Goal: Task Accomplishment & Management: Manage account settings

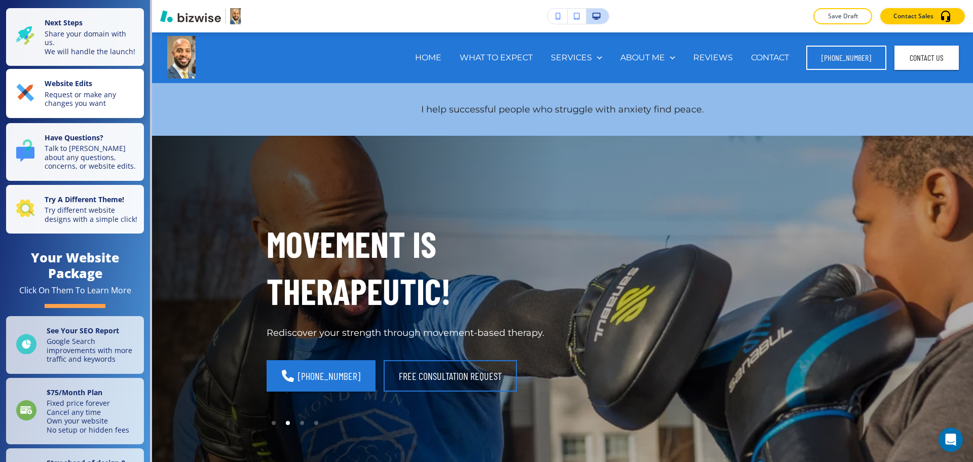
click at [99, 108] on p "Request or make any changes you want" at bounding box center [91, 99] width 93 height 18
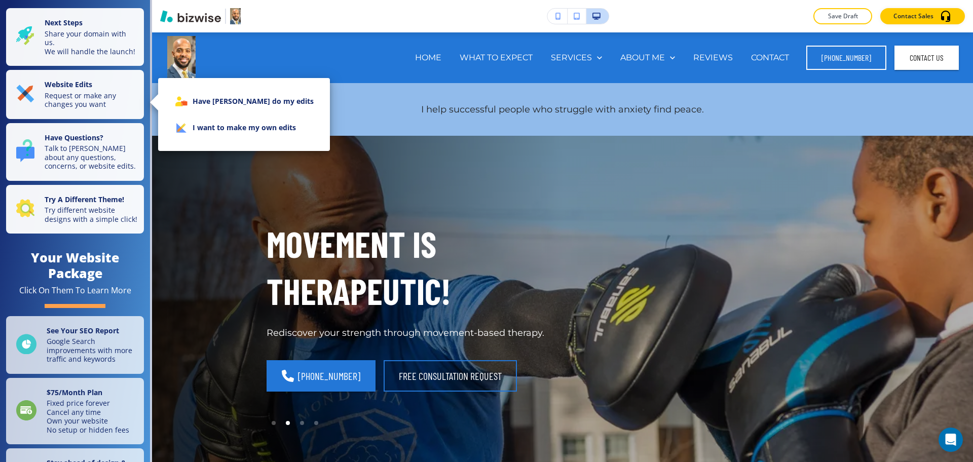
click at [191, 135] on li "I want to make my own edits" at bounding box center [244, 128] width 156 height 26
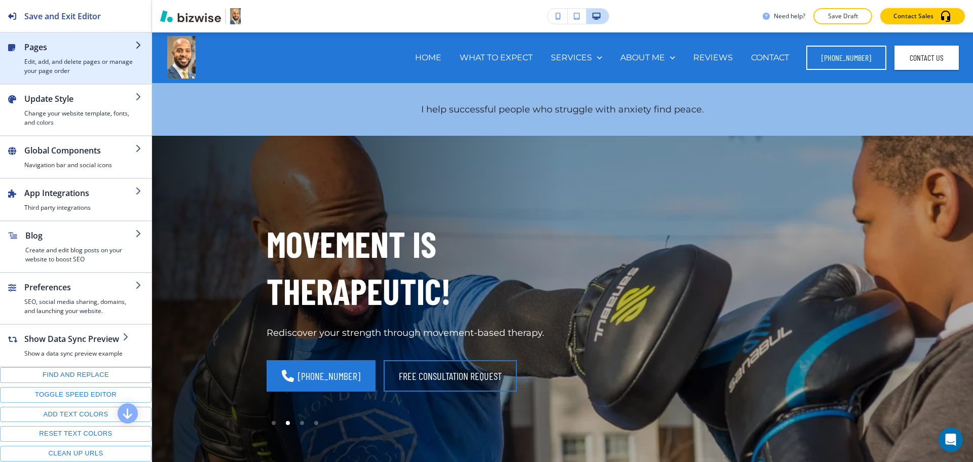
click at [92, 59] on h4 "Edit, add, and delete pages or manage your page order" at bounding box center [79, 66] width 111 height 18
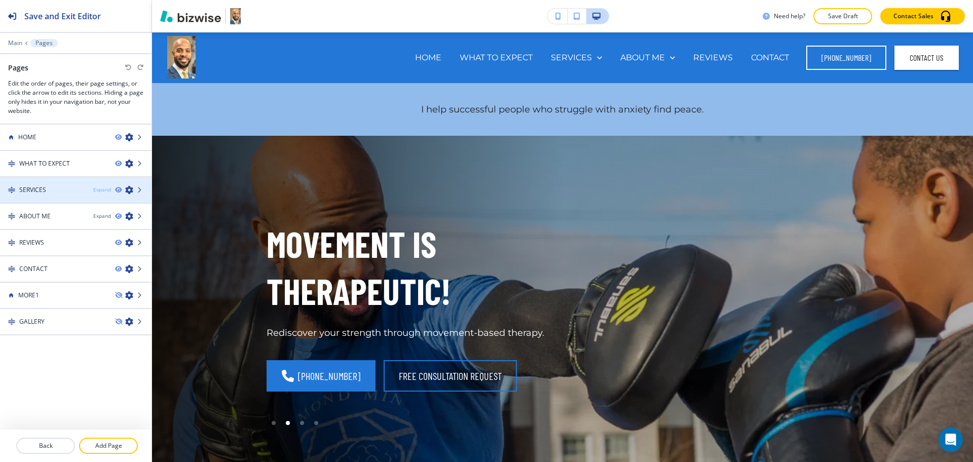
click at [95, 192] on div "Expand" at bounding box center [102, 190] width 18 height 8
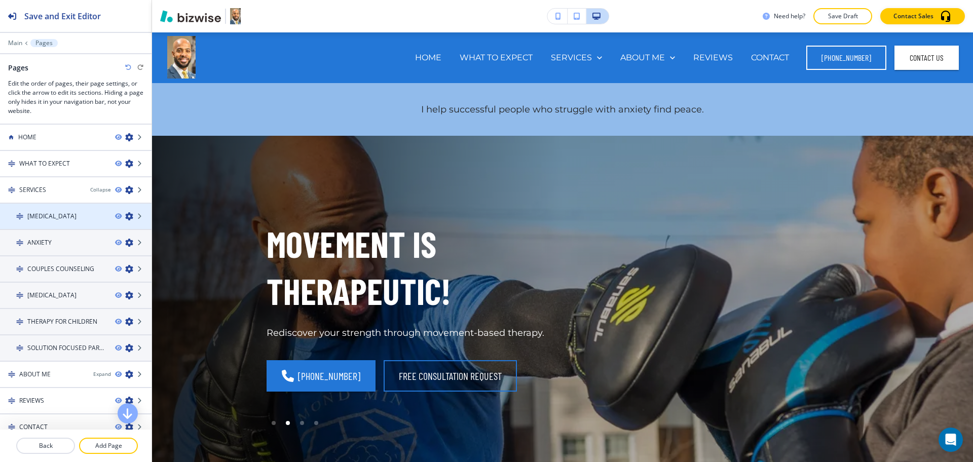
click at [63, 211] on div at bounding box center [76, 208] width 152 height 8
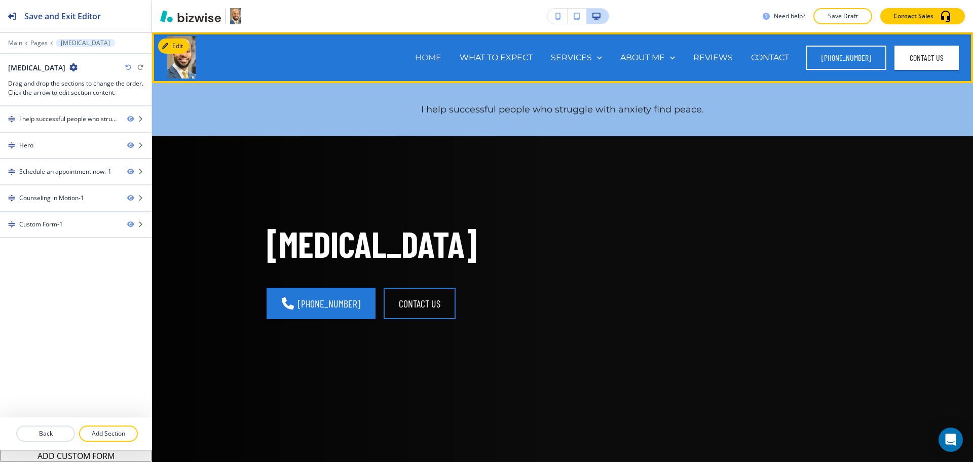
click at [422, 59] on p "HOME" at bounding box center [428, 58] width 26 height 12
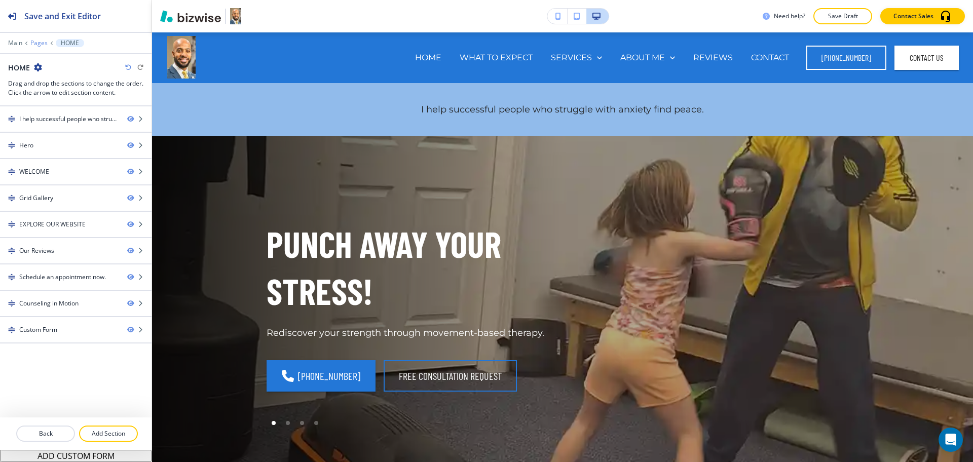
click at [34, 40] on p "Pages" at bounding box center [38, 43] width 17 height 7
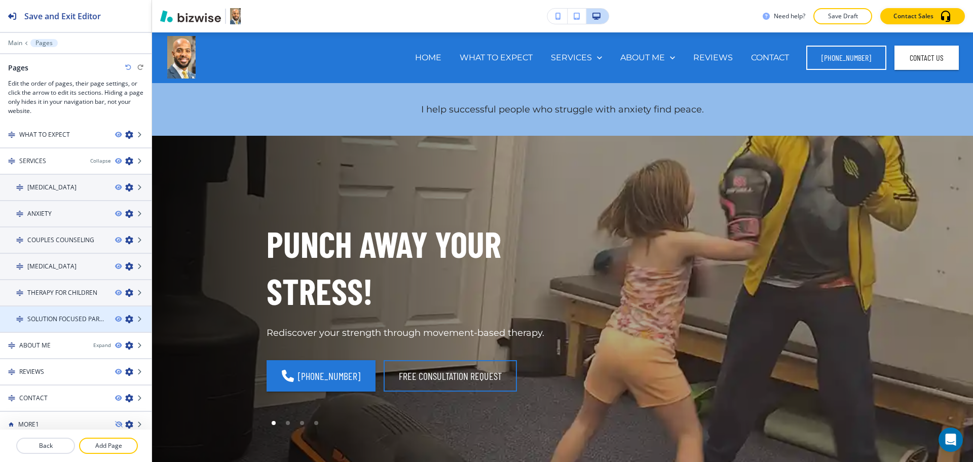
scroll to position [64, 0]
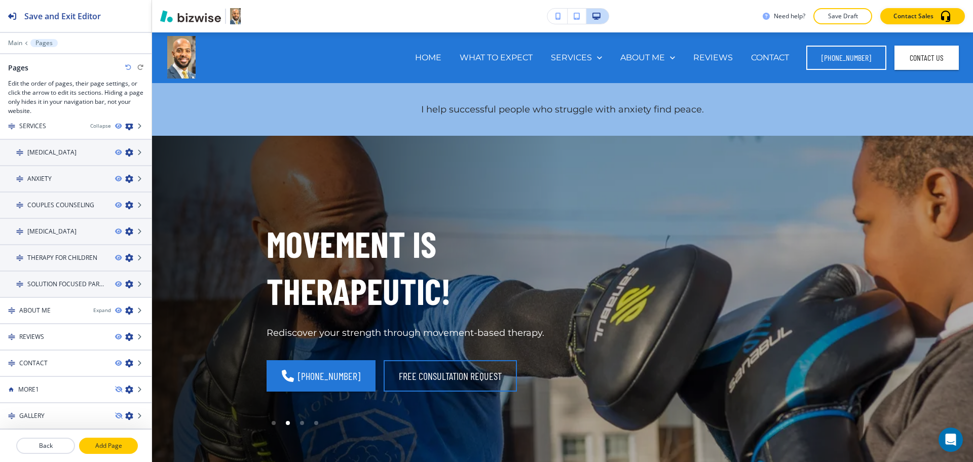
click at [112, 447] on p "Add Page" at bounding box center [108, 446] width 57 height 9
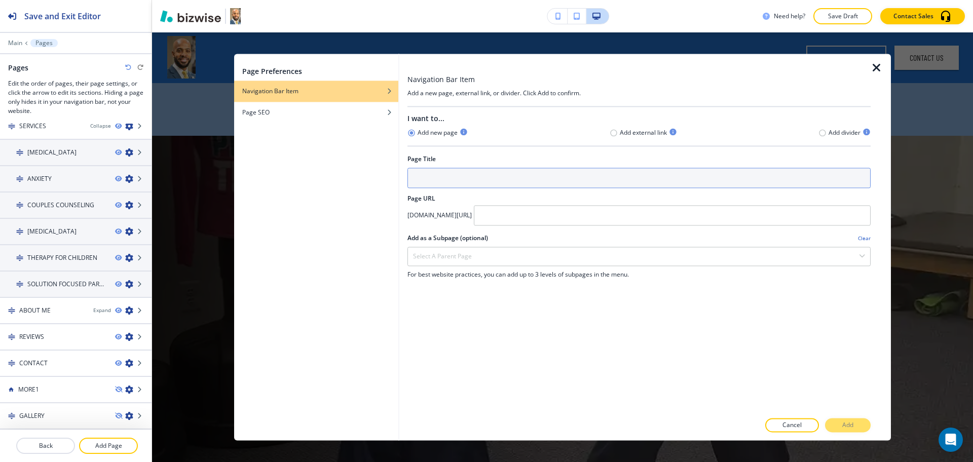
click at [503, 184] on input "text" at bounding box center [639, 178] width 463 height 20
paste input "FAQS"
type input "FAQS"
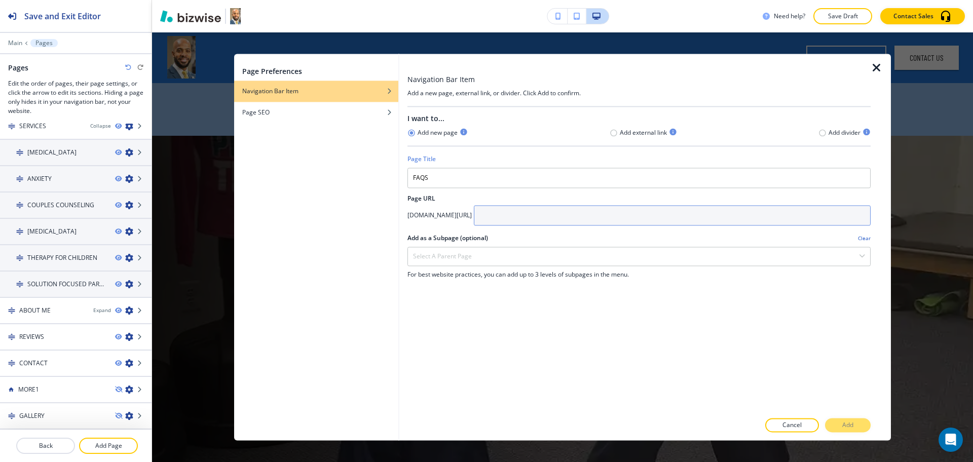
click at [566, 215] on input "text" at bounding box center [672, 215] width 397 height 20
paste input "faqs"
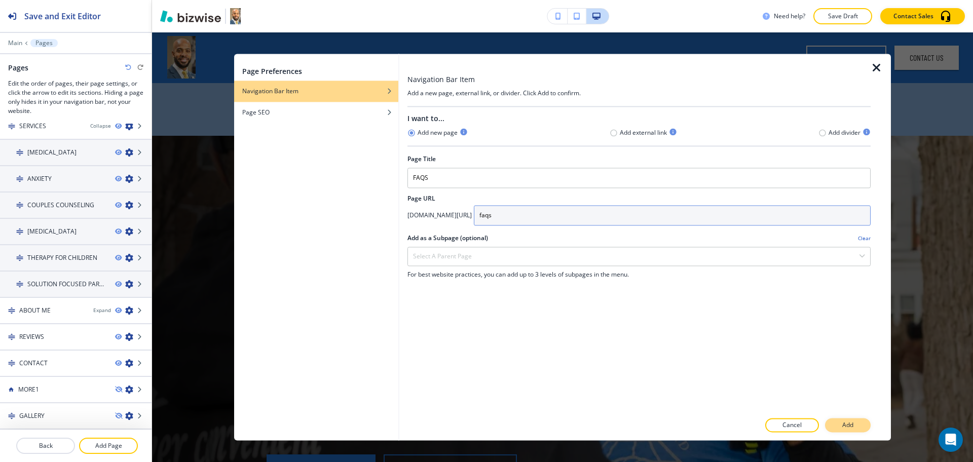
type input "faqs"
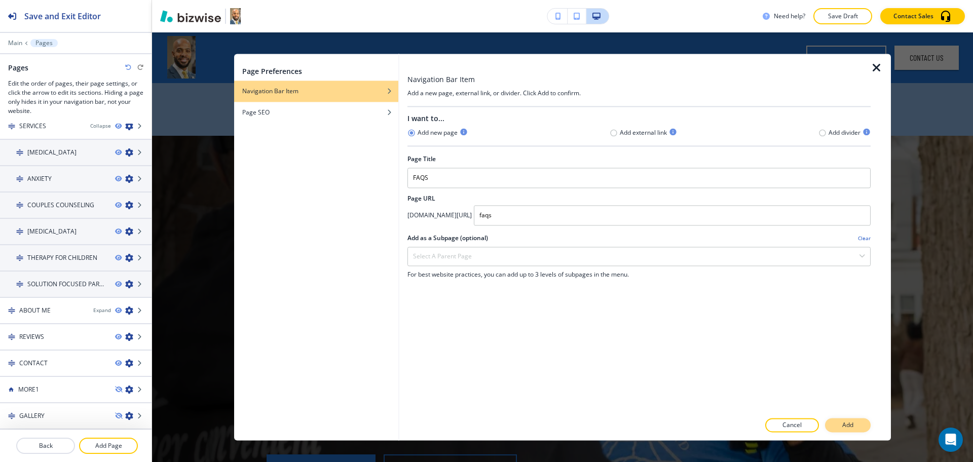
click at [849, 425] on p "Add" at bounding box center [848, 425] width 11 height 9
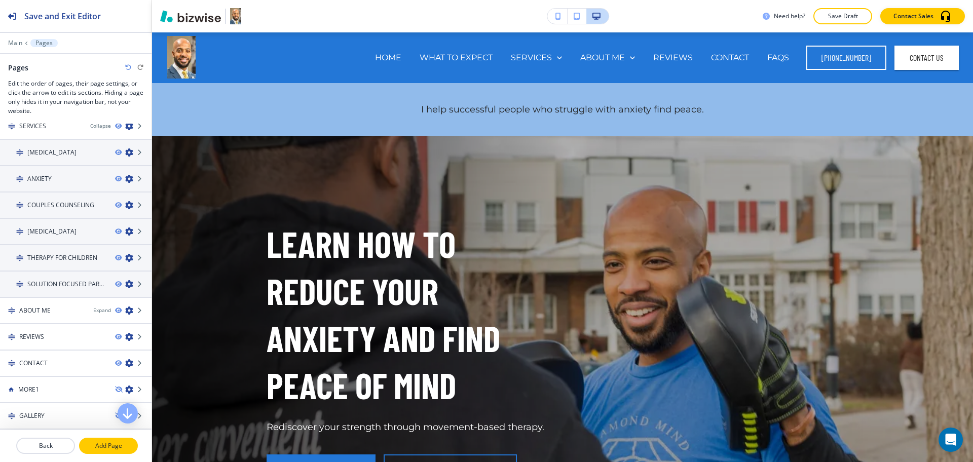
click at [112, 444] on p "Add Page" at bounding box center [108, 446] width 57 height 9
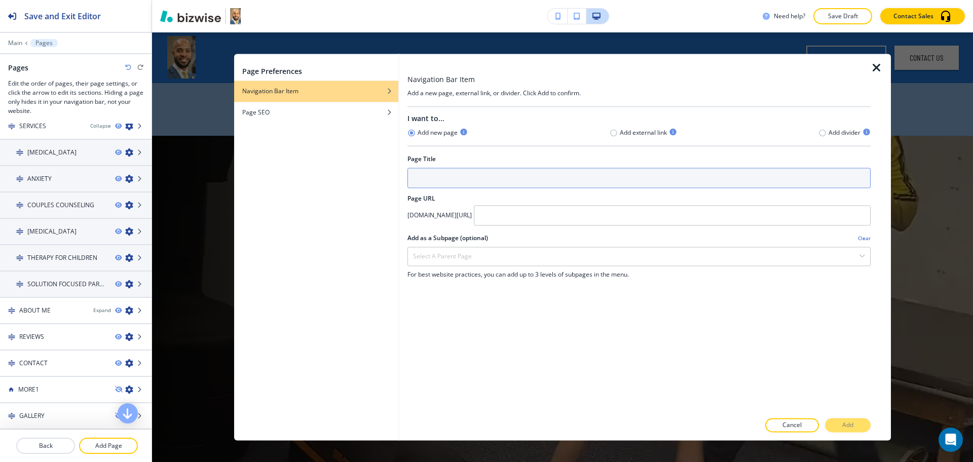
click at [446, 170] on input "text" at bounding box center [639, 178] width 463 height 20
paste input "LINKS & RESOURCES"
type input "LINKS & RESOURCES"
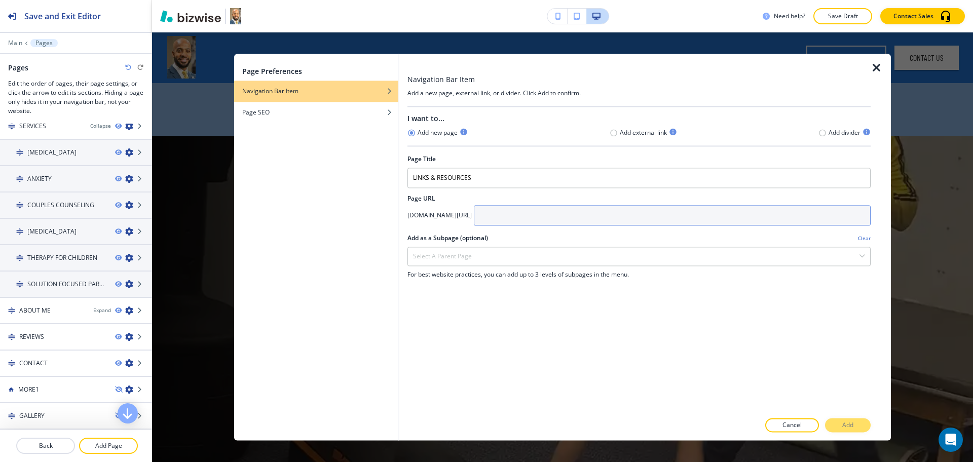
click at [589, 210] on input "text" at bounding box center [672, 215] width 397 height 20
paste input "links-&-resources"
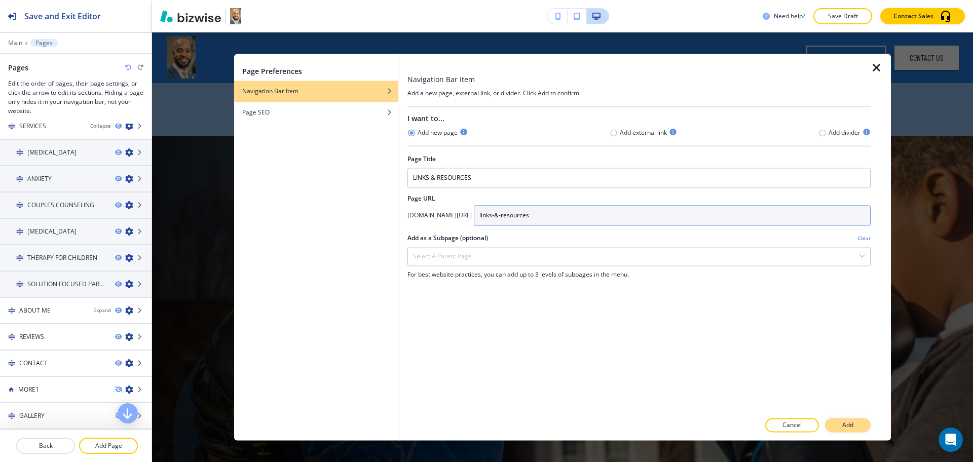
type input "links-&-resources"
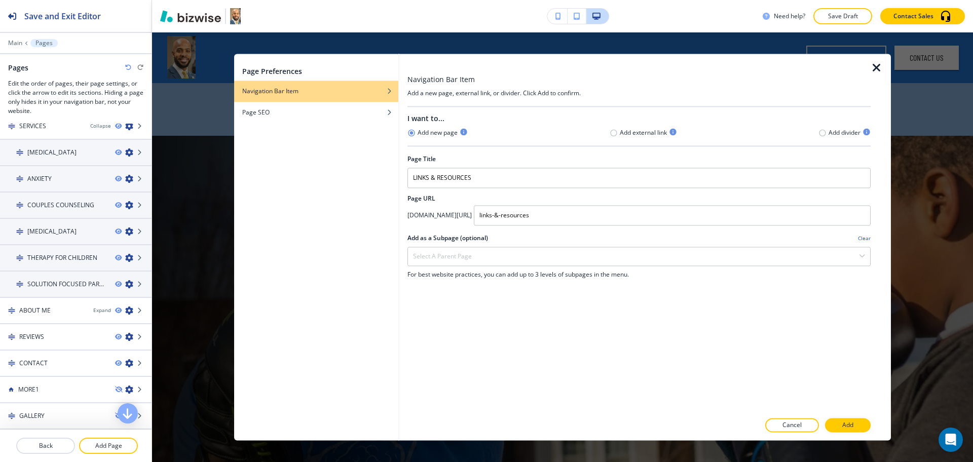
click at [839, 430] on button "Add" at bounding box center [848, 426] width 46 height 14
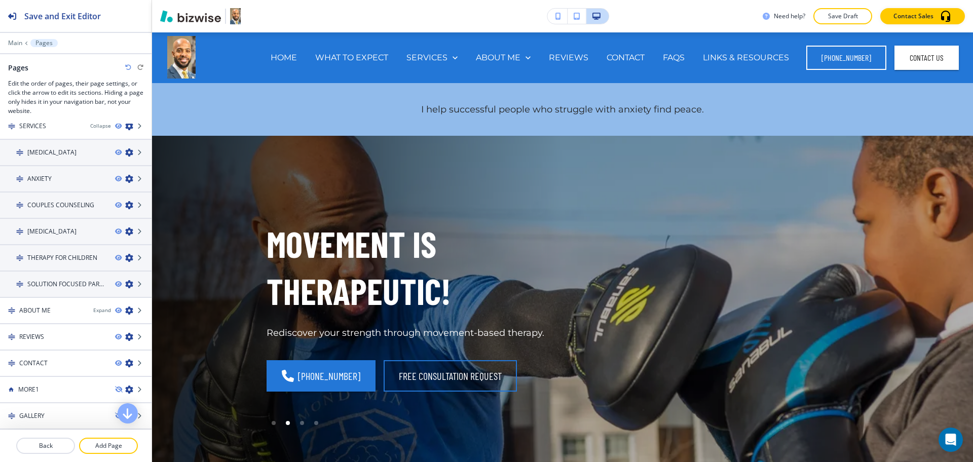
click at [99, 454] on div at bounding box center [76, 458] width 152 height 8
click at [99, 452] on button "Add Page" at bounding box center [108, 446] width 59 height 16
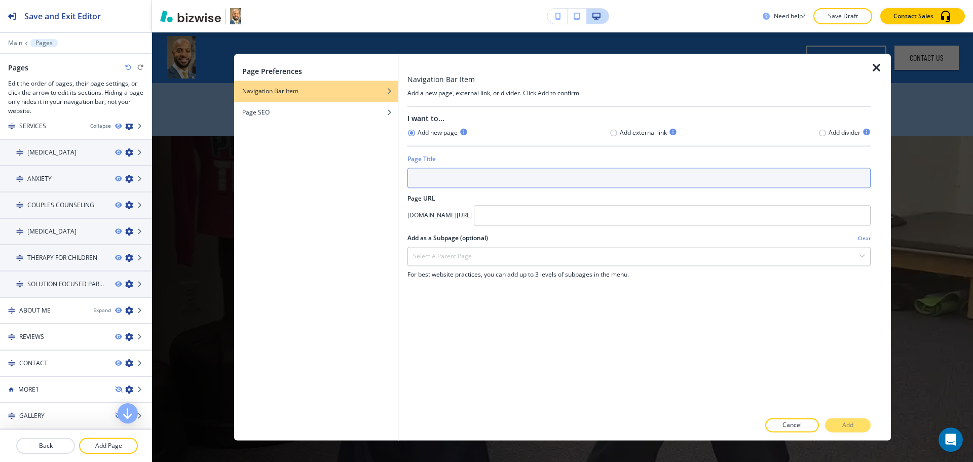
click at [471, 183] on input "text" at bounding box center [639, 178] width 463 height 20
paste input "APPOINTMENT REQUEST"
type input "APPOINTMENT REQUEST"
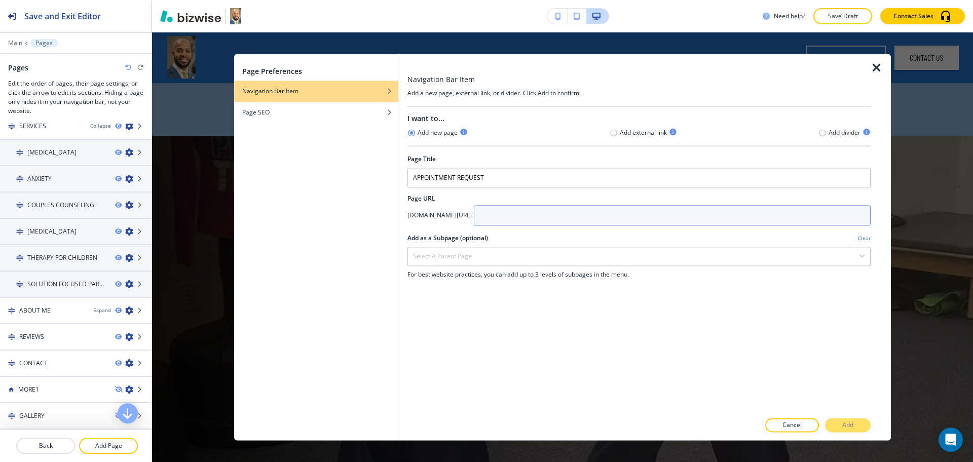
click at [563, 218] on input "text" at bounding box center [672, 215] width 397 height 20
paste input "appointment-request"
type input "appointment-request"
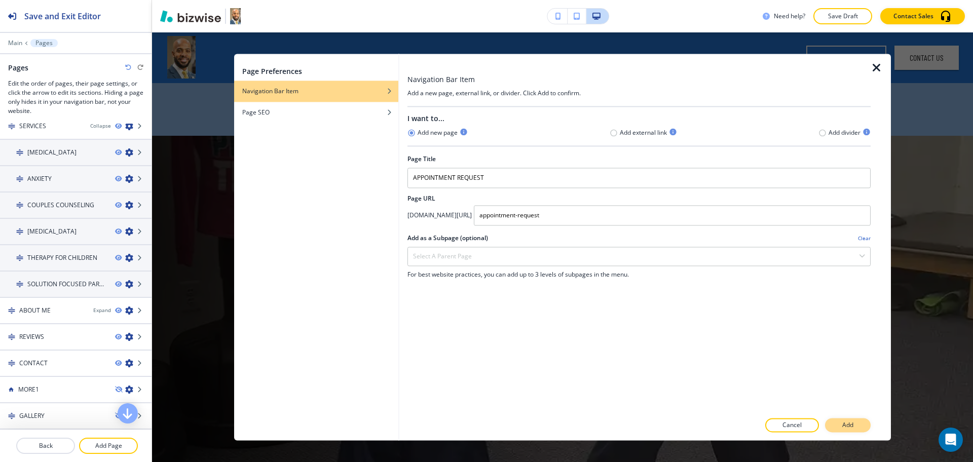
click at [837, 422] on button "Add" at bounding box center [848, 426] width 46 height 14
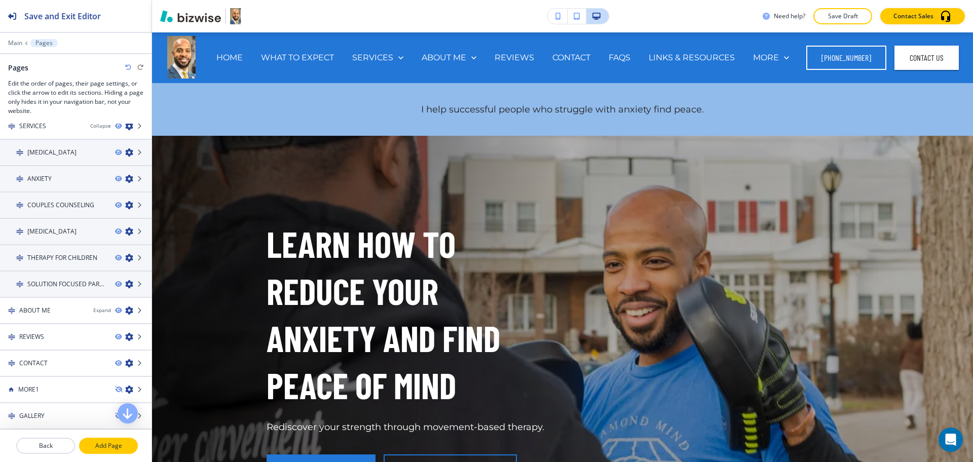
click at [113, 450] on p "Add Page" at bounding box center [108, 446] width 57 height 9
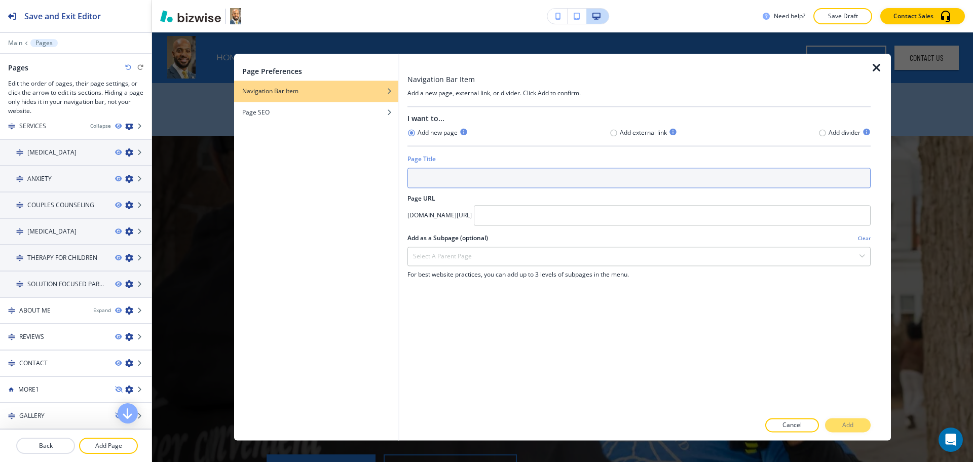
drag, startPoint x: 526, startPoint y: 184, endPoint x: 554, endPoint y: 203, distance: 34.2
click at [526, 184] on input "text" at bounding box center [639, 178] width 463 height 20
paste input "PRIVACY & POLICY"
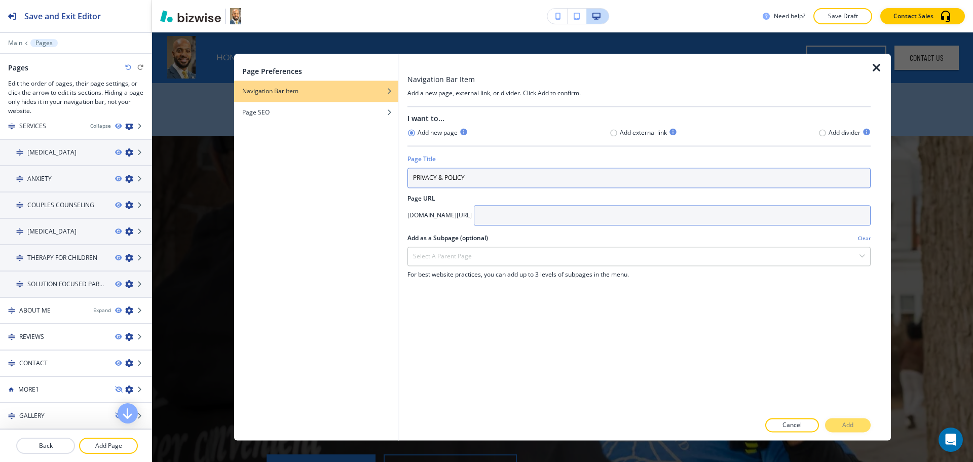
type input "PRIVACY & POLICY"
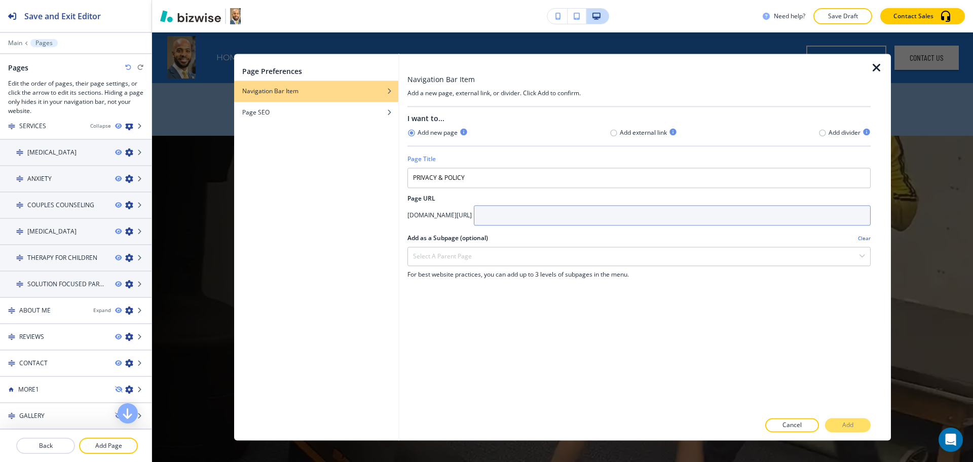
click at [570, 218] on input "text" at bounding box center [672, 215] width 397 height 20
paste input "privacy-&-policy"
type input "privacy-&-policy"
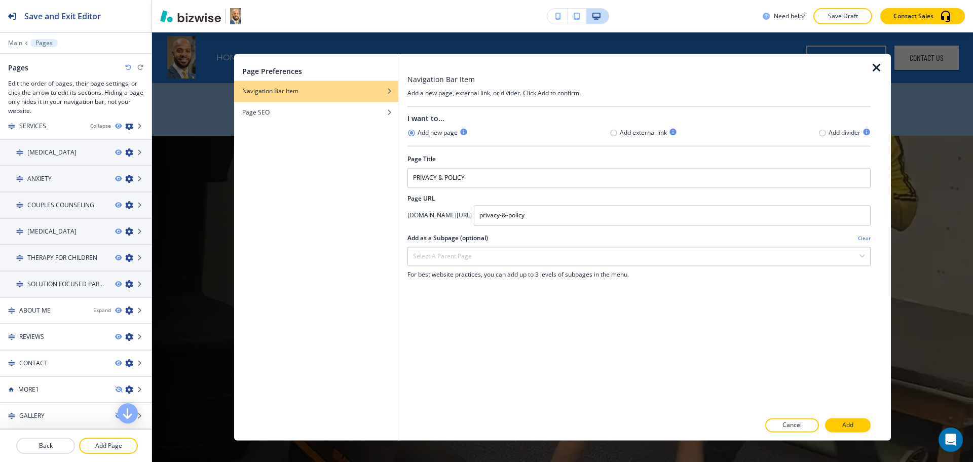
click at [843, 424] on button "Add" at bounding box center [848, 426] width 46 height 14
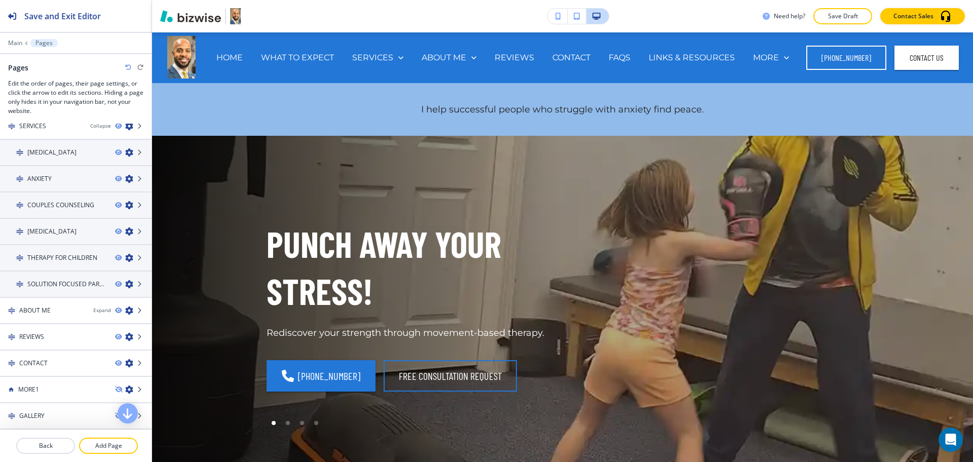
click at [843, 424] on div "PUNCH AWAY YOUR STRESS! Rediscover your strength through movement-based therapy…" at bounding box center [550, 361] width 616 height 410
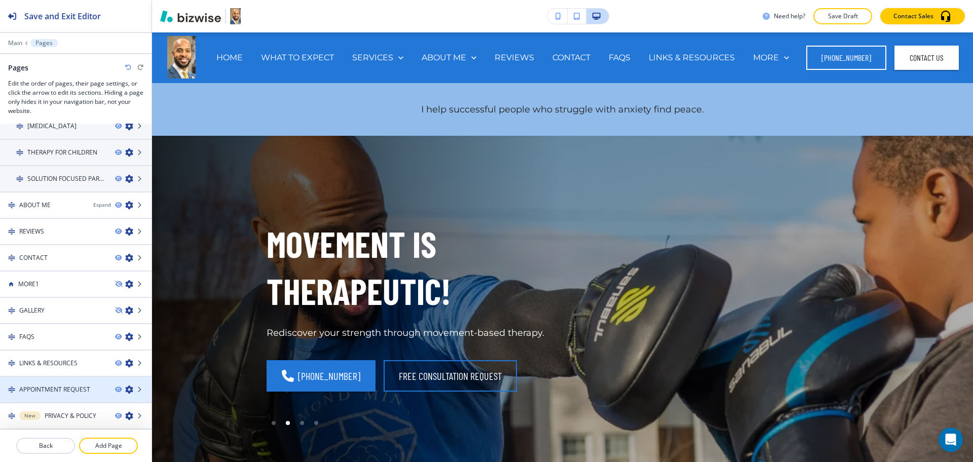
click at [125, 390] on icon "button" at bounding box center [129, 390] width 8 height 8
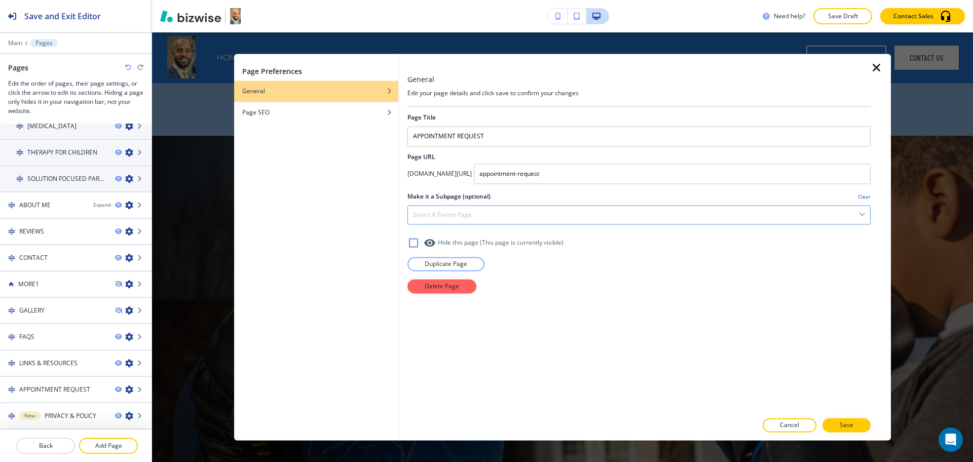
click at [440, 213] on h4 "Select a parent page" at bounding box center [442, 214] width 59 height 9
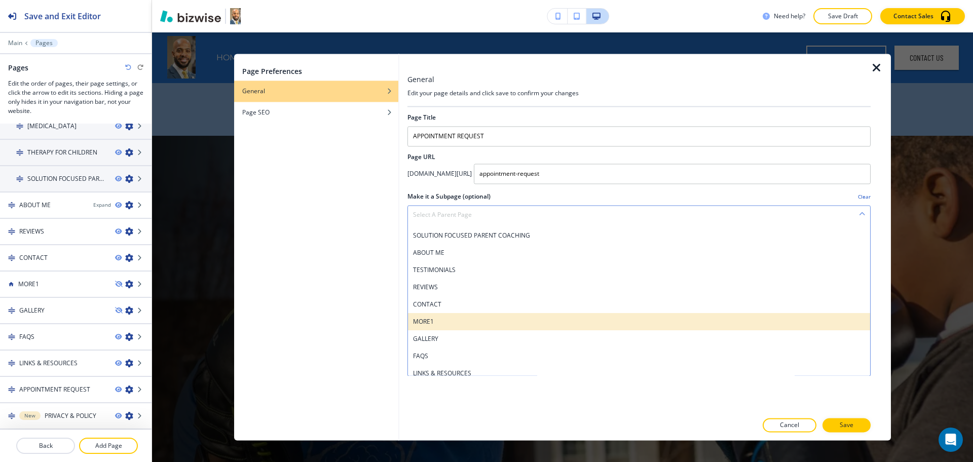
scroll to position [159, 0]
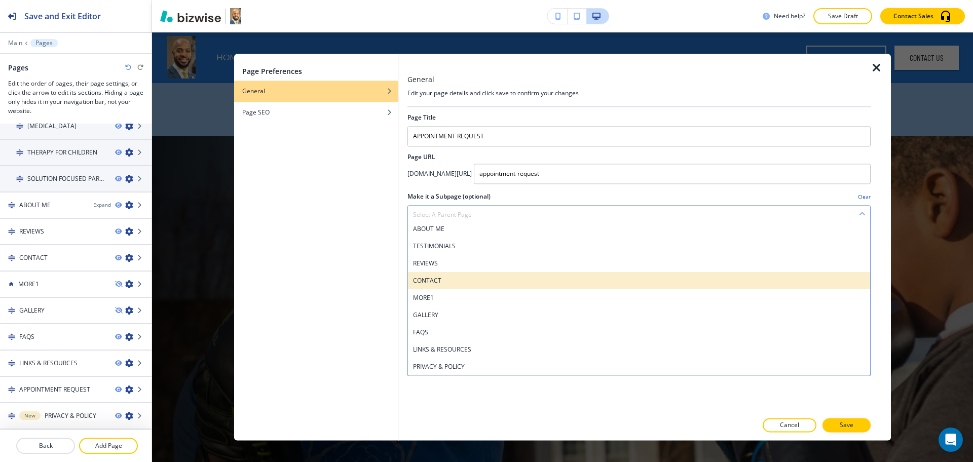
click at [451, 280] on h4 "CONTACT" at bounding box center [639, 280] width 452 height 9
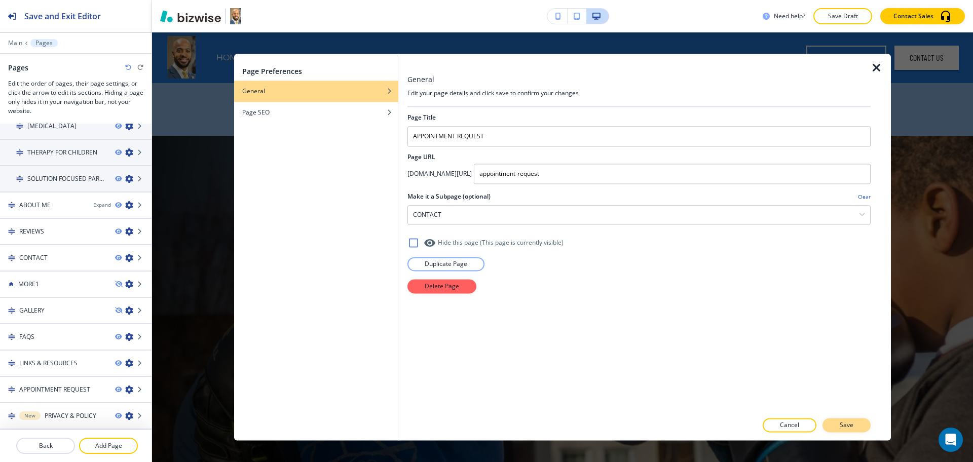
scroll to position [1, 0]
click at [839, 423] on button "Save" at bounding box center [847, 426] width 48 height 14
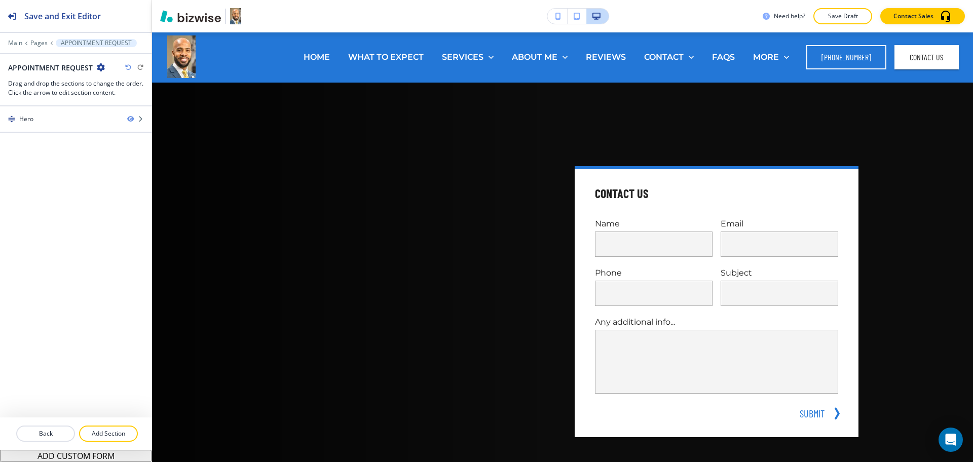
scroll to position [0, 0]
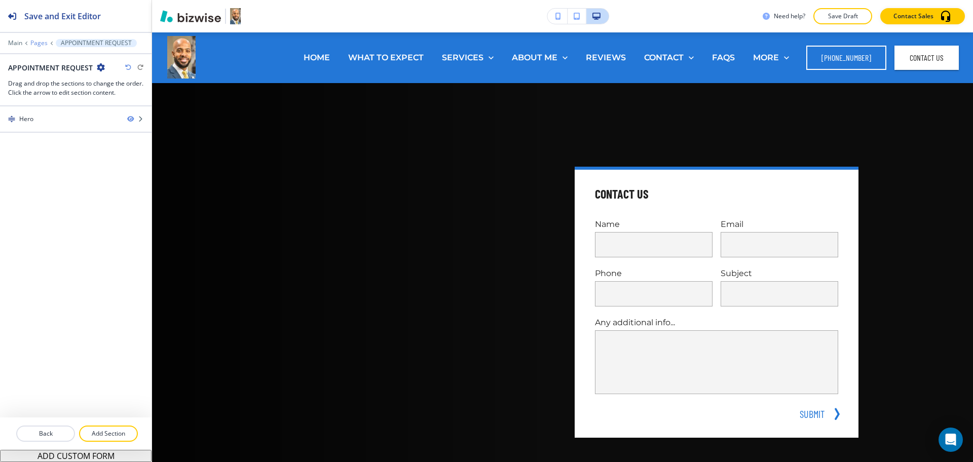
click at [40, 44] on p "Pages" at bounding box center [38, 43] width 17 height 7
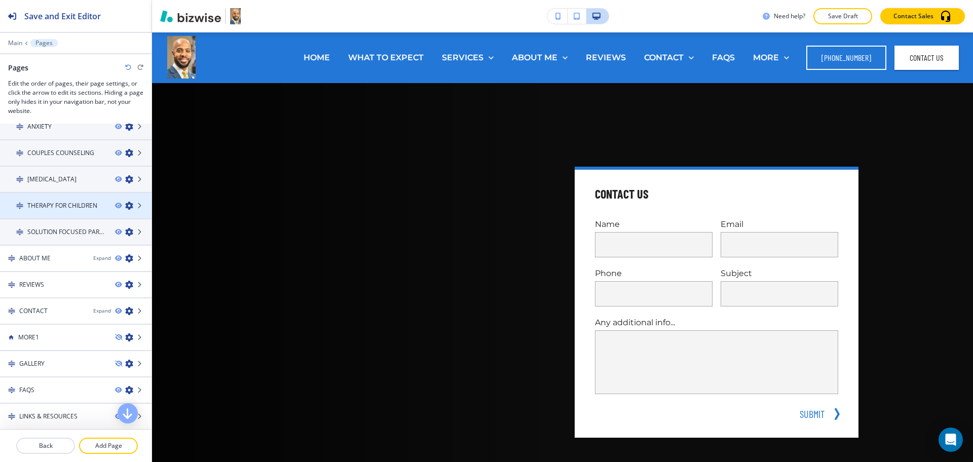
scroll to position [143, 0]
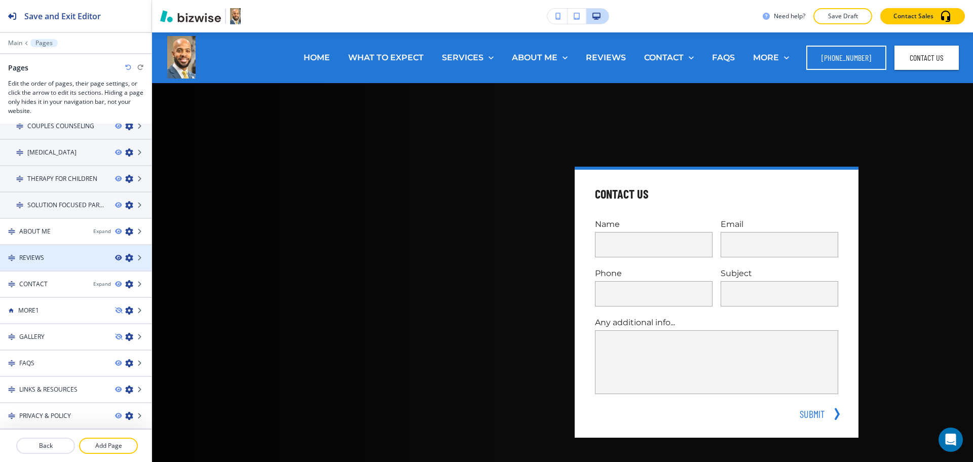
click at [115, 257] on icon "button" at bounding box center [118, 258] width 6 height 6
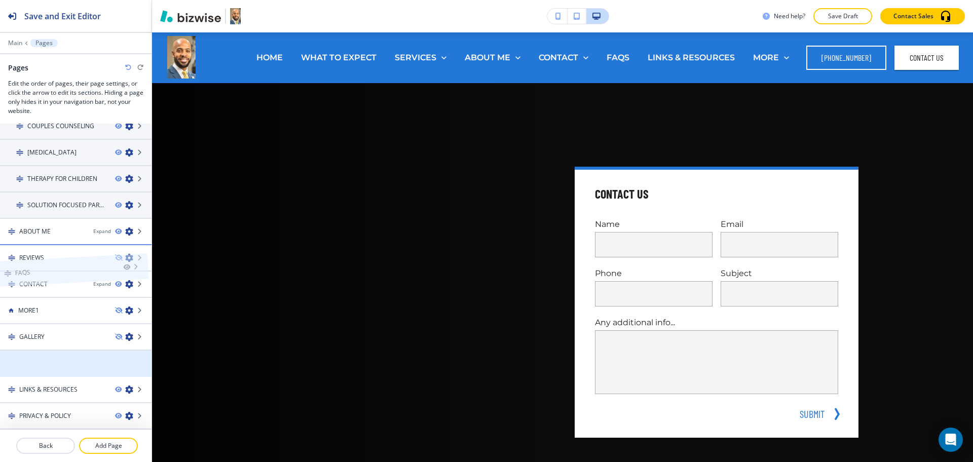
drag, startPoint x: 60, startPoint y: 366, endPoint x: 56, endPoint y: 251, distance: 114.2
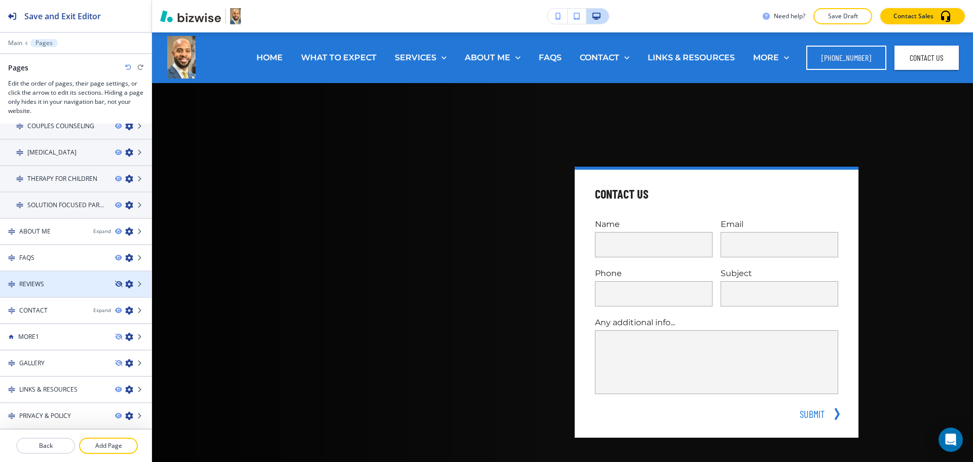
click at [115, 283] on icon "button" at bounding box center [118, 284] width 6 height 6
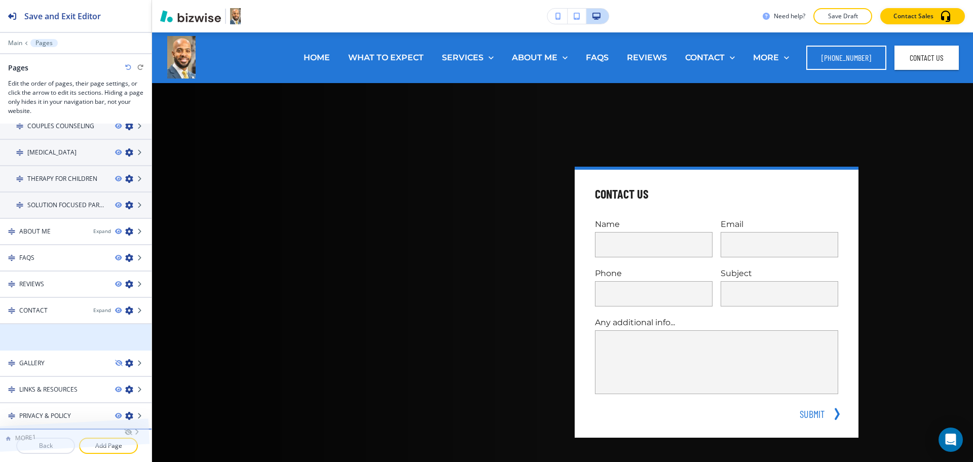
drag, startPoint x: 36, startPoint y: 344, endPoint x: 33, endPoint y: 422, distance: 78.1
drag, startPoint x: 51, startPoint y: 340, endPoint x: 47, endPoint y: 421, distance: 80.7
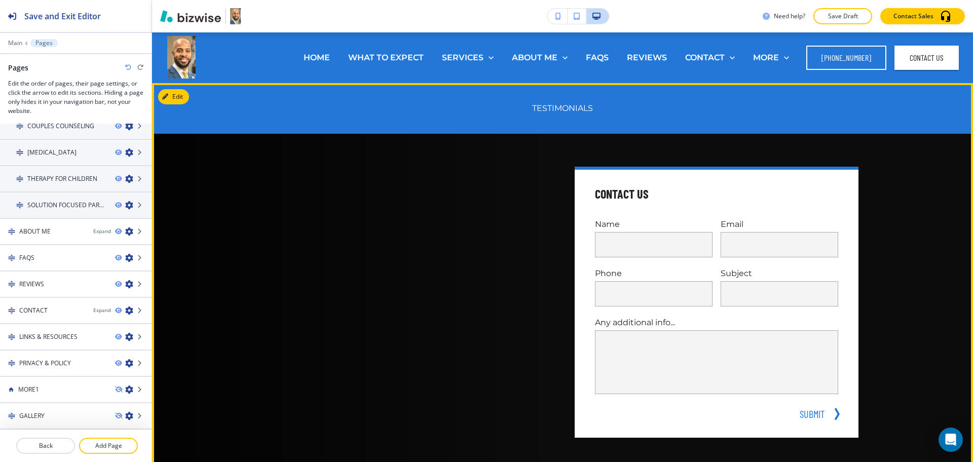
click at [413, 239] on div at bounding box center [409, 302] width 284 height 271
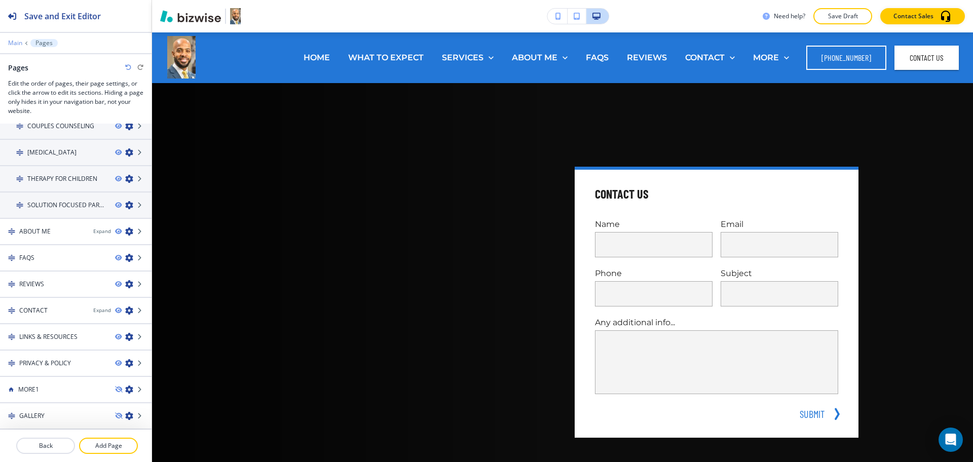
click at [17, 45] on p "Main" at bounding box center [15, 43] width 14 height 7
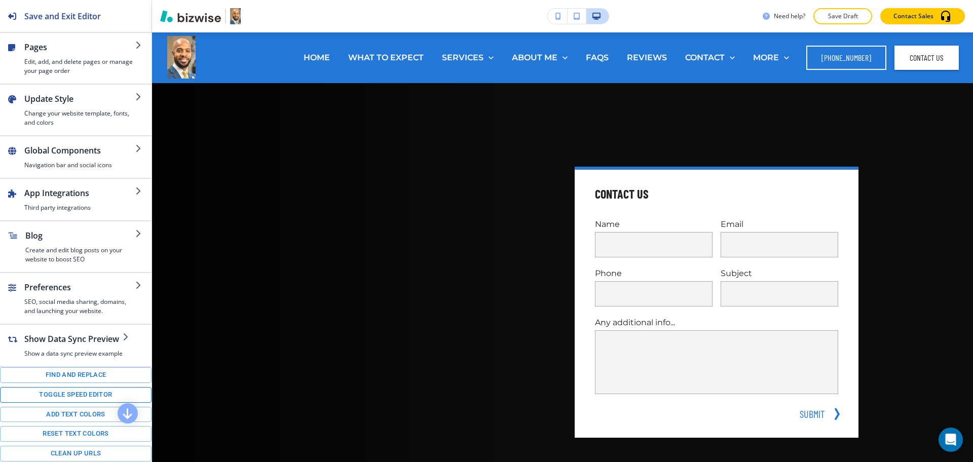
click at [72, 402] on button "Toggle speed editor" at bounding box center [76, 395] width 152 height 16
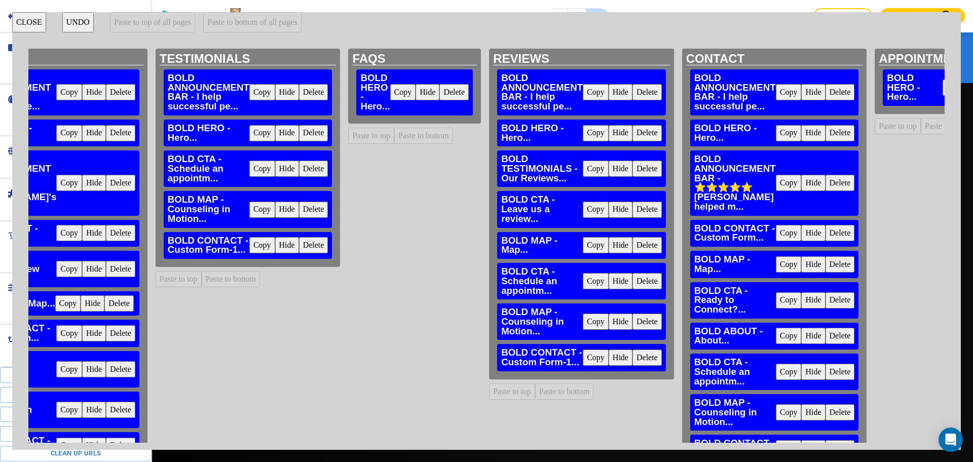
scroll to position [0, 1864]
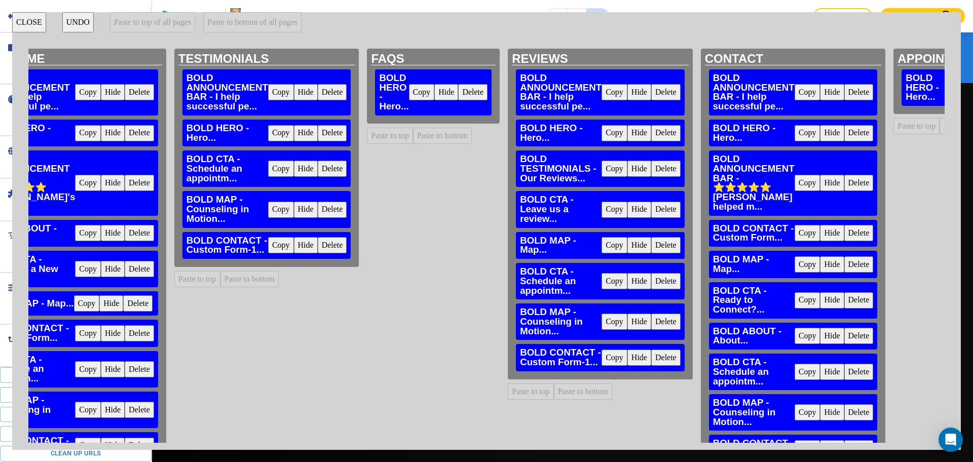
click at [277, 95] on button "Copy" at bounding box center [281, 92] width 26 height 16
click at [380, 137] on button "Paste to top" at bounding box center [390, 136] width 46 height 16
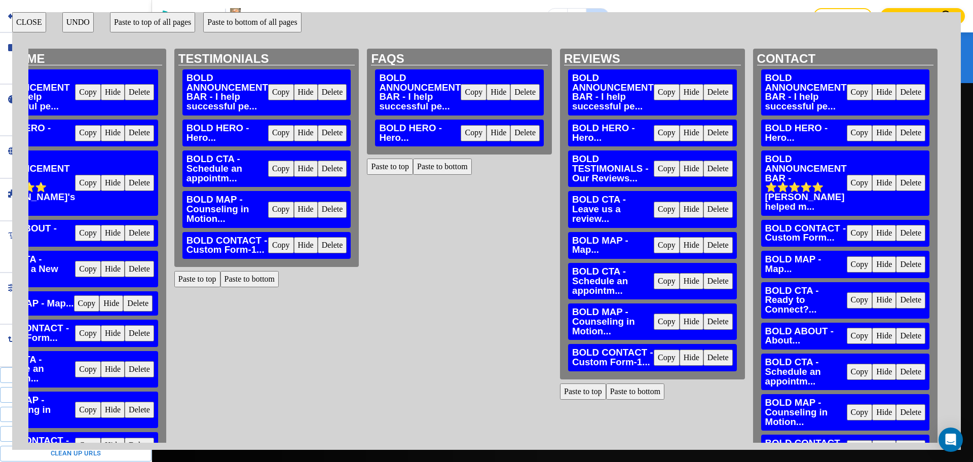
click at [526, 135] on button "Delete" at bounding box center [525, 133] width 29 height 16
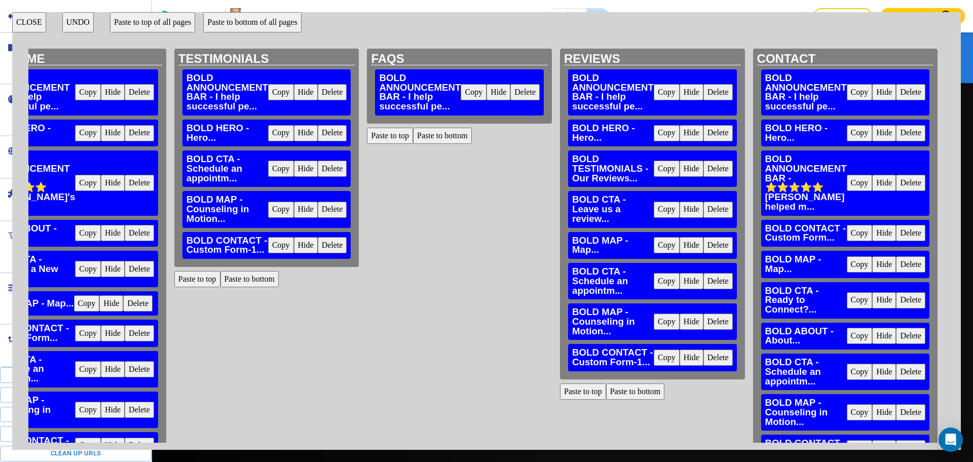
click at [274, 136] on button "Copy" at bounding box center [281, 133] width 26 height 16
click at [428, 134] on button "Paste to bottom" at bounding box center [442, 136] width 59 height 16
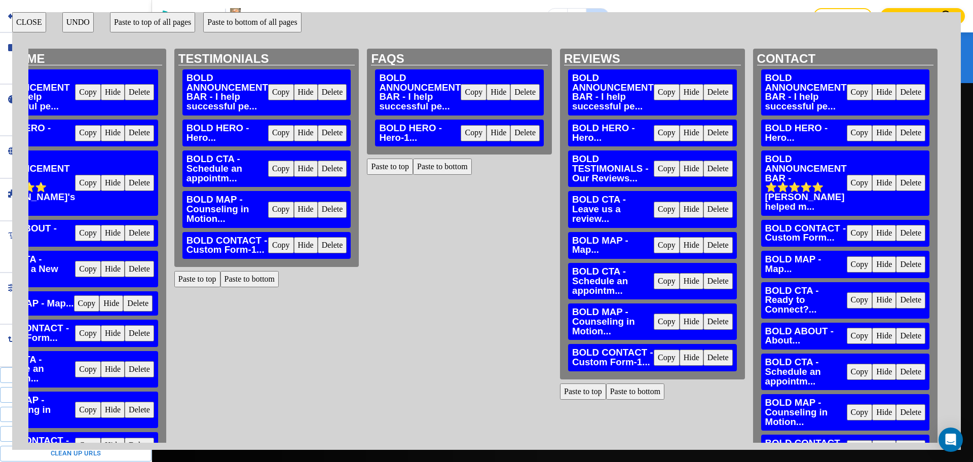
click at [279, 170] on button "Copy" at bounding box center [281, 169] width 26 height 16
click at [431, 163] on button "Paste to bottom" at bounding box center [442, 167] width 59 height 16
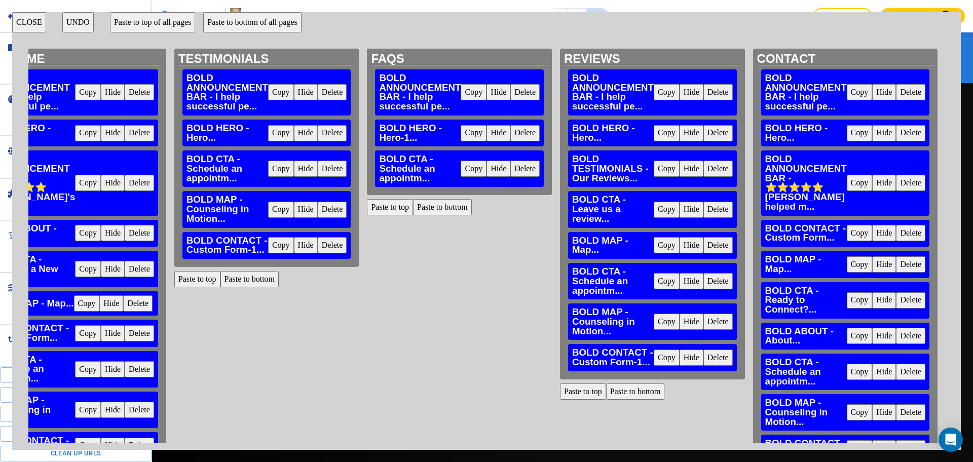
click at [274, 212] on button "Copy" at bounding box center [281, 210] width 26 height 16
click at [430, 209] on button "Paste to bottom" at bounding box center [442, 207] width 59 height 16
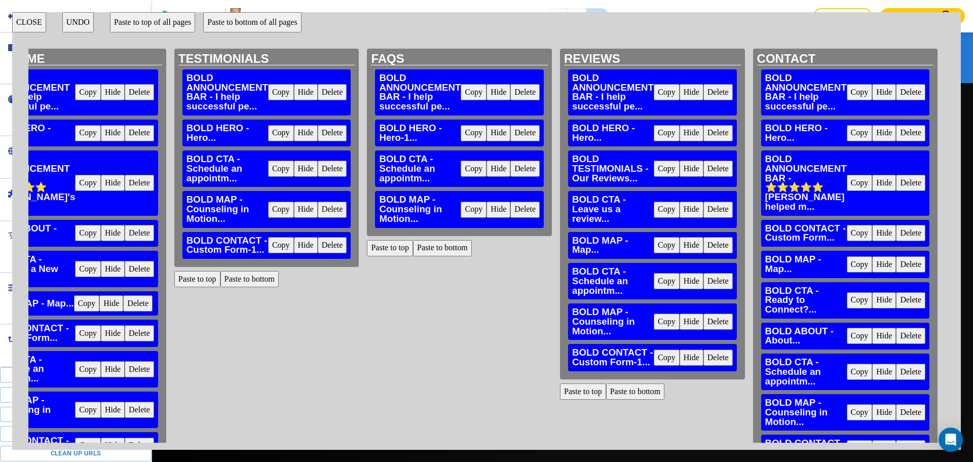
click at [271, 250] on button "Copy" at bounding box center [281, 245] width 26 height 16
click at [434, 245] on button "Paste to bottom" at bounding box center [442, 248] width 59 height 16
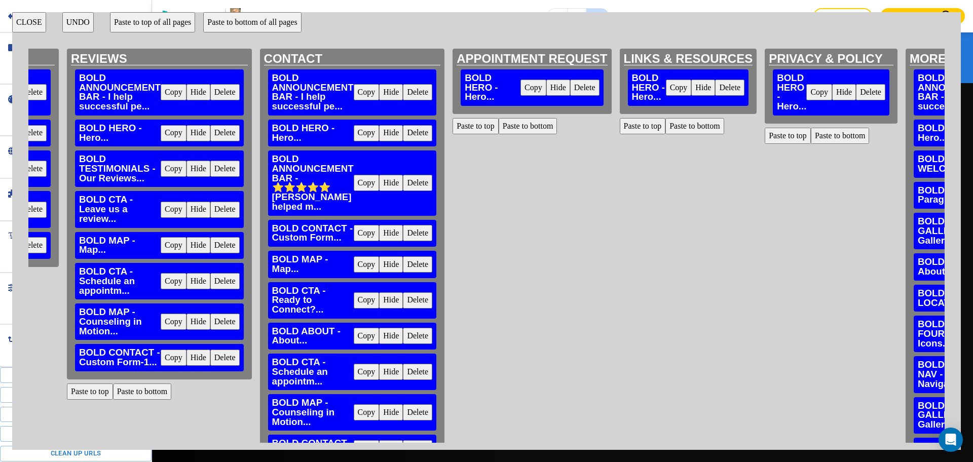
scroll to position [0, 2300]
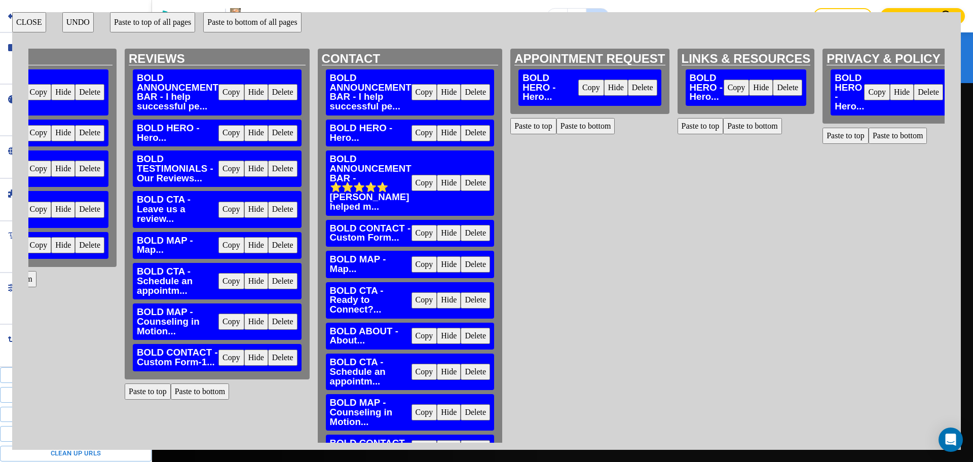
click at [641, 85] on button "Delete" at bounding box center [642, 88] width 29 height 16
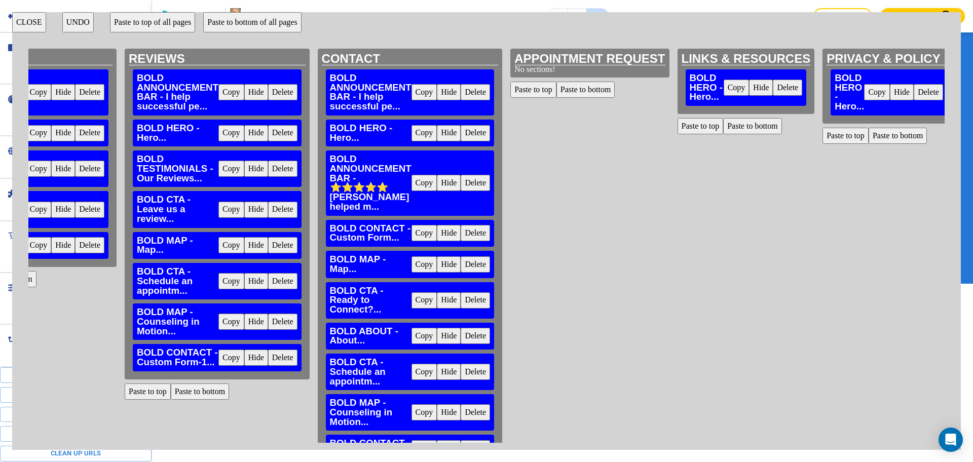
click at [790, 85] on button "Delete" at bounding box center [787, 88] width 29 height 16
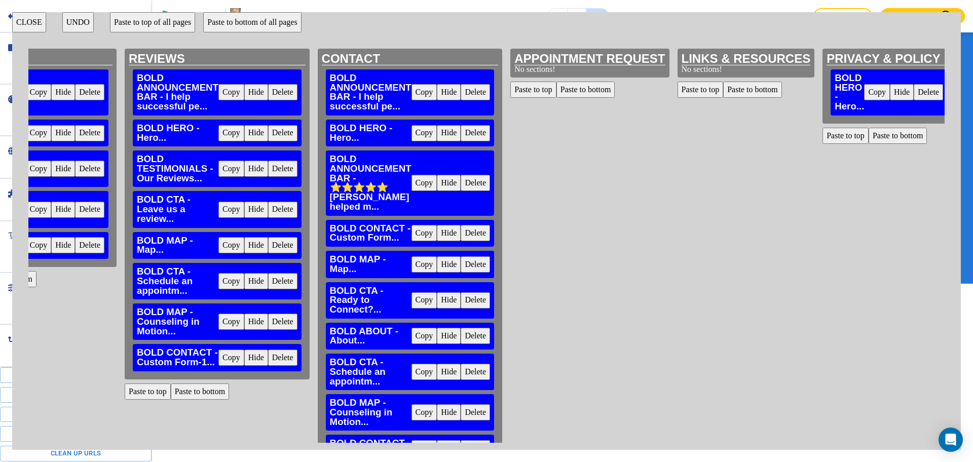
click at [925, 99] on button "Delete" at bounding box center [928, 92] width 29 height 16
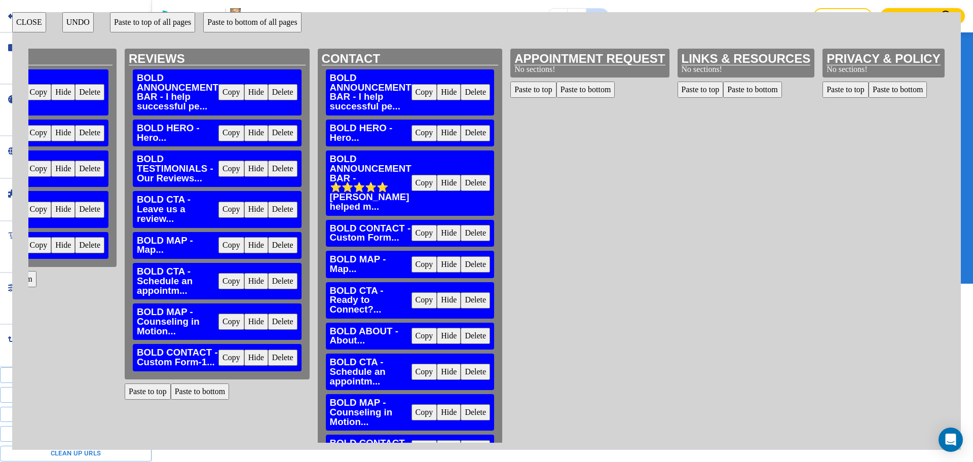
click at [35, 91] on button "Copy" at bounding box center [38, 92] width 26 height 16
click at [537, 93] on button "Paste to top" at bounding box center [534, 90] width 46 height 16
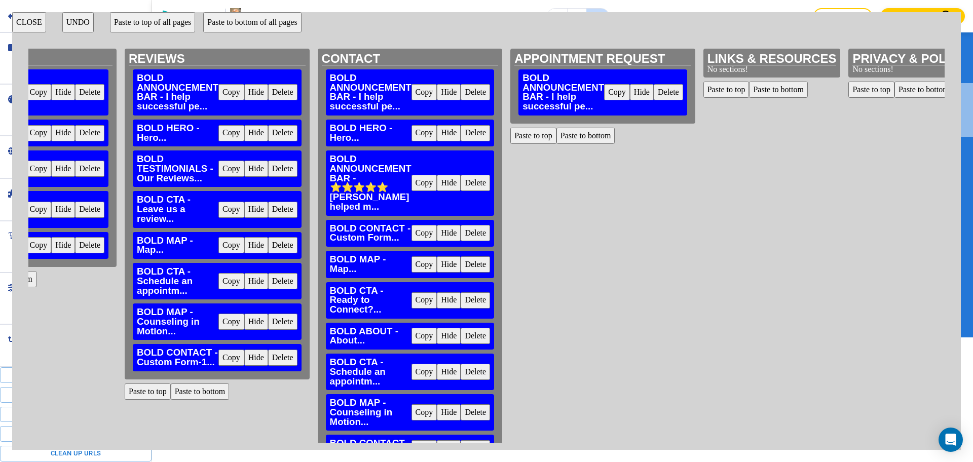
click at [704, 93] on button "Paste to top" at bounding box center [727, 90] width 46 height 16
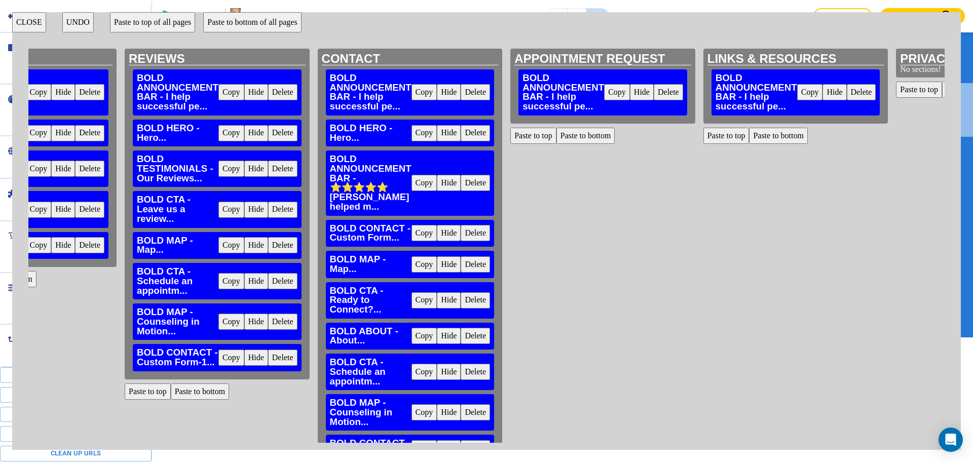
click at [902, 93] on button "Paste to top" at bounding box center [919, 90] width 46 height 16
click at [35, 135] on button "Copy" at bounding box center [38, 133] width 26 height 16
click at [575, 137] on button "Paste to bottom" at bounding box center [586, 136] width 59 height 16
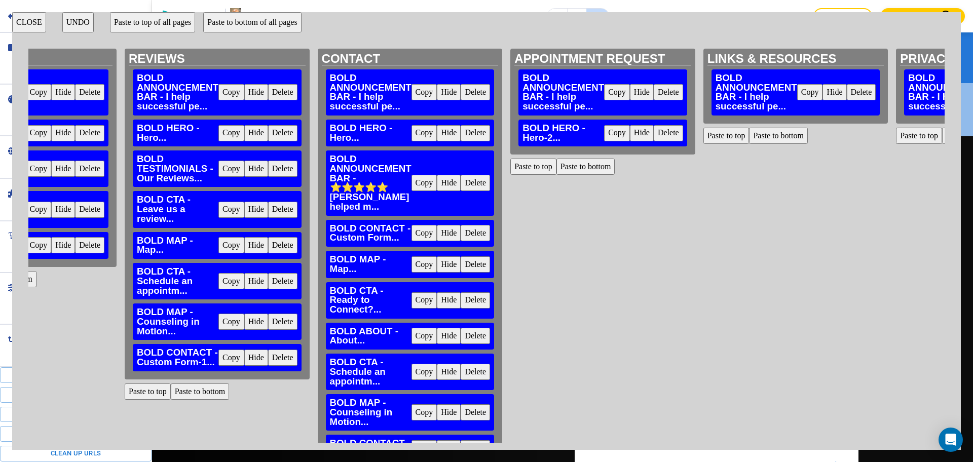
click at [763, 136] on button "Paste to bottom" at bounding box center [778, 136] width 59 height 16
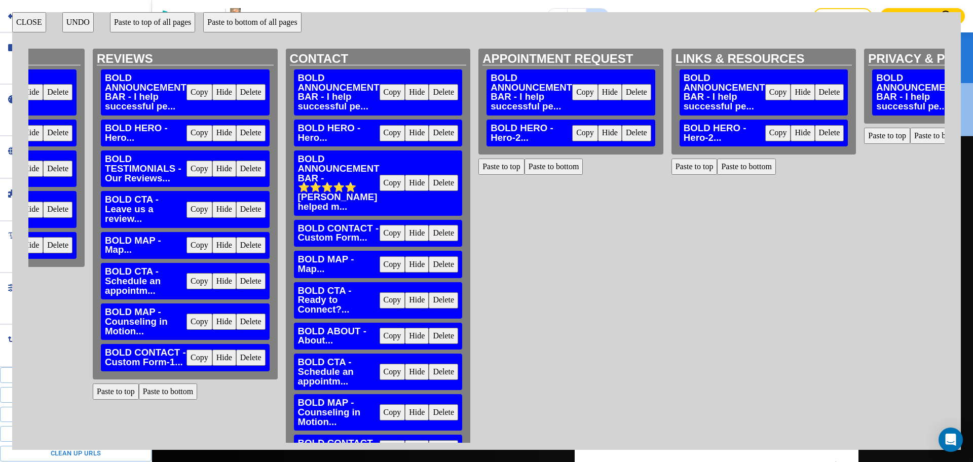
scroll to position [0, 2334]
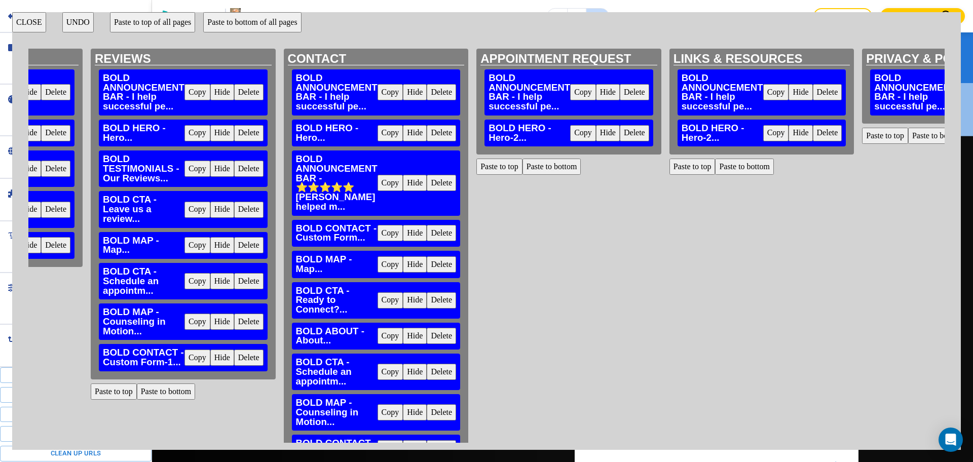
click at [922, 133] on button "Paste to bottom" at bounding box center [937, 136] width 59 height 16
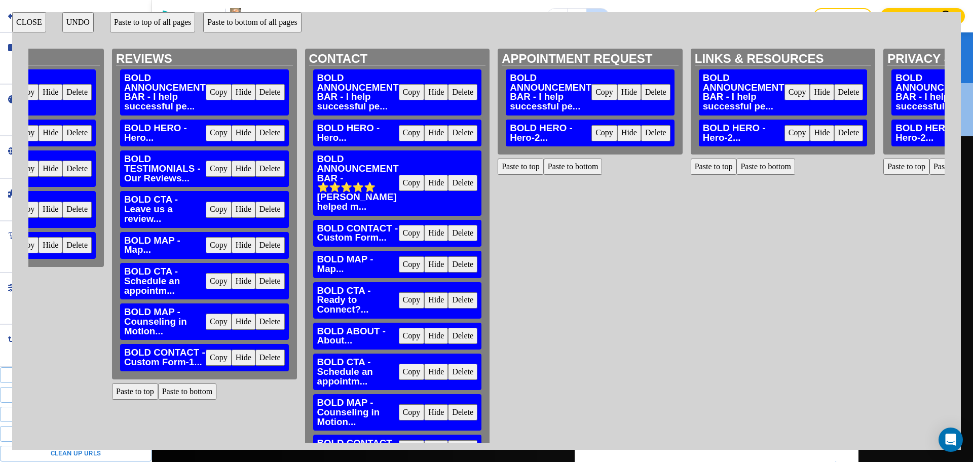
scroll to position [0, 2310]
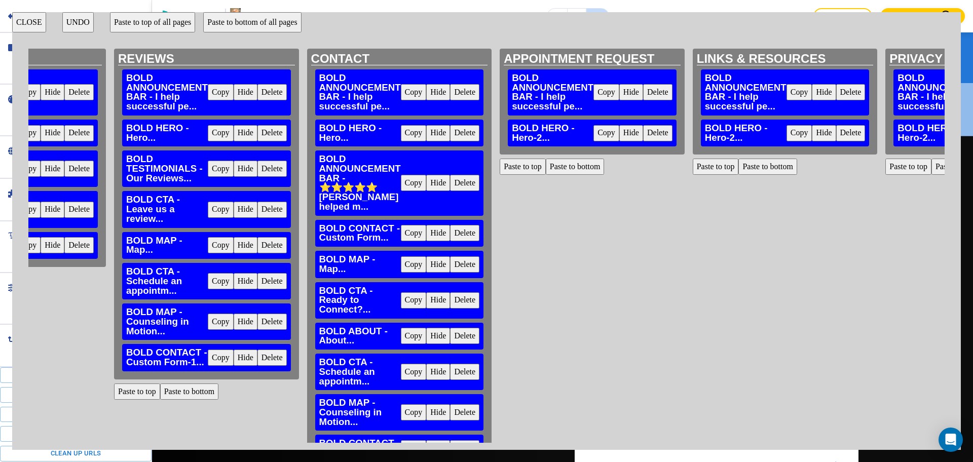
click at [33, 167] on button "Copy" at bounding box center [28, 169] width 26 height 16
click at [576, 167] on button "Paste to bottom" at bounding box center [575, 167] width 59 height 16
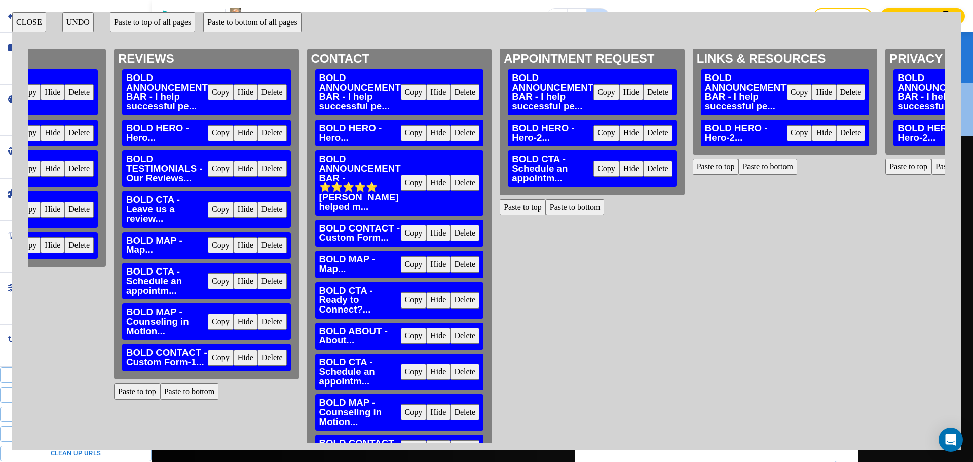
click at [759, 168] on button "Paste to bottom" at bounding box center [768, 167] width 59 height 16
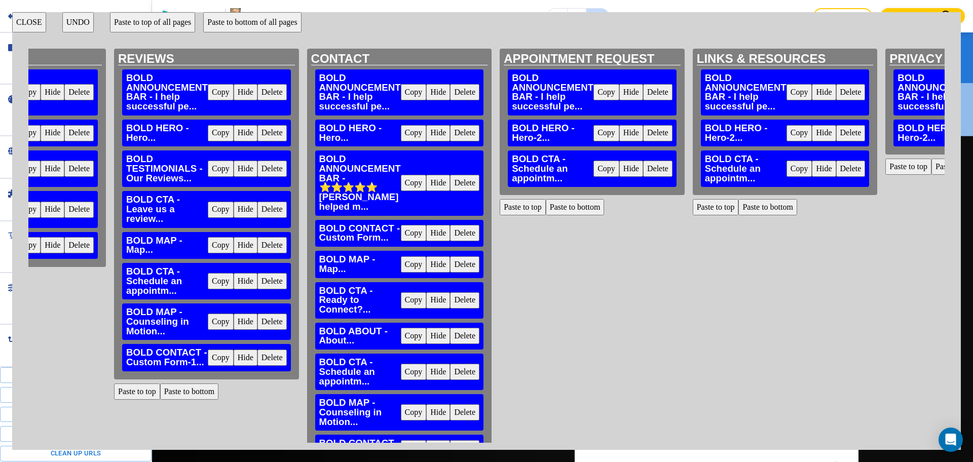
click at [932, 168] on button "Paste to bottom" at bounding box center [961, 167] width 59 height 16
click at [32, 211] on button "Copy" at bounding box center [28, 210] width 26 height 16
click at [579, 207] on button "Paste to bottom" at bounding box center [575, 207] width 59 height 16
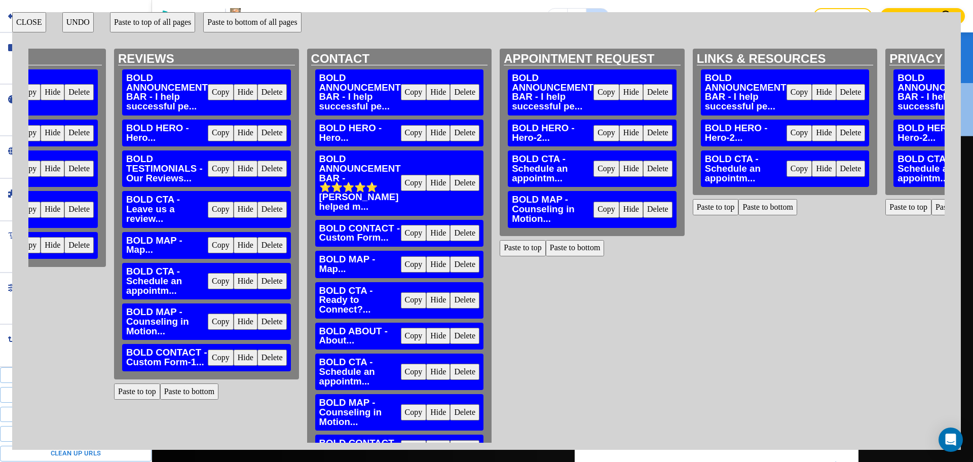
click at [755, 209] on button "Paste to bottom" at bounding box center [768, 207] width 59 height 16
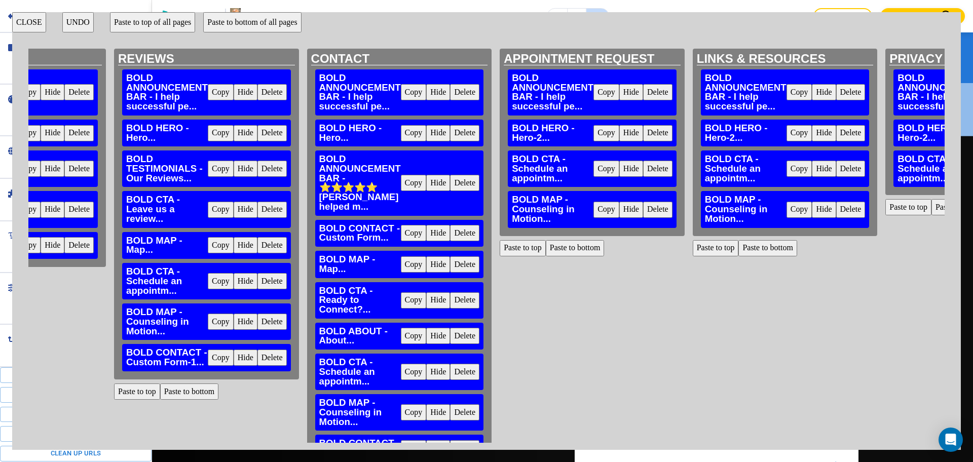
click at [932, 209] on button "Paste to bottom" at bounding box center [961, 207] width 59 height 16
click at [29, 244] on button "Copy" at bounding box center [28, 245] width 26 height 16
click at [582, 249] on button "Paste to bottom" at bounding box center [575, 248] width 59 height 16
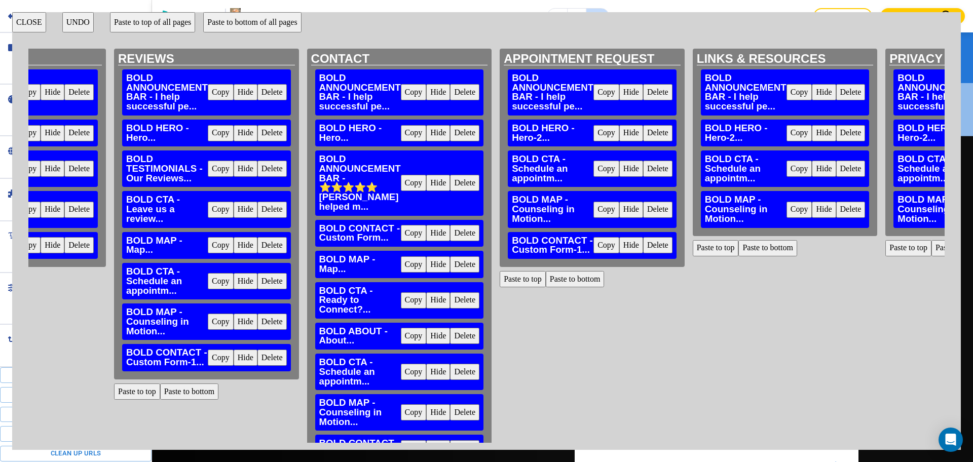
click at [773, 249] on button "Paste to bottom" at bounding box center [768, 248] width 59 height 16
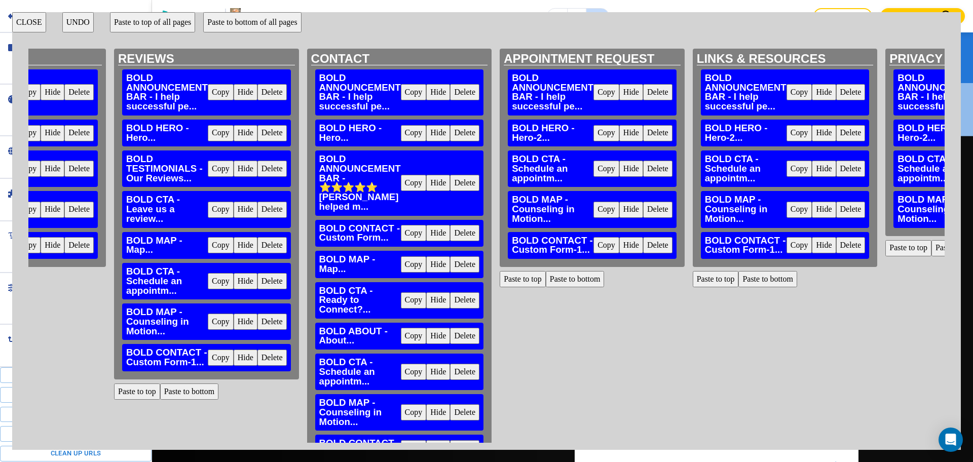
click at [933, 250] on button "Paste to bottom" at bounding box center [961, 248] width 59 height 16
click at [36, 22] on button "CLOSE" at bounding box center [29, 22] width 34 height 20
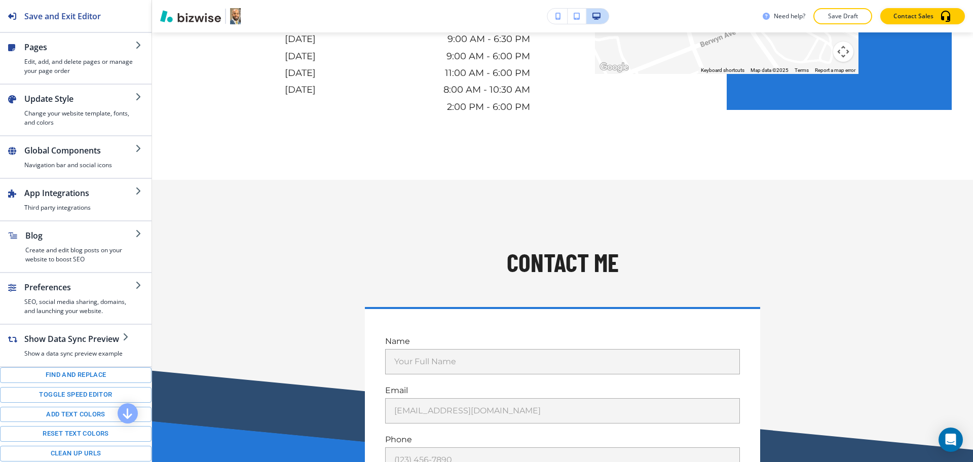
scroll to position [0, 0]
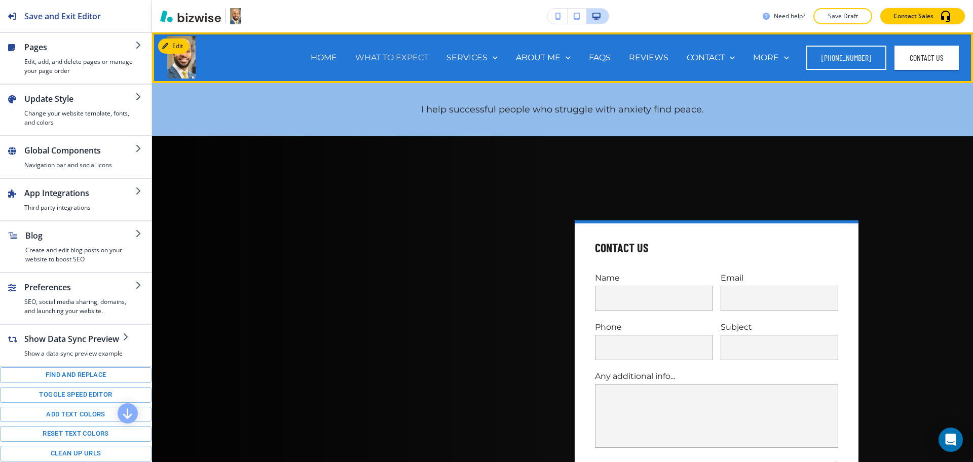
click at [399, 62] on p "WHAT TO EXPECT" at bounding box center [391, 58] width 73 height 12
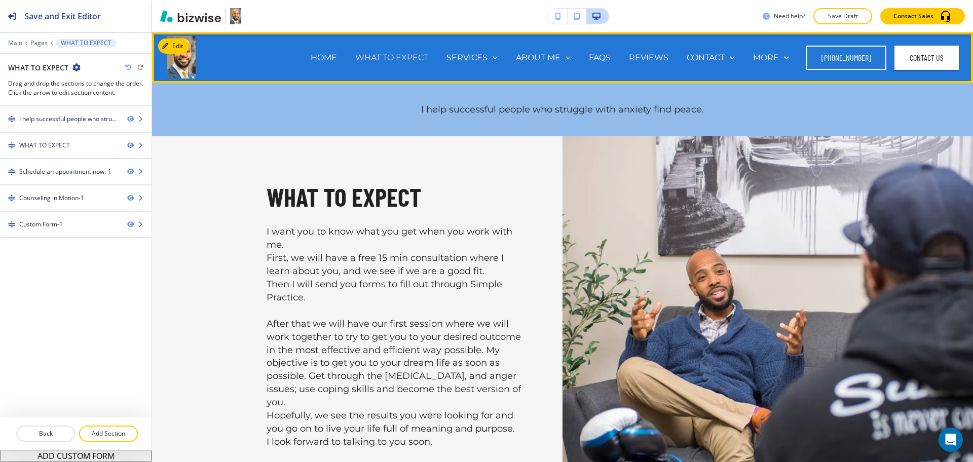
click at [389, 61] on p "WHAT TO EXPECT" at bounding box center [391, 58] width 73 height 12
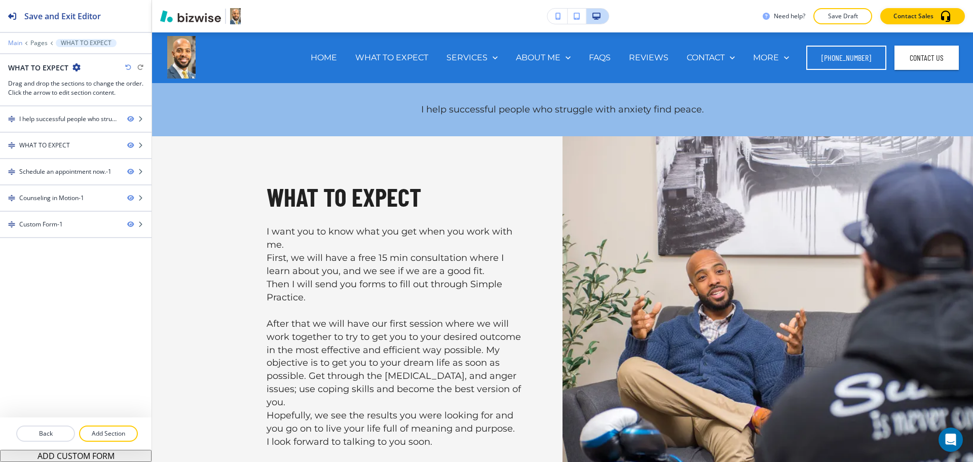
click at [10, 43] on p "Main" at bounding box center [15, 43] width 14 height 7
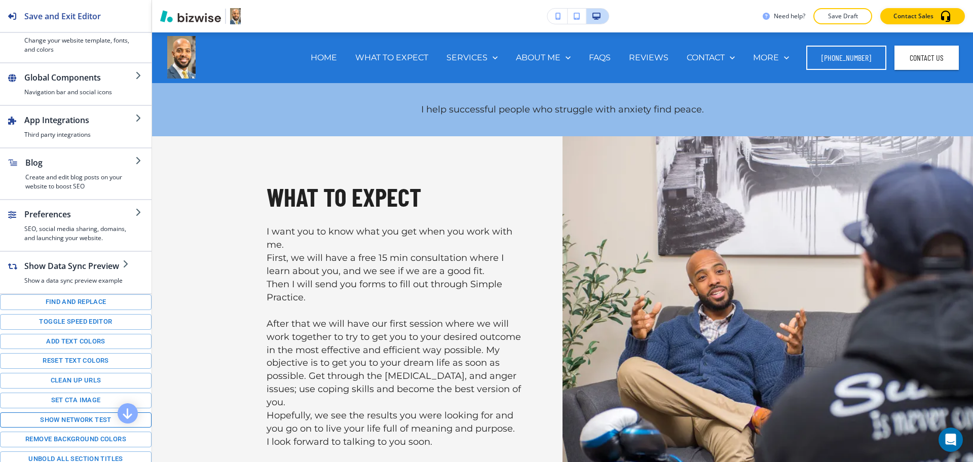
scroll to position [87, 0]
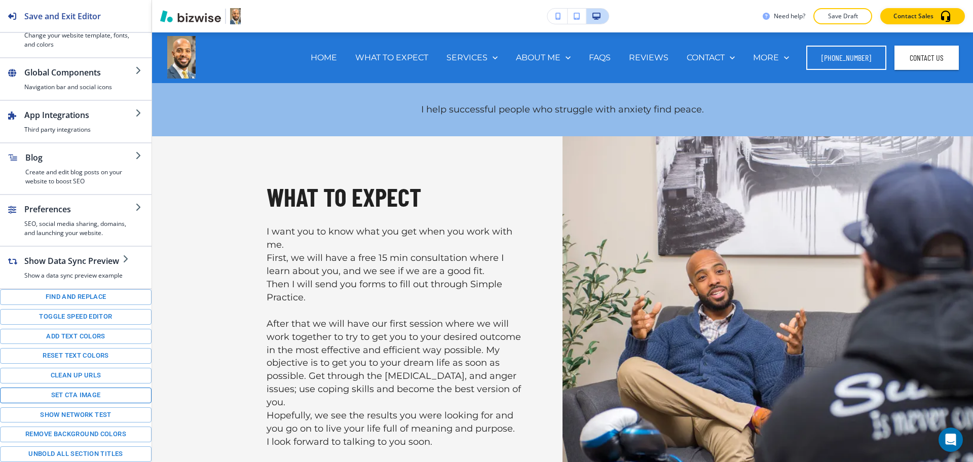
click at [74, 395] on button "Set CTA image" at bounding box center [76, 396] width 152 height 16
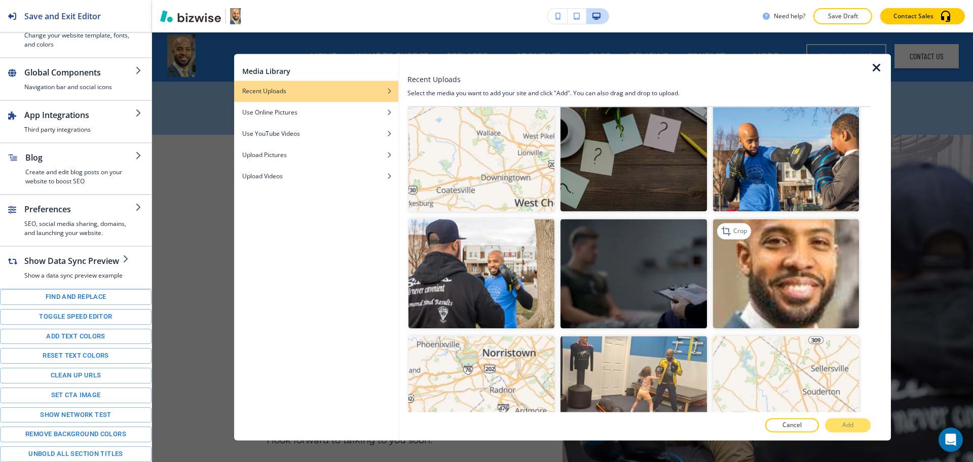
scroll to position [951, 0]
click at [652, 276] on img "button" at bounding box center [634, 273] width 146 height 110
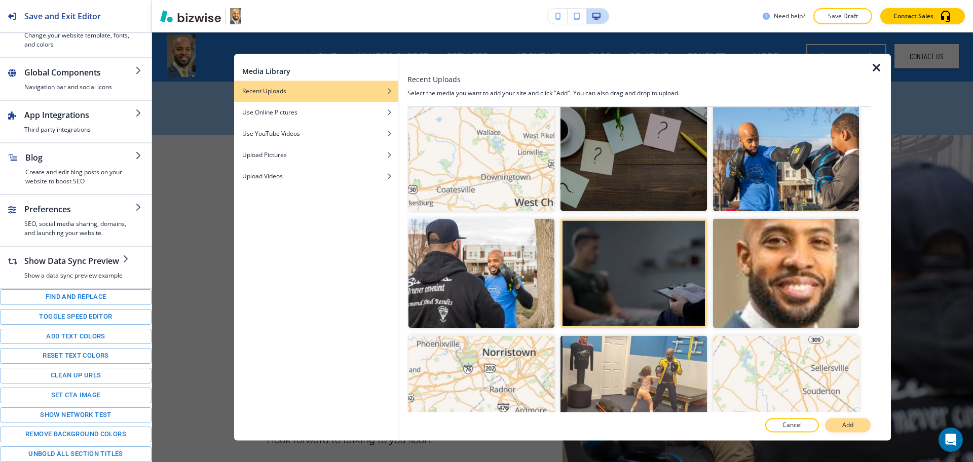
click at [849, 423] on p "Add" at bounding box center [848, 425] width 11 height 9
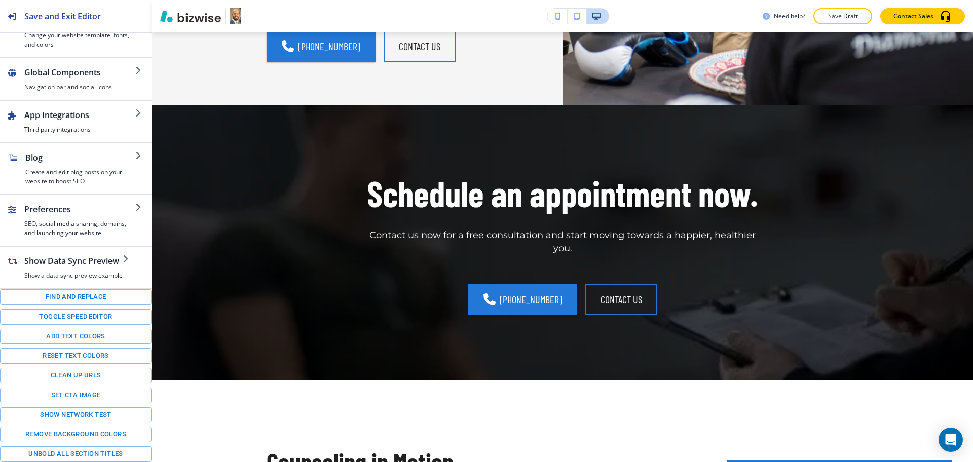
scroll to position [401, 0]
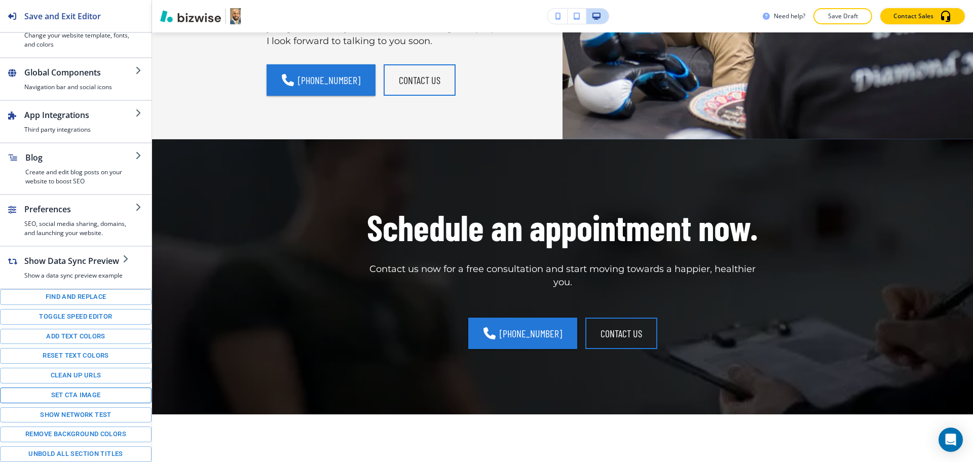
click at [86, 395] on button "Set CTA image" at bounding box center [76, 396] width 152 height 16
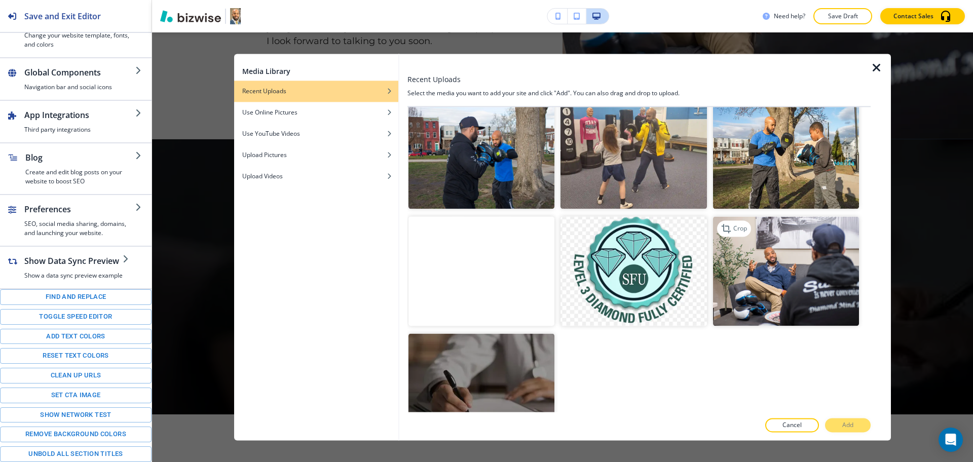
scroll to position [1310, 0]
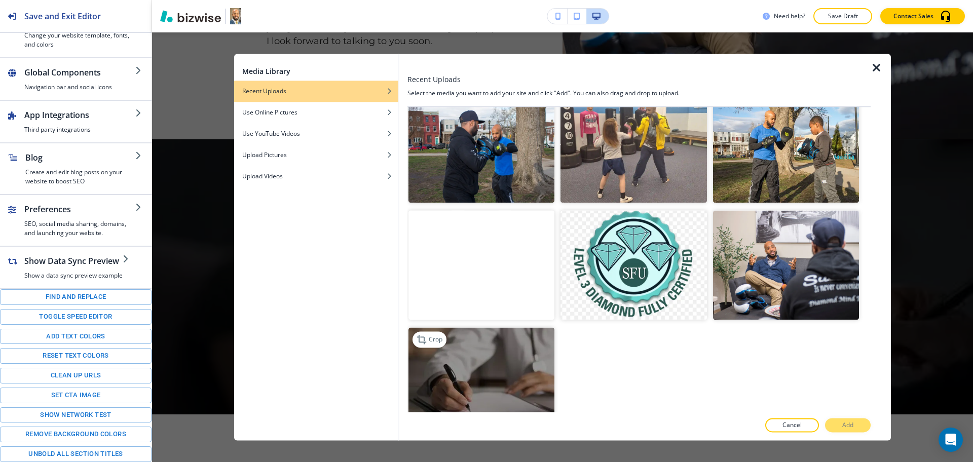
click at [483, 366] on img "button" at bounding box center [482, 382] width 146 height 110
click at [841, 427] on button "Add" at bounding box center [848, 426] width 46 height 14
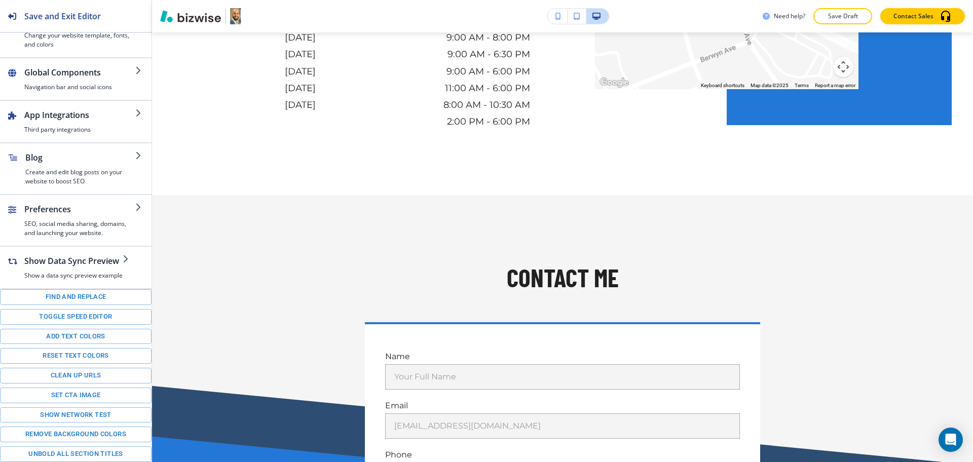
scroll to position [1056, 0]
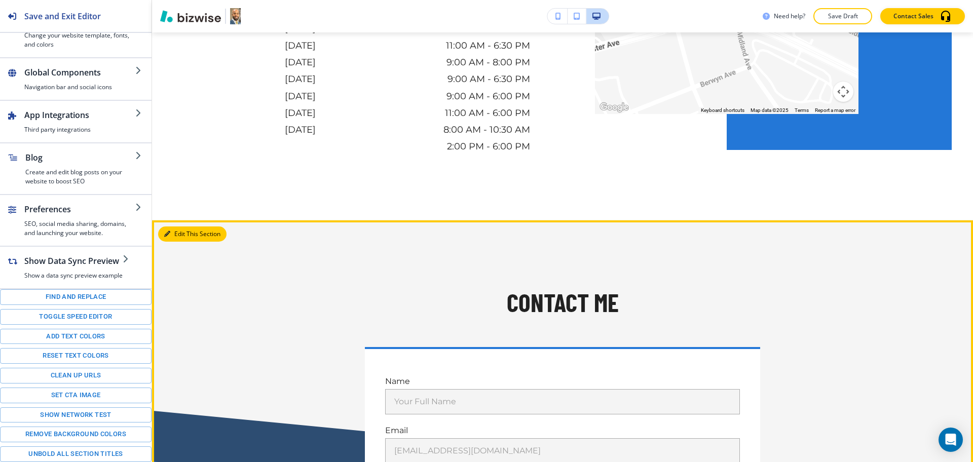
click at [187, 236] on button "Edit This Section" at bounding box center [192, 234] width 68 height 15
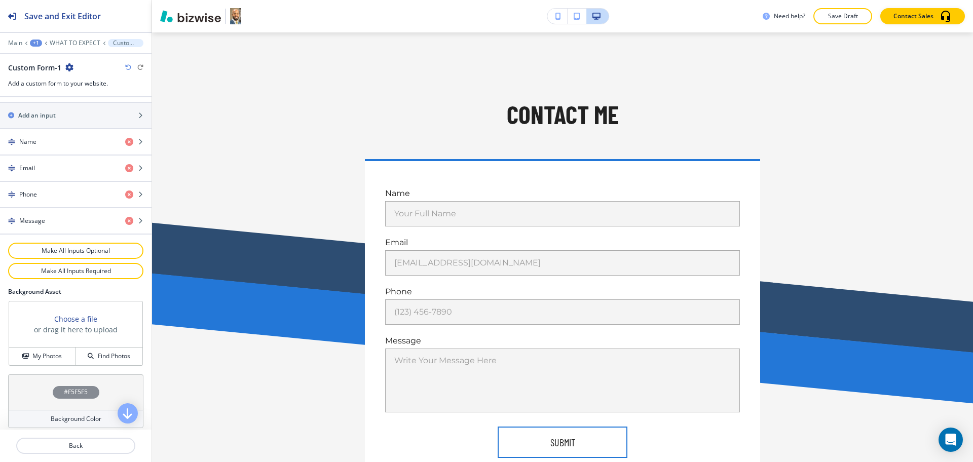
scroll to position [475, 0]
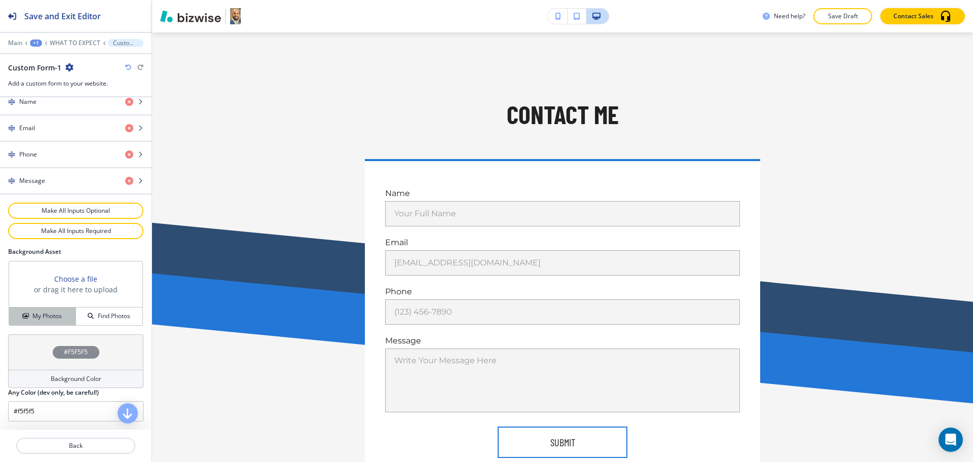
click at [42, 314] on h4 "My Photos" at bounding box center [46, 316] width 29 height 9
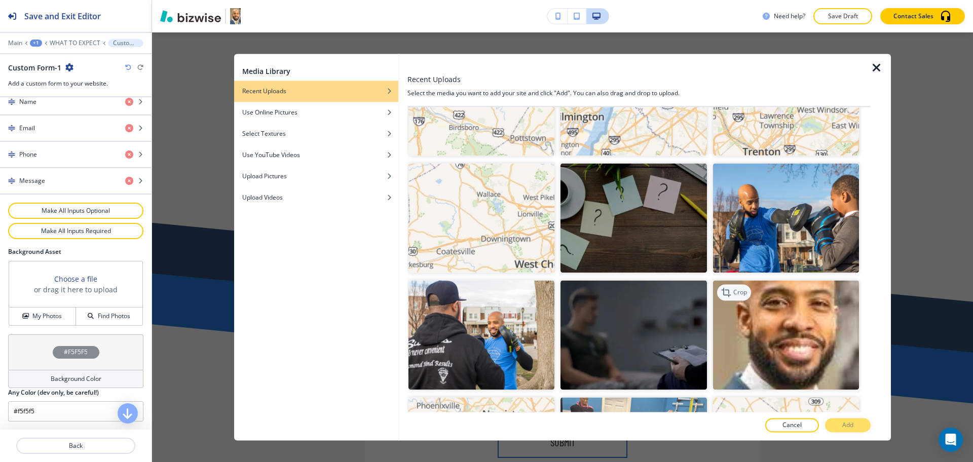
scroll to position [888, 0]
click at [662, 231] on img "button" at bounding box center [634, 219] width 146 height 110
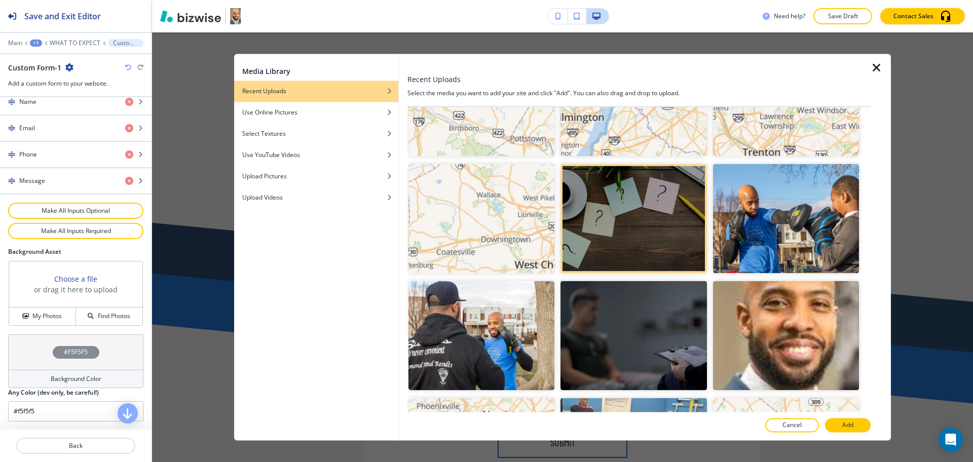
click at [843, 429] on p "Add" at bounding box center [848, 425] width 11 height 9
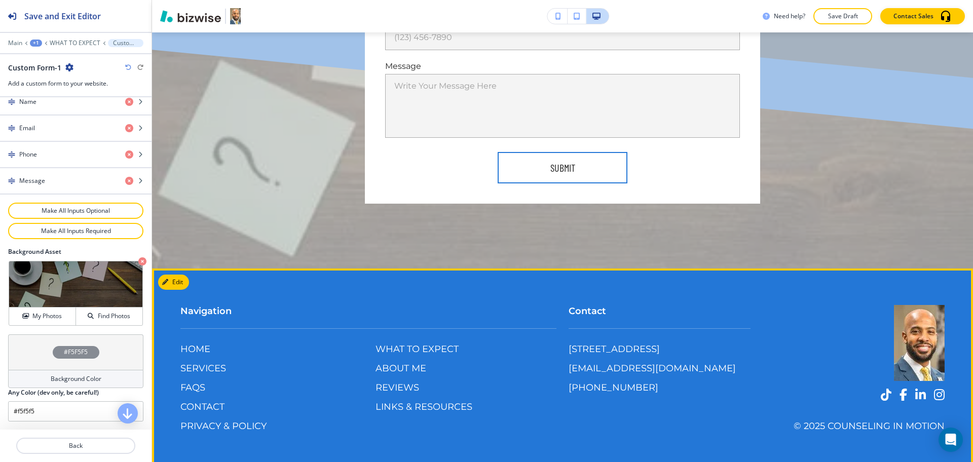
scroll to position [1526, 0]
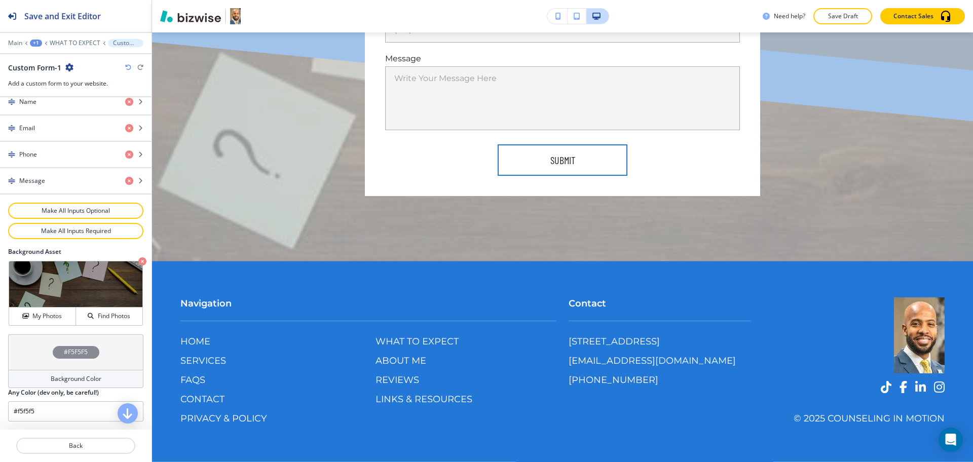
click at [58, 378] on h4 "Background Color" at bounding box center [76, 379] width 51 height 9
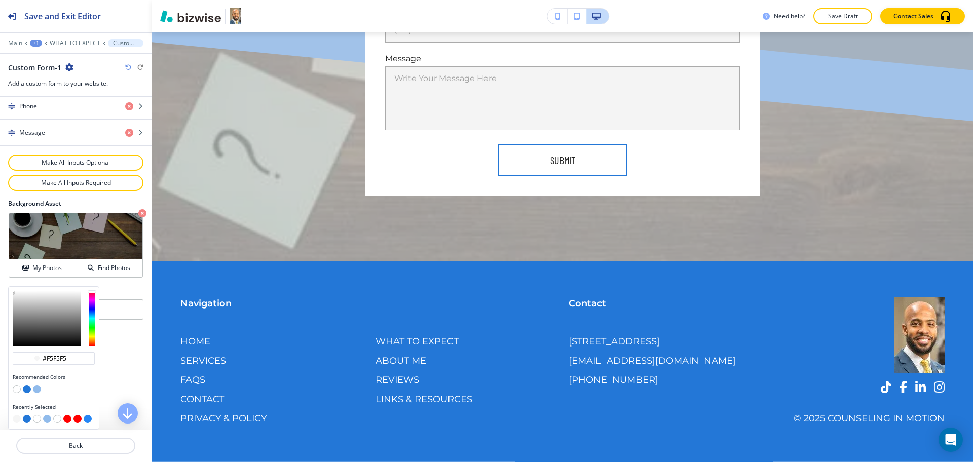
click at [39, 391] on button "button" at bounding box center [37, 389] width 8 height 8
type input "#91bbeb"
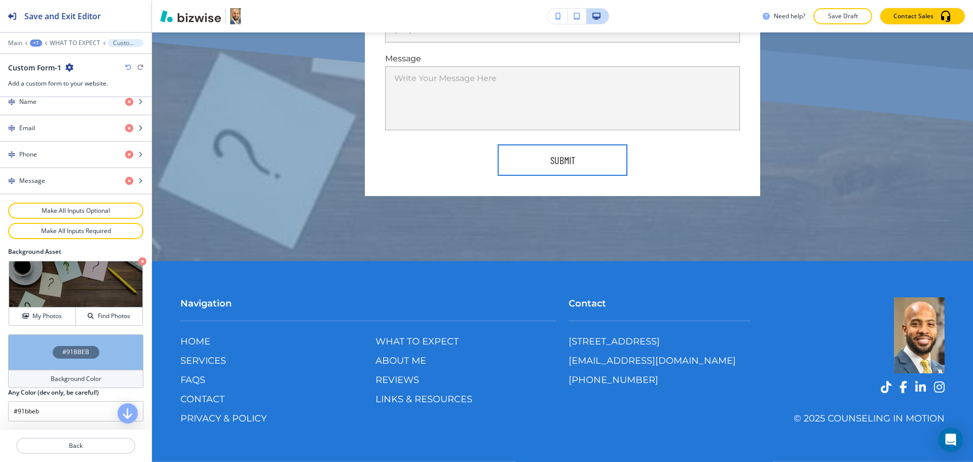
scroll to position [475, 0]
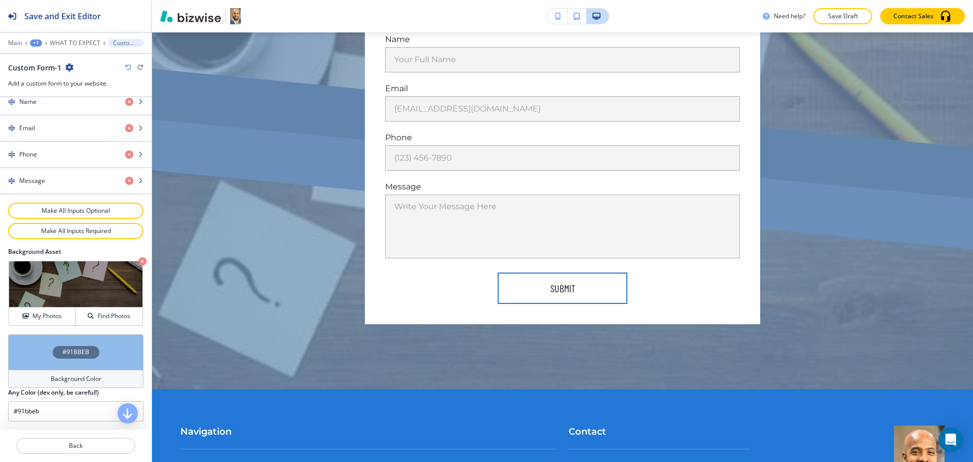
click at [65, 386] on div "Background Color" at bounding box center [75, 379] width 135 height 18
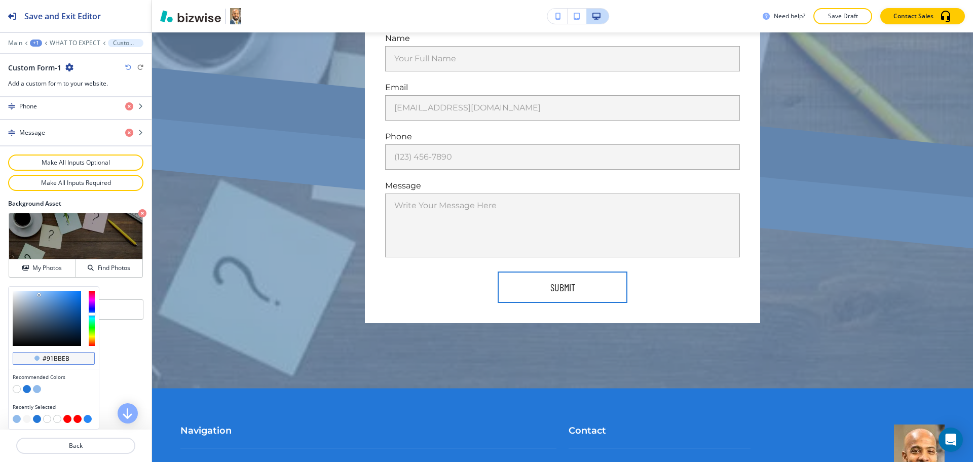
scroll to position [0, 0]
drag, startPoint x: 72, startPoint y: 359, endPoint x: 49, endPoint y: 354, distance: 23.3
click at [48, 357] on input "#91bbeb" at bounding box center [59, 359] width 35 height 8
type input "#00000"
type input "#000000"
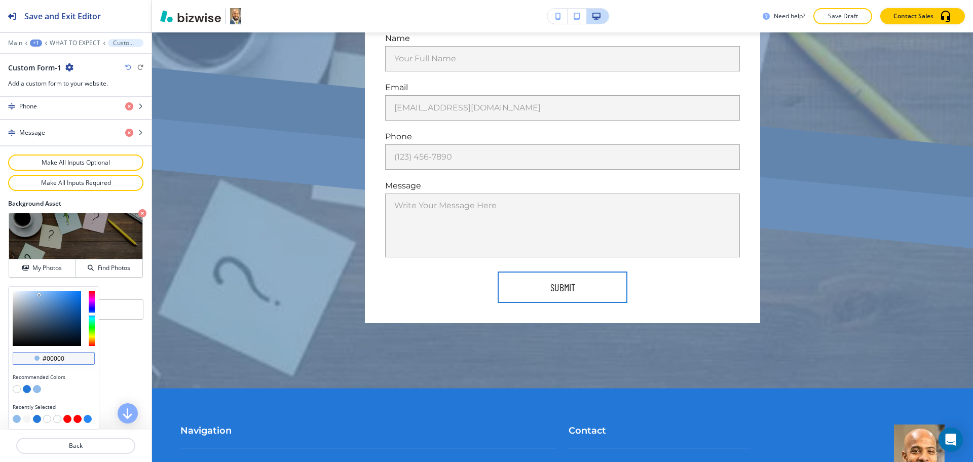
type input "#000000"
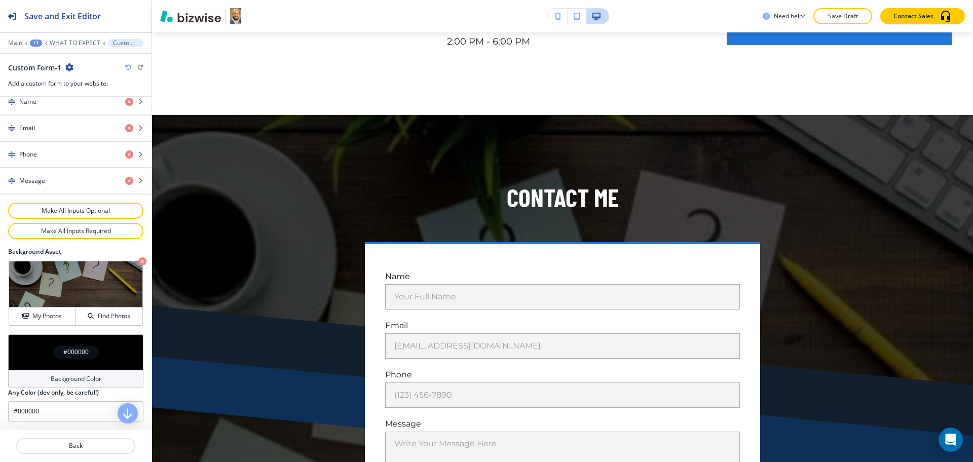
scroll to position [1132, 0]
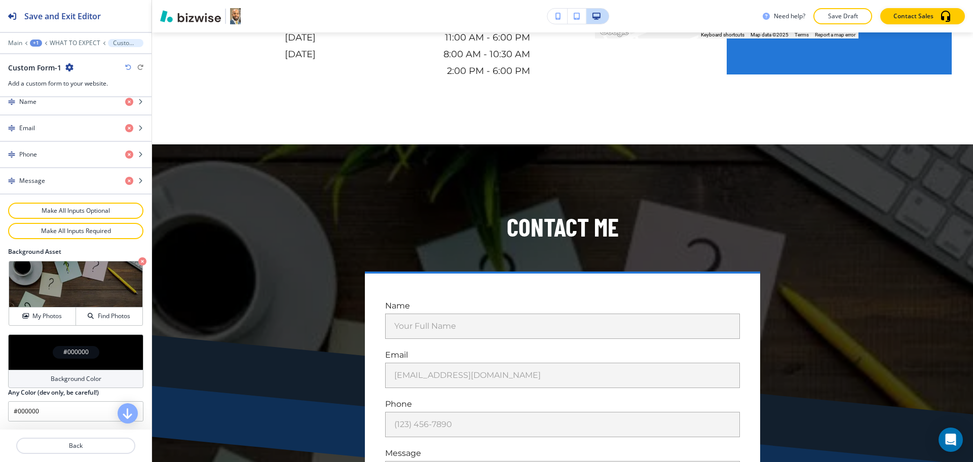
click at [79, 387] on div "Background Color" at bounding box center [75, 379] width 135 height 18
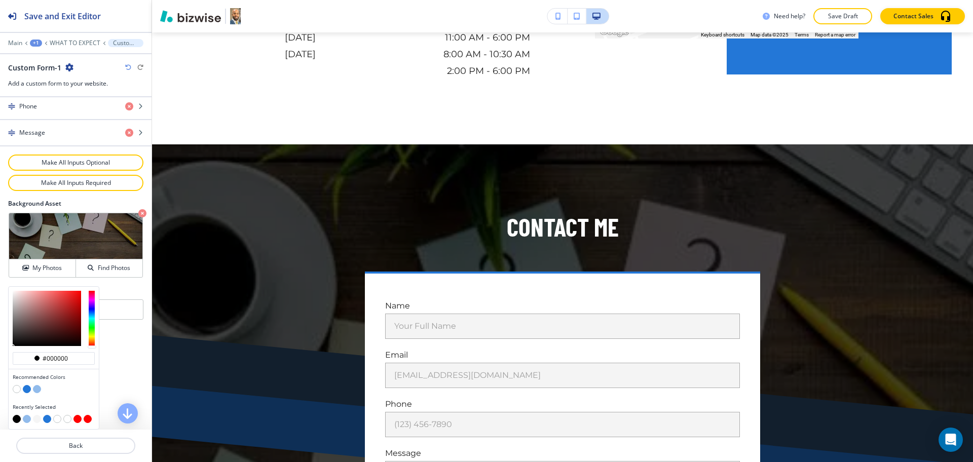
click at [26, 391] on button "button" at bounding box center [27, 389] width 8 height 8
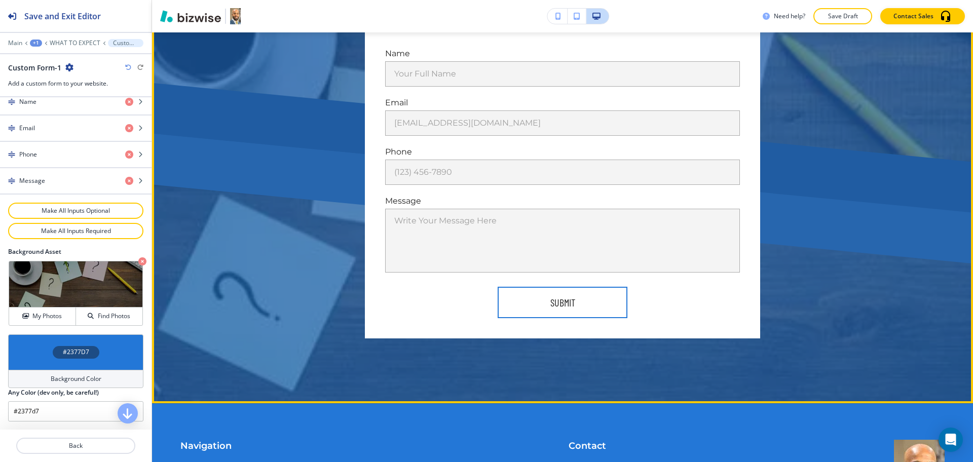
scroll to position [1385, 0]
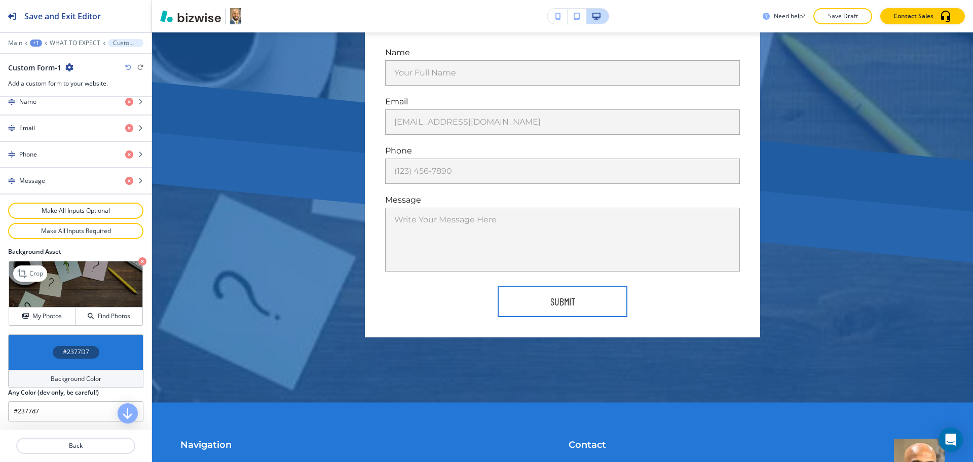
click at [138, 261] on icon "button" at bounding box center [142, 262] width 8 height 8
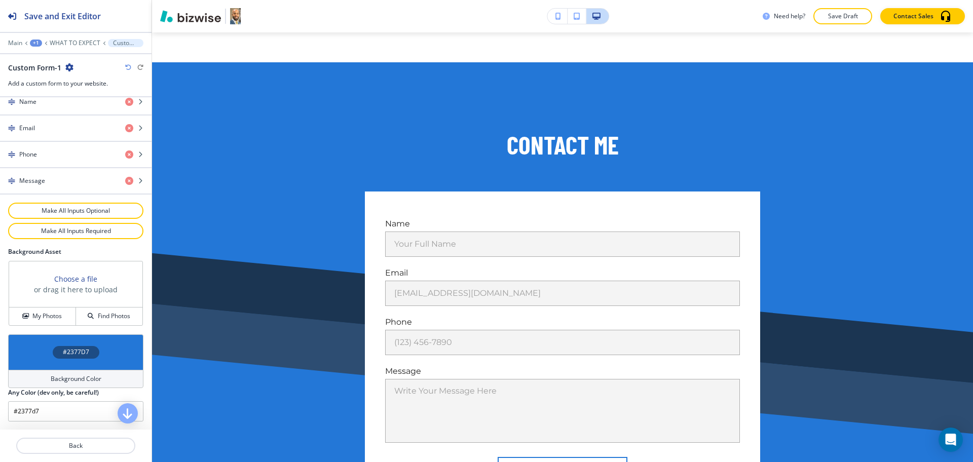
scroll to position [1213, 0]
click at [126, 66] on icon "button" at bounding box center [128, 67] width 6 height 6
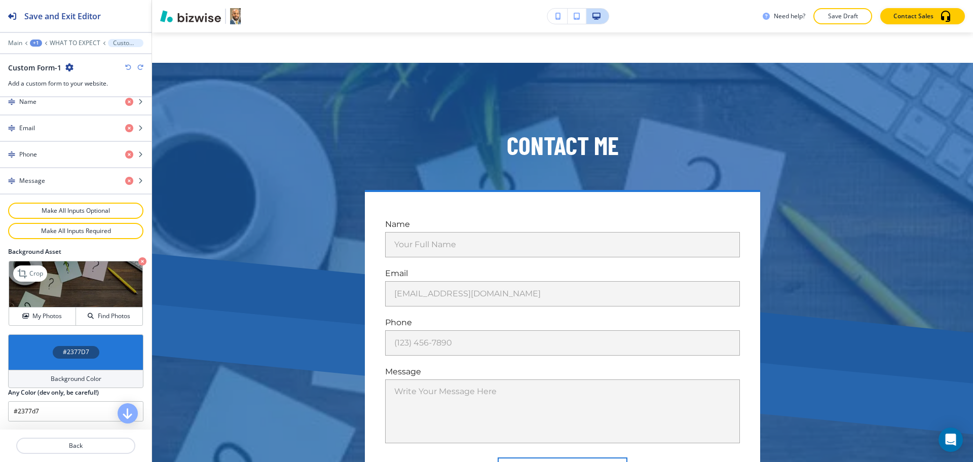
click at [126, 66] on icon "button" at bounding box center [128, 67] width 6 height 6
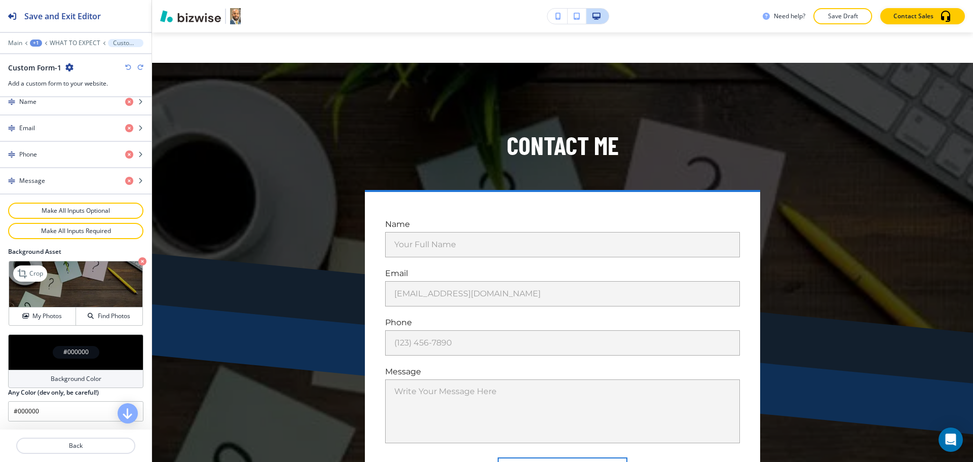
click at [126, 66] on icon "button" at bounding box center [128, 67] width 6 height 6
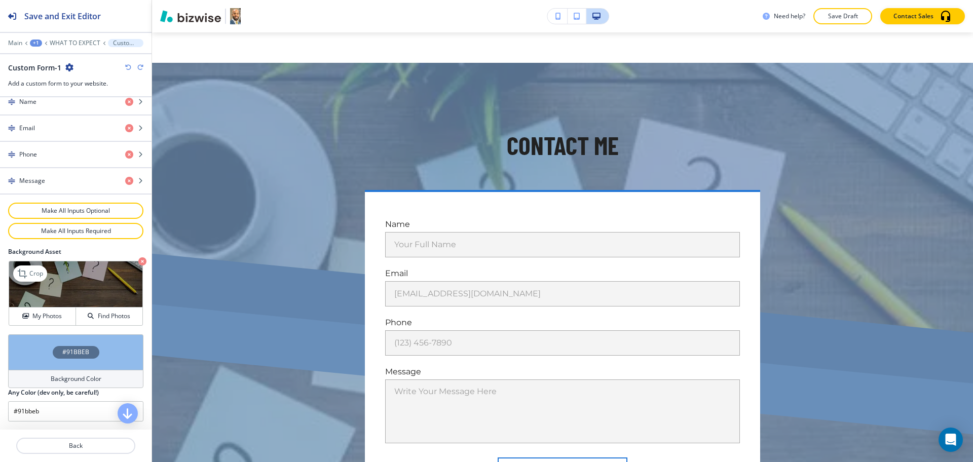
click at [126, 66] on icon "button" at bounding box center [128, 67] width 6 height 6
type input "#f5f5f5"
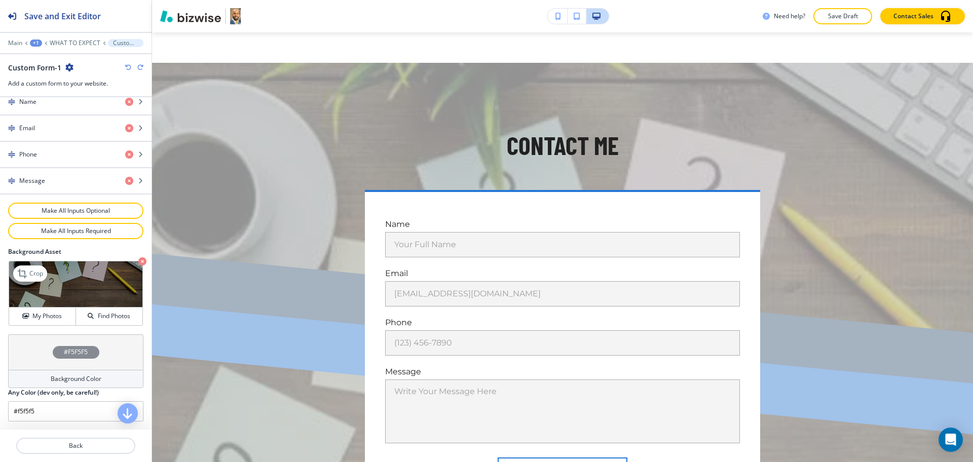
click at [126, 66] on icon "button" at bounding box center [128, 67] width 6 height 6
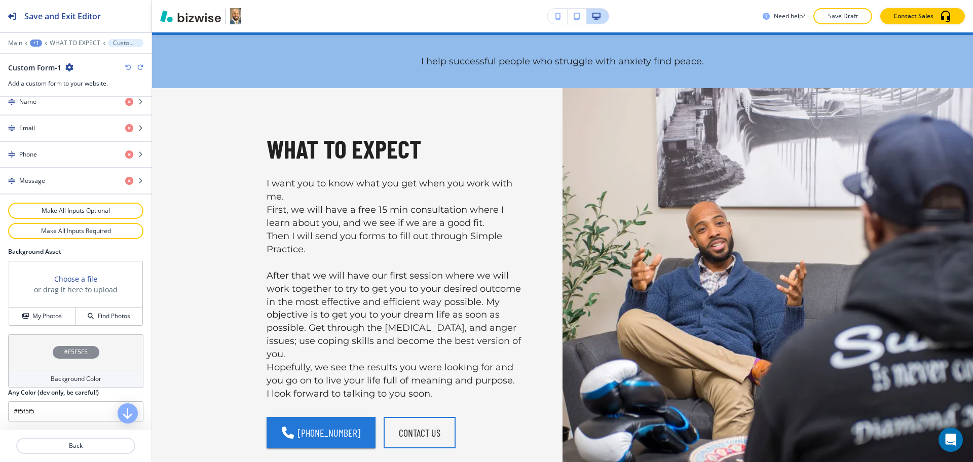
scroll to position [43, 0]
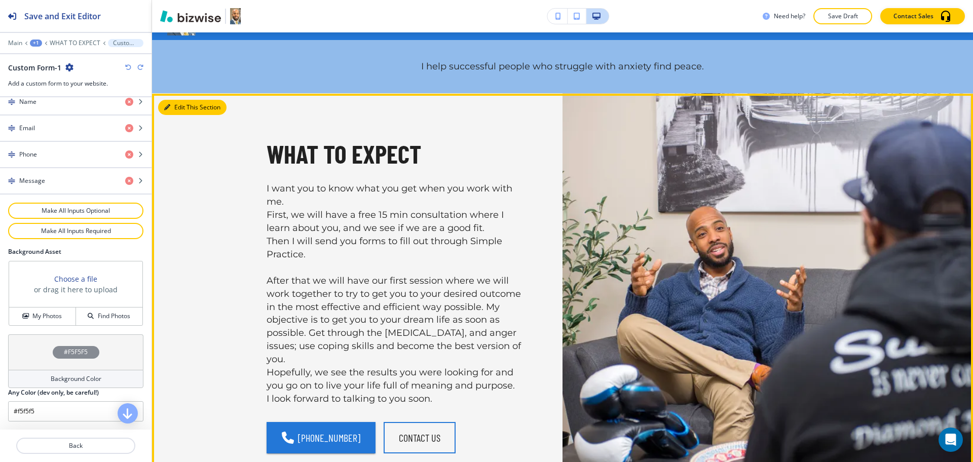
click at [179, 108] on button "Edit This Section" at bounding box center [192, 107] width 68 height 15
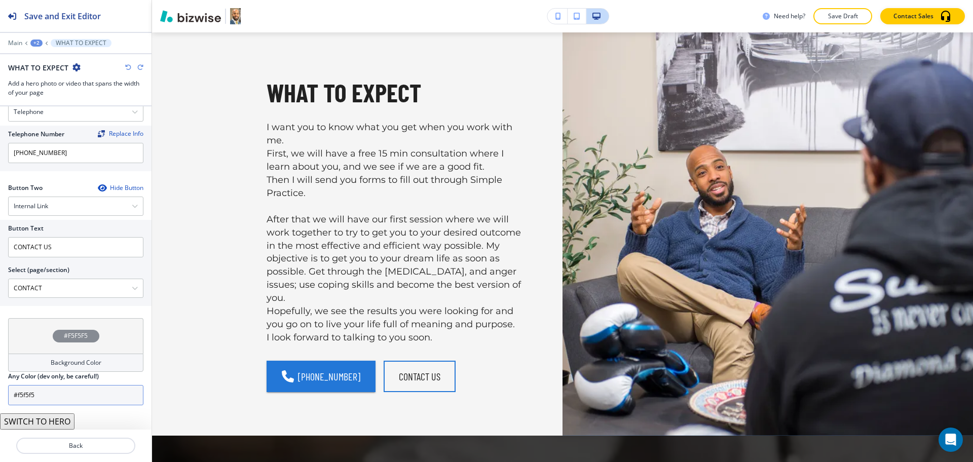
scroll to position [1, 0]
click at [64, 426] on button "SWITCH TO HERO" at bounding box center [37, 422] width 75 height 16
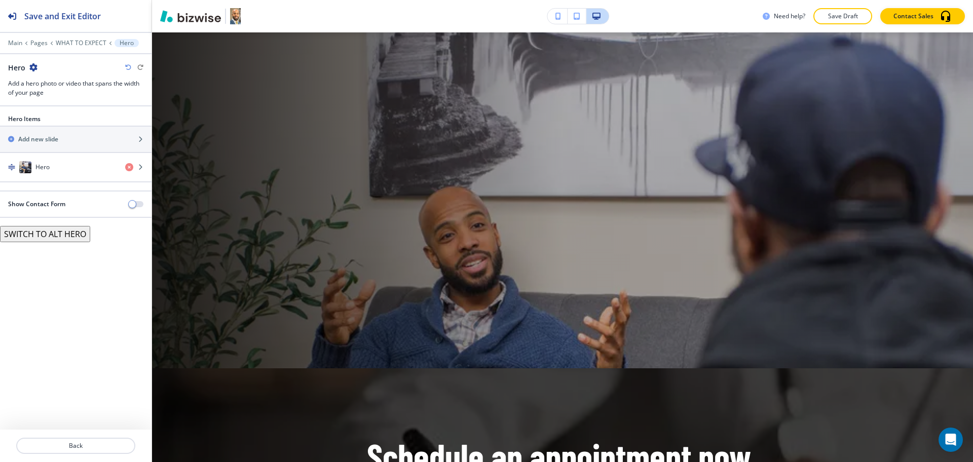
scroll to position [0, 0]
click at [83, 41] on p "WHAT TO EXPECT" at bounding box center [81, 43] width 51 height 7
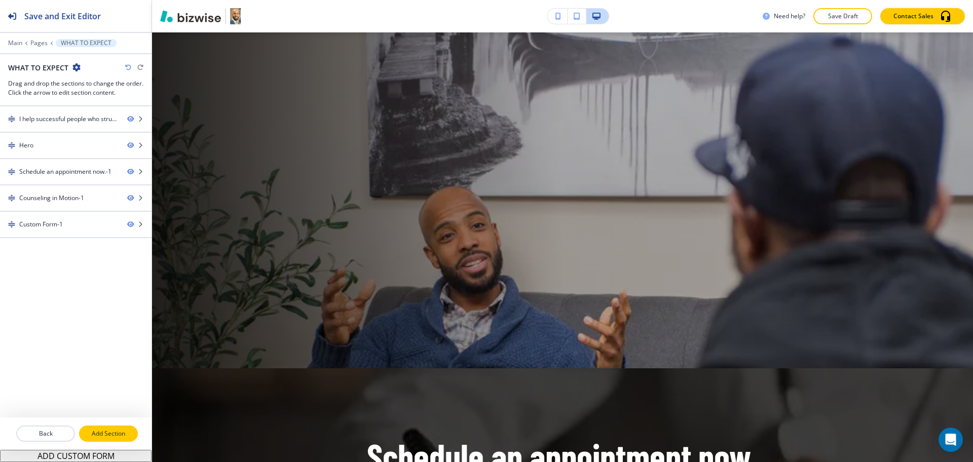
click at [104, 432] on p "Add Section" at bounding box center [108, 433] width 57 height 9
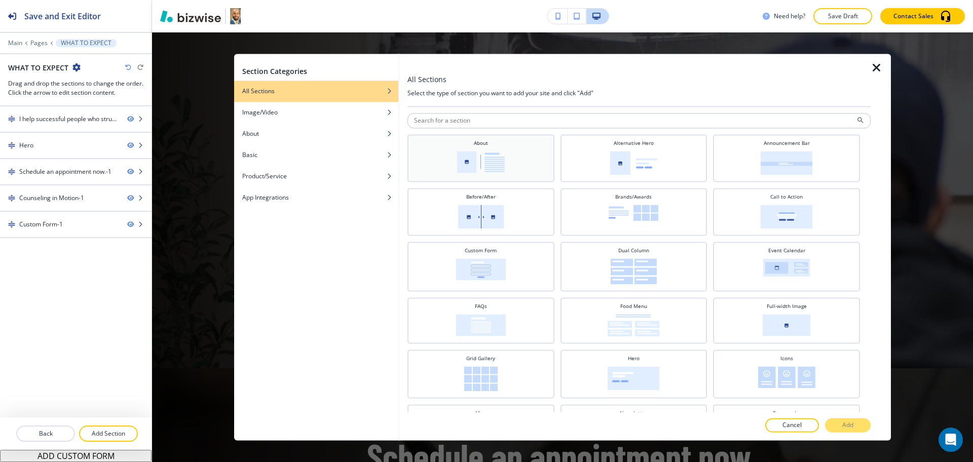
click at [502, 151] on div "About" at bounding box center [481, 156] width 137 height 35
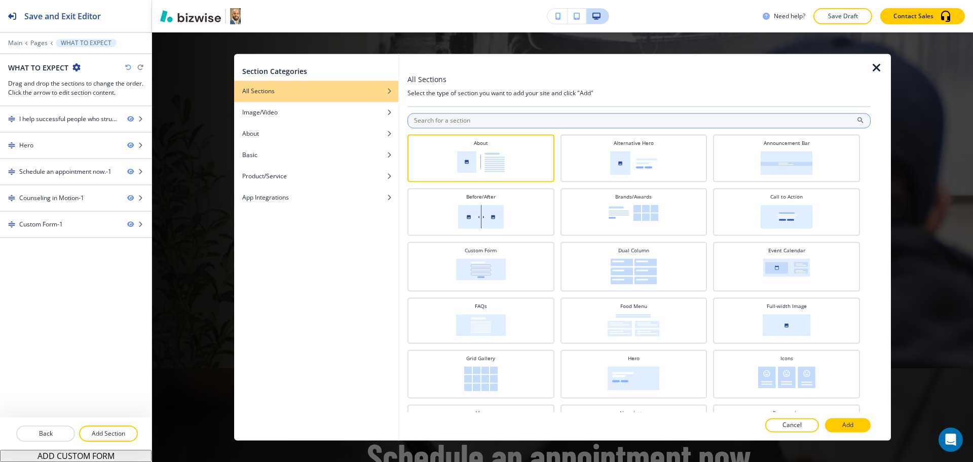
click at [436, 122] on input "text" at bounding box center [639, 120] width 463 height 15
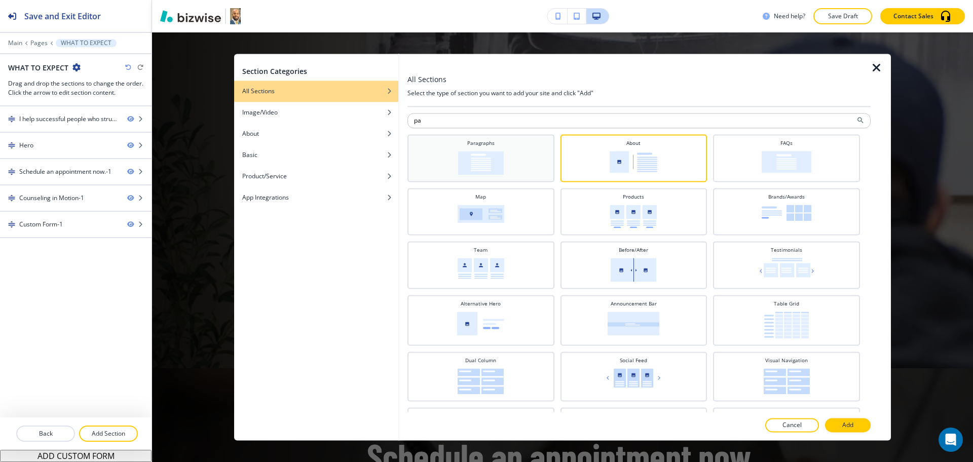
type input "pa"
click at [529, 151] on div "Paragraphs" at bounding box center [481, 156] width 137 height 35
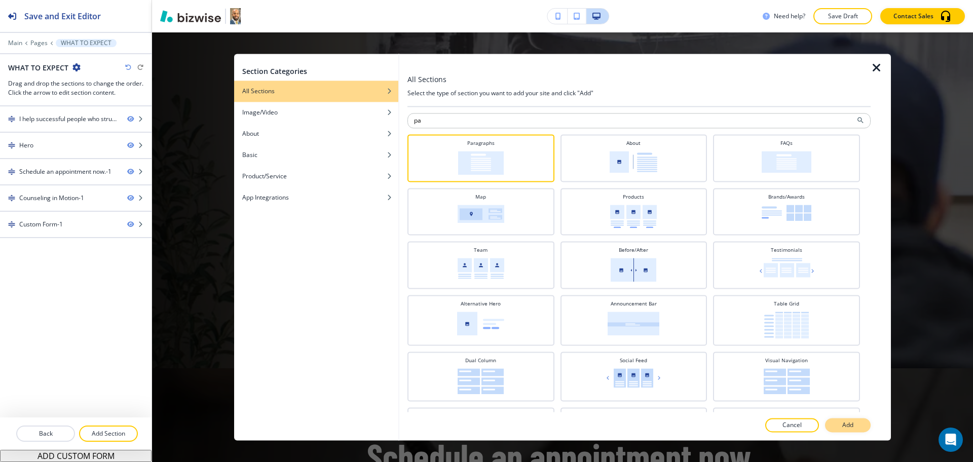
click at [857, 427] on button "Add" at bounding box center [848, 426] width 46 height 14
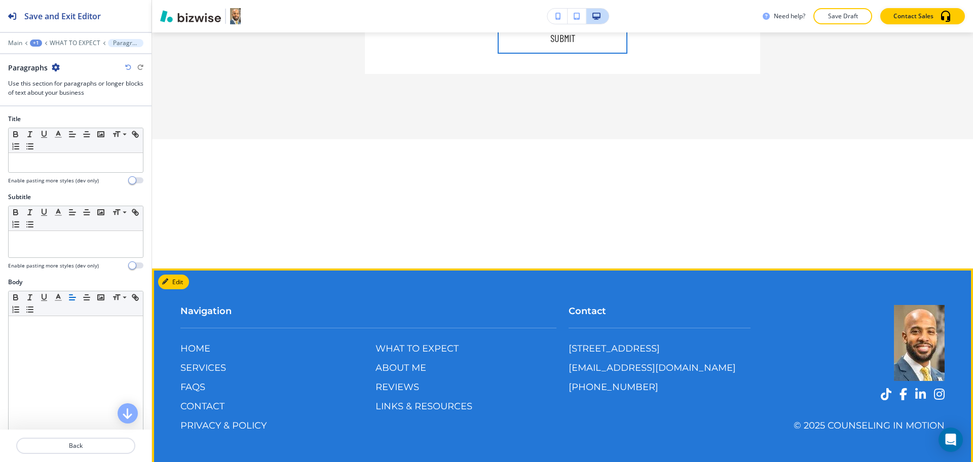
scroll to position [1589, 0]
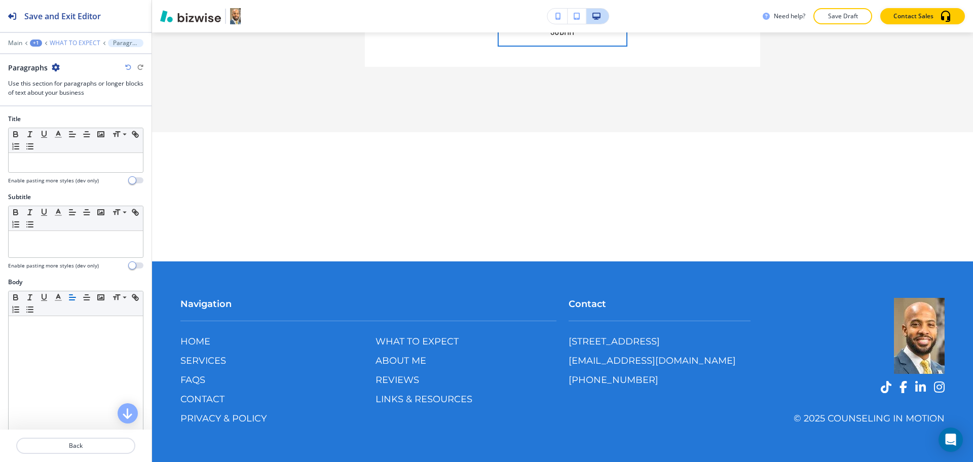
click at [81, 42] on p "WHAT TO EXPECT" at bounding box center [75, 43] width 51 height 7
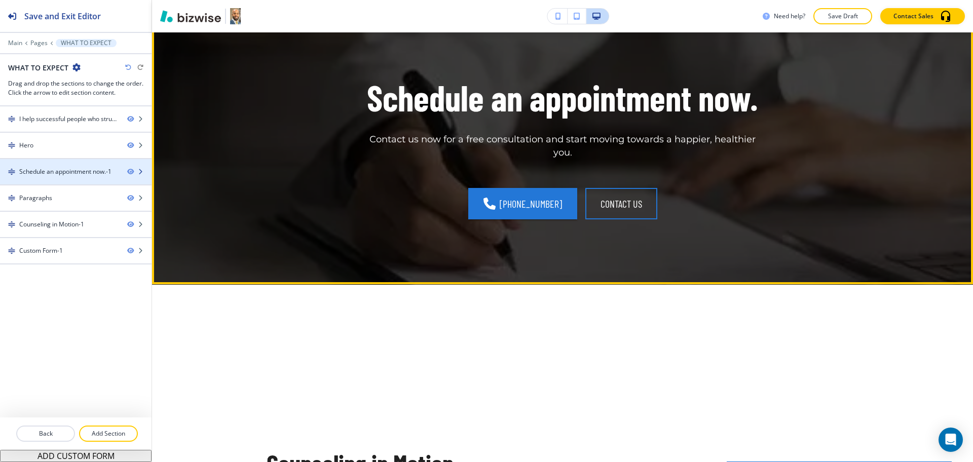
scroll to position [463, 0]
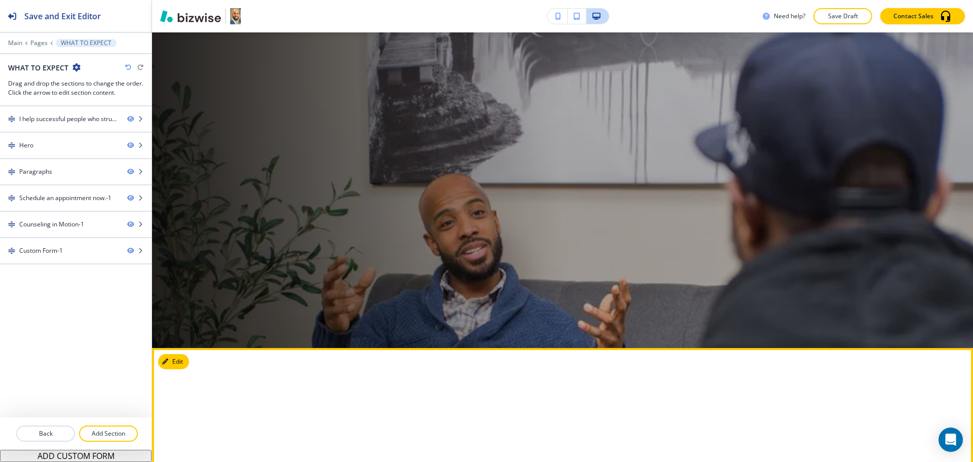
click at [178, 351] on div at bounding box center [562, 413] width 821 height 130
click at [178, 357] on button "Edit" at bounding box center [173, 362] width 31 height 15
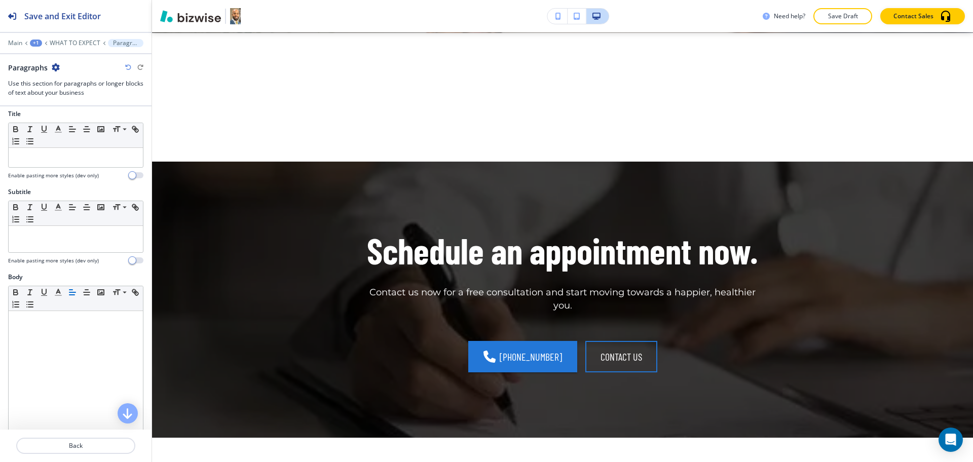
scroll to position [0, 0]
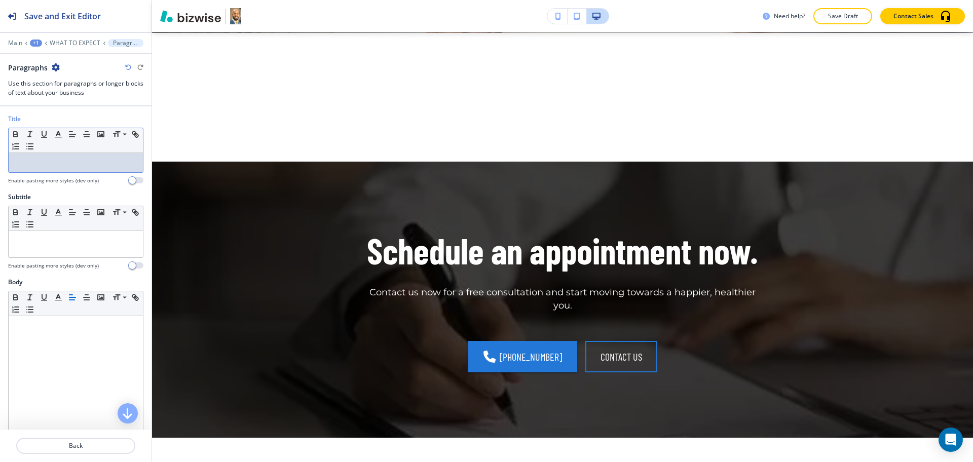
click at [79, 167] on div at bounding box center [76, 162] width 134 height 19
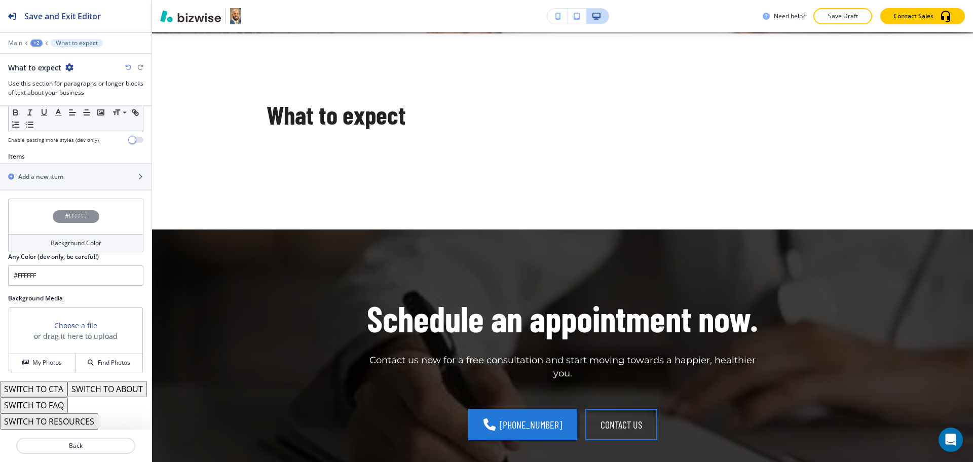
scroll to position [333, 0]
click at [42, 172] on h2 "Add a new item" at bounding box center [40, 176] width 45 height 9
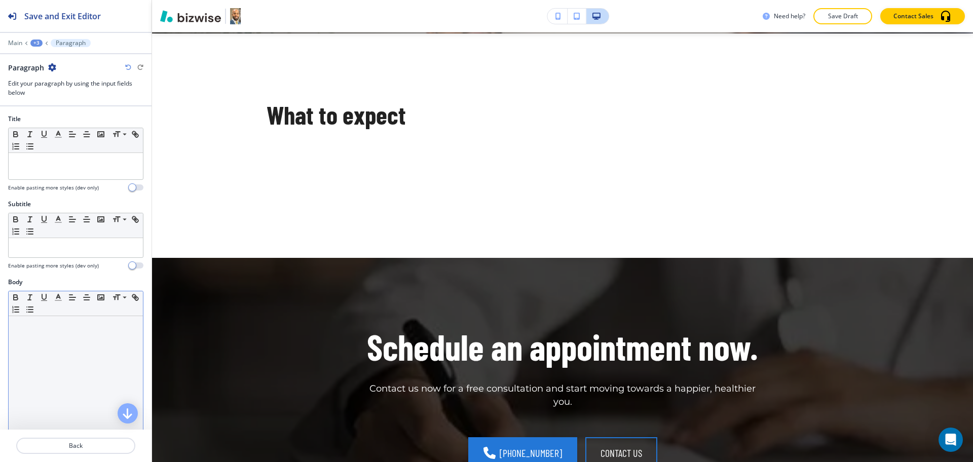
click at [67, 368] on div at bounding box center [76, 382] width 134 height 132
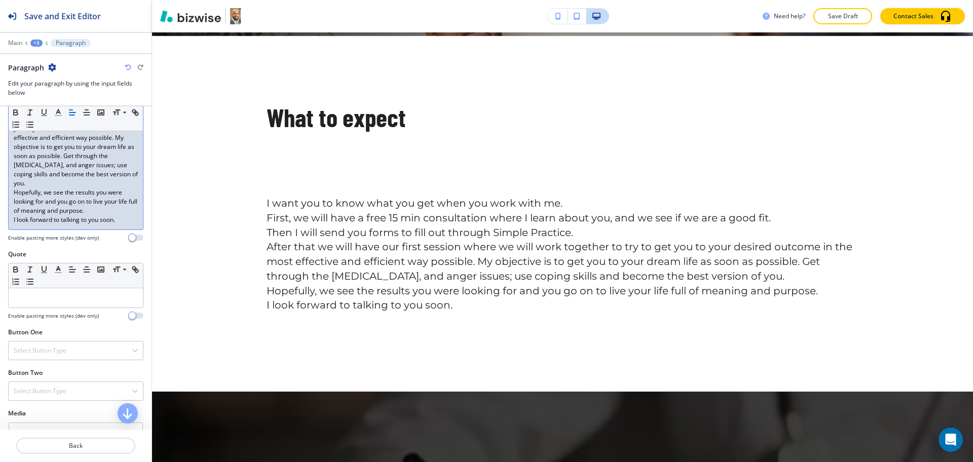
scroll to position [346, 0]
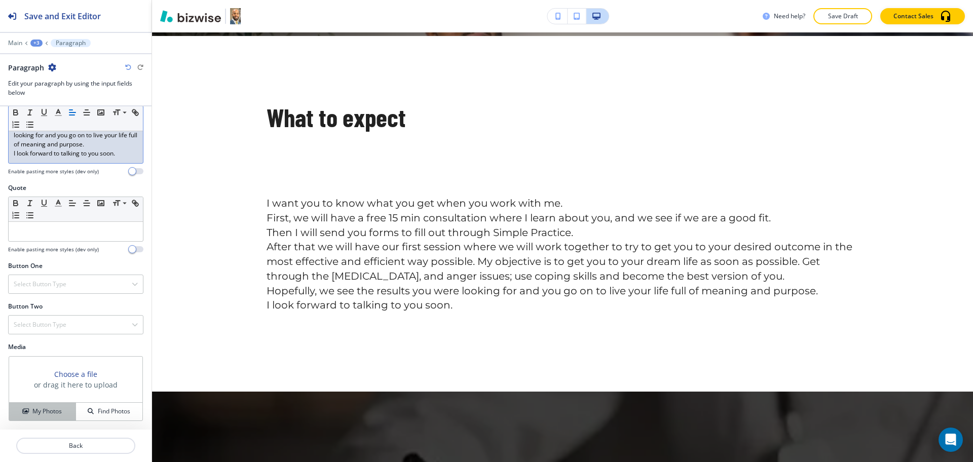
click at [40, 411] on h4 "My Photos" at bounding box center [46, 411] width 29 height 9
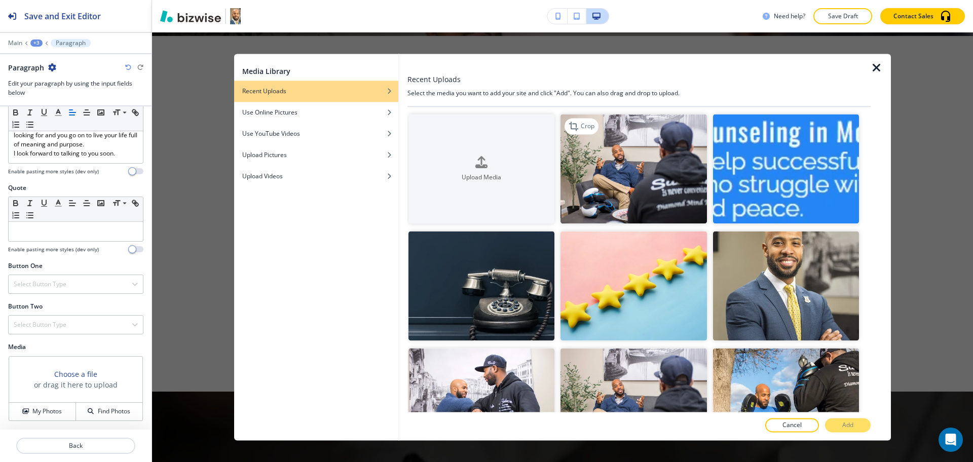
click at [632, 183] on img "button" at bounding box center [634, 169] width 146 height 110
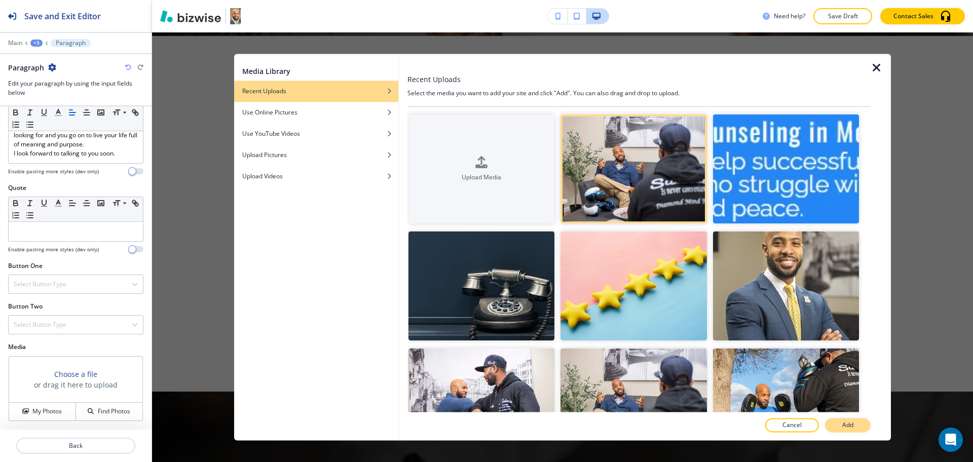
click at [840, 420] on button "Add" at bounding box center [848, 426] width 46 height 14
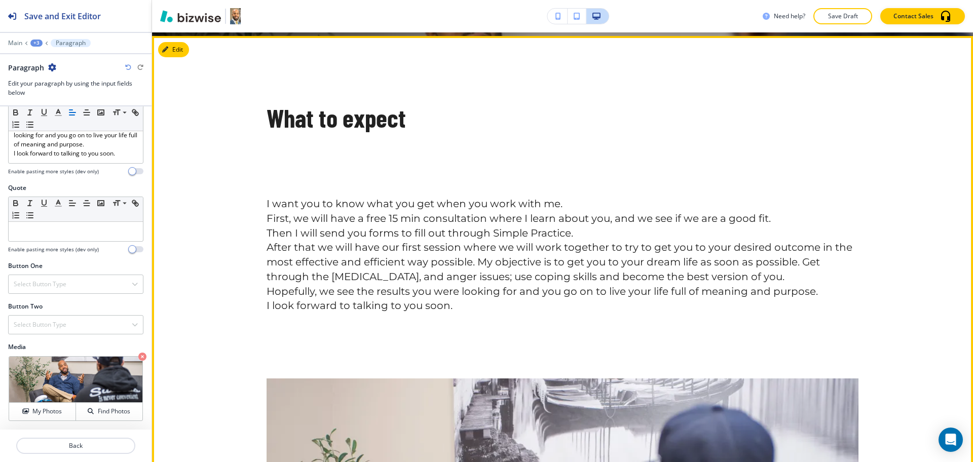
scroll to position [435, 0]
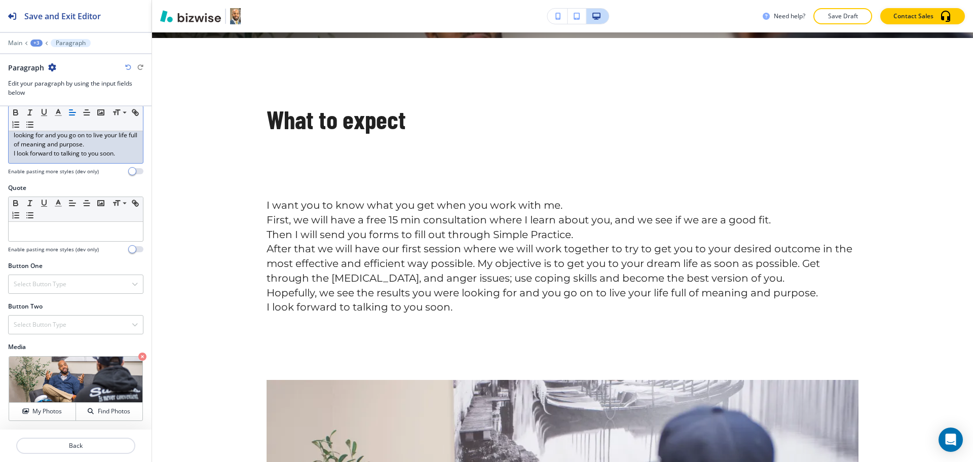
click at [127, 151] on p "I look forward to talking to you soon." at bounding box center [76, 153] width 124 height 9
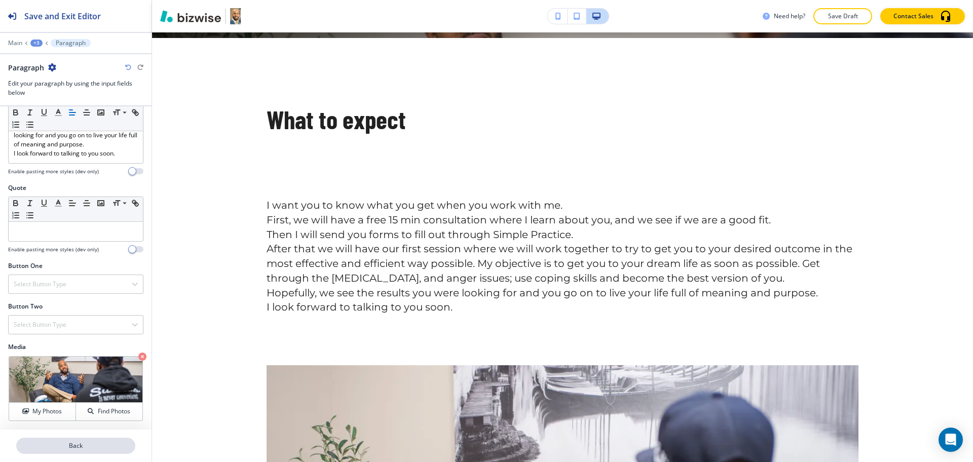
click at [51, 443] on p "Back" at bounding box center [75, 446] width 117 height 9
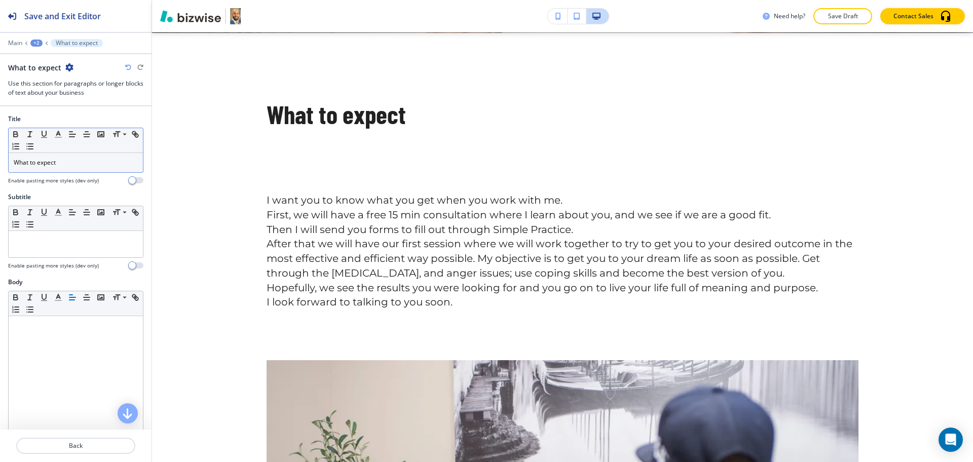
click at [82, 169] on div "What to expect" at bounding box center [76, 162] width 134 height 19
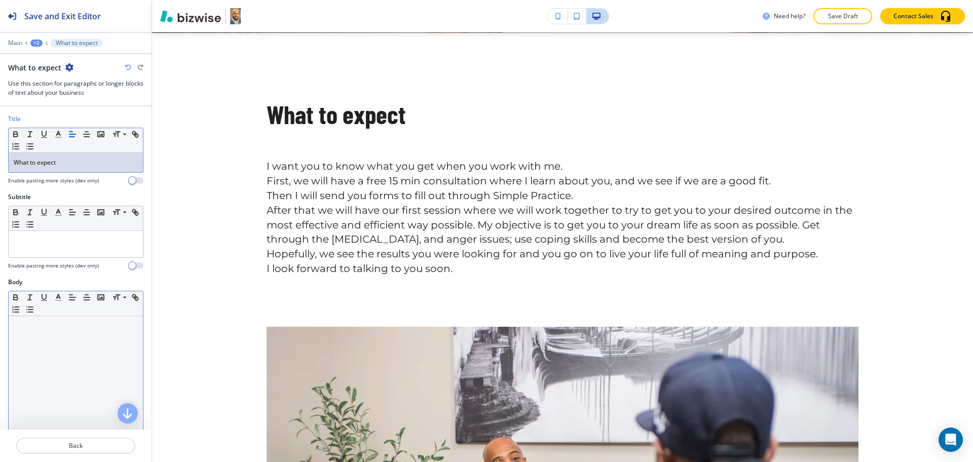
click at [67, 376] on div at bounding box center [76, 382] width 134 height 132
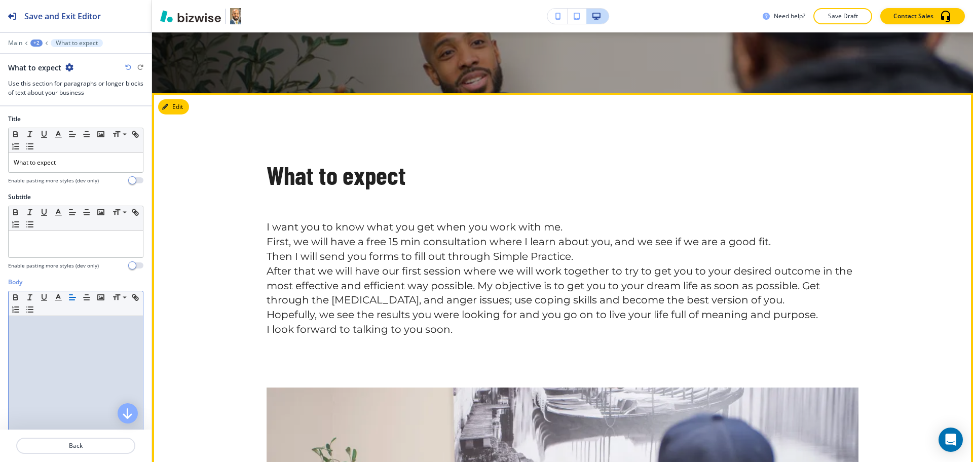
scroll to position [379, 0]
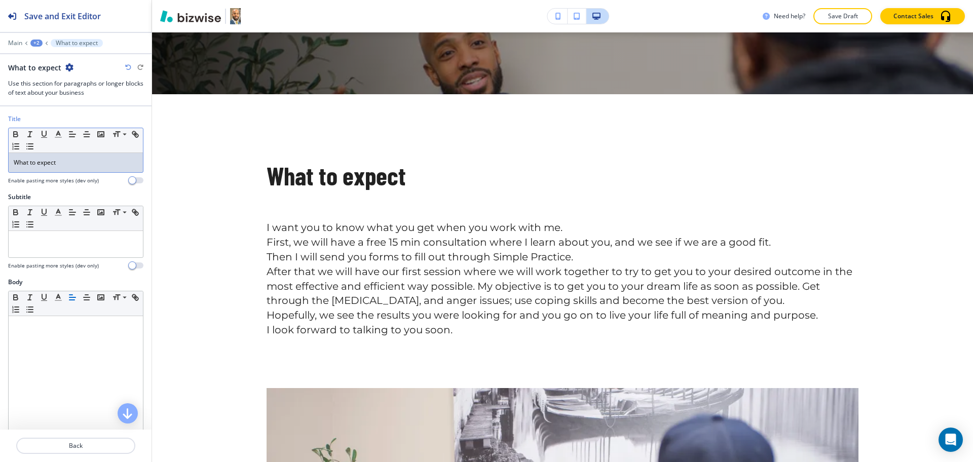
drag, startPoint x: 105, startPoint y: 159, endPoint x: 196, endPoint y: 169, distance: 91.3
click at [104, 159] on p "What to expect" at bounding box center [76, 162] width 124 height 9
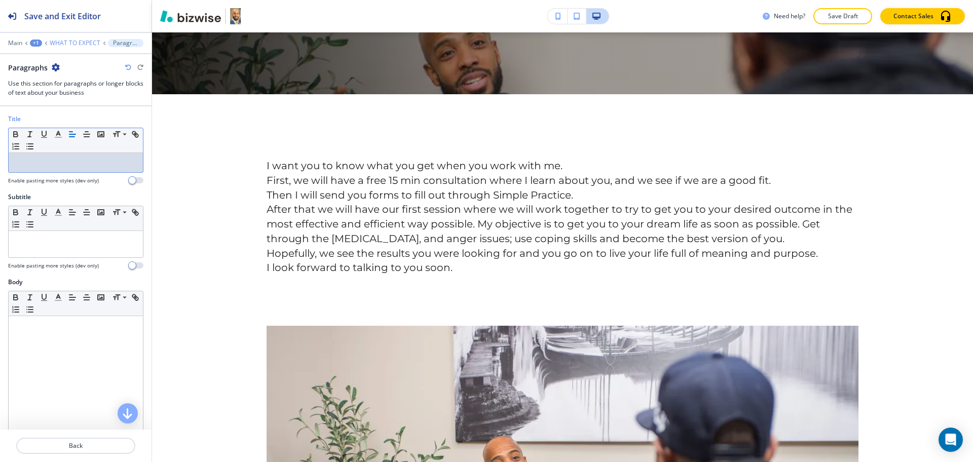
click at [87, 43] on p "WHAT TO EXPECT" at bounding box center [75, 43] width 51 height 7
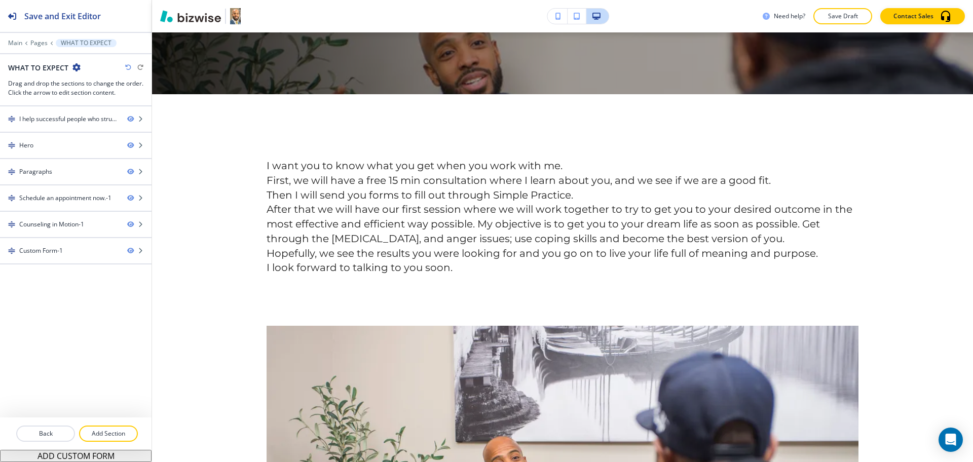
click at [46, 68] on h2 "WHAT TO EXPECT" at bounding box center [38, 67] width 60 height 11
copy div "WHAT TO EXPECT"
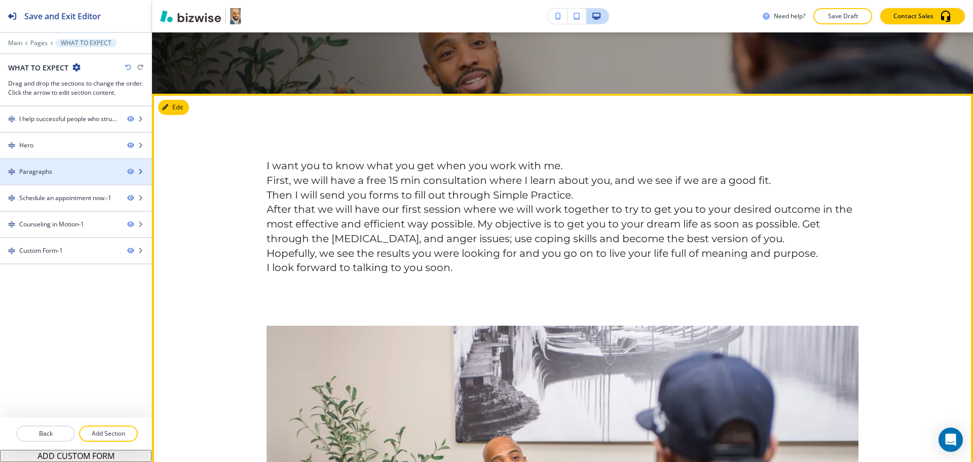
click at [47, 173] on div "Paragraphs" at bounding box center [35, 171] width 33 height 9
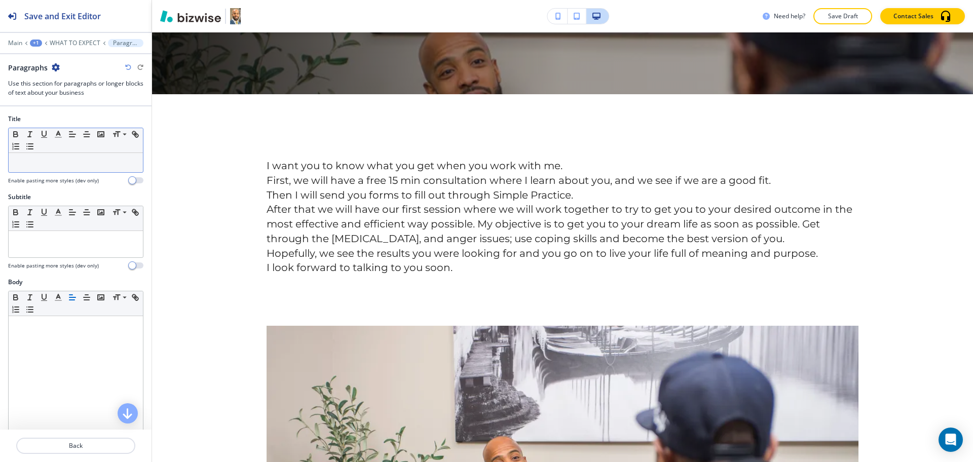
scroll to position [440, 0]
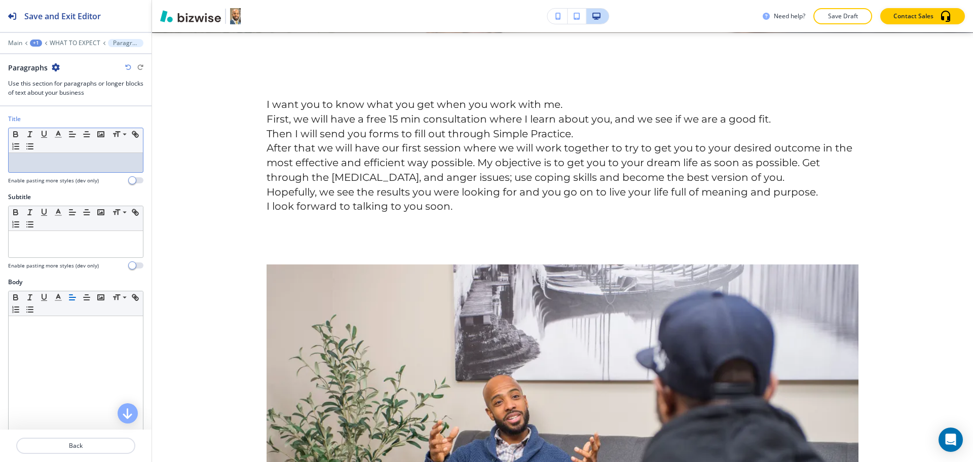
click at [48, 163] on p at bounding box center [76, 162] width 124 height 9
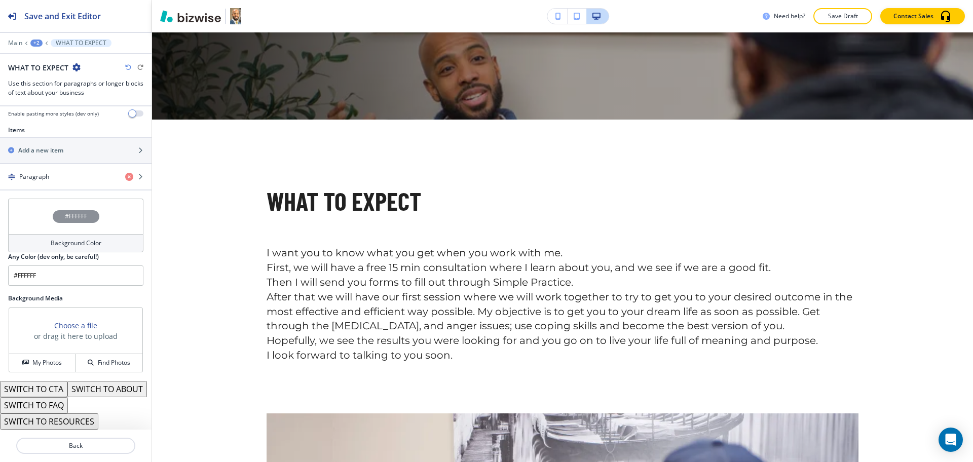
scroll to position [359, 0]
click at [67, 386] on button "SWITCH TO ABOUT" at bounding box center [107, 389] width 80 height 16
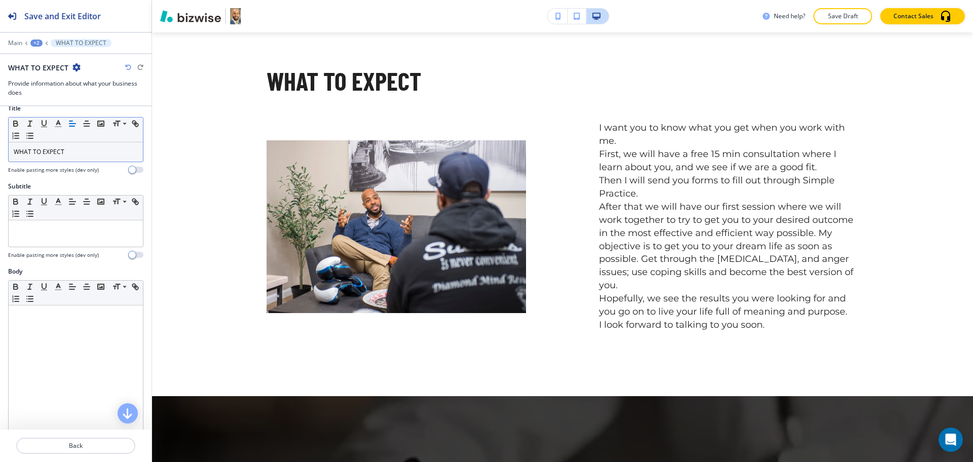
scroll to position [0, 0]
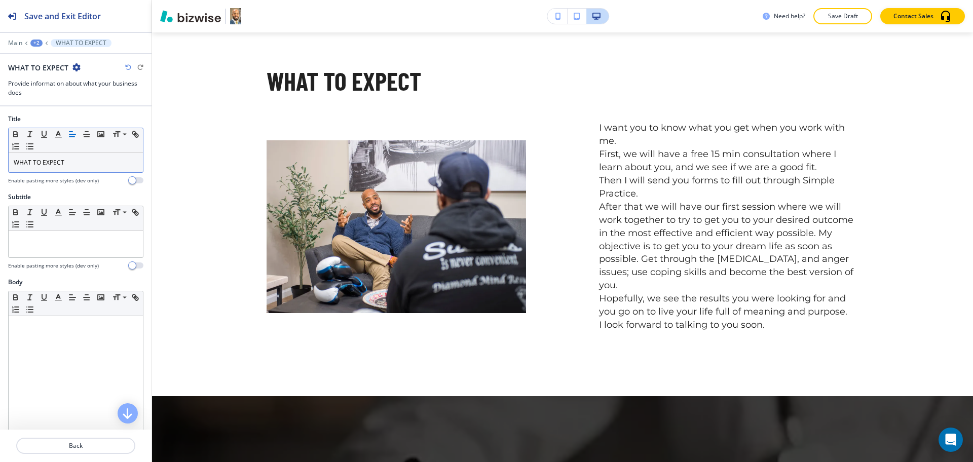
click at [93, 168] on div "WHAT TO EXPECT" at bounding box center [76, 162] width 134 height 19
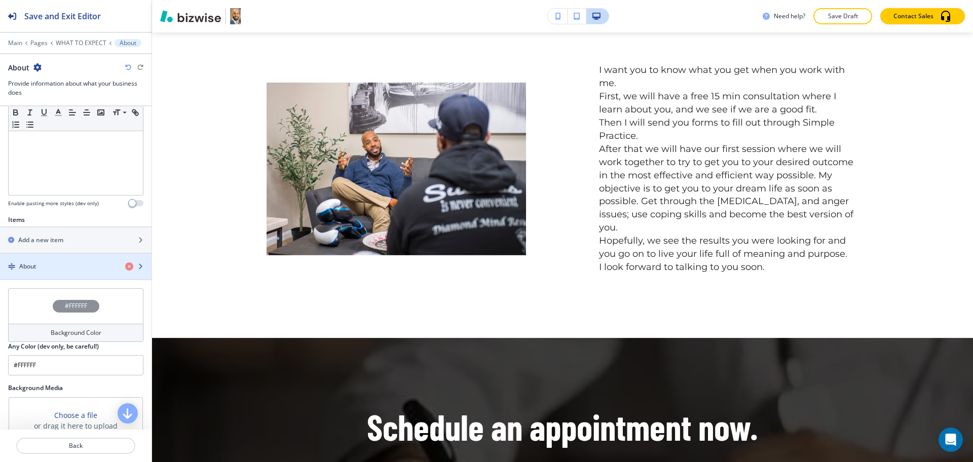
scroll to position [253, 0]
click at [51, 268] on div "About" at bounding box center [58, 266] width 117 height 9
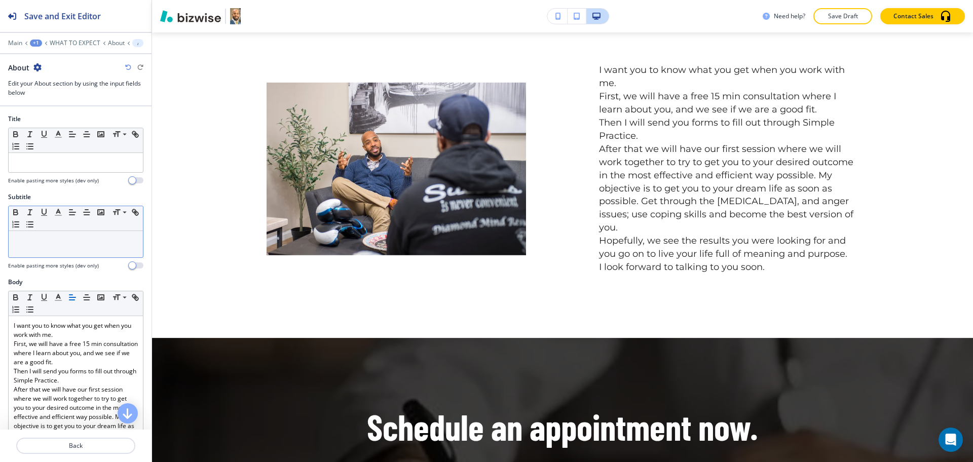
scroll to position [456, 0]
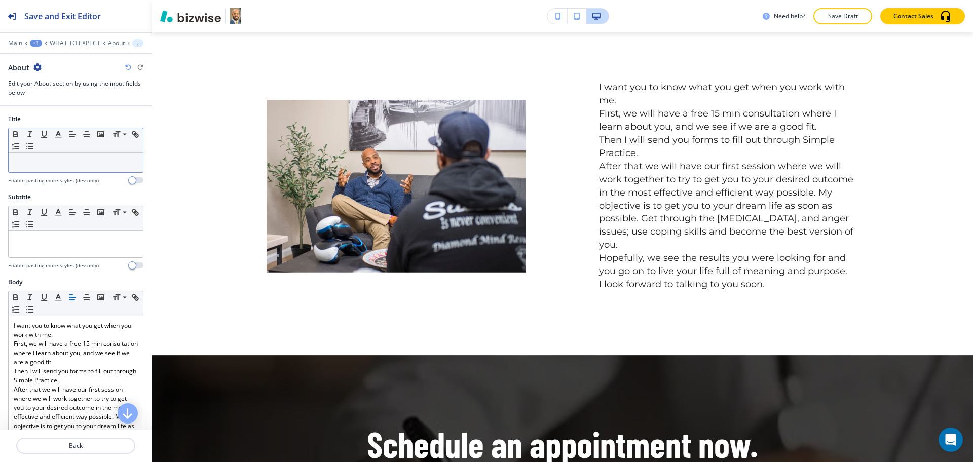
click at [47, 160] on p at bounding box center [76, 162] width 124 height 9
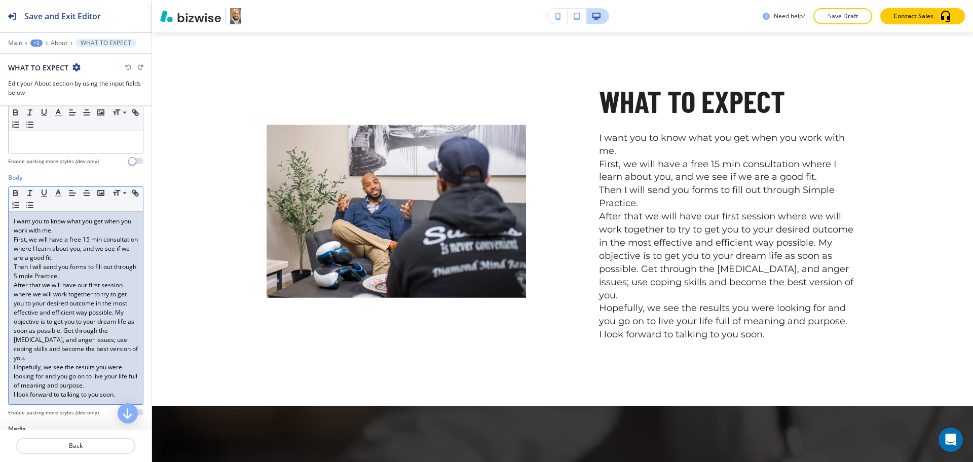
click at [91, 275] on p "Then I will send you forms to fill out through Simple Practice." at bounding box center [76, 272] width 124 height 18
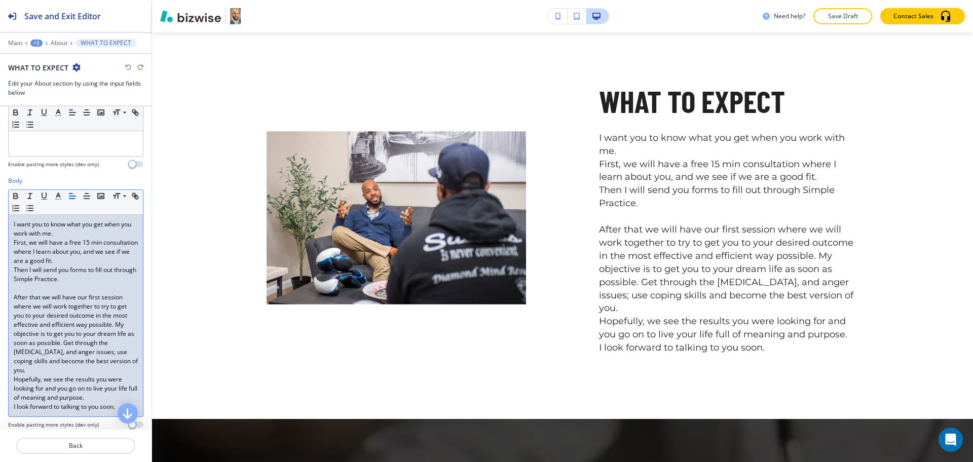
click at [95, 237] on p "I want you to know what you get when you work with me." at bounding box center [76, 229] width 124 height 18
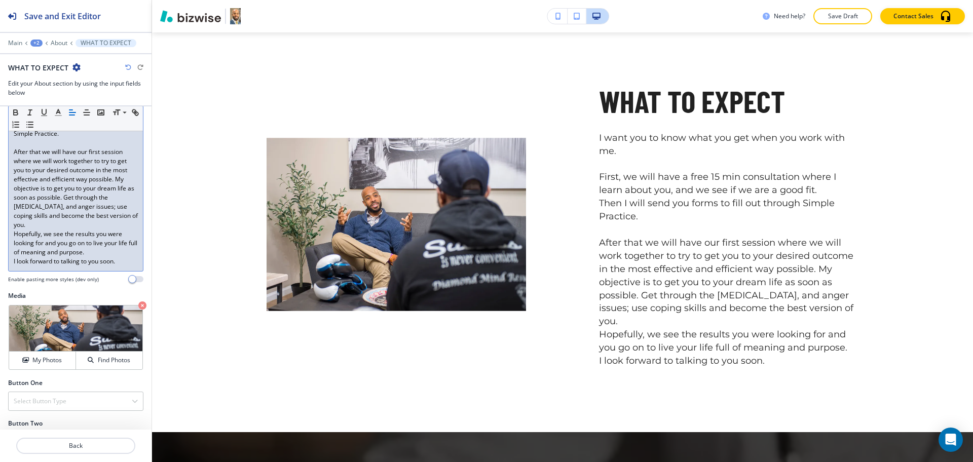
scroll to position [286, 0]
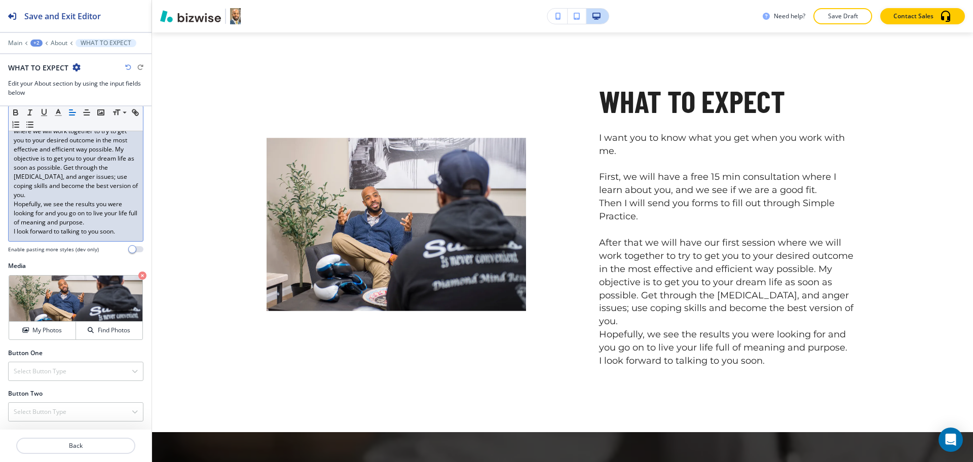
click at [108, 195] on p "After that we will have our first session where we will work together to try to…" at bounding box center [76, 159] width 124 height 82
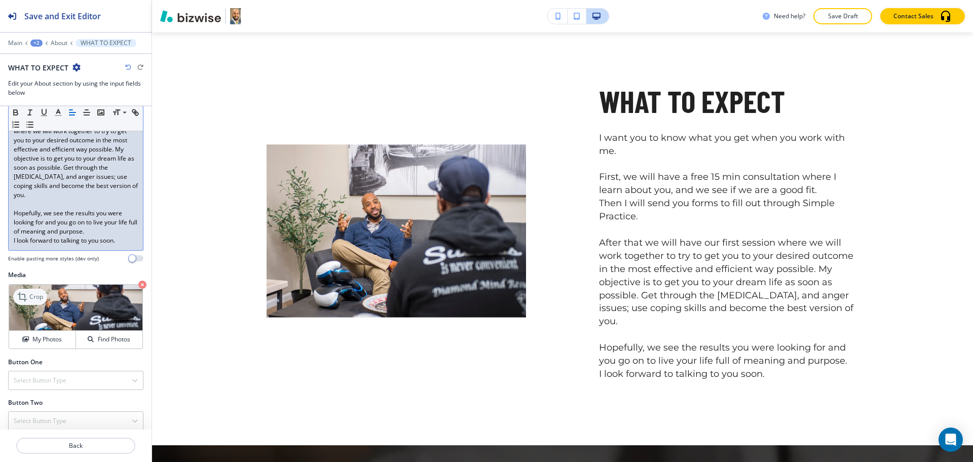
click at [35, 299] on p "Crop" at bounding box center [36, 297] width 14 height 9
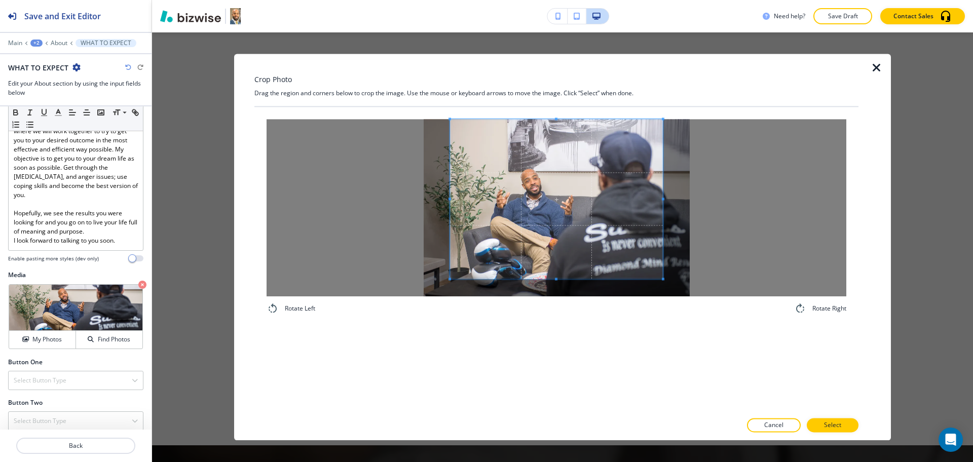
click at [559, 79] on div "Crop Photo Drag the region and corners below to crop the image. Use the mouse o…" at bounding box center [556, 247] width 604 height 387
click at [560, 381] on div "Rotate Left Rotate Right" at bounding box center [556, 259] width 604 height 305
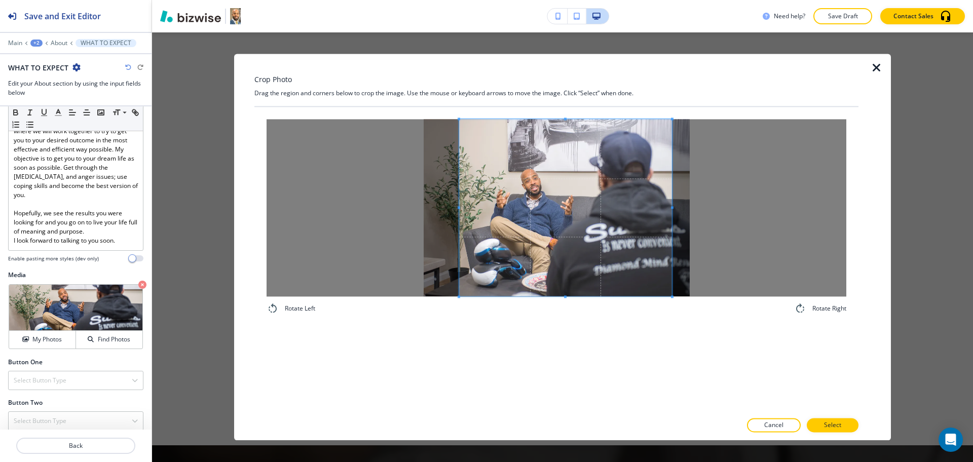
click at [580, 275] on span at bounding box center [565, 207] width 213 height 177
click at [489, 227] on span at bounding box center [565, 207] width 213 height 177
click at [461, 207] on span at bounding box center [461, 207] width 3 height 3
click at [664, 205] on span at bounding box center [665, 207] width 3 height 177
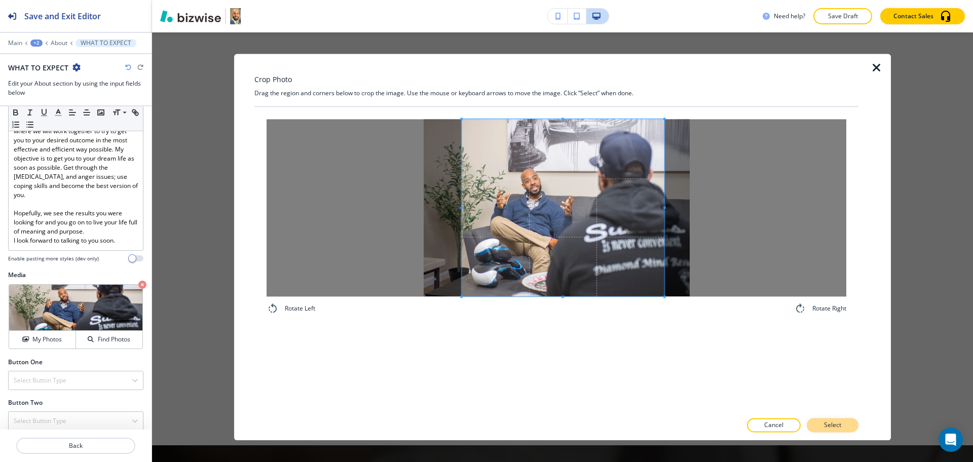
click at [835, 427] on p "Select" at bounding box center [832, 425] width 17 height 9
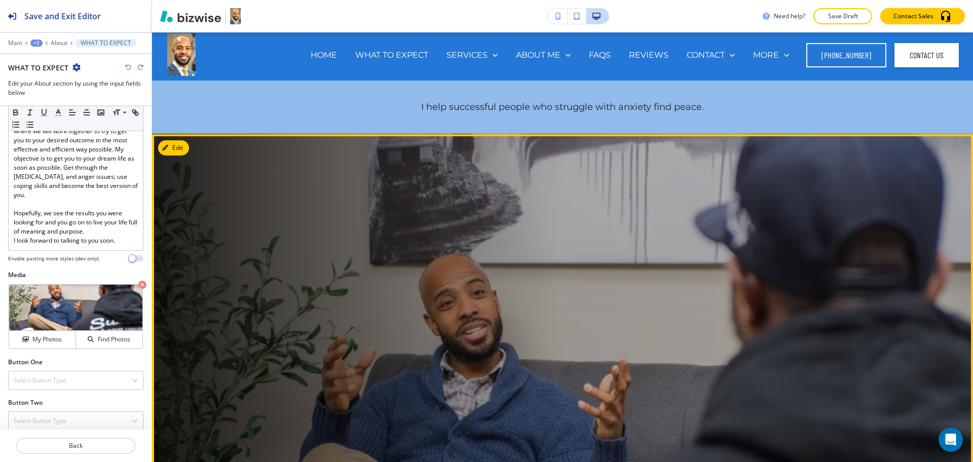
scroll to position [0, 0]
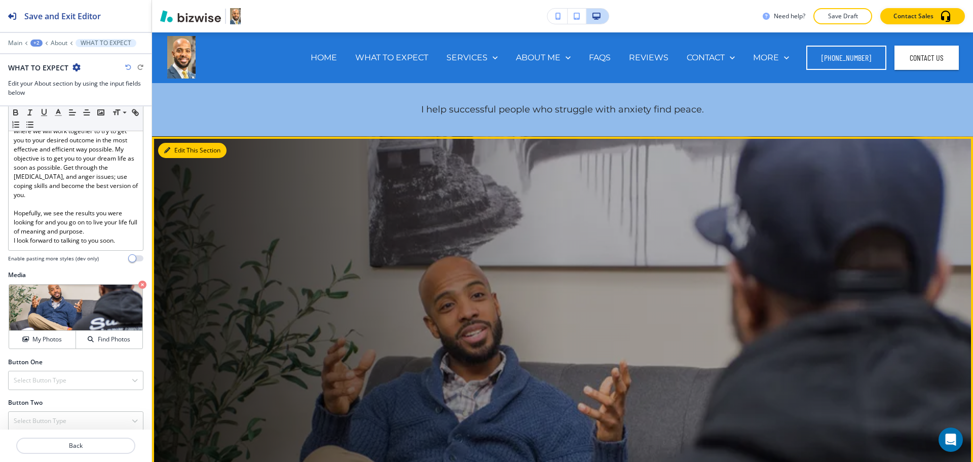
click at [177, 153] on button "Edit This Section" at bounding box center [192, 150] width 68 height 15
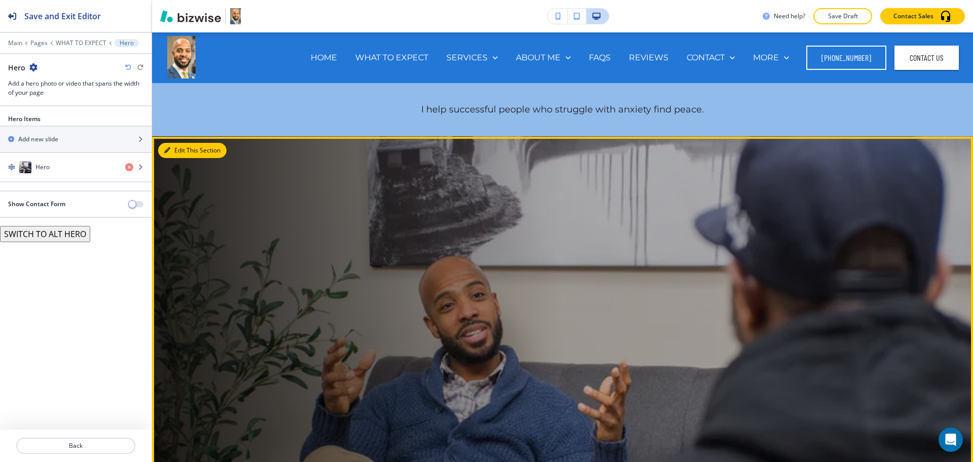
click at [172, 154] on button "Edit This Section" at bounding box center [192, 150] width 68 height 15
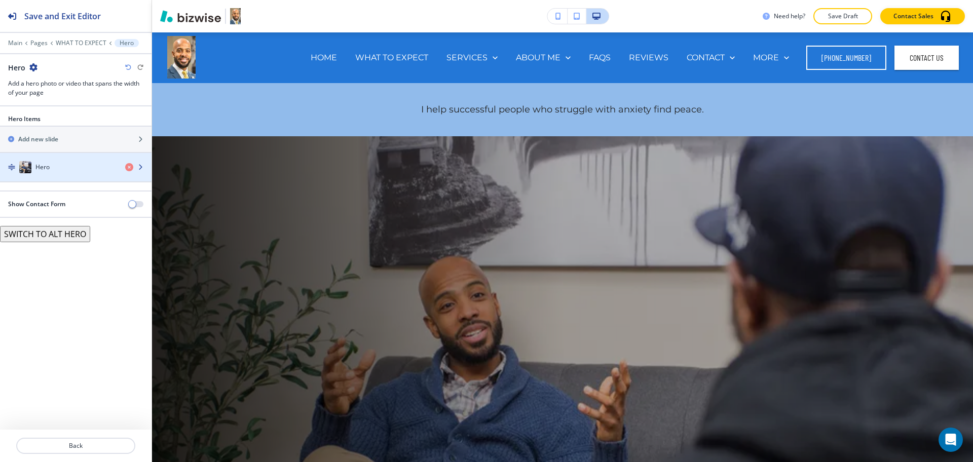
click at [49, 171] on h4 "Hero" at bounding box center [42, 167] width 14 height 9
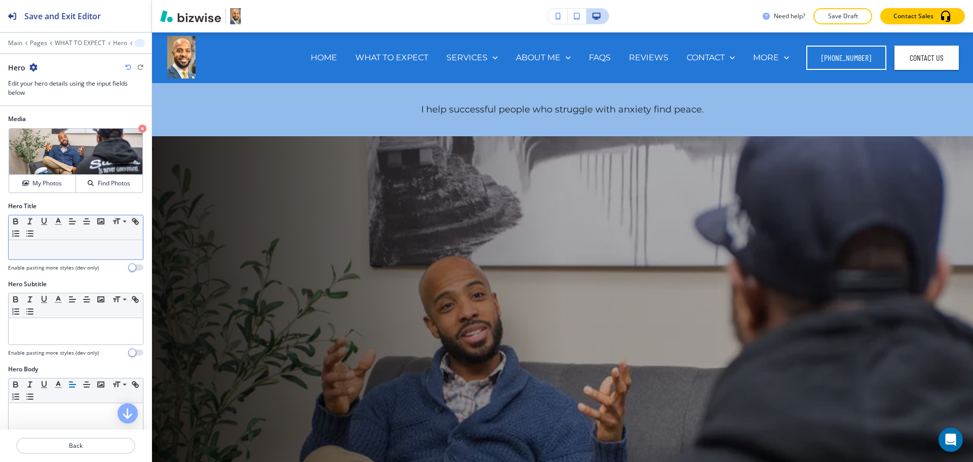
click at [75, 251] on p at bounding box center [76, 249] width 124 height 9
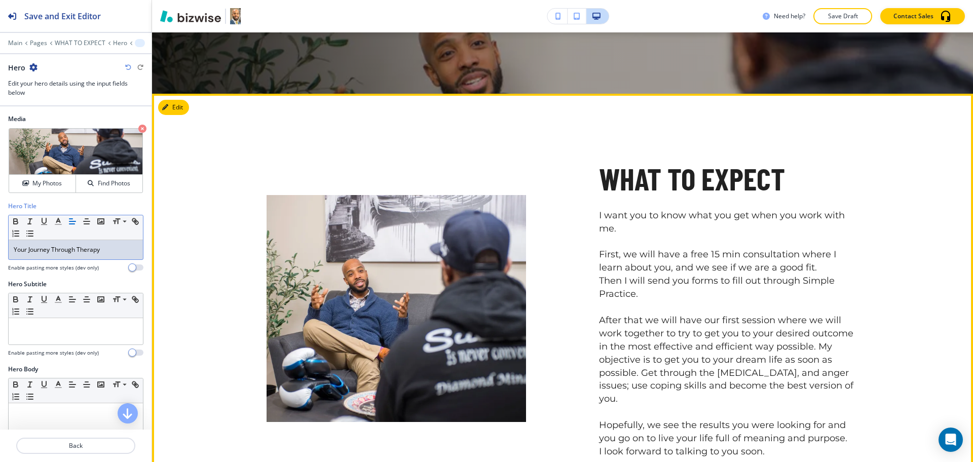
scroll to position [379, 0]
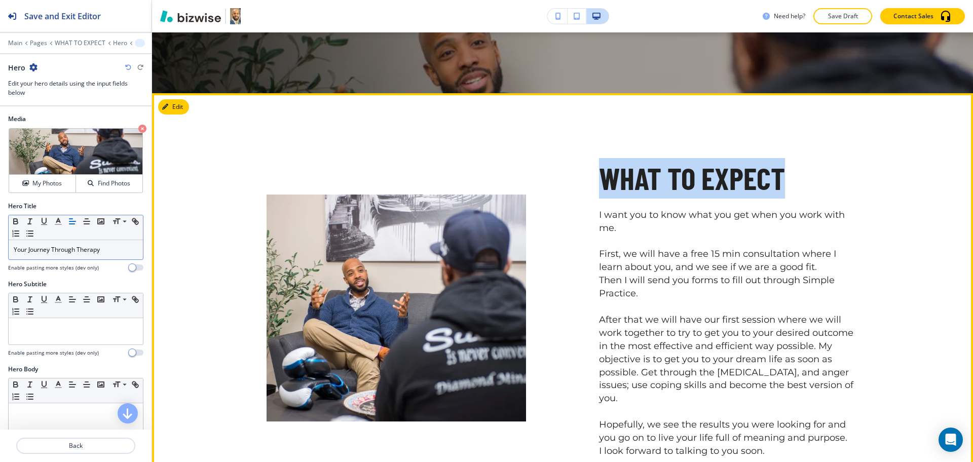
drag, startPoint x: 775, startPoint y: 186, endPoint x: 590, endPoint y: 181, distance: 185.1
click at [590, 181] on div "WHAT TO EXPECT I want you to know what you get when you work with me. First, we…" at bounding box center [692, 284] width 333 height 349
copy p "WHAT TO EXPECT"
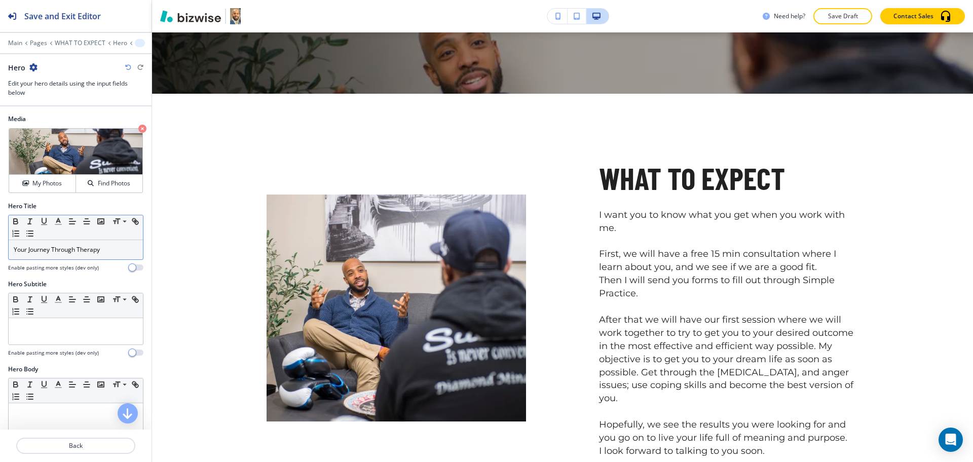
click at [102, 247] on p "Your Journey Through Therapy" at bounding box center [76, 249] width 124 height 9
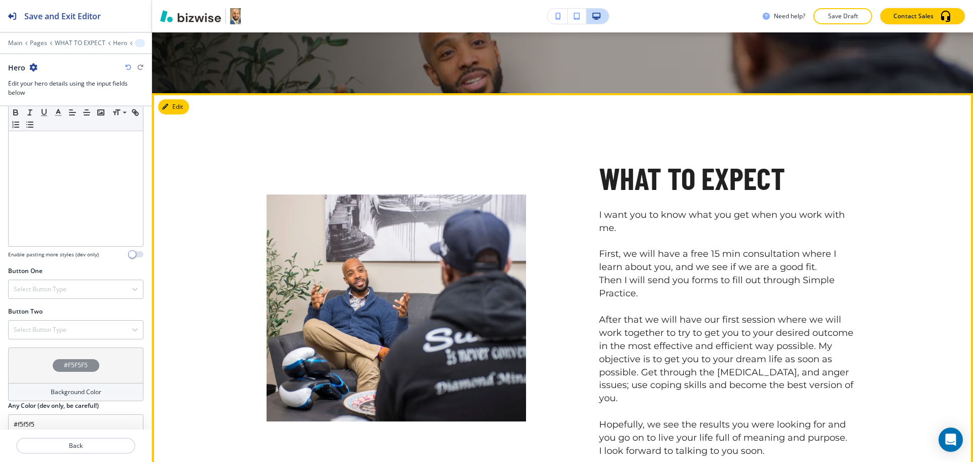
scroll to position [302, 0]
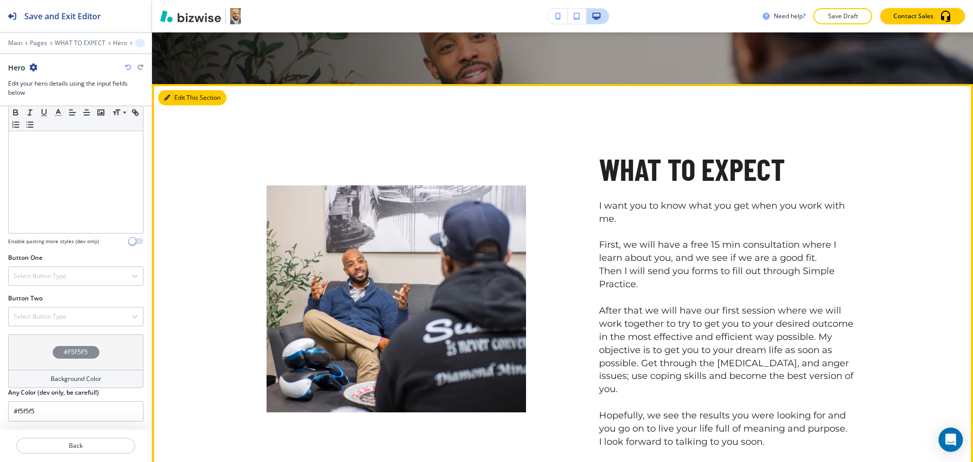
click at [176, 99] on button "Edit This Section" at bounding box center [192, 97] width 68 height 15
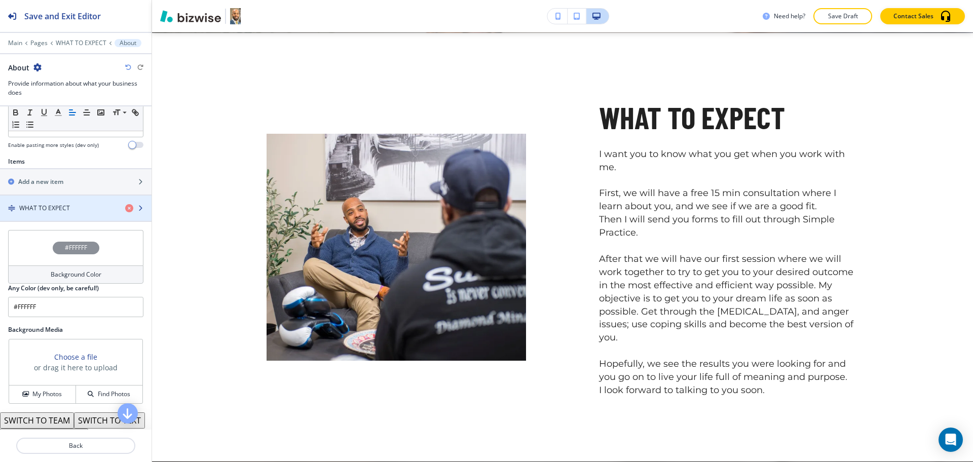
scroll to position [315, 0]
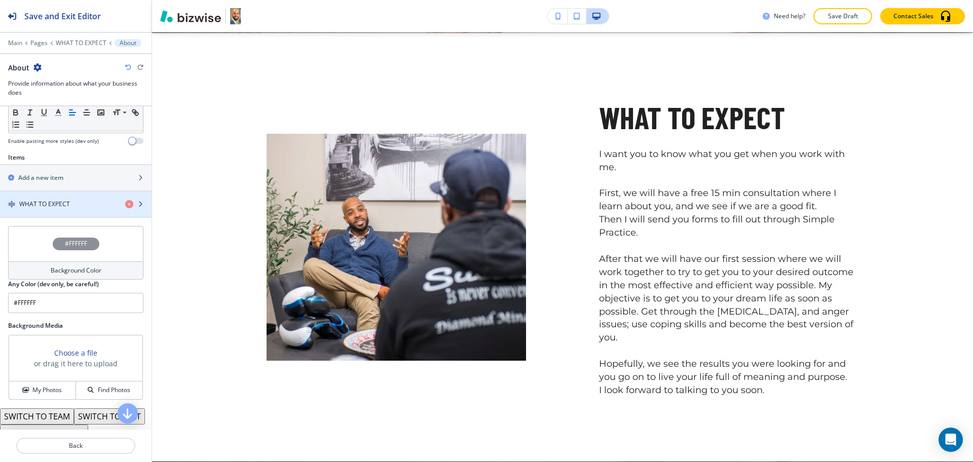
click at [58, 209] on div "button" at bounding box center [76, 213] width 152 height 8
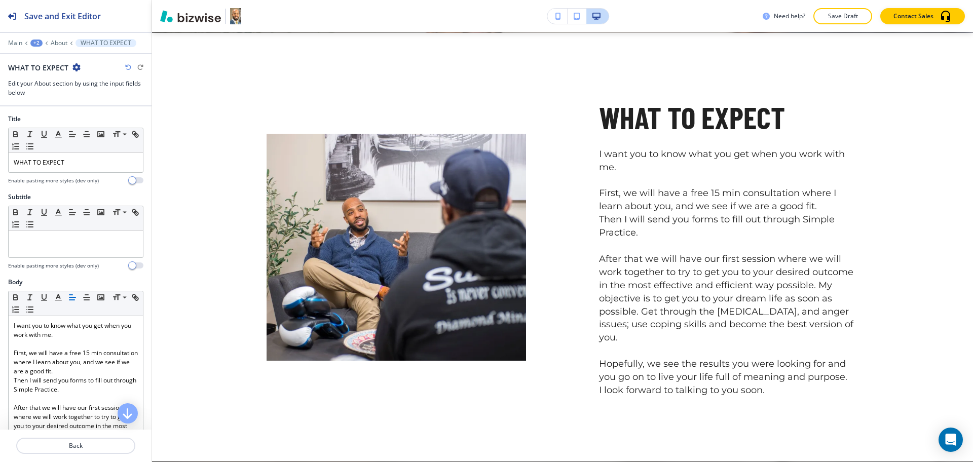
scroll to position [456, 0]
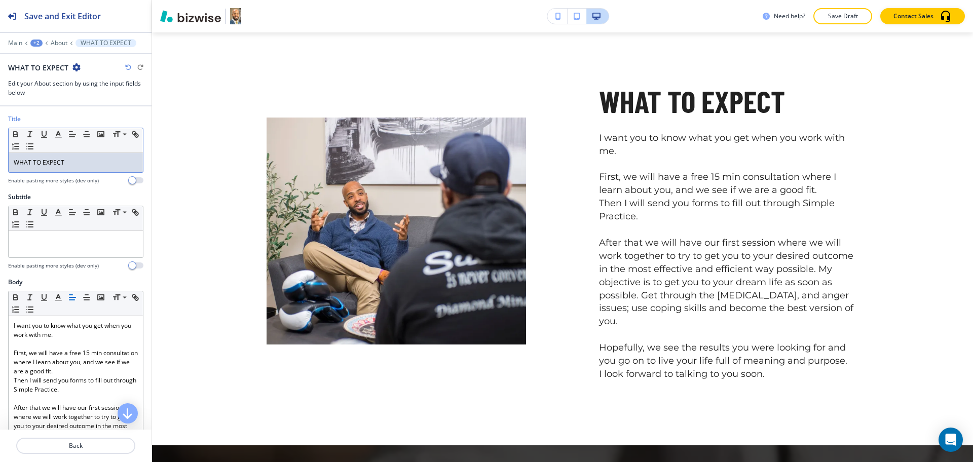
click at [89, 166] on p "WHAT TO EXPECT" at bounding box center [76, 162] width 124 height 9
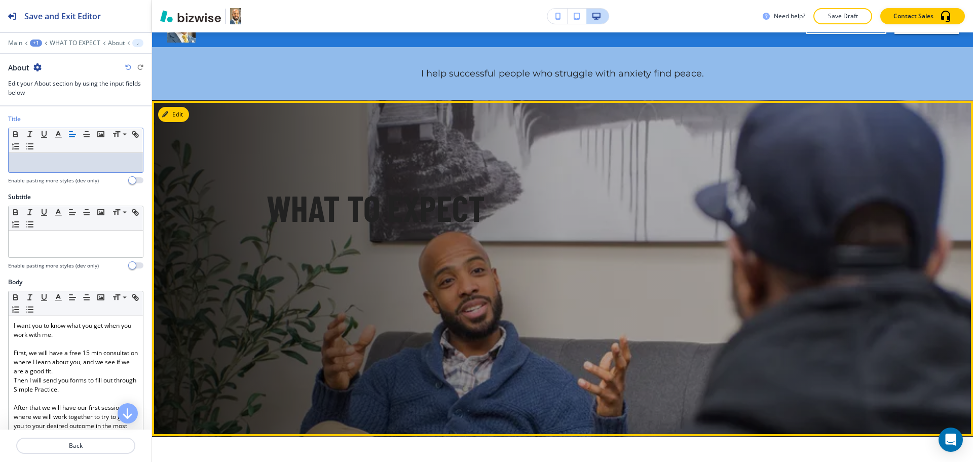
scroll to position [0, 0]
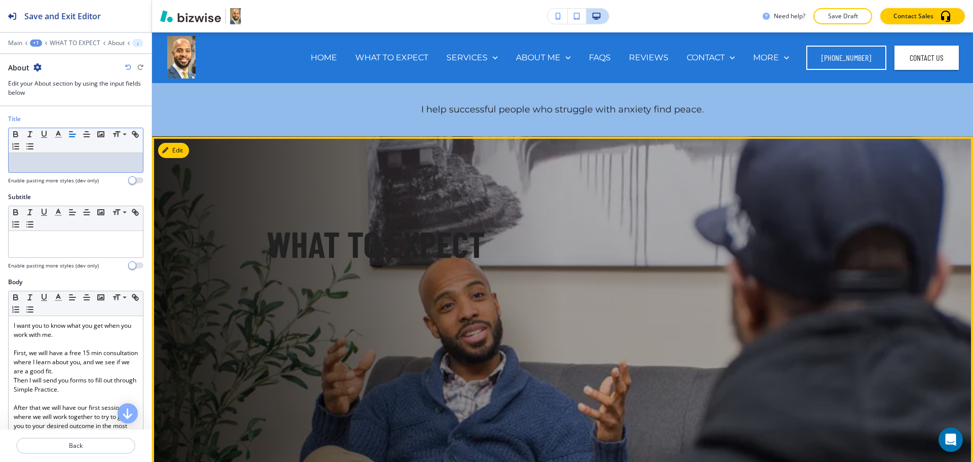
click at [184, 152] on button "Edit" at bounding box center [173, 150] width 31 height 15
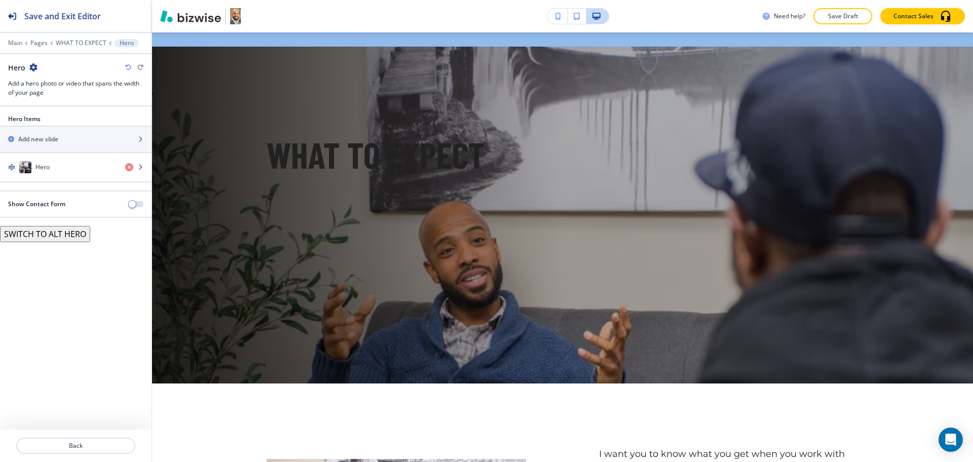
scroll to position [104, 0]
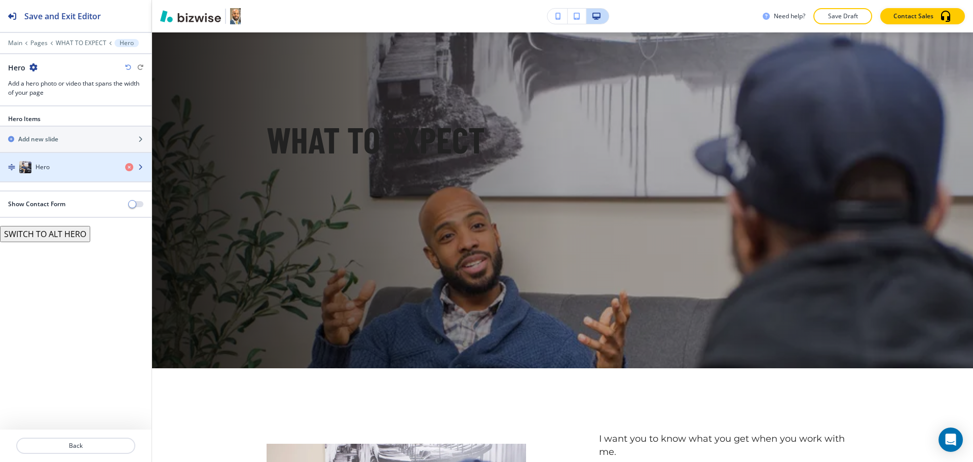
click at [71, 175] on div "button" at bounding box center [76, 177] width 152 height 8
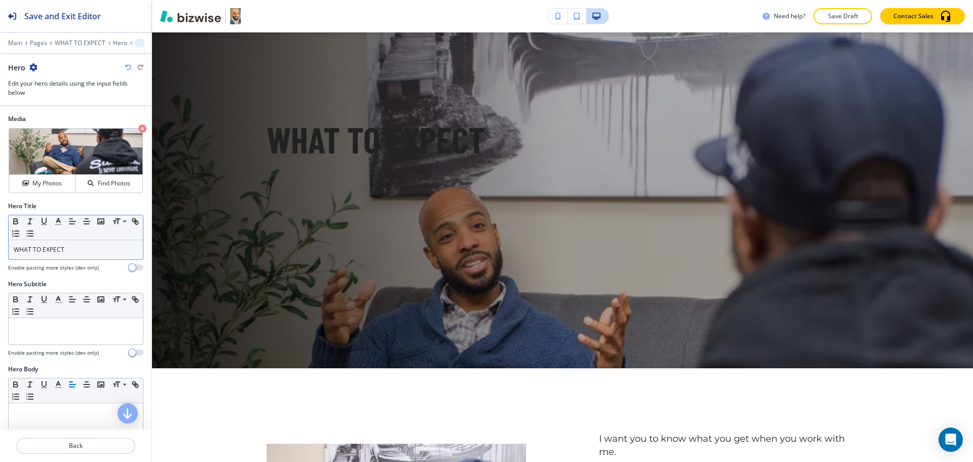
click at [78, 250] on p "WHAT TO EXPECT" at bounding box center [76, 249] width 124 height 9
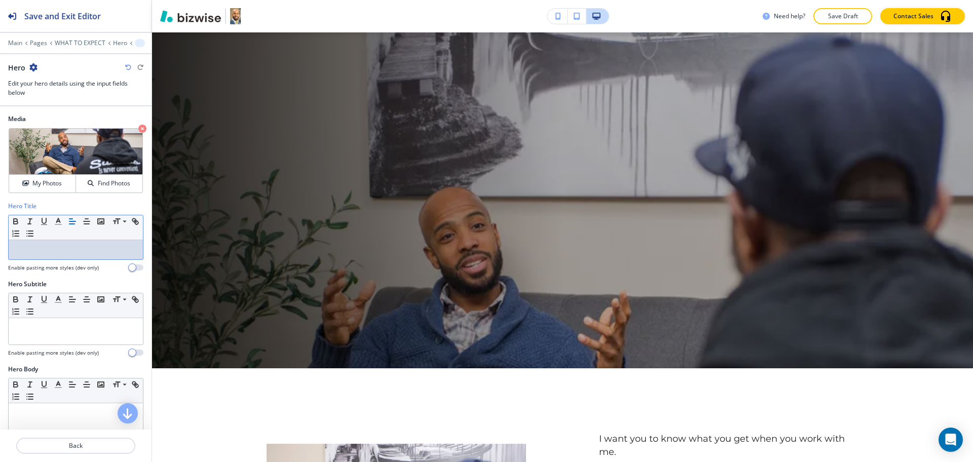
paste div
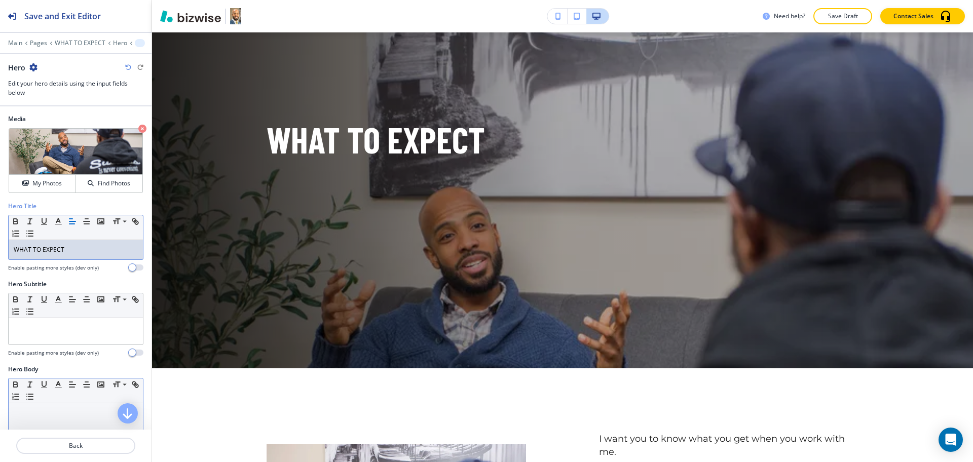
click at [71, 410] on p at bounding box center [76, 413] width 124 height 9
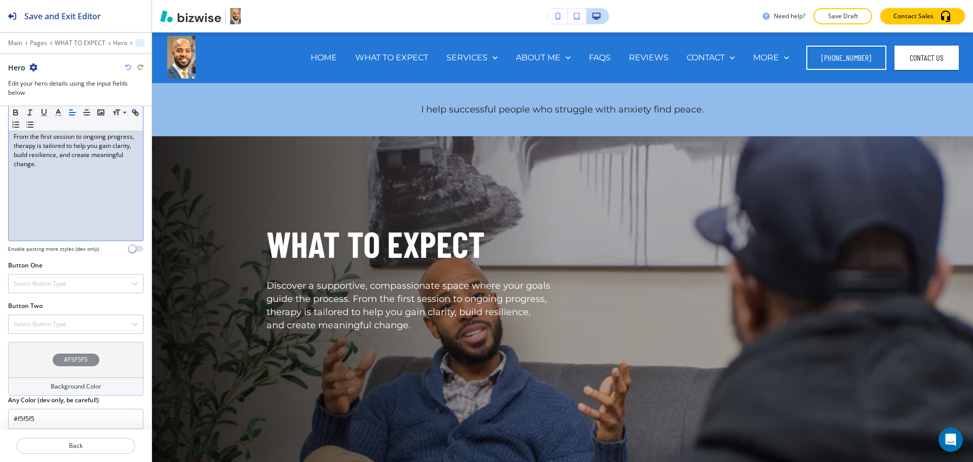
scroll to position [302, 0]
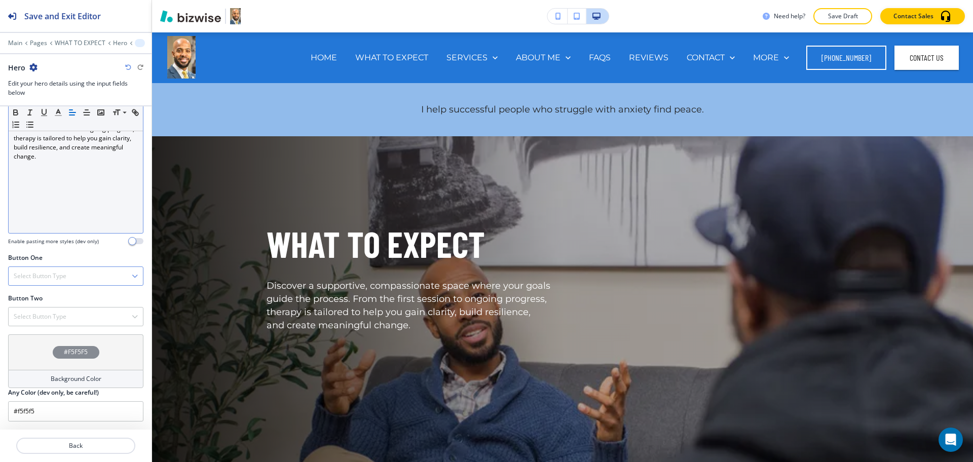
click at [55, 269] on div "Select Button Type" at bounding box center [76, 276] width 134 height 18
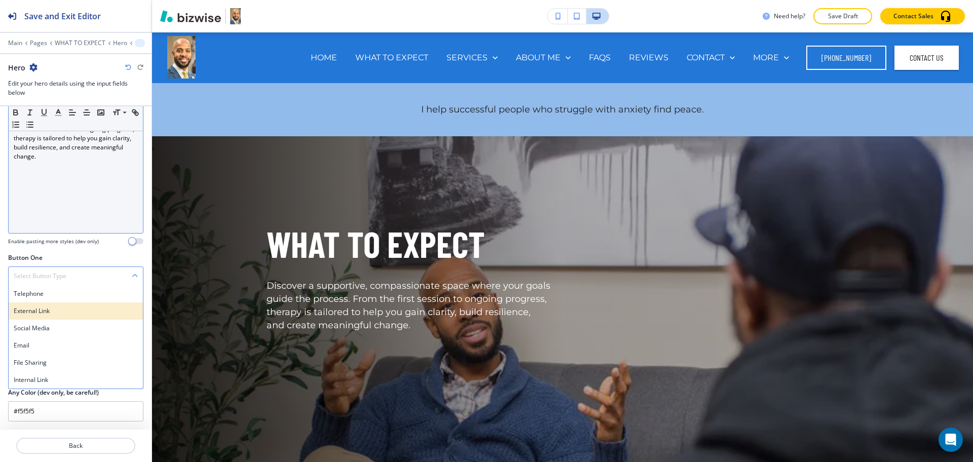
click at [53, 305] on div "External Link" at bounding box center [76, 311] width 134 height 17
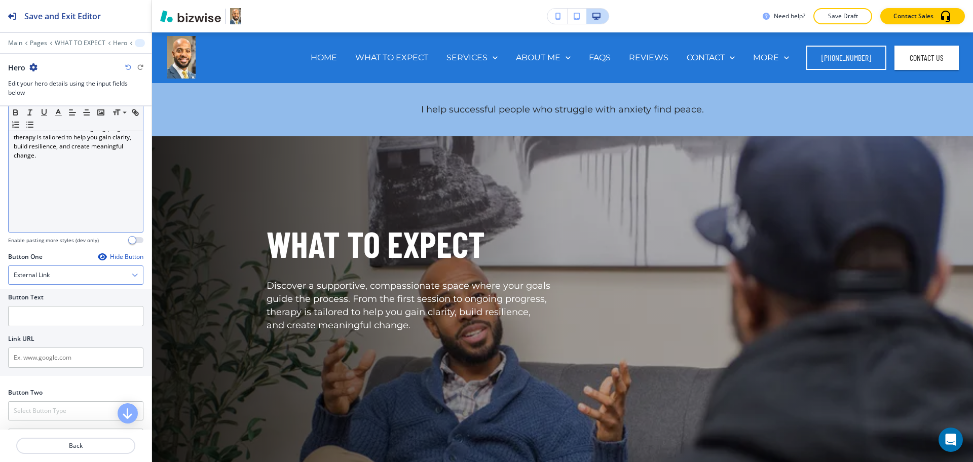
scroll to position [304, 0]
click at [48, 276] on h4 "External Link" at bounding box center [32, 274] width 36 height 9
click at [46, 292] on h4 "Telephone" at bounding box center [76, 292] width 124 height 9
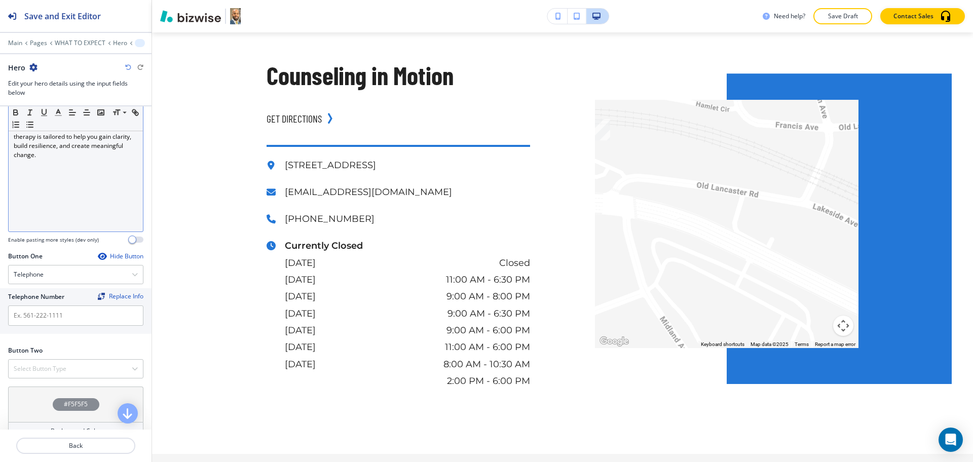
scroll to position [1105, 0]
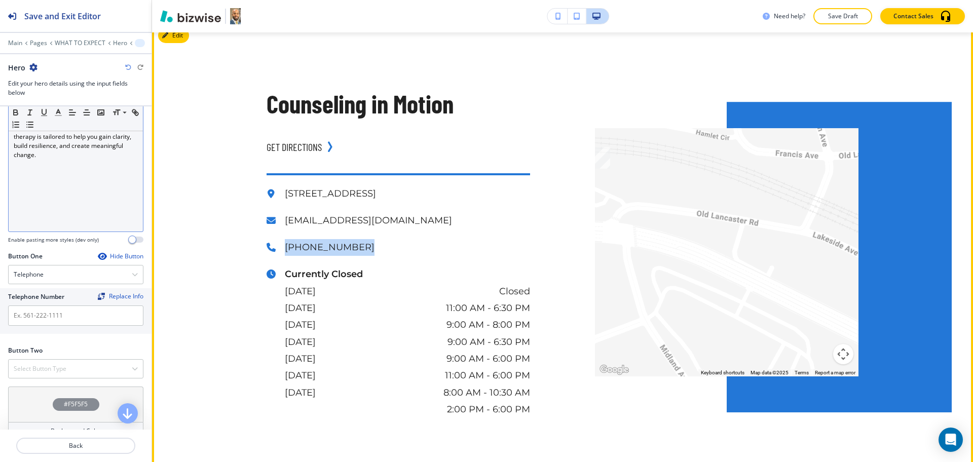
drag, startPoint x: 357, startPoint y: 254, endPoint x: 280, endPoint y: 248, distance: 77.3
click at [285, 248] on p "[PHONE_NUMBER]" at bounding box center [407, 247] width 245 height 17
copy p "[PHONE_NUMBER]"
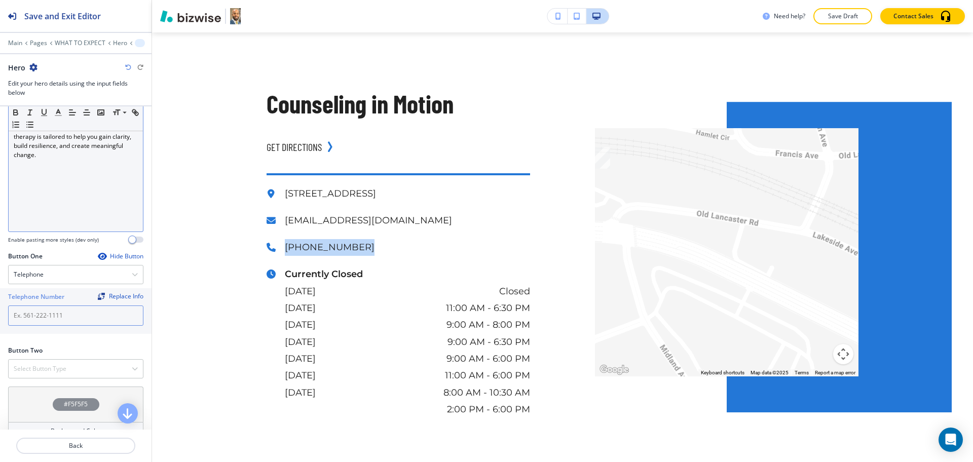
click at [69, 315] on input "text" at bounding box center [75, 316] width 135 height 20
paste input "[PHONE_NUMBER]"
type input "[PHONE_NUMBER]"
click at [81, 370] on div "Select Button Type" at bounding box center [76, 369] width 134 height 18
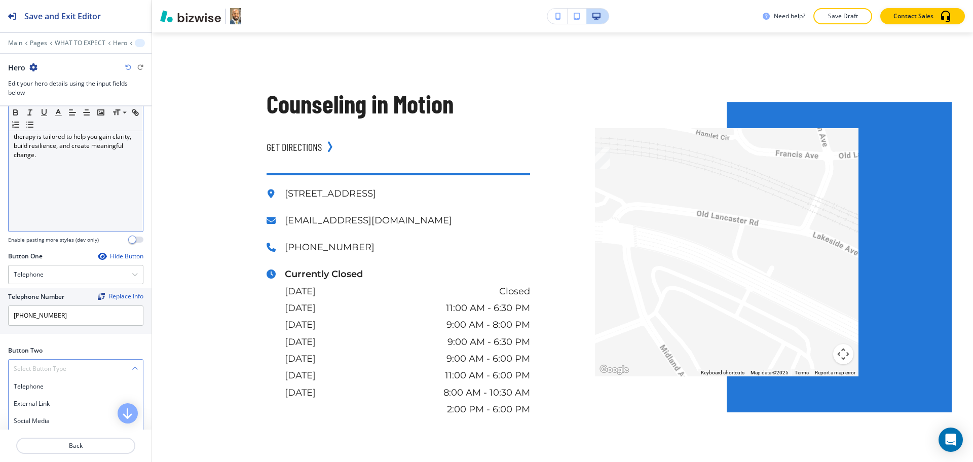
scroll to position [356, 0]
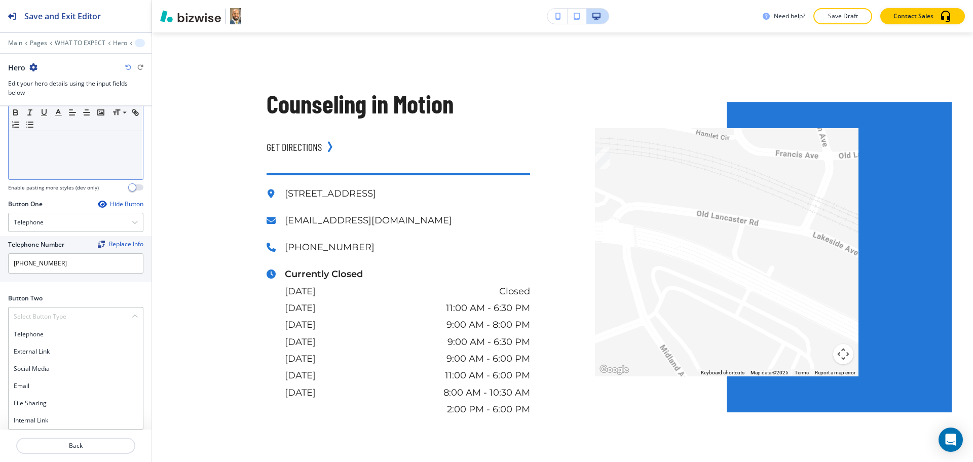
click at [59, 421] on h4 "Internal Link" at bounding box center [76, 420] width 124 height 9
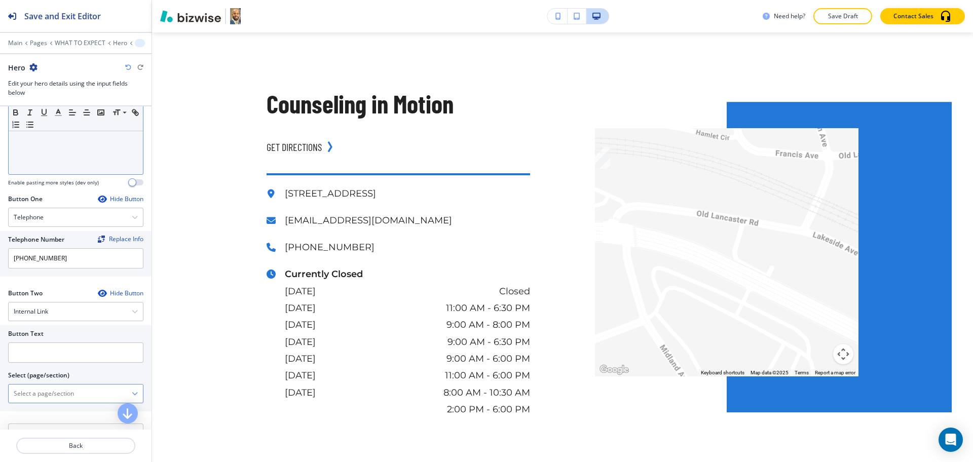
click at [53, 391] on \(page\/section\) "Manual Input" at bounding box center [70, 393] width 123 height 17
click at [57, 405] on div "CONTACT" at bounding box center [76, 411] width 134 height 17
click at [58, 394] on \(page\/section\) "CONTACT" at bounding box center [70, 393] width 123 height 17
drag, startPoint x: 52, startPoint y: 394, endPoint x: 0, endPoint y: 395, distance: 51.7
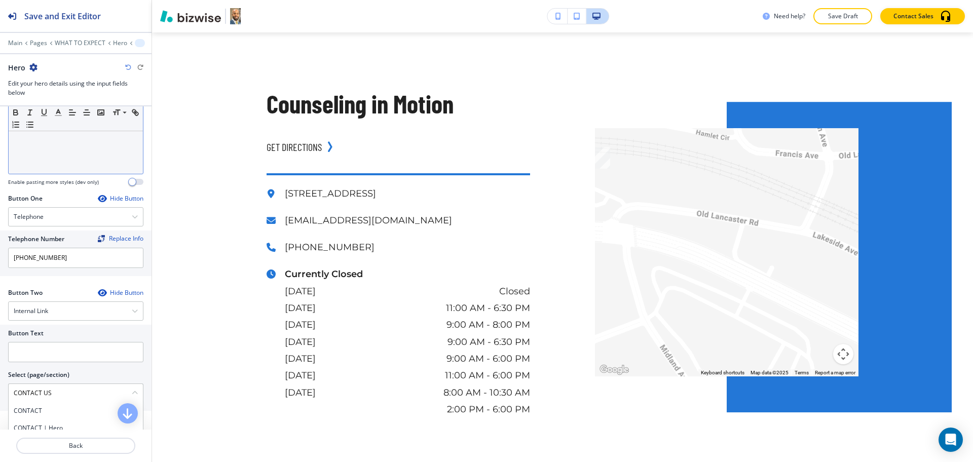
click at [0, 395] on div "Button Text Select (page/section) CONTACT US CONTACT CONTACT | Hero CONTACT | M…" at bounding box center [76, 368] width 152 height 86
click at [35, 416] on div "CONTACT" at bounding box center [76, 411] width 134 height 17
type \(page\/section\) "CONTACT"
click at [42, 358] on input "text" at bounding box center [75, 352] width 135 height 20
paste input "CONTACT US"
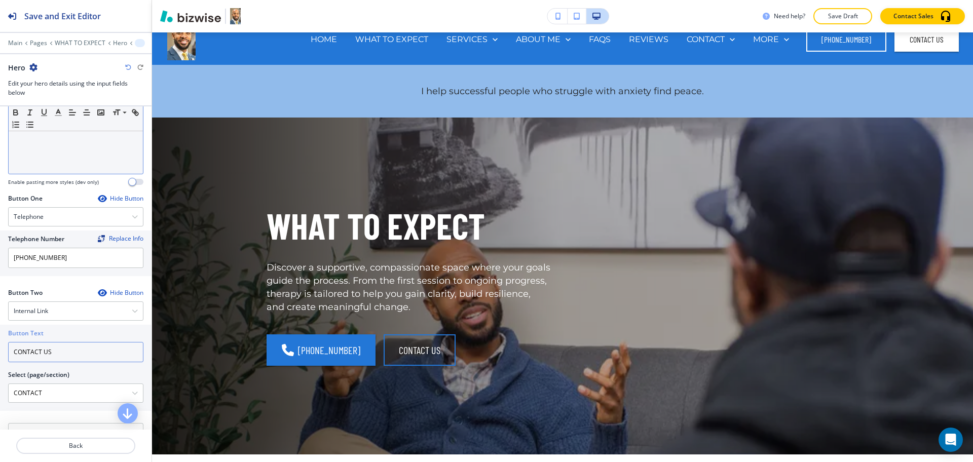
scroll to position [0, 0]
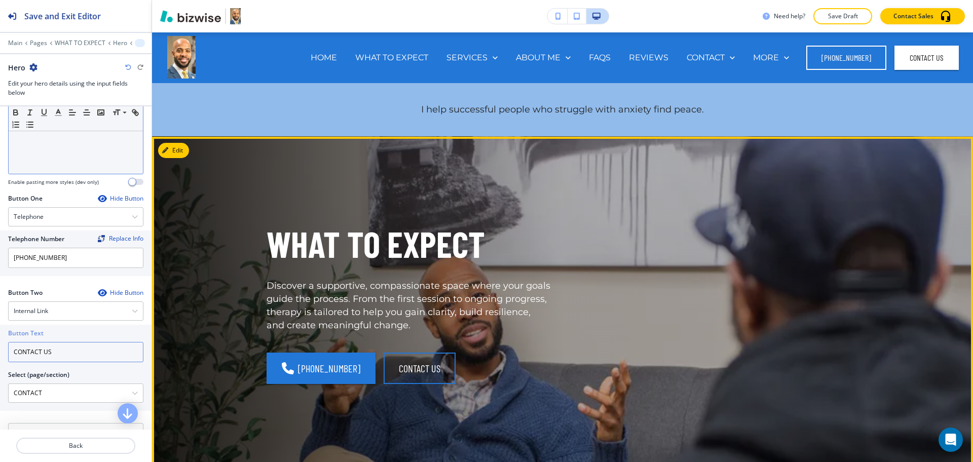
type input "CONTACT US"
click at [190, 154] on div "WHAT TO EXPECT Discover a supportive, compassionate space where your goals guid…" at bounding box center [562, 305] width 821 height 336
click at [184, 152] on button "Edit This Section" at bounding box center [192, 150] width 68 height 15
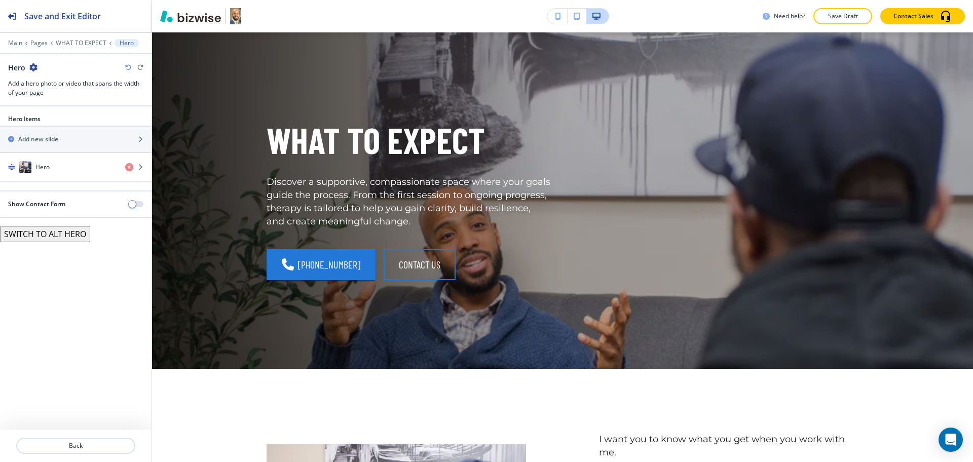
scroll to position [104, 0]
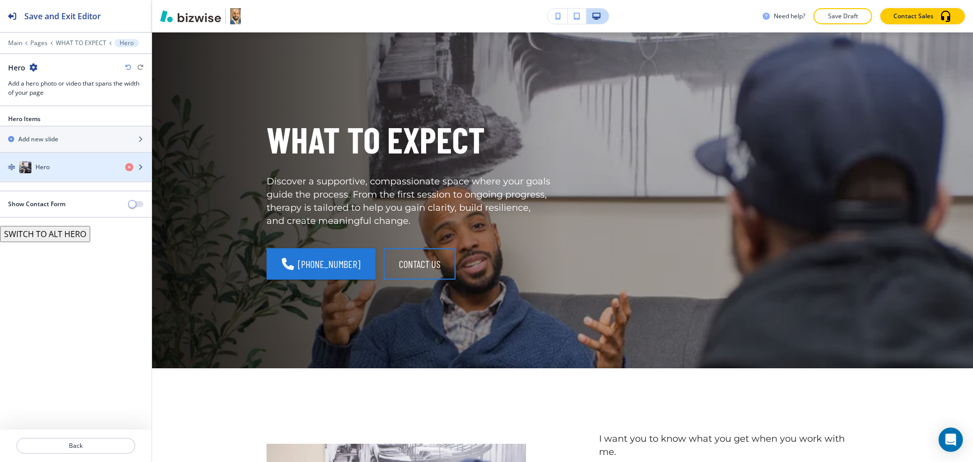
click at [59, 172] on div "Hero" at bounding box center [58, 167] width 117 height 12
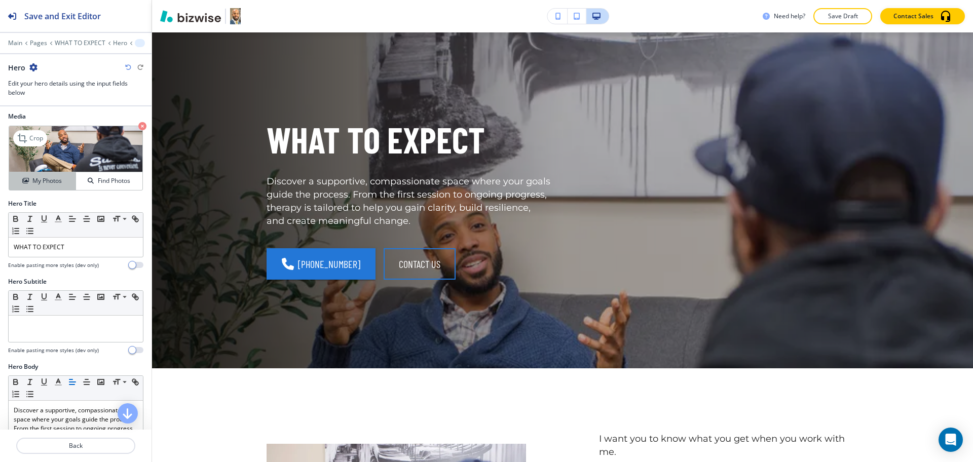
click at [49, 184] on h4 "My Photos" at bounding box center [46, 180] width 29 height 9
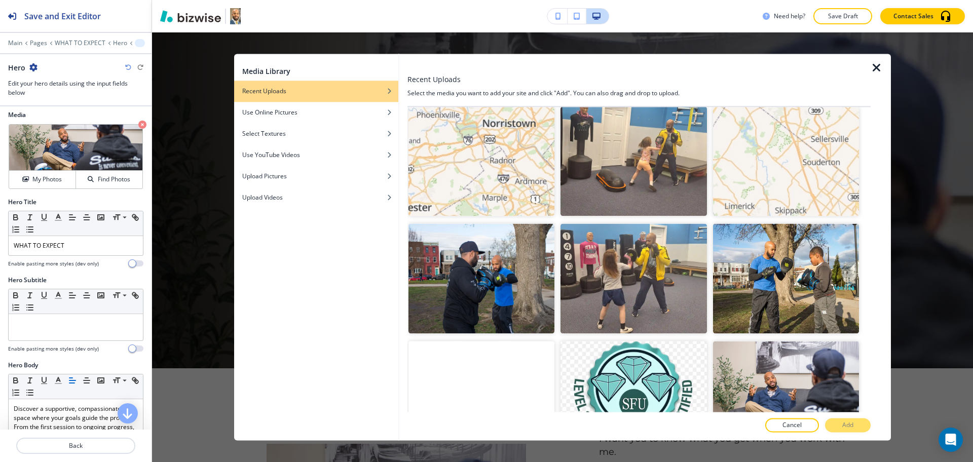
scroll to position [1185, 0]
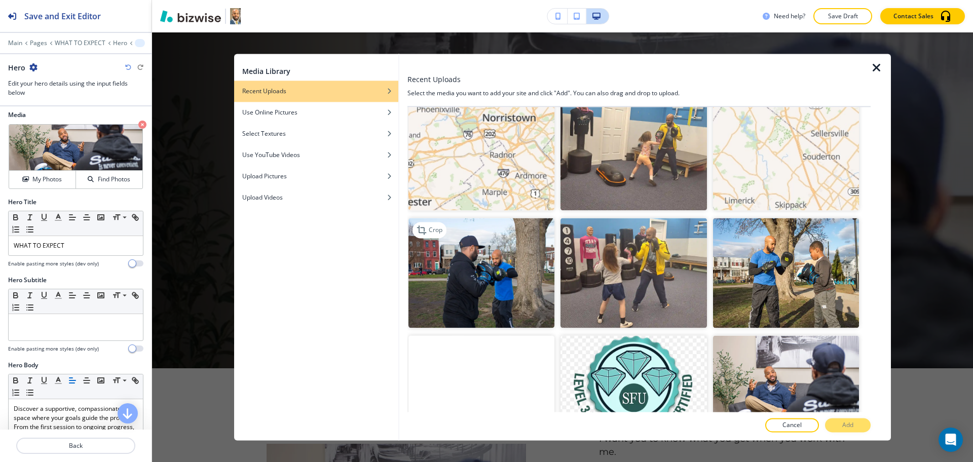
click at [510, 270] on img "button" at bounding box center [482, 273] width 146 height 110
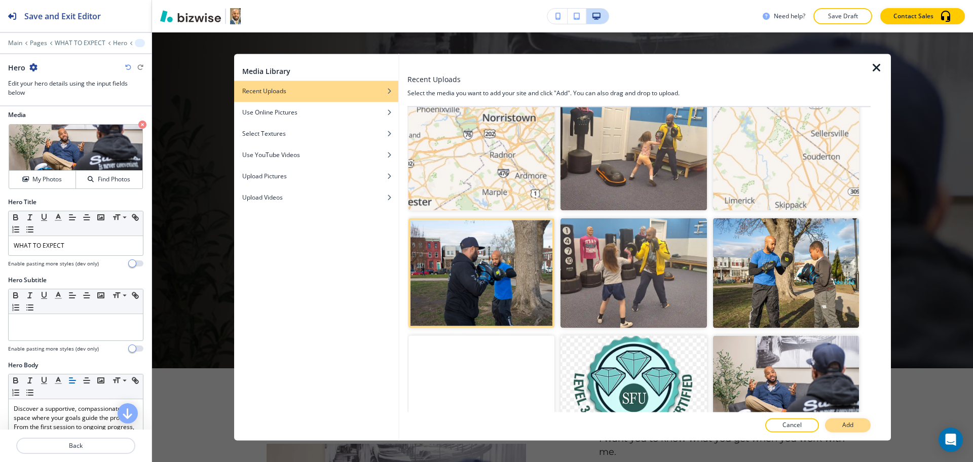
click at [850, 426] on p "Add" at bounding box center [848, 425] width 11 height 9
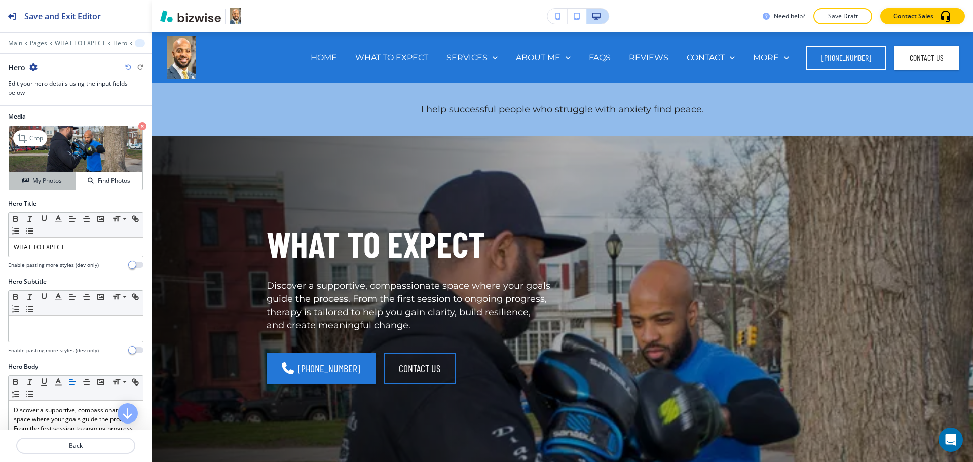
scroll to position [2, 0]
click at [41, 176] on button "My Photos" at bounding box center [42, 182] width 67 height 18
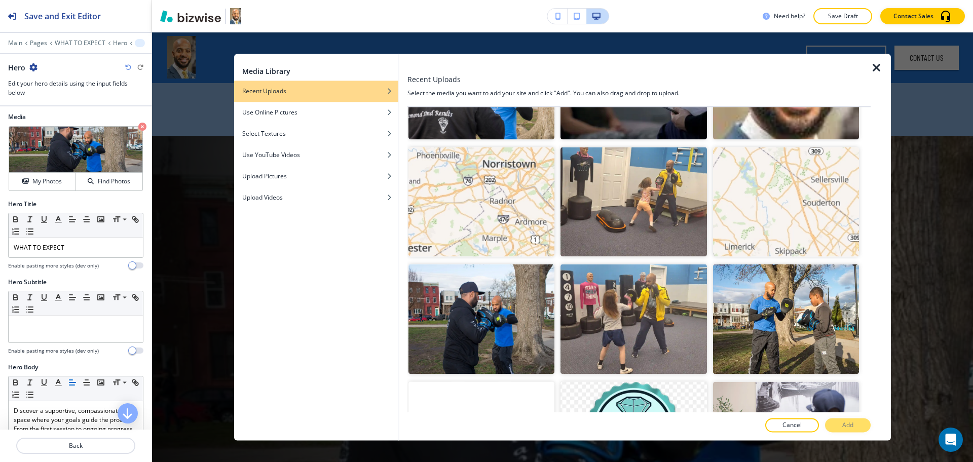
scroll to position [1140, 0]
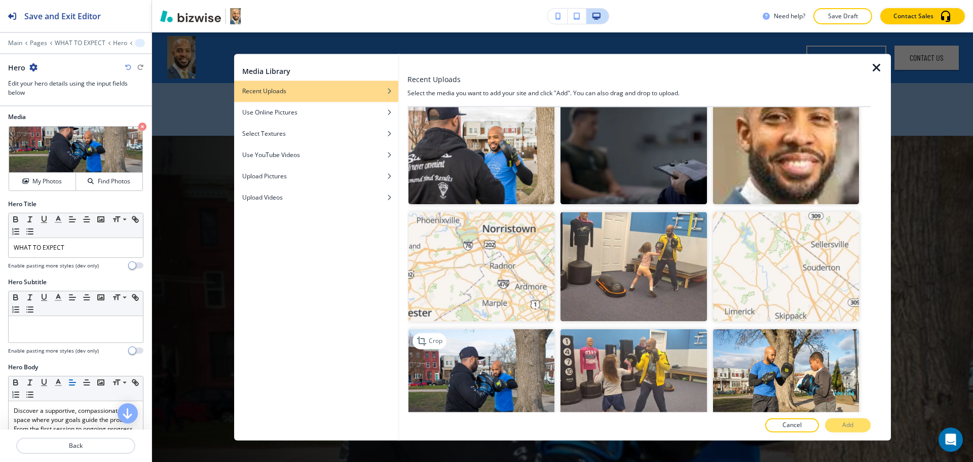
click at [472, 347] on img "button" at bounding box center [482, 385] width 146 height 110
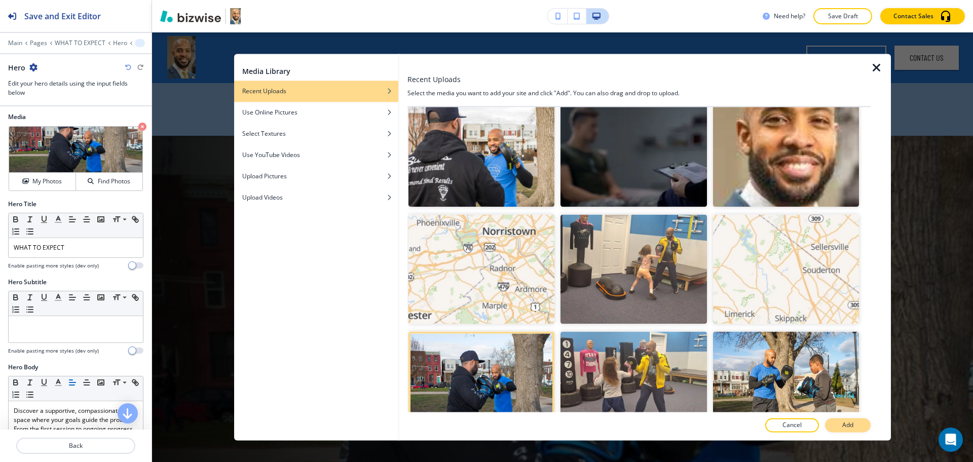
scroll to position [1071, 0]
click at [847, 423] on p "Add" at bounding box center [848, 425] width 11 height 9
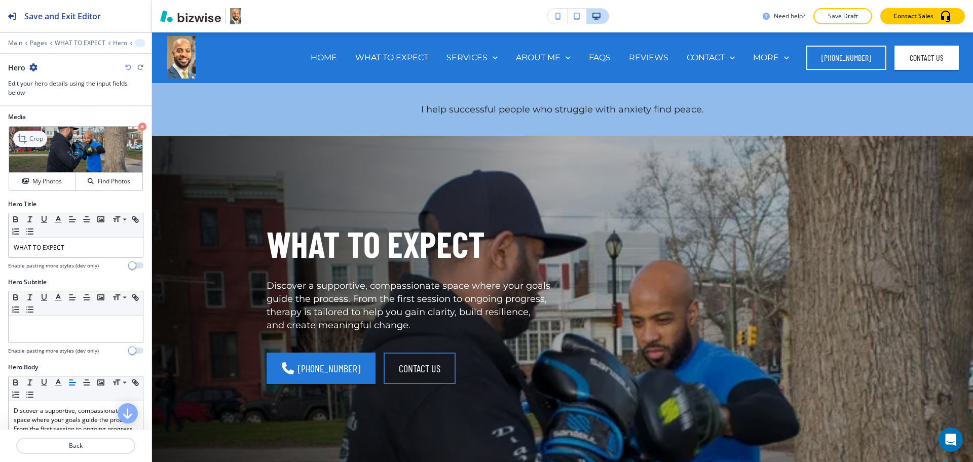
click at [33, 144] on div "Crop" at bounding box center [30, 139] width 34 height 16
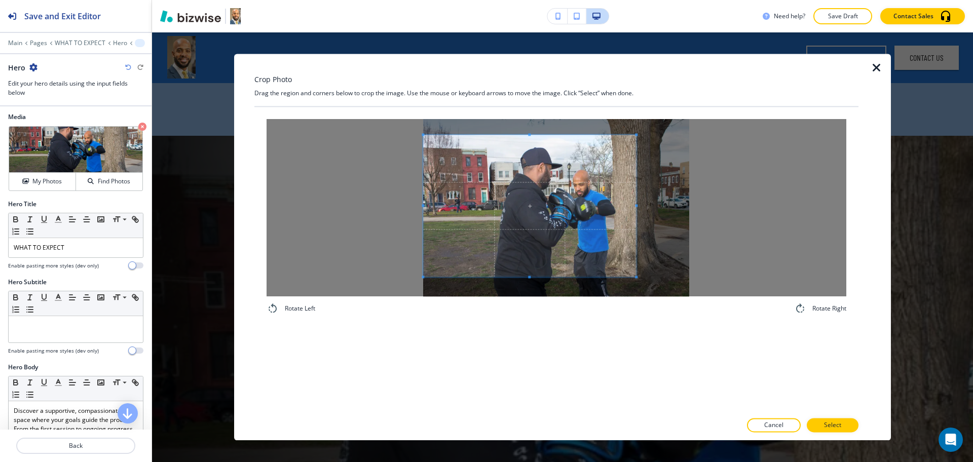
click at [533, 210] on span at bounding box center [529, 206] width 213 height 142
click at [638, 212] on div at bounding box center [530, 206] width 215 height 142
click at [841, 423] on p "Select" at bounding box center [832, 425] width 17 height 9
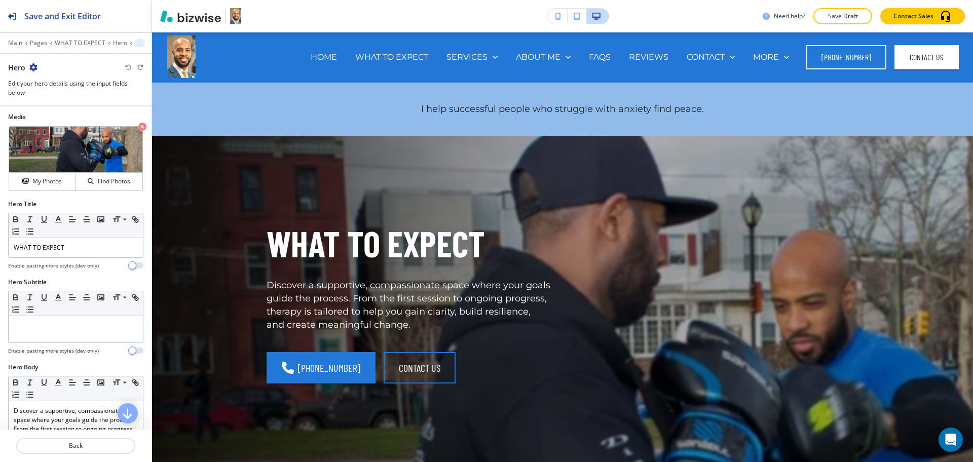
scroll to position [0, 0]
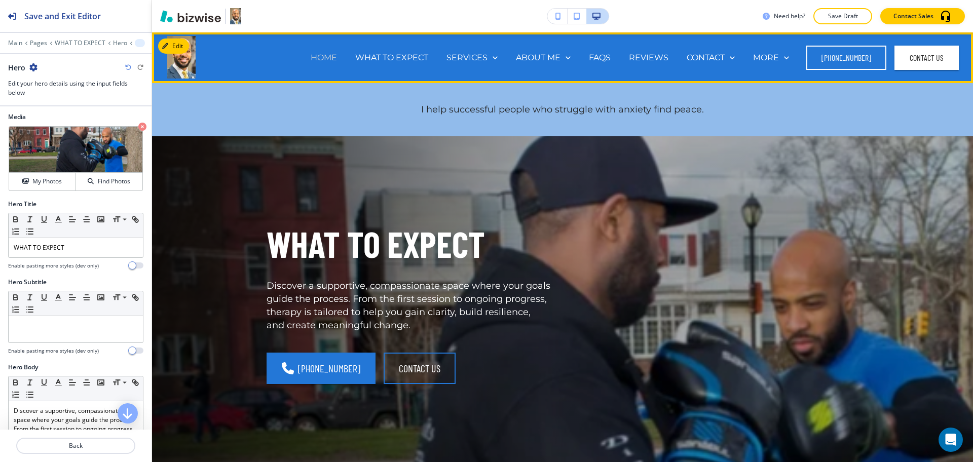
click at [327, 56] on p "HOME" at bounding box center [324, 58] width 26 height 12
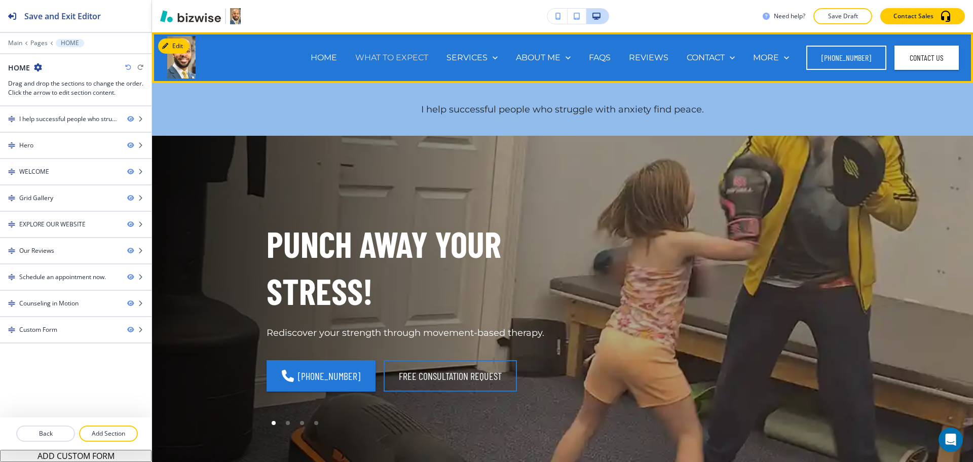
click at [389, 55] on p "WHAT TO EXPECT" at bounding box center [391, 58] width 73 height 12
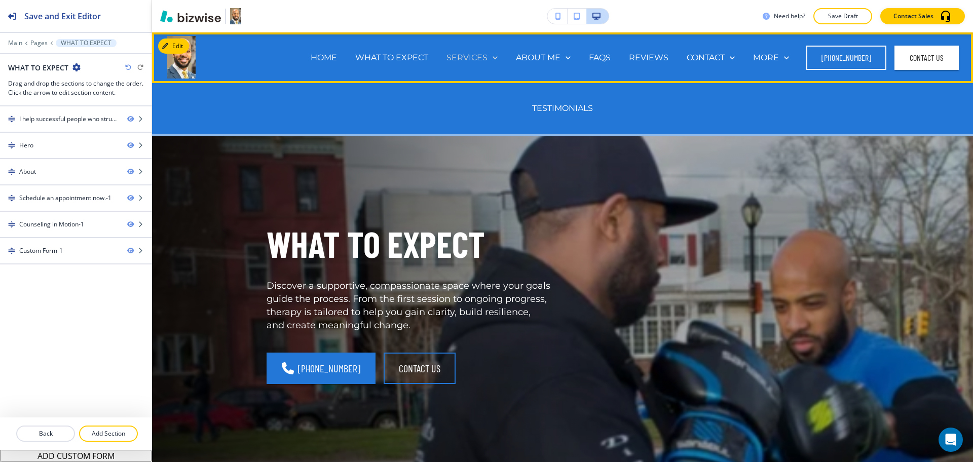
click at [484, 53] on p "SERVICES" at bounding box center [467, 58] width 41 height 12
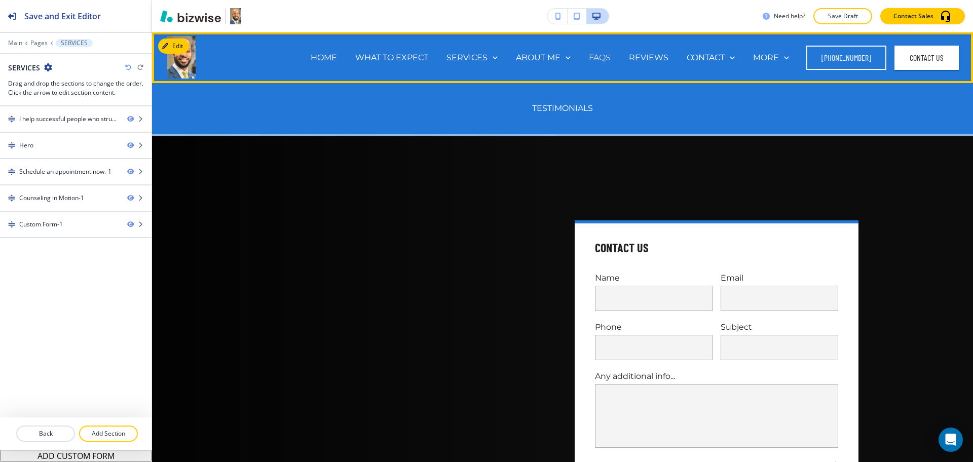
click at [602, 55] on p "FAQS" at bounding box center [600, 58] width 22 height 12
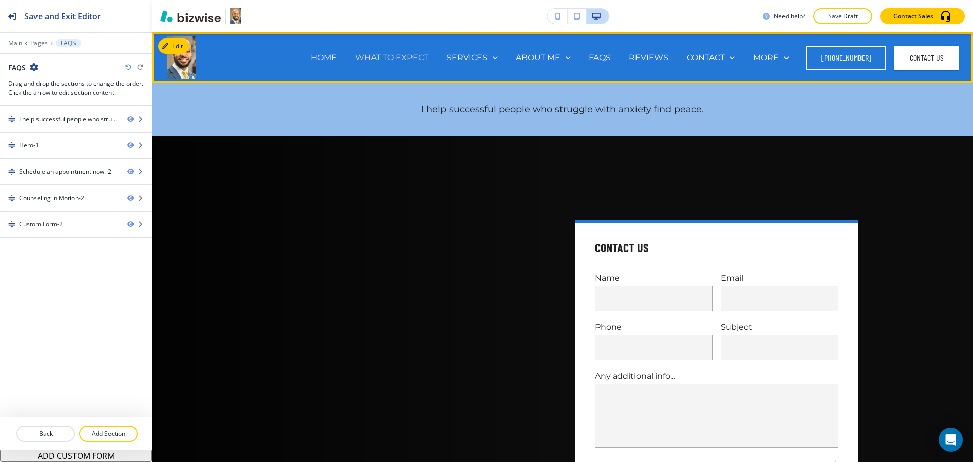
click at [411, 58] on p "WHAT TO EXPECT" at bounding box center [391, 58] width 73 height 12
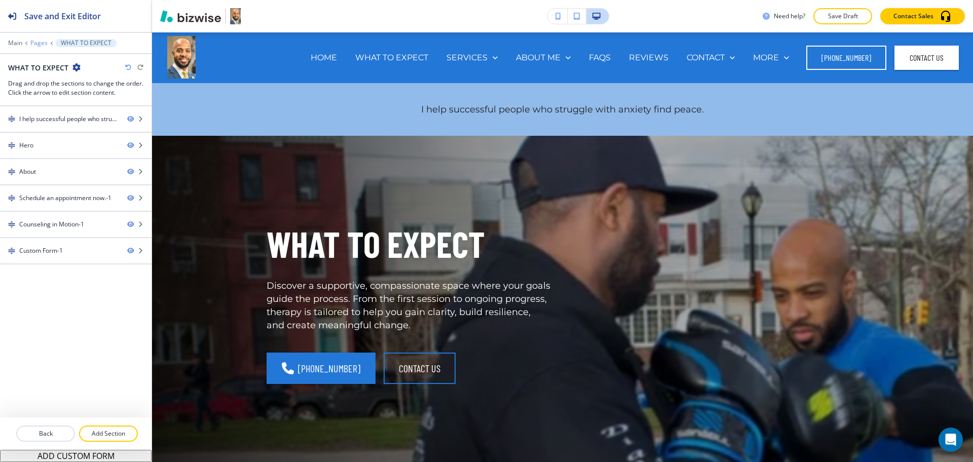
click at [38, 44] on p "Pages" at bounding box center [38, 43] width 17 height 7
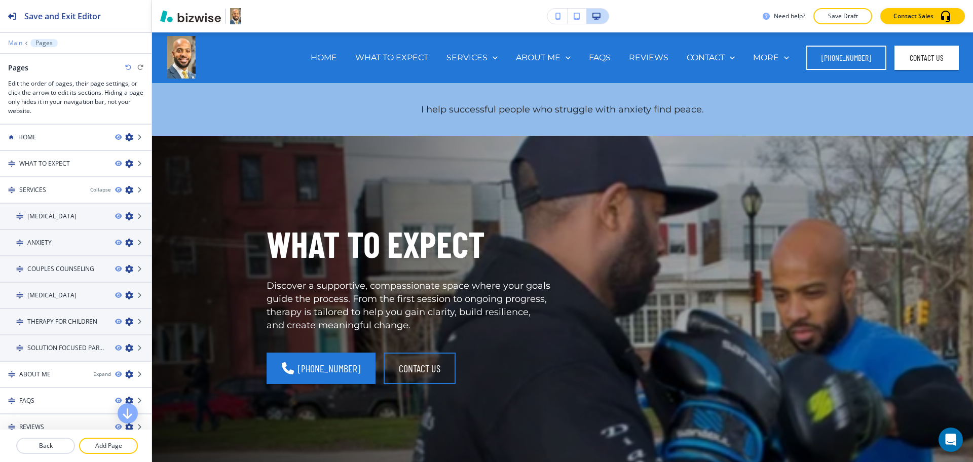
click at [13, 46] on p "Main" at bounding box center [15, 43] width 14 height 7
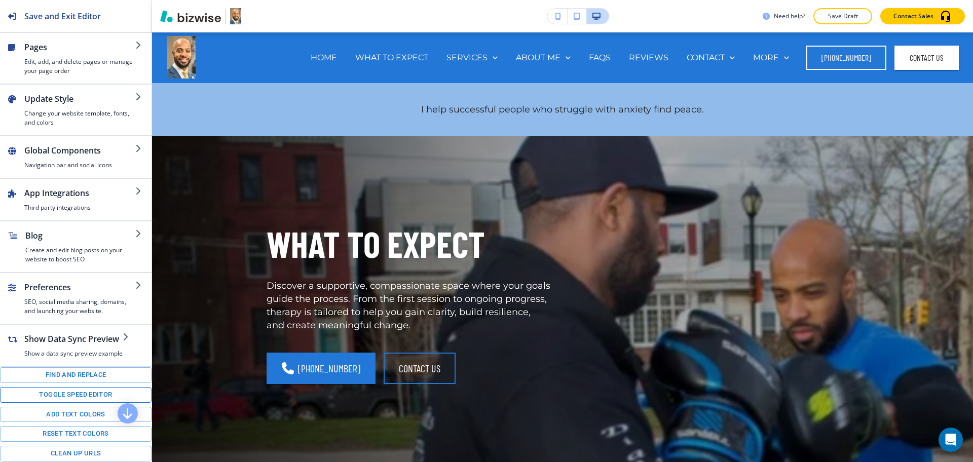
click at [89, 403] on button "Toggle speed editor" at bounding box center [76, 395] width 152 height 16
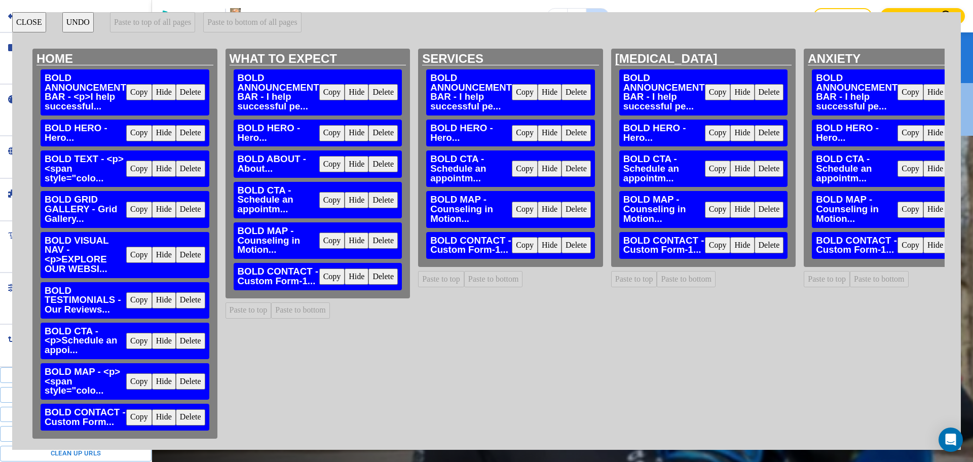
click at [577, 138] on button "Delete" at bounding box center [576, 133] width 29 height 16
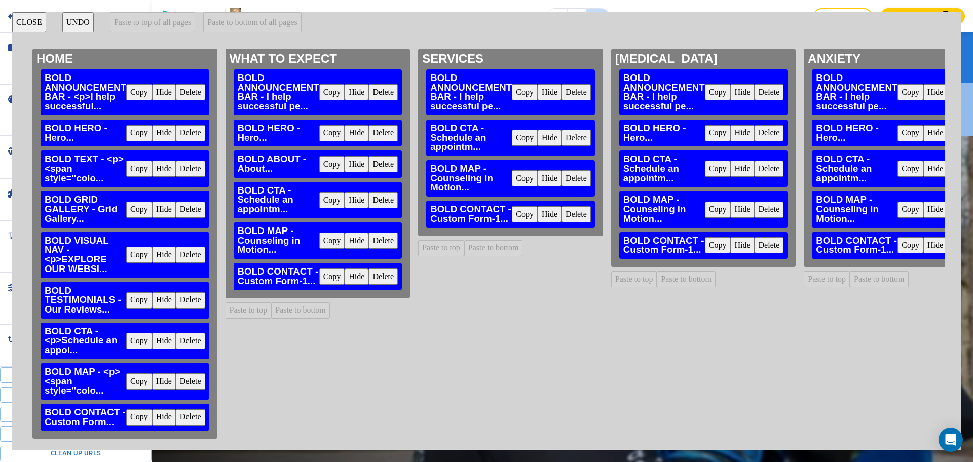
click at [770, 133] on button "Delete" at bounding box center [769, 133] width 29 height 16
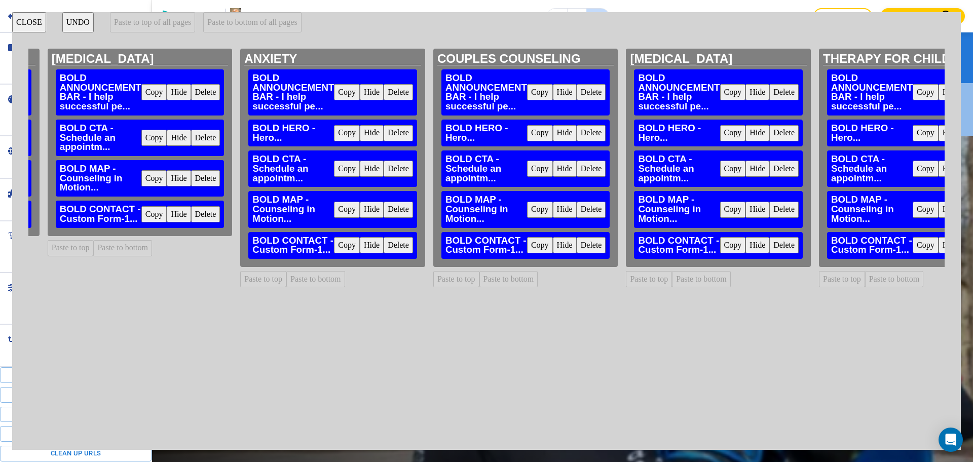
scroll to position [0, 577]
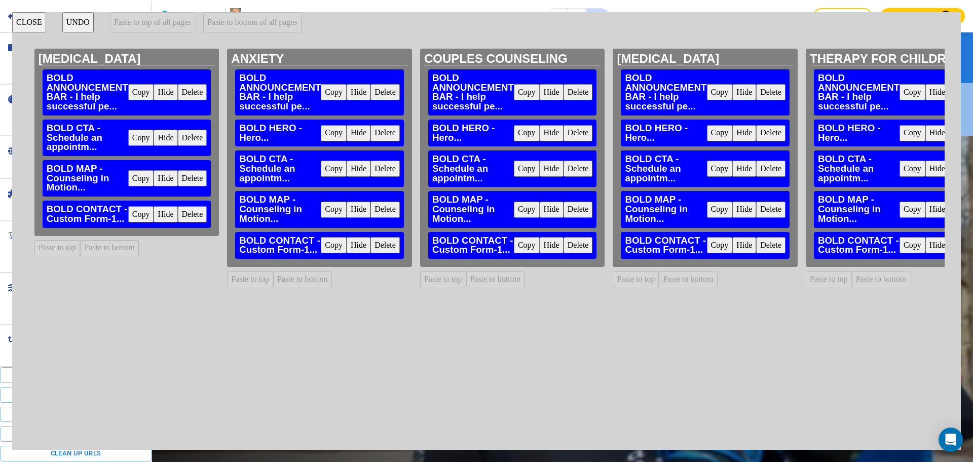
click at [387, 136] on button "Delete" at bounding box center [385, 133] width 29 height 16
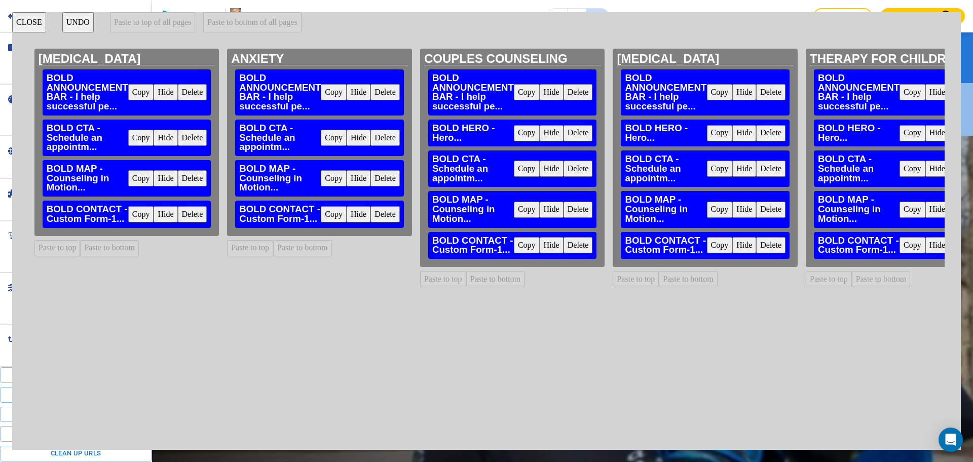
click at [585, 130] on button "Delete" at bounding box center [578, 133] width 29 height 16
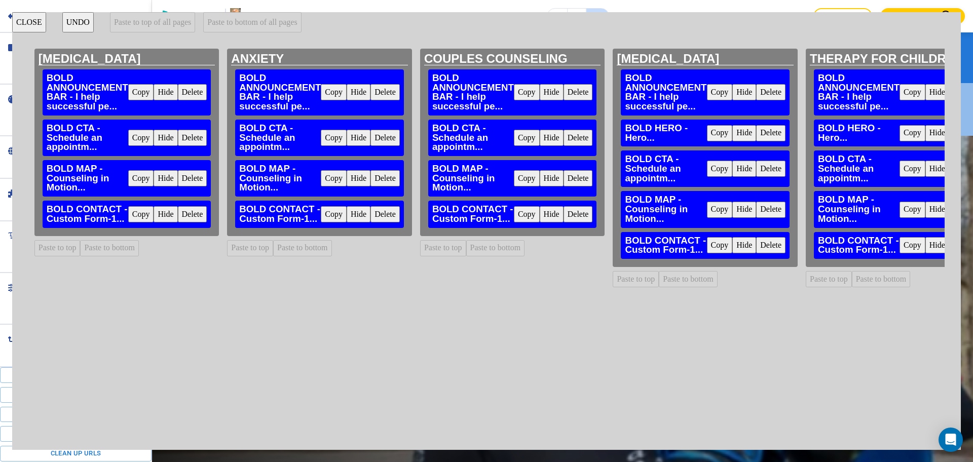
click at [775, 136] on button "Delete" at bounding box center [770, 133] width 29 height 16
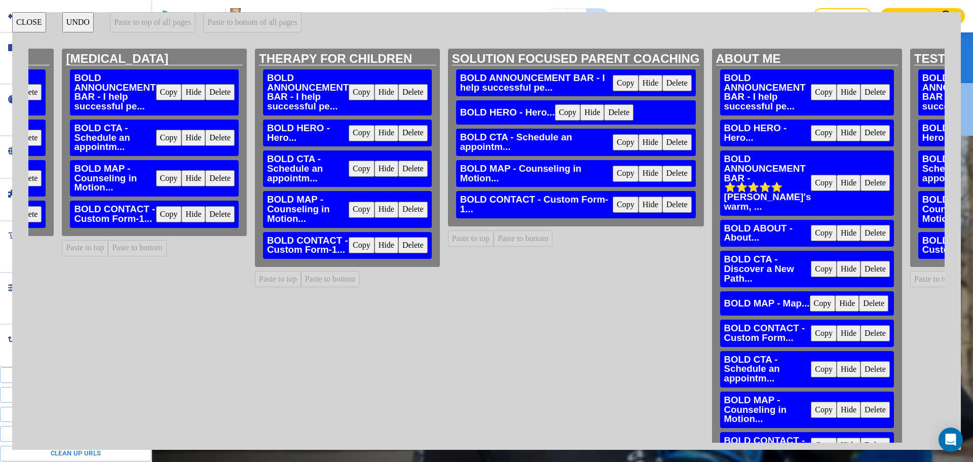
scroll to position [0, 1160]
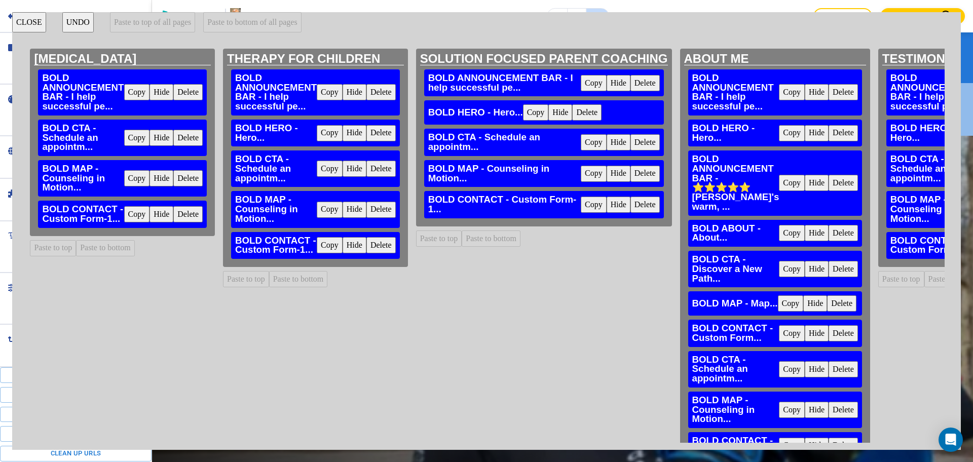
click at [387, 138] on button "Delete" at bounding box center [381, 133] width 29 height 16
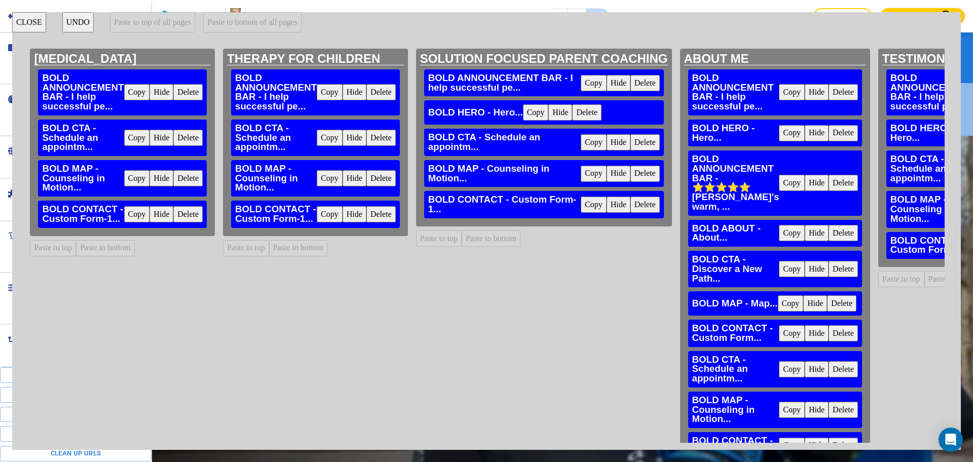
click at [593, 114] on button "Delete" at bounding box center [586, 112] width 29 height 16
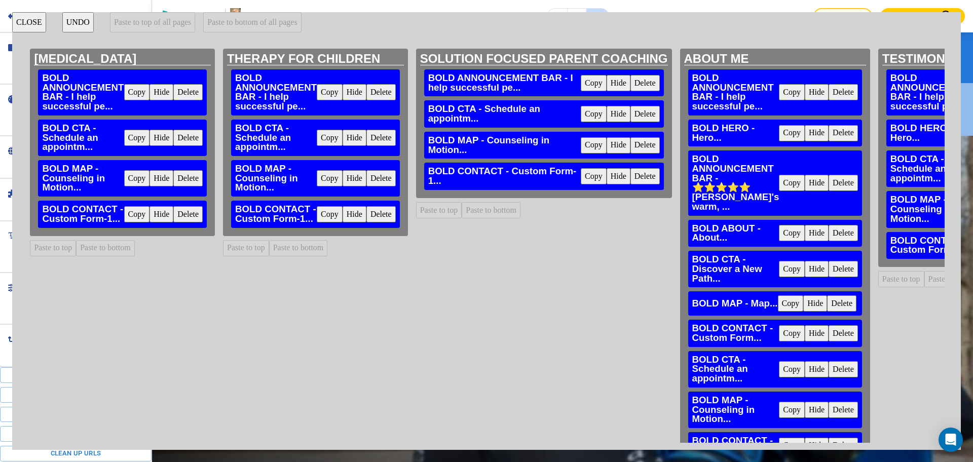
click at [844, 132] on button "Delete" at bounding box center [843, 133] width 29 height 16
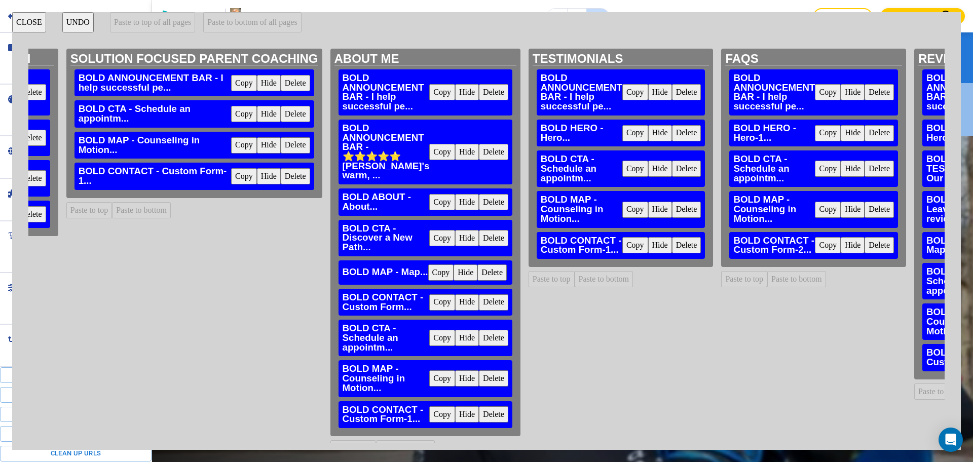
scroll to position [0, 1514]
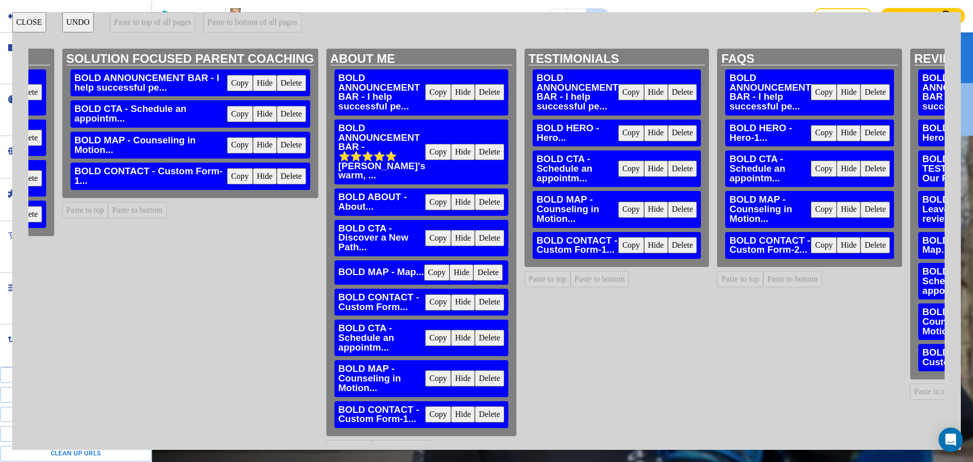
click at [673, 133] on button "Delete" at bounding box center [682, 133] width 29 height 16
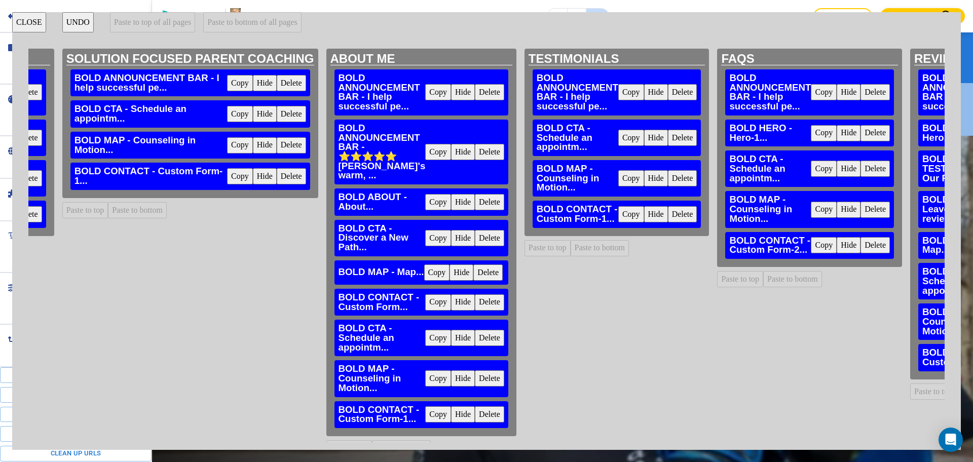
click at [883, 134] on button "Delete" at bounding box center [875, 133] width 29 height 16
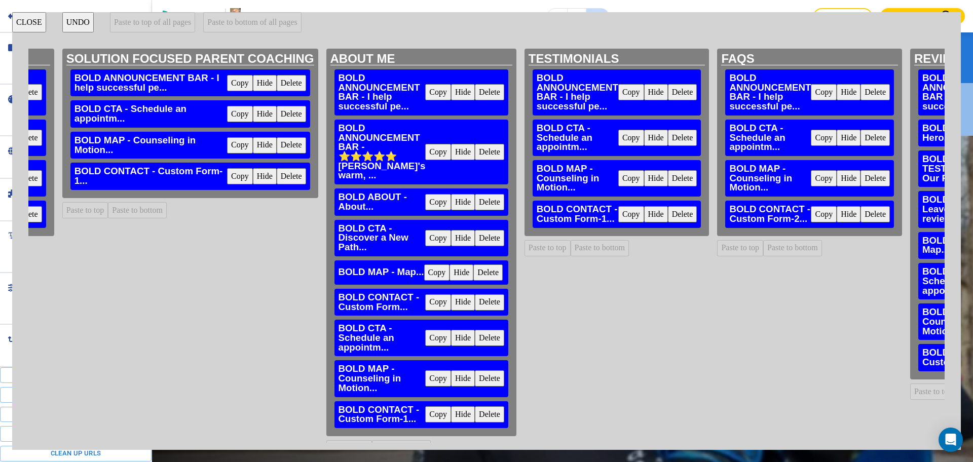
click at [878, 137] on button "Delete" at bounding box center [875, 138] width 29 height 16
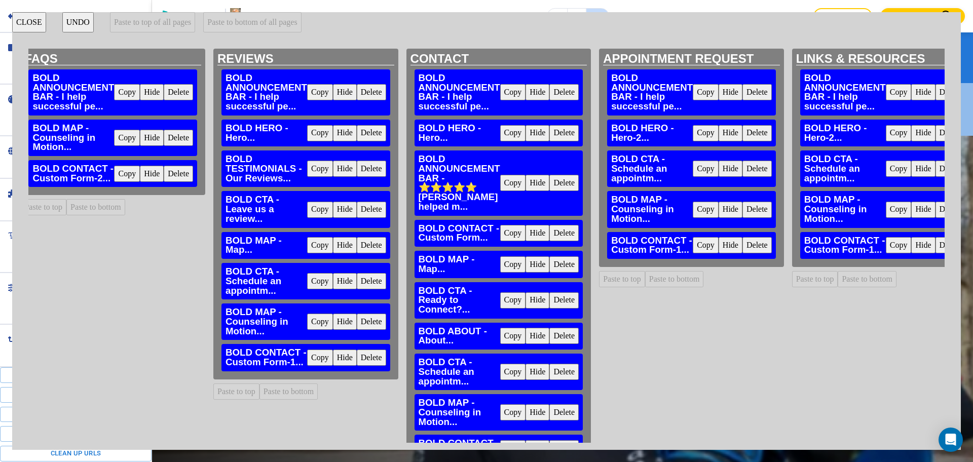
scroll to position [0, 2241]
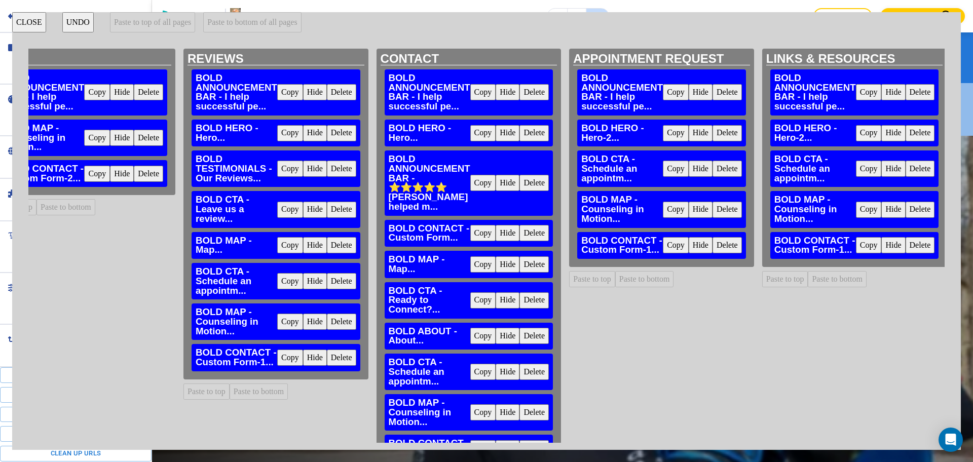
click at [726, 134] on button "Delete" at bounding box center [727, 133] width 29 height 16
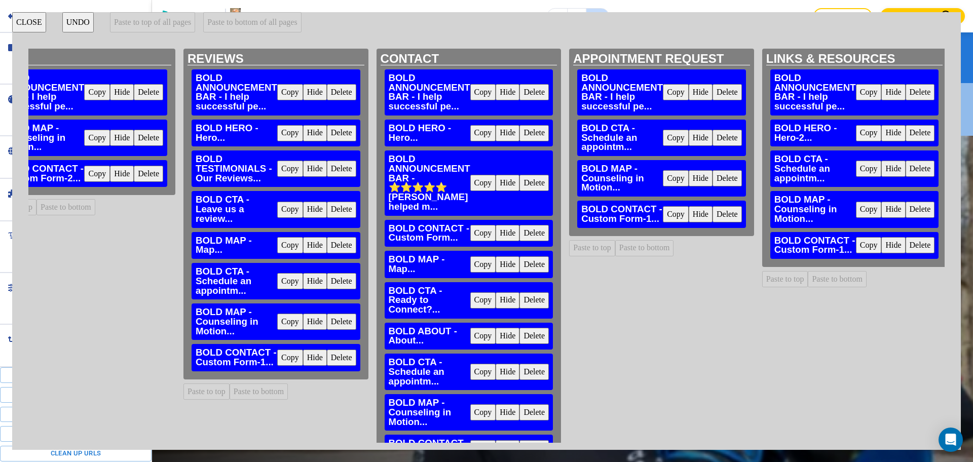
click at [918, 130] on button "Delete" at bounding box center [920, 133] width 29 height 16
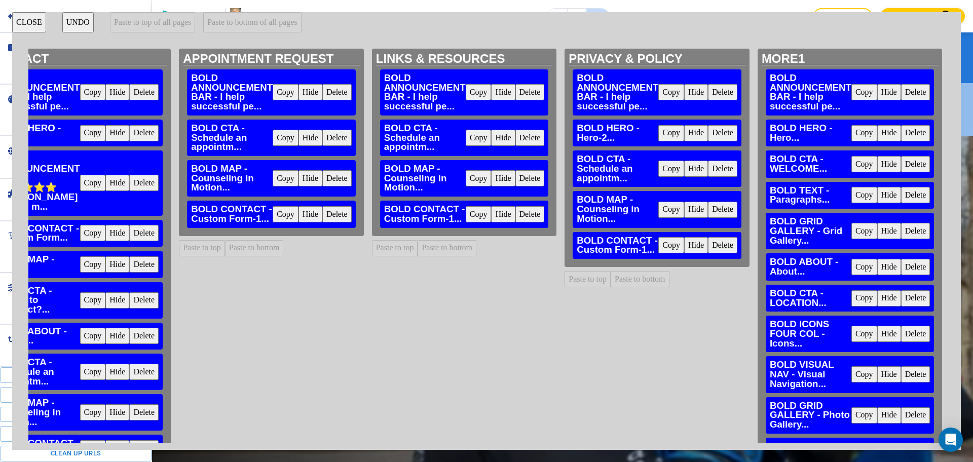
scroll to position [0, 2830]
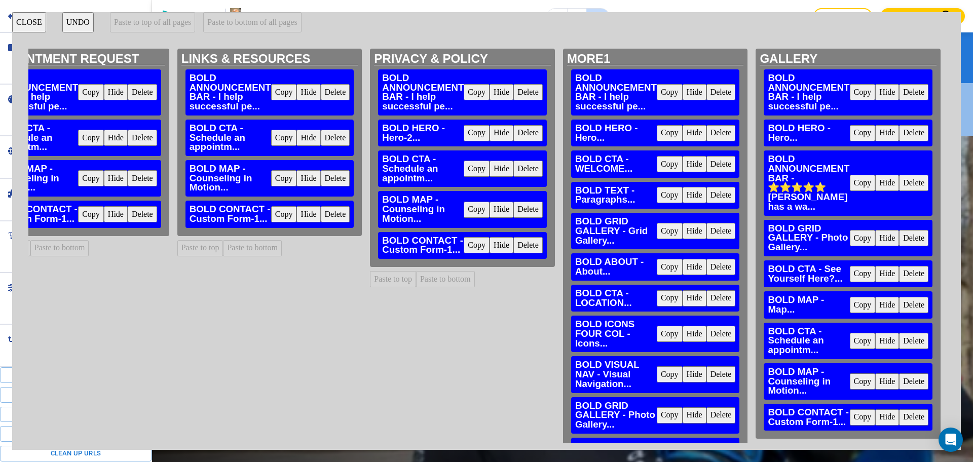
click at [515, 137] on button "Delete" at bounding box center [528, 133] width 29 height 16
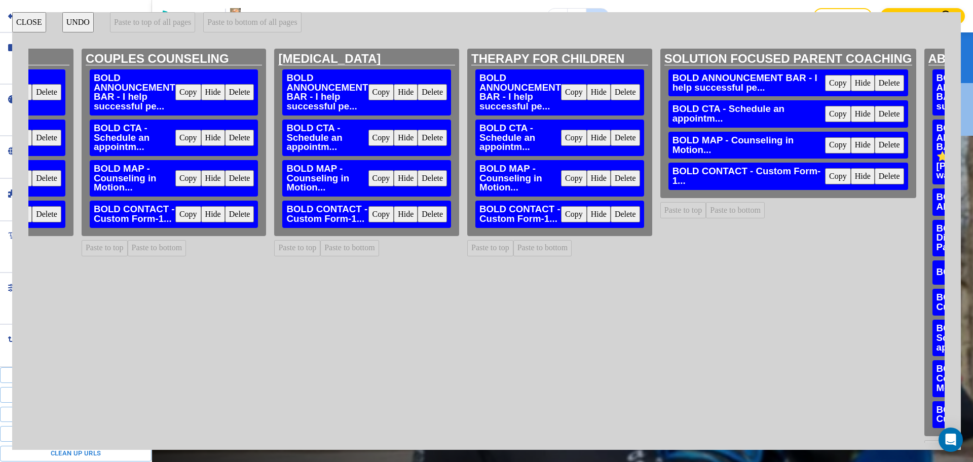
scroll to position [0, 0]
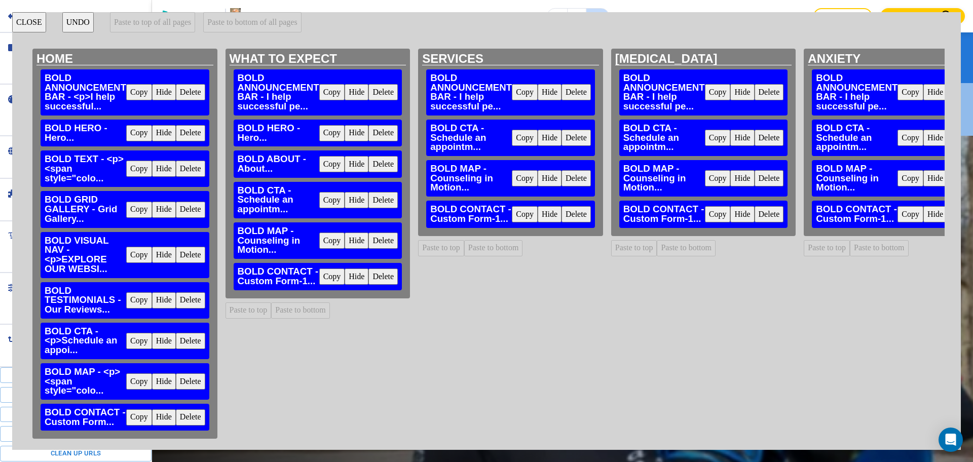
click at [334, 137] on button "Copy" at bounding box center [332, 133] width 26 height 16
click at [171, 24] on button "Paste to top of all pages" at bounding box center [152, 22] width 85 height 20
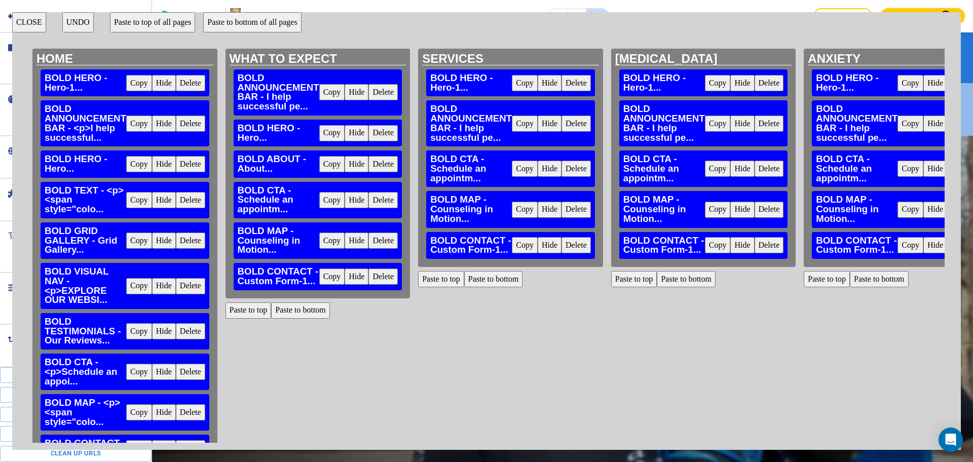
click at [192, 82] on button "Delete" at bounding box center [190, 83] width 29 height 16
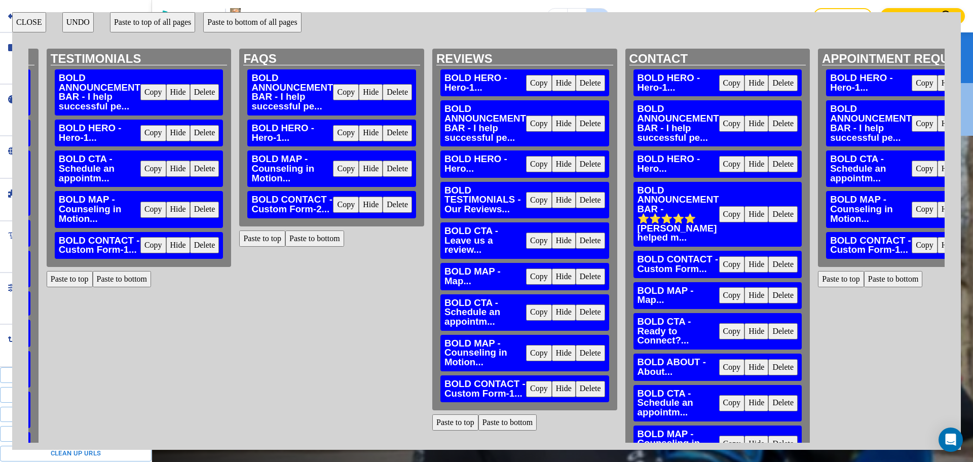
scroll to position [0, 2007]
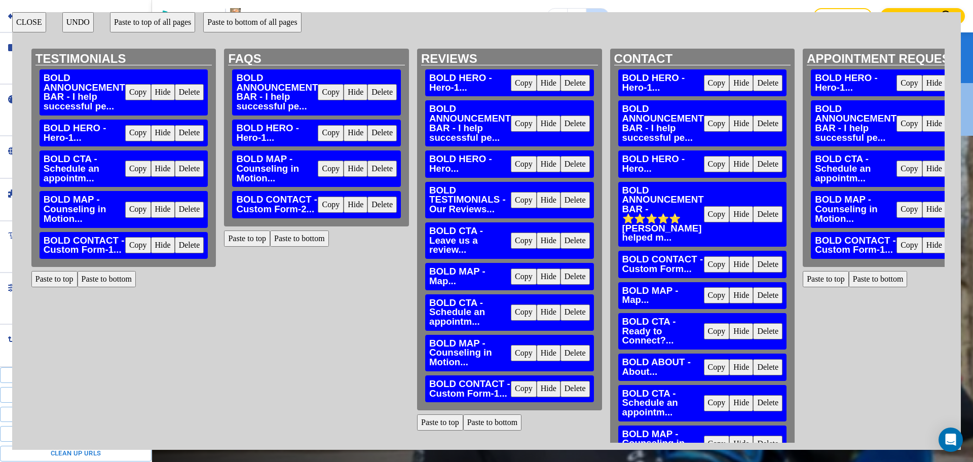
click at [570, 80] on button "Delete" at bounding box center [575, 83] width 29 height 16
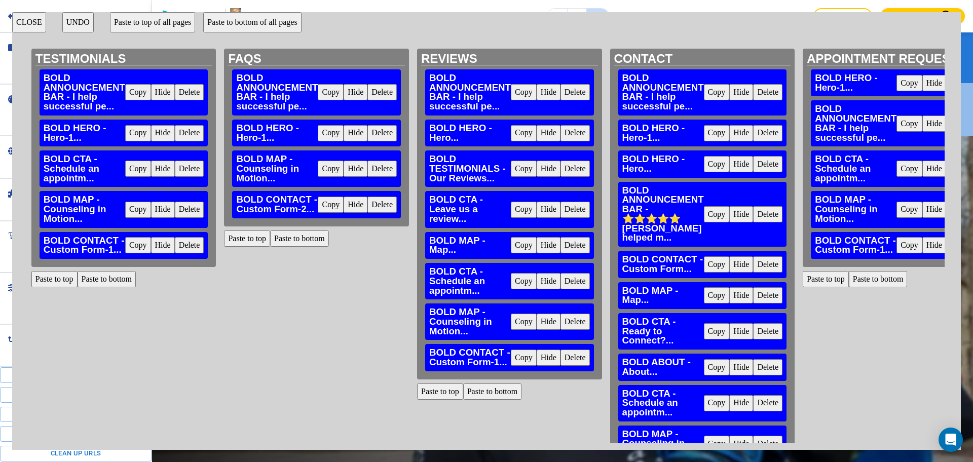
click at [753, 130] on button "Delete" at bounding box center [767, 133] width 29 height 16
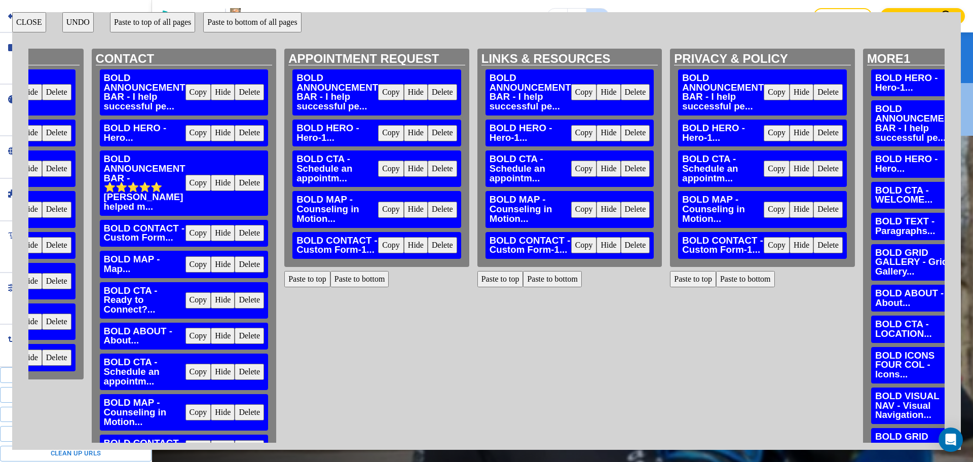
scroll to position [0, 2830]
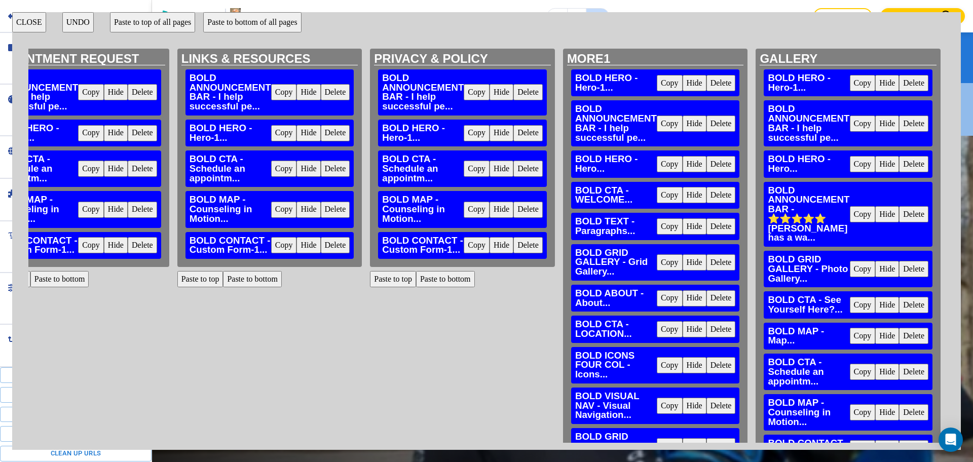
click at [714, 84] on button "Delete" at bounding box center [721, 83] width 29 height 16
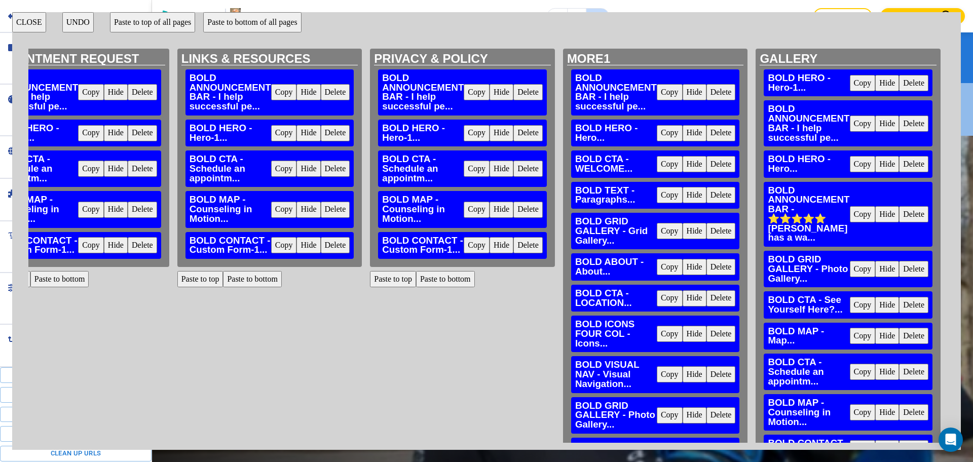
click at [902, 91] on div "BOLD HERO - Hero-1... Copy Hide Delete" at bounding box center [848, 82] width 169 height 27
click at [899, 84] on button "Delete" at bounding box center [913, 83] width 29 height 16
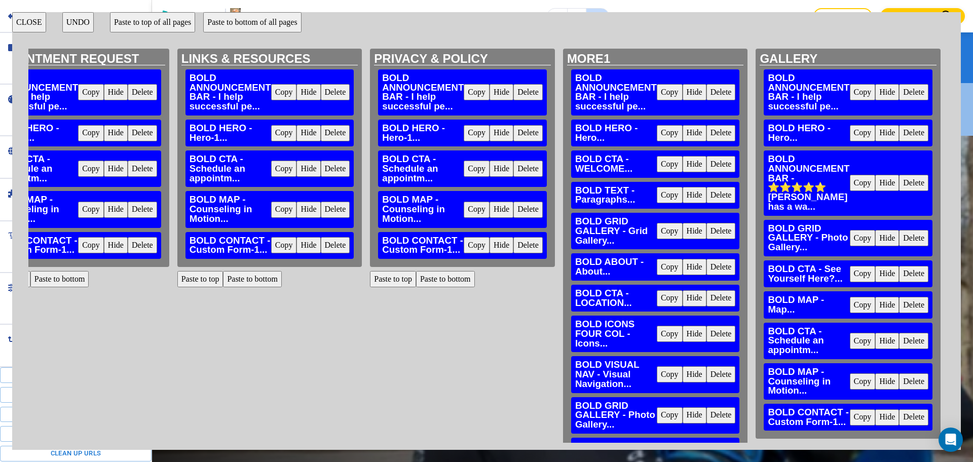
click at [30, 21] on button "CLOSE" at bounding box center [29, 22] width 34 height 20
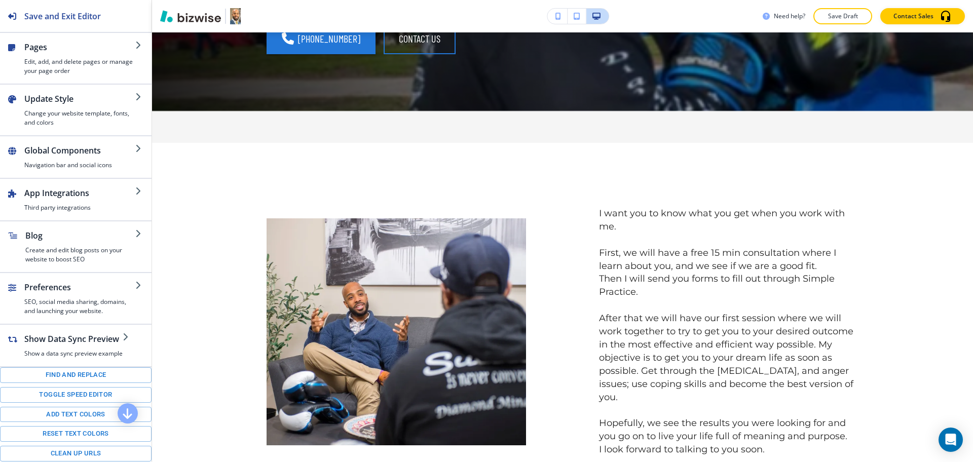
scroll to position [0, 0]
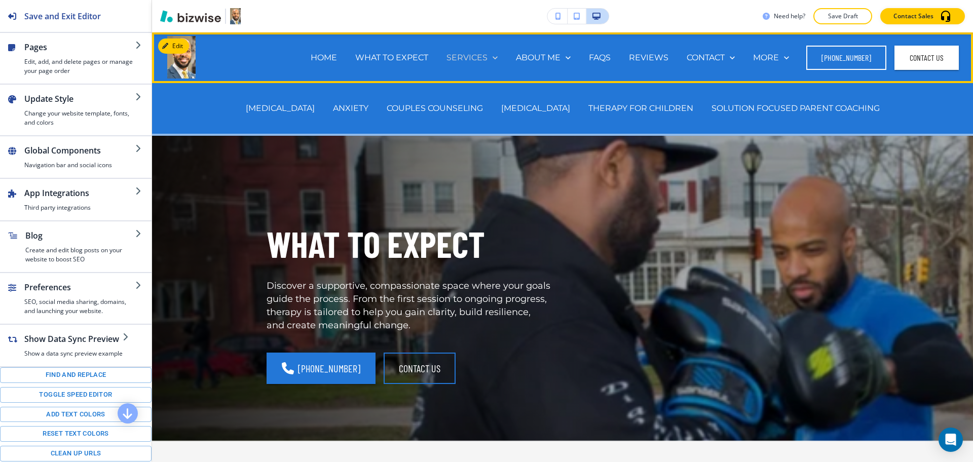
click at [469, 57] on p "SERVICES" at bounding box center [467, 58] width 41 height 12
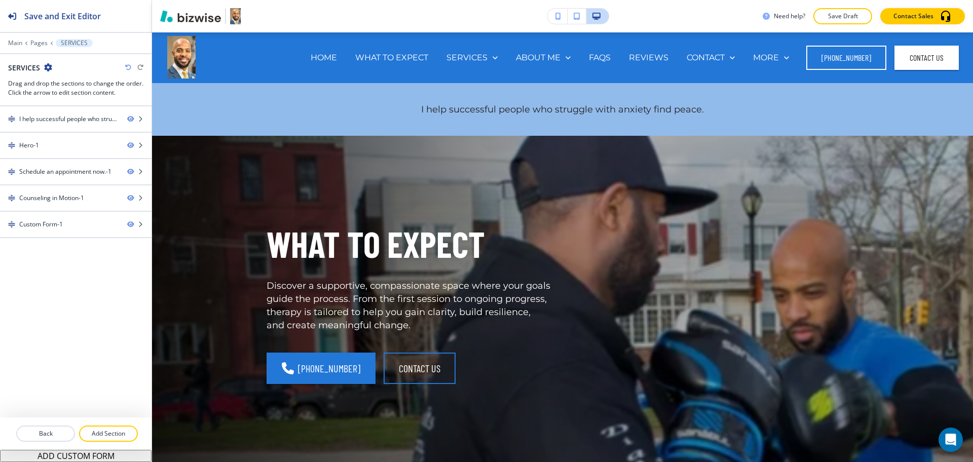
click at [20, 65] on h2 "SERVICES" at bounding box center [24, 67] width 32 height 11
copy h2 "SERVICES"
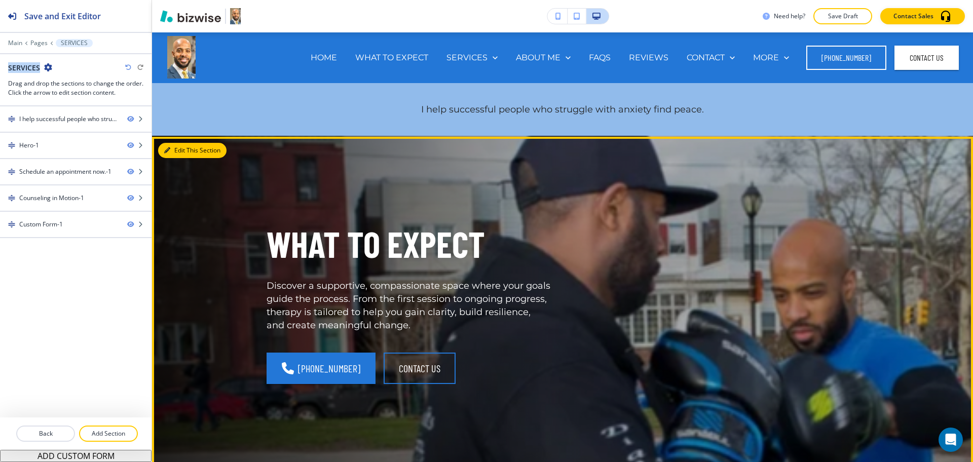
click at [165, 154] on button "Edit This Section" at bounding box center [192, 150] width 68 height 15
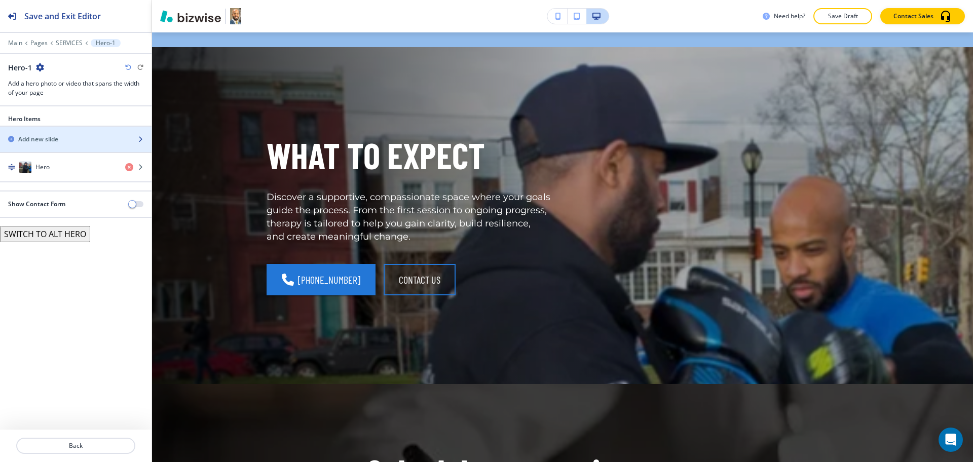
scroll to position [104, 0]
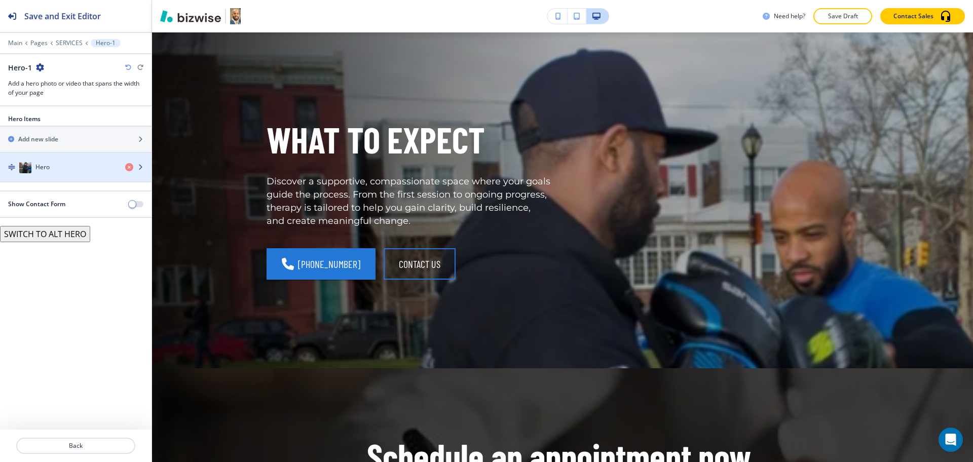
click at [80, 175] on div "button" at bounding box center [76, 177] width 152 height 8
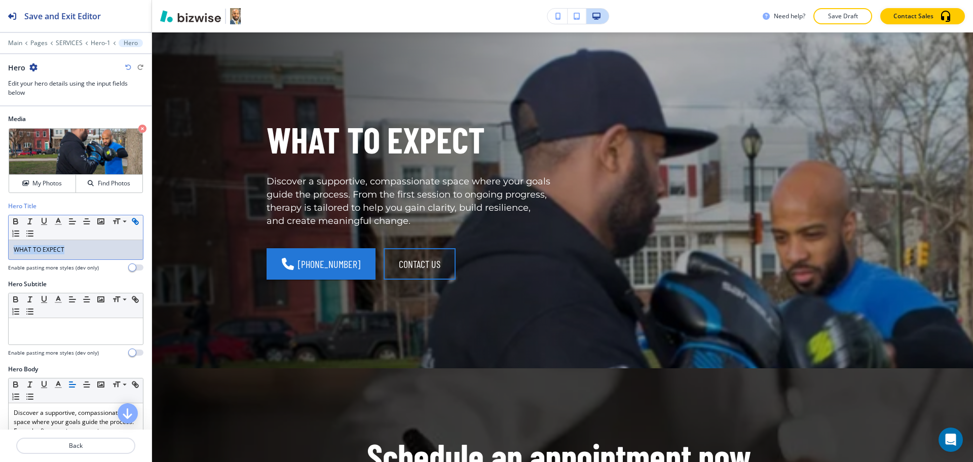
drag, startPoint x: 83, startPoint y: 246, endPoint x: 10, endPoint y: 236, distance: 73.7
click at [0, 247] on div "Hero Title Small Normal Large Huge WHAT TO EXPECT Enable pasting more styles (d…" at bounding box center [76, 241] width 152 height 78
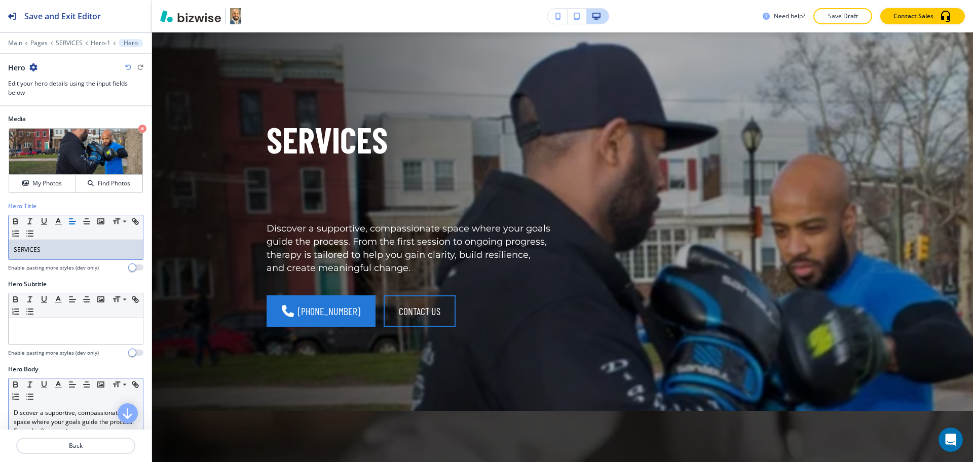
click at [79, 410] on p "Discover a supportive, compassionate space where your goals guide the process. …" at bounding box center [76, 436] width 124 height 55
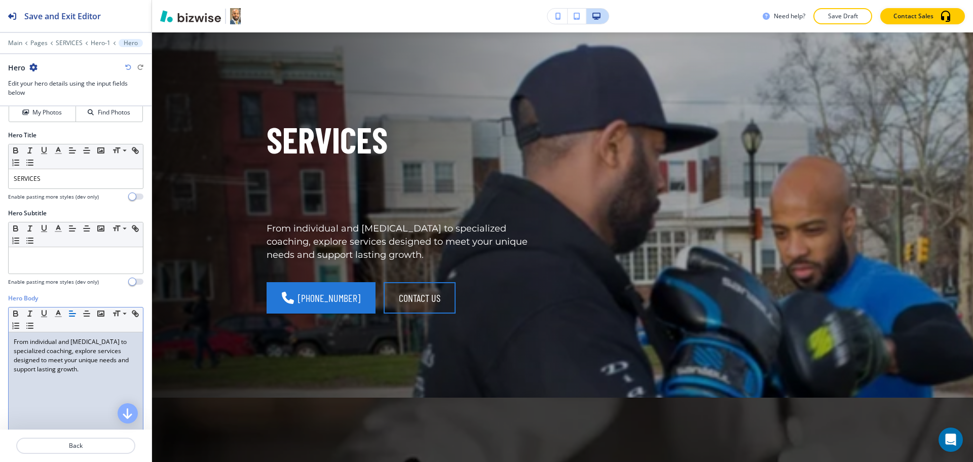
scroll to position [0, 0]
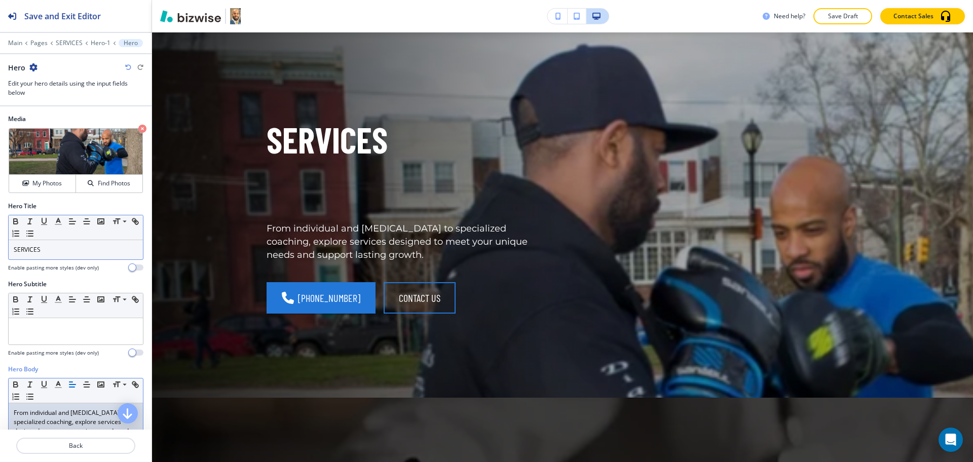
click at [61, 252] on p "SERVICES" at bounding box center [76, 249] width 124 height 9
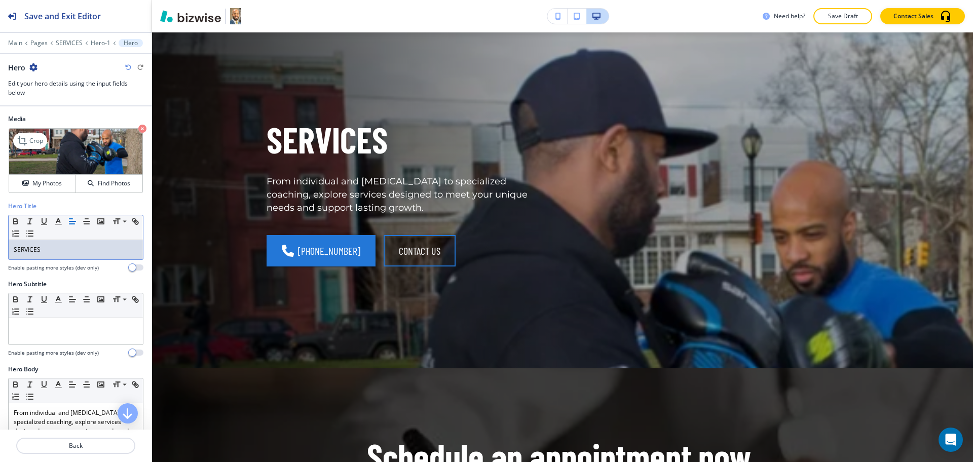
click at [138, 126] on icon "button" at bounding box center [142, 129] width 8 height 8
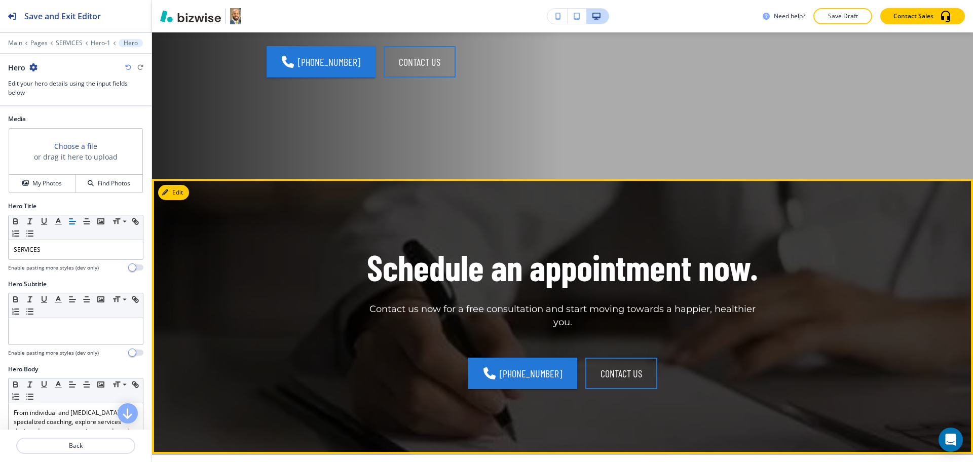
scroll to position [294, 0]
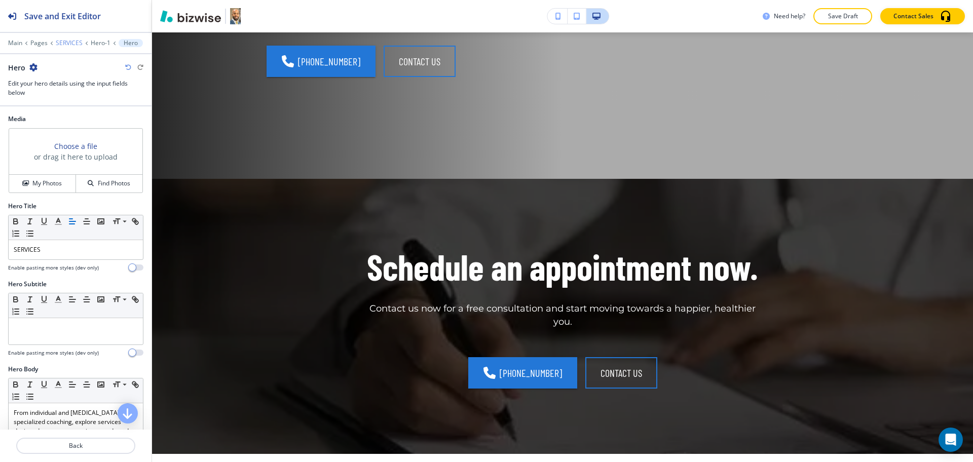
click at [73, 41] on p "SERVICES" at bounding box center [69, 43] width 27 height 7
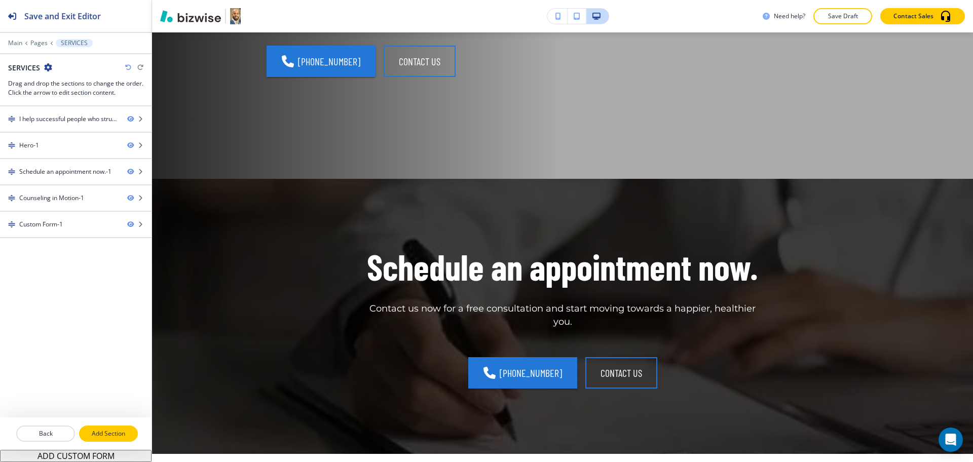
click at [102, 433] on p "Add Section" at bounding box center [108, 433] width 57 height 9
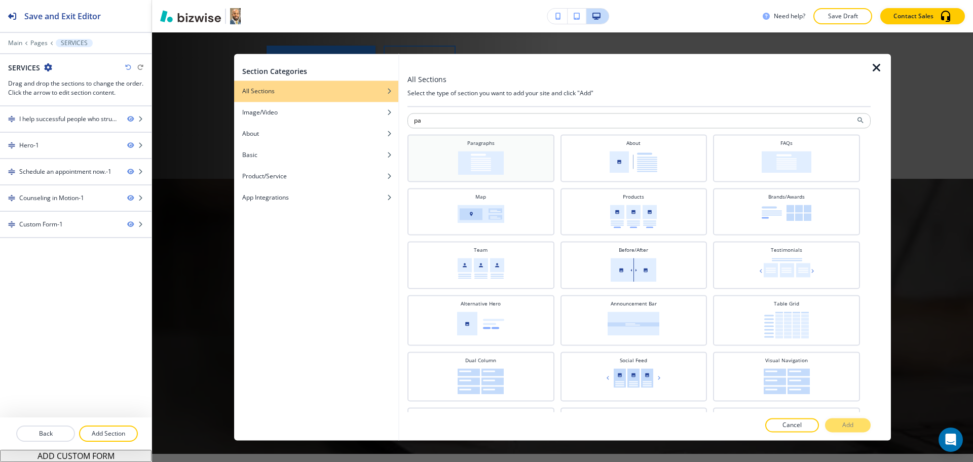
type input "pa"
click at [466, 166] on img at bounding box center [481, 163] width 46 height 24
drag, startPoint x: 847, startPoint y: 425, endPoint x: 864, endPoint y: 417, distance: 18.8
click at [848, 425] on p "Add" at bounding box center [848, 425] width 11 height 9
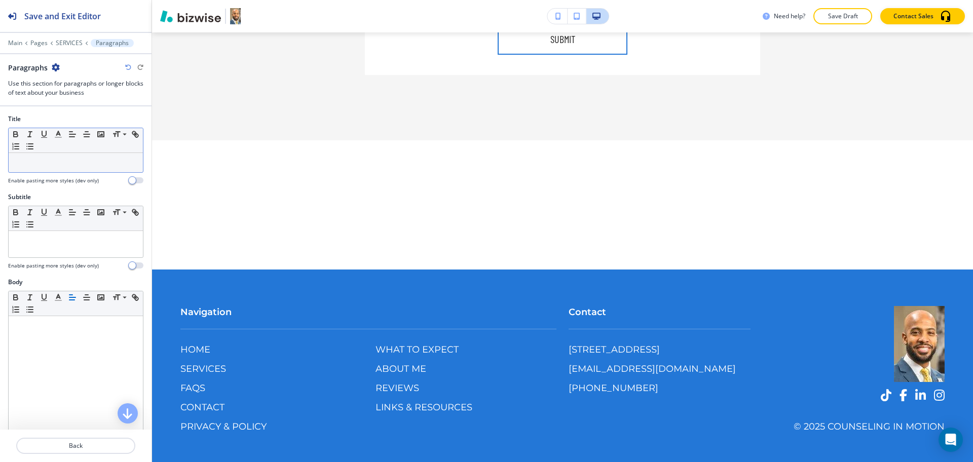
scroll to position [1589, 0]
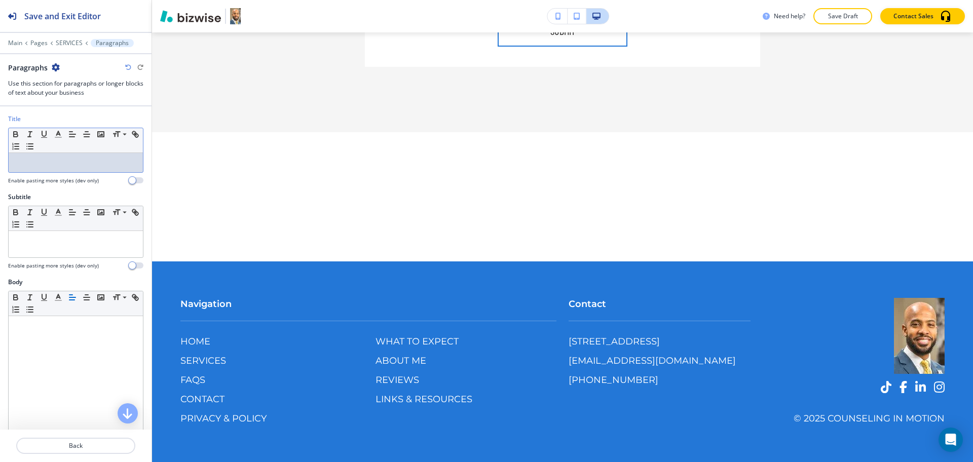
click at [86, 163] on p at bounding box center [76, 162] width 124 height 9
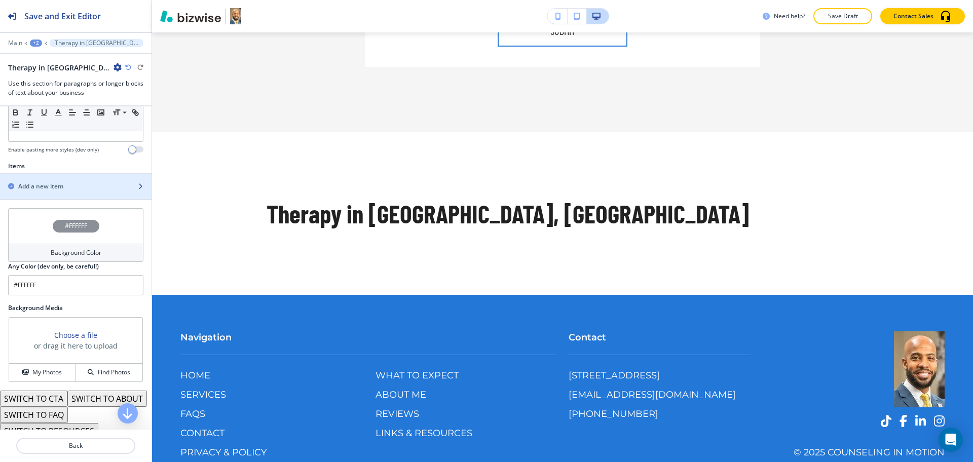
scroll to position [316, 0]
click at [46, 181] on h2 "Add a new item" at bounding box center [40, 185] width 45 height 9
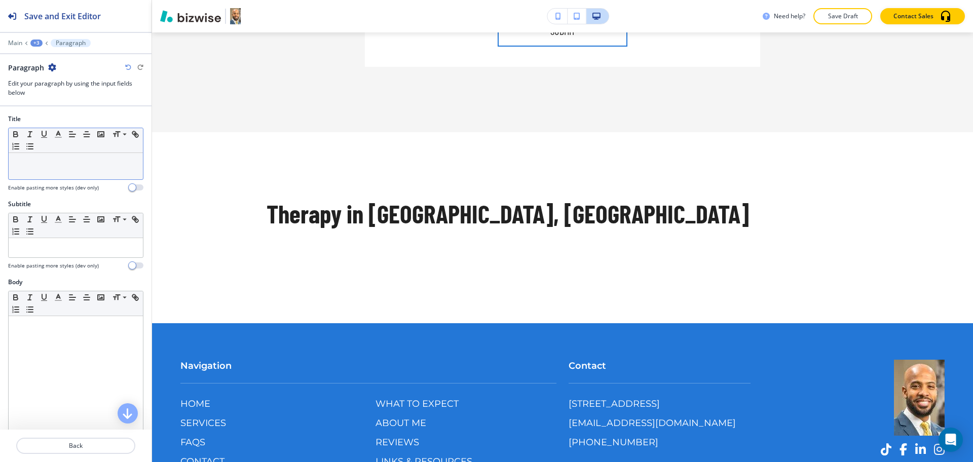
click at [43, 168] on div at bounding box center [76, 166] width 134 height 26
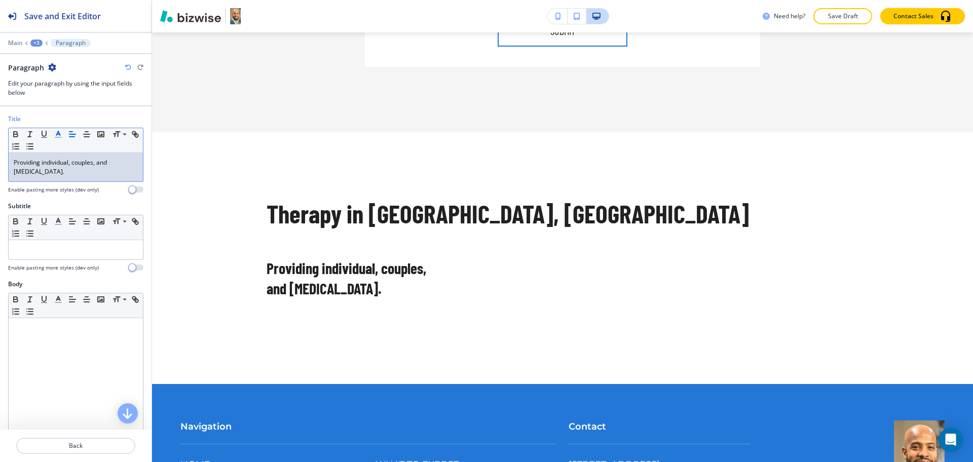
click at [59, 139] on button "button" at bounding box center [58, 134] width 14 height 12
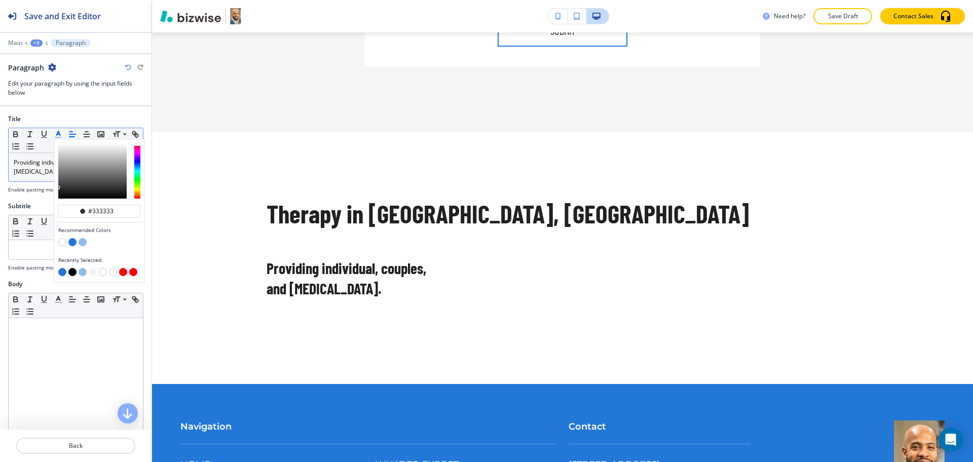
click at [122, 271] on button "button" at bounding box center [123, 272] width 8 height 8
type input "#ff0000"
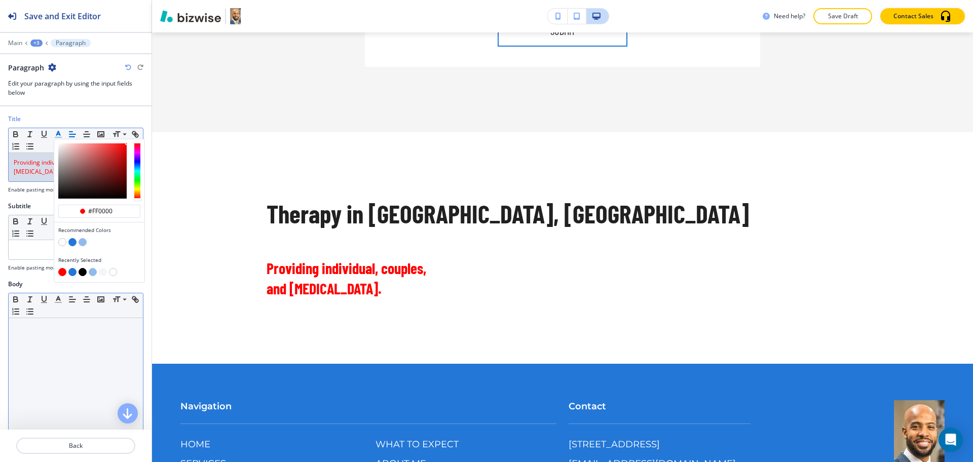
click at [79, 366] on div at bounding box center [76, 384] width 134 height 132
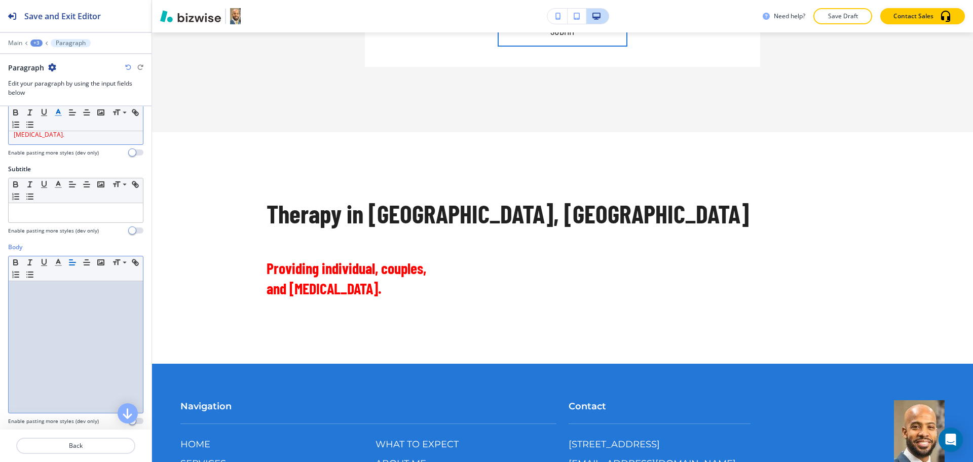
click at [59, 330] on div at bounding box center [76, 347] width 134 height 132
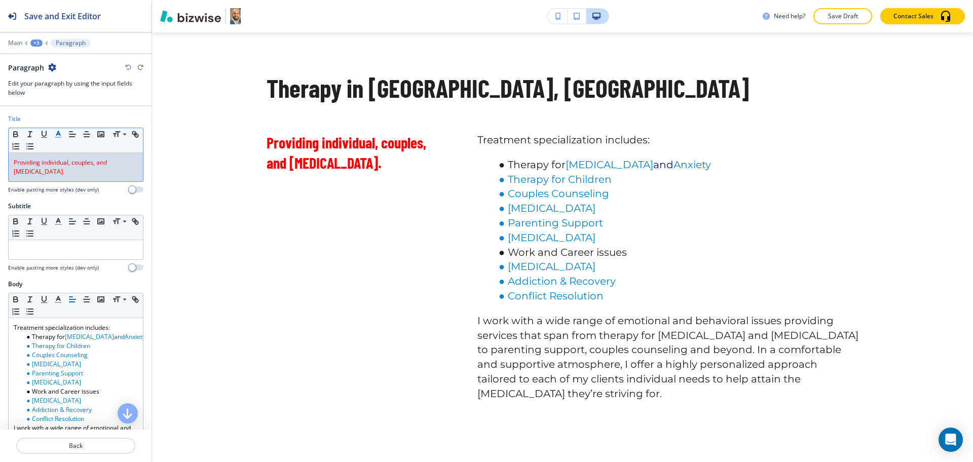
click at [63, 167] on p "Providing individual, couples, and [MEDICAL_DATA]." at bounding box center [76, 167] width 124 height 18
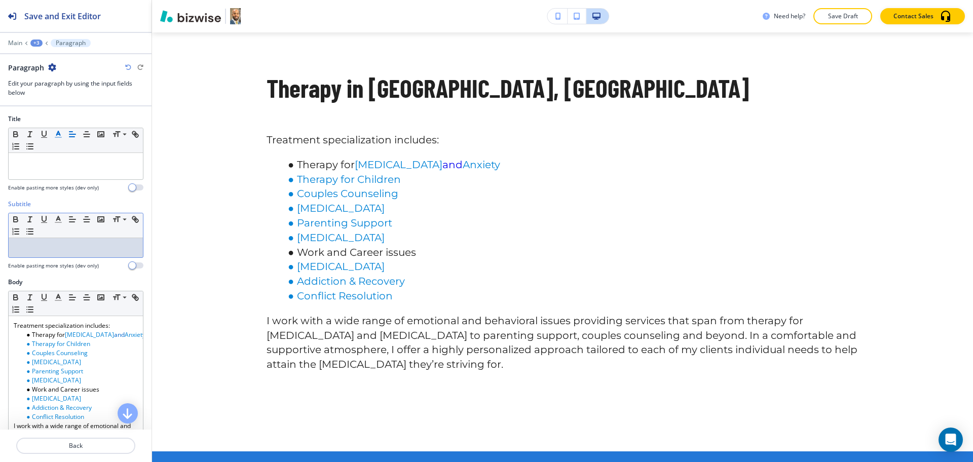
click at [77, 247] on p at bounding box center [76, 247] width 124 height 9
paste div
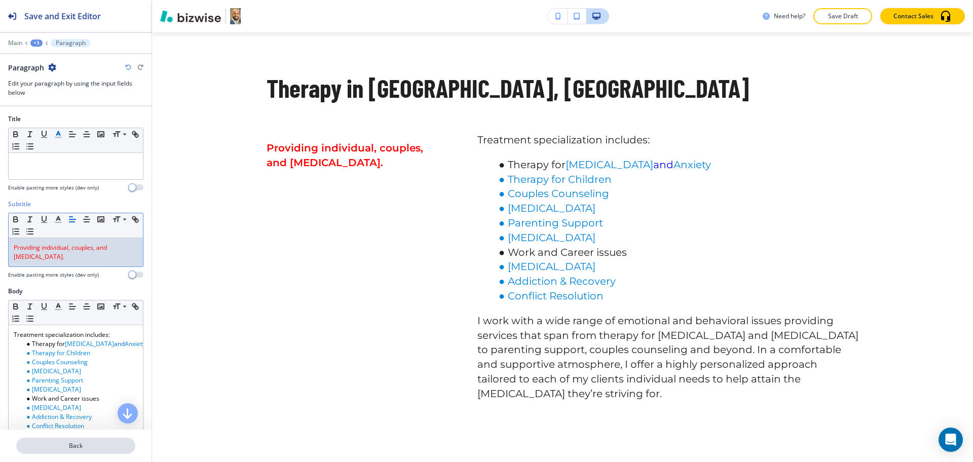
click at [91, 449] on p "Back" at bounding box center [75, 446] width 117 height 9
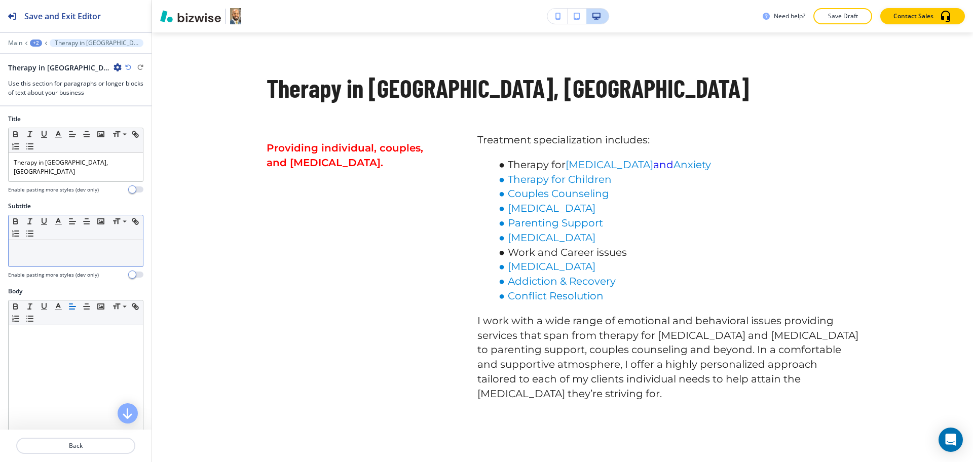
scroll to position [1688, 0]
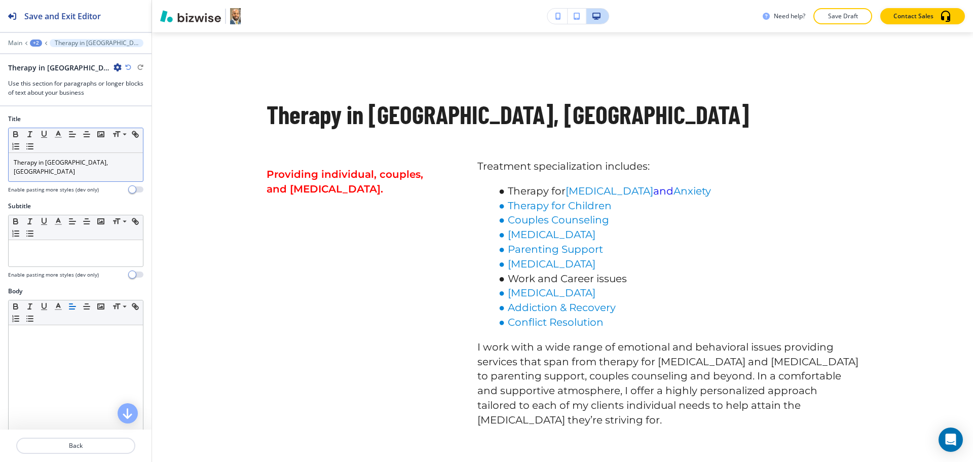
click at [91, 162] on p "Therapy in [GEOGRAPHIC_DATA], [GEOGRAPHIC_DATA]" at bounding box center [76, 167] width 124 height 18
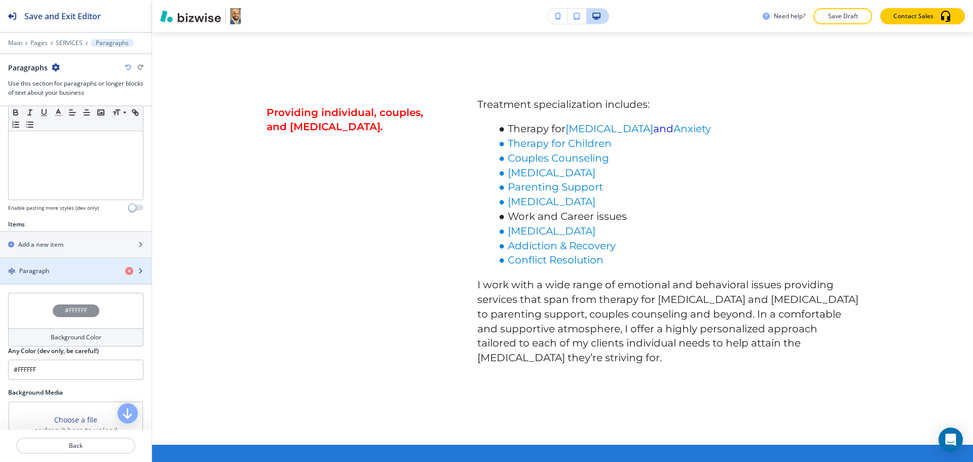
click at [35, 272] on h4 "Paragraph" at bounding box center [34, 271] width 30 height 9
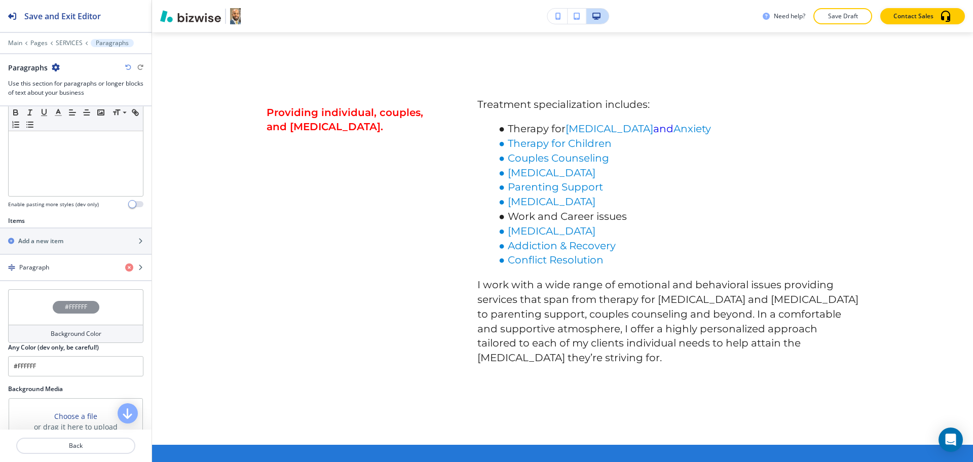
scroll to position [252, 0]
click at [43, 263] on h4 "Paragraph" at bounding box center [34, 267] width 30 height 9
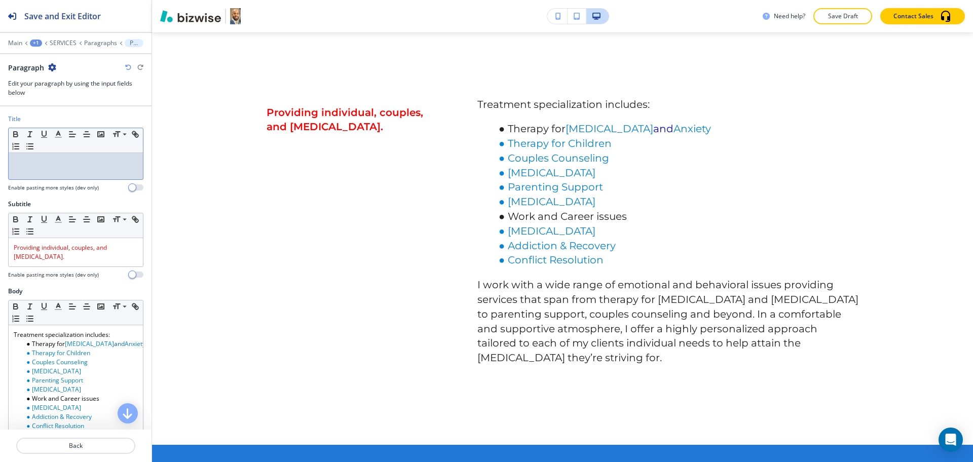
click at [49, 174] on div at bounding box center [76, 166] width 134 height 26
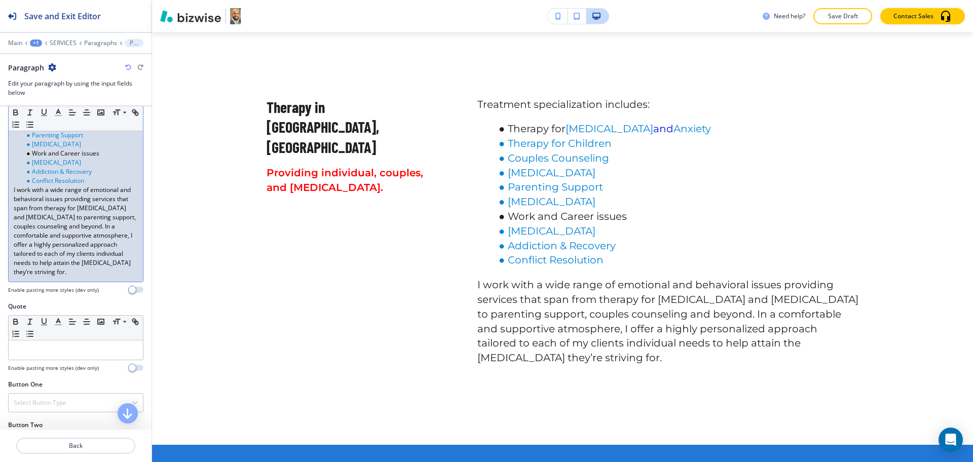
click at [55, 290] on div "Body Small Normal Large Huge Treatment specialization includes: Therapy for [ME…" at bounding box center [75, 168] width 135 height 252
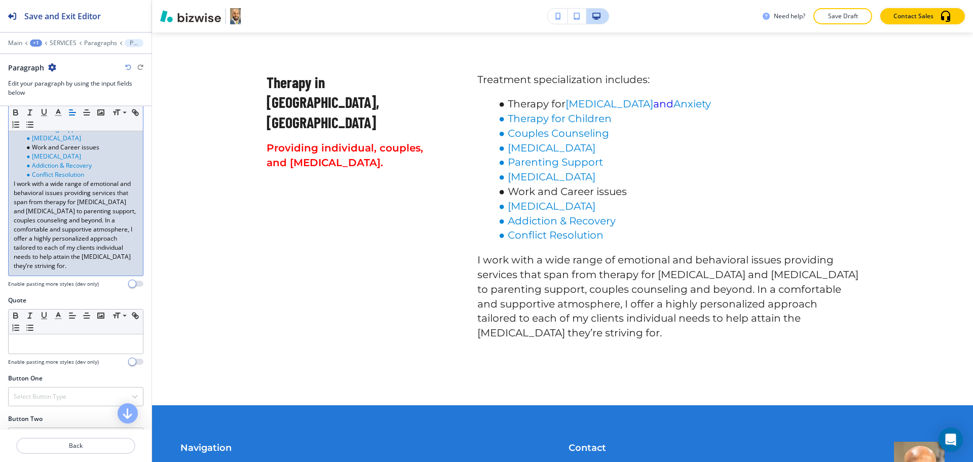
scroll to position [1719, 0]
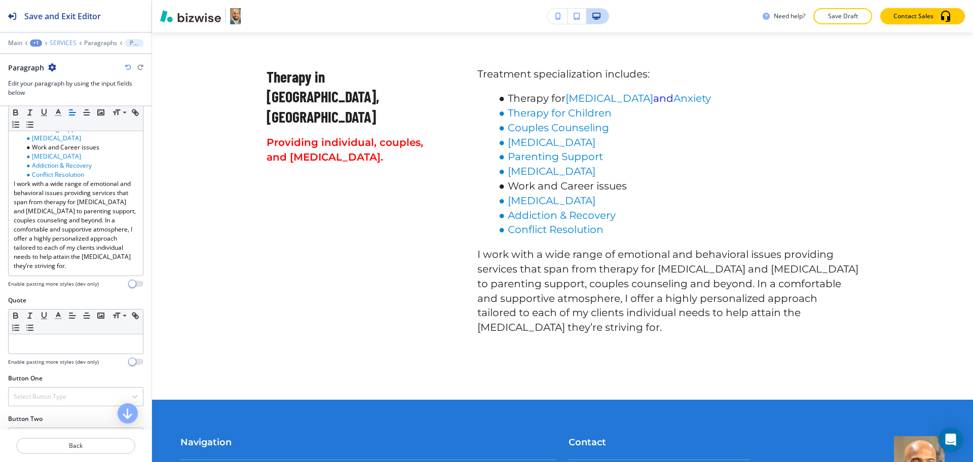
click at [60, 42] on p "SERVICES" at bounding box center [63, 43] width 27 height 7
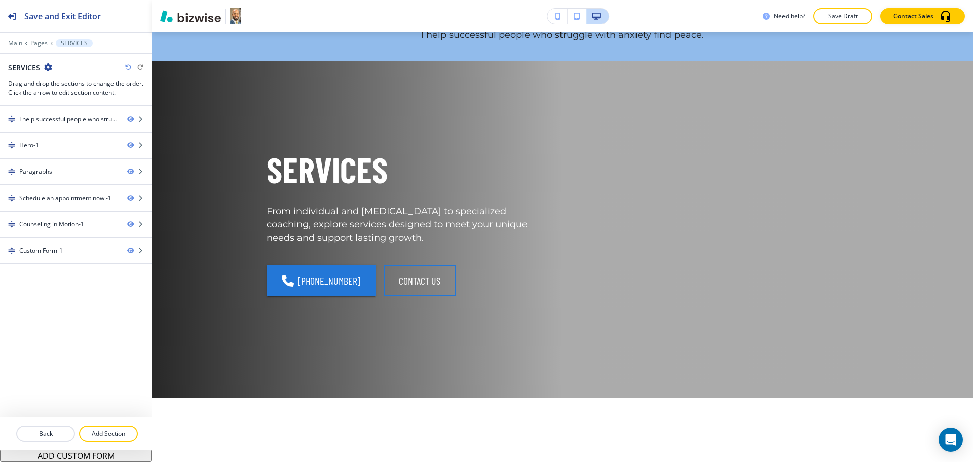
scroll to position [0, 0]
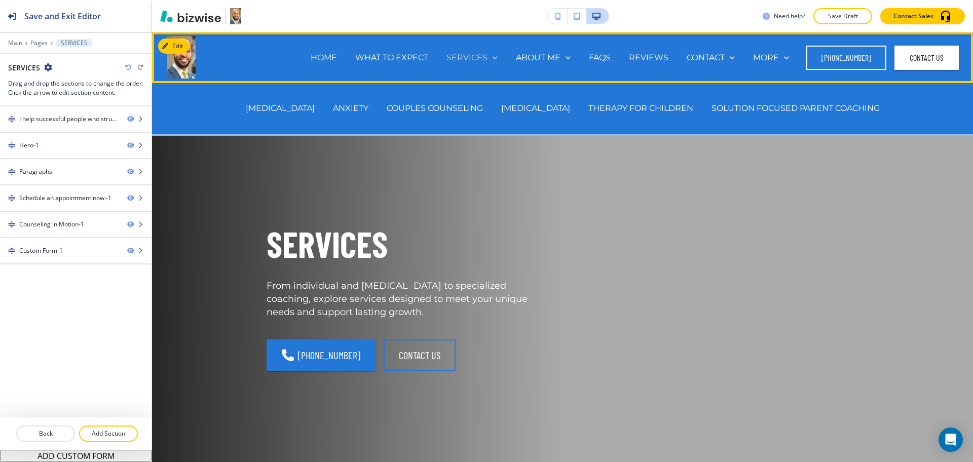
click at [487, 55] on p "SERVICES" at bounding box center [467, 58] width 41 height 12
click at [305, 111] on p "[MEDICAL_DATA]" at bounding box center [280, 108] width 69 height 12
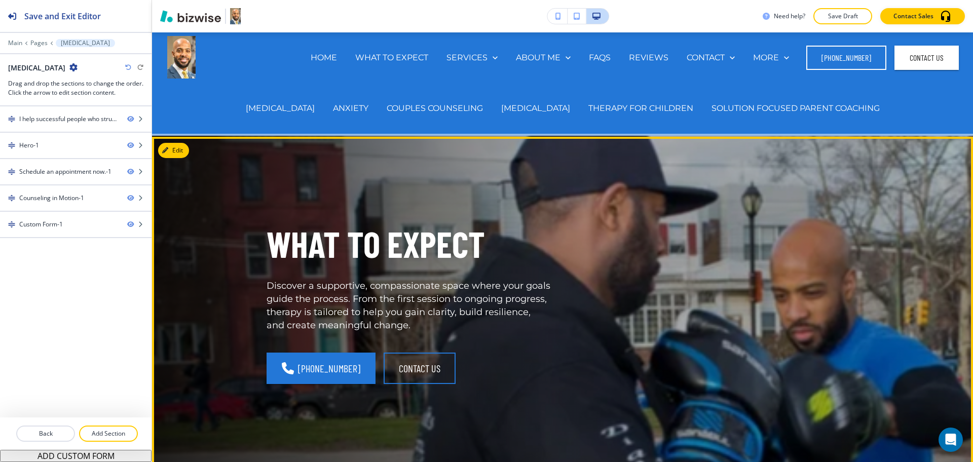
click at [327, 243] on p "WHAT TO EXPECT" at bounding box center [409, 244] width 284 height 47
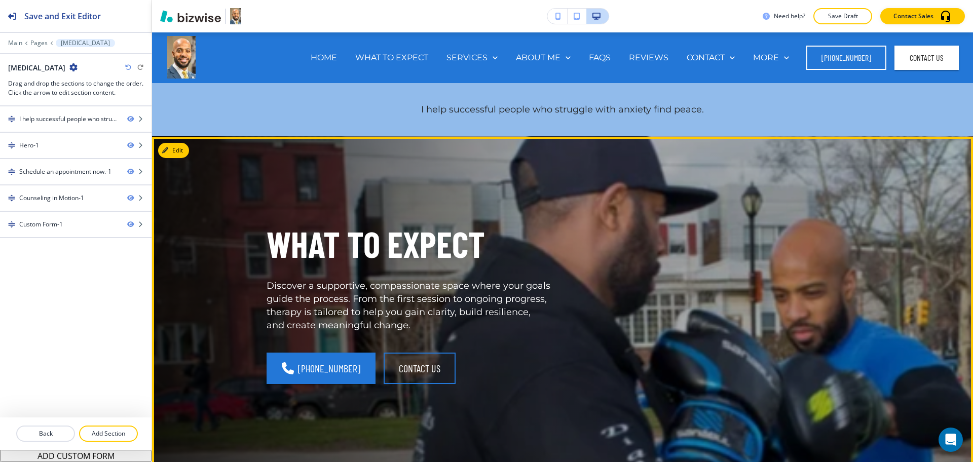
click at [184, 154] on button "Edit" at bounding box center [173, 150] width 31 height 15
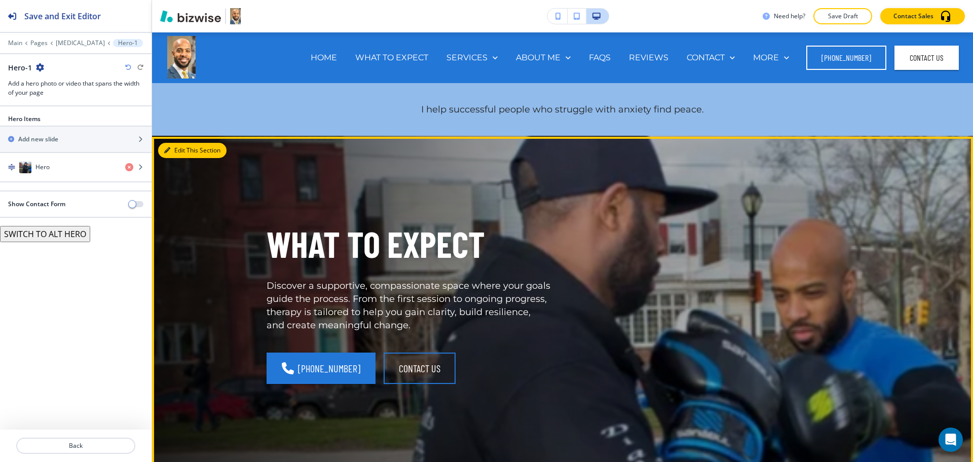
scroll to position [104, 0]
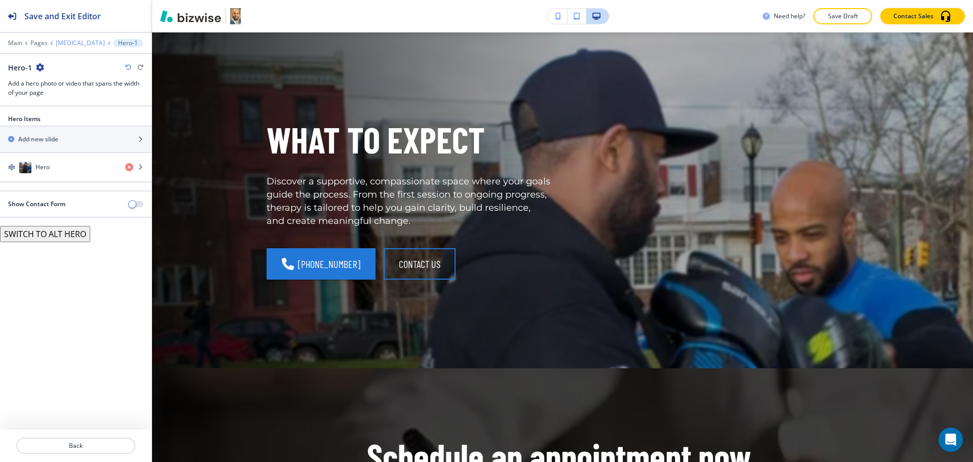
click at [77, 42] on p "[MEDICAL_DATA]" at bounding box center [80, 43] width 49 height 7
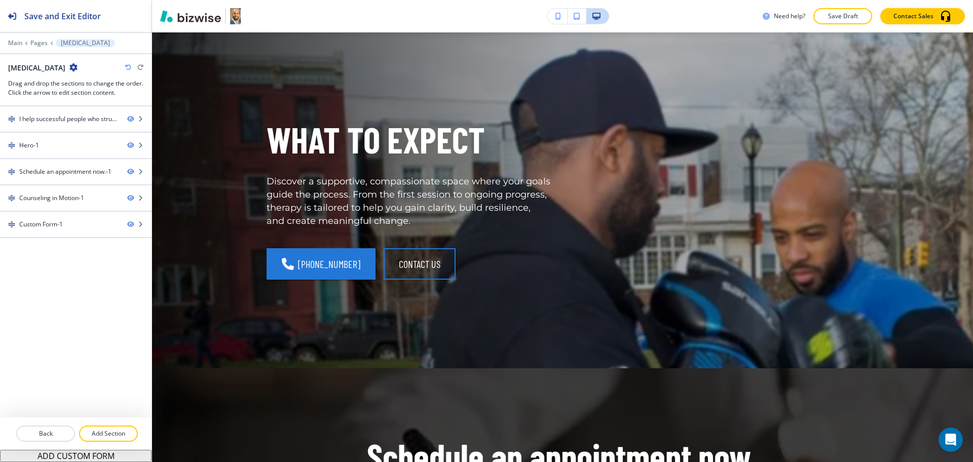
click at [57, 62] on h2 "[MEDICAL_DATA]" at bounding box center [36, 67] width 57 height 11
click at [56, 69] on h2 "[MEDICAL_DATA]" at bounding box center [36, 67] width 57 height 11
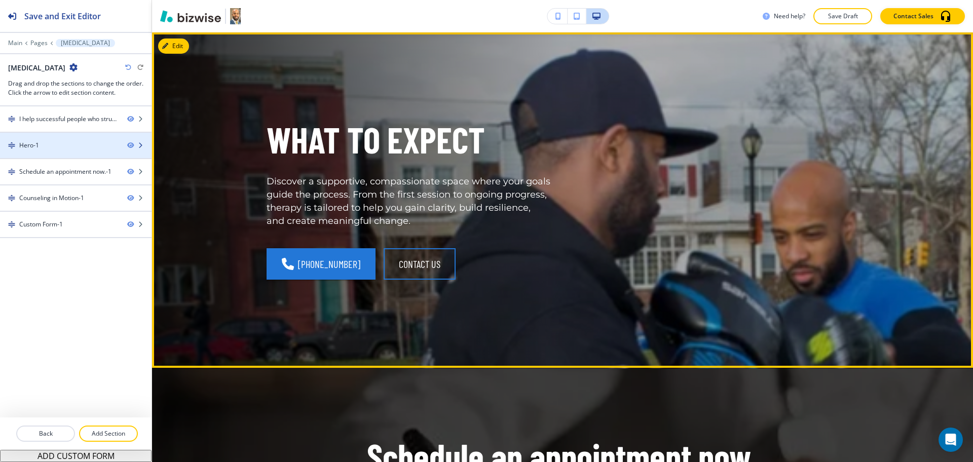
click at [56, 147] on div "Hero-1" at bounding box center [59, 145] width 119 height 9
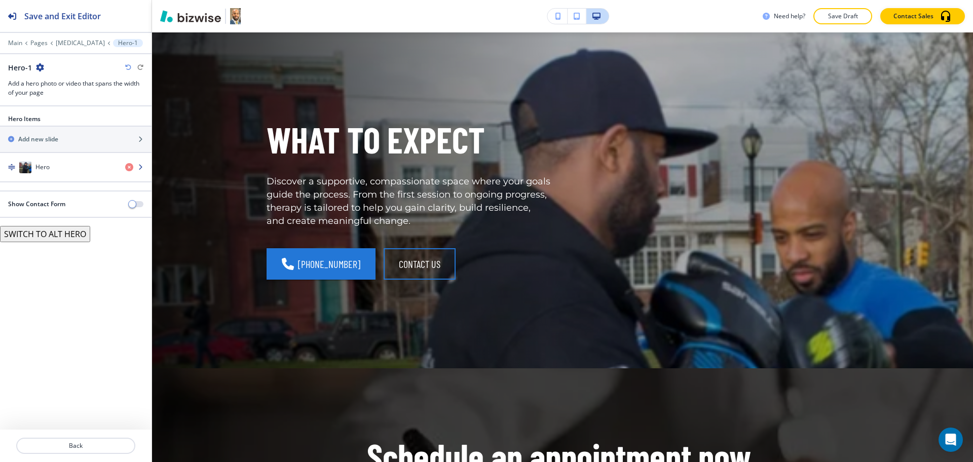
click at [60, 177] on div "button" at bounding box center [76, 177] width 152 height 8
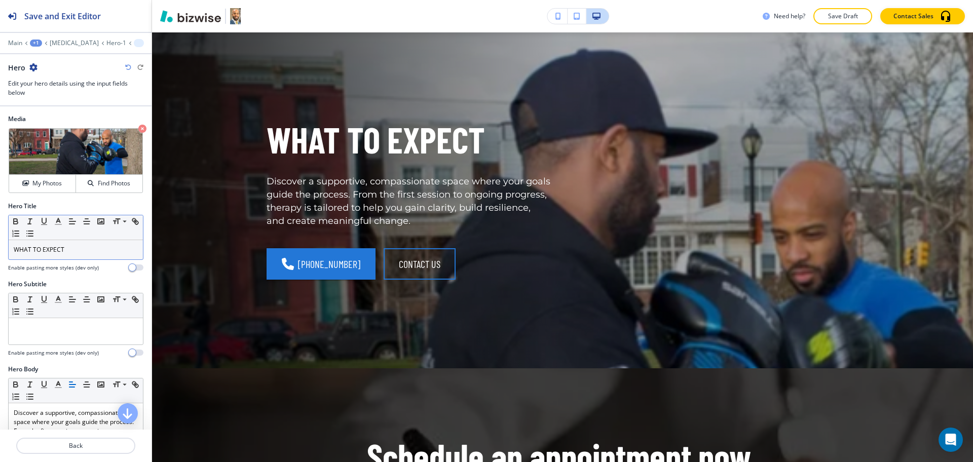
click at [78, 249] on p "WHAT TO EXPECT" at bounding box center [76, 249] width 124 height 9
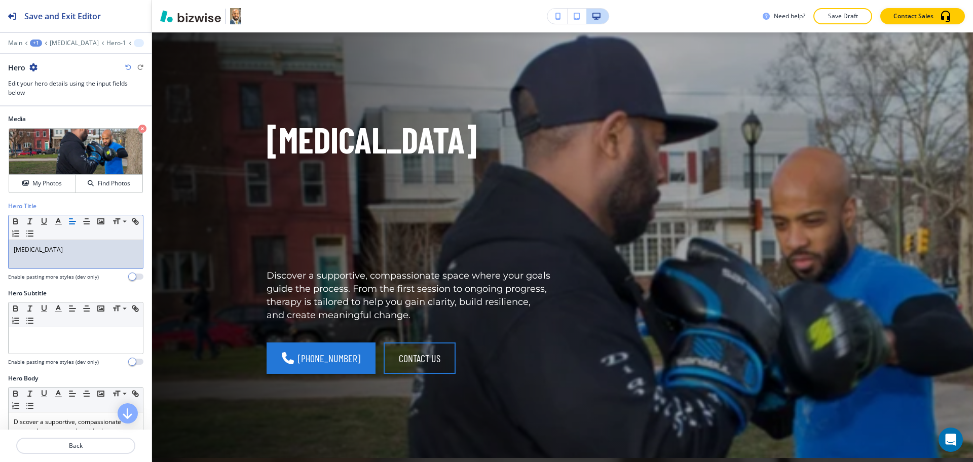
scroll to position [0, 0]
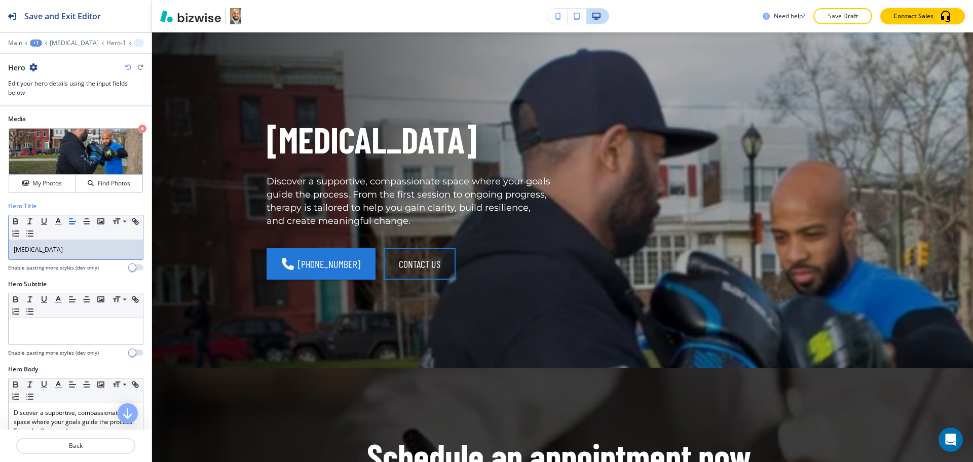
copy p "[MEDICAL_DATA]"
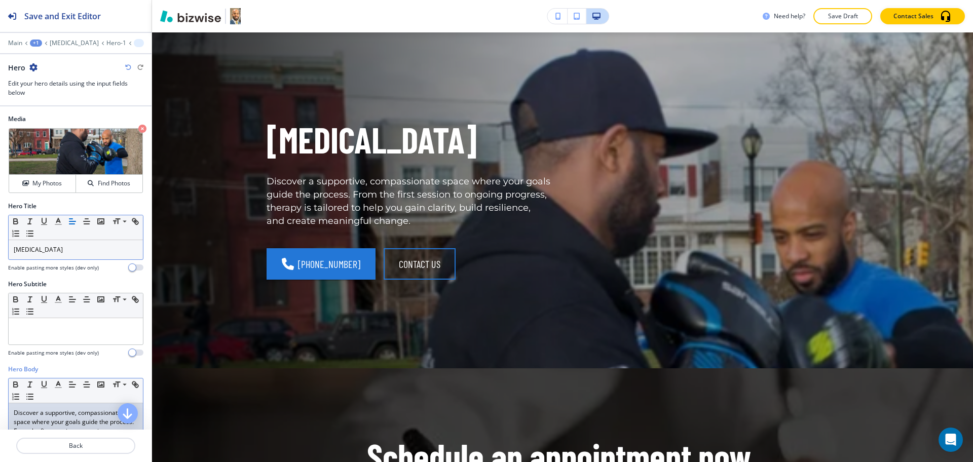
click at [66, 423] on p "Discover a supportive, compassionate space where your goals guide the process. …" at bounding box center [76, 436] width 124 height 55
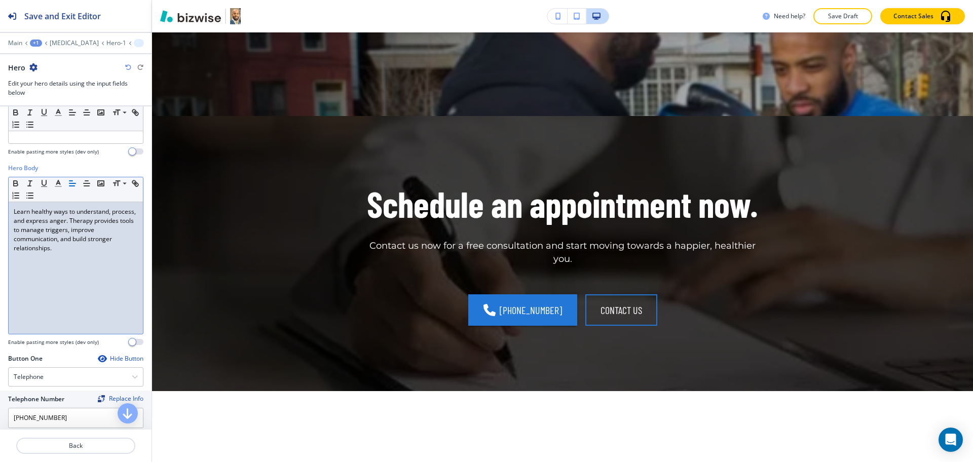
scroll to position [357, 0]
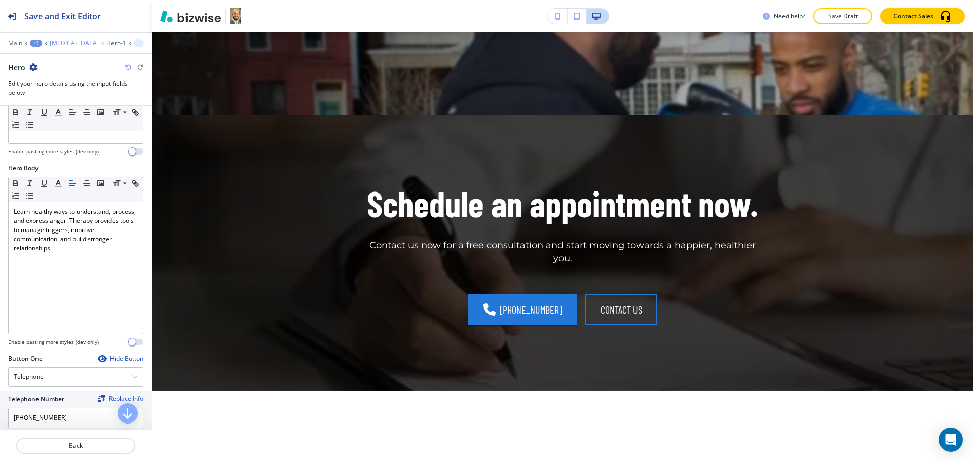
click at [85, 43] on p "[MEDICAL_DATA]" at bounding box center [74, 43] width 49 height 7
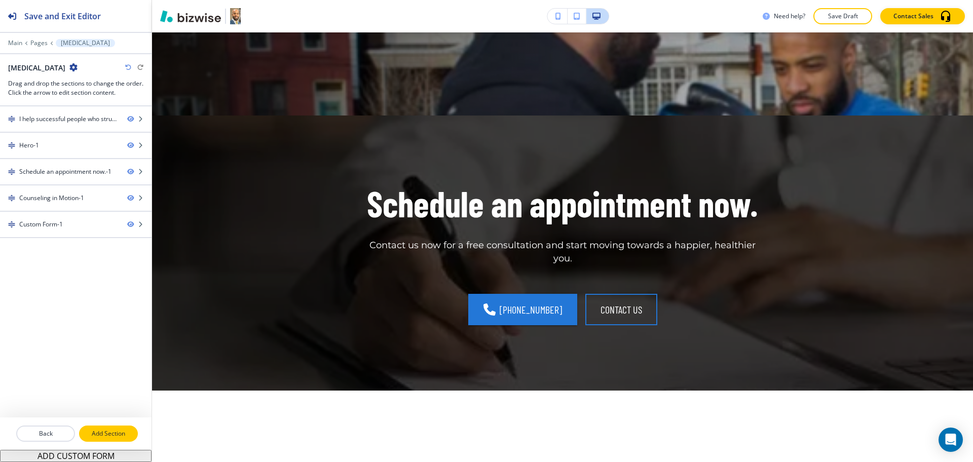
click at [108, 430] on p "Add Section" at bounding box center [108, 433] width 57 height 9
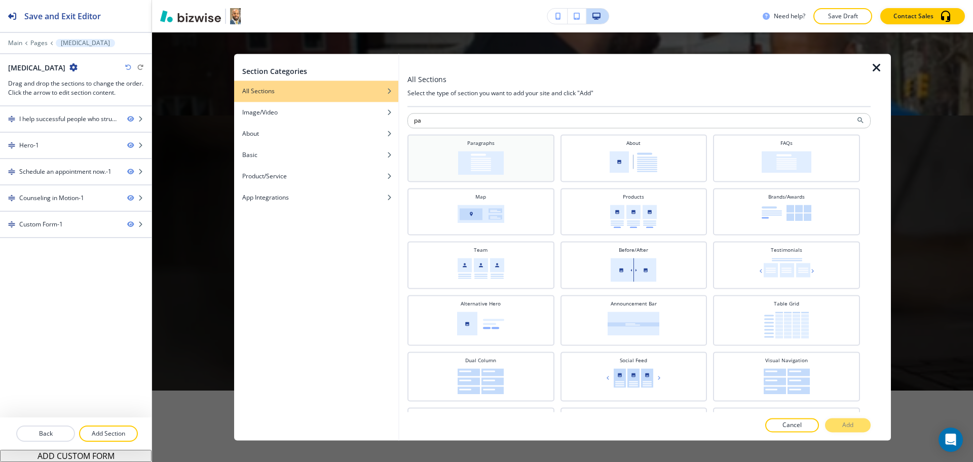
type input "pa"
click at [498, 151] on div "Paragraphs" at bounding box center [481, 156] width 137 height 35
click at [853, 427] on p "Add" at bounding box center [848, 425] width 11 height 9
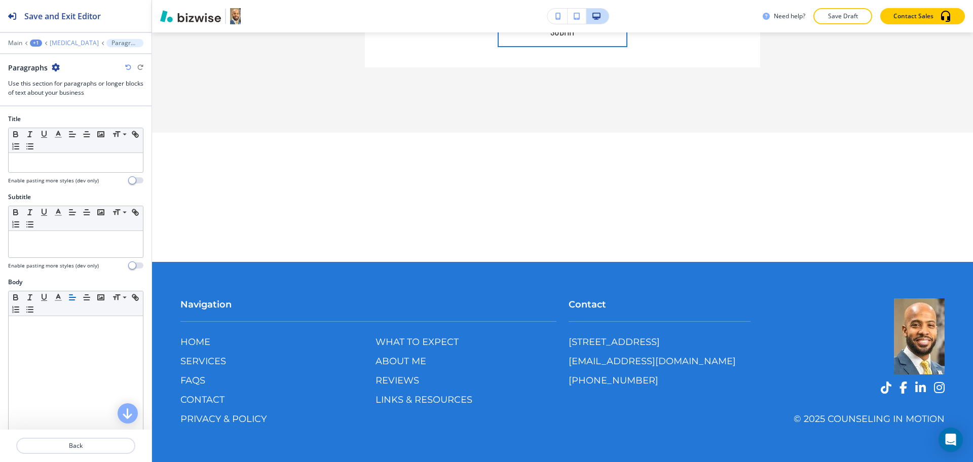
scroll to position [1589, 0]
click at [84, 42] on p "[MEDICAL_DATA]" at bounding box center [74, 43] width 49 height 7
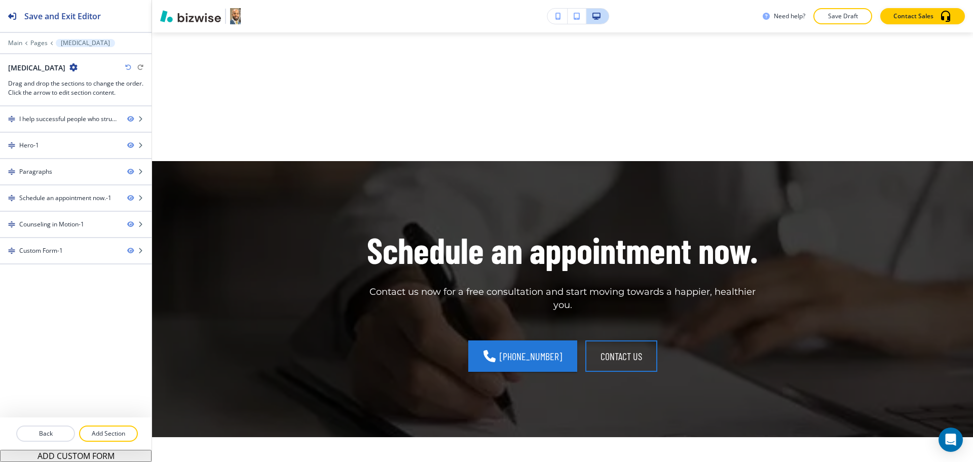
scroll to position [440, 0]
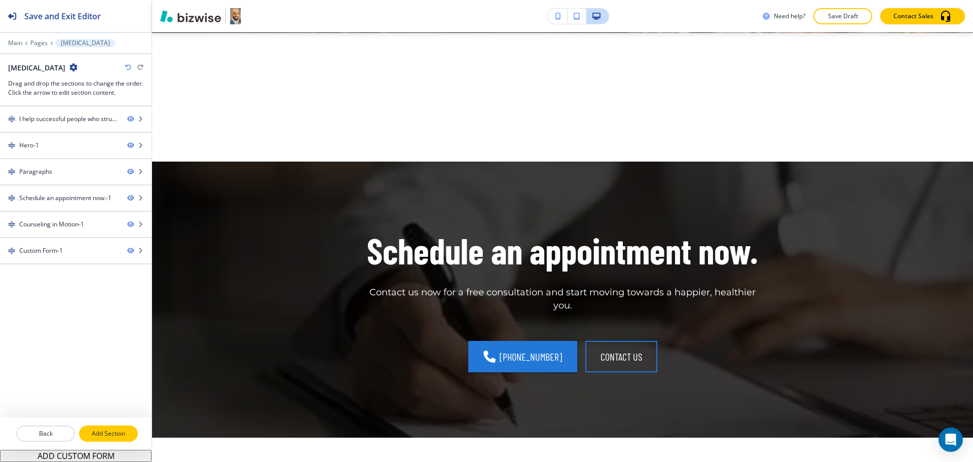
click at [97, 427] on button "Add Section" at bounding box center [108, 434] width 59 height 16
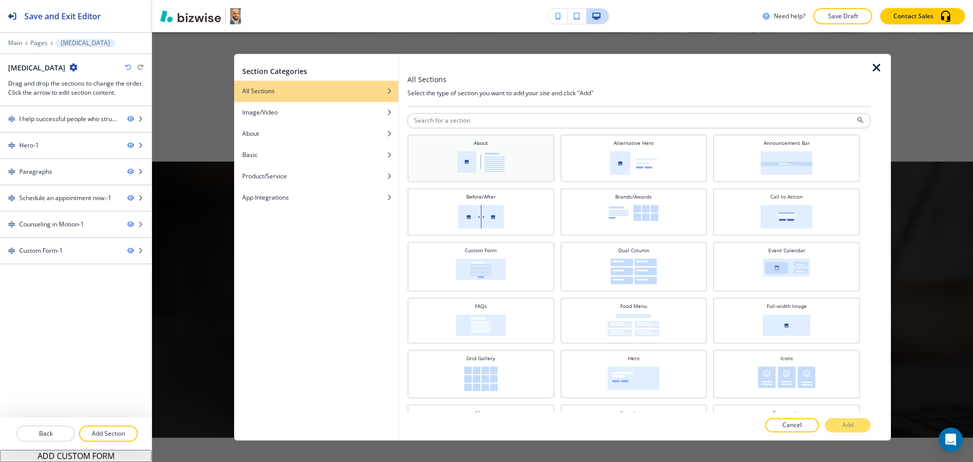
click at [472, 150] on div "About" at bounding box center [481, 156] width 137 height 35
click at [851, 423] on p "Add" at bounding box center [848, 425] width 11 height 9
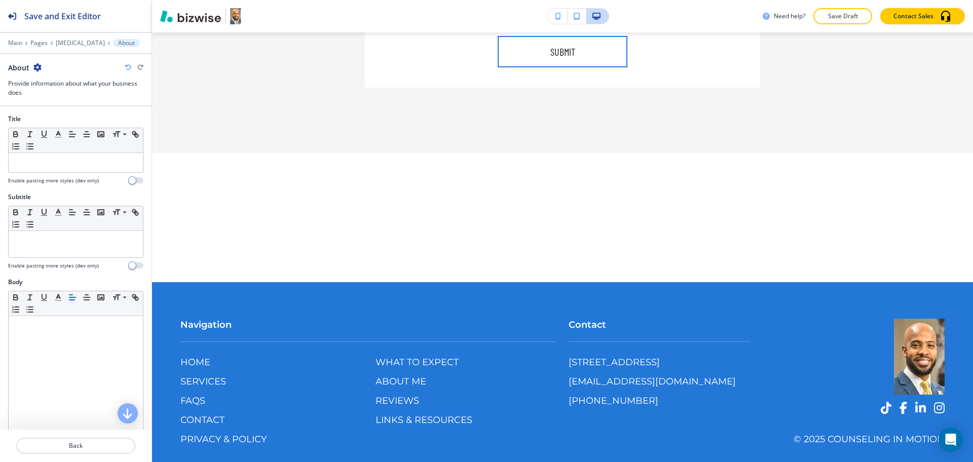
scroll to position [1719, 0]
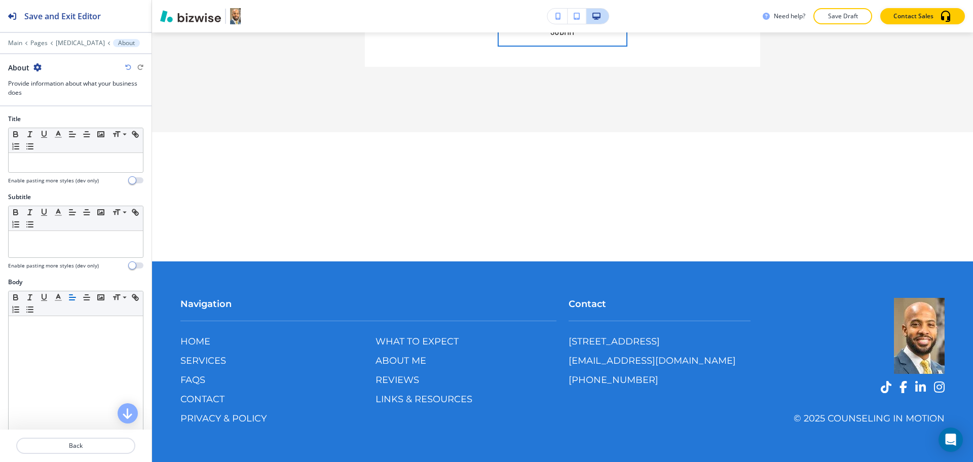
click at [96, 46] on p "[MEDICAL_DATA]" at bounding box center [80, 43] width 49 height 7
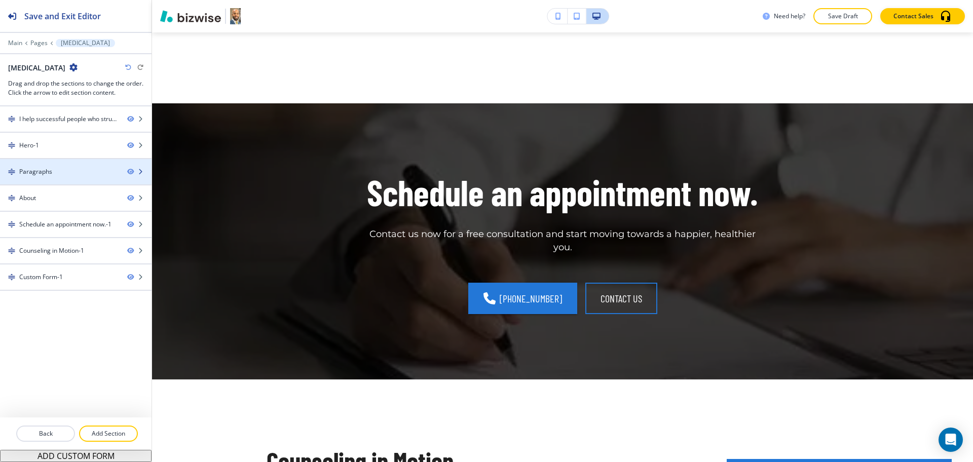
click at [47, 175] on div "Paragraphs" at bounding box center [35, 171] width 33 height 9
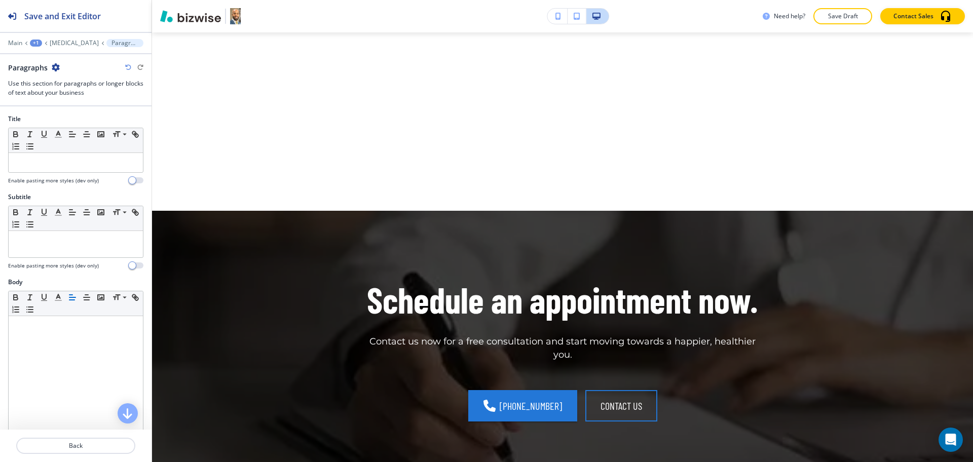
scroll to position [440, 0]
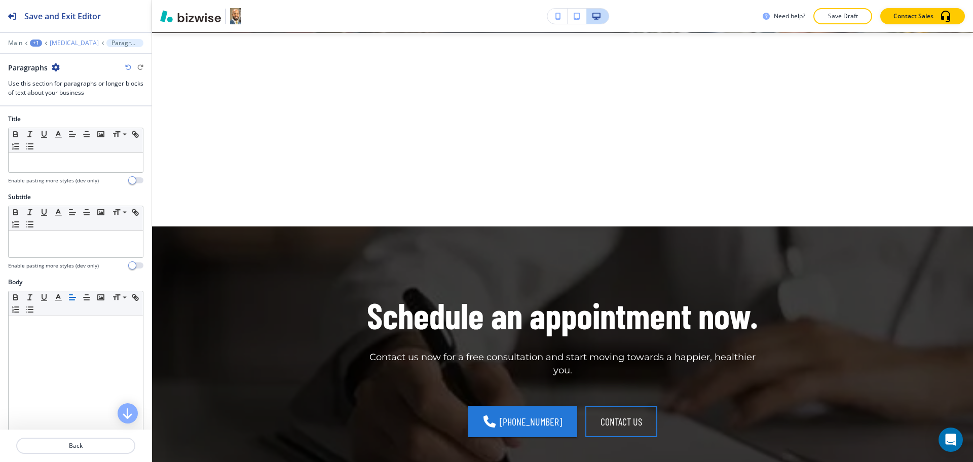
click at [90, 40] on p "[MEDICAL_DATA]" at bounding box center [74, 43] width 49 height 7
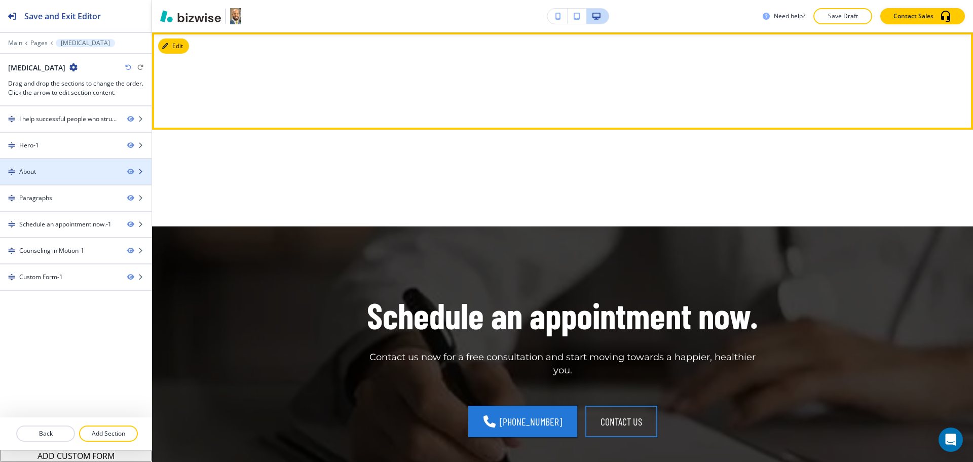
click at [41, 169] on div "About" at bounding box center [59, 171] width 119 height 9
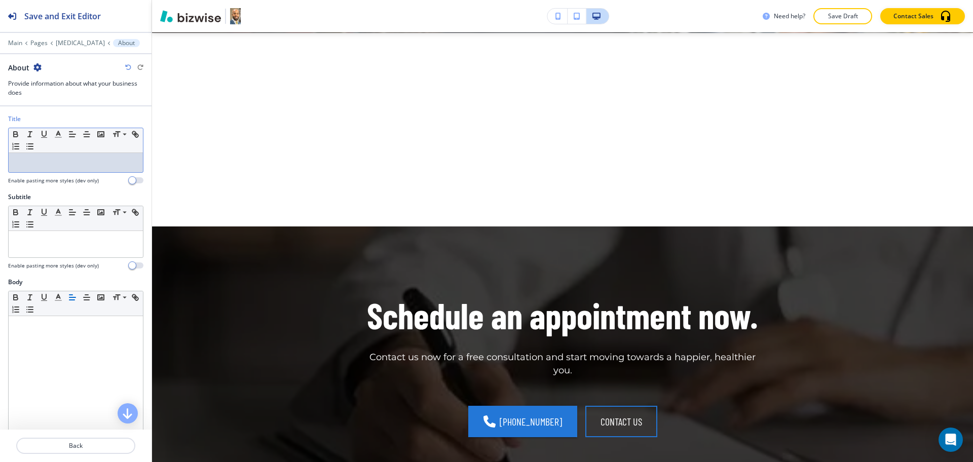
click at [64, 170] on div at bounding box center [76, 162] width 134 height 19
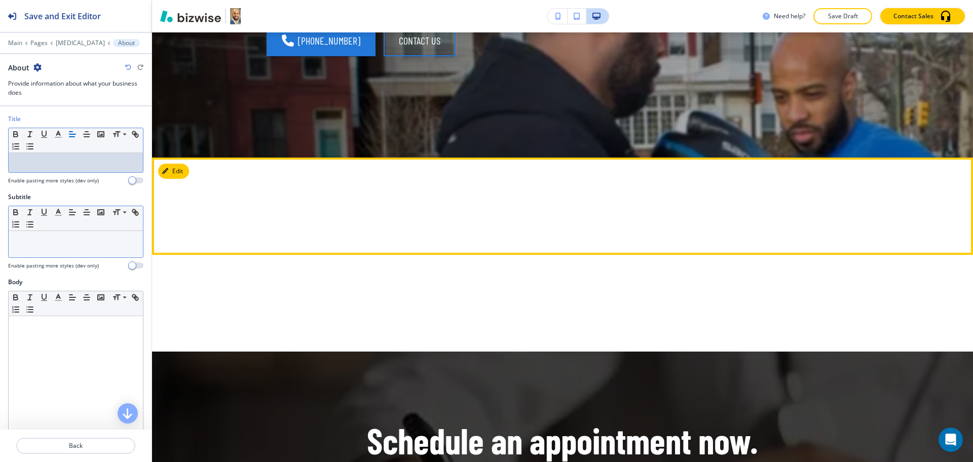
scroll to position [314, 0]
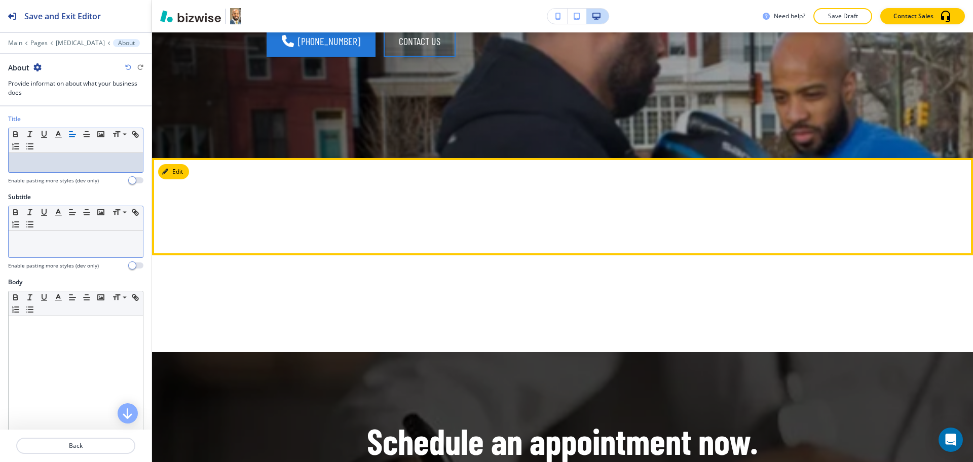
click at [88, 237] on p at bounding box center [76, 240] width 124 height 9
click at [81, 165] on p at bounding box center [76, 162] width 124 height 9
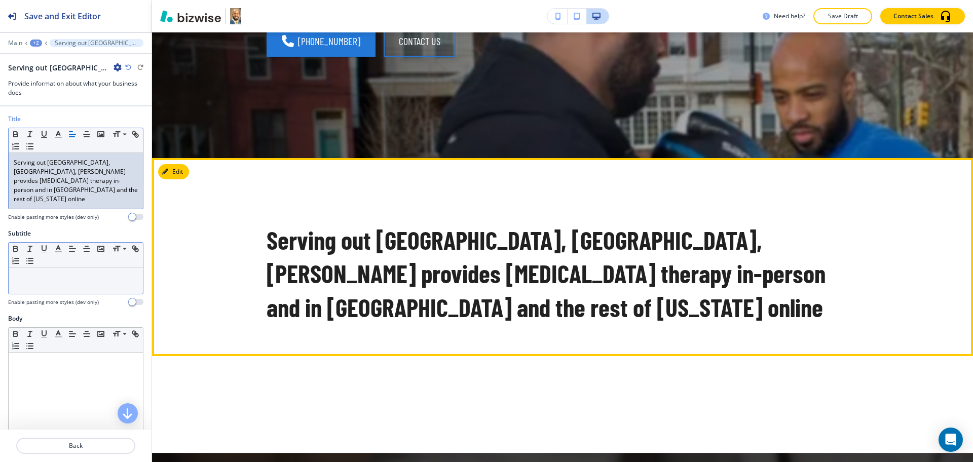
click at [15, 159] on p "Serving out [GEOGRAPHIC_DATA], [GEOGRAPHIC_DATA], [PERSON_NAME] provides [MEDIC…" at bounding box center [76, 181] width 124 height 46
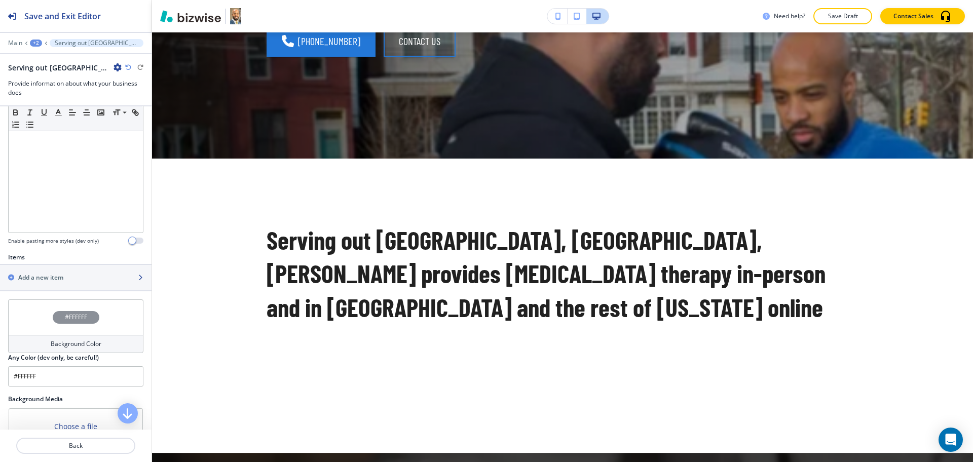
scroll to position [253, 0]
click at [56, 272] on h2 "Add a new item" at bounding box center [40, 276] width 45 height 9
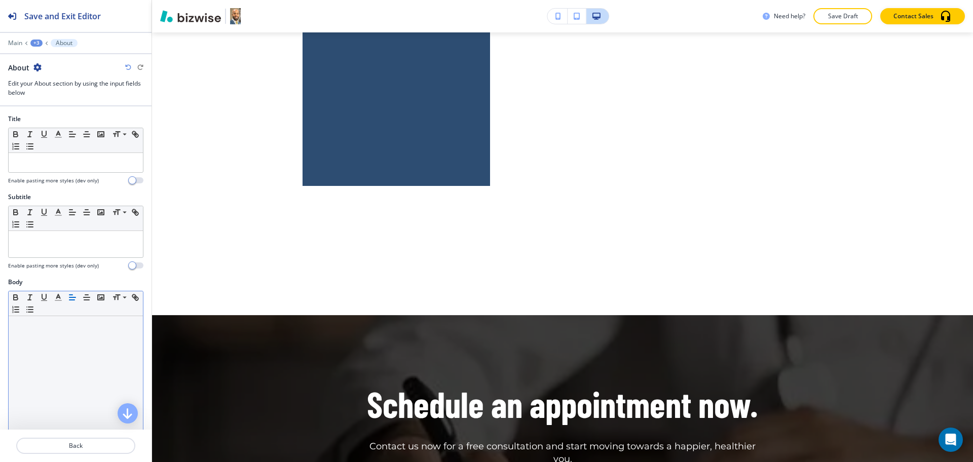
scroll to position [670, 0]
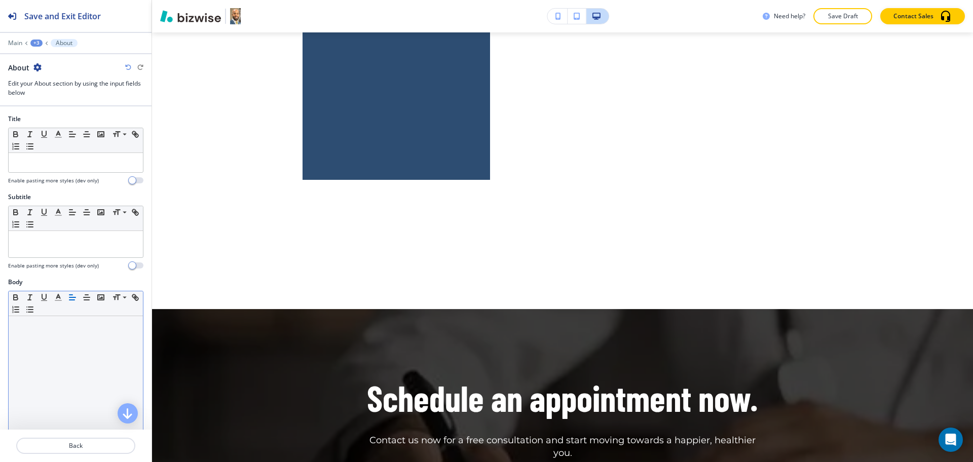
click at [63, 336] on div at bounding box center [76, 382] width 134 height 132
paste div
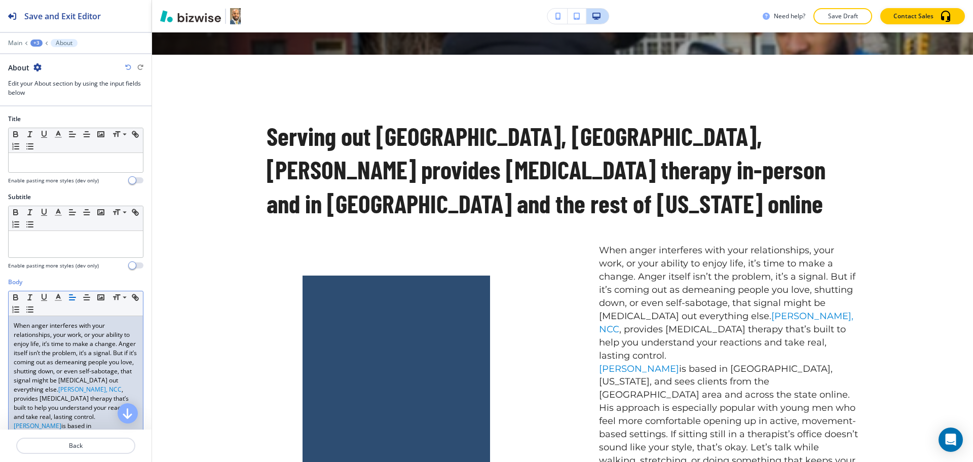
scroll to position [418, 0]
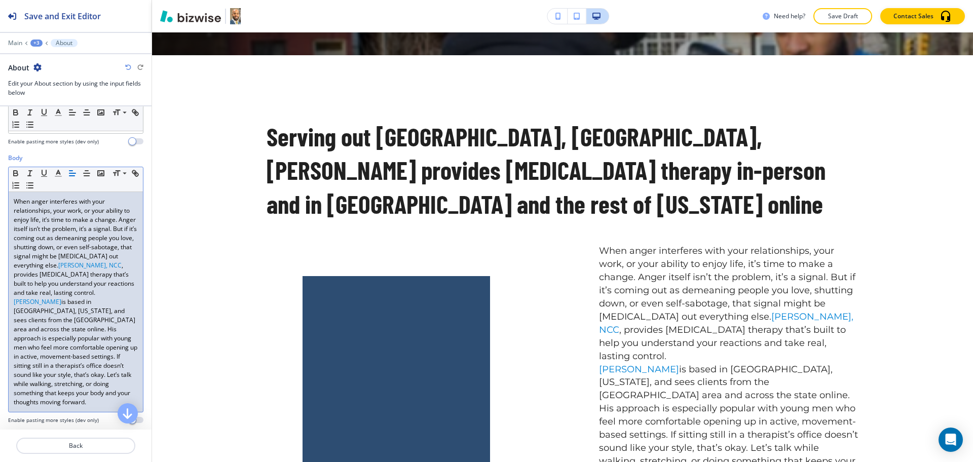
click at [103, 296] on link ", provides [MEDICAL_DATA] therapy that’s built to help you understand your reac…" at bounding box center [75, 279] width 122 height 36
click at [110, 297] on p "When anger interferes with your relationships, your work, or your ability to en…" at bounding box center [76, 246] width 124 height 100
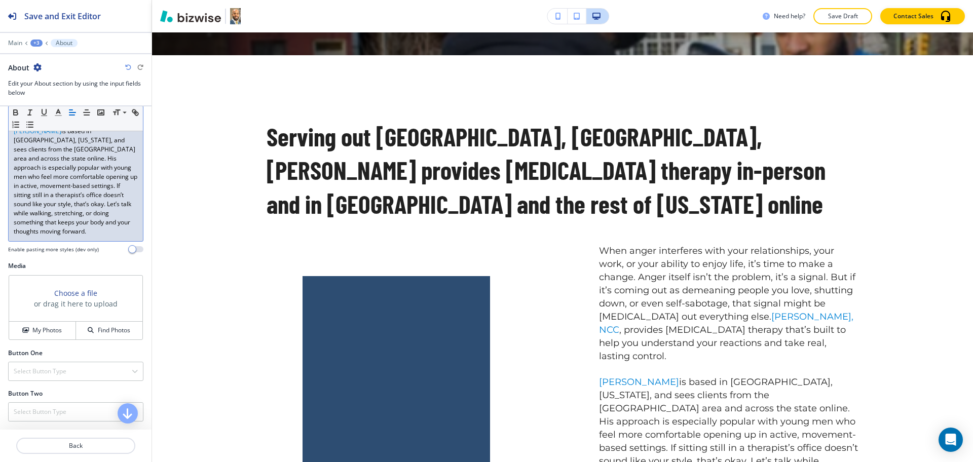
scroll to position [313, 0]
click at [41, 335] on h4 "My Photos" at bounding box center [46, 330] width 29 height 9
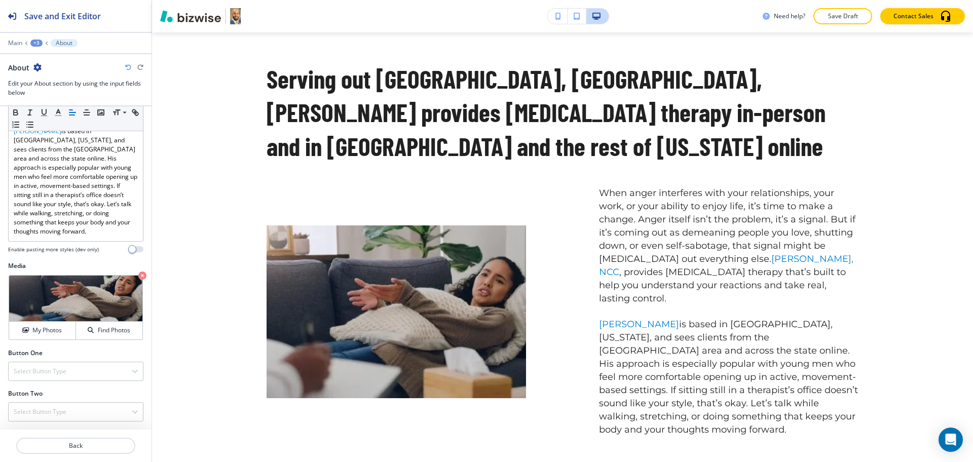
scroll to position [478, 0]
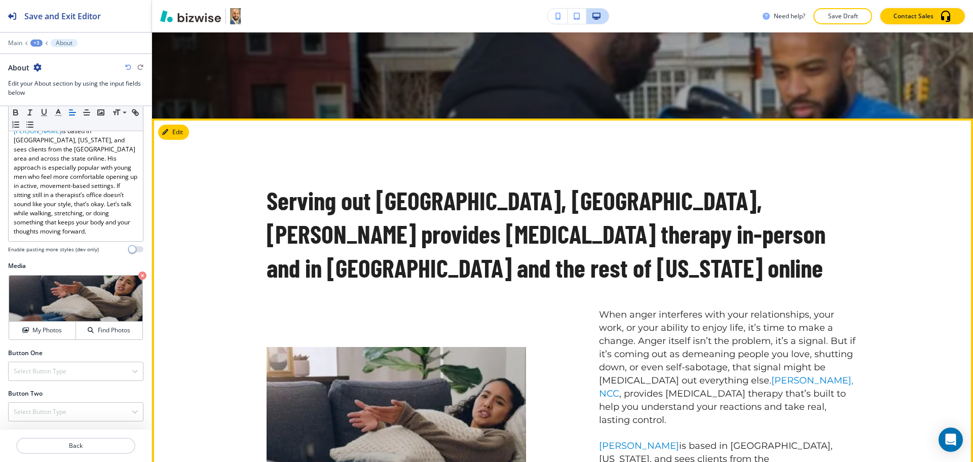
click at [181, 132] on button "Edit" at bounding box center [173, 132] width 31 height 15
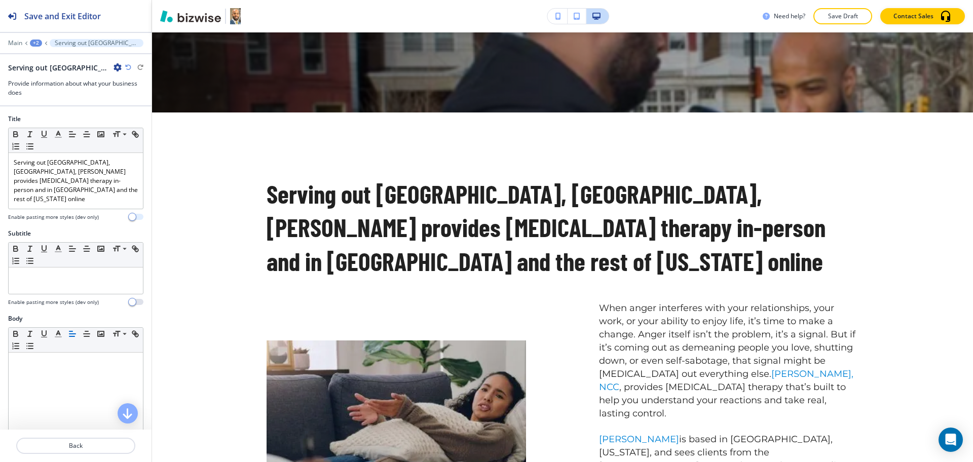
scroll to position [440, 0]
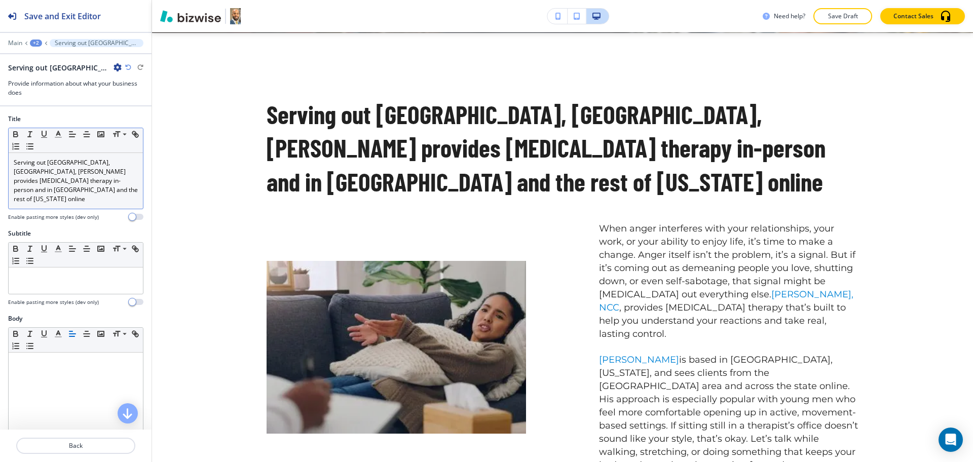
click at [101, 185] on p "Serving out [GEOGRAPHIC_DATA], [GEOGRAPHIC_DATA], [PERSON_NAME] provides [MEDIC…" at bounding box center [76, 181] width 124 height 46
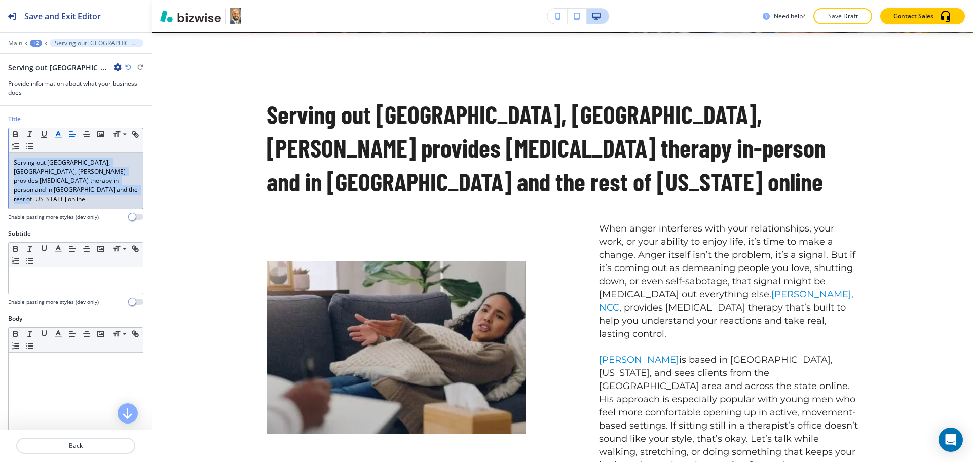
click at [58, 133] on polyline "button" at bounding box center [59, 133] width 4 height 4
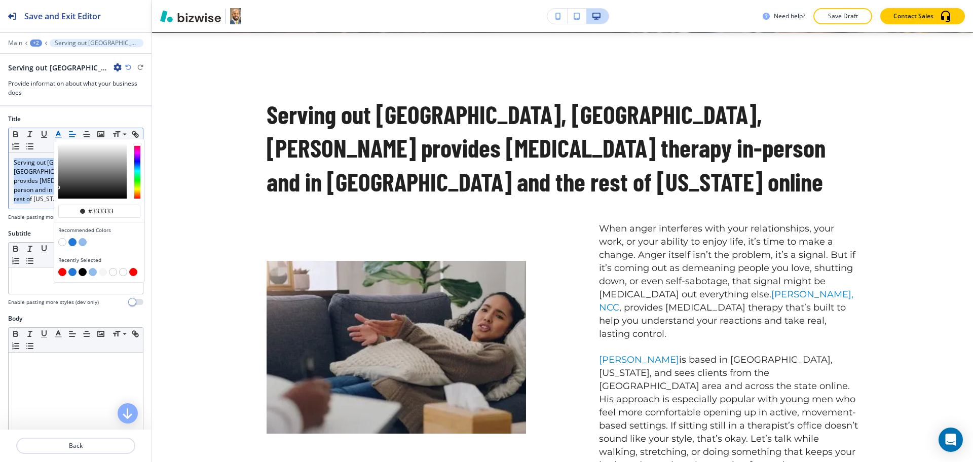
click at [59, 273] on button "button" at bounding box center [62, 272] width 8 height 8
type input "#ff0000"
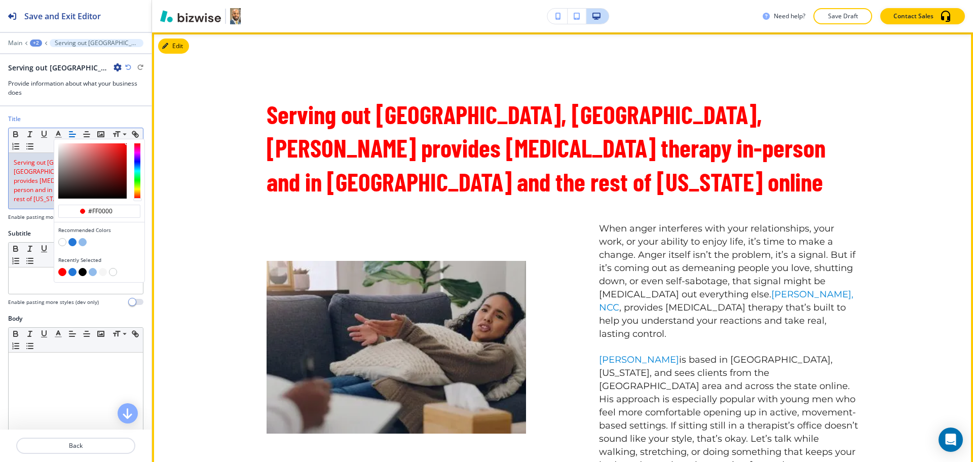
click at [759, 247] on p "When anger interferes with your relationships, your work, or your ability to en…" at bounding box center [729, 282] width 260 height 118
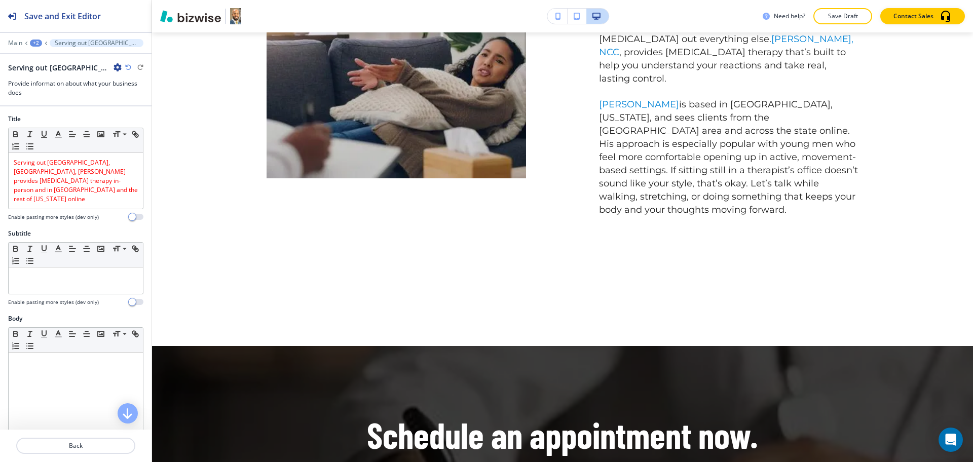
scroll to position [723, 0]
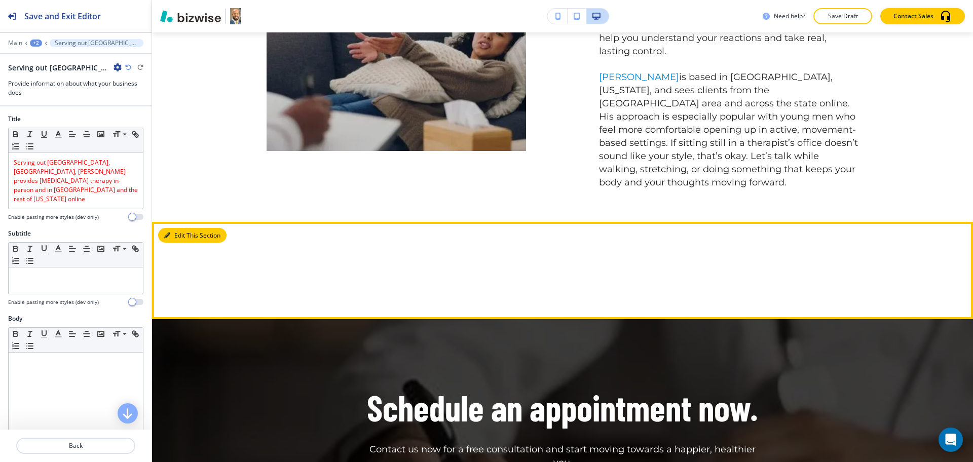
click at [177, 228] on button "Edit This Section" at bounding box center [192, 235] width 68 height 15
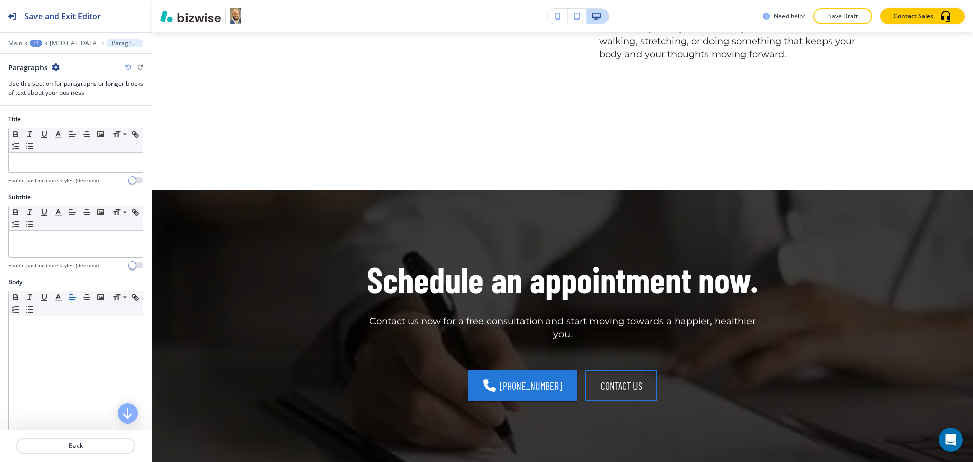
scroll to position [899, 0]
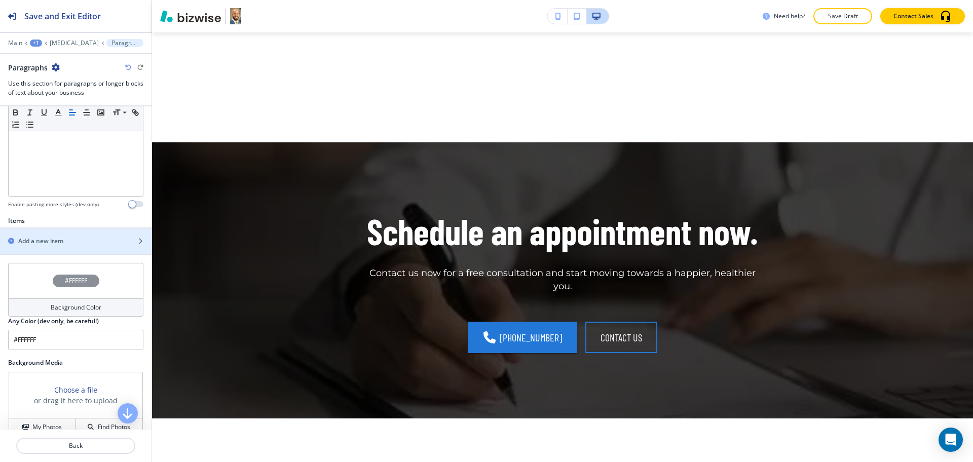
click at [57, 256] on div "Items Add a new item" at bounding box center [76, 239] width 152 height 47
click at [54, 239] on h2 "Add a new item" at bounding box center [40, 239] width 45 height 9
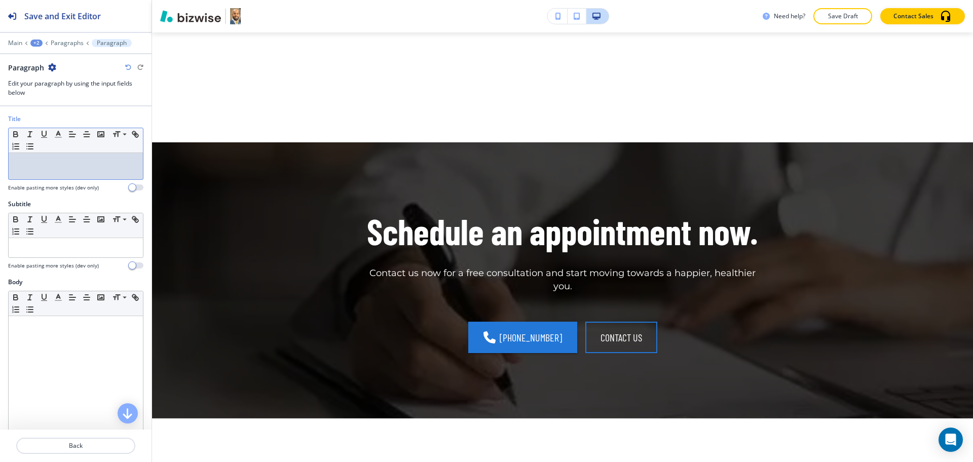
click at [40, 170] on div at bounding box center [76, 166] width 134 height 26
paste div
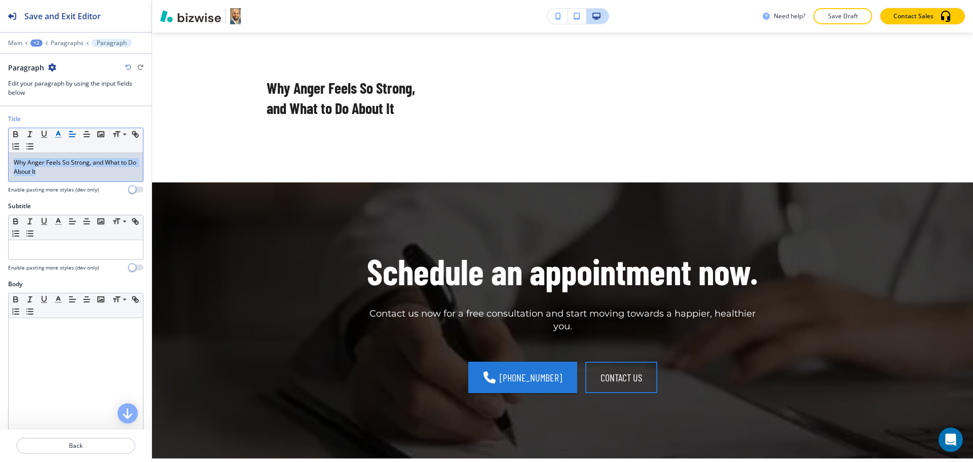
click at [55, 136] on icon "button" at bounding box center [58, 134] width 9 height 9
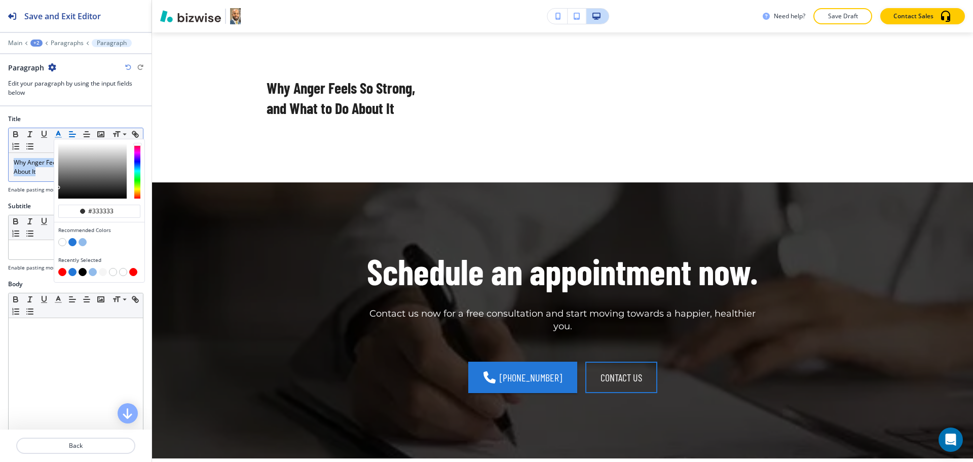
click at [63, 271] on button "button" at bounding box center [62, 272] width 8 height 8
type input "#ff0000"
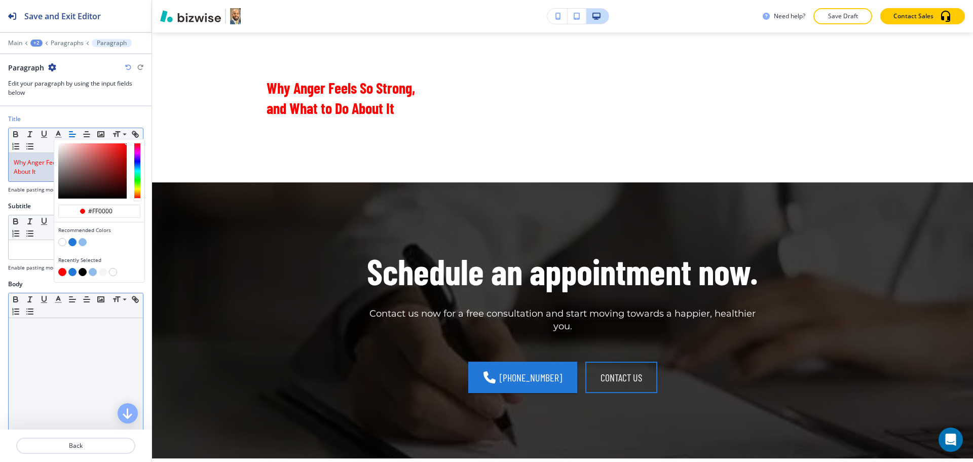
click at [90, 341] on div at bounding box center [76, 384] width 134 height 132
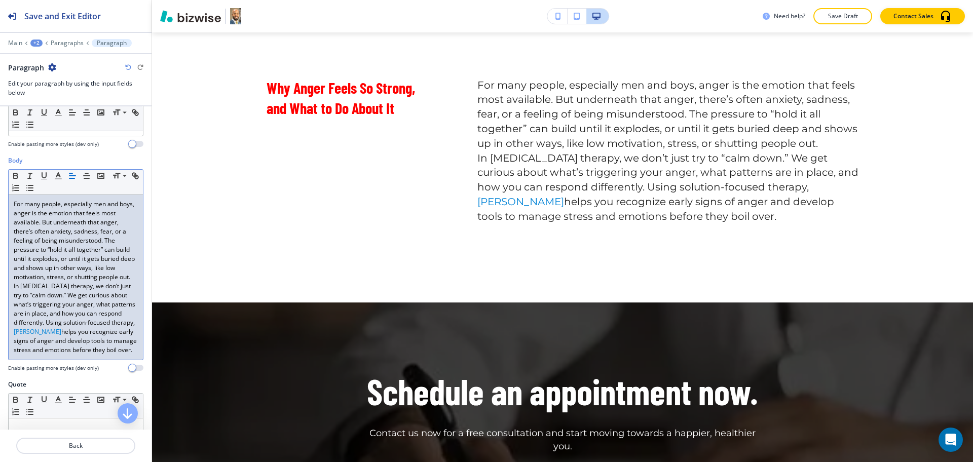
click at [115, 279] on p "For many people, especially men and boys, anger is the emotion that feels most …" at bounding box center [76, 241] width 124 height 82
click at [116, 288] on div "For many people, especially men and boys, anger is the emotion that feels most …" at bounding box center [76, 275] width 134 height 165
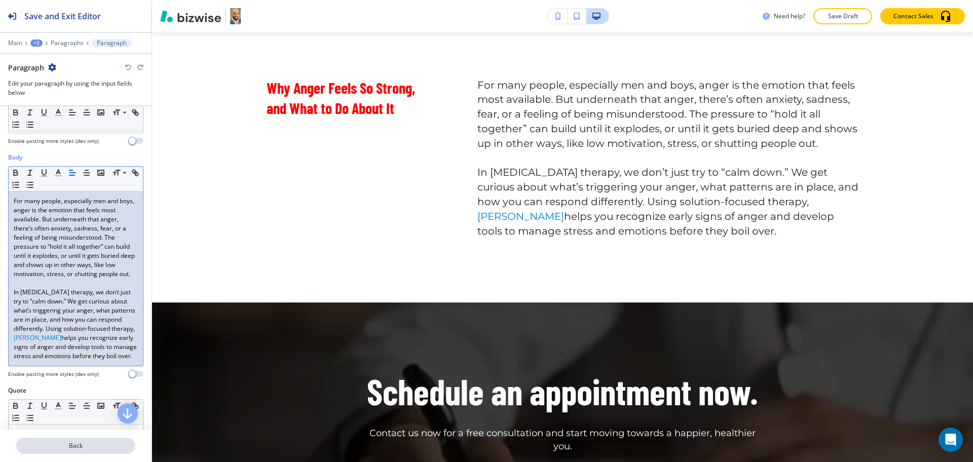
click at [77, 446] on p "Back" at bounding box center [75, 446] width 117 height 9
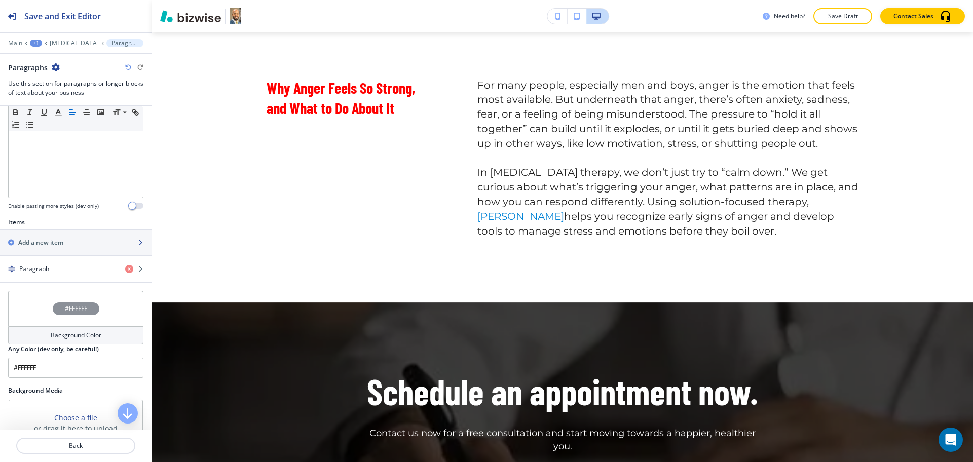
scroll to position [252, 0]
click at [63, 235] on div "button" at bounding box center [76, 233] width 152 height 8
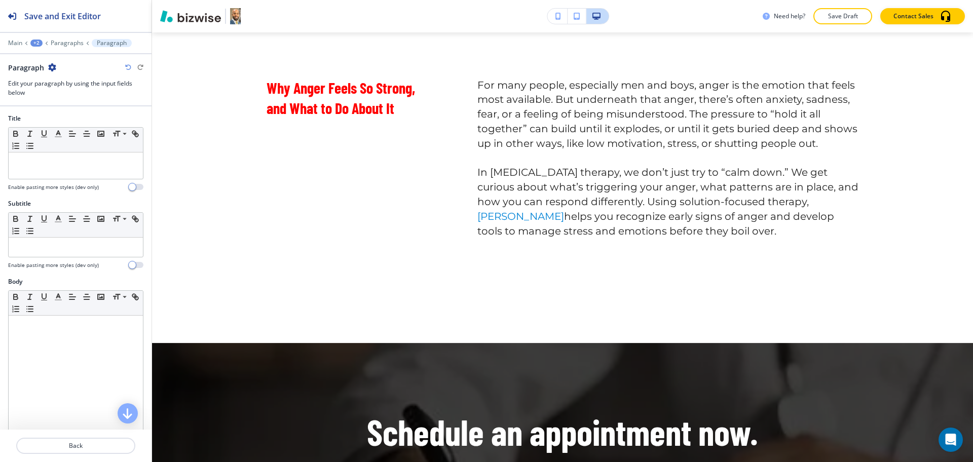
scroll to position [899, 0]
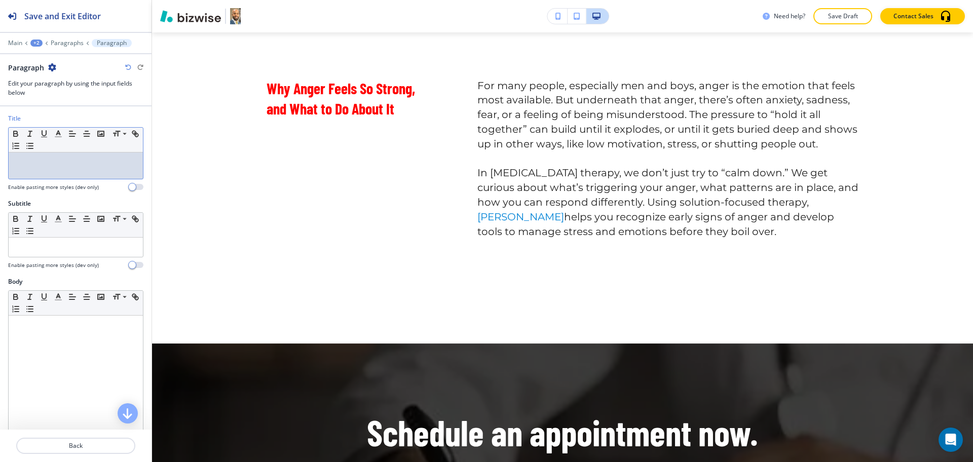
click at [75, 174] on div at bounding box center [76, 166] width 134 height 26
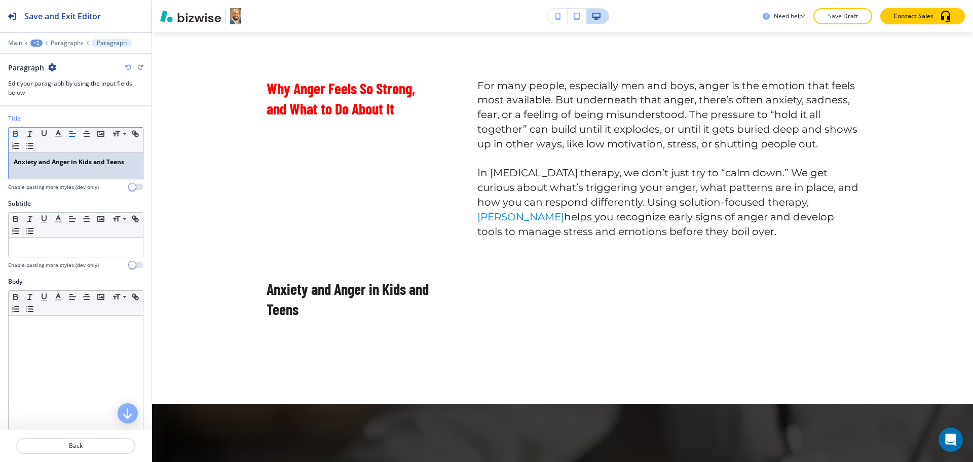
scroll to position [0, 0]
click at [59, 134] on icon "button" at bounding box center [58, 133] width 9 height 9
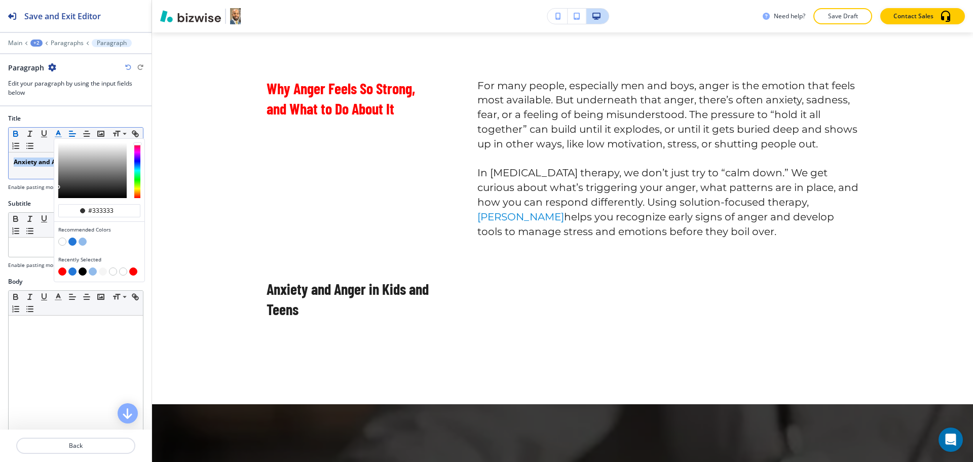
click at [61, 269] on button "button" at bounding box center [62, 272] width 8 height 8
type input "#ff0000"
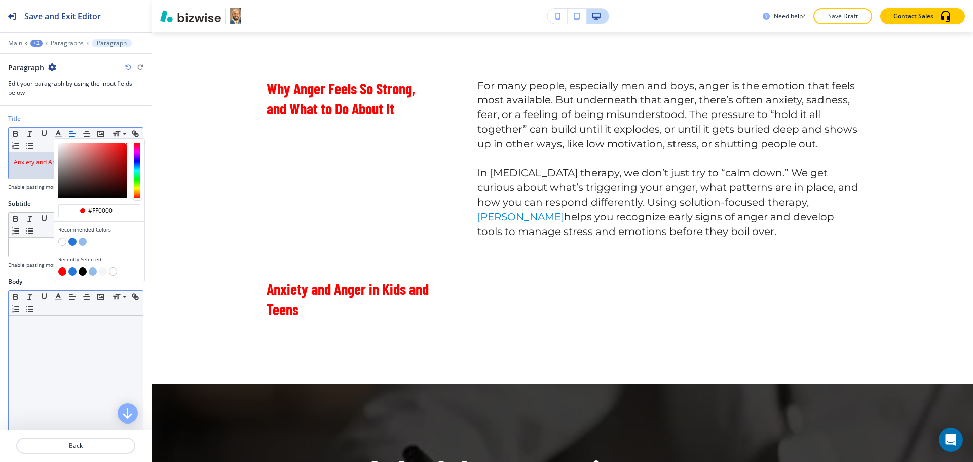
click at [76, 353] on div at bounding box center [76, 382] width 134 height 132
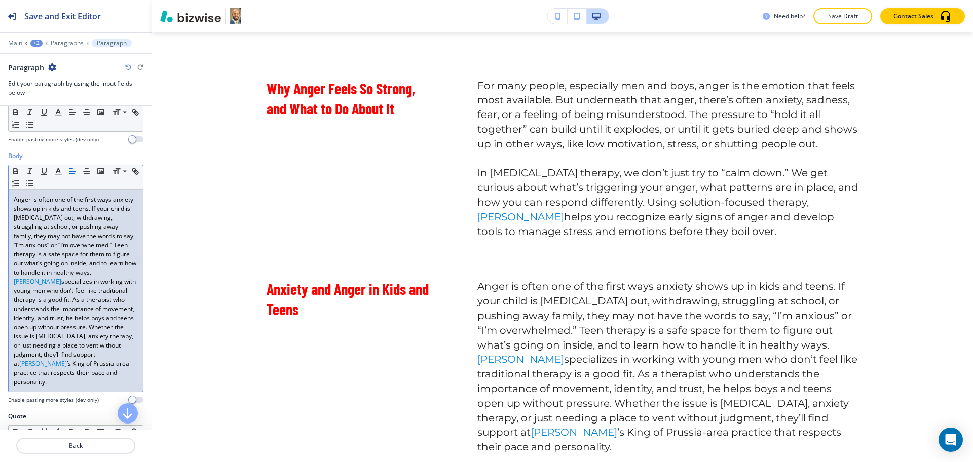
scroll to position [127, 0]
click at [125, 271] on p "Anger is often one of the first ways anxiety shows up in kids and teens. If you…" at bounding box center [76, 236] width 124 height 82
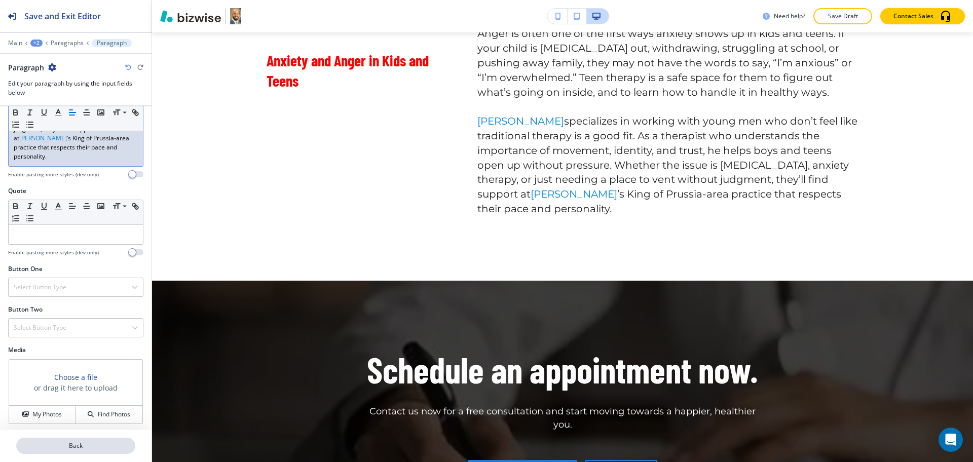
scroll to position [364, 0]
click at [85, 450] on p "Back" at bounding box center [75, 446] width 117 height 9
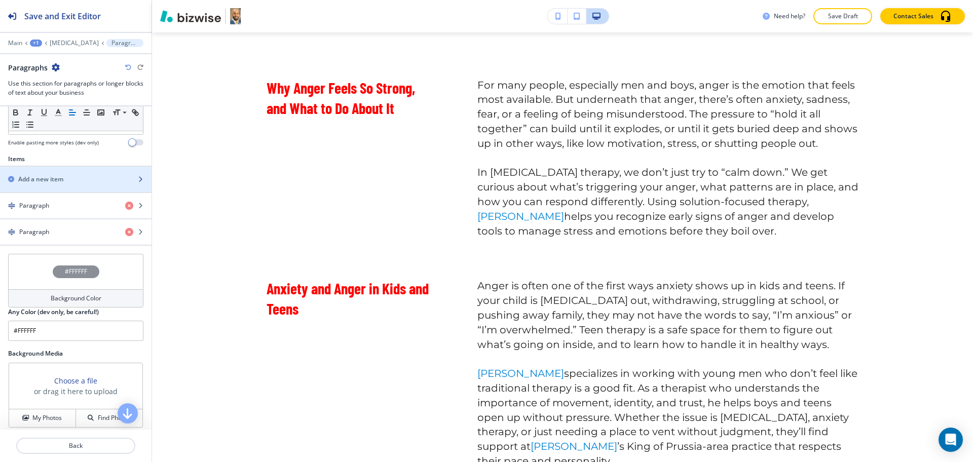
scroll to position [315, 0]
click at [43, 181] on div "Add a new item" at bounding box center [76, 177] width 152 height 25
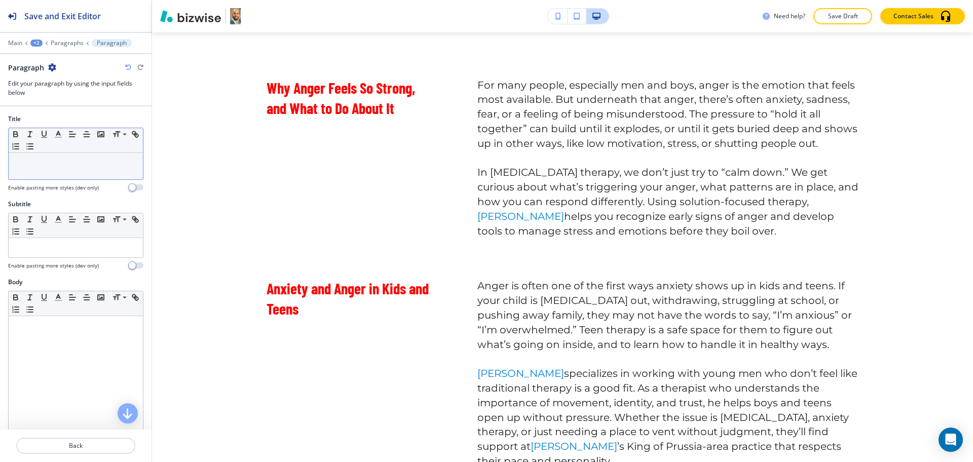
click at [54, 171] on div at bounding box center [76, 166] width 134 height 26
click at [55, 135] on icon "button" at bounding box center [58, 134] width 9 height 9
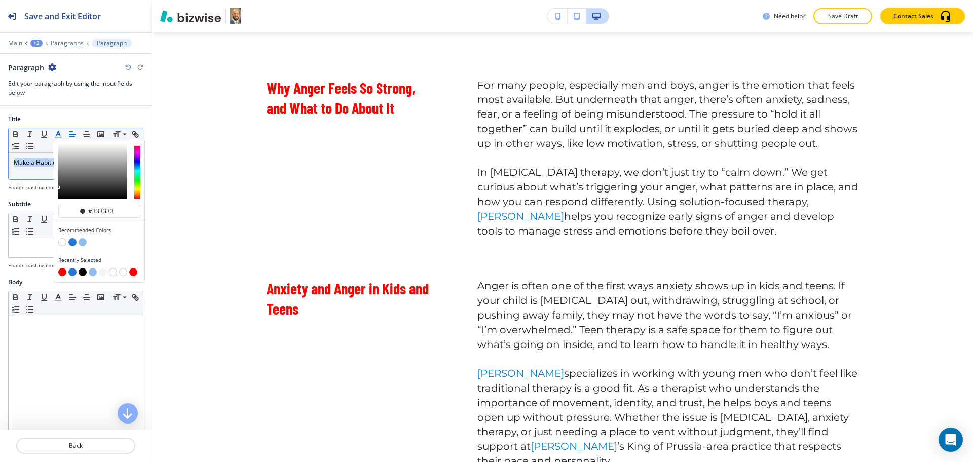
click at [58, 275] on div "button" at bounding box center [99, 273] width 82 height 10
click at [62, 270] on button "button" at bounding box center [62, 272] width 8 height 8
type input "#ff0000"
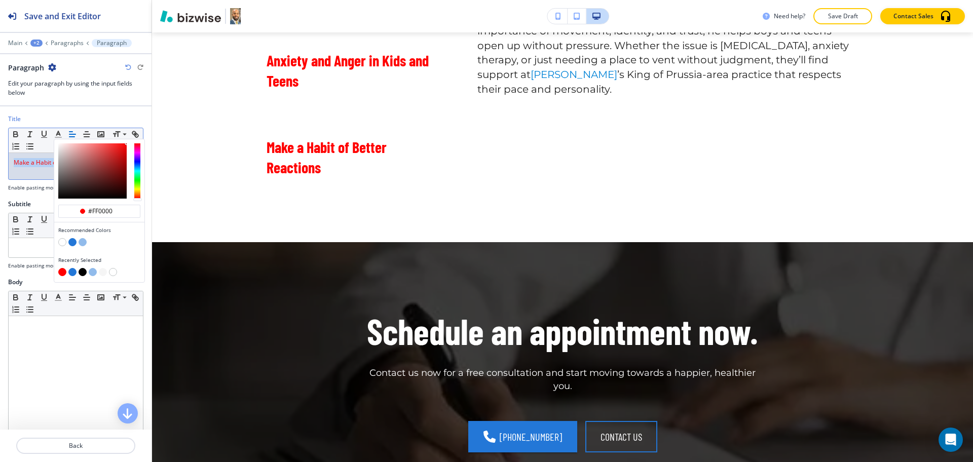
scroll to position [1275, 0]
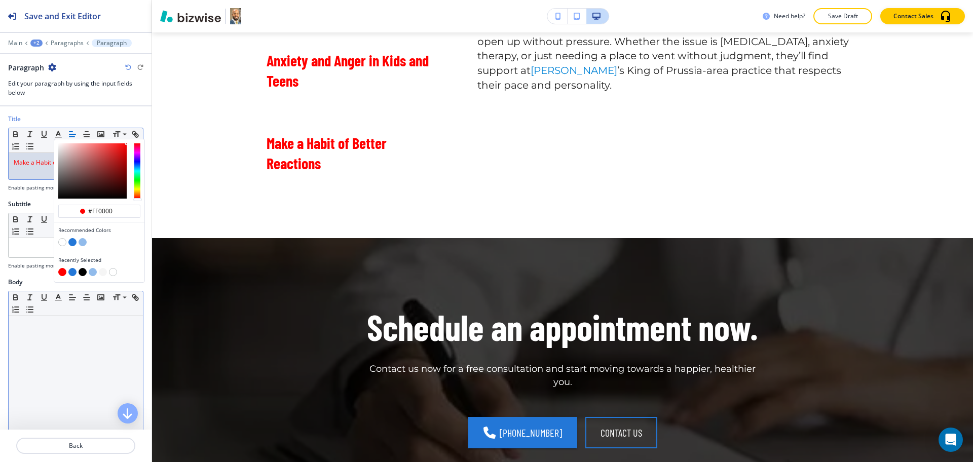
click at [88, 335] on div at bounding box center [76, 382] width 134 height 132
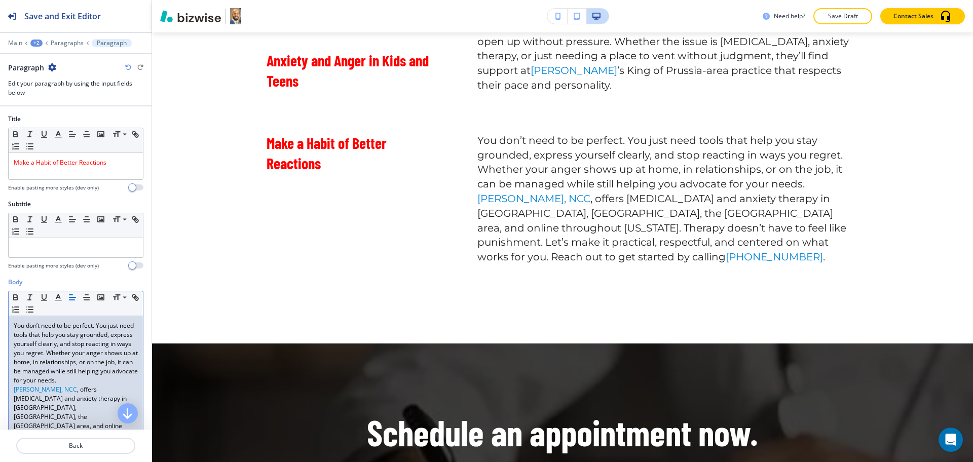
scroll to position [0, 0]
click at [98, 385] on p "You don’t need to be perfect. You just need tools that help you stay grounded, …" at bounding box center [76, 353] width 124 height 64
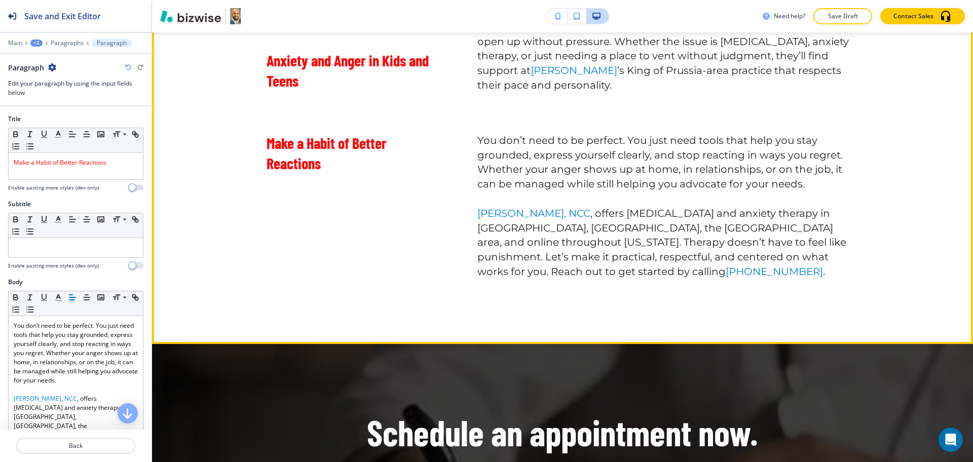
click at [355, 236] on div "Make a Habit of Better Reactions" at bounding box center [331, 200] width 211 height 158
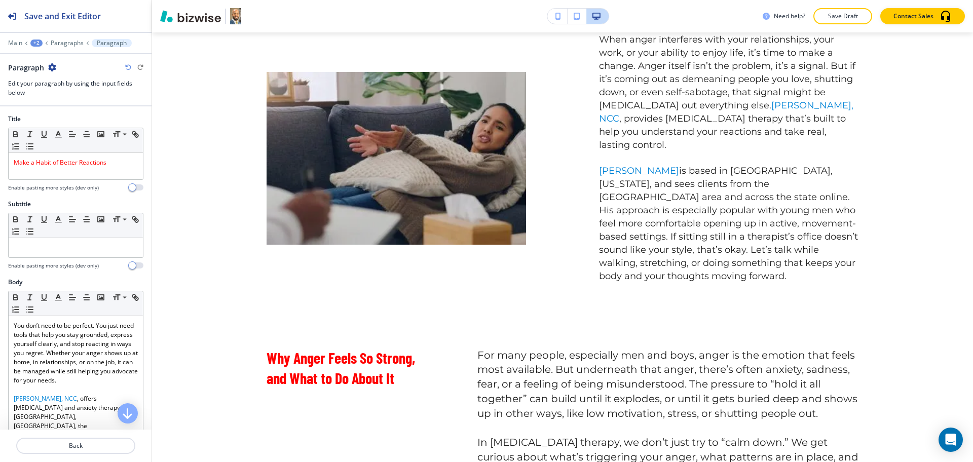
scroll to position [701, 0]
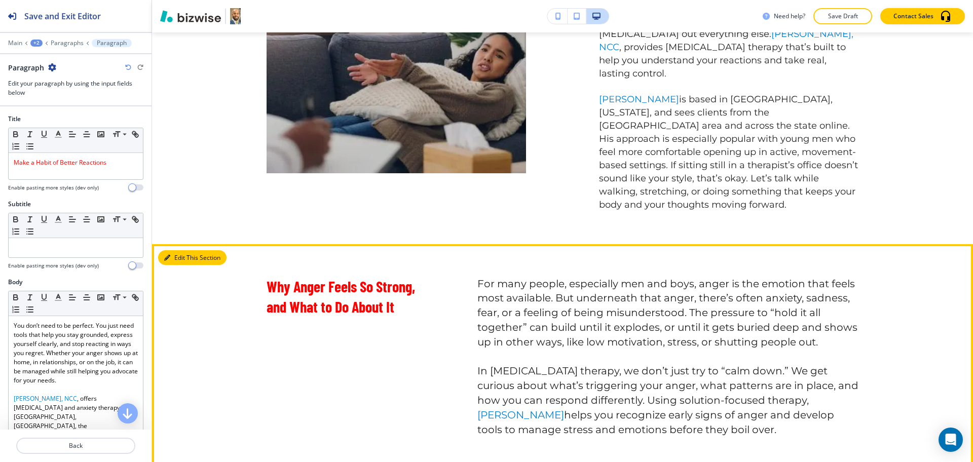
click at [173, 250] on button "Edit This Section" at bounding box center [192, 257] width 68 height 15
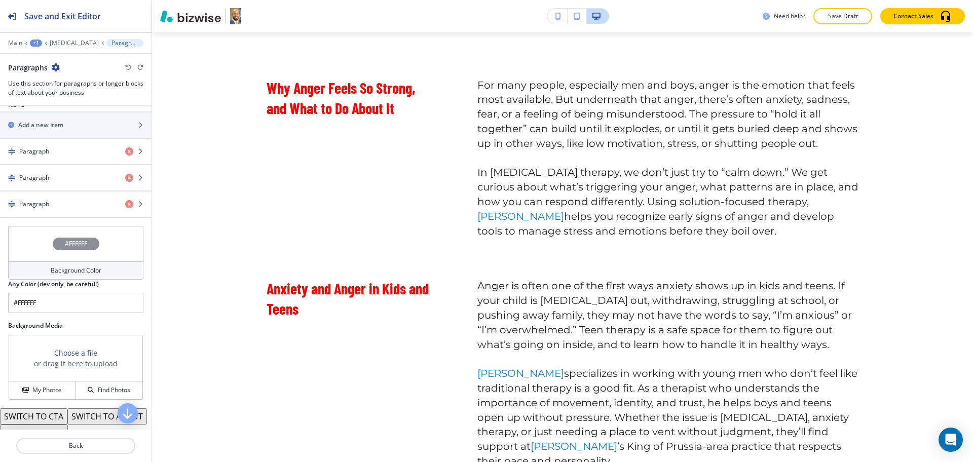
scroll to position [412, 0]
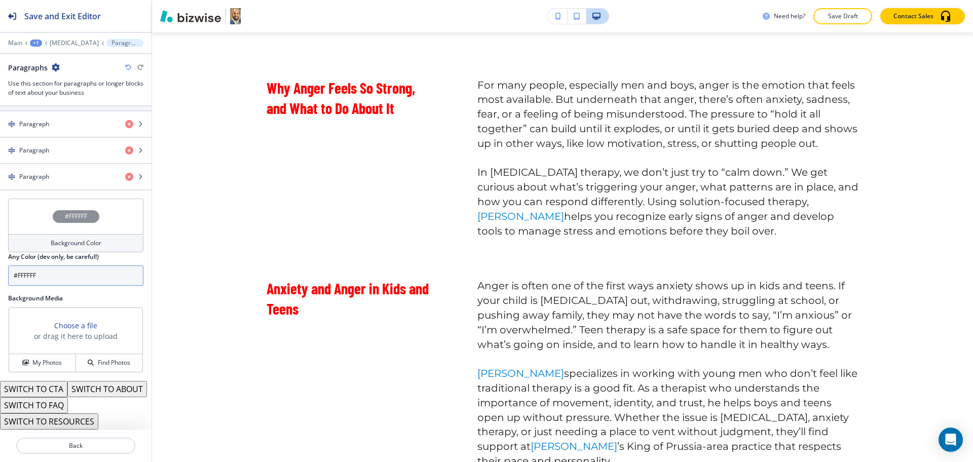
click at [68, 266] on input "#FFFFFF" at bounding box center [75, 276] width 135 height 20
paste input "f5f5f5"
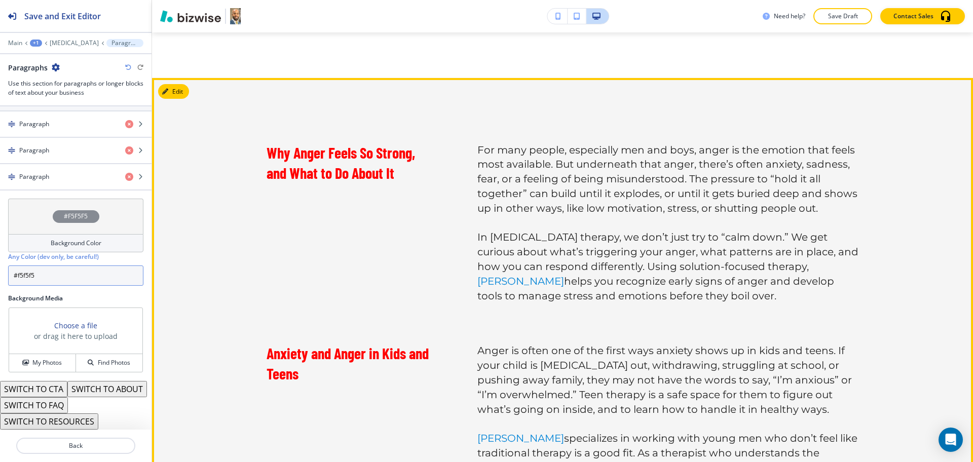
type input "#f5f5f5"
click at [857, 143] on div "Why Anger Feels So Strong, and What to Do About It For many people, especially …" at bounding box center [562, 431] width 649 height 577
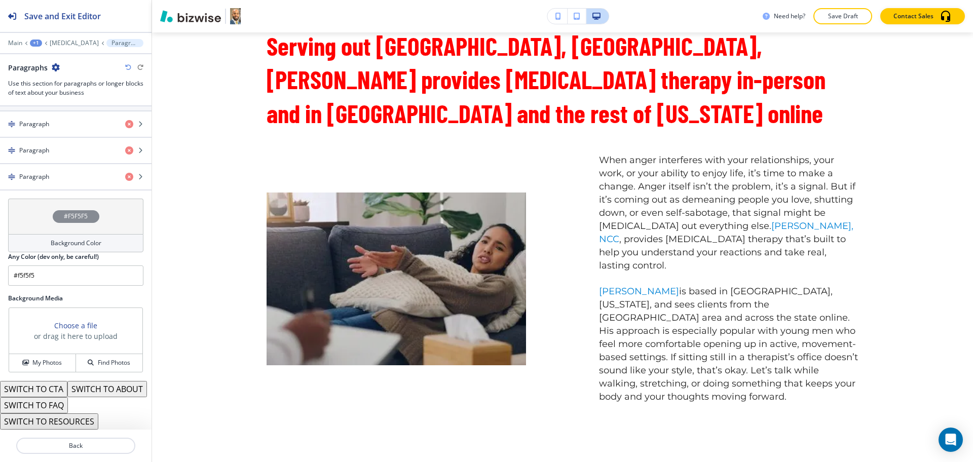
scroll to position [516, 0]
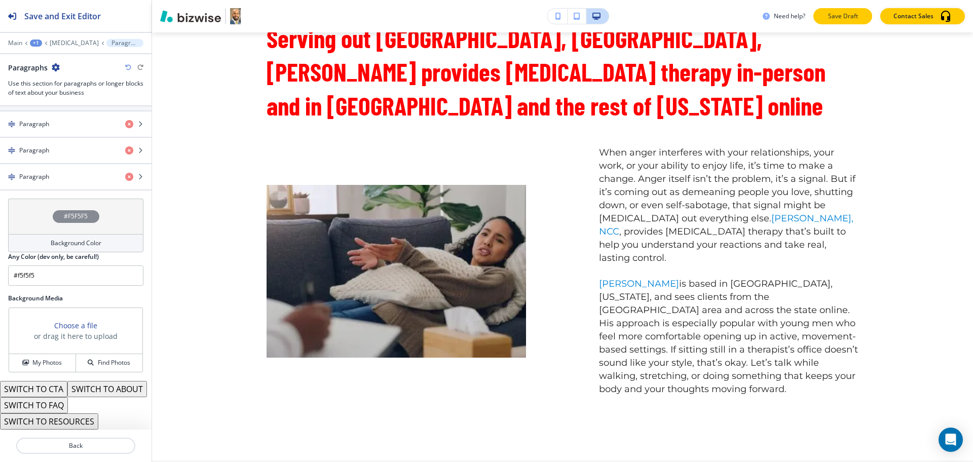
click at [853, 19] on p "Save Draft" at bounding box center [843, 16] width 32 height 9
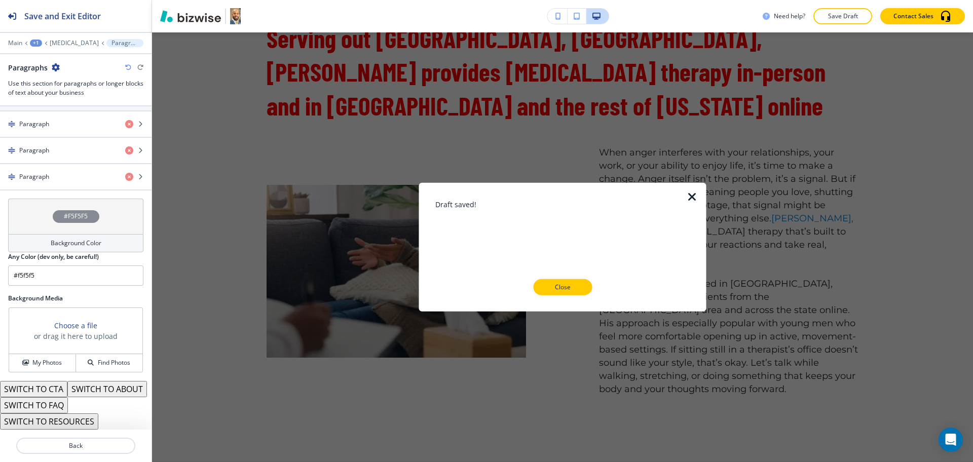
click at [693, 197] on icon "button" at bounding box center [692, 197] width 12 height 12
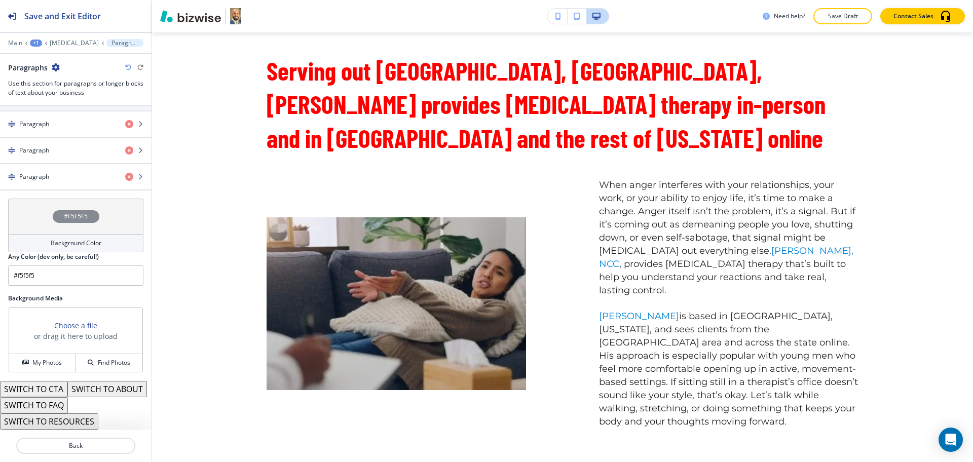
scroll to position [488, 0]
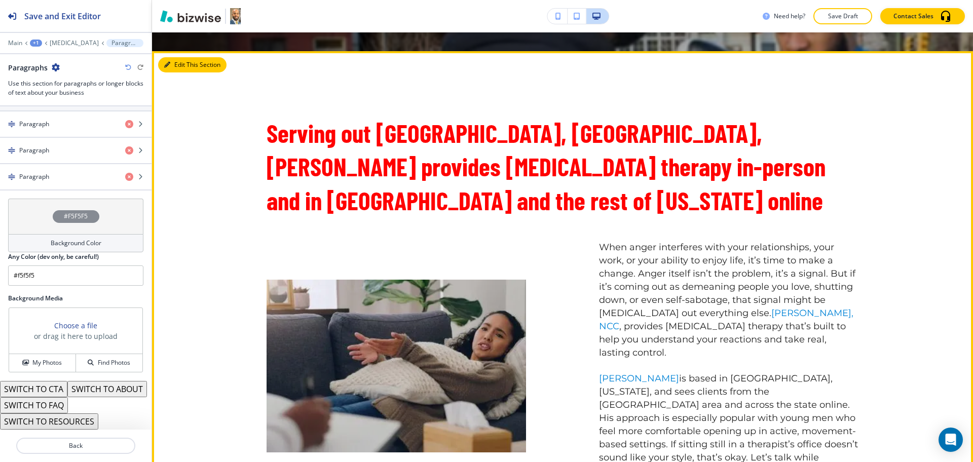
click at [186, 69] on button "Edit This Section" at bounding box center [192, 64] width 68 height 15
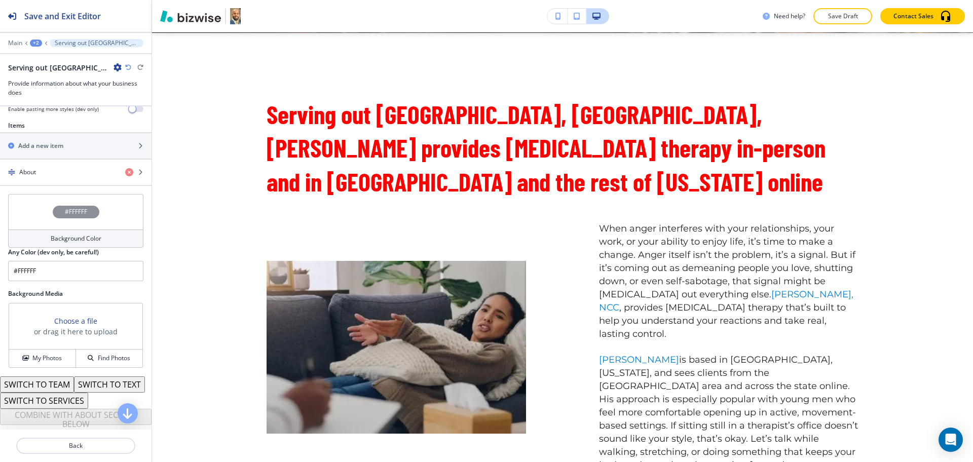
scroll to position [391, 0]
click at [52, 177] on div "button" at bounding box center [76, 181] width 152 height 8
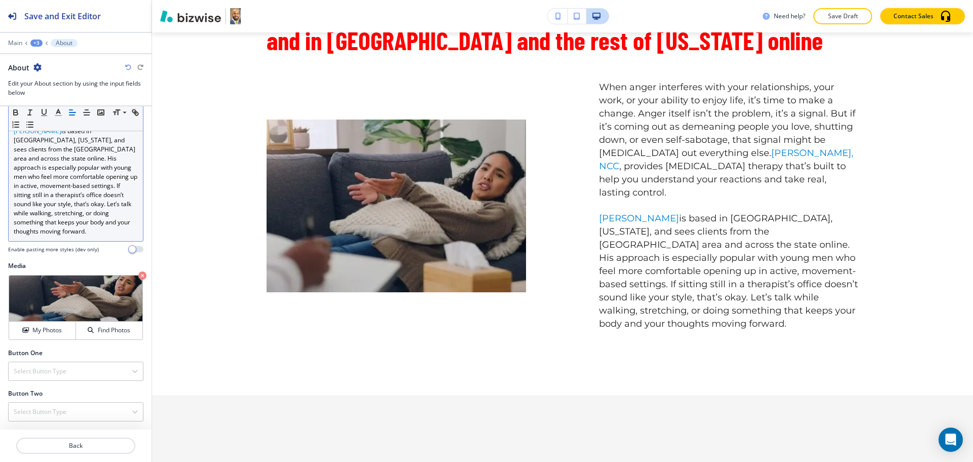
scroll to position [313, 0]
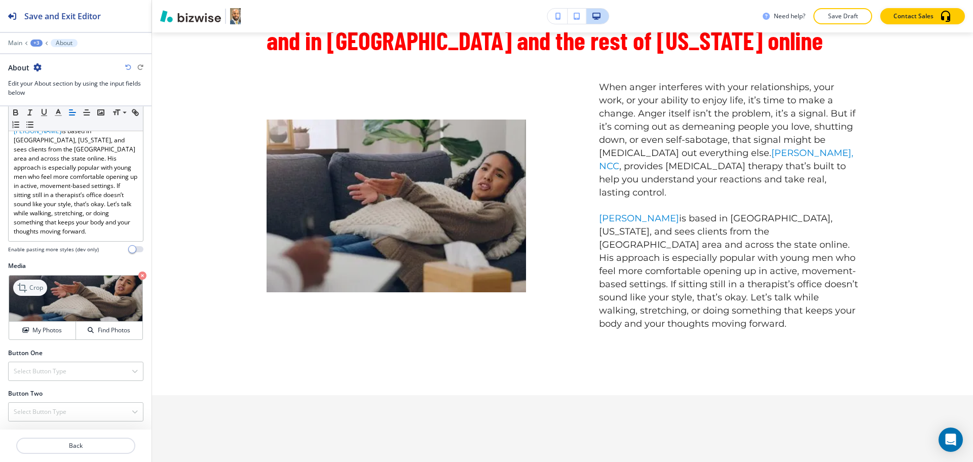
click at [23, 288] on icon at bounding box center [23, 288] width 12 height 12
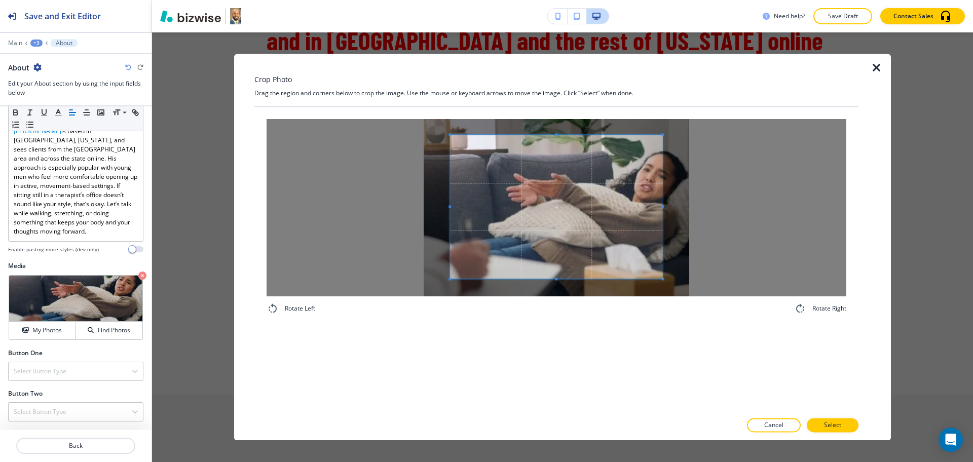
click at [559, 95] on div "Crop Photo Drag the region and corners below to crop the image. Use the mouse o…" at bounding box center [556, 247] width 604 height 387
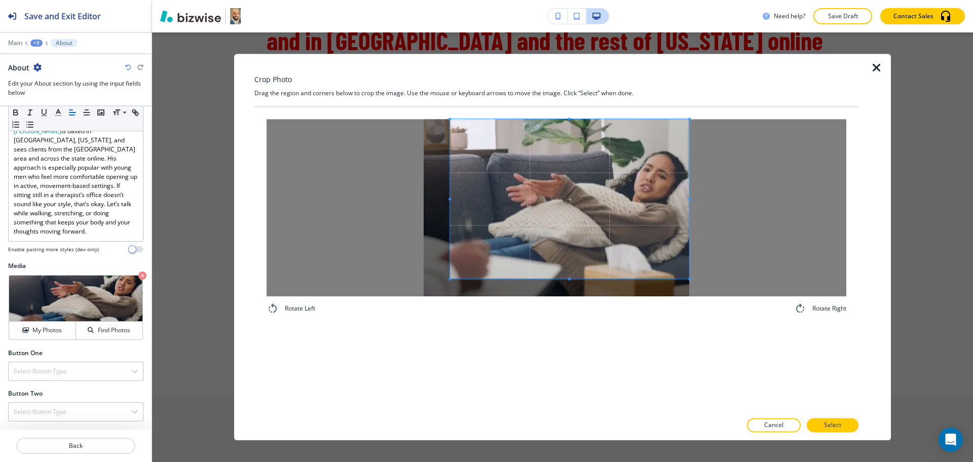
click at [700, 203] on div at bounding box center [557, 207] width 580 height 177
click at [573, 303] on div "Rotate Left Rotate Right" at bounding box center [557, 217] width 580 height 196
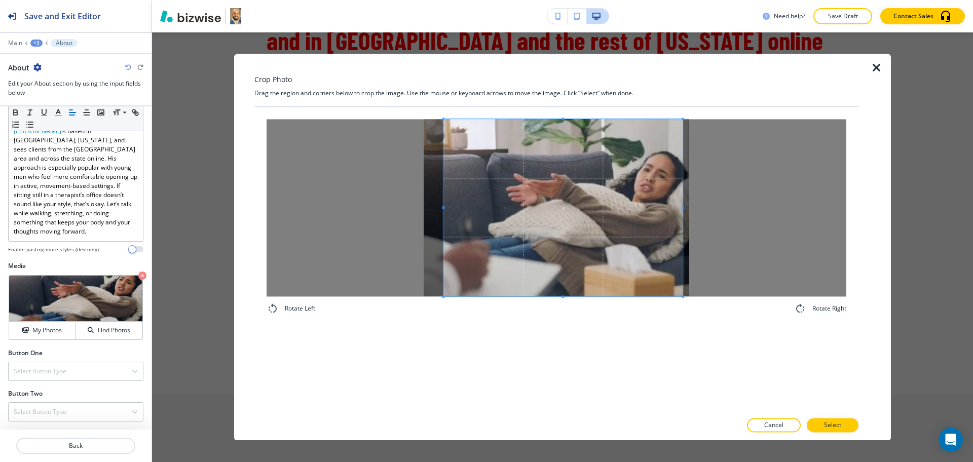
click at [569, 257] on span at bounding box center [563, 207] width 239 height 177
click at [635, 240] on span at bounding box center [560, 207] width 239 height 177
click at [847, 423] on button "Select" at bounding box center [833, 426] width 52 height 14
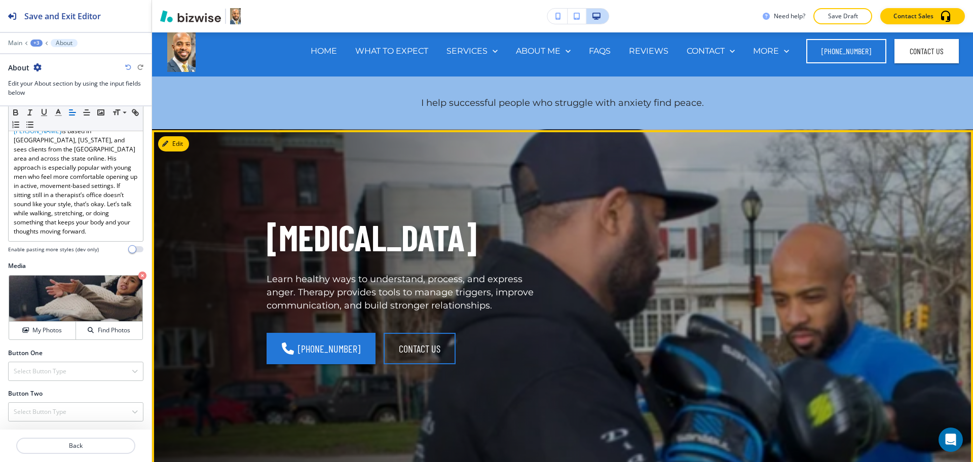
scroll to position [0, 0]
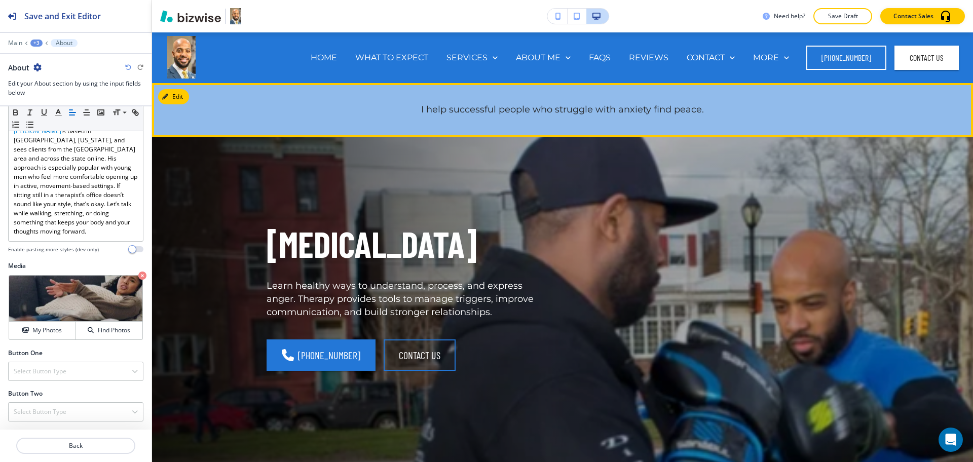
click at [568, 175] on div "[MEDICAL_DATA] Learn healthy ways to understand, process, and express anger. Th…" at bounding box center [550, 293] width 616 height 274
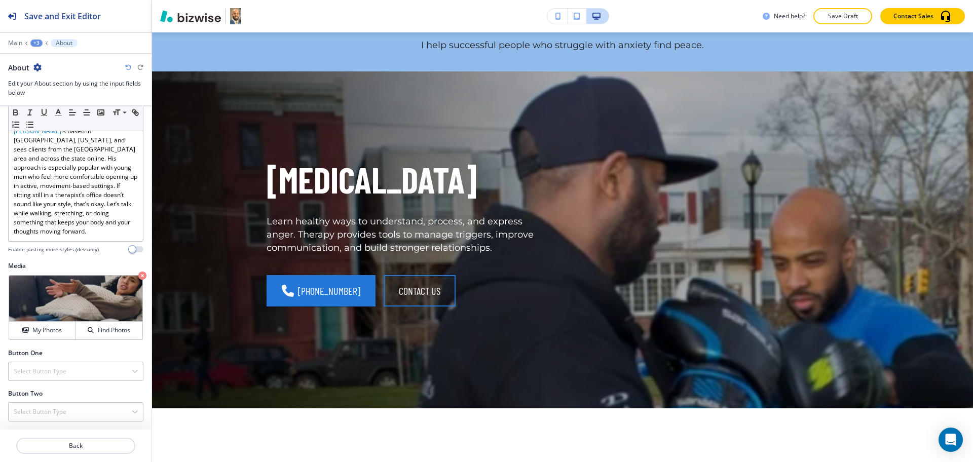
scroll to position [22, 0]
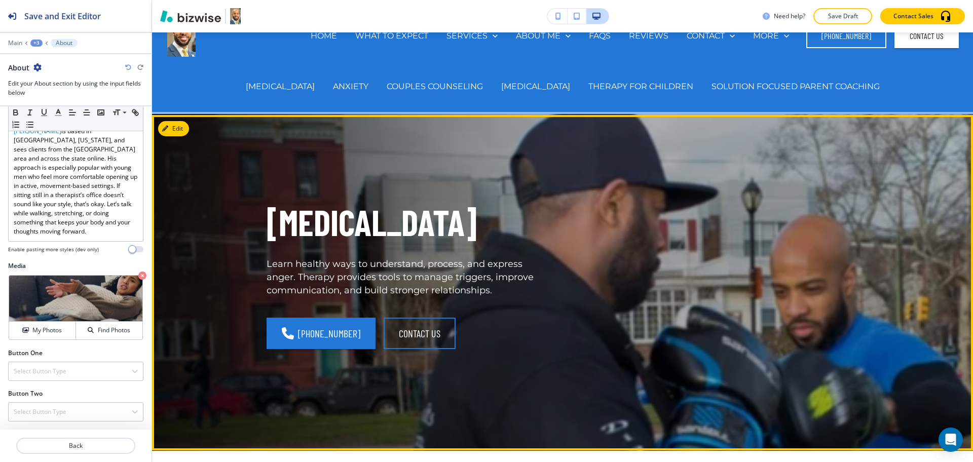
click at [260, 128] on div "[MEDICAL_DATA] Learn healthy ways to understand, process, and express anger. Th…" at bounding box center [562, 283] width 821 height 336
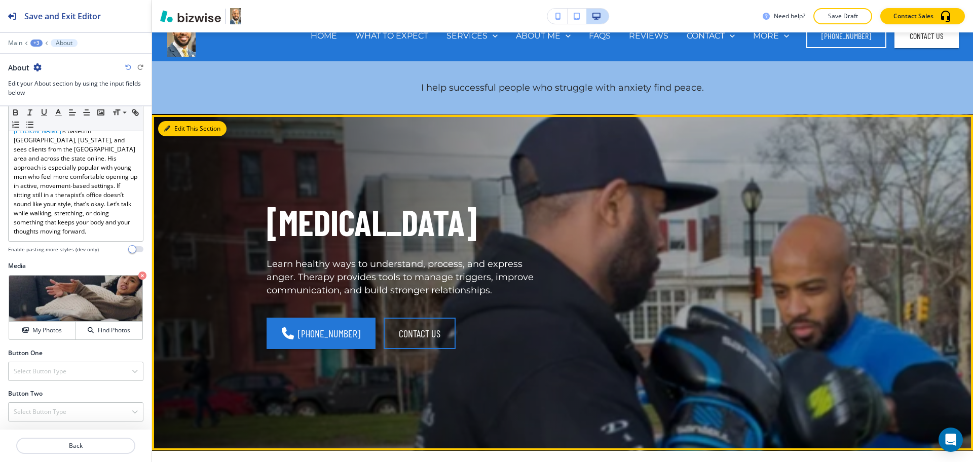
click at [175, 128] on button "Edit This Section" at bounding box center [192, 128] width 68 height 15
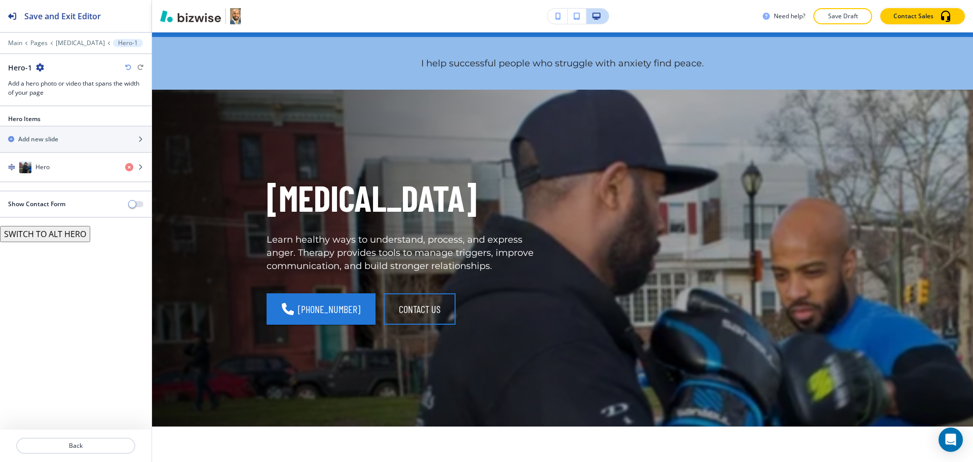
scroll to position [39, 0]
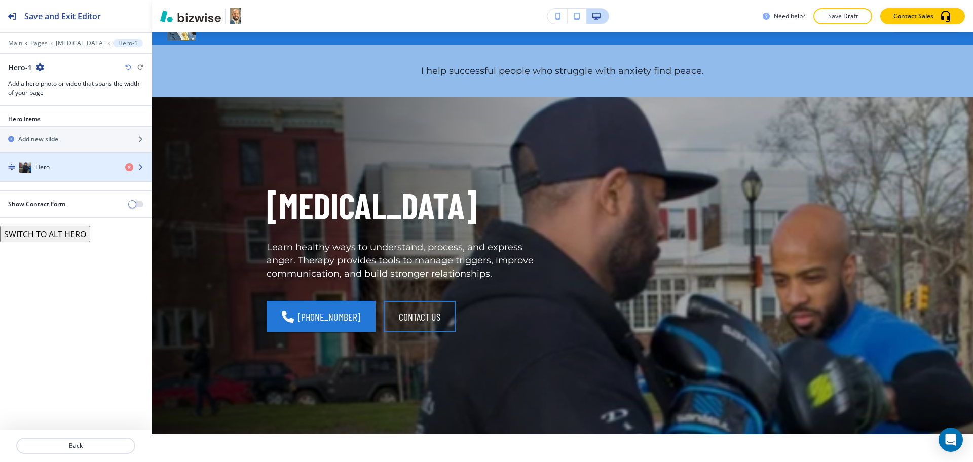
click at [52, 168] on div "Hero" at bounding box center [58, 167] width 117 height 12
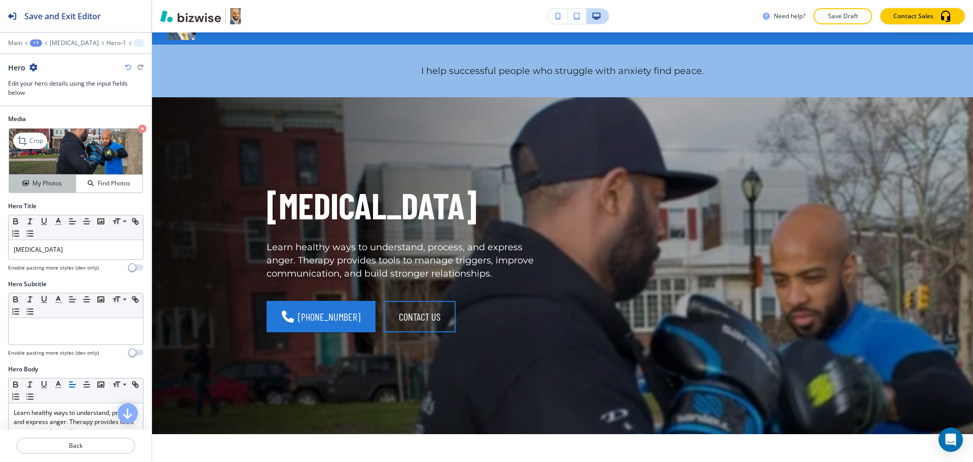
click at [47, 178] on button "My Photos" at bounding box center [42, 184] width 67 height 18
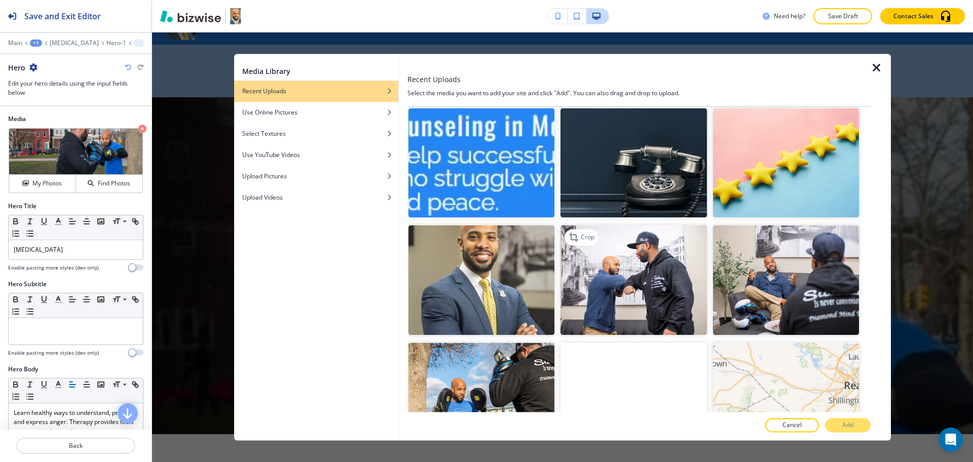
click at [663, 293] on img "button" at bounding box center [634, 281] width 146 height 110
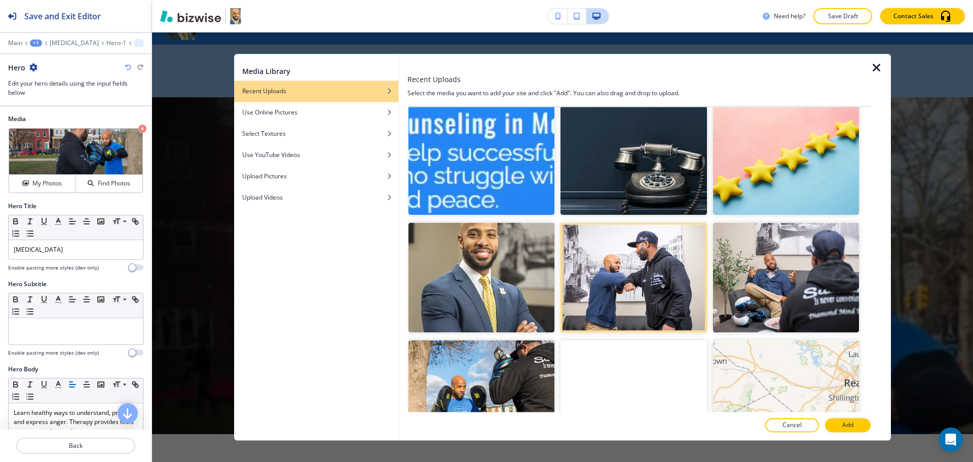
scroll to position [39, 0]
click at [850, 425] on p "Add" at bounding box center [848, 425] width 11 height 9
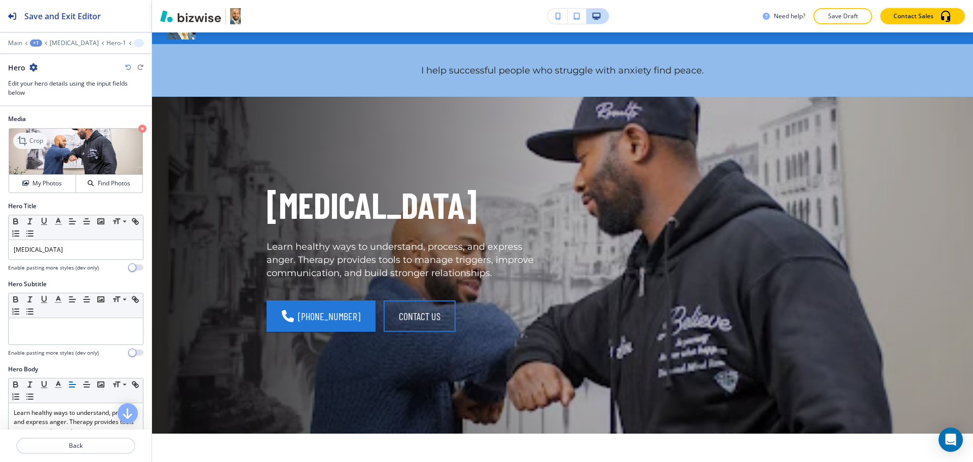
click at [31, 136] on p "Crop" at bounding box center [36, 140] width 14 height 9
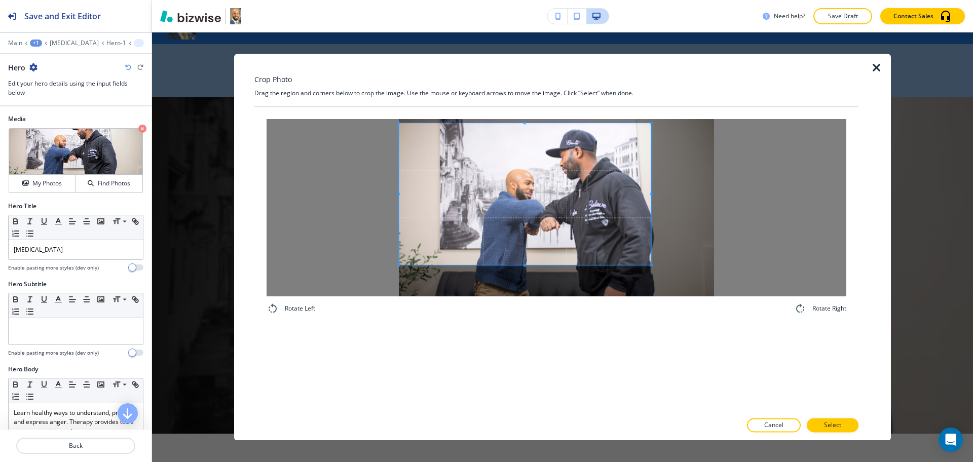
click at [528, 217] on span at bounding box center [525, 194] width 252 height 142
click at [828, 428] on p "Select" at bounding box center [832, 425] width 17 height 9
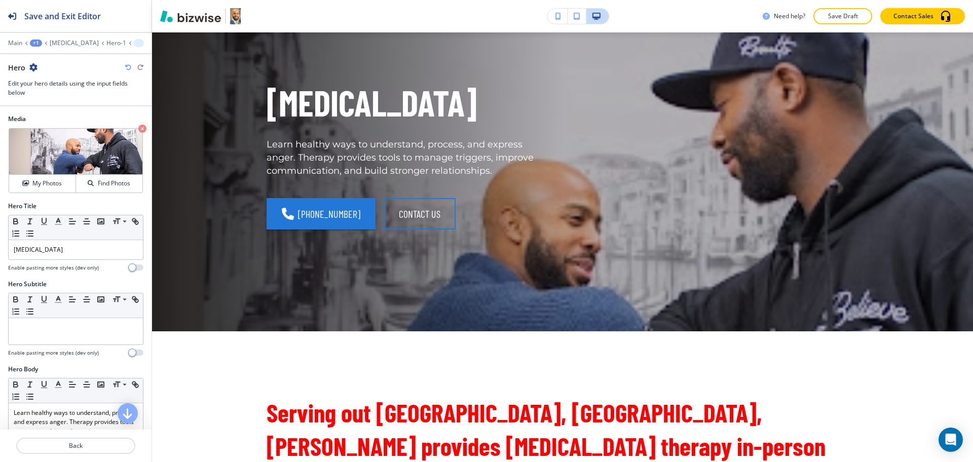
scroll to position [0, 0]
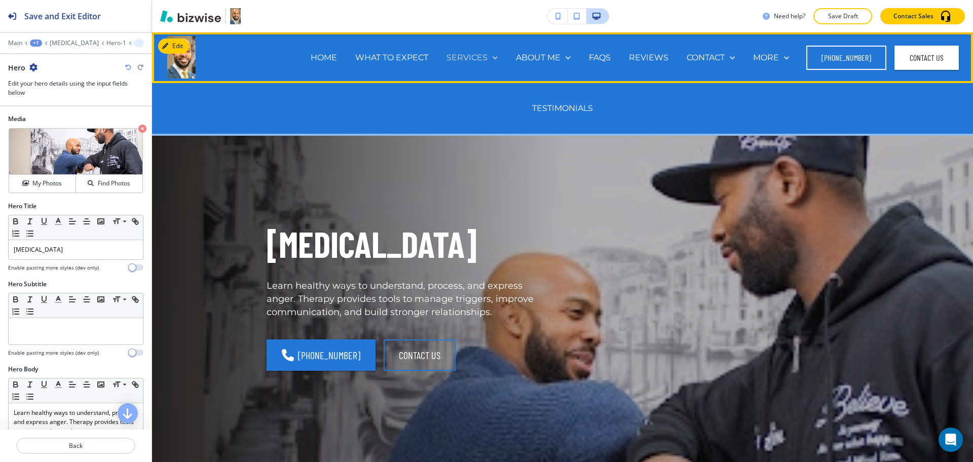
click at [459, 57] on p "SERVICES" at bounding box center [467, 58] width 41 height 12
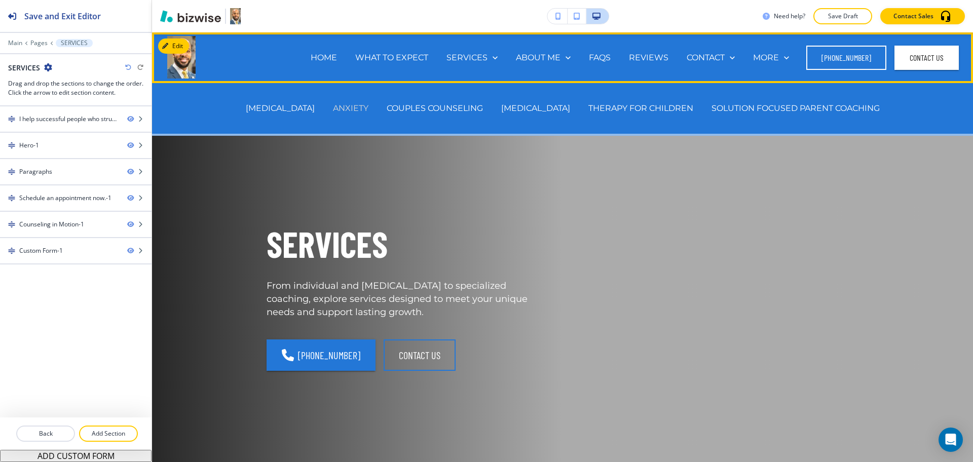
click at [368, 108] on p "ANXIETY" at bounding box center [350, 108] width 35 height 12
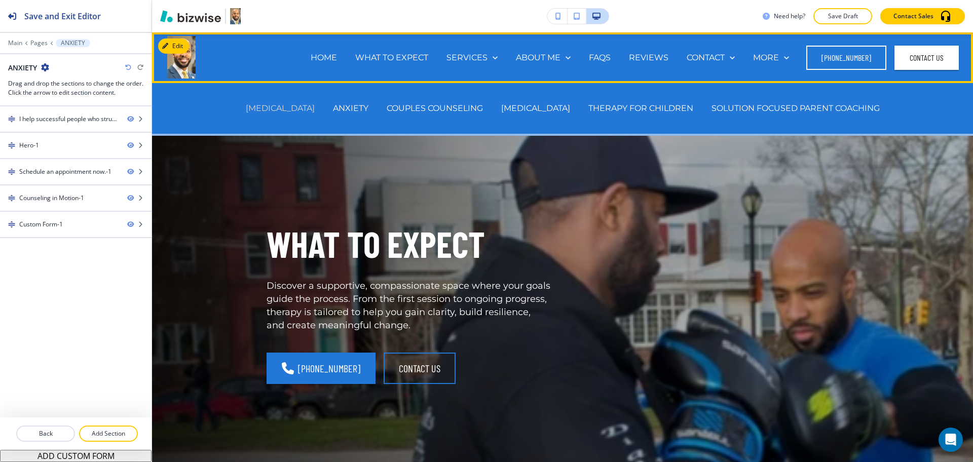
click at [310, 107] on p "[MEDICAL_DATA]" at bounding box center [280, 108] width 69 height 12
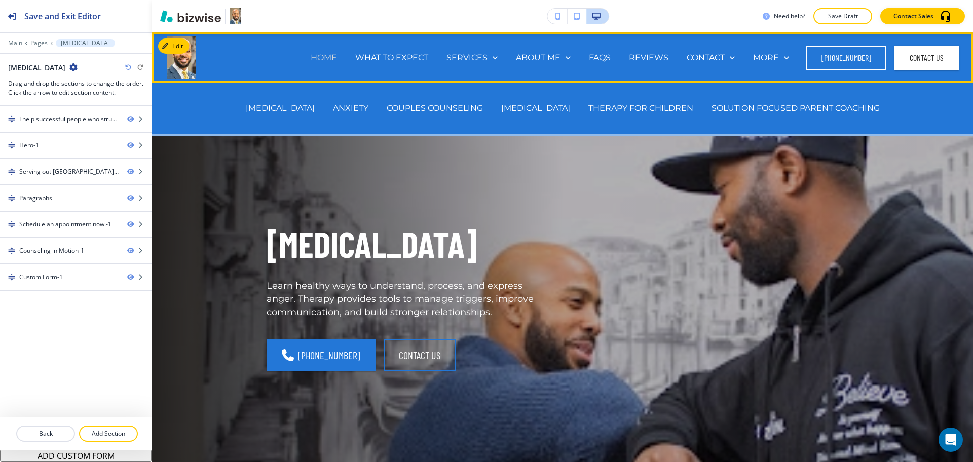
click at [330, 56] on p "HOME" at bounding box center [324, 58] width 26 height 12
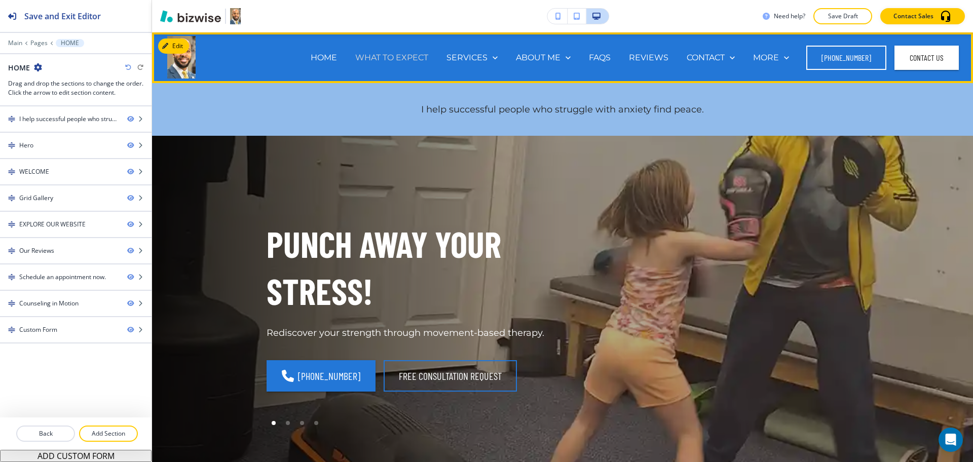
click at [407, 55] on p "WHAT TO EXPECT" at bounding box center [391, 58] width 73 height 12
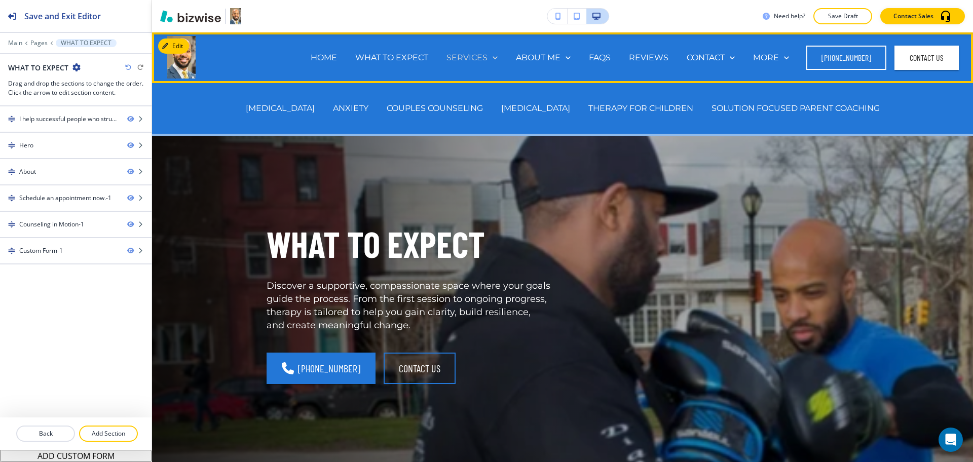
click at [469, 56] on p "SERVICES" at bounding box center [467, 58] width 41 height 12
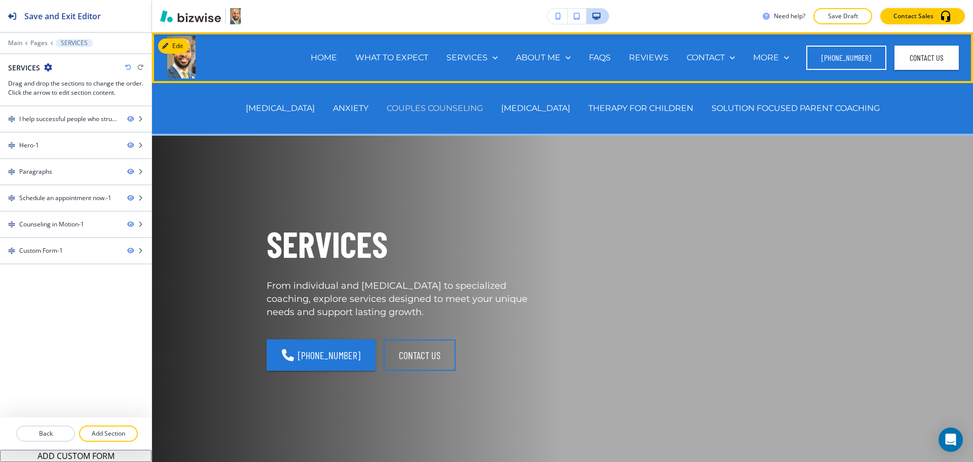
click at [453, 113] on p "COUPLES COUNSELING" at bounding box center [435, 108] width 96 height 12
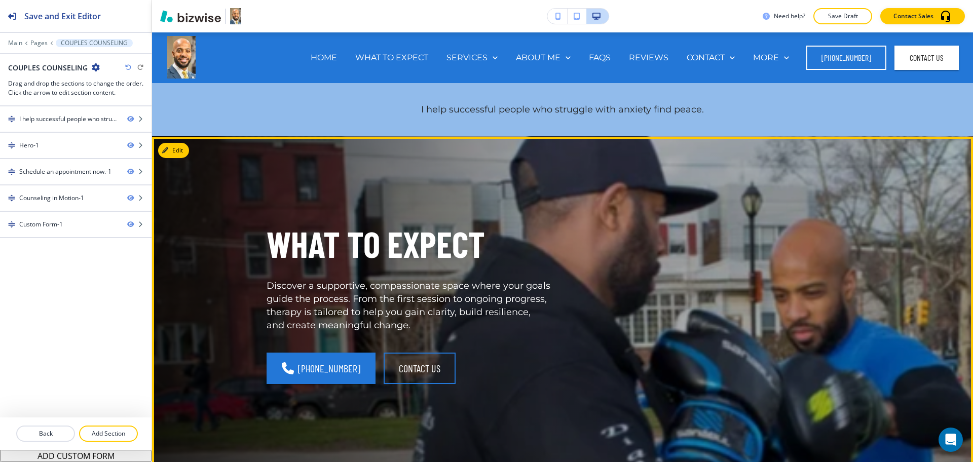
click at [186, 152] on button "Edit" at bounding box center [173, 150] width 31 height 15
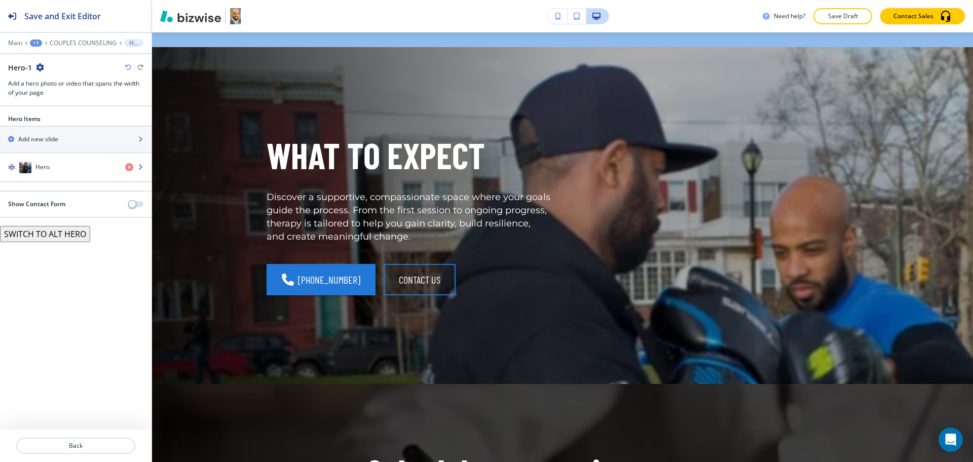
scroll to position [104, 0]
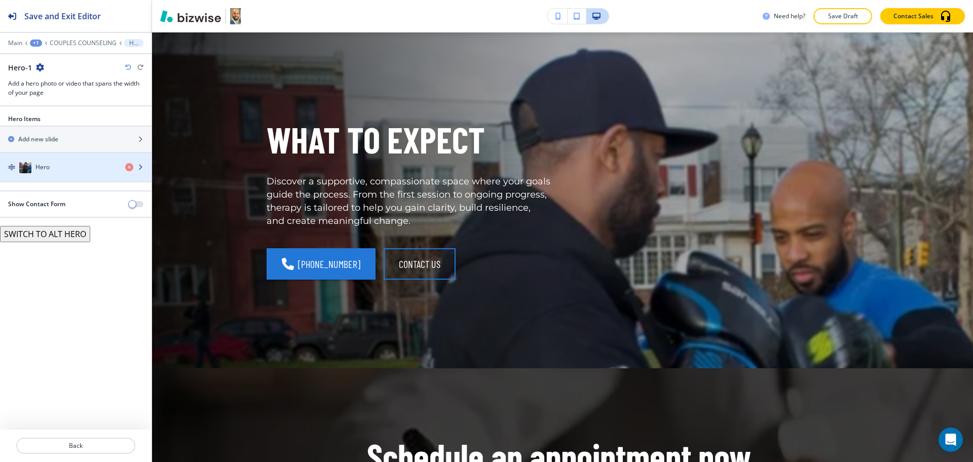
click at [79, 161] on div "Hero" at bounding box center [58, 167] width 117 height 12
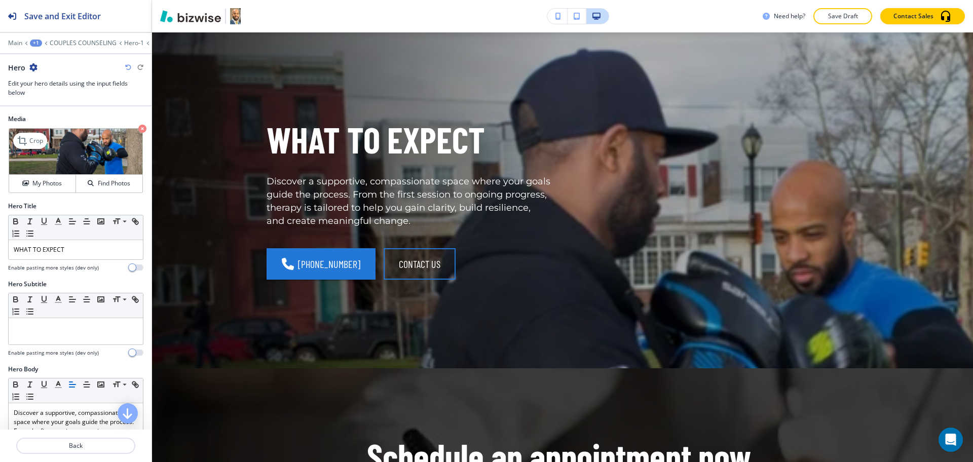
click at [138, 126] on icon "button" at bounding box center [142, 129] width 8 height 8
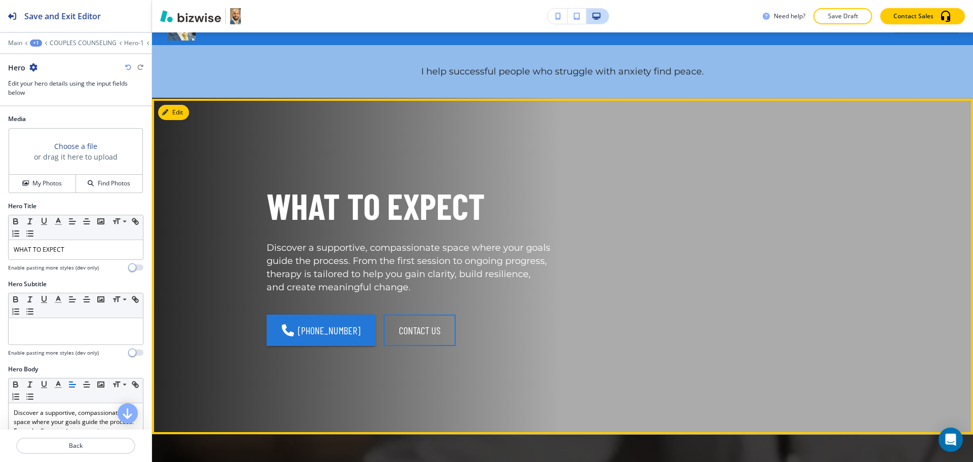
scroll to position [0, 0]
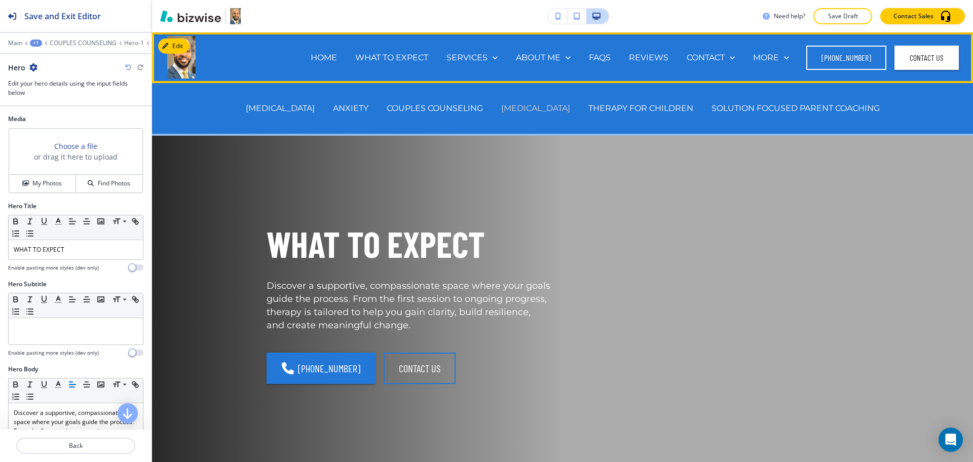
click at [517, 109] on p "[MEDICAL_DATA]" at bounding box center [535, 108] width 69 height 12
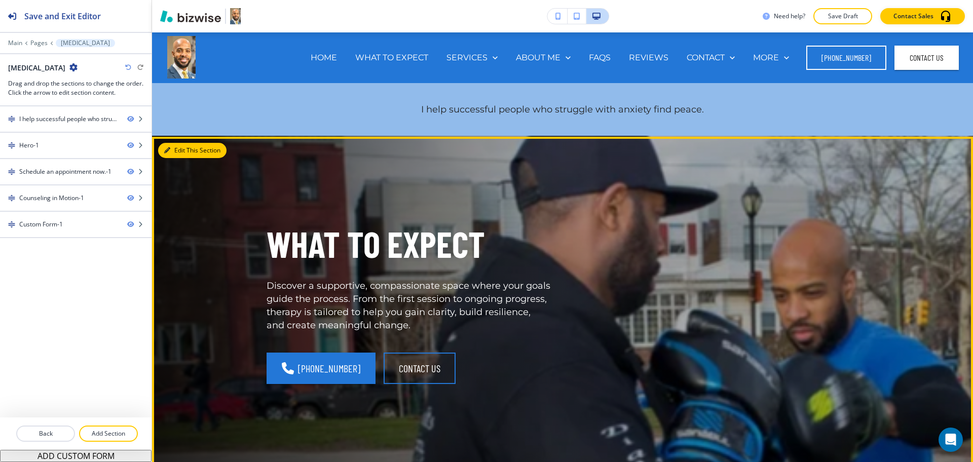
click at [170, 152] on button "Edit This Section" at bounding box center [192, 150] width 68 height 15
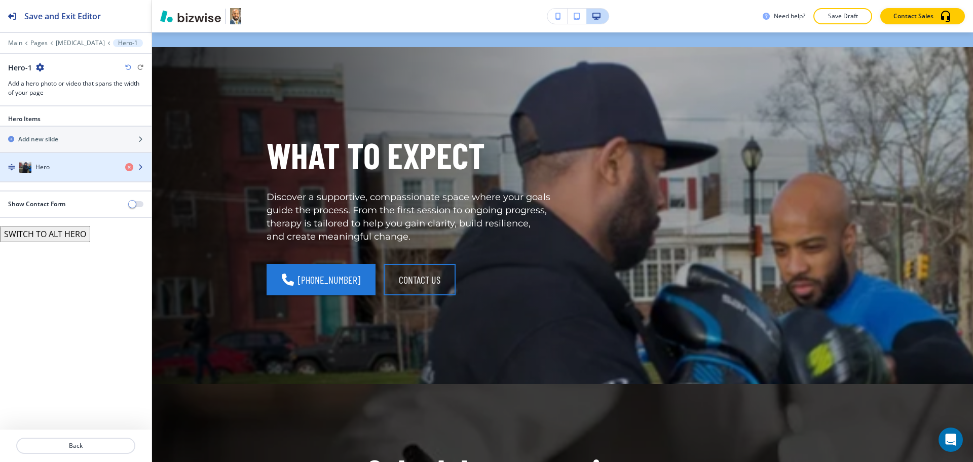
scroll to position [104, 0]
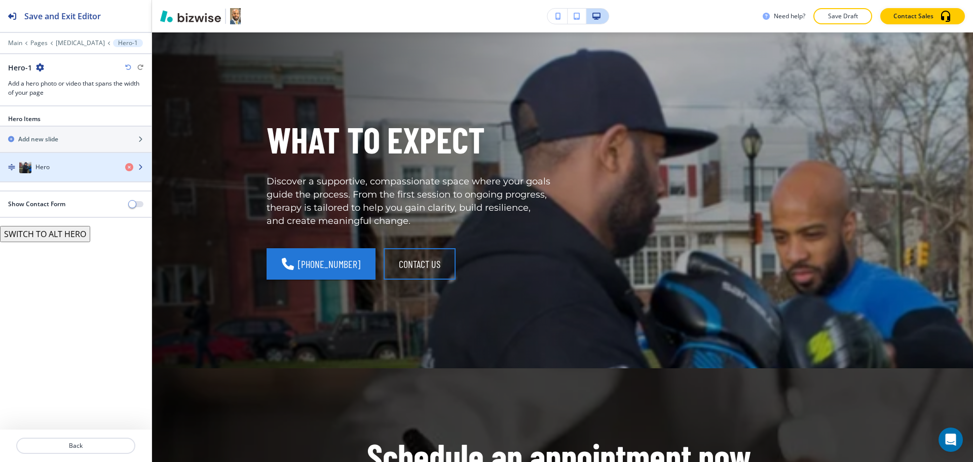
click at [60, 178] on div "button" at bounding box center [76, 177] width 152 height 8
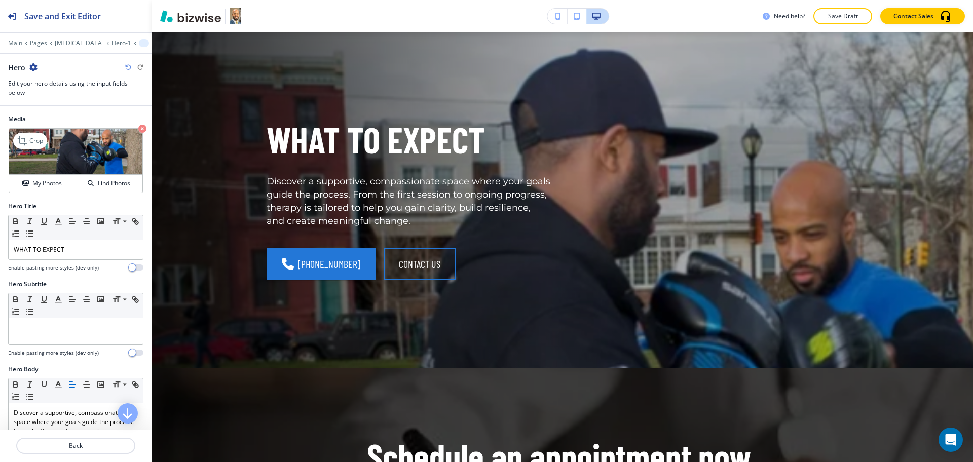
click at [138, 129] on icon "button" at bounding box center [142, 129] width 8 height 8
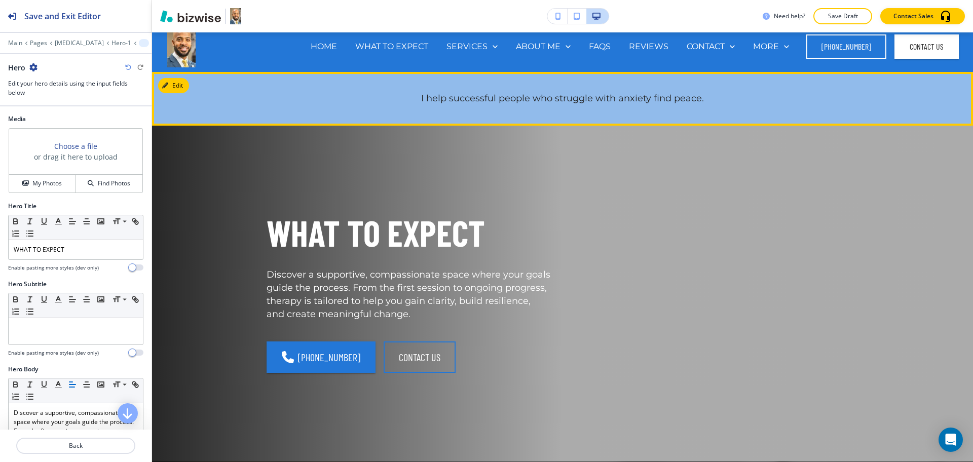
scroll to position [0, 0]
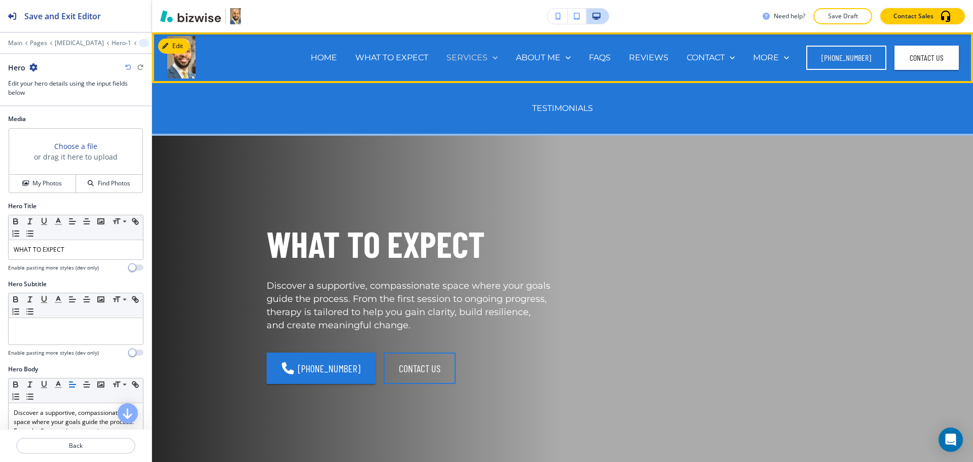
click at [470, 52] on p "SERVICES" at bounding box center [467, 58] width 41 height 12
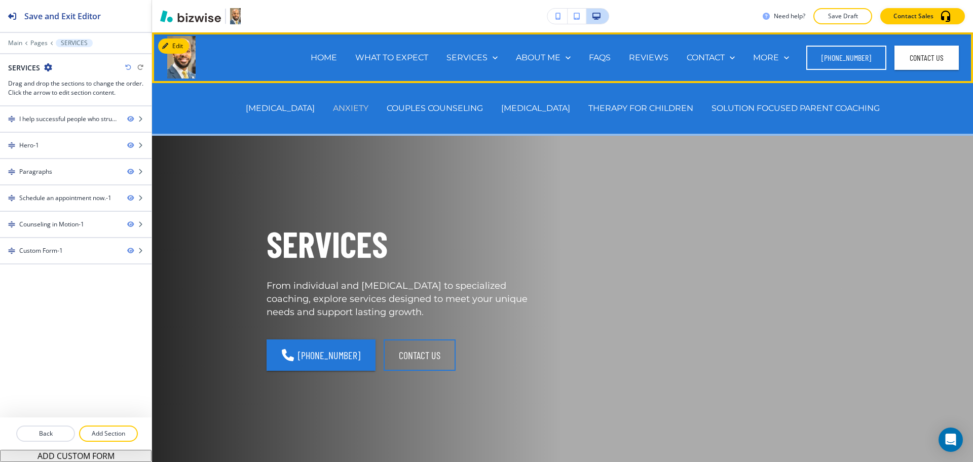
click at [358, 108] on p "ANXIETY" at bounding box center [350, 108] width 35 height 12
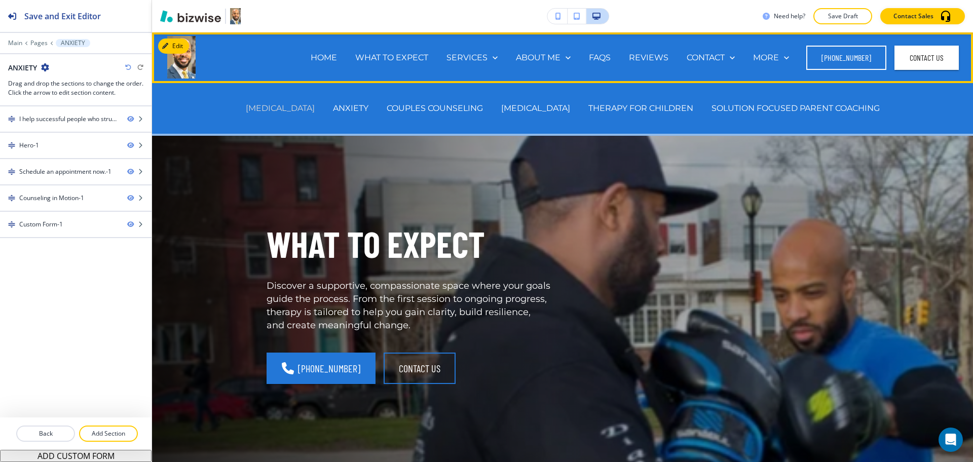
click at [304, 107] on p "[MEDICAL_DATA]" at bounding box center [280, 108] width 69 height 12
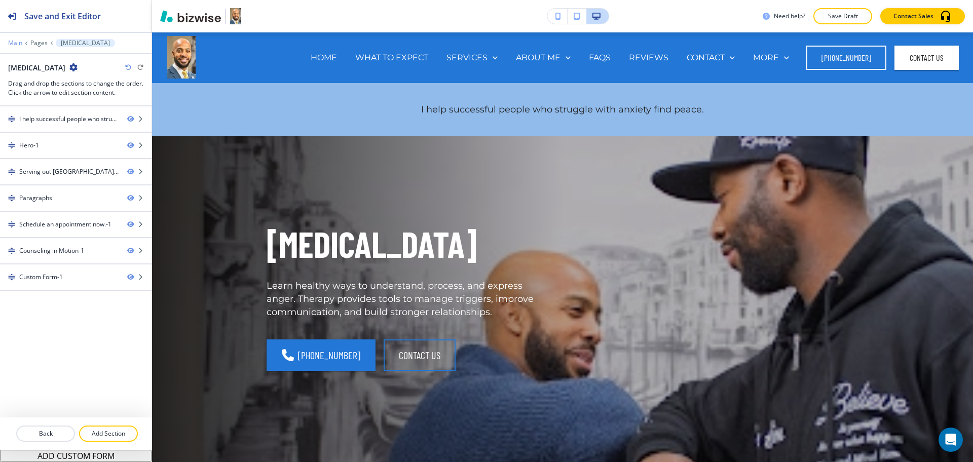
click at [15, 43] on p "Main" at bounding box center [15, 43] width 14 height 7
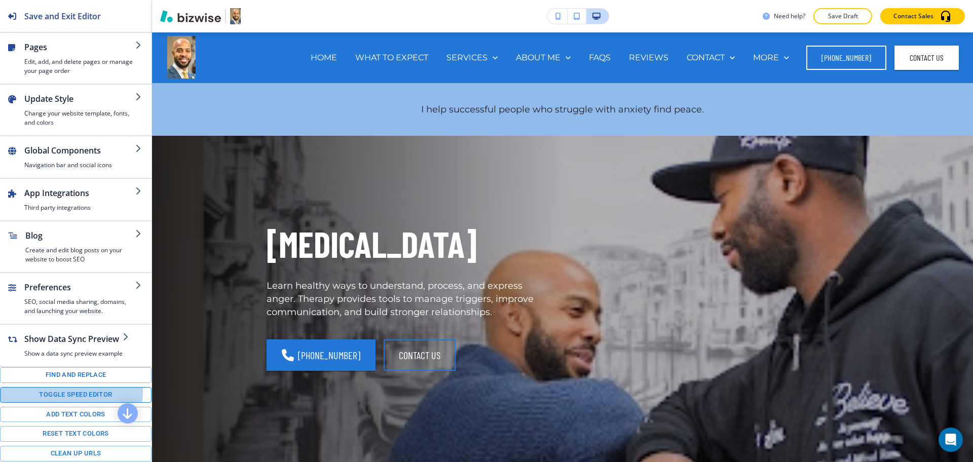
click at [71, 402] on button "Toggle speed editor" at bounding box center [76, 395] width 152 height 16
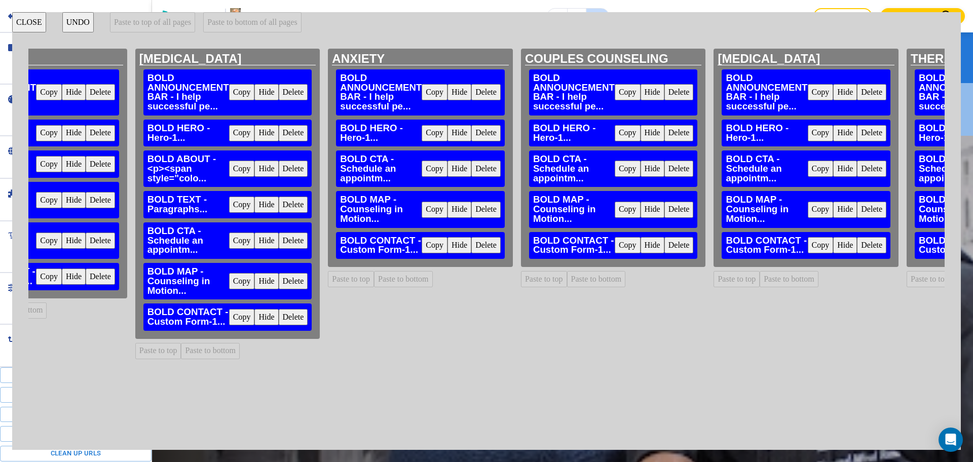
scroll to position [0, 478]
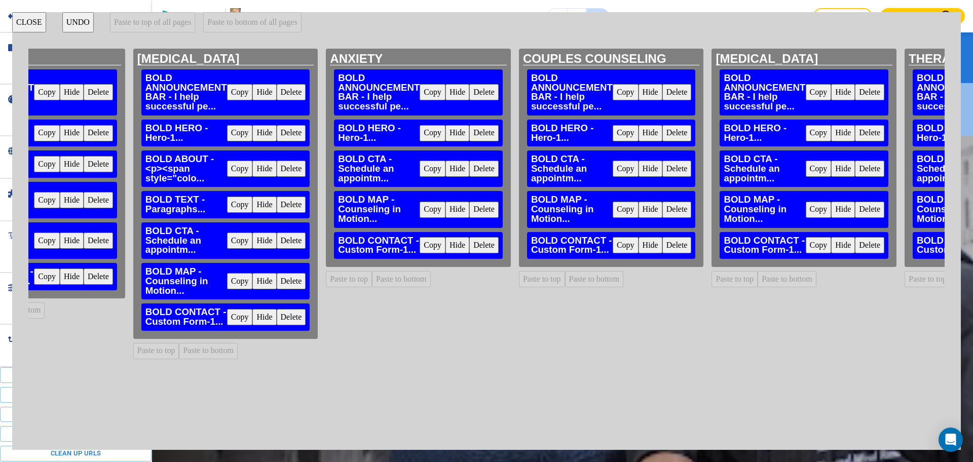
click at [237, 173] on button "Copy" at bounding box center [240, 169] width 26 height 16
click at [353, 280] on button "Paste to top" at bounding box center [349, 279] width 46 height 16
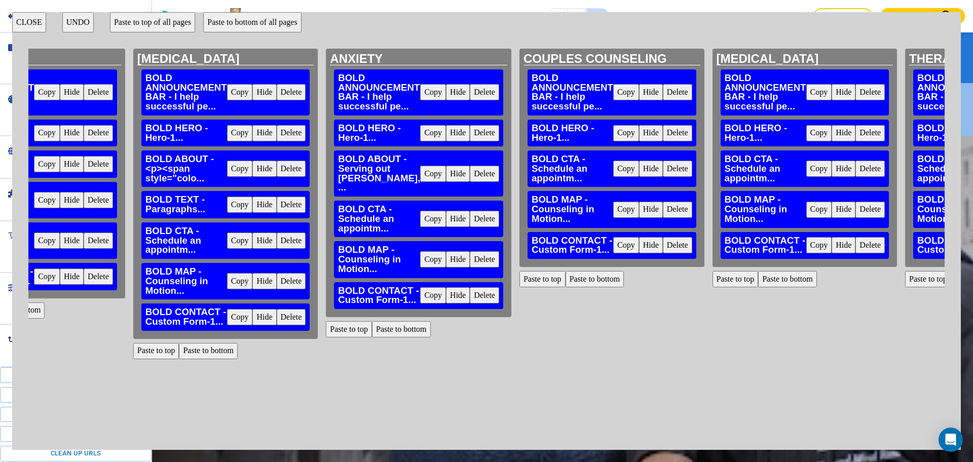
click at [236, 210] on button "Copy" at bounding box center [240, 205] width 26 height 16
click at [347, 321] on button "Paste to top" at bounding box center [349, 329] width 46 height 16
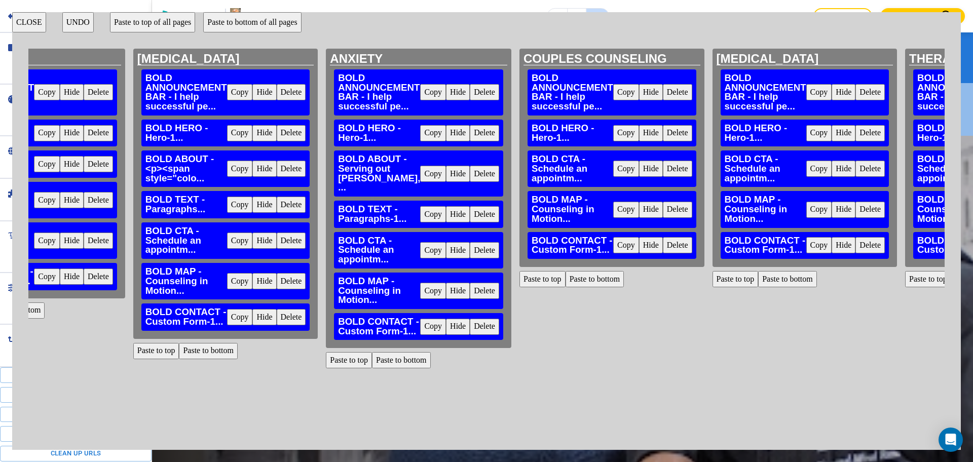
click at [431, 206] on button "Copy" at bounding box center [433, 214] width 26 height 16
click at [436, 206] on button "Copy" at bounding box center [433, 214] width 26 height 16
click at [597, 282] on button "Paste to bottom" at bounding box center [595, 279] width 59 height 16
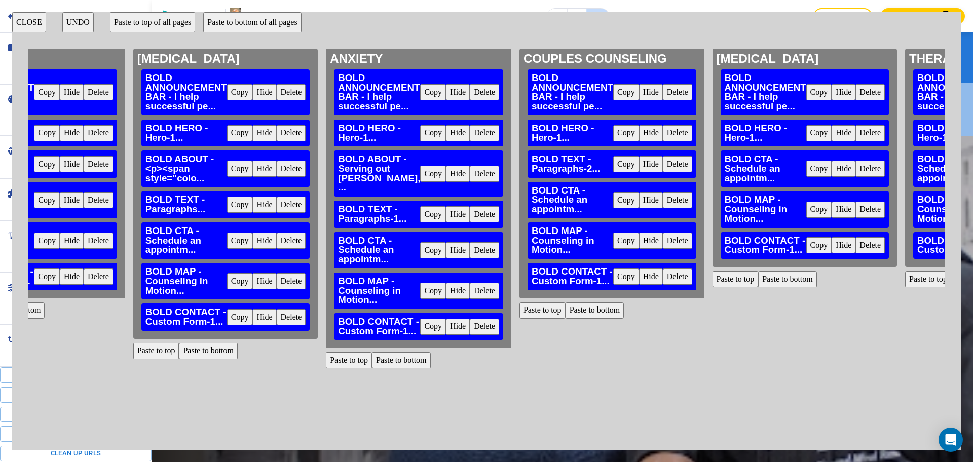
click at [771, 280] on button "Paste to bottom" at bounding box center [787, 279] width 59 height 16
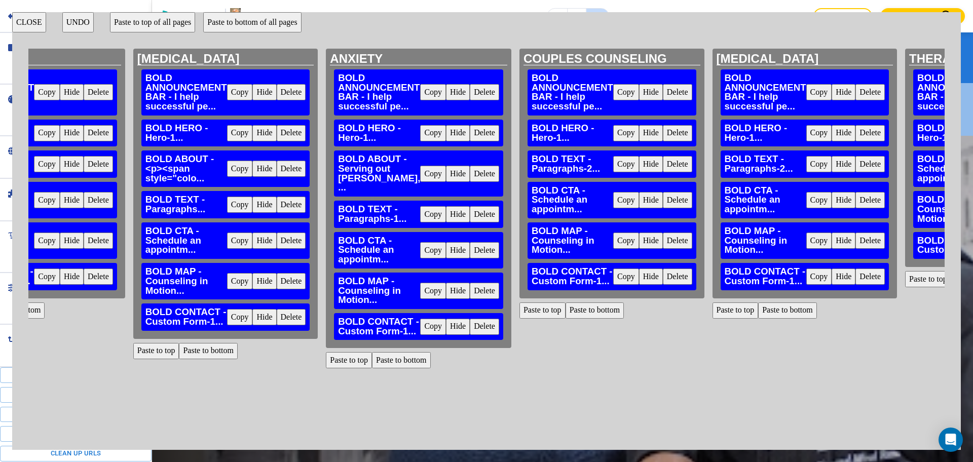
click at [235, 164] on button "Copy" at bounding box center [240, 169] width 26 height 16
click at [238, 168] on button "Copy" at bounding box center [240, 169] width 26 height 16
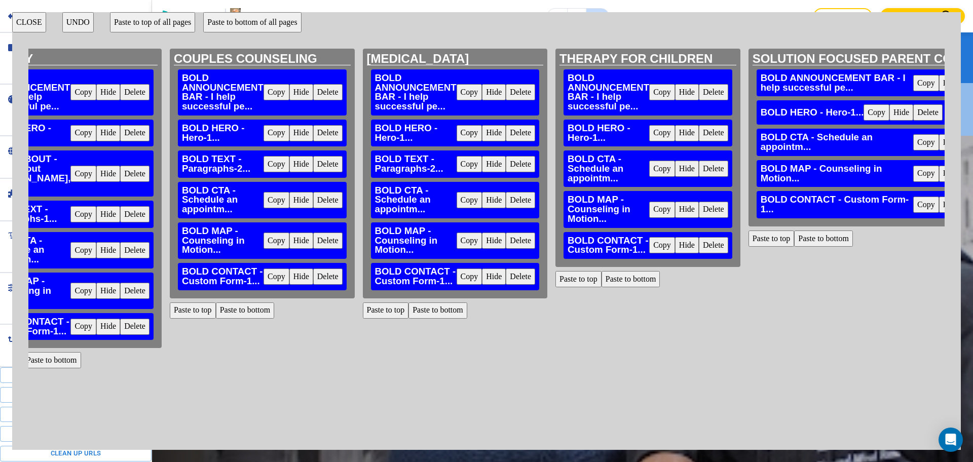
scroll to position [0, 843]
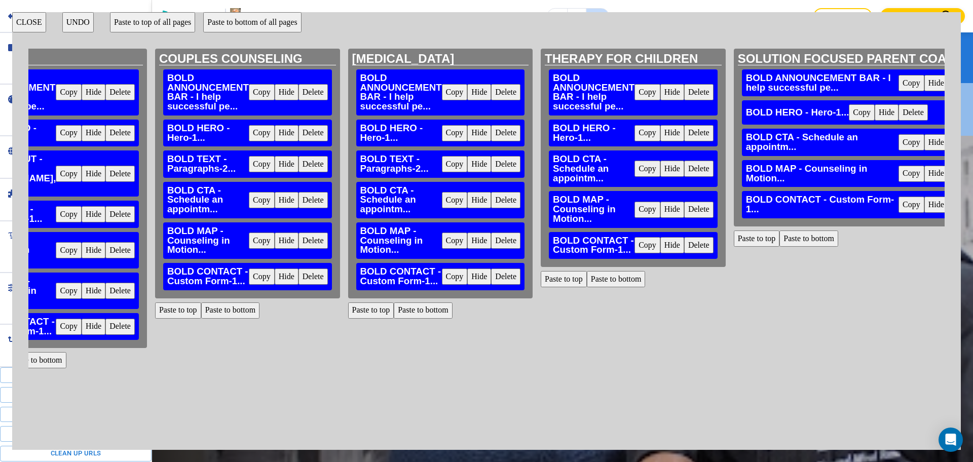
click at [566, 282] on button "Paste to top" at bounding box center [564, 279] width 46 height 16
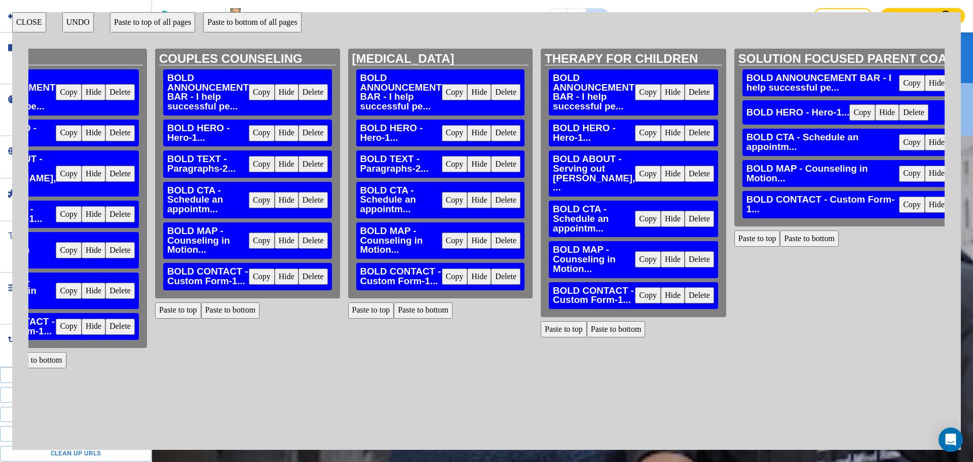
click at [455, 167] on button "Copy" at bounding box center [455, 164] width 26 height 16
click at [578, 324] on button "Paste to top" at bounding box center [564, 329] width 46 height 16
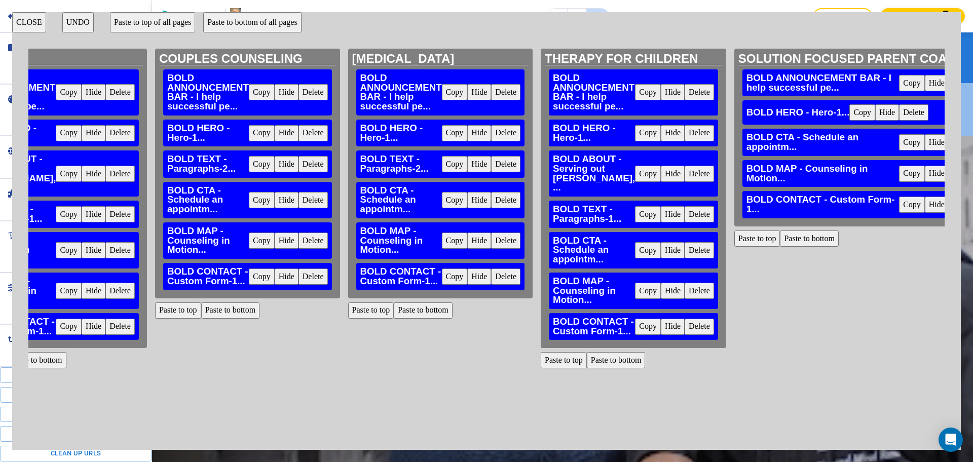
click at [42, 17] on button "CLOSE" at bounding box center [29, 22] width 34 height 20
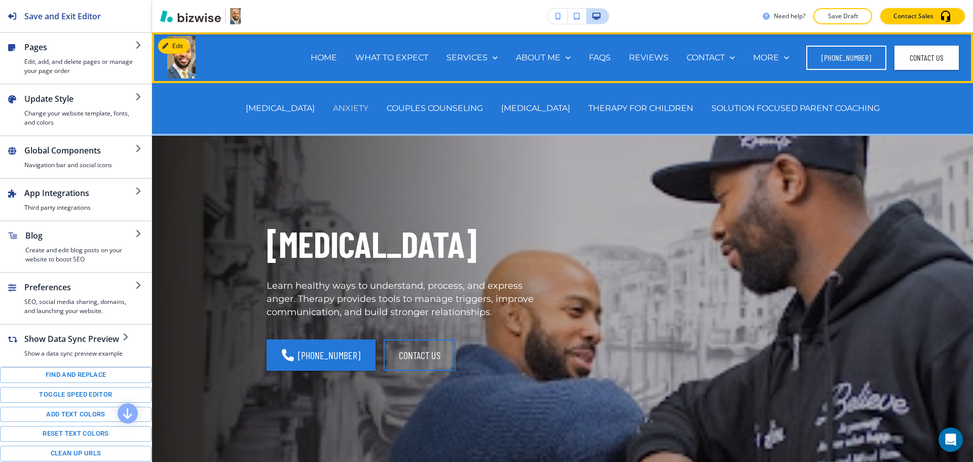
click at [357, 106] on p "ANXIETY" at bounding box center [350, 108] width 35 height 12
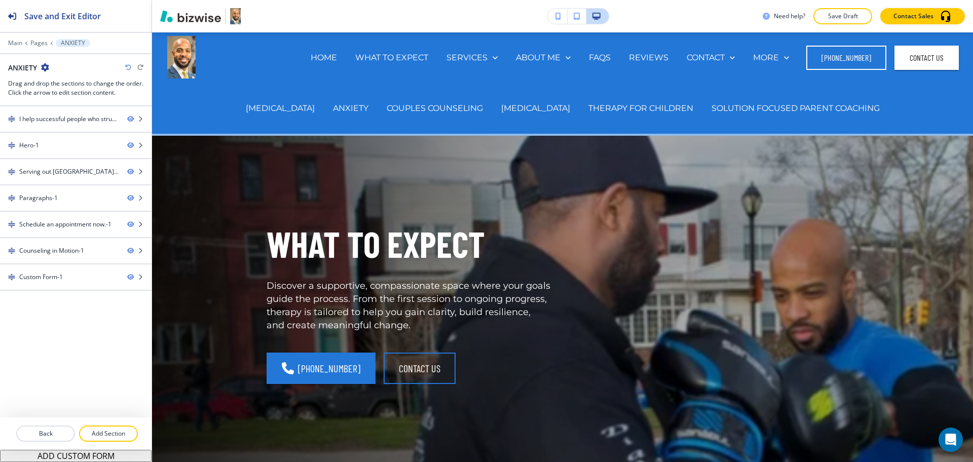
click at [17, 69] on h2 "ANXIETY" at bounding box center [22, 67] width 29 height 11
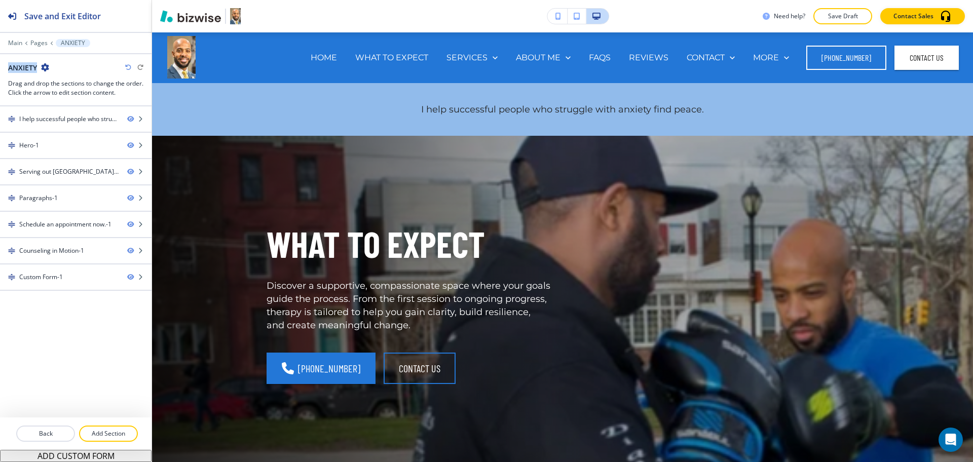
click at [17, 69] on h2 "ANXIETY" at bounding box center [22, 67] width 29 height 11
copy h2 "ANXIETY"
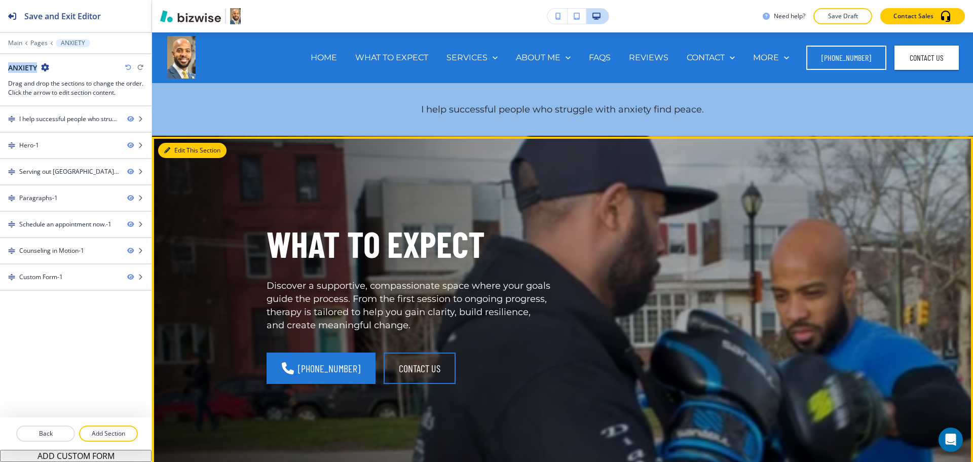
click at [174, 151] on button "Edit This Section" at bounding box center [192, 150] width 68 height 15
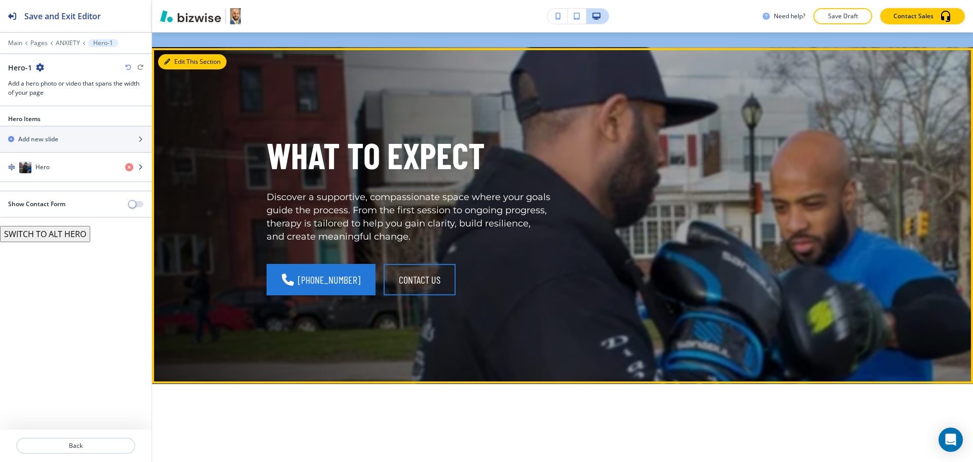
scroll to position [104, 0]
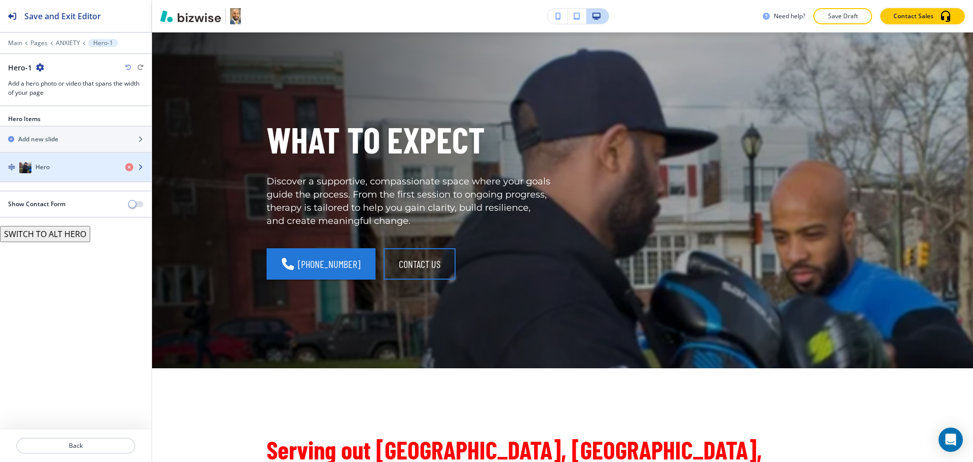
click at [62, 161] on div "Hero" at bounding box center [76, 167] width 152 height 28
click at [58, 168] on div "Hero" at bounding box center [58, 167] width 117 height 12
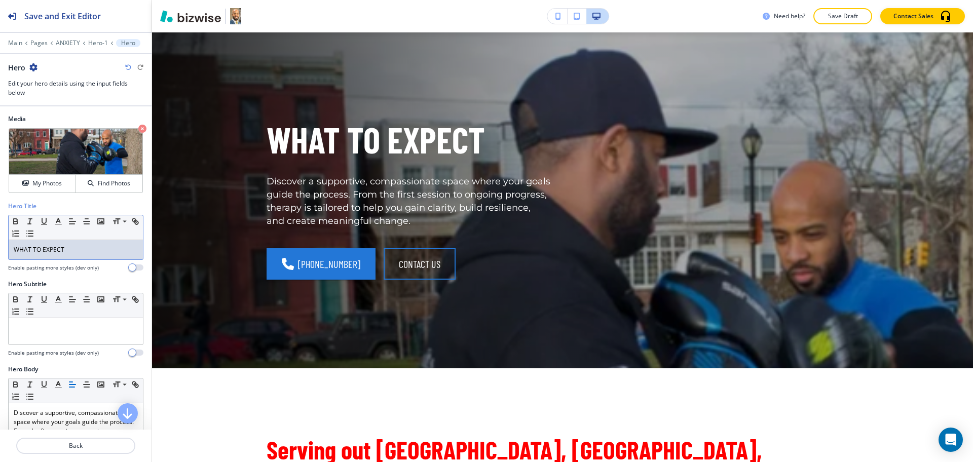
drag, startPoint x: 74, startPoint y: 247, endPoint x: 0, endPoint y: 238, distance: 74.6
click at [0, 239] on div "Hero Title Small Normal Large Huge WHAT TO EXPECT Enable pasting more styles (d…" at bounding box center [76, 241] width 152 height 78
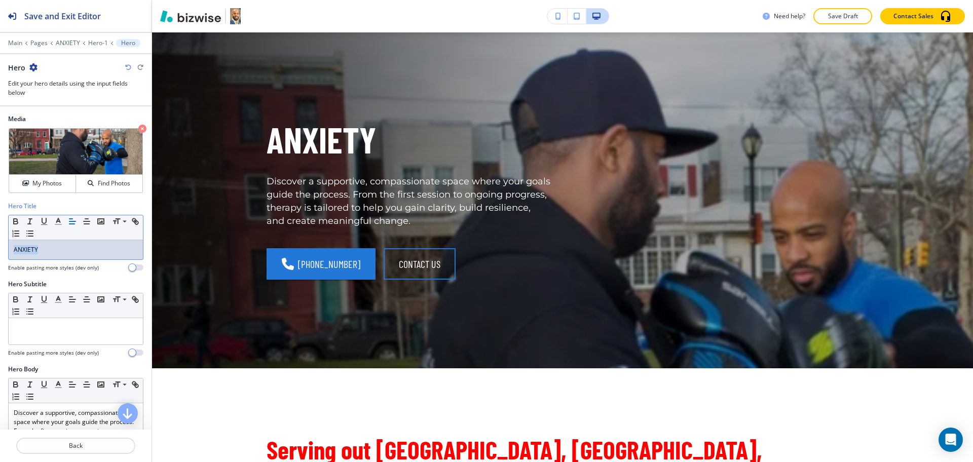
copy p "ANXIETY"
click at [89, 416] on p "Discover a supportive, compassionate space where your goals guide the process. …" at bounding box center [76, 436] width 124 height 55
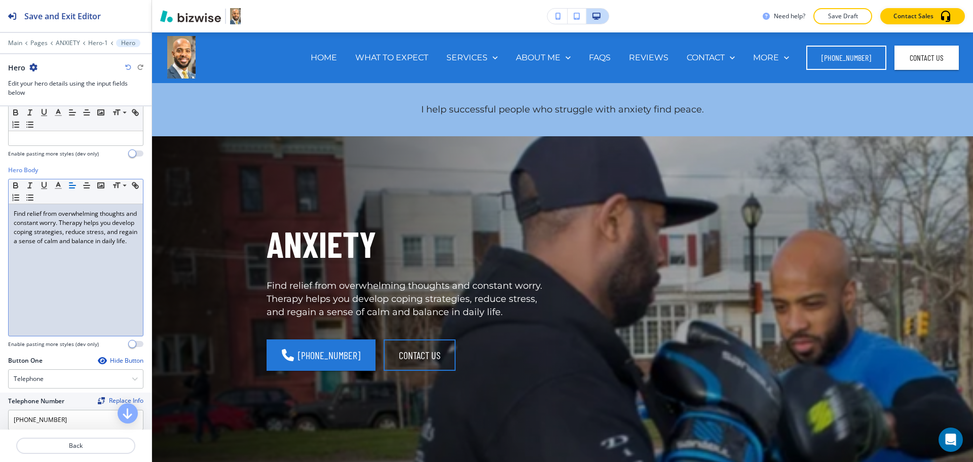
scroll to position [196, 0]
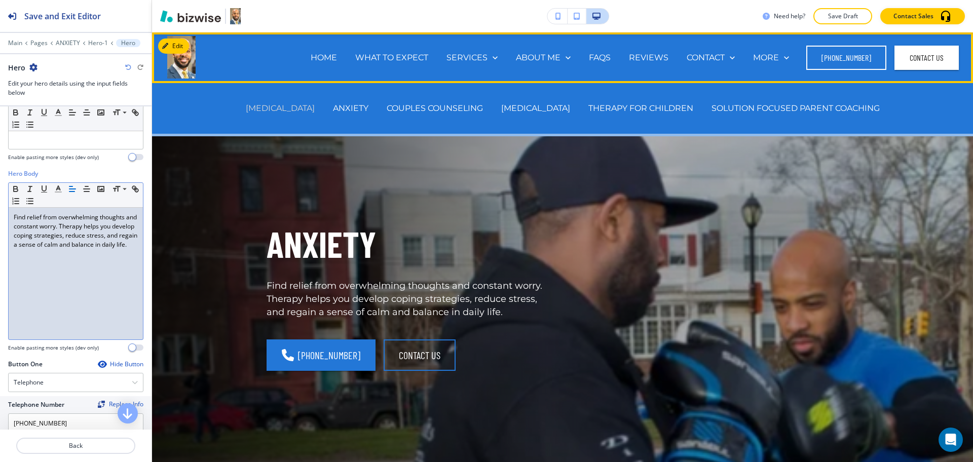
click at [299, 106] on p "[MEDICAL_DATA]" at bounding box center [280, 108] width 69 height 12
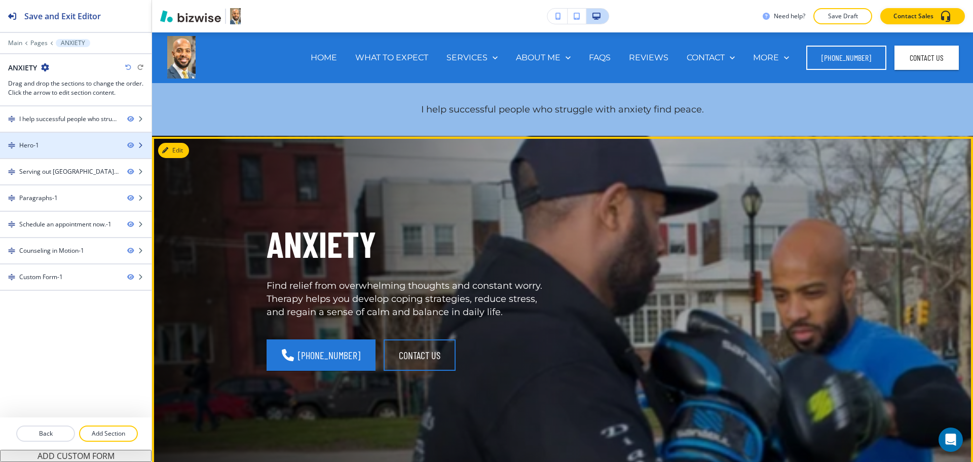
click at [89, 147] on div "Hero-1" at bounding box center [59, 145] width 119 height 9
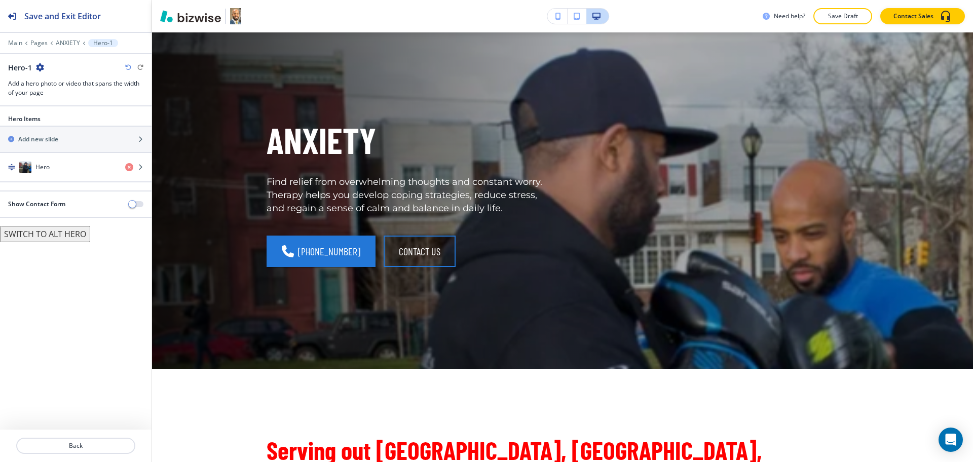
scroll to position [104, 0]
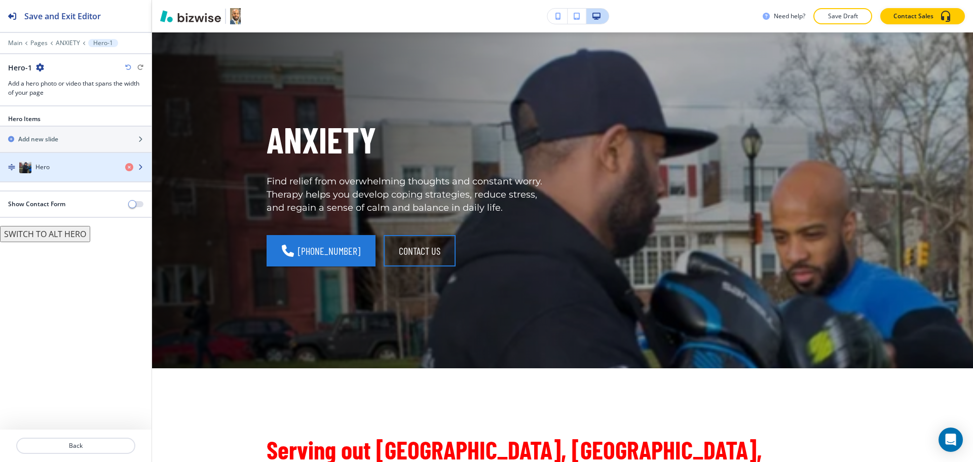
click at [59, 168] on div "Hero" at bounding box center [58, 167] width 117 height 12
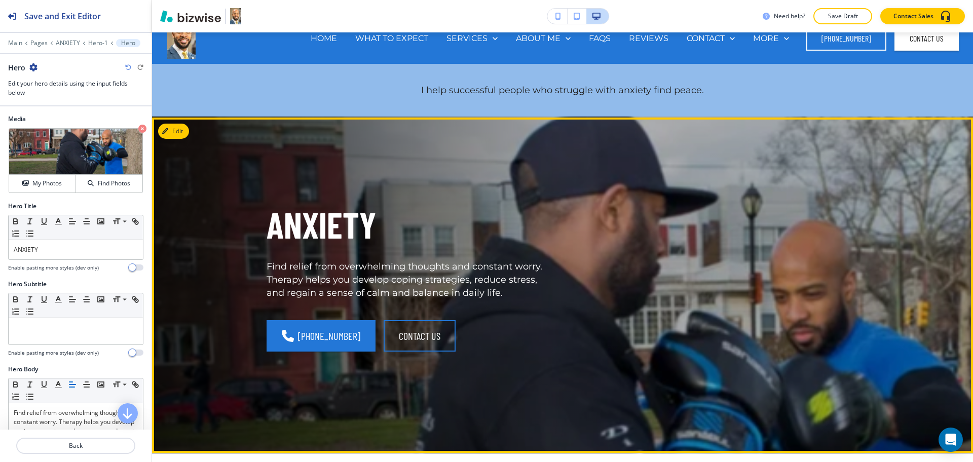
scroll to position [0, 0]
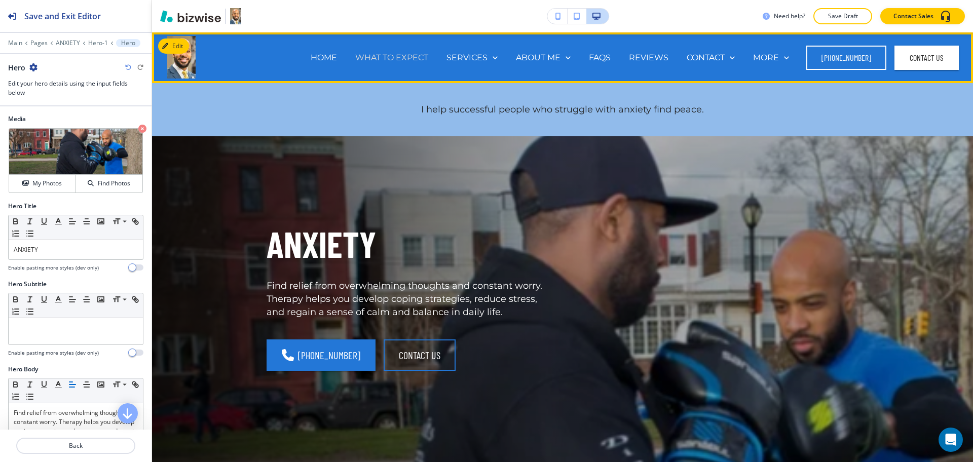
click at [377, 57] on p "WHAT TO EXPECT" at bounding box center [391, 58] width 73 height 12
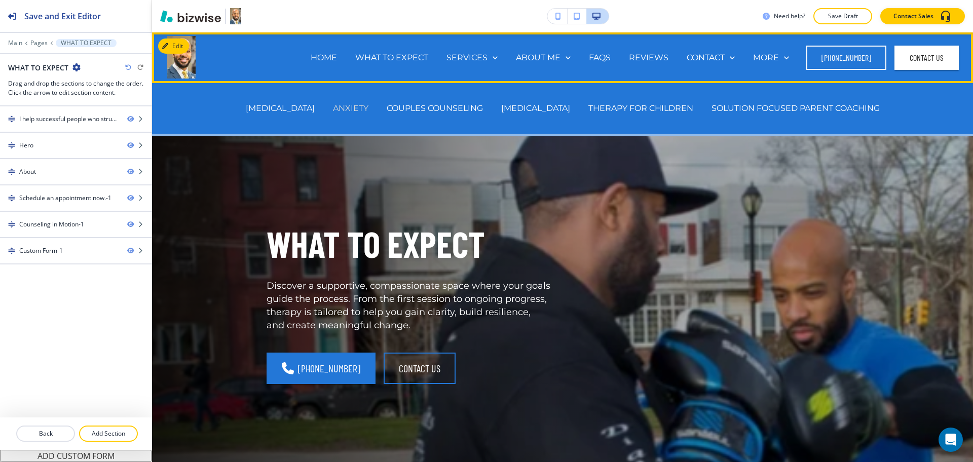
click at [367, 111] on p "ANXIETY" at bounding box center [350, 108] width 35 height 12
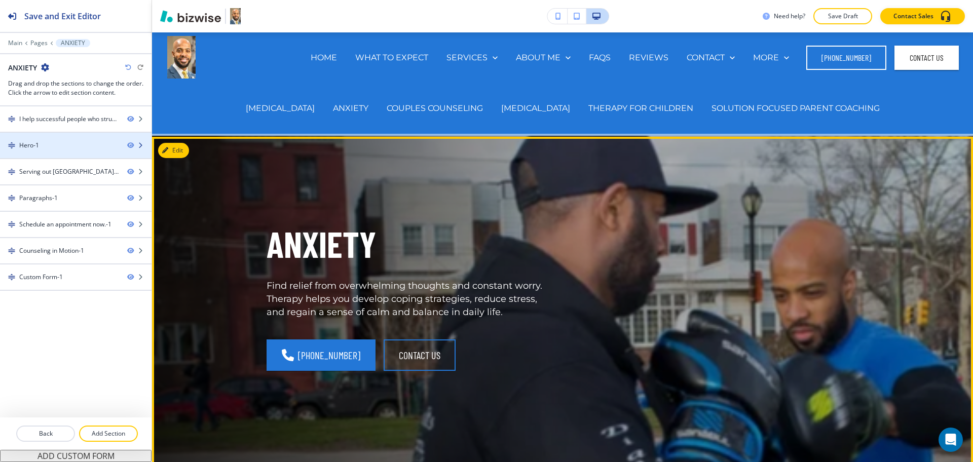
click at [73, 145] on div "Hero-1" at bounding box center [59, 145] width 119 height 9
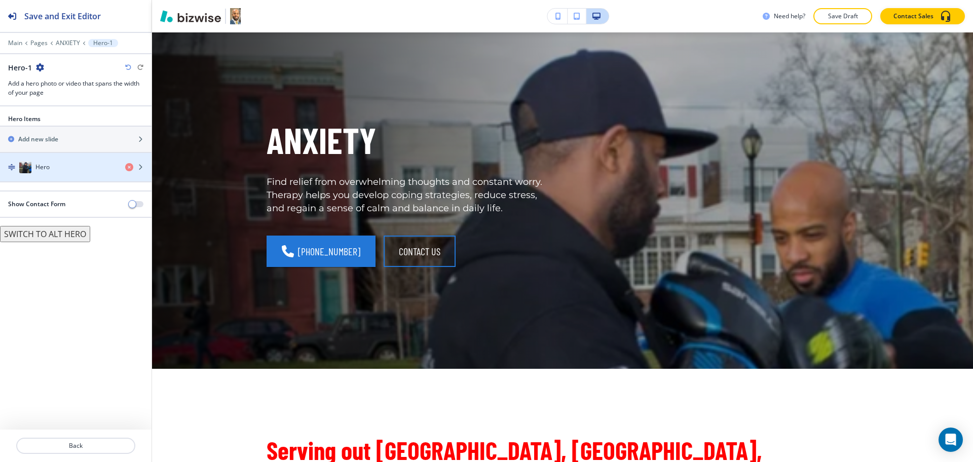
scroll to position [104, 0]
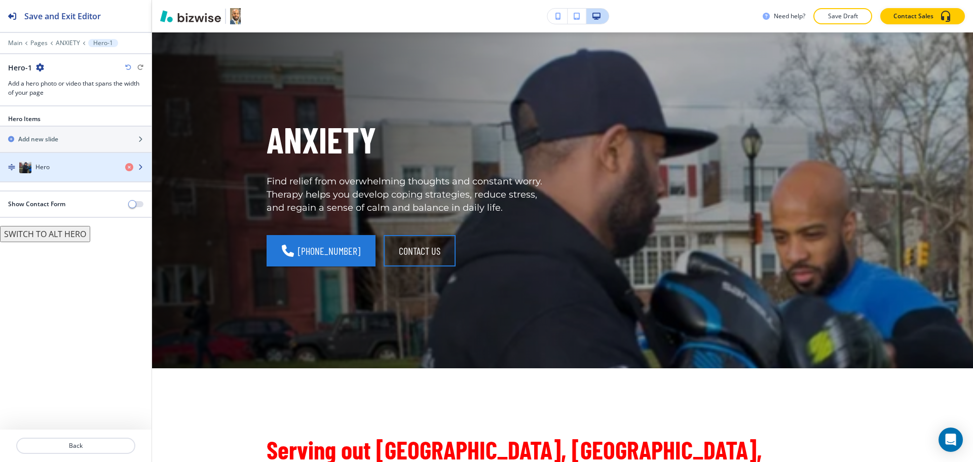
click at [57, 162] on div "Hero" at bounding box center [58, 167] width 117 height 12
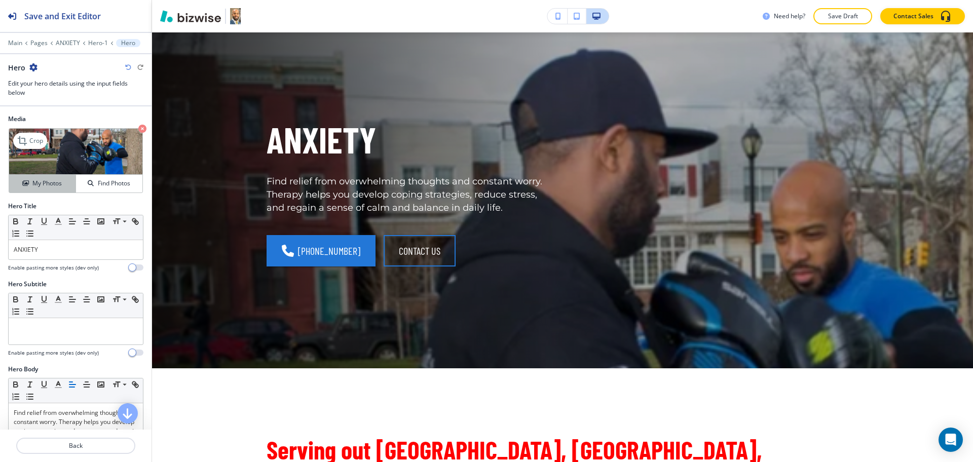
click at [41, 183] on h4 "My Photos" at bounding box center [46, 183] width 29 height 9
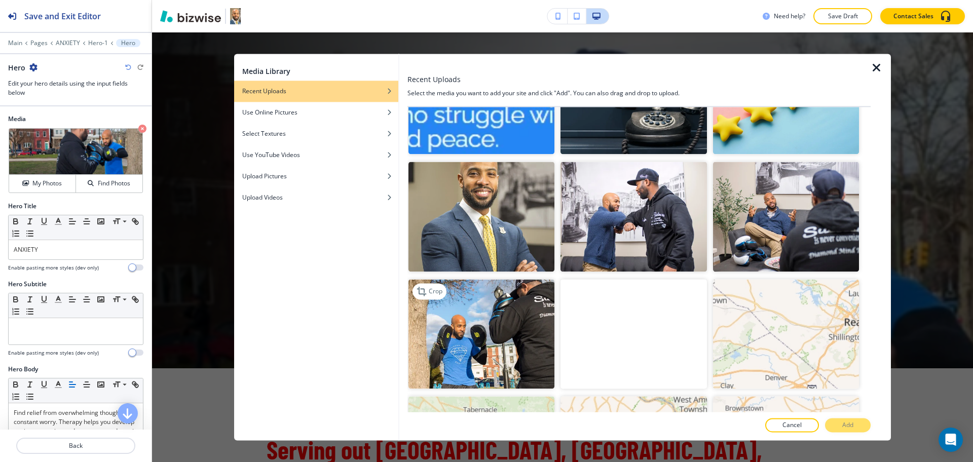
click at [524, 326] on img "button" at bounding box center [482, 334] width 146 height 110
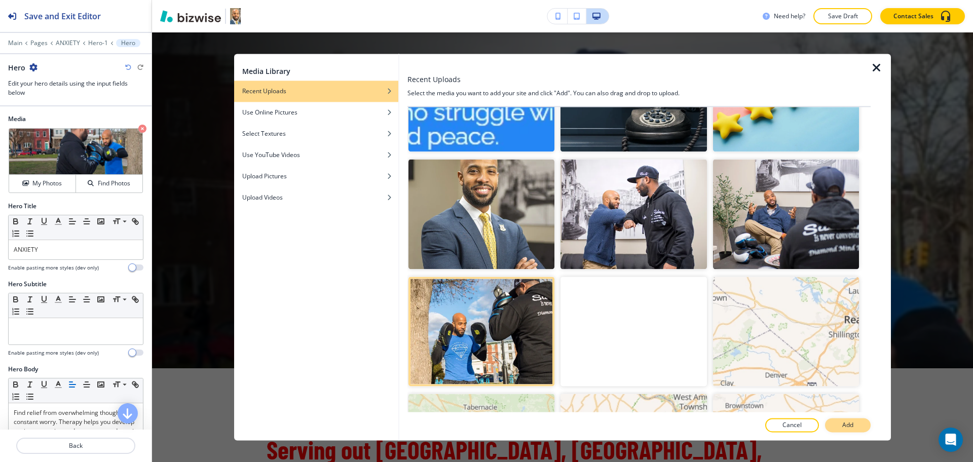
scroll to position [105, 0]
click at [851, 427] on p "Add" at bounding box center [848, 425] width 11 height 9
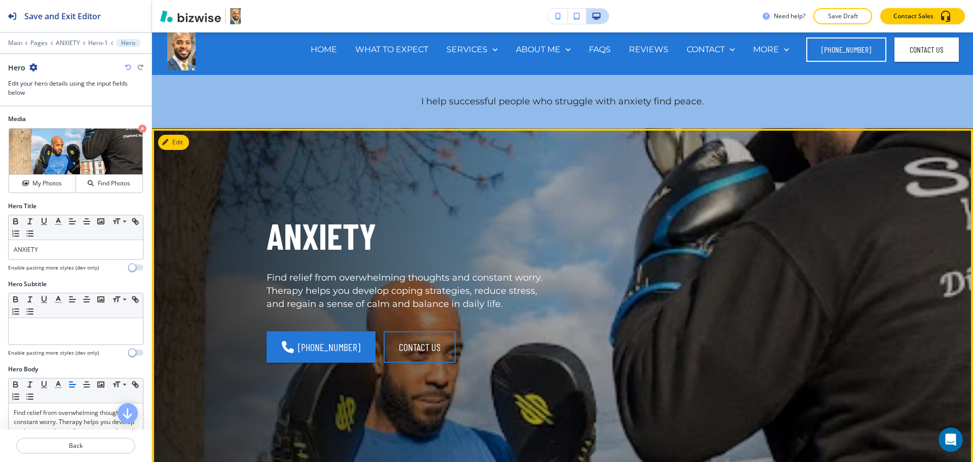
scroll to position [0, 0]
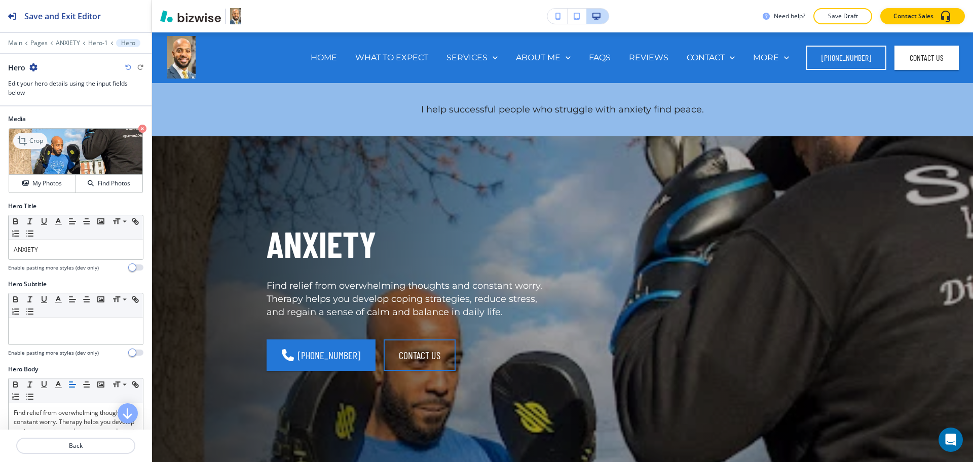
click at [23, 143] on icon at bounding box center [22, 140] width 9 height 9
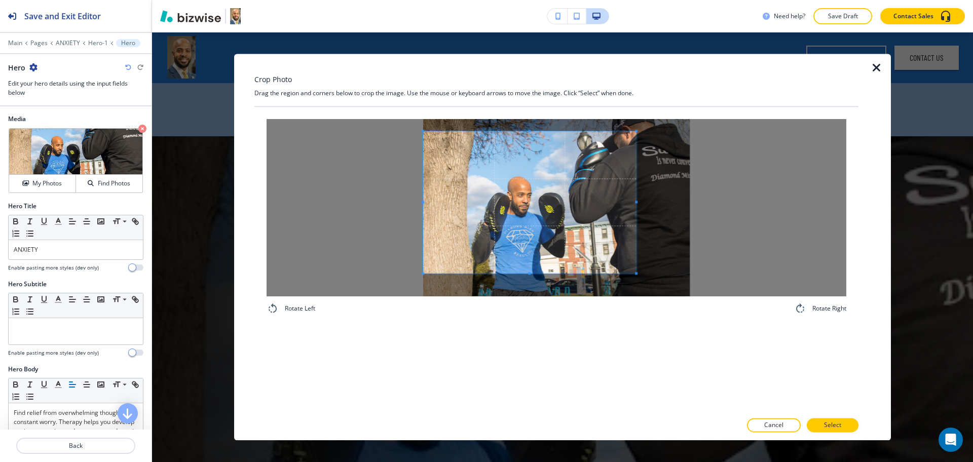
click at [557, 210] on span at bounding box center [529, 202] width 213 height 142
click at [590, 202] on span at bounding box center [529, 203] width 213 height 142
click at [658, 202] on span at bounding box center [657, 202] width 3 height 3
click at [842, 420] on button "Select" at bounding box center [833, 426] width 52 height 14
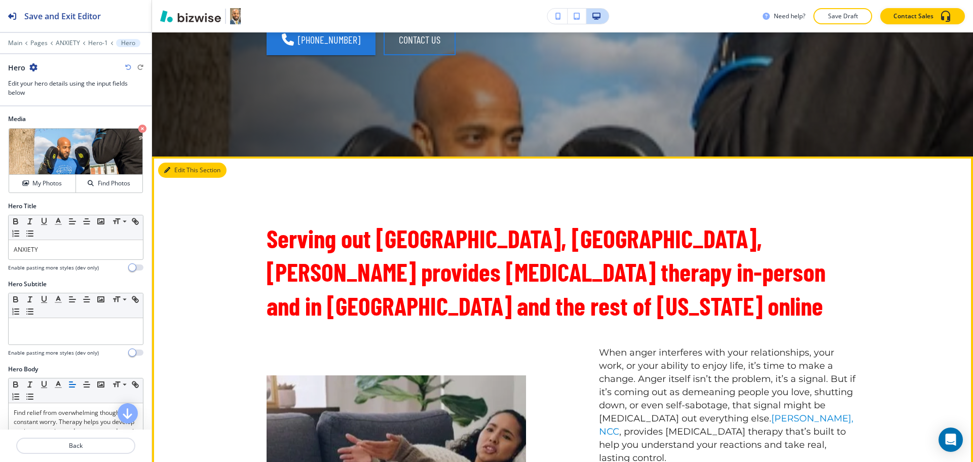
click at [171, 167] on button "Edit This Section" at bounding box center [192, 170] width 68 height 15
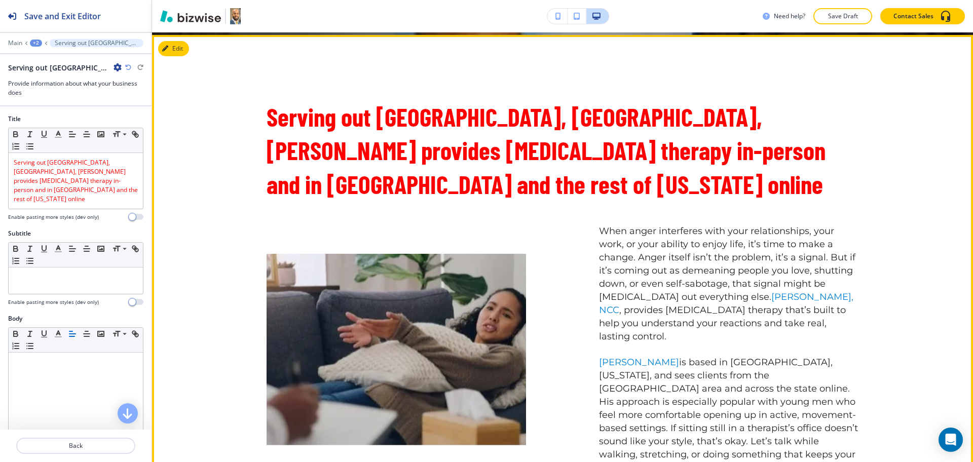
scroll to position [440, 0]
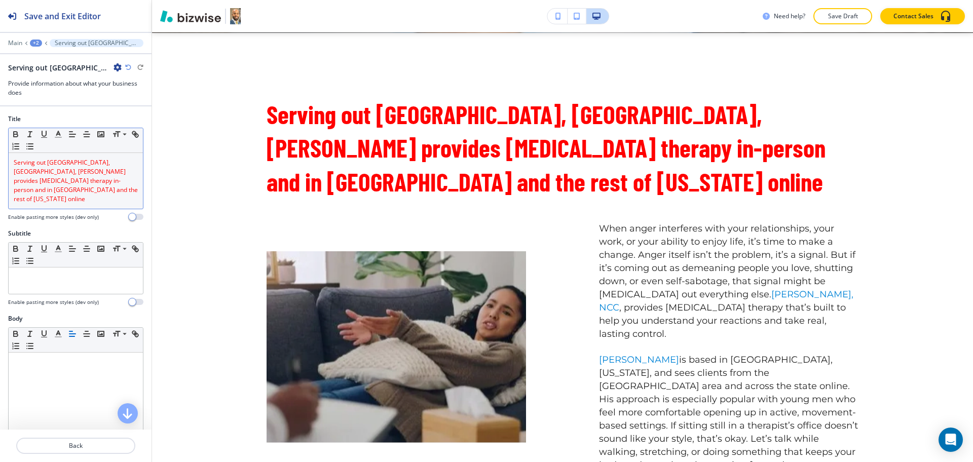
click at [92, 178] on span "Serving out [GEOGRAPHIC_DATA], [GEOGRAPHIC_DATA], [PERSON_NAME] provides [MEDIC…" at bounding box center [77, 180] width 126 height 45
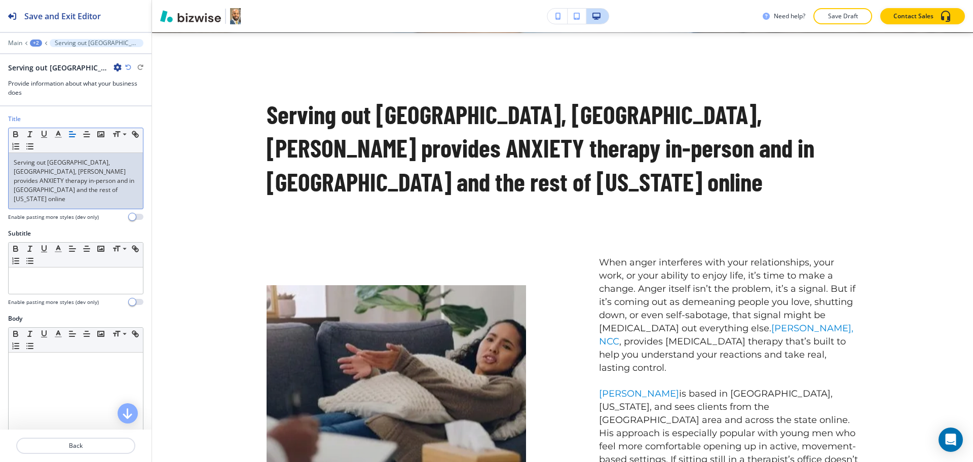
scroll to position [0, 0]
click at [59, 130] on icon "button" at bounding box center [58, 134] width 9 height 9
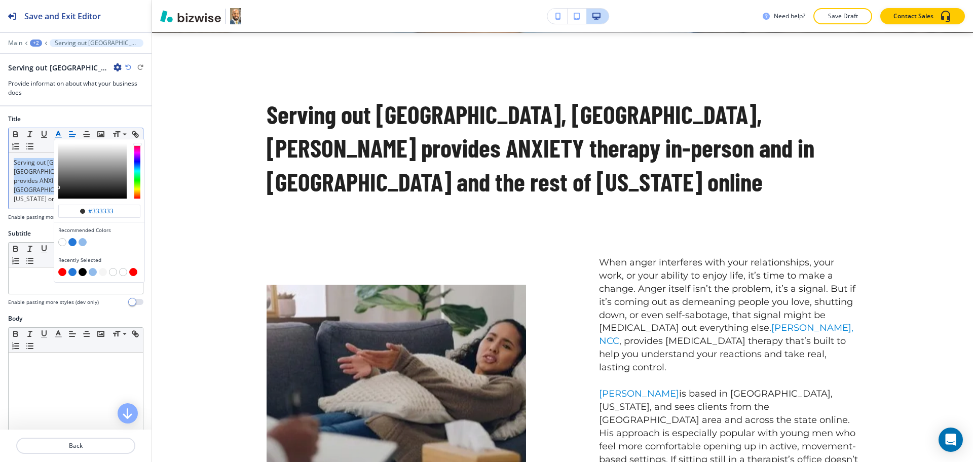
click at [63, 271] on button "button" at bounding box center [62, 272] width 8 height 8
type input "#ff0000"
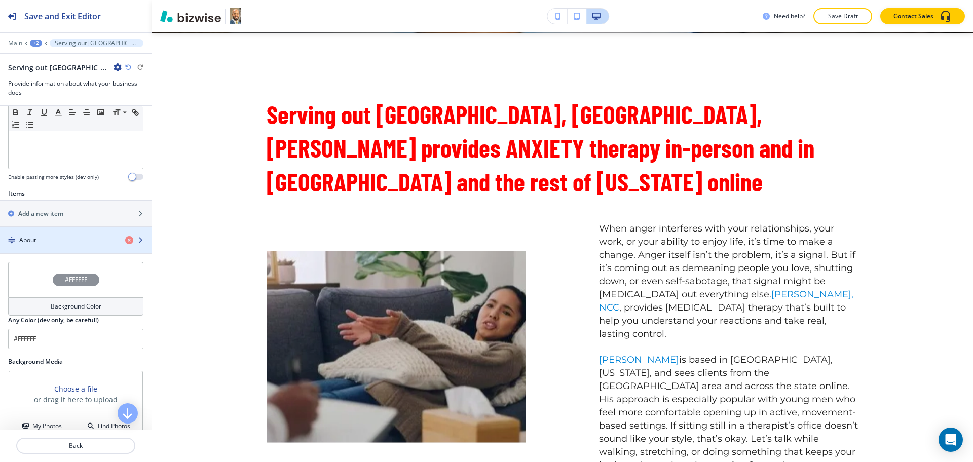
scroll to position [316, 0]
click at [49, 235] on div "About" at bounding box center [58, 239] width 117 height 9
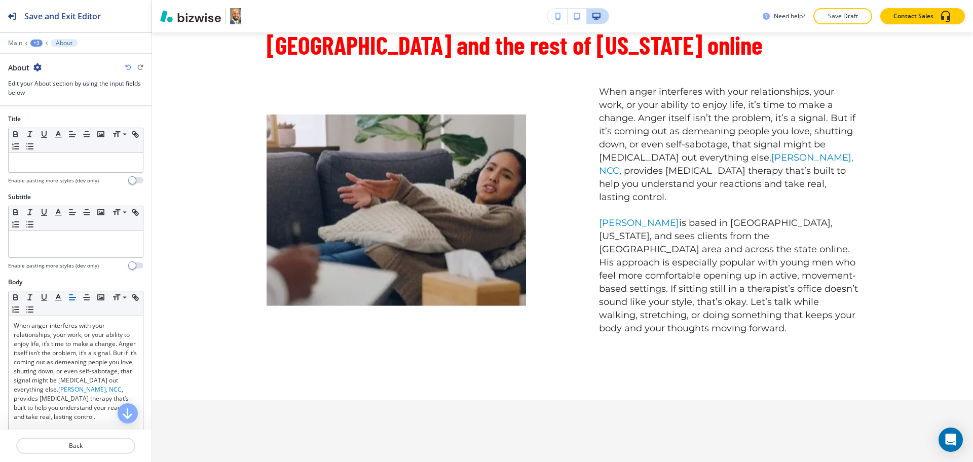
scroll to position [581, 0]
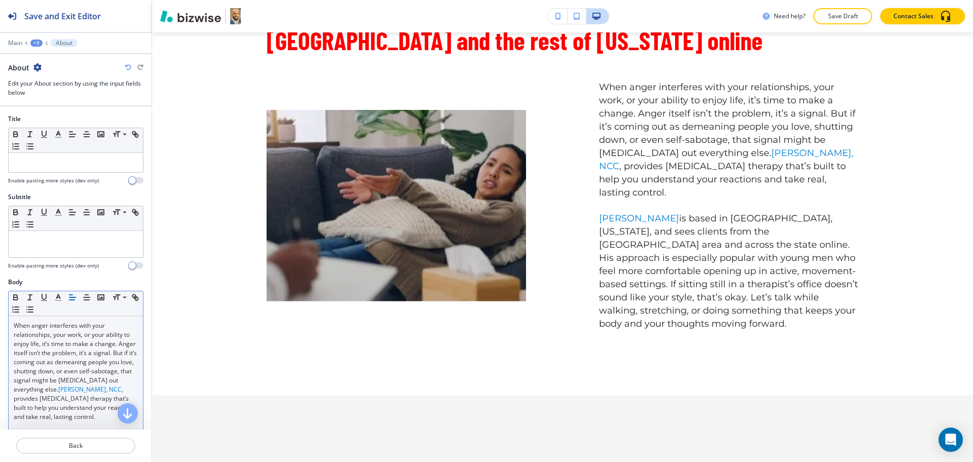
click at [89, 347] on p "When anger interferes with your relationships, your work, or your ability to en…" at bounding box center [76, 371] width 124 height 100
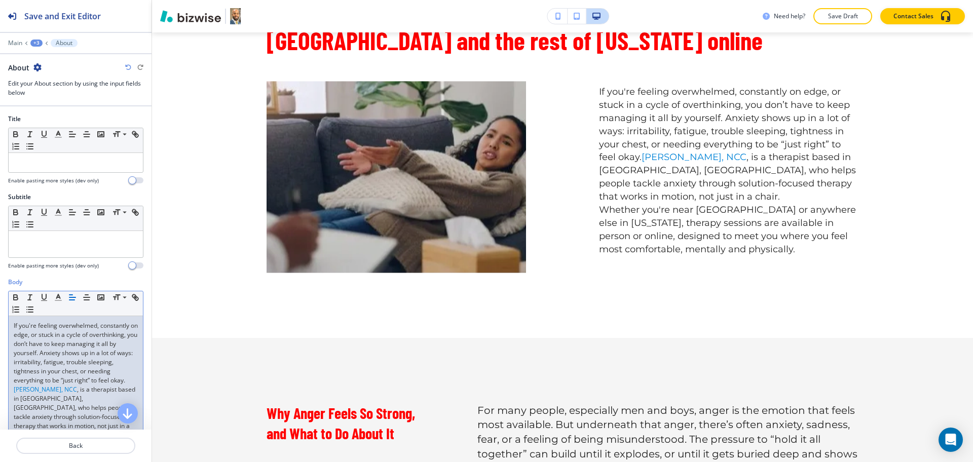
scroll to position [0, 0]
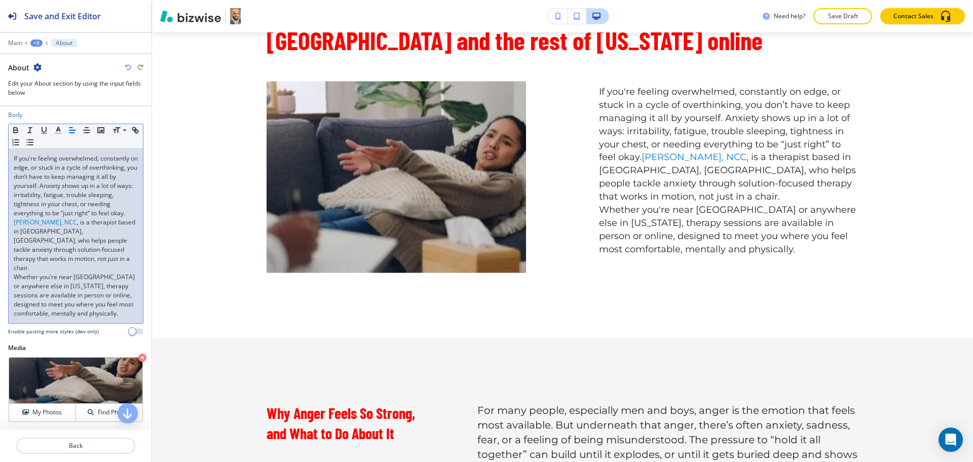
click at [125, 258] on p "If you're feeling overwhelmed, constantly on edge, or stuck in a cycle of overt…" at bounding box center [76, 213] width 124 height 119
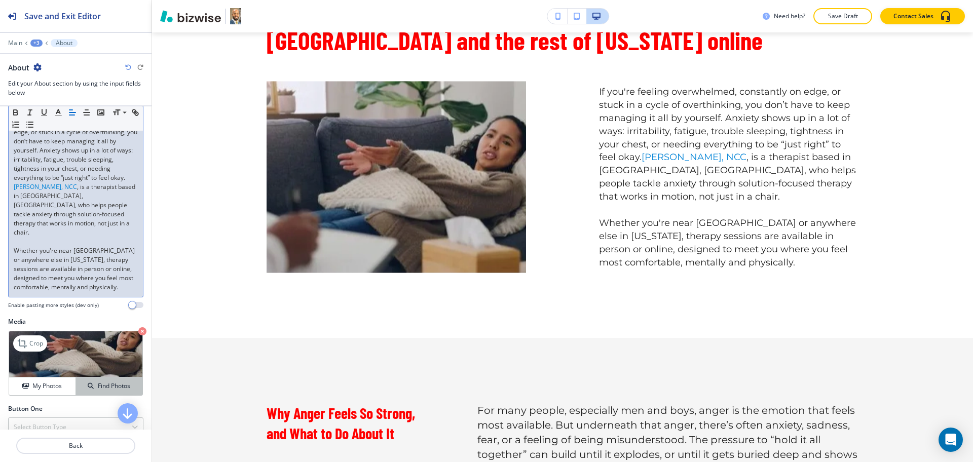
scroll to position [259, 0]
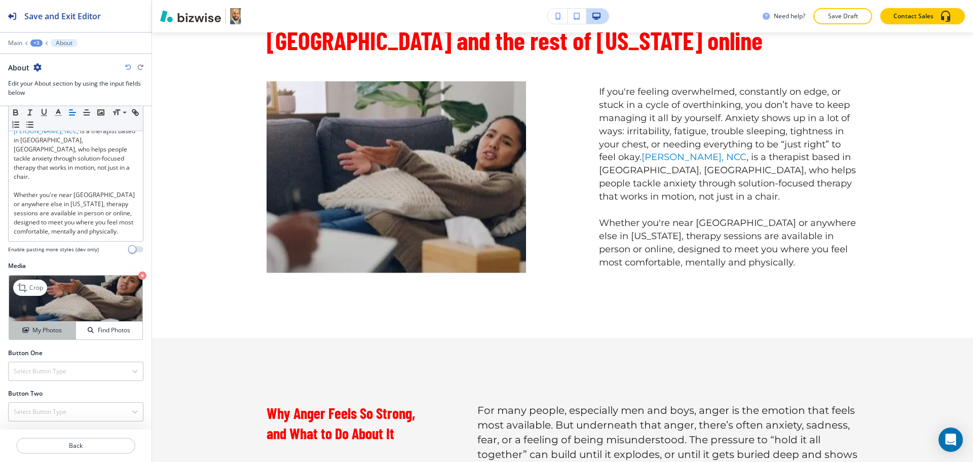
click at [43, 337] on button "My Photos" at bounding box center [42, 331] width 67 height 18
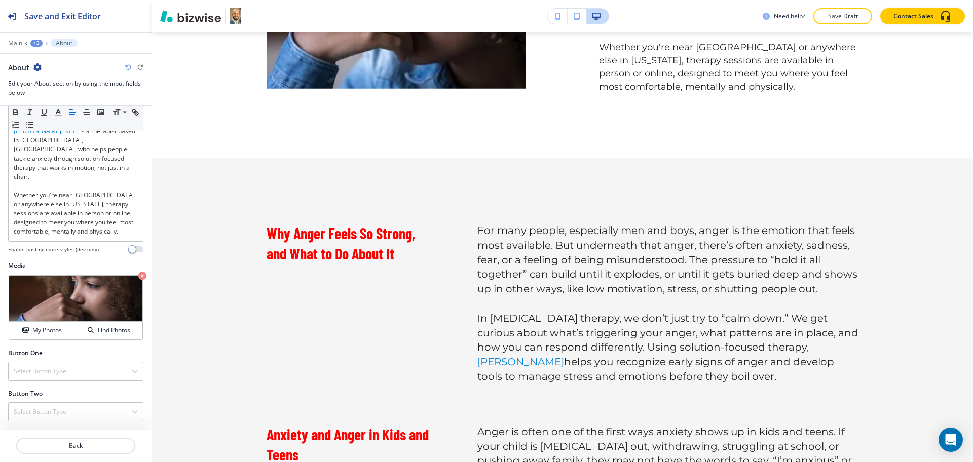
scroll to position [813, 0]
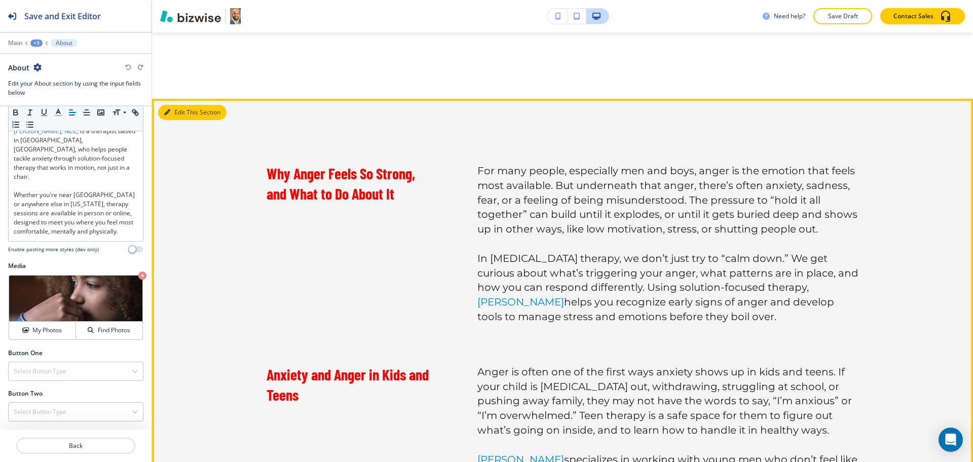
click at [184, 110] on button "Edit This Section" at bounding box center [192, 112] width 68 height 15
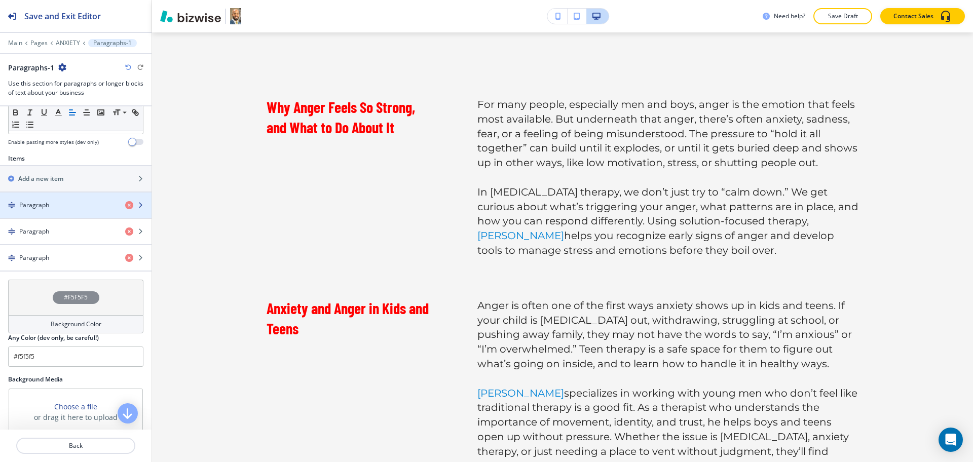
scroll to position [315, 0]
click at [47, 204] on h4 "Paragraph" at bounding box center [34, 204] width 30 height 9
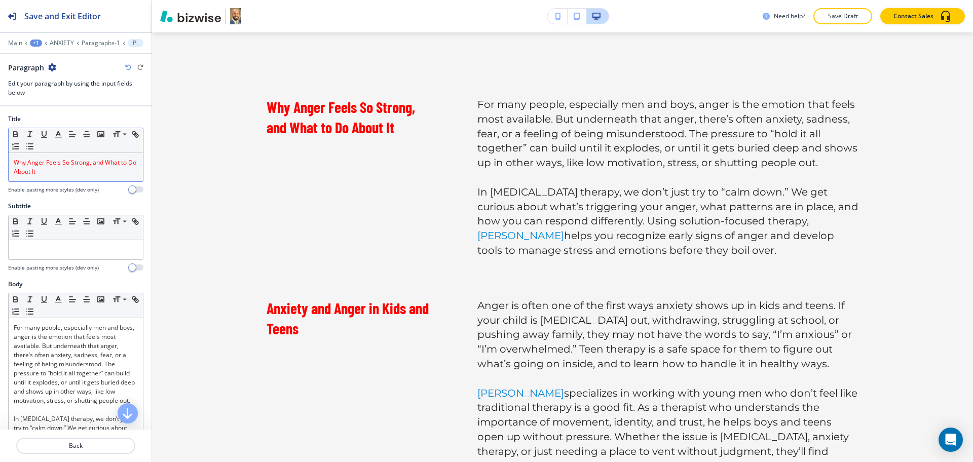
click at [101, 166] on span "Why Anger Feels So Strong, and What to Do About It" at bounding box center [76, 167] width 124 height 18
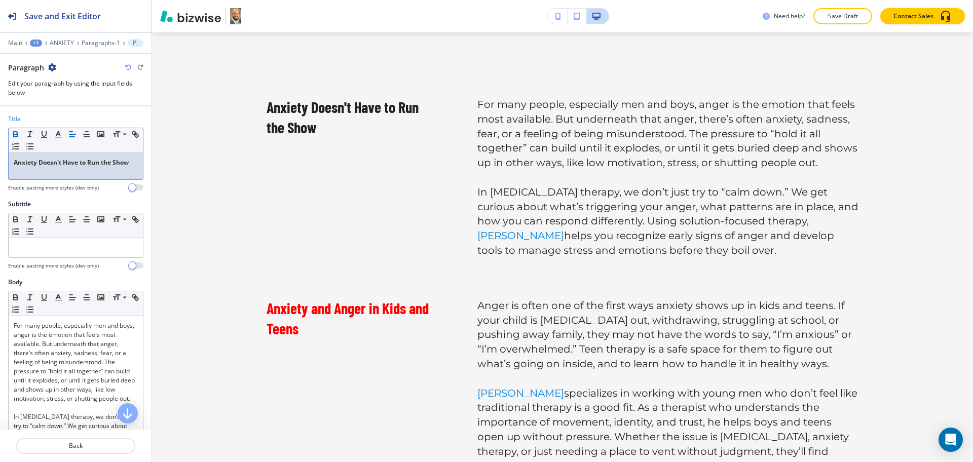
scroll to position [0, 0]
click at [58, 136] on icon "button" at bounding box center [58, 134] width 9 height 9
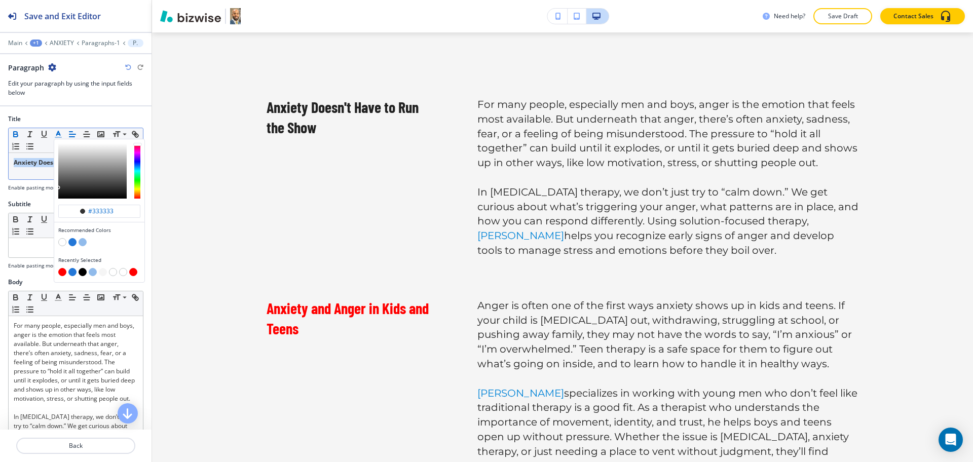
click at [59, 271] on button "button" at bounding box center [62, 272] width 8 height 8
type input "#ff0000"
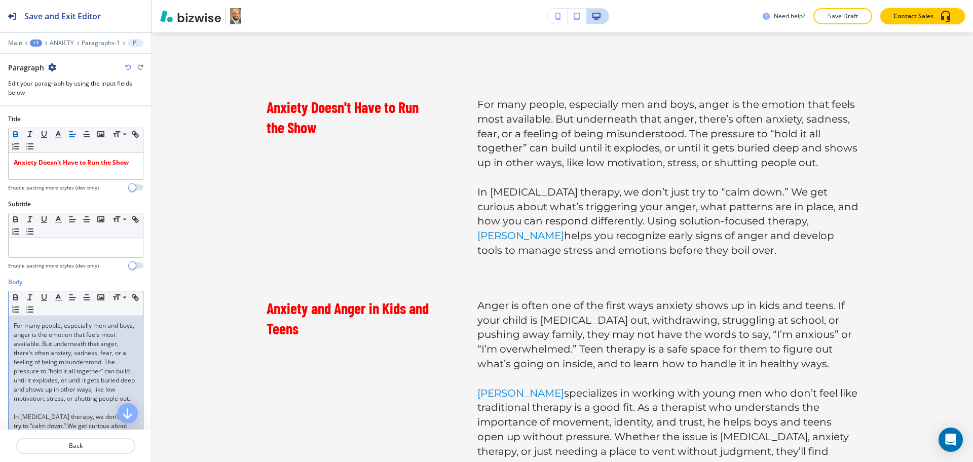
click at [102, 358] on p "For many people, especially men and boys, anger is the emotion that feels most …" at bounding box center [76, 362] width 124 height 82
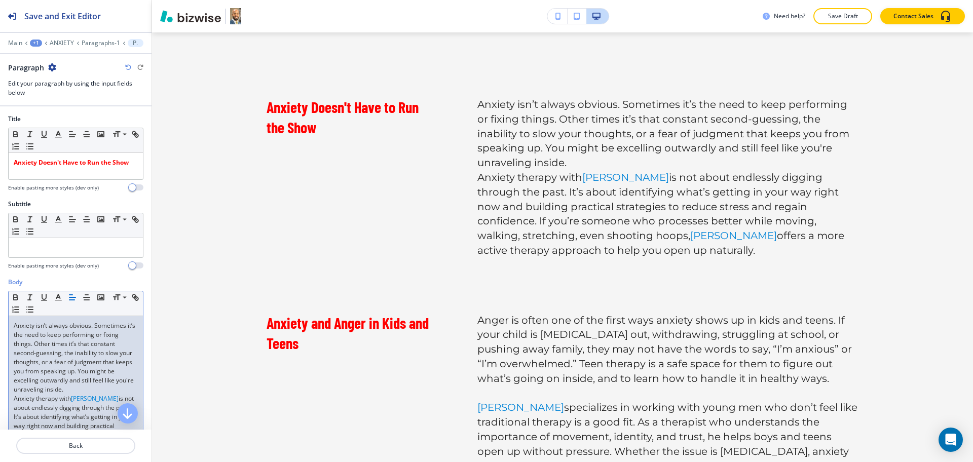
click at [47, 406] on p "Anxiety therapy with David is not about endlessly digging through the past. It’…" at bounding box center [76, 444] width 124 height 100
click at [47, 394] on p "Anxiety isn’t always obvious. Sometimes it’s the need to keep performing or fix…" at bounding box center [76, 357] width 124 height 73
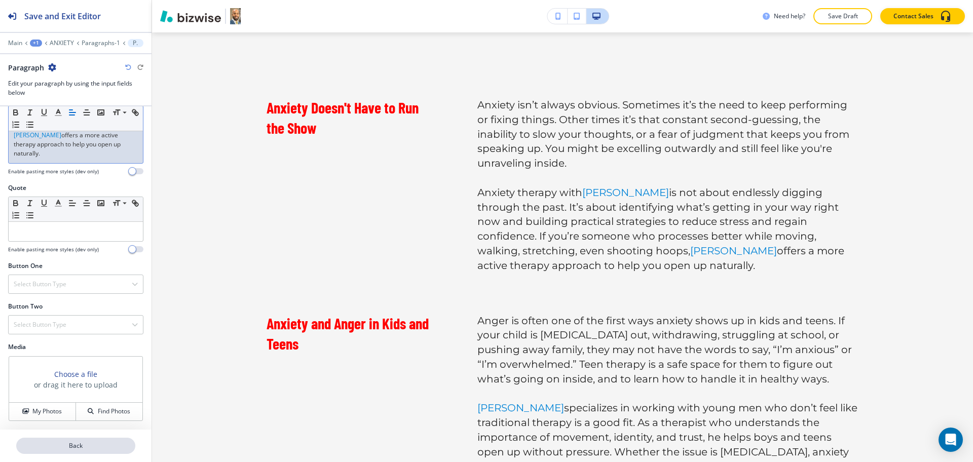
scroll to position [357, 0]
click at [74, 443] on p "Back" at bounding box center [75, 446] width 117 height 9
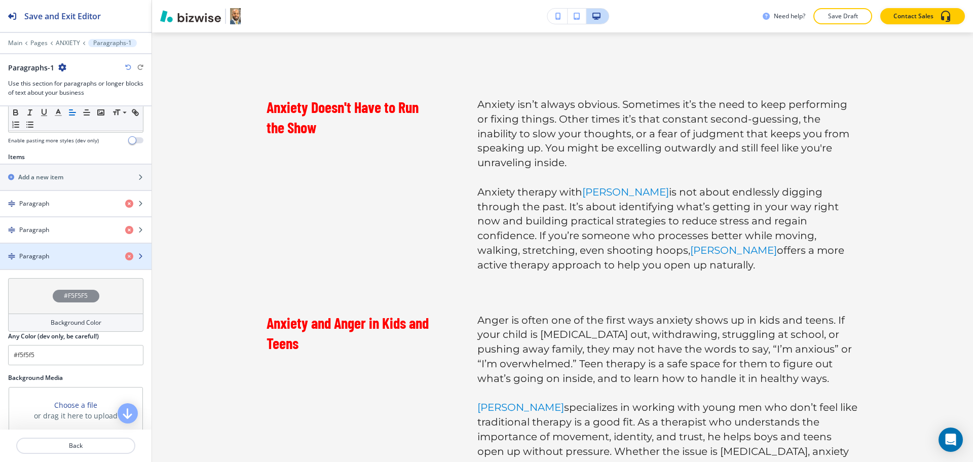
scroll to position [317, 0]
click at [59, 253] on div "Paragraph" at bounding box center [58, 254] width 117 height 9
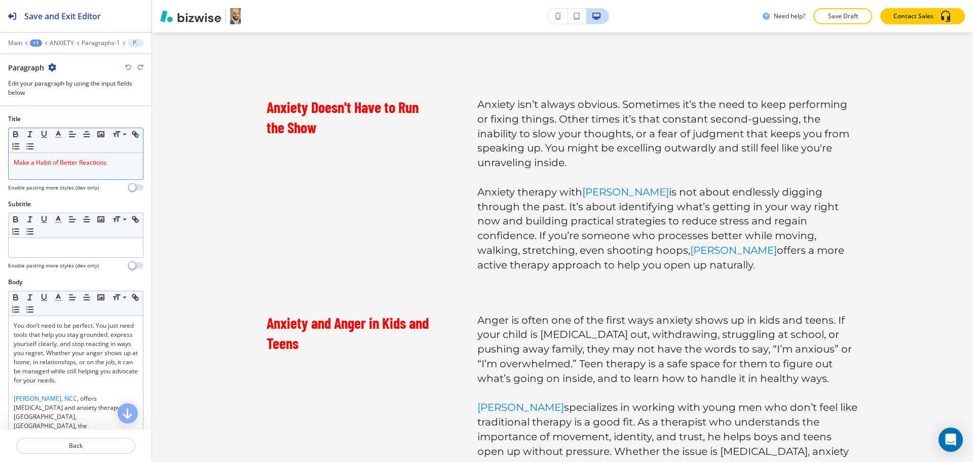
click at [108, 168] on div "Make a Habit of Better Reactions" at bounding box center [76, 166] width 134 height 26
click at [60, 132] on icon "button" at bounding box center [58, 134] width 9 height 9
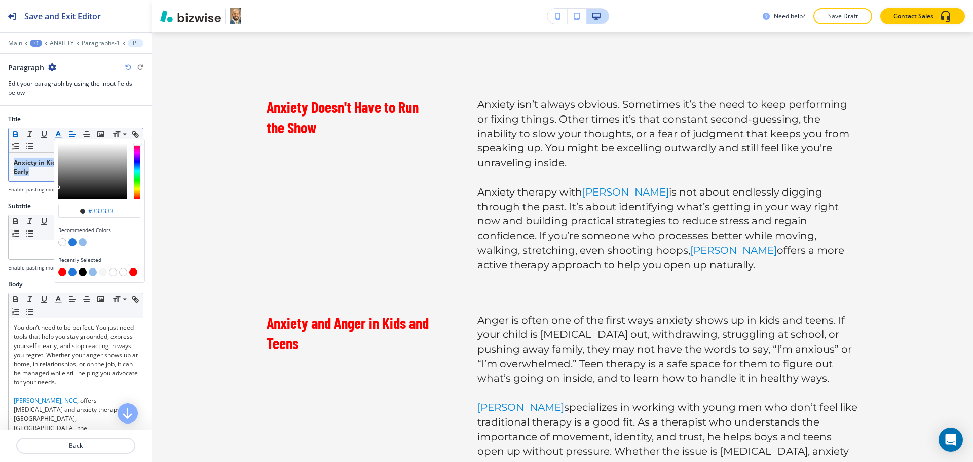
click at [63, 269] on button "button" at bounding box center [62, 272] width 8 height 8
type input "#ff0000"
click at [16, 135] on icon "button" at bounding box center [15, 134] width 9 height 9
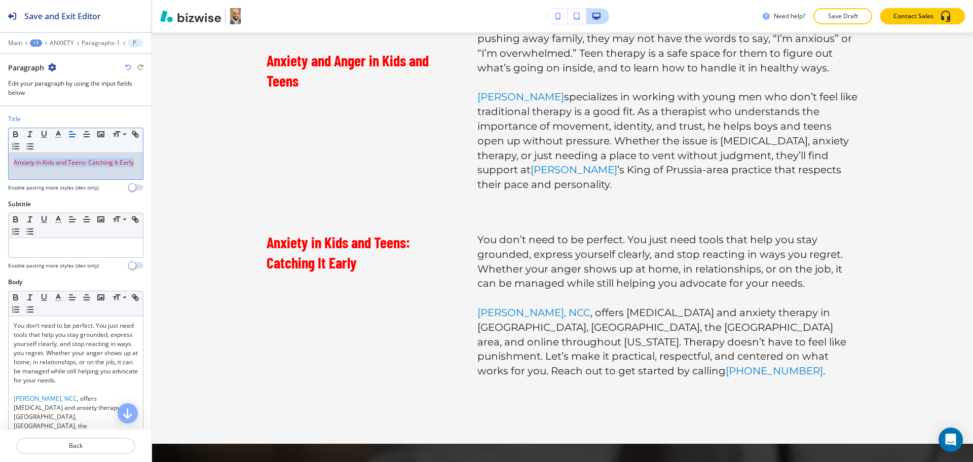
scroll to position [1190, 0]
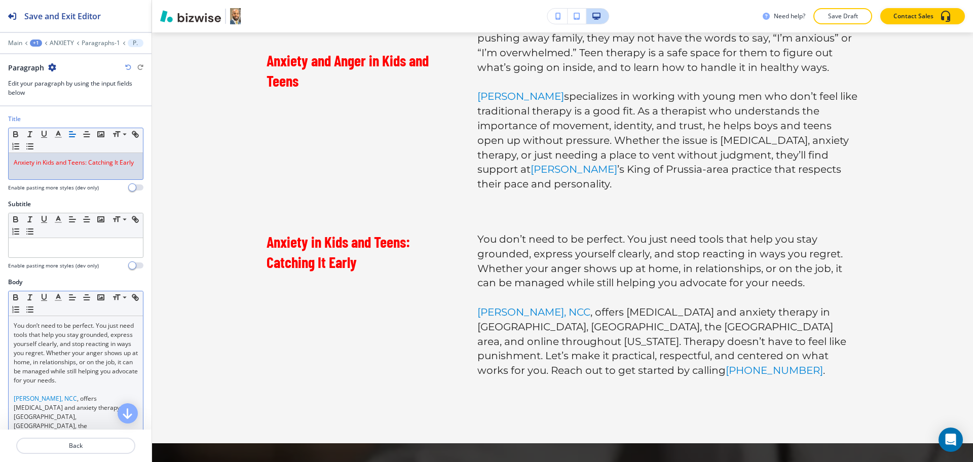
click at [84, 363] on p "You don’t need to be perfect. You just need tools that help you stay grounded, …" at bounding box center [76, 353] width 124 height 64
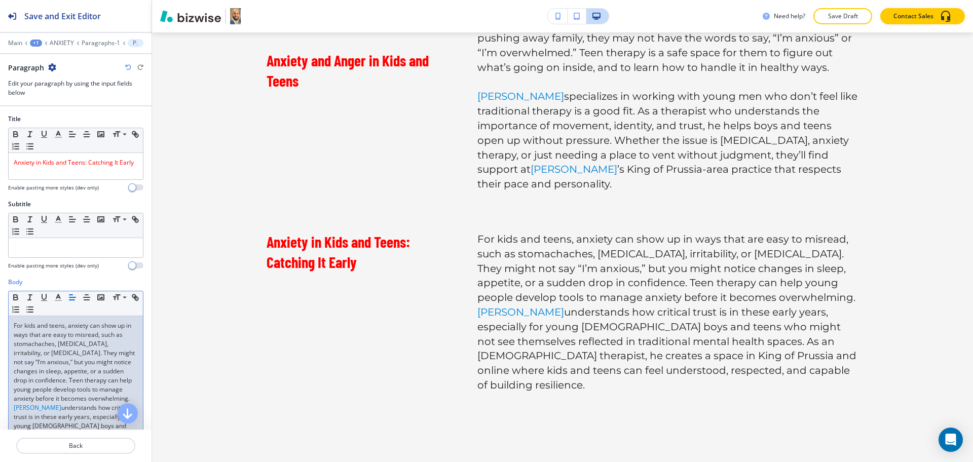
scroll to position [0, 0]
click at [90, 404] on p "For kids and teens, anxiety can show up in ways that are easy to misread, such …" at bounding box center [76, 362] width 124 height 82
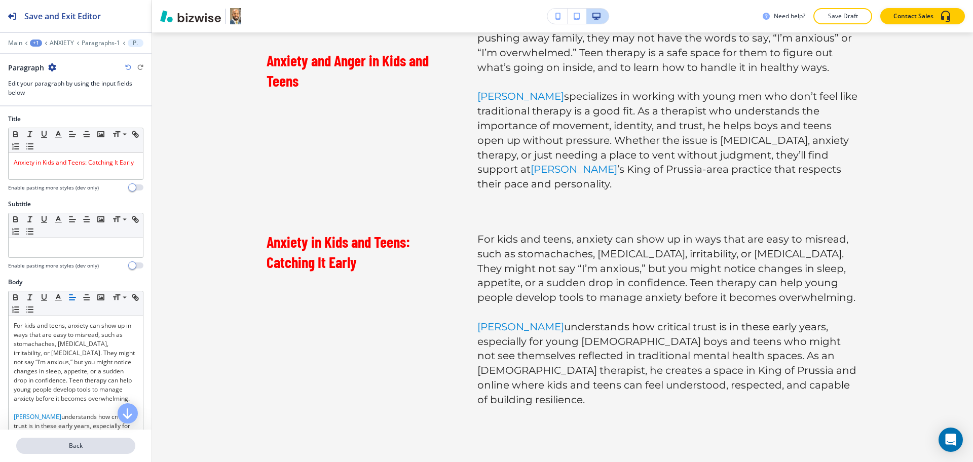
click at [80, 446] on p "Back" at bounding box center [75, 446] width 117 height 9
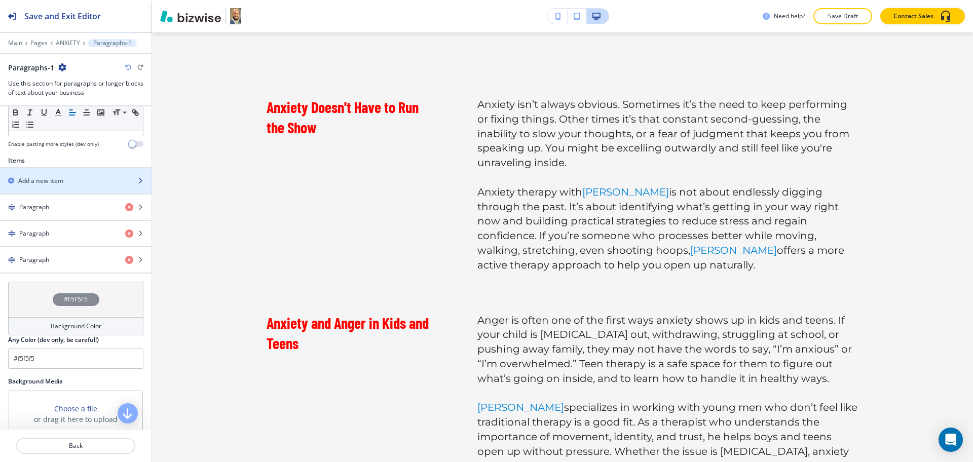
scroll to position [314, 0]
click at [33, 179] on h2 "Add a new item" at bounding box center [40, 179] width 45 height 9
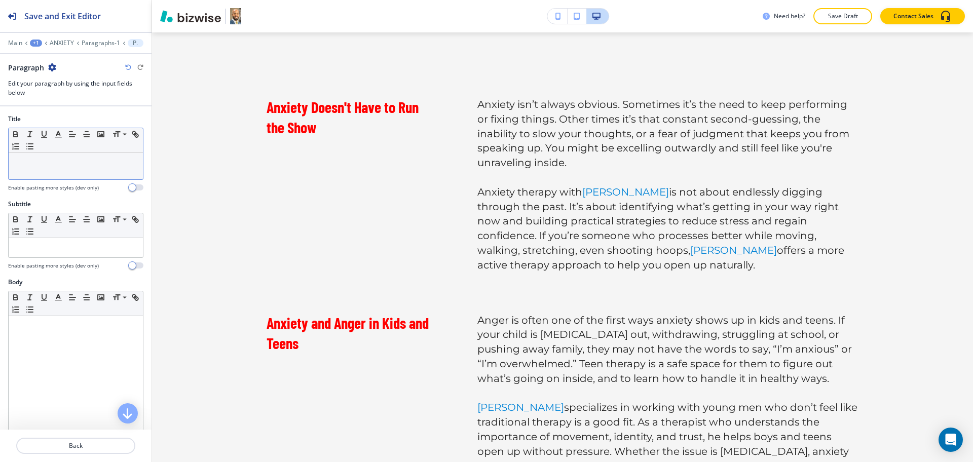
click at [48, 168] on div at bounding box center [76, 166] width 134 height 26
paste div
click at [59, 134] on line "button" at bounding box center [58, 134] width 3 height 0
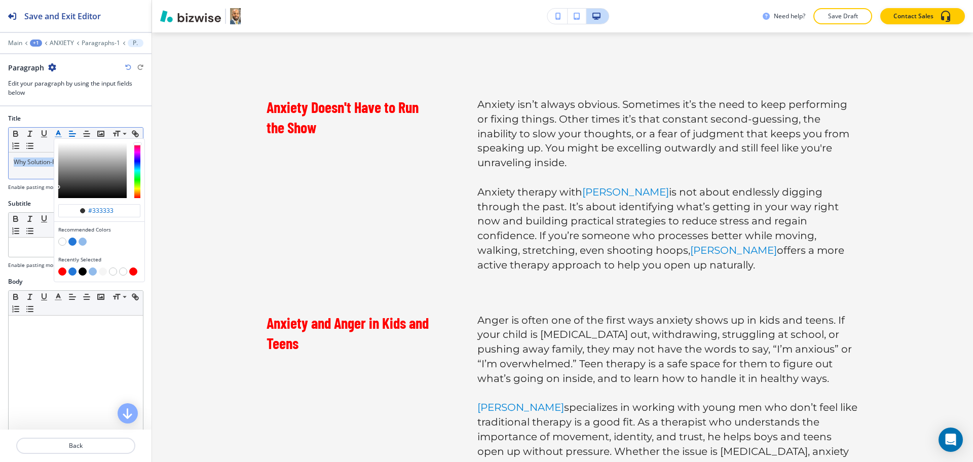
click at [61, 271] on button "button" at bounding box center [62, 272] width 8 height 8
type input "#ff0000"
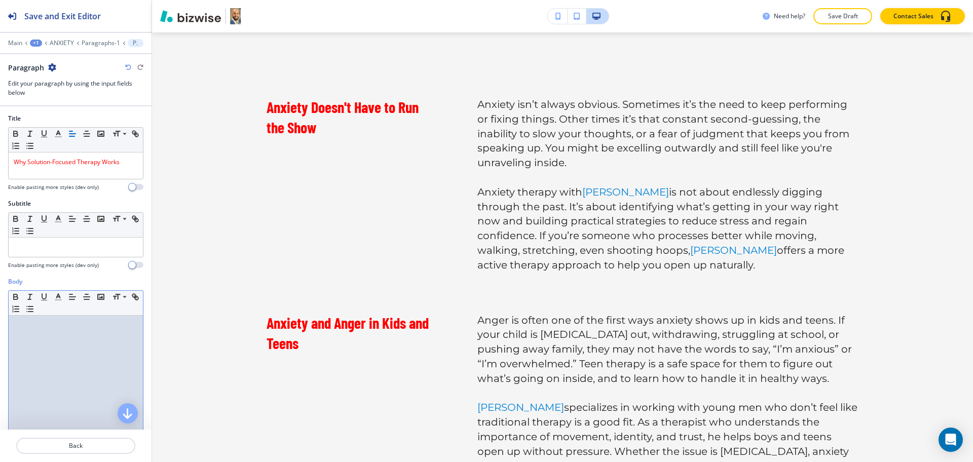
click at [88, 366] on div at bounding box center [76, 382] width 134 height 132
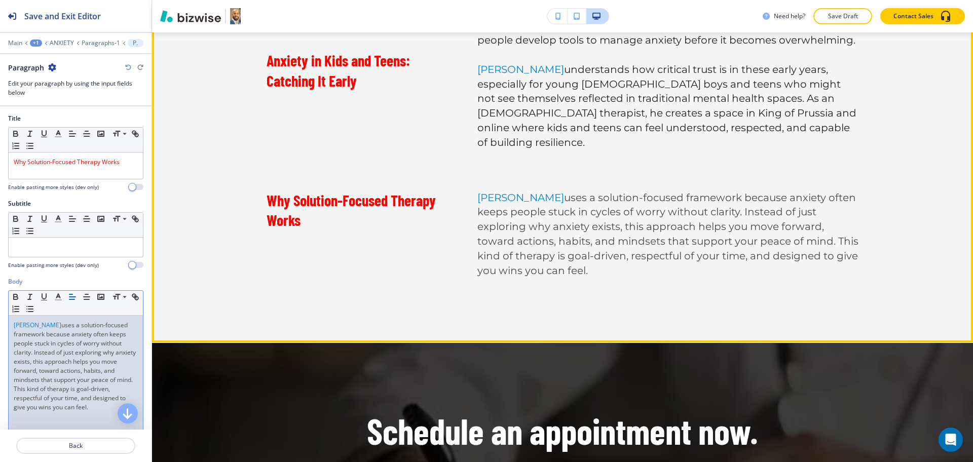
scroll to position [1449, 0]
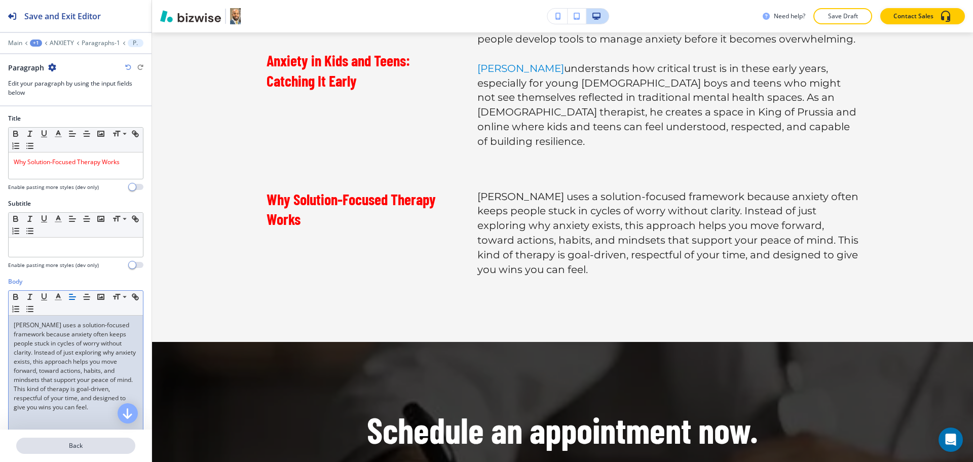
click at [107, 446] on p "Back" at bounding box center [75, 446] width 117 height 9
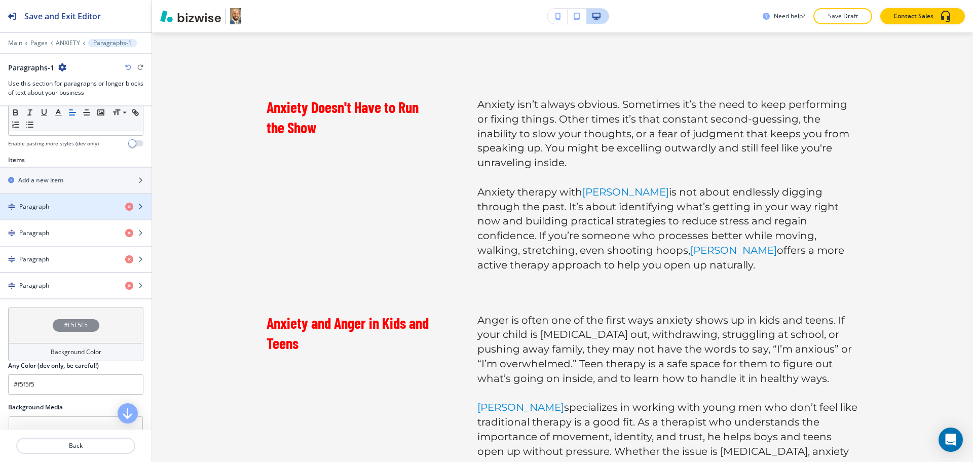
scroll to position [316, 0]
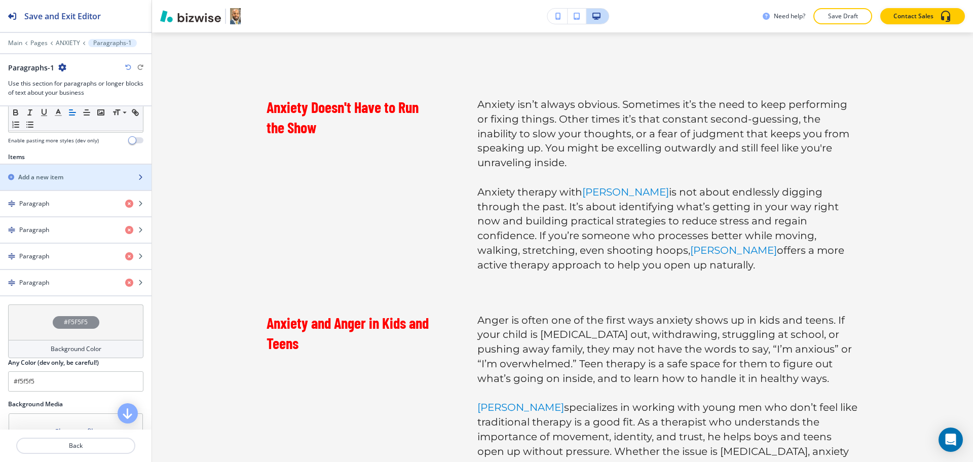
click at [53, 174] on h2 "Add a new item" at bounding box center [40, 177] width 45 height 9
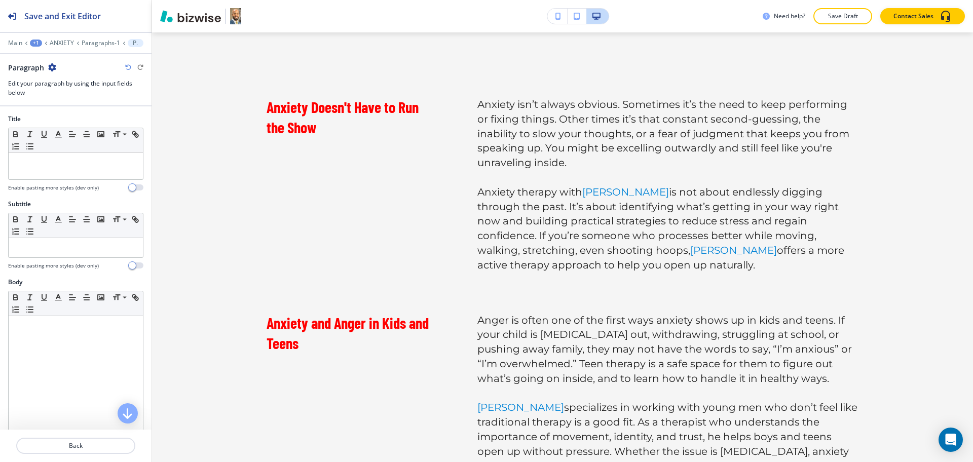
click at [53, 174] on div at bounding box center [76, 166] width 134 height 26
paste div
click at [55, 135] on icon "button" at bounding box center [58, 134] width 9 height 9
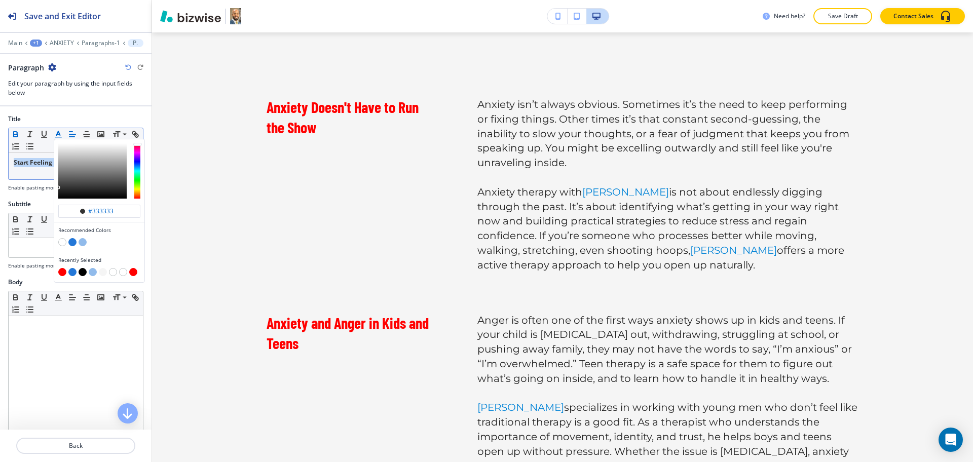
click at [61, 272] on button "button" at bounding box center [62, 272] width 8 height 8
type input "#ff0000"
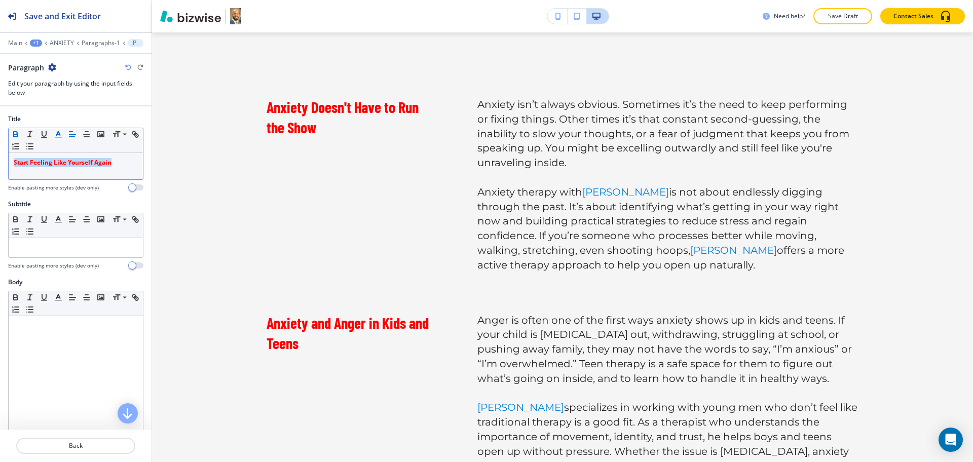
click at [14, 135] on icon "button" at bounding box center [16, 135] width 4 height 3
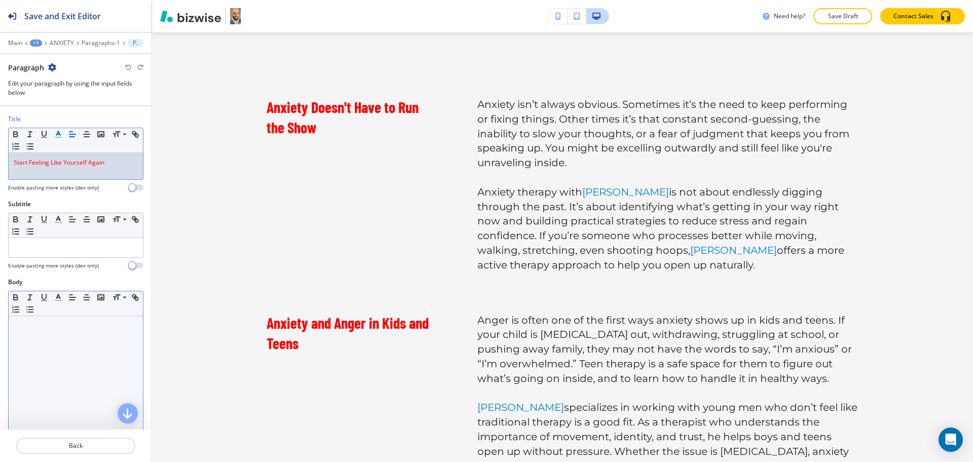
click at [84, 361] on div at bounding box center [76, 382] width 134 height 132
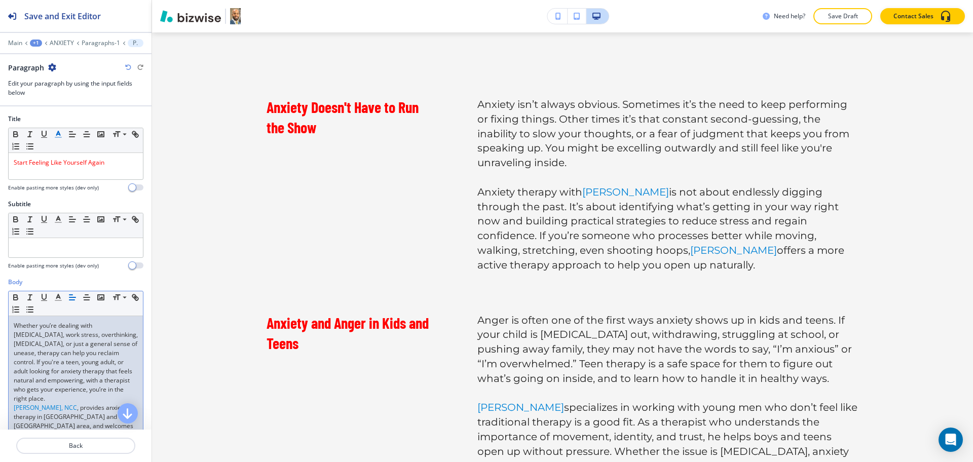
click at [98, 398] on p "Whether you’re dealing with social anxiety, work stress, overthinking, panic at…" at bounding box center [76, 362] width 124 height 82
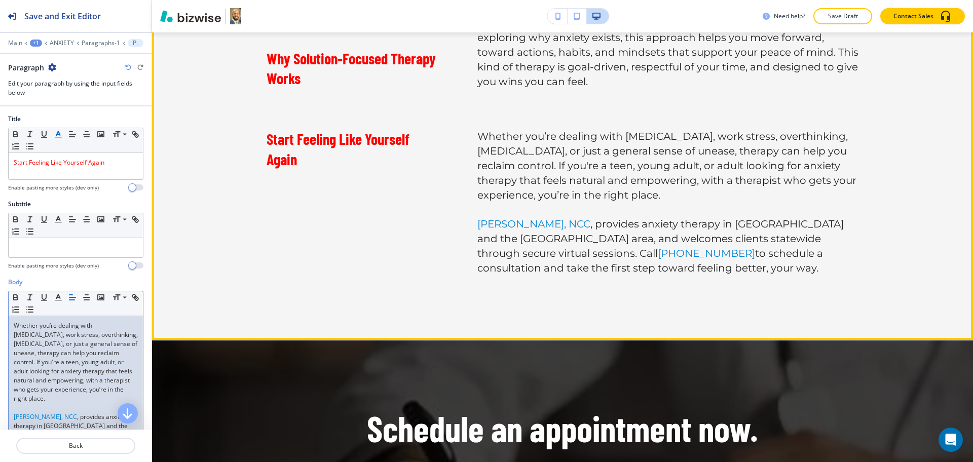
scroll to position [1637, 0]
click at [684, 217] on link ", provides anxiety therapy in Berwyn and the King of Prussia area, and welcomes…" at bounding box center [662, 238] width 369 height 42
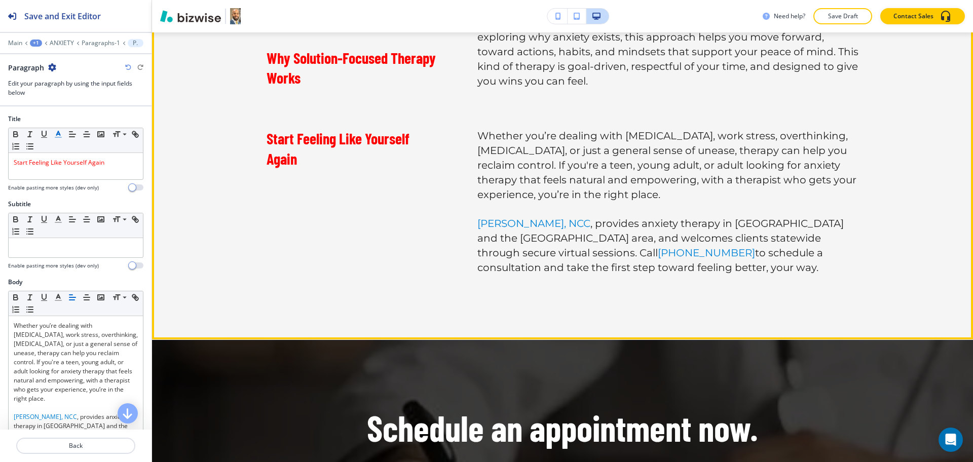
click at [714, 247] on link "to schedule a consultation and take the first step toward feeling better, your …" at bounding box center [652, 260] width 348 height 27
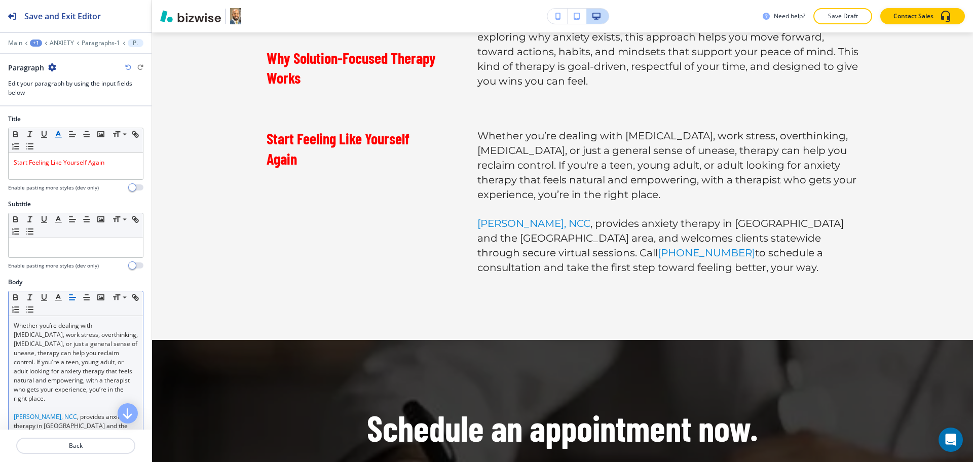
click at [75, 386] on p "Whether you’re dealing with social anxiety, work stress, overthinking, panic at…" at bounding box center [76, 362] width 124 height 82
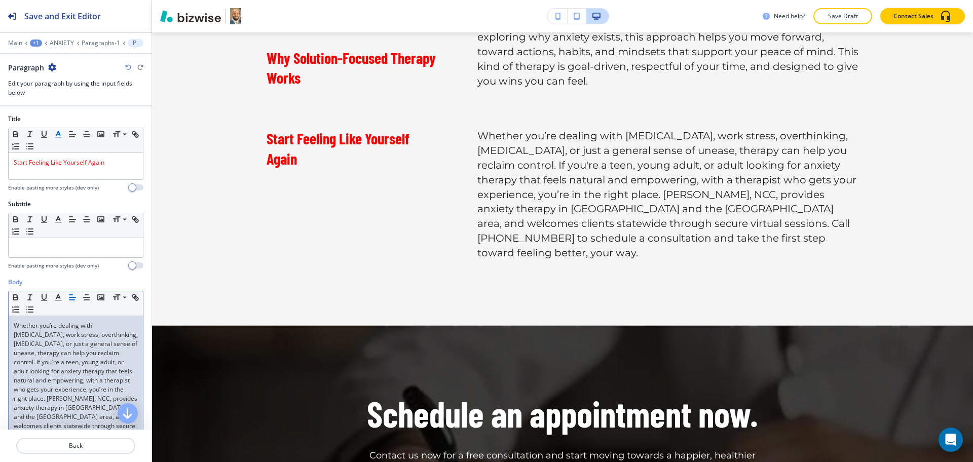
click at [85, 396] on p "Whether you’re dealing with social anxiety, work stress, overthinking, panic at…" at bounding box center [76, 389] width 124 height 137
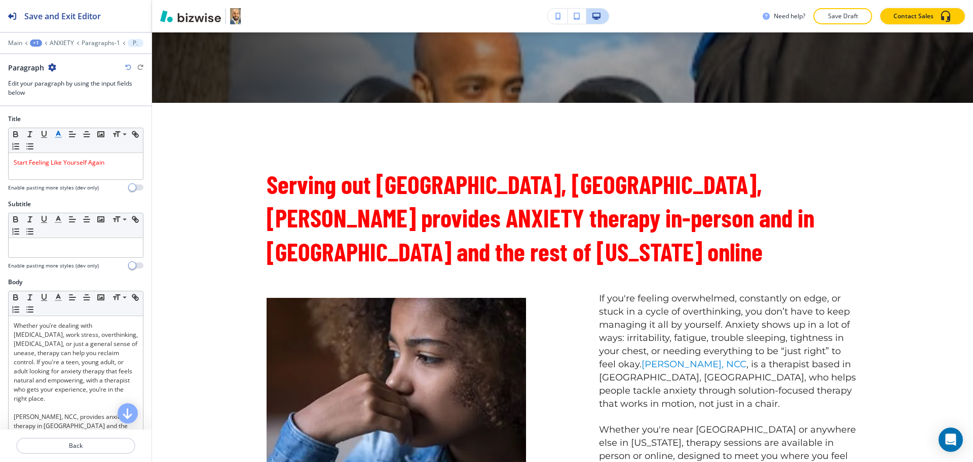
scroll to position [0, 0]
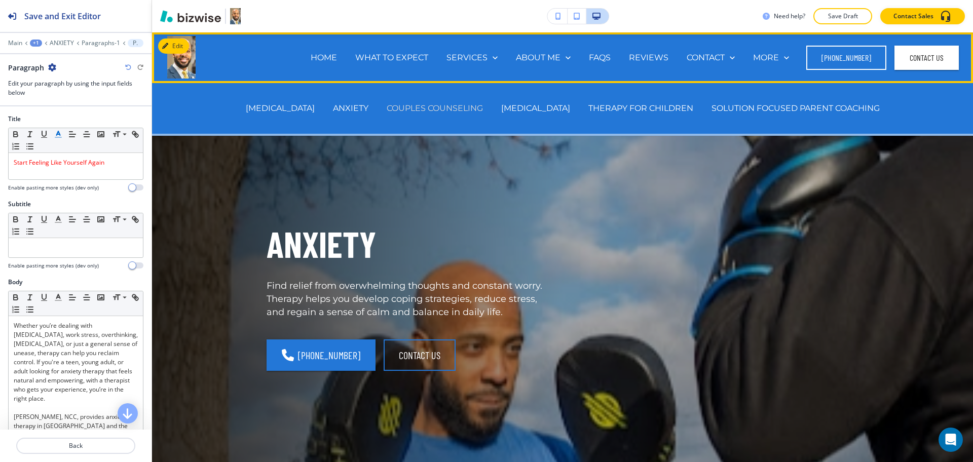
click at [445, 106] on p "COUPLES COUNSELING" at bounding box center [435, 108] width 96 height 12
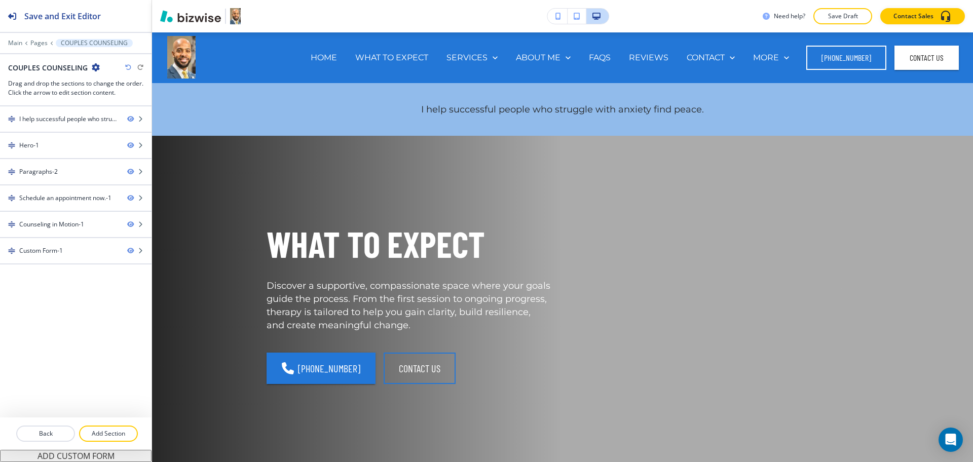
click at [72, 68] on h2 "COUPLES COUNSELING" at bounding box center [48, 67] width 80 height 11
copy div "COUPLES COUNSELING"
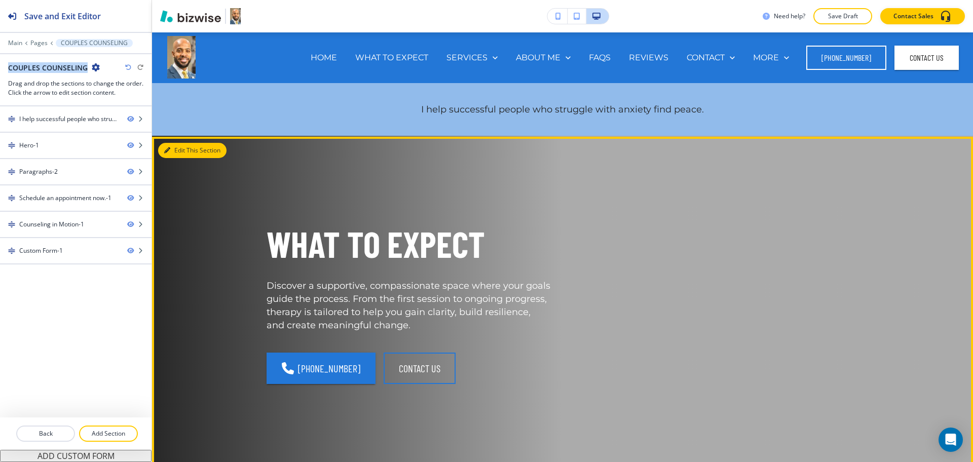
click at [171, 152] on button "Edit This Section" at bounding box center [192, 150] width 68 height 15
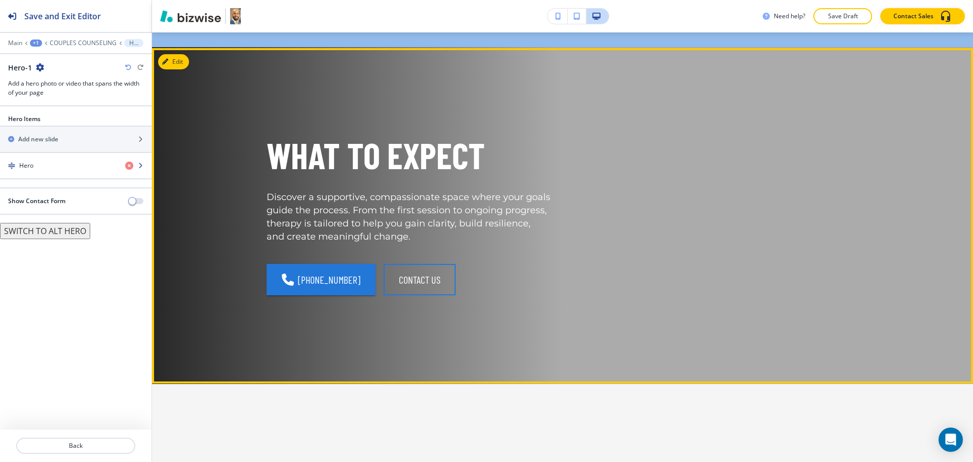
scroll to position [104, 0]
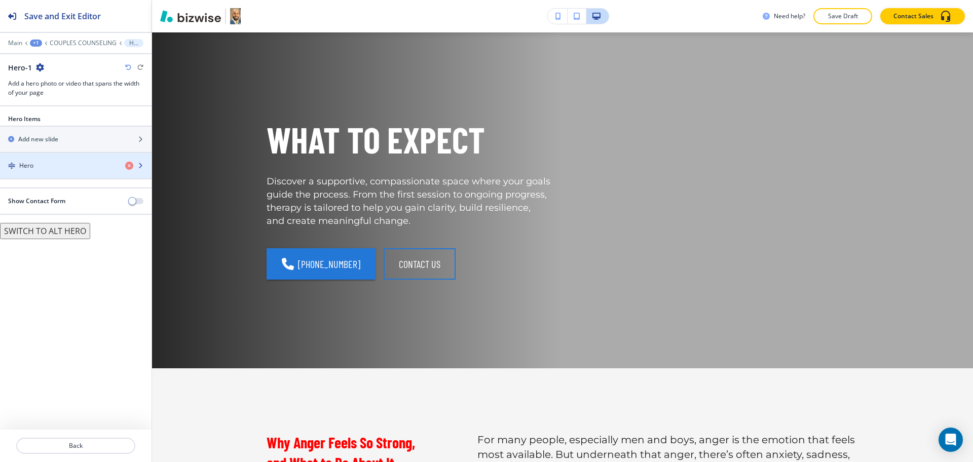
click at [73, 164] on div "Hero" at bounding box center [58, 165] width 117 height 9
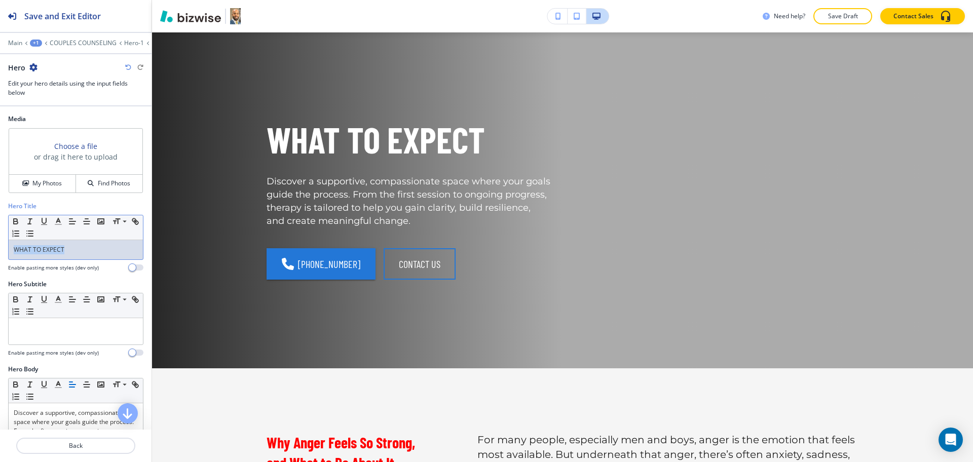
drag, startPoint x: 81, startPoint y: 242, endPoint x: 0, endPoint y: 244, distance: 81.1
click at [0, 244] on div "Hero Title Small Normal Large Huge WHAT TO EXPECT Enable pasting more styles (d…" at bounding box center [76, 241] width 152 height 78
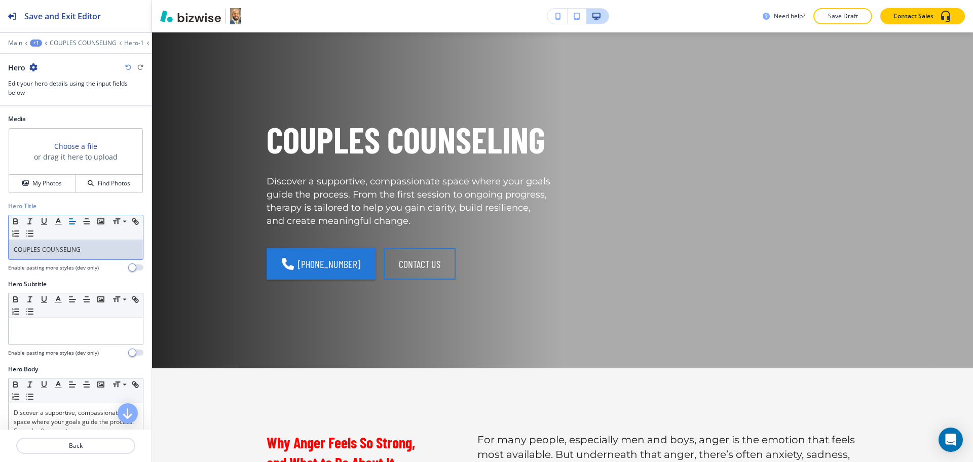
drag, startPoint x: 101, startPoint y: 249, endPoint x: 93, endPoint y: 249, distance: 7.6
click at [99, 249] on p "COUPLES COUNSELING" at bounding box center [76, 249] width 124 height 9
copy p "COUPLES COUNSELING"
click at [43, 180] on h4 "My Photos" at bounding box center [46, 183] width 29 height 9
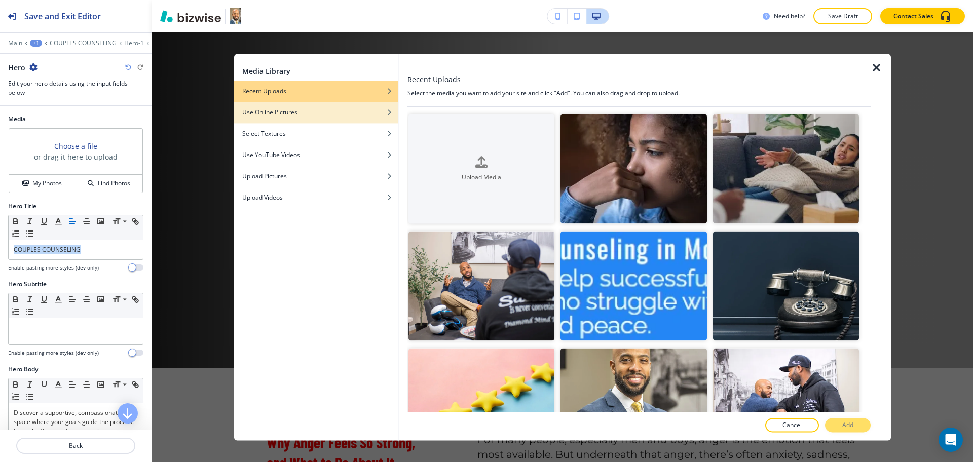
click at [296, 119] on div "button" at bounding box center [316, 120] width 164 height 6
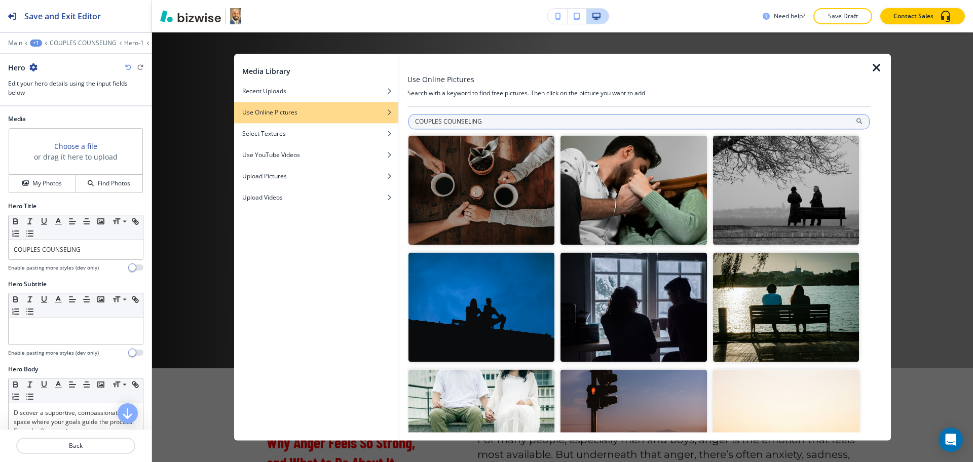
click at [459, 120] on input "COUPLES COUNSELING" at bounding box center [639, 121] width 461 height 15
type input "COUPLE therapy"
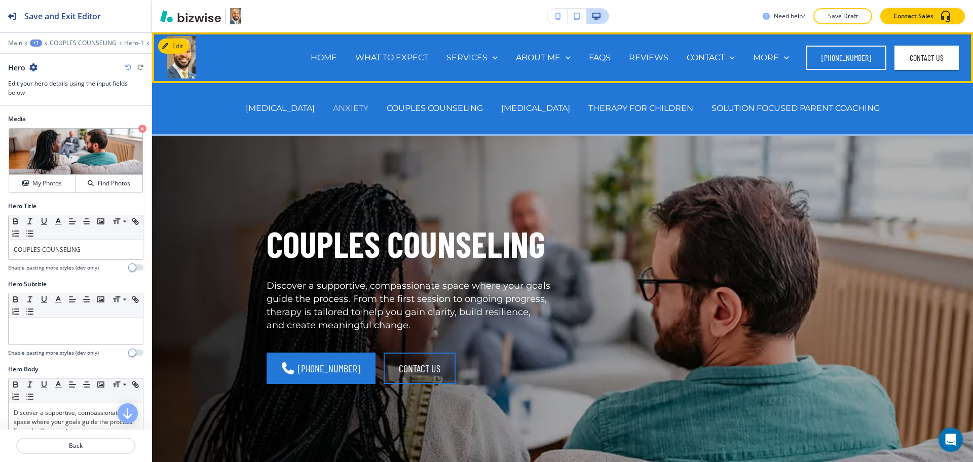
click at [364, 105] on p "ANXIETY" at bounding box center [350, 108] width 35 height 12
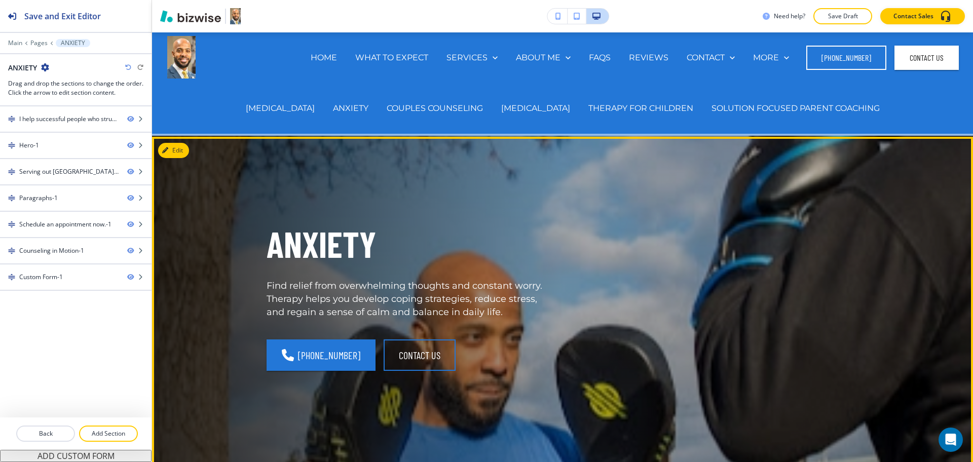
click at [326, 243] on p "ANXIETY" at bounding box center [409, 244] width 284 height 47
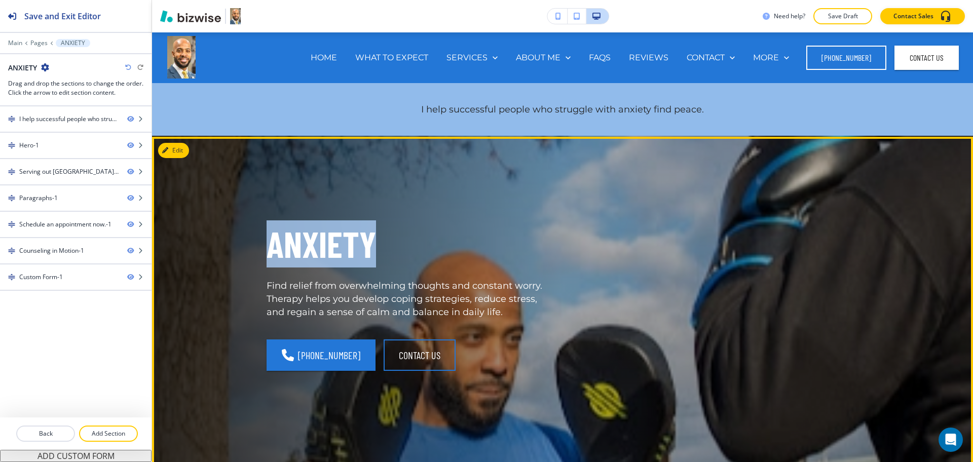
click at [326, 243] on p "ANXIETY" at bounding box center [409, 244] width 284 height 47
copy p "ANXIETY"
click at [170, 152] on button "Edit This Section" at bounding box center [192, 150] width 68 height 15
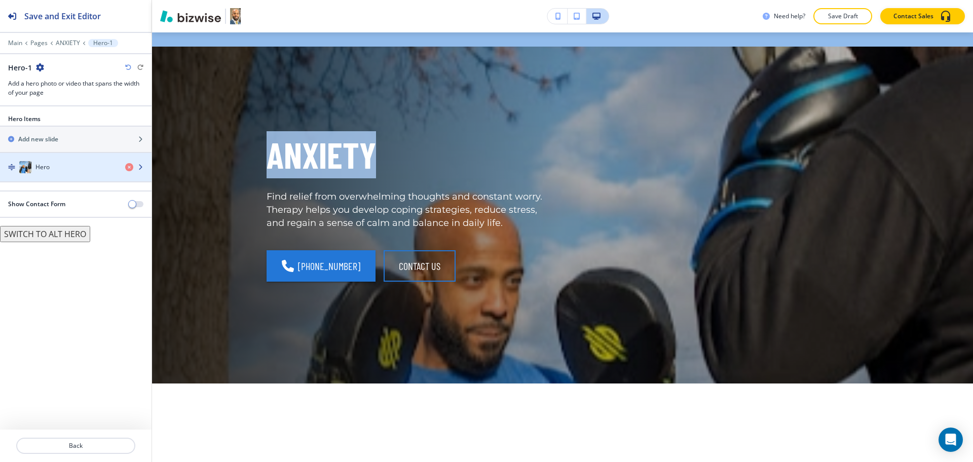
scroll to position [104, 0]
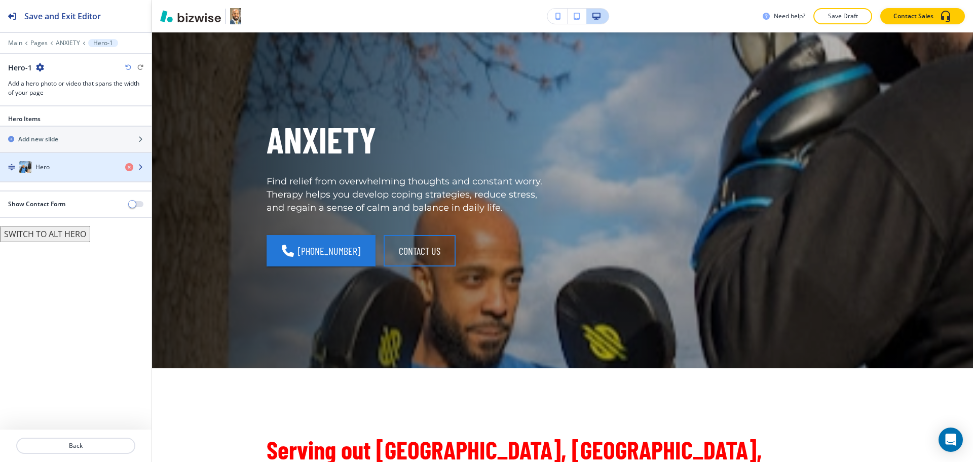
click at [77, 160] on div "button" at bounding box center [76, 157] width 152 height 8
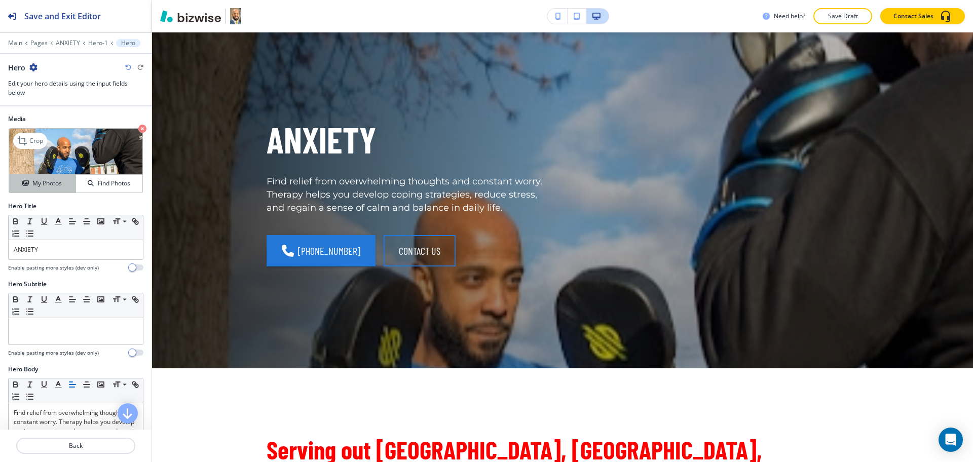
click at [32, 183] on h4 "My Photos" at bounding box center [46, 183] width 29 height 9
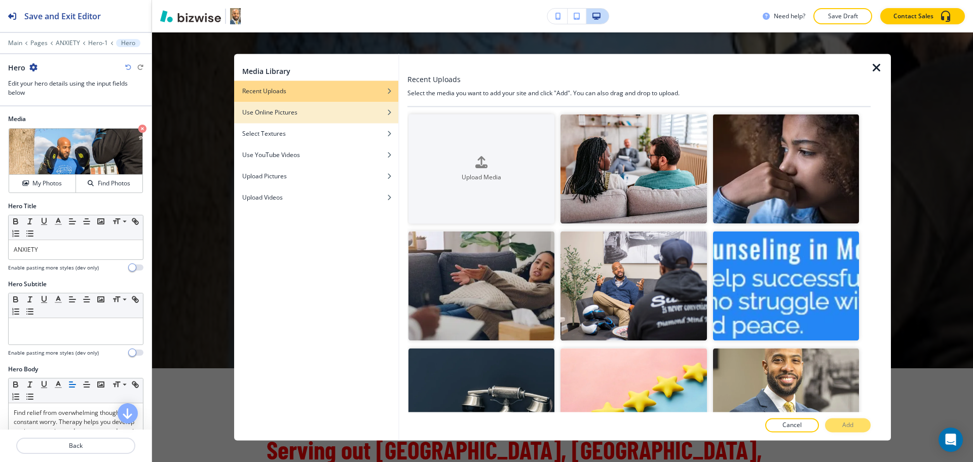
click at [310, 120] on div "button" at bounding box center [316, 120] width 164 height 6
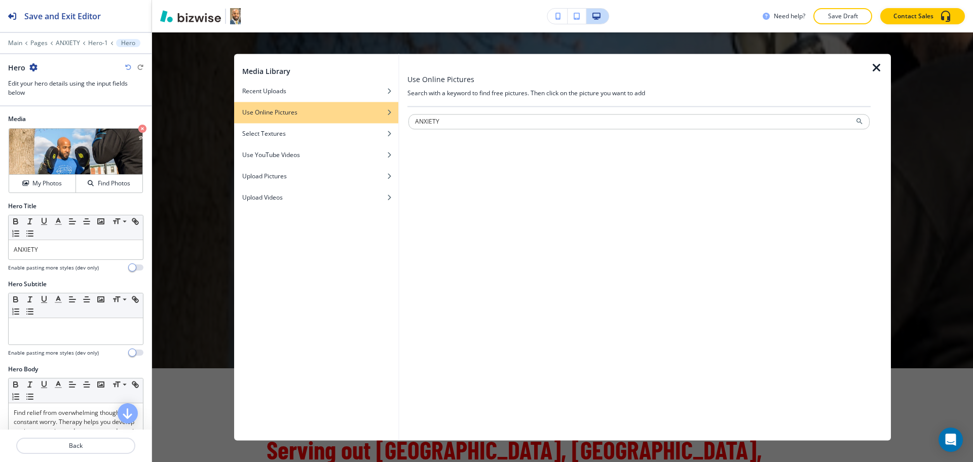
type input "ANXIETY"
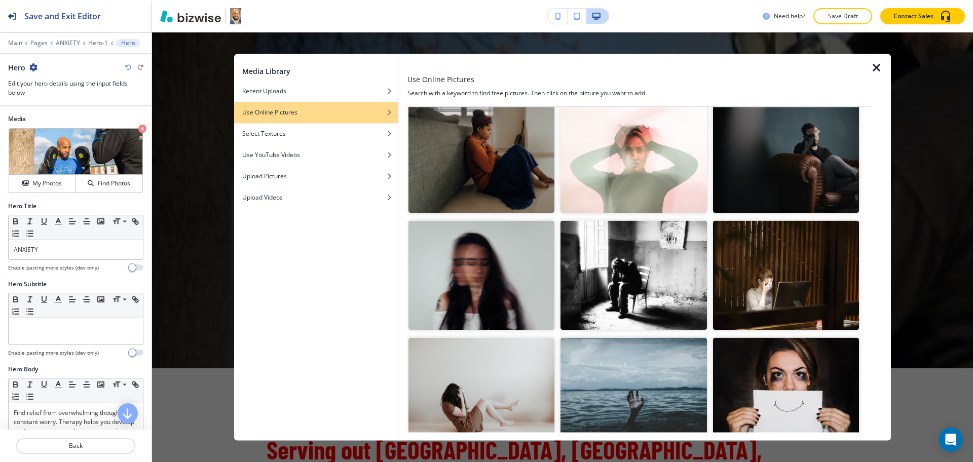
scroll to position [0, 0]
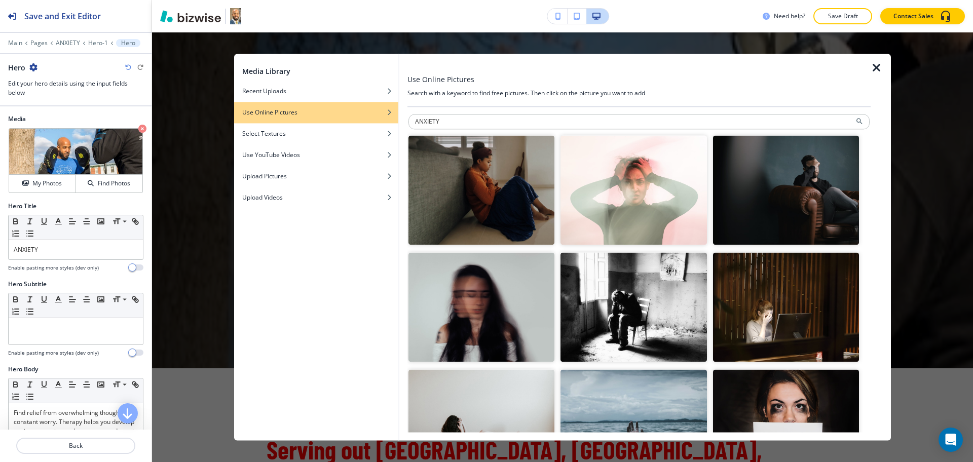
click at [502, 207] on img "button" at bounding box center [482, 190] width 146 height 110
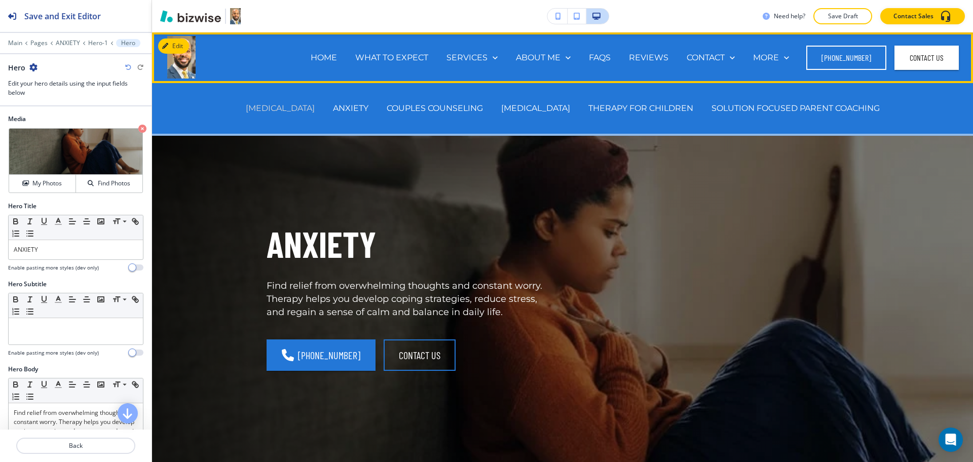
click at [308, 105] on p "[MEDICAL_DATA]" at bounding box center [280, 108] width 69 height 12
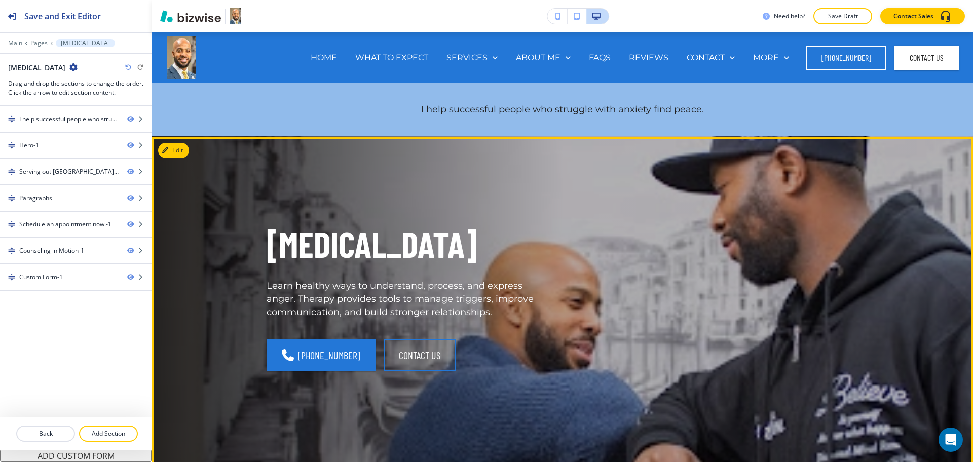
drag, startPoint x: 534, startPoint y: 241, endPoint x: 246, endPoint y: 229, distance: 288.2
click at [246, 229] on div "[MEDICAL_DATA] Learn healthy ways to understand, process, and express anger. Th…" at bounding box center [396, 292] width 308 height 193
copy p "[MEDICAL_DATA]"
click at [172, 148] on button "Edit This Section" at bounding box center [192, 150] width 68 height 15
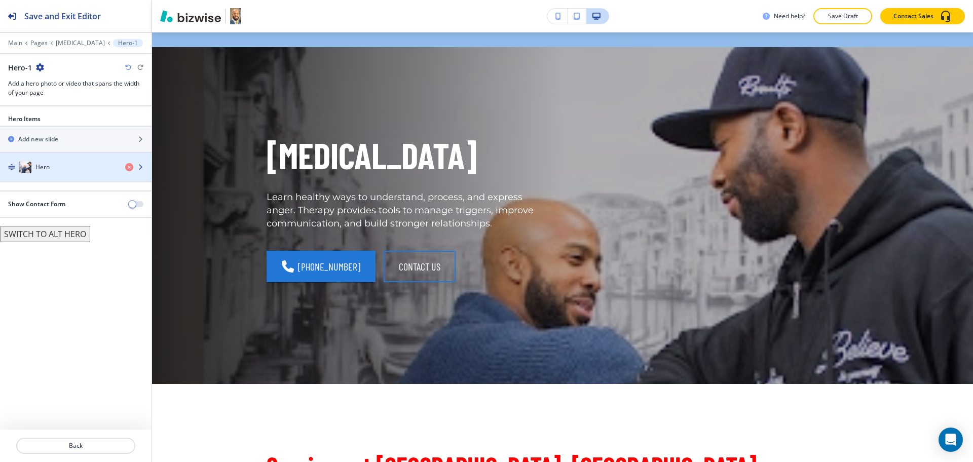
scroll to position [104, 0]
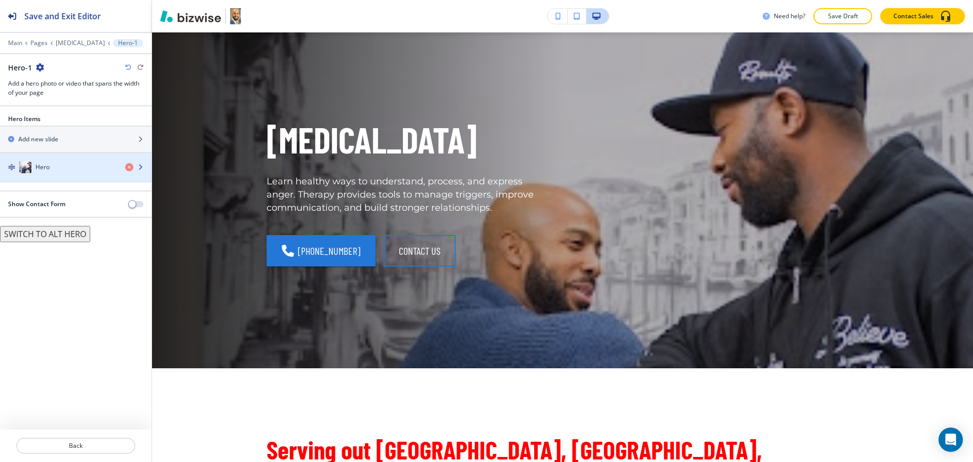
click at [56, 168] on div "Hero" at bounding box center [58, 167] width 117 height 12
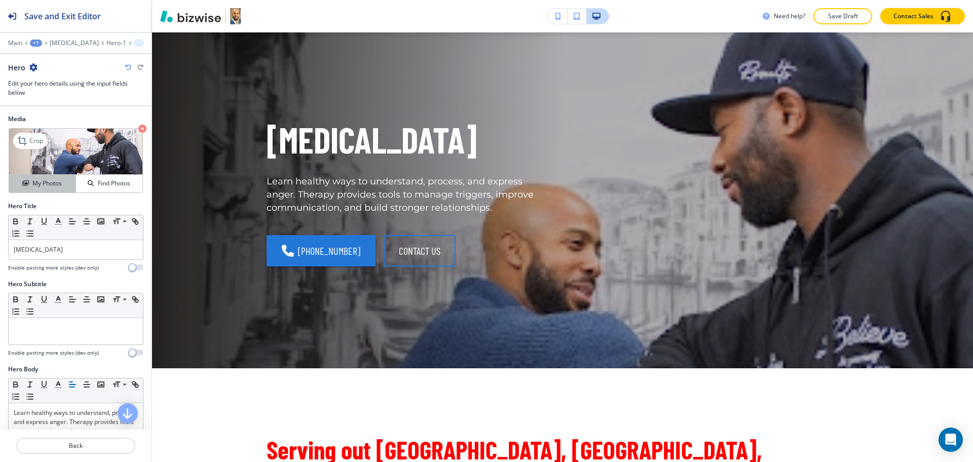
click at [50, 186] on h4 "My Photos" at bounding box center [46, 183] width 29 height 9
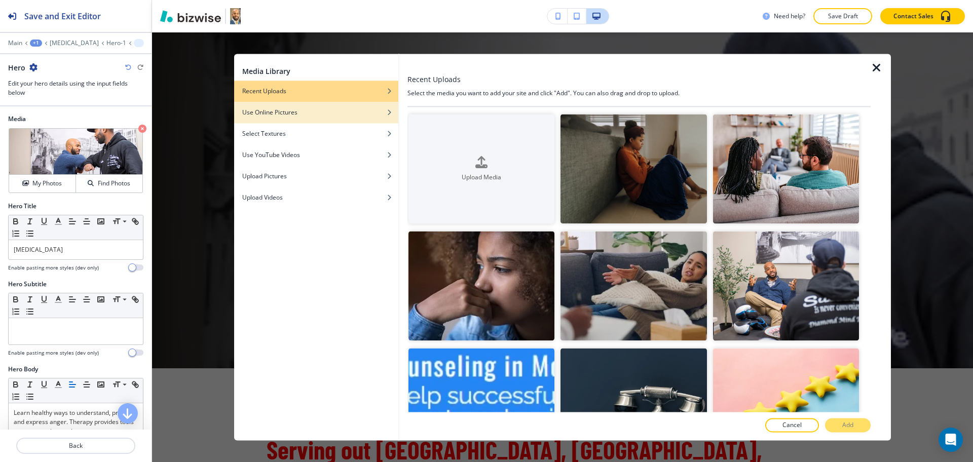
click at [316, 108] on div "Use Online Pictures" at bounding box center [316, 112] width 164 height 9
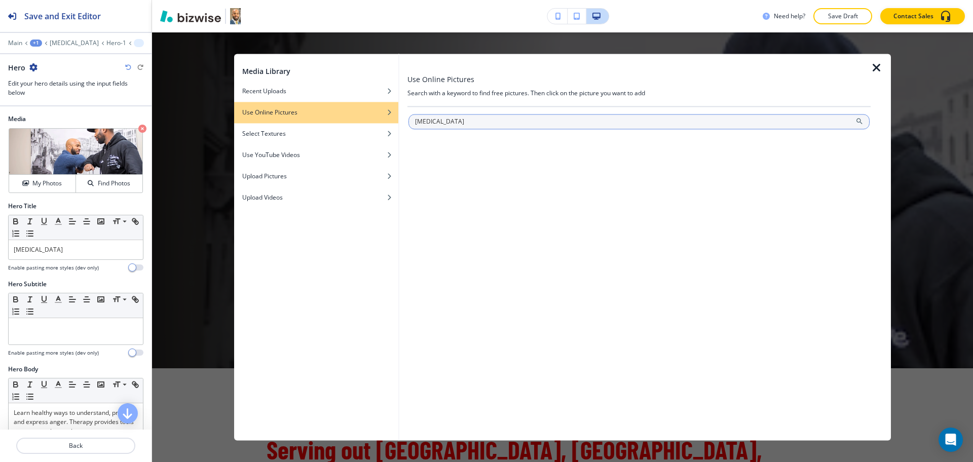
type input "[MEDICAL_DATA]"
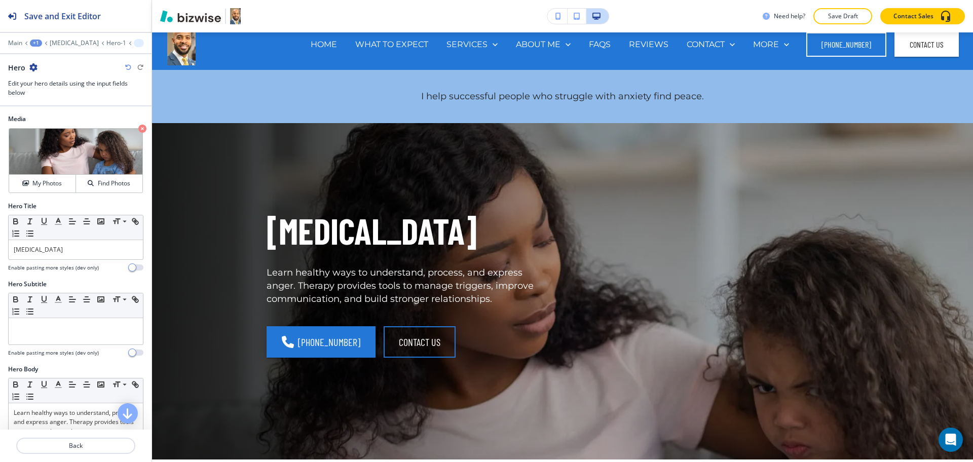
scroll to position [0, 0]
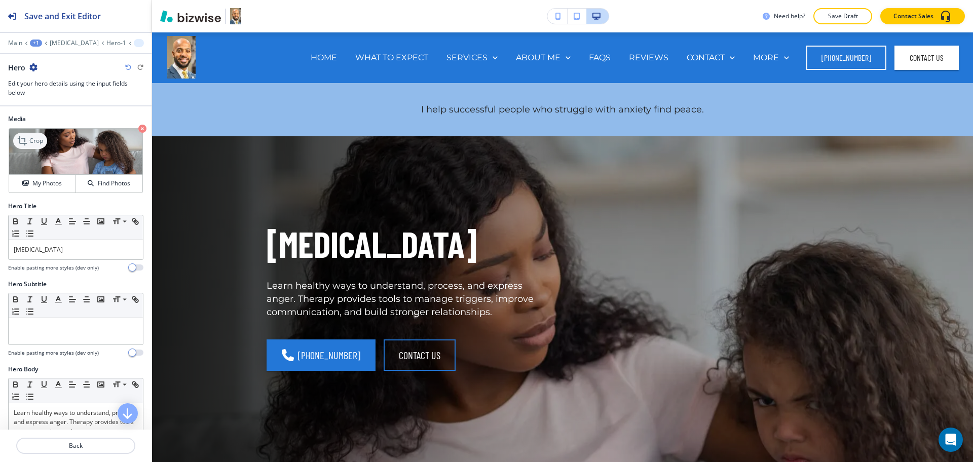
click at [25, 137] on icon at bounding box center [23, 141] width 12 height 12
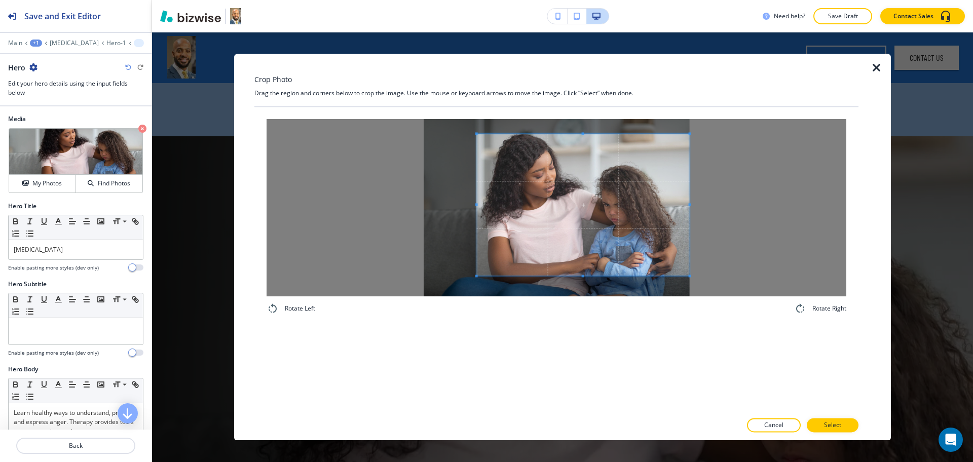
click at [630, 216] on span at bounding box center [583, 205] width 213 height 142
click at [452, 202] on span at bounding box center [453, 205] width 3 height 142
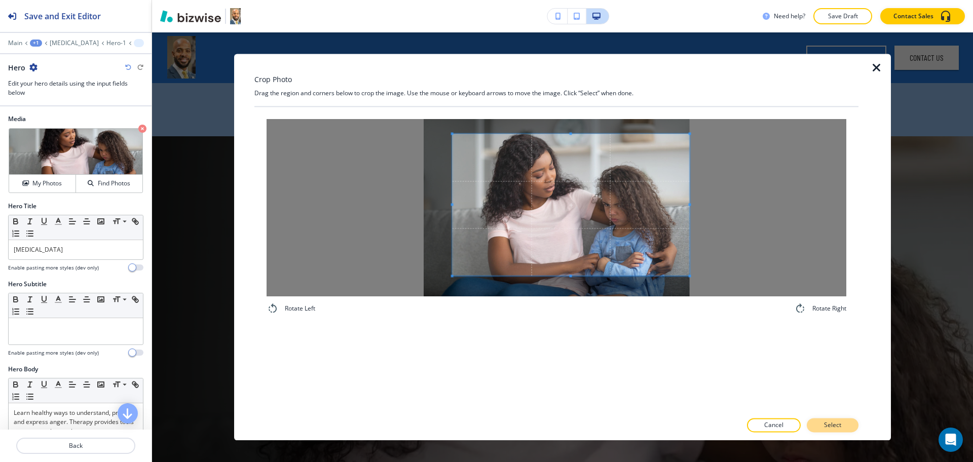
click at [827, 420] on button "Select" at bounding box center [833, 426] width 52 height 14
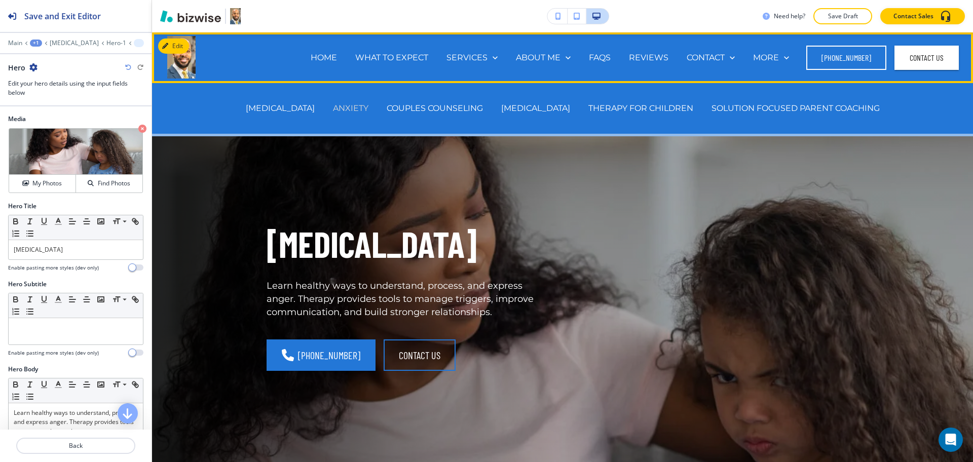
click at [369, 106] on p "ANXIETY" at bounding box center [350, 108] width 35 height 12
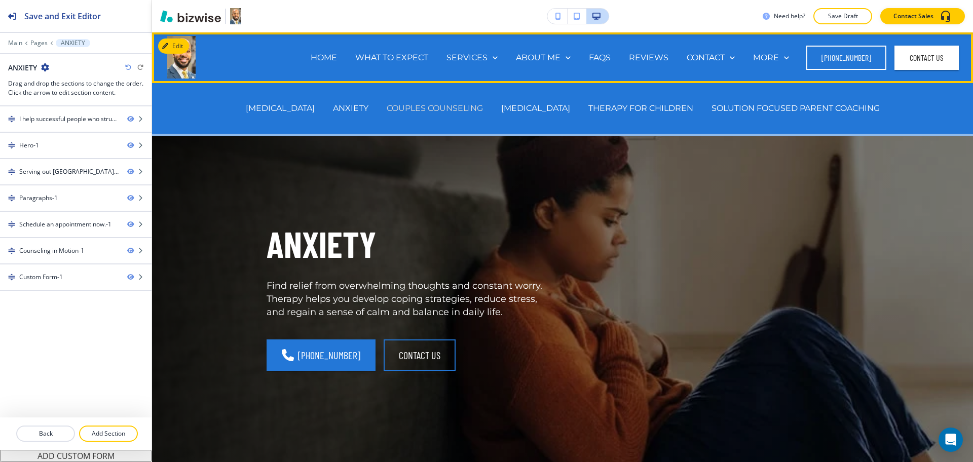
click at [428, 107] on p "COUPLES COUNSELING" at bounding box center [435, 108] width 96 height 12
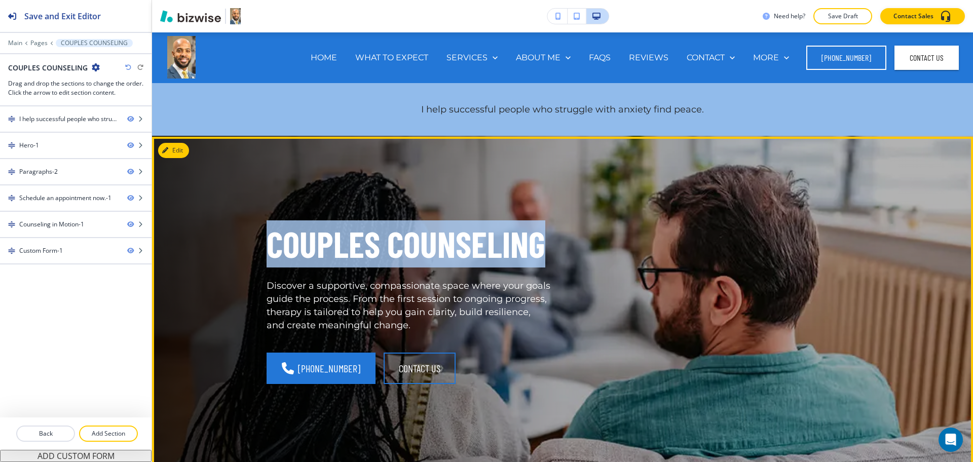
drag, startPoint x: 466, startPoint y: 245, endPoint x: 253, endPoint y: 244, distance: 213.4
click at [253, 244] on div "COUPLES COUNSELING Discover a supportive, compassionate space where your goals …" at bounding box center [550, 293] width 616 height 274
copy p "COUPLES COUNSELING"
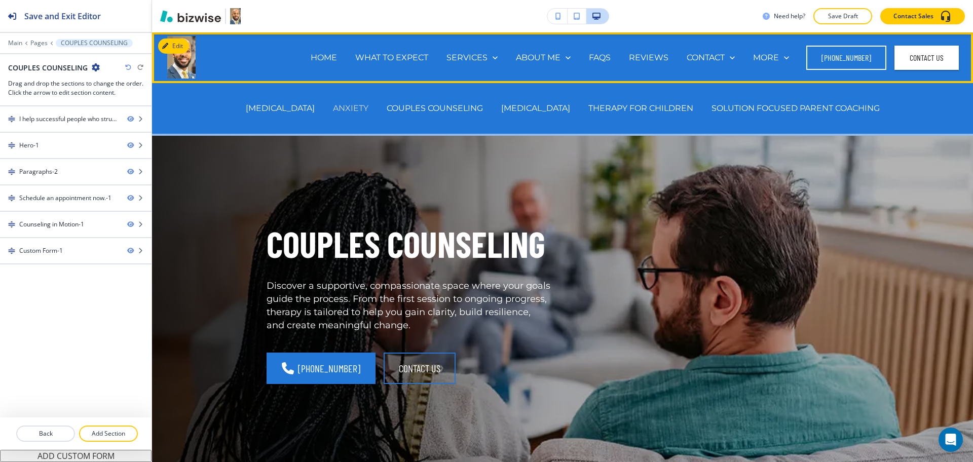
click at [352, 107] on p "ANXIETY" at bounding box center [350, 108] width 35 height 12
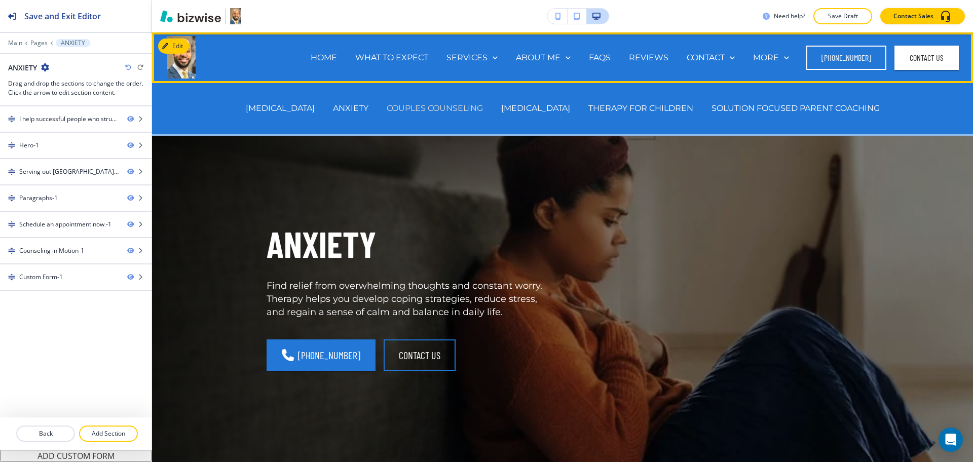
click at [442, 112] on p "COUPLES COUNSELING" at bounding box center [435, 108] width 96 height 12
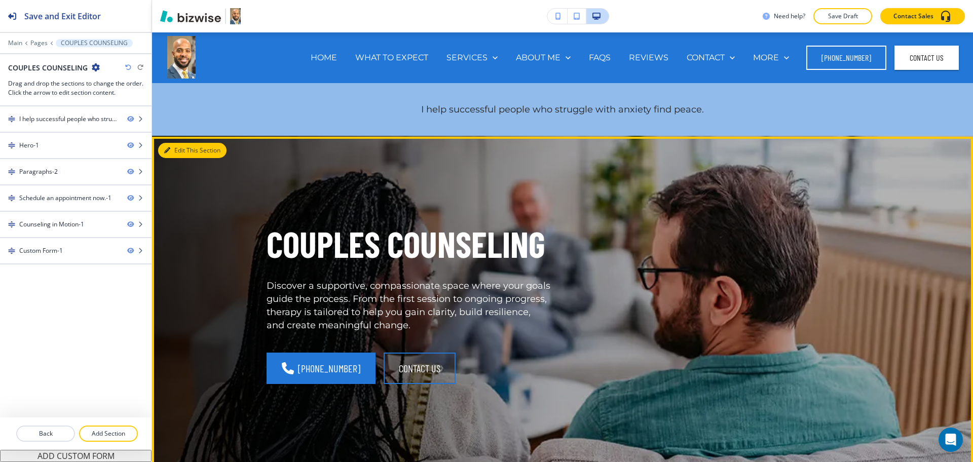
click at [170, 150] on icon "button" at bounding box center [167, 151] width 6 height 6
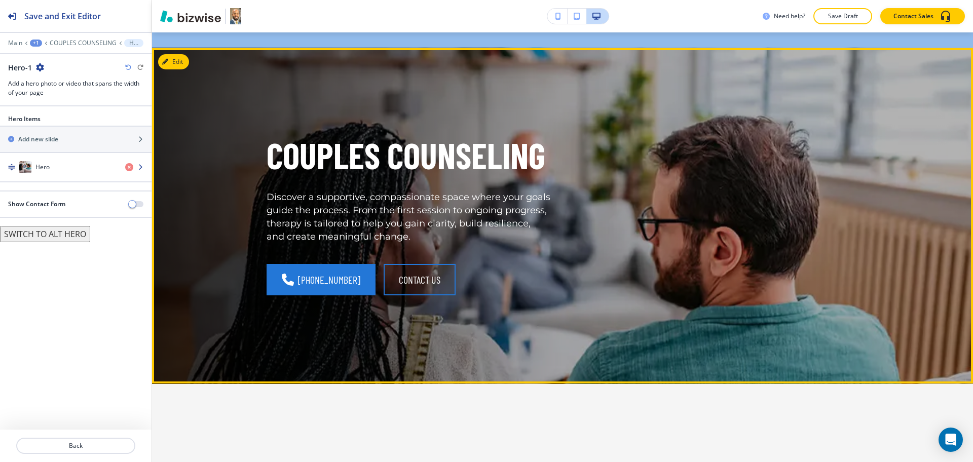
scroll to position [104, 0]
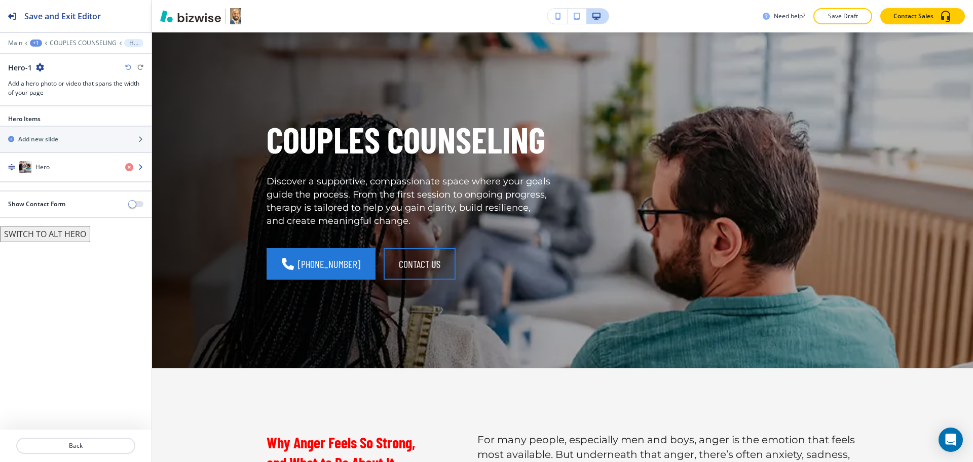
click at [67, 167] on div "Hero" at bounding box center [58, 167] width 117 height 12
click at [59, 166] on div "Hero" at bounding box center [58, 167] width 117 height 12
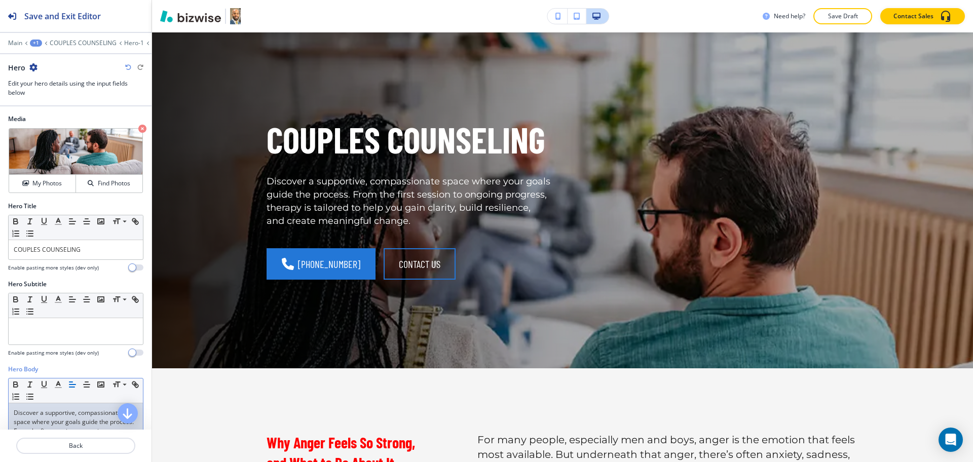
click at [80, 415] on p "Discover a supportive, compassionate space where your goals guide the process. …" at bounding box center [76, 436] width 124 height 55
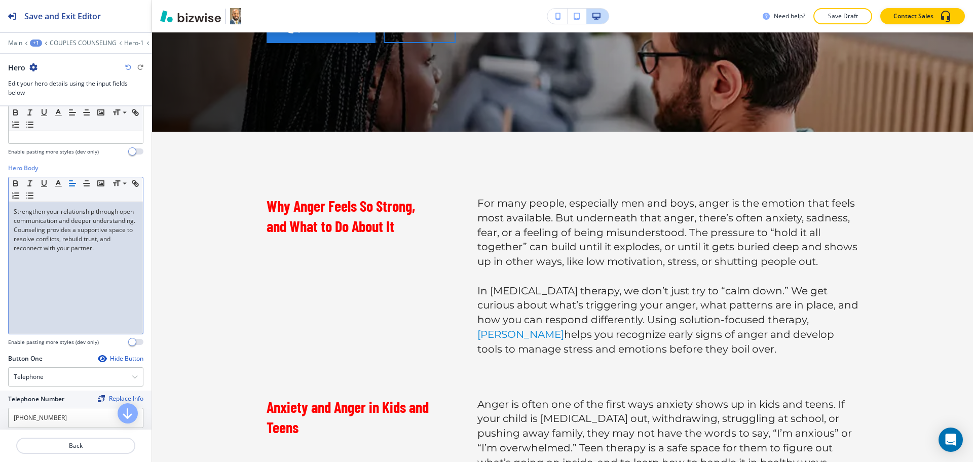
scroll to position [342, 0]
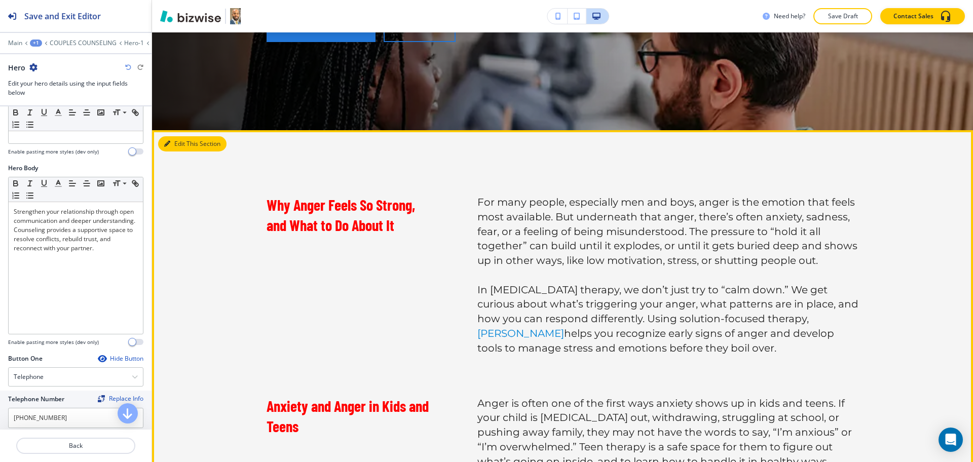
click at [172, 138] on button "Edit This Section" at bounding box center [192, 143] width 68 height 15
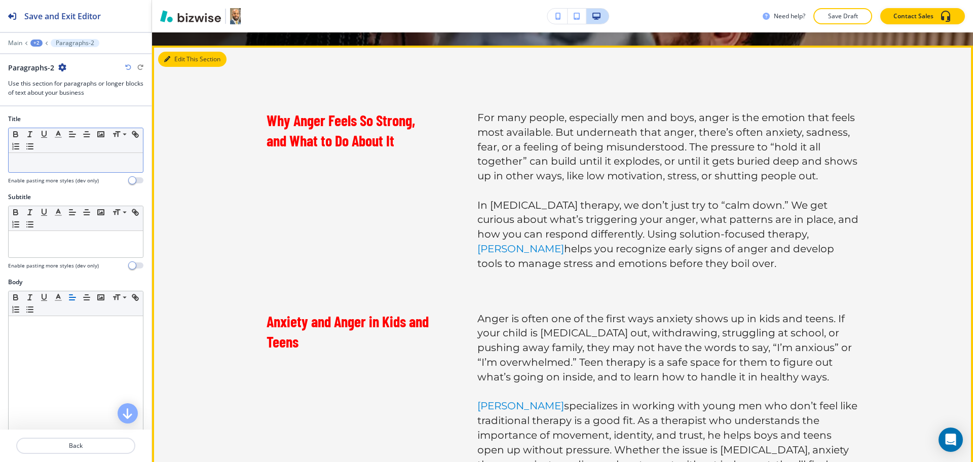
scroll to position [440, 0]
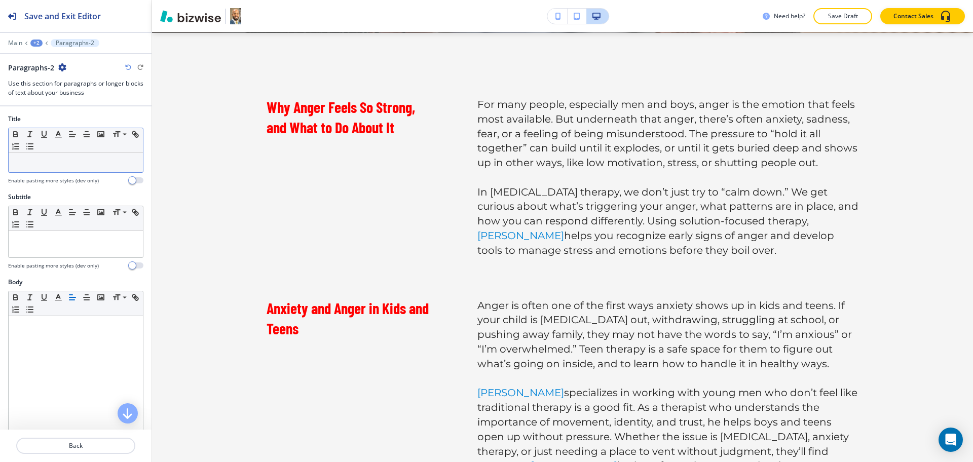
click at [61, 165] on p at bounding box center [76, 162] width 124 height 9
paste div
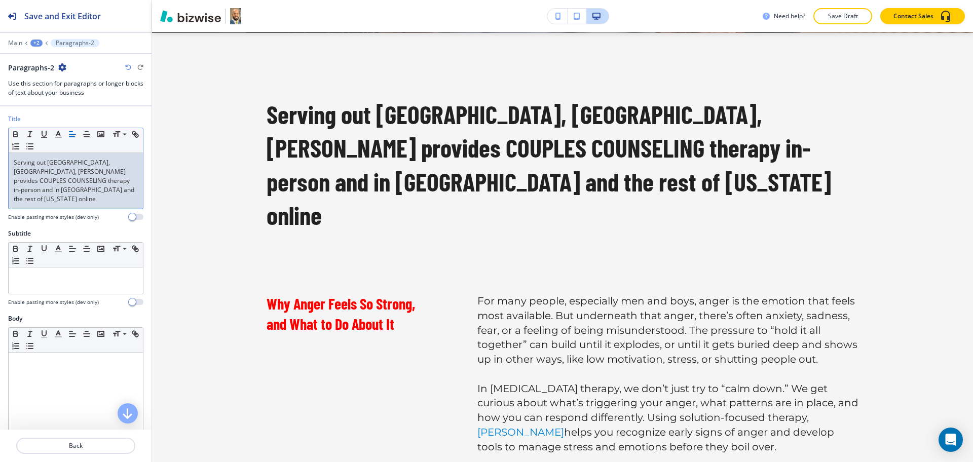
scroll to position [0, 0]
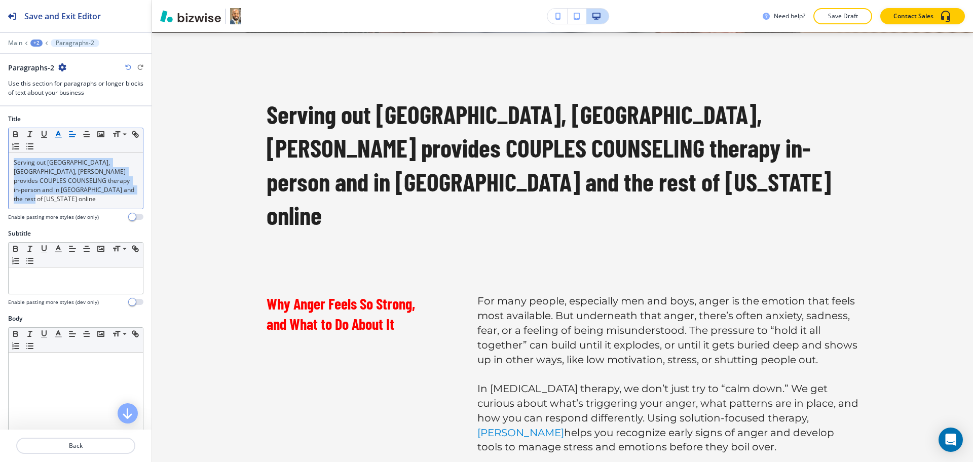
click at [57, 132] on icon "button" at bounding box center [58, 134] width 9 height 9
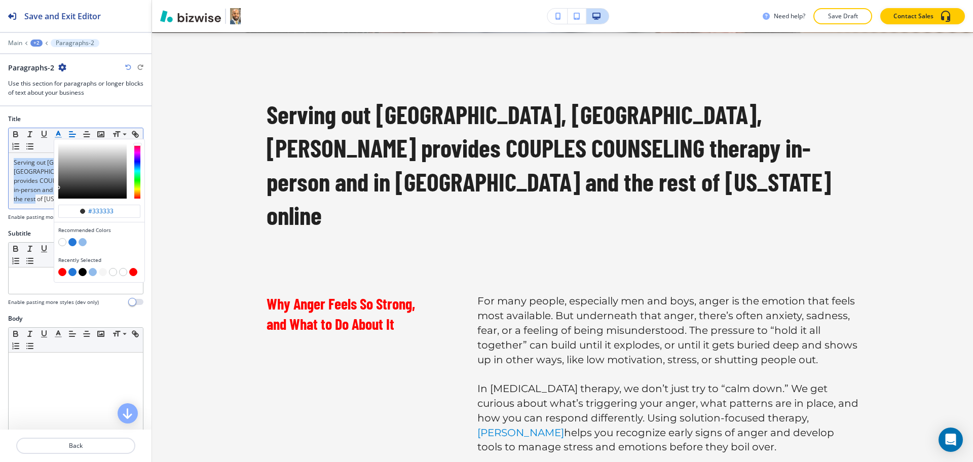
click at [62, 270] on button "button" at bounding box center [62, 272] width 8 height 8
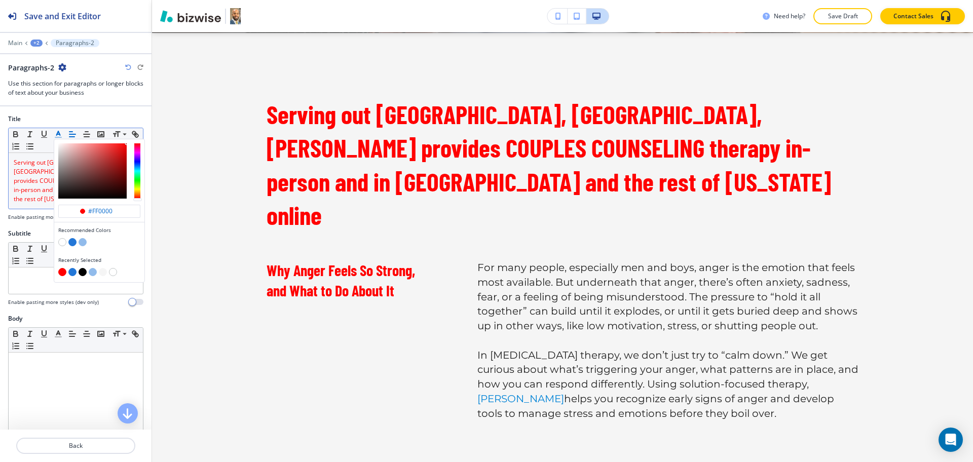
click at [81, 274] on button "button" at bounding box center [83, 272] width 8 height 8
type input "#000000"
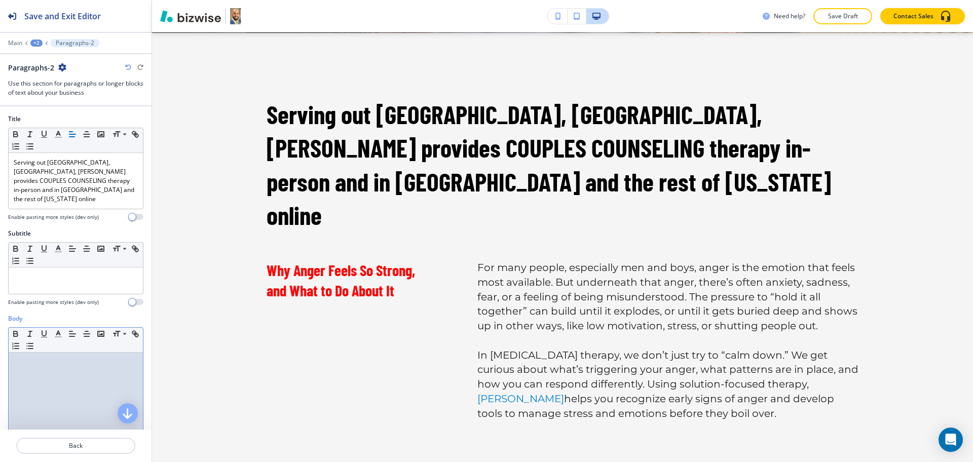
click at [109, 366] on div at bounding box center [76, 419] width 134 height 132
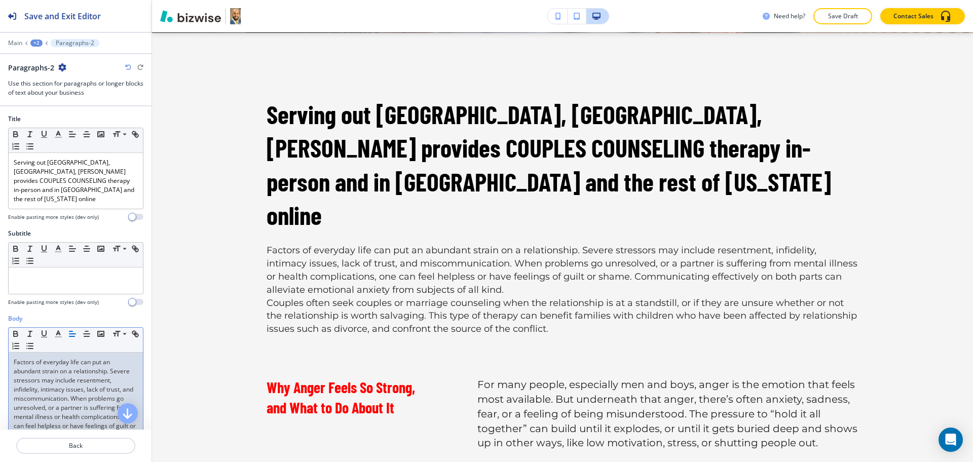
click at [55, 185] on span "Serving out Berwyn, PA, David J. Barnes II provides COUPLES COUNSELING therapy …" at bounding box center [75, 180] width 122 height 45
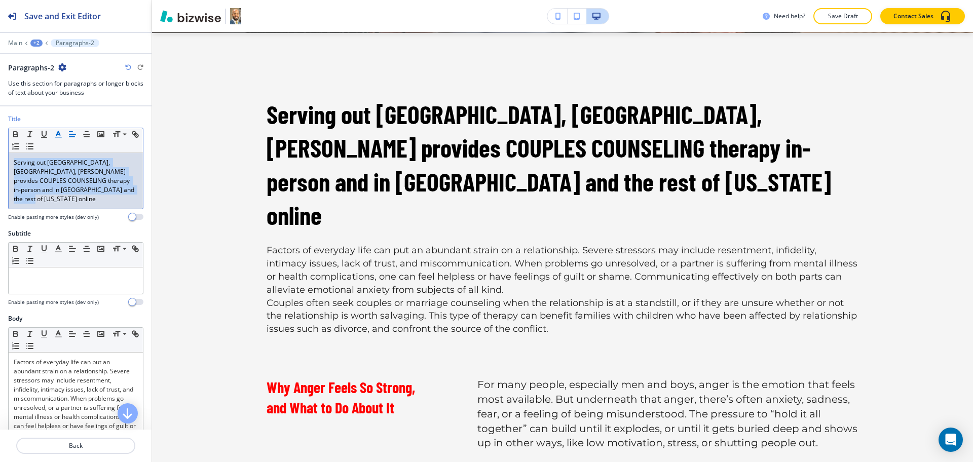
click at [59, 134] on line "button" at bounding box center [58, 134] width 3 height 0
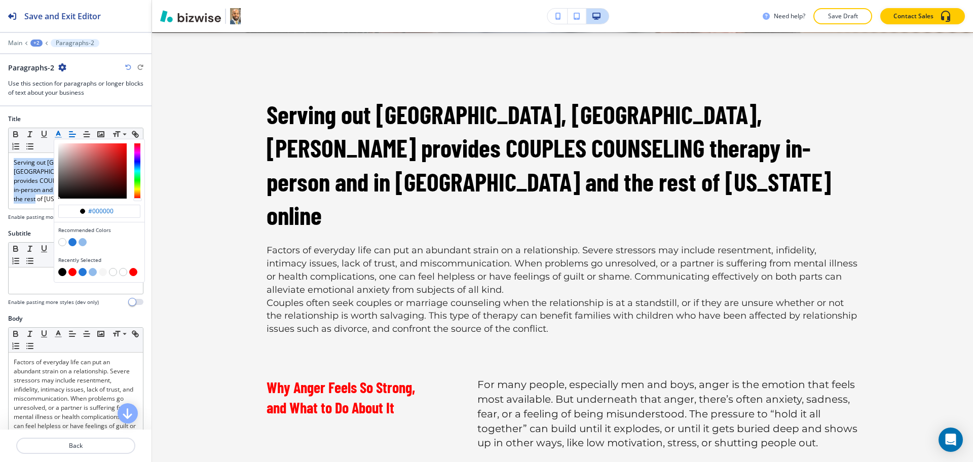
click at [71, 273] on button "button" at bounding box center [72, 272] width 8 height 8
type input "#ff0000"
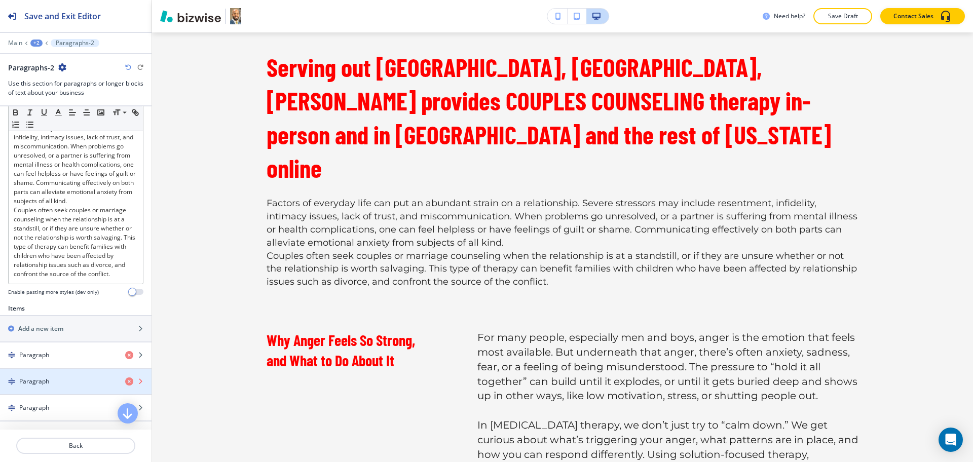
scroll to position [253, 0]
click at [125, 385] on icon "button" at bounding box center [129, 381] width 8 height 8
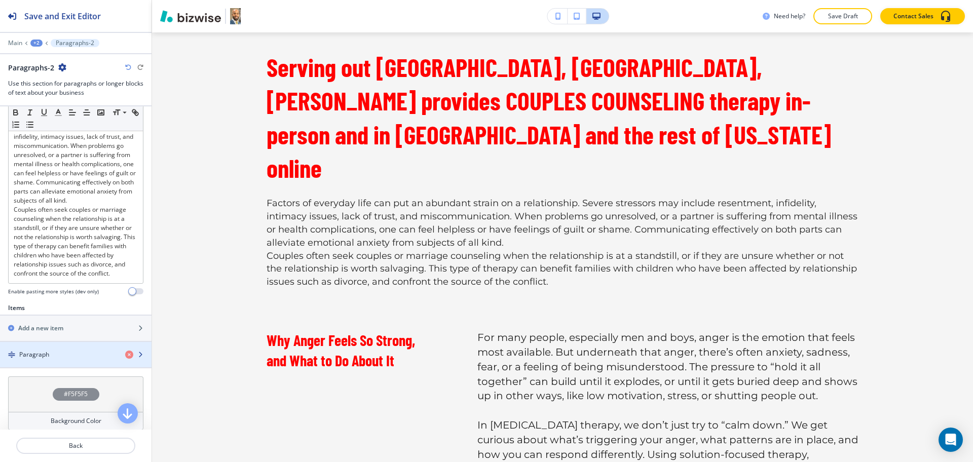
click at [69, 359] on div "Paragraph" at bounding box center [58, 354] width 117 height 9
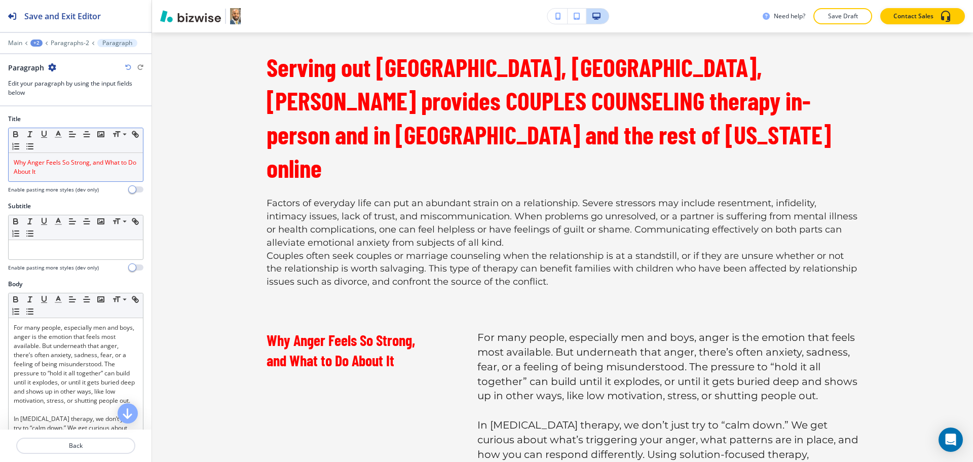
click at [56, 174] on p "Why Anger Feels So Strong, and What to Do About It" at bounding box center [76, 167] width 124 height 18
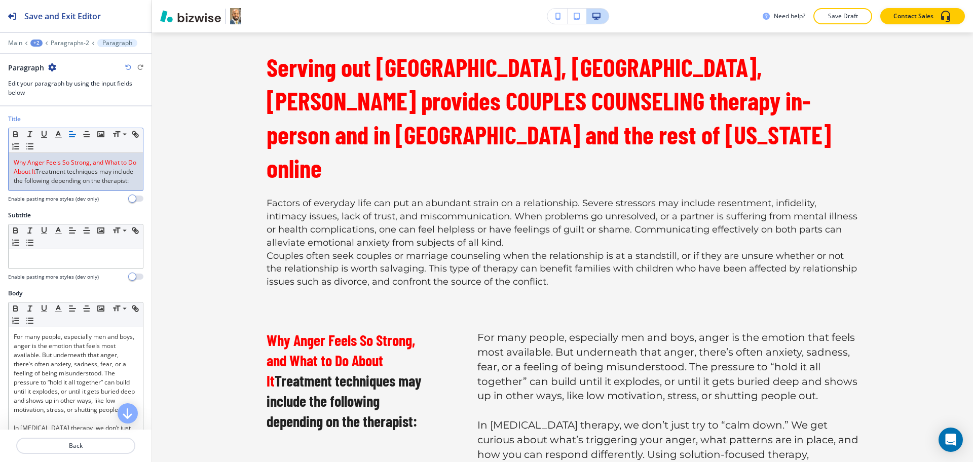
scroll to position [0, 0]
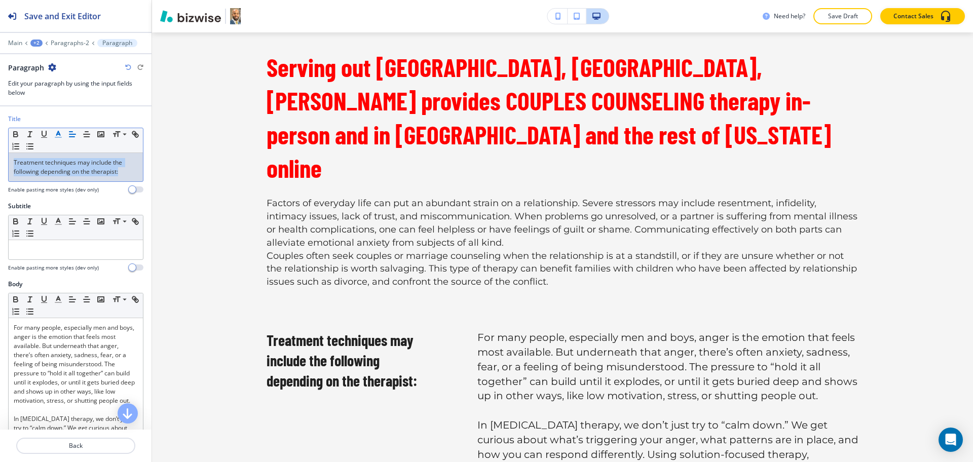
click at [56, 133] on icon "button" at bounding box center [58, 134] width 9 height 9
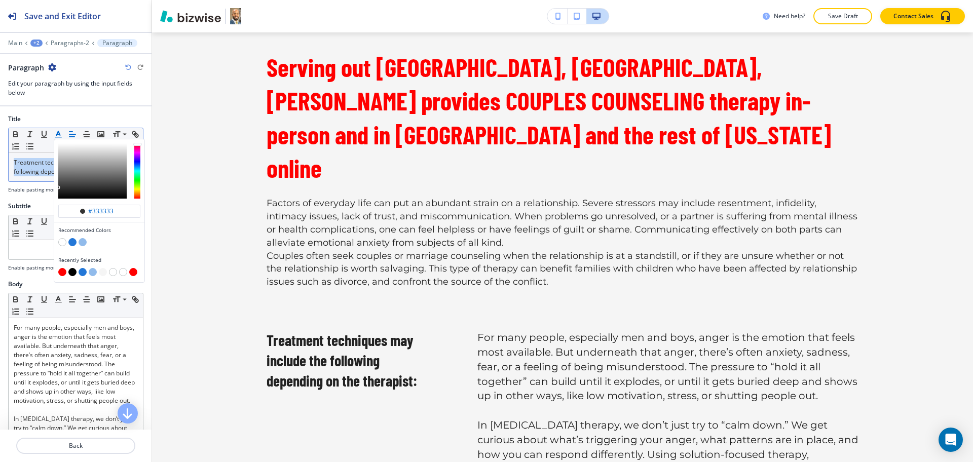
click at [60, 272] on button "button" at bounding box center [62, 272] width 8 height 8
type input "#ff0000"
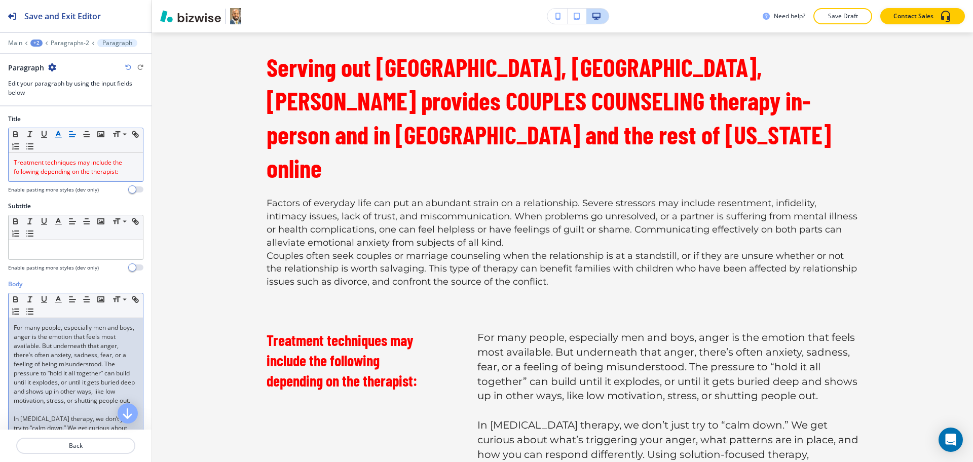
click at [75, 360] on p "For many people, especially men and boys, anger is the emotion that feels most …" at bounding box center [76, 364] width 124 height 82
paste div
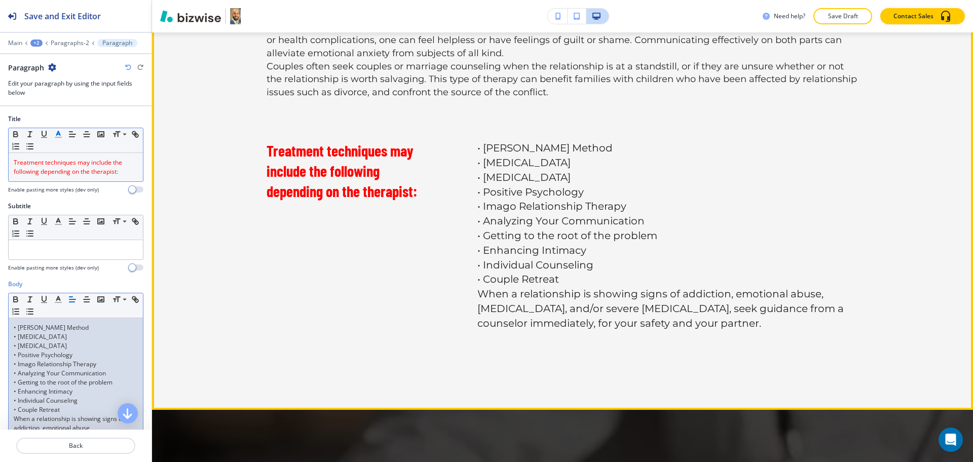
scroll to position [677, 0]
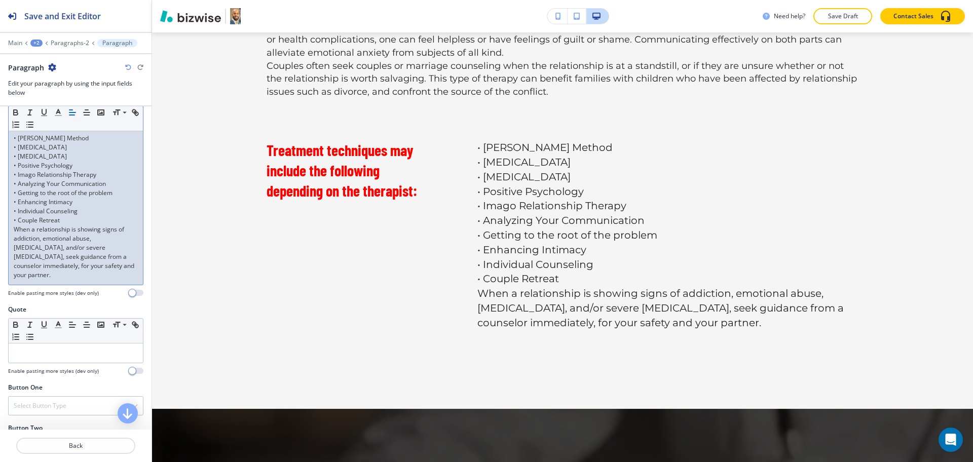
click at [74, 221] on p "• Couple Retreat" at bounding box center [76, 220] width 124 height 9
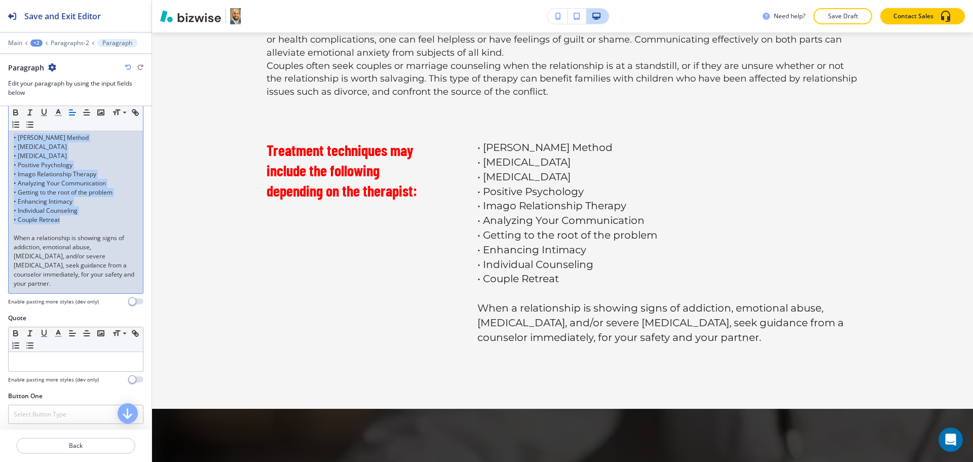
drag, startPoint x: 78, startPoint y: 218, endPoint x: 6, endPoint y: 129, distance: 114.2
click at [6, 129] on div "Body Small Normal Large Huge • Gottman Method • Narrative Therapy • Emotionally…" at bounding box center [76, 202] width 152 height 224
click at [43, 164] on p "• Positive Psychology" at bounding box center [76, 165] width 124 height 9
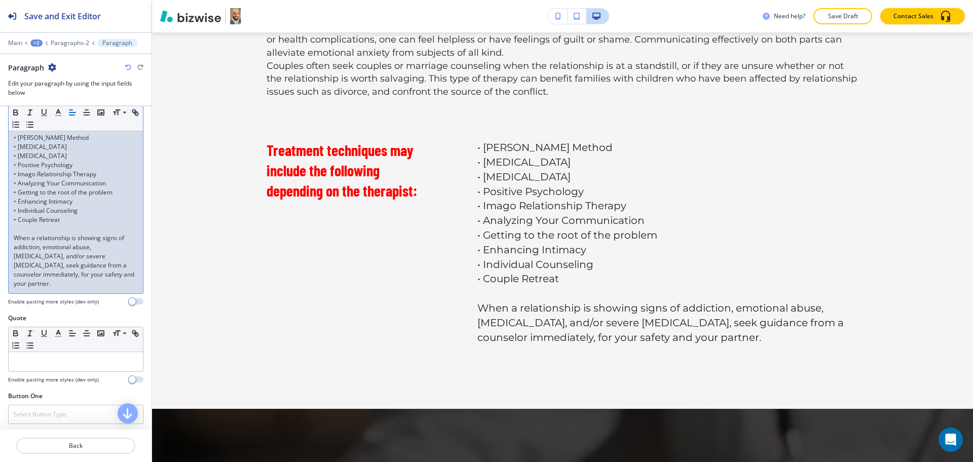
click at [18, 139] on p "• Gottman Method" at bounding box center [76, 137] width 124 height 9
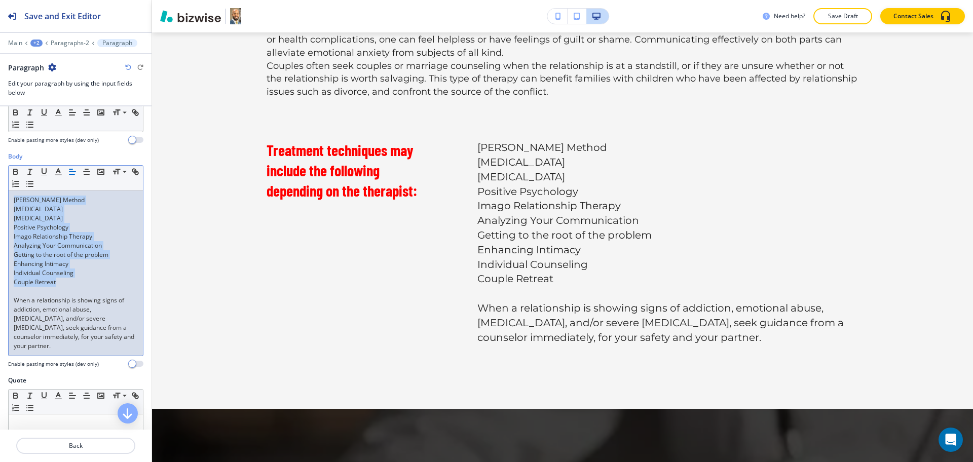
scroll to position [127, 0]
drag, startPoint x: 62, startPoint y: 279, endPoint x: 0, endPoint y: 187, distance: 110.7
click at [0, 187] on div "Body Small Normal Large Huge Gottman Method Narrative Therapy Emotionally Focus…" at bounding box center [76, 265] width 152 height 224
click at [34, 185] on icon "button" at bounding box center [29, 184] width 9 height 9
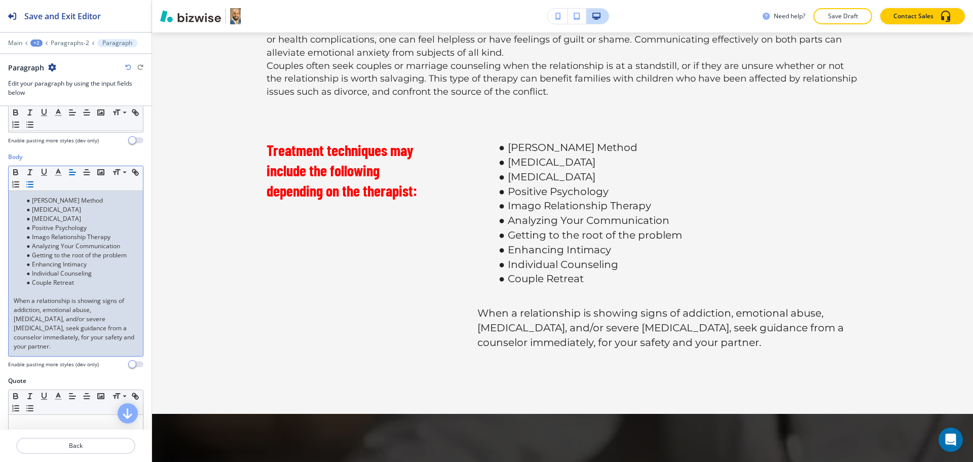
click at [42, 294] on p at bounding box center [76, 291] width 124 height 9
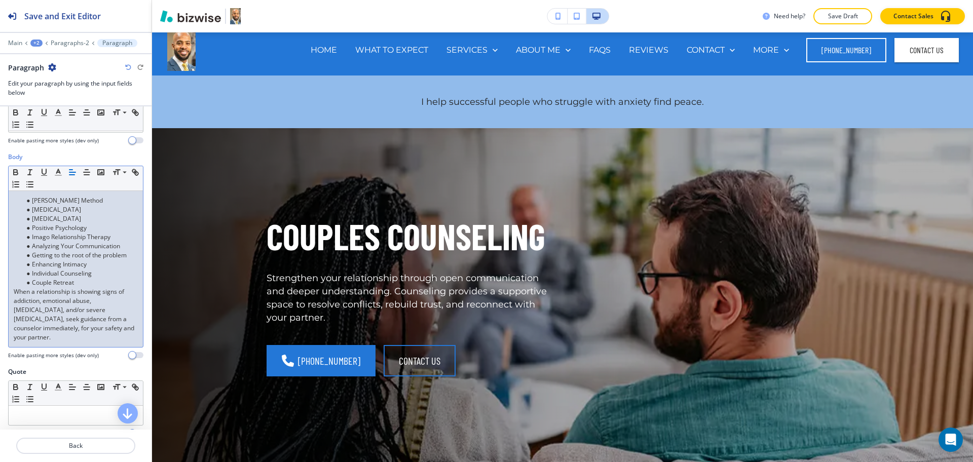
scroll to position [0, 0]
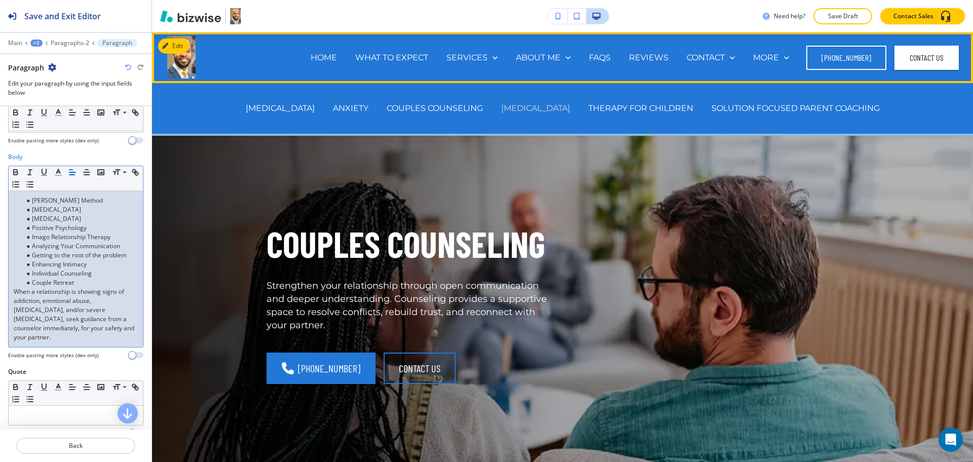
click at [542, 110] on p "[MEDICAL_DATA]" at bounding box center [535, 108] width 69 height 12
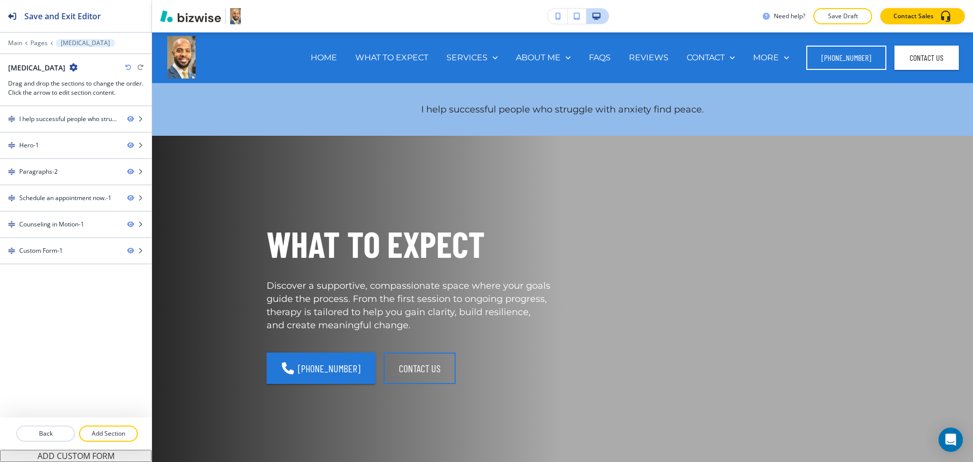
click at [35, 65] on h2 "[MEDICAL_DATA]" at bounding box center [36, 67] width 57 height 11
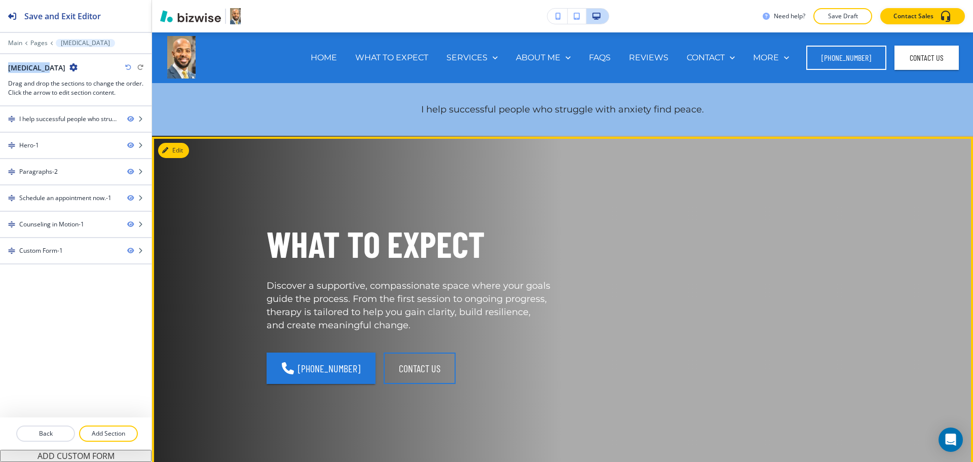
copy h2 "[MEDICAL_DATA]"
click at [179, 150] on button "Edit This Section" at bounding box center [192, 150] width 68 height 15
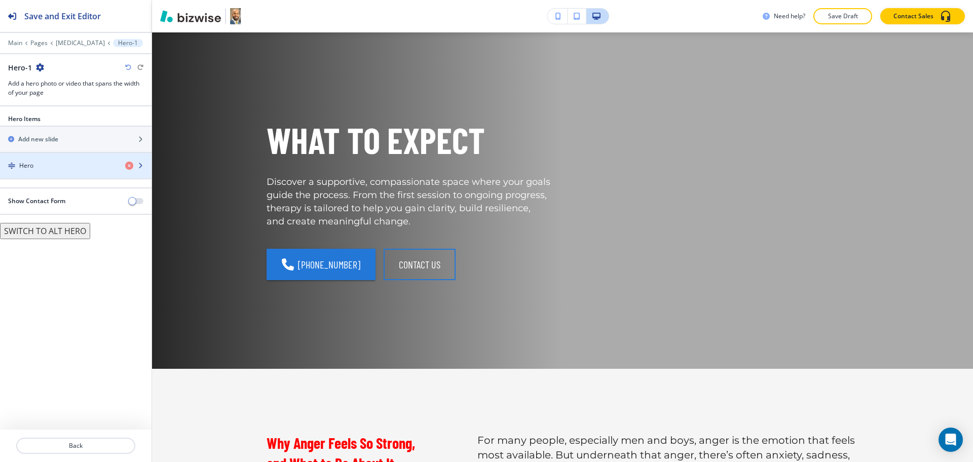
scroll to position [104, 0]
click at [58, 162] on div "Hero" at bounding box center [58, 165] width 117 height 9
click at [49, 173] on div "button" at bounding box center [76, 174] width 152 height 8
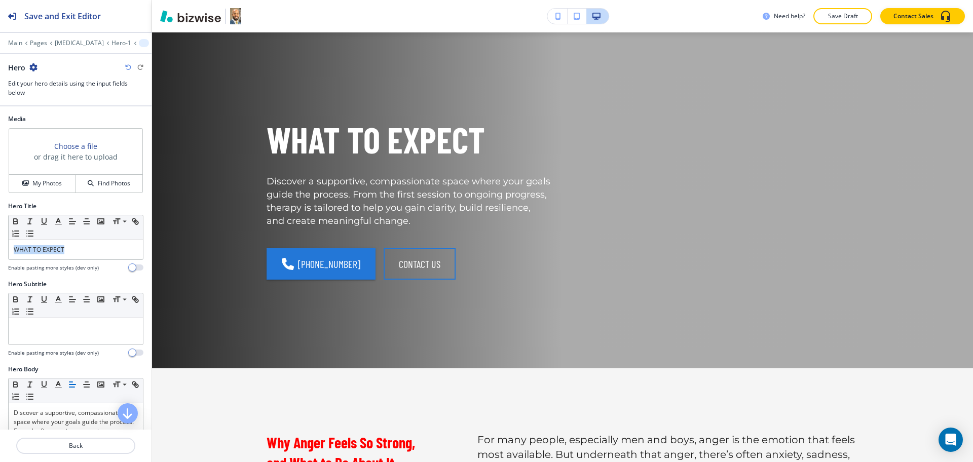
drag, startPoint x: 72, startPoint y: 246, endPoint x: 0, endPoint y: 230, distance: 74.2
click at [0, 230] on div "Hero Title Small Normal Large Huge WHAT TO EXPECT Enable pasting more styles (d…" at bounding box center [76, 241] width 152 height 78
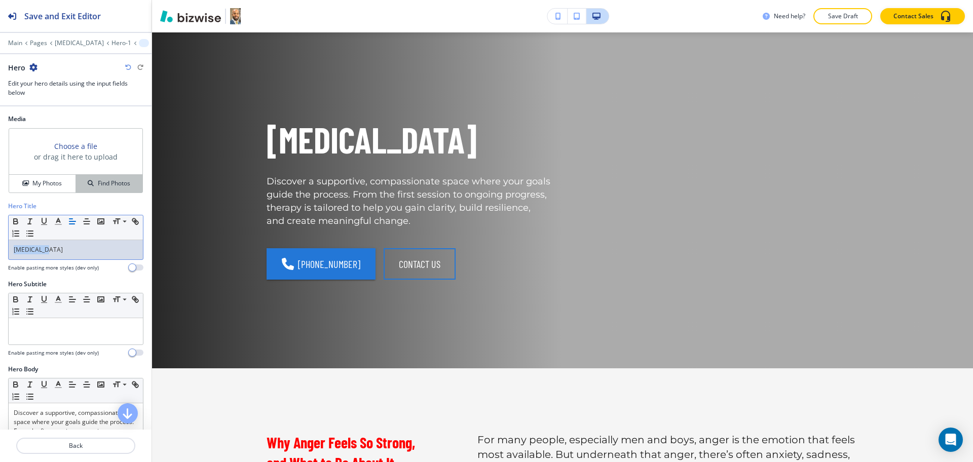
copy p "[MEDICAL_DATA]"
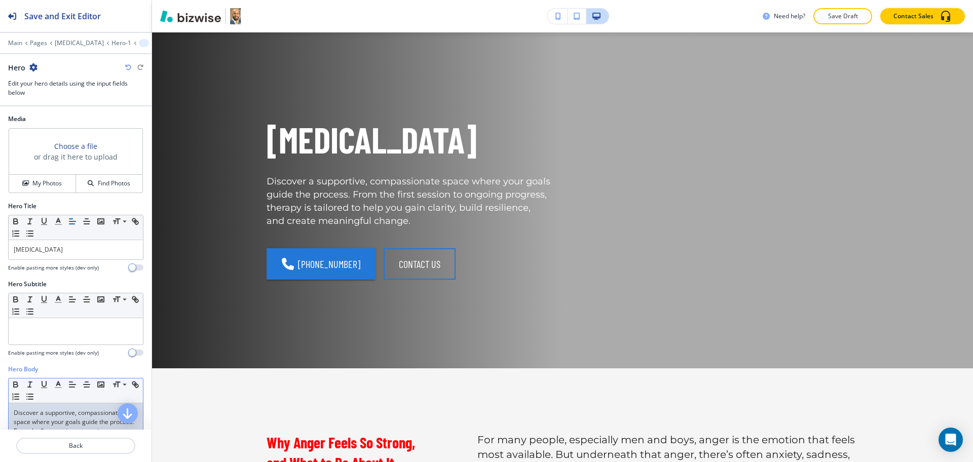
click at [70, 410] on p "Discover a supportive, compassionate space where your goals guide the process. …" at bounding box center [76, 436] width 124 height 55
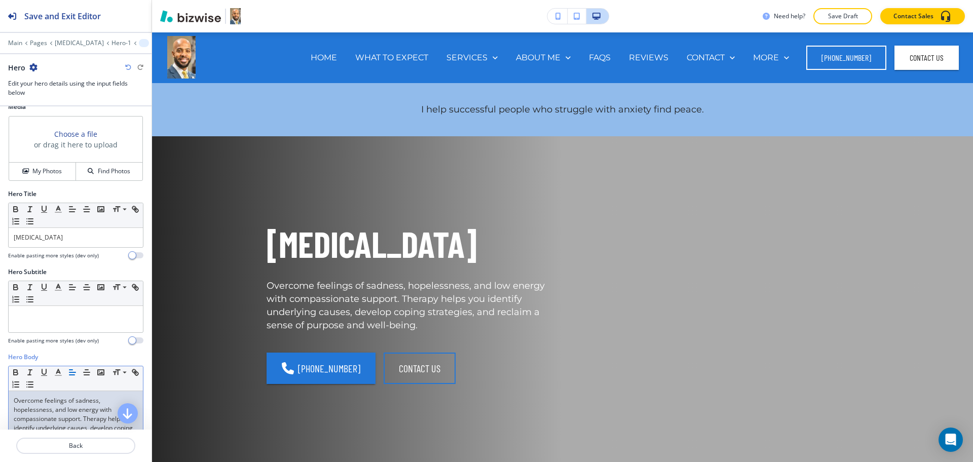
scroll to position [0, 0]
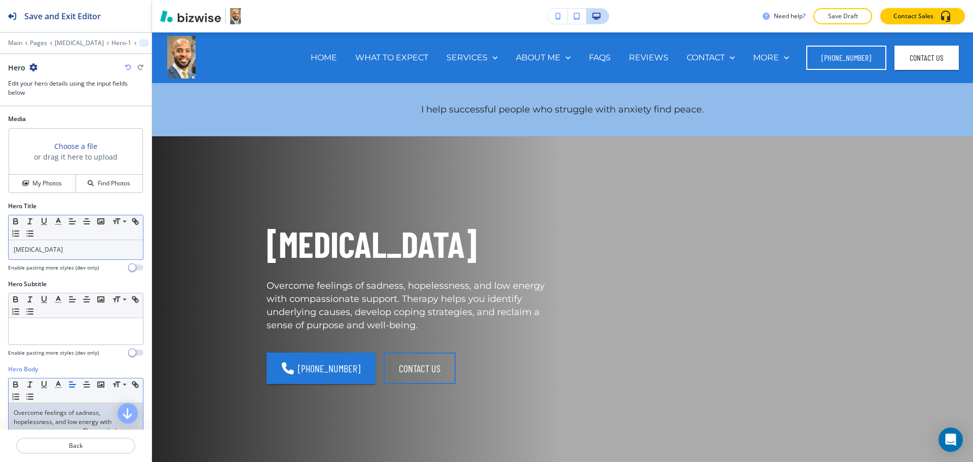
click at [59, 251] on p "[MEDICAL_DATA]" at bounding box center [76, 249] width 124 height 9
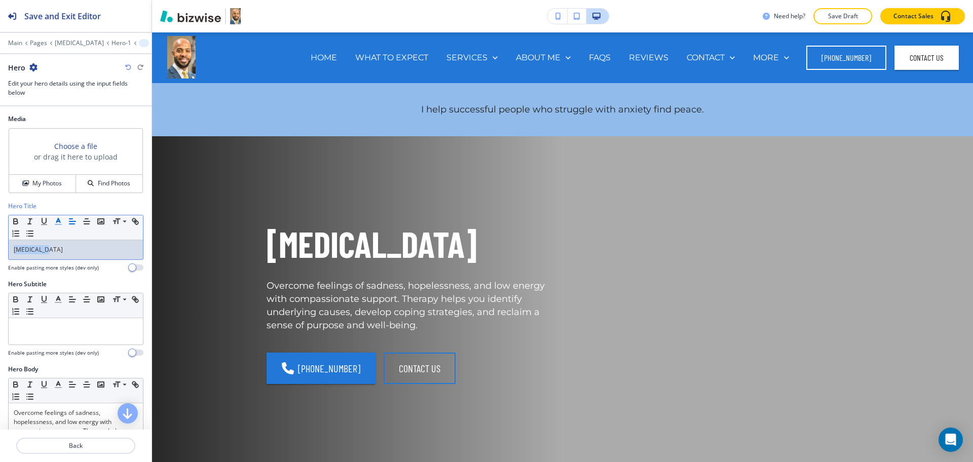
copy p "[MEDICAL_DATA]"
click at [52, 196] on div "Media Choose a file or drag it here to upload My Photos Find Photos" at bounding box center [76, 158] width 152 height 87
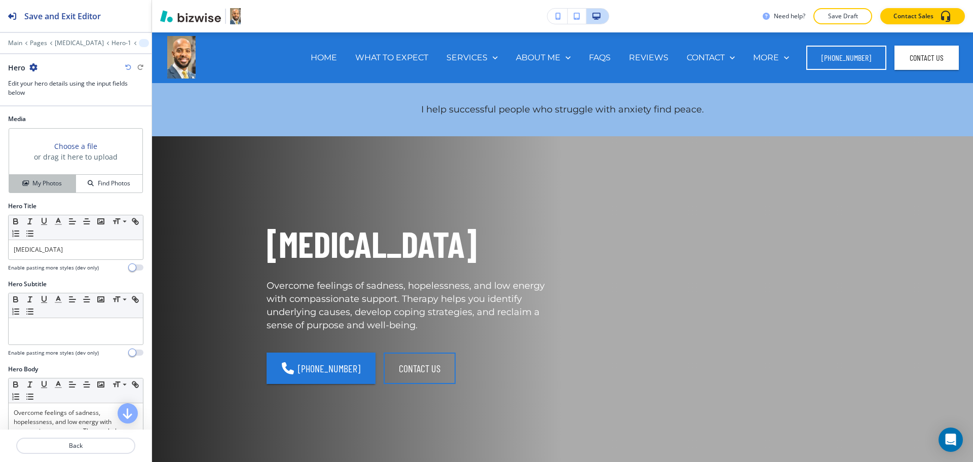
click at [48, 188] on h4 "My Photos" at bounding box center [46, 183] width 29 height 9
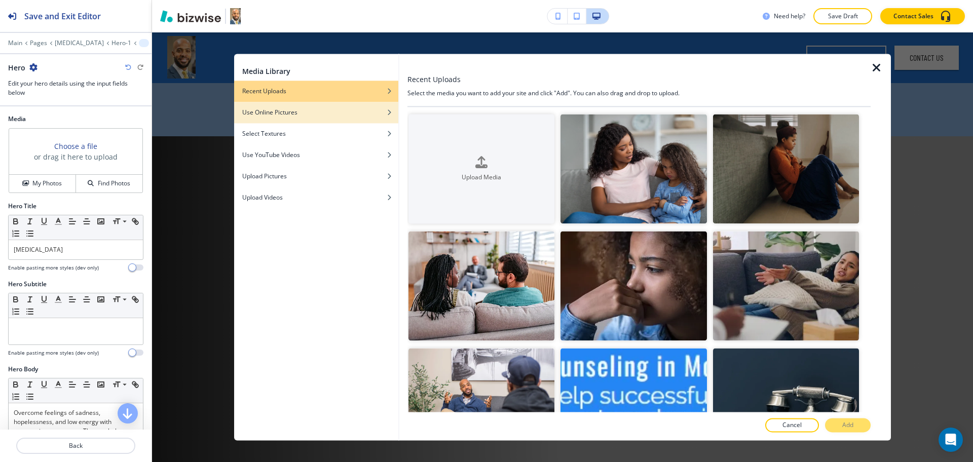
click at [322, 119] on div "button" at bounding box center [316, 120] width 164 height 6
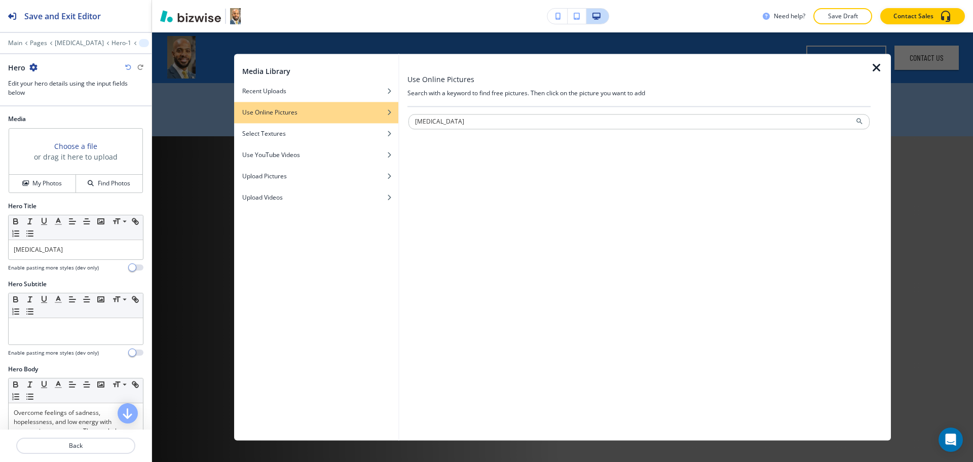
type input "[MEDICAL_DATA]"
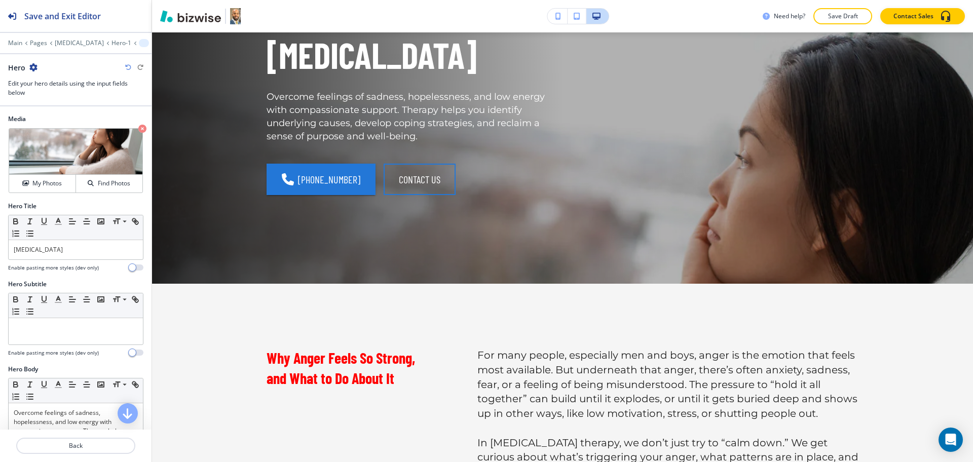
scroll to position [382, 0]
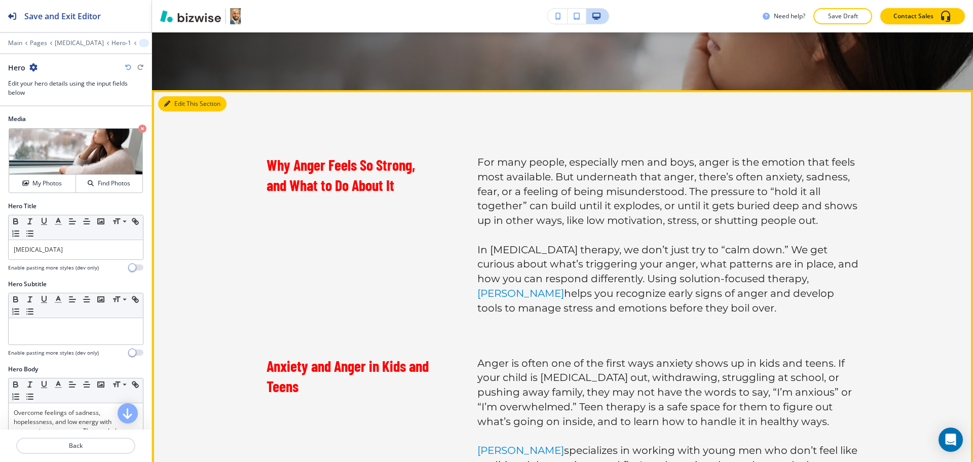
click at [174, 101] on button "Edit This Section" at bounding box center [192, 103] width 68 height 15
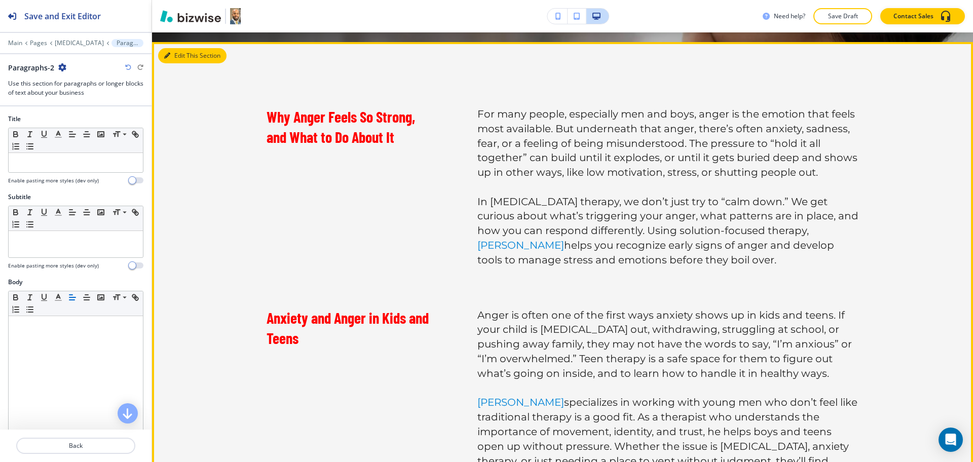
scroll to position [440, 0]
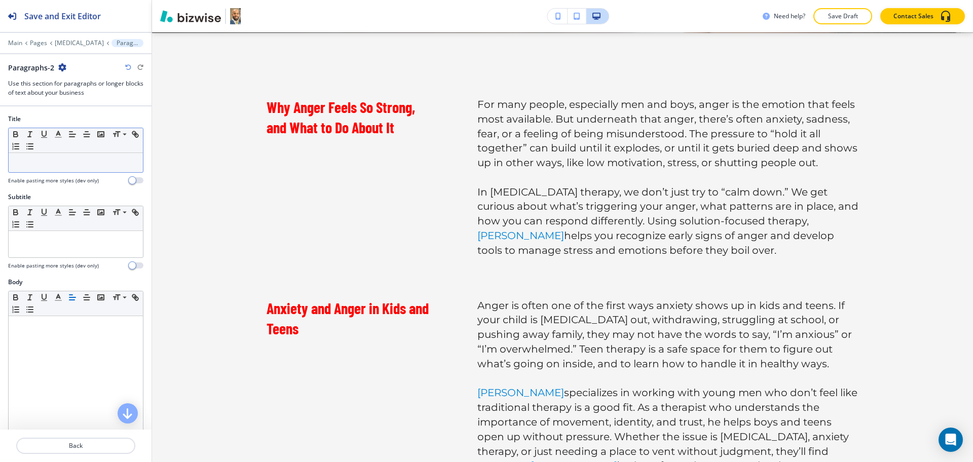
click at [64, 156] on div at bounding box center [76, 162] width 134 height 19
paste div
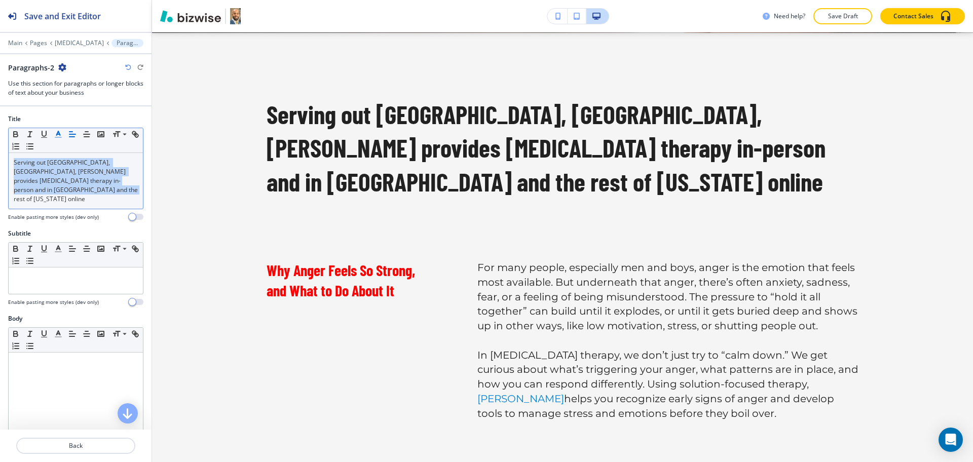
click at [57, 136] on icon "button" at bounding box center [58, 134] width 9 height 9
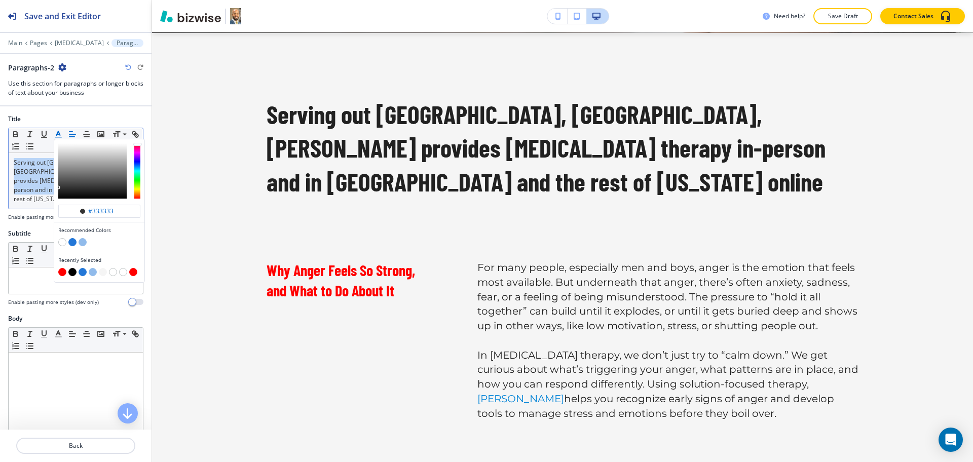
click at [61, 272] on button "button" at bounding box center [62, 272] width 8 height 8
type input "#ff0000"
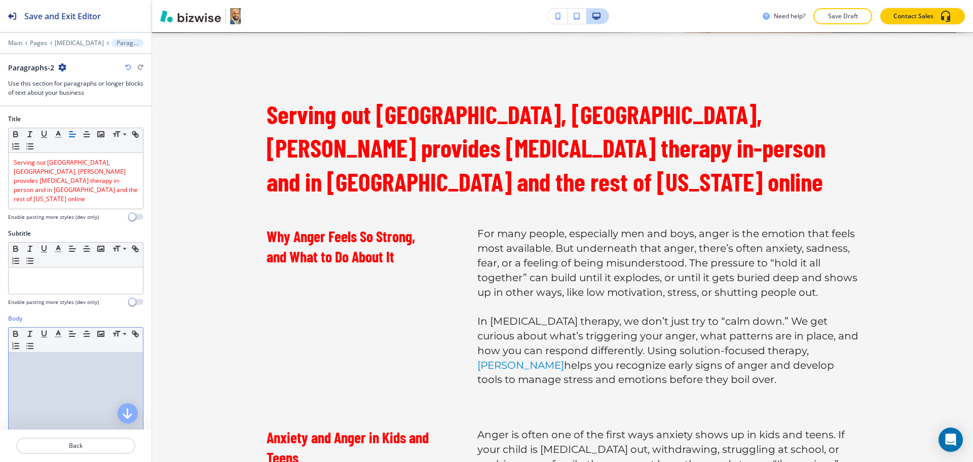
click at [60, 393] on div at bounding box center [76, 419] width 134 height 132
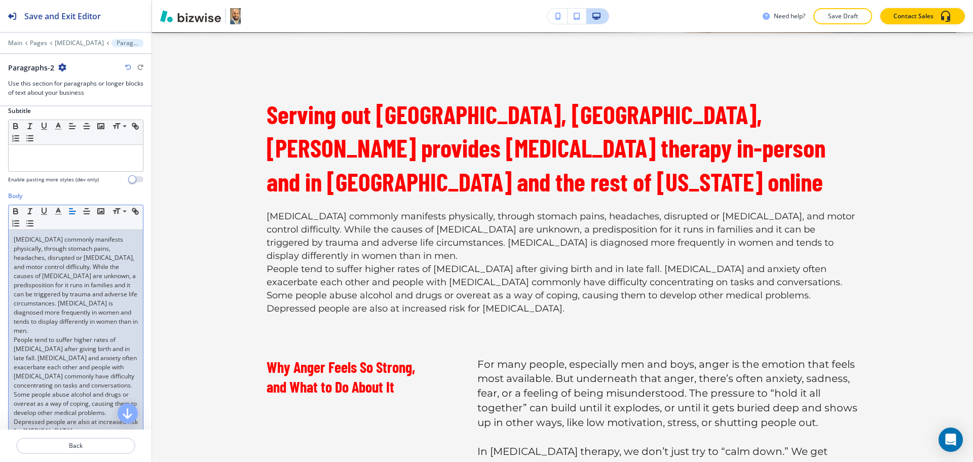
click at [46, 335] on div "Depression commonly manifests physically, through stomach pains, headaches, dis…" at bounding box center [76, 335] width 134 height 211
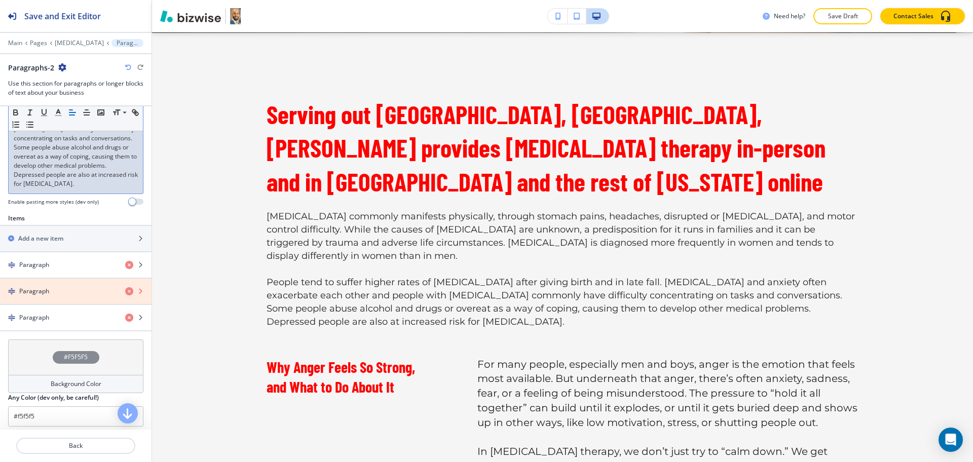
click at [125, 290] on icon "button" at bounding box center [129, 291] width 8 height 8
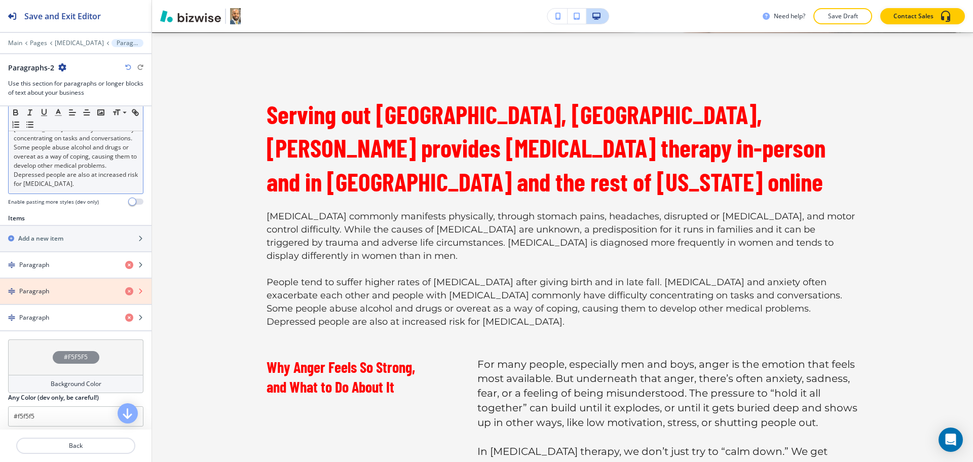
scroll to position [380, 0]
click at [125, 293] on icon "button" at bounding box center [129, 291] width 8 height 8
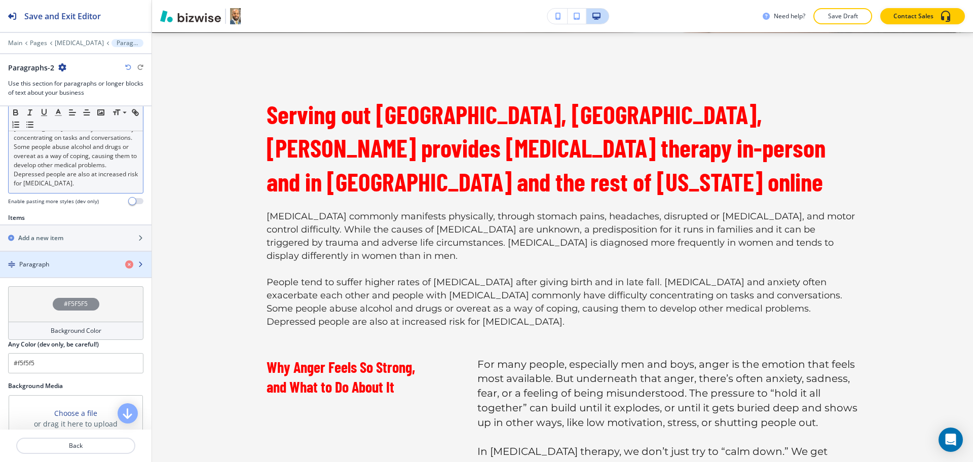
click at [84, 264] on div "Paragraph" at bounding box center [58, 264] width 117 height 9
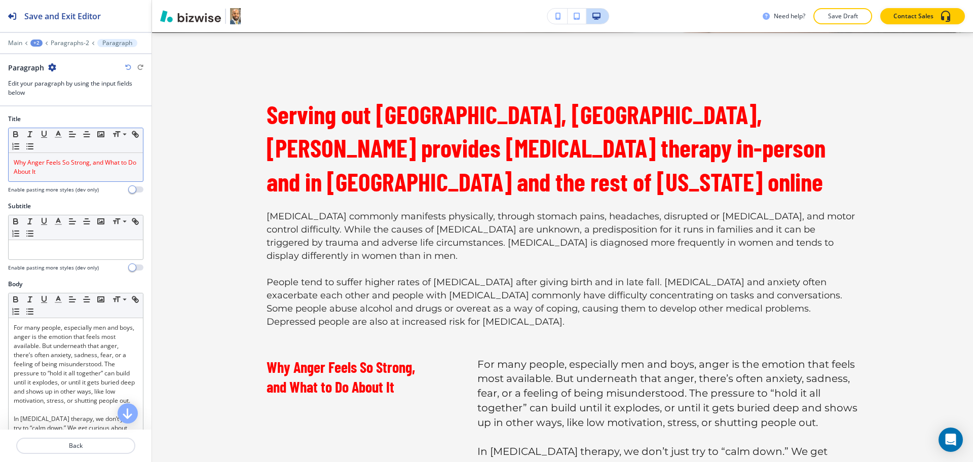
click at [63, 163] on span "Why Anger Feels So Strong, and What to Do About It" at bounding box center [76, 167] width 124 height 18
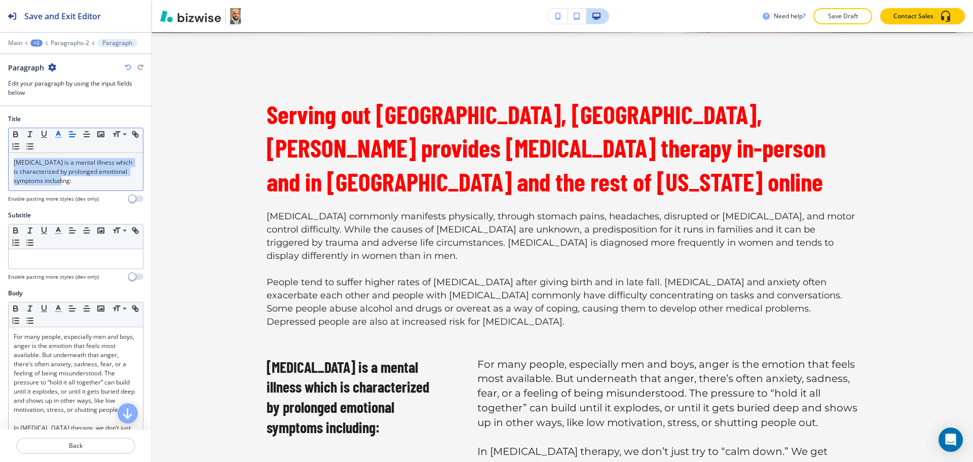
click at [57, 135] on polyline "button" at bounding box center [59, 133] width 4 height 4
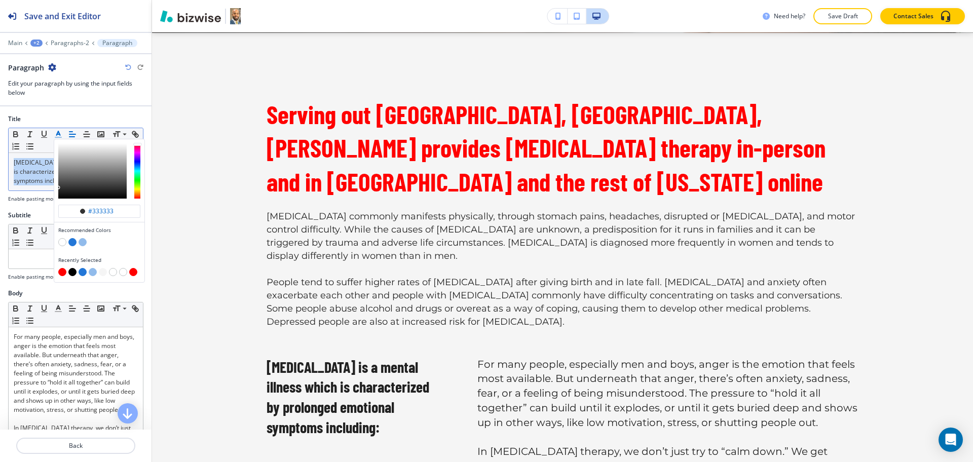
click at [60, 271] on button "button" at bounding box center [62, 272] width 8 height 8
type input "#ff0000"
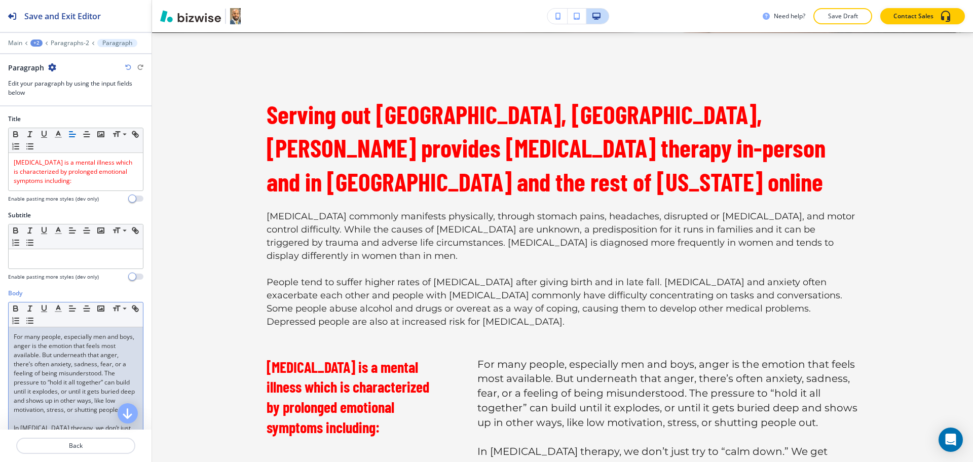
click at [100, 355] on p "For many people, especially men and boys, anger is the emotion that feels most …" at bounding box center [76, 374] width 124 height 82
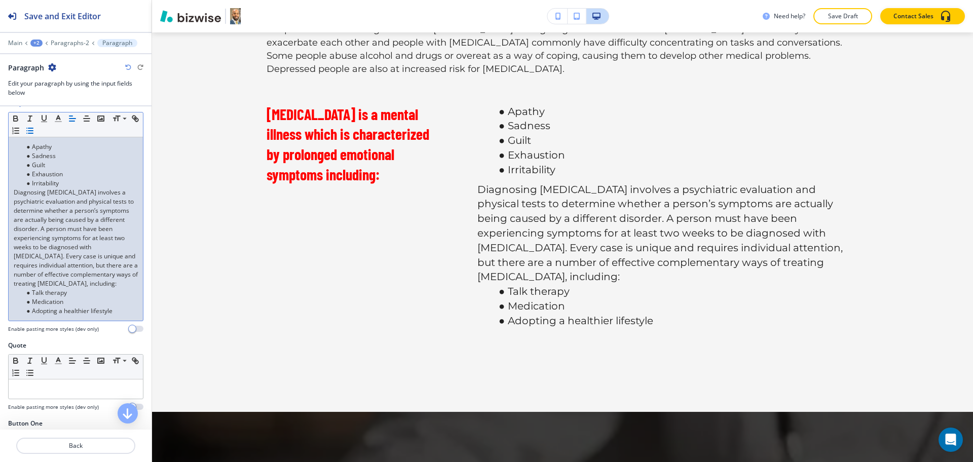
scroll to position [191, 0]
click at [122, 315] on li "Adopting a healthier lifestyle" at bounding box center [80, 310] width 115 height 9
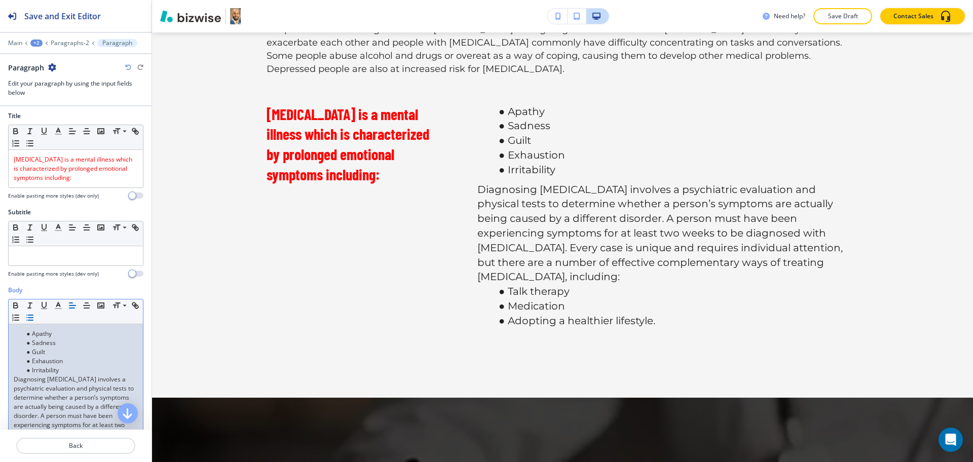
scroll to position [0, 0]
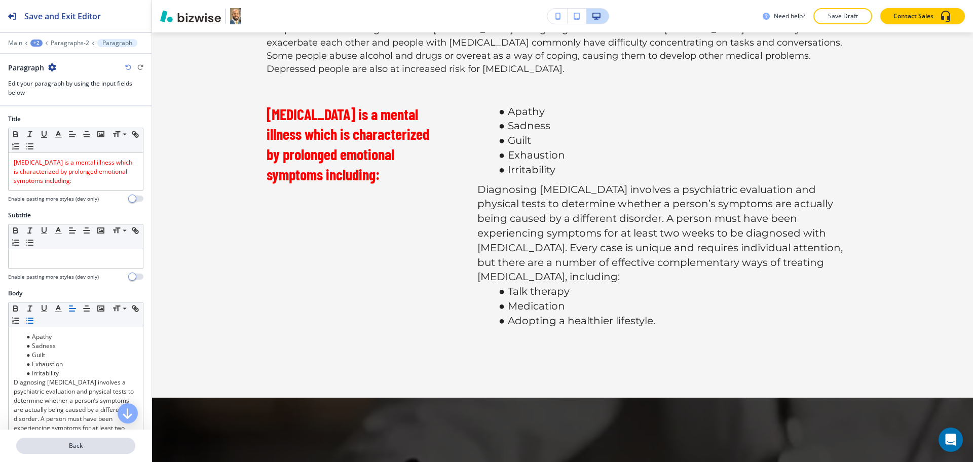
click at [79, 452] on button "Back" at bounding box center [75, 446] width 119 height 16
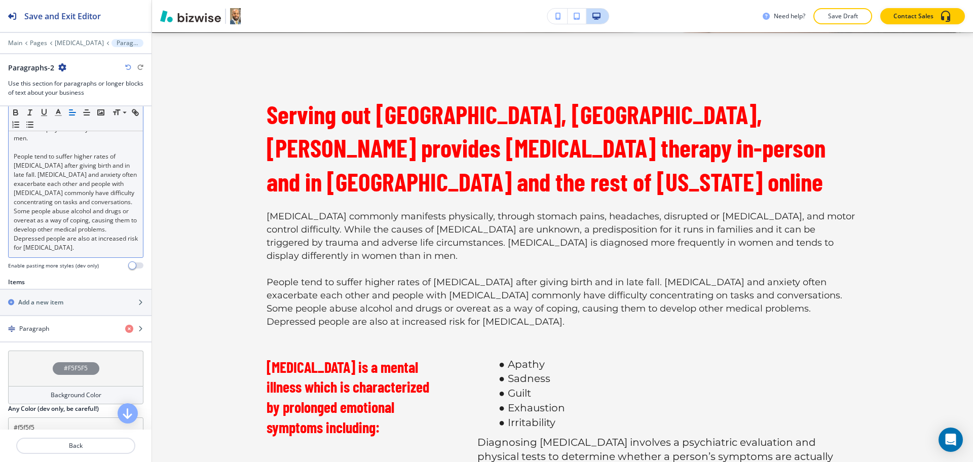
scroll to position [316, 0]
click at [128, 246] on div "Depression commonly manifests physically, through stomach pains, headaches, dis…" at bounding box center [76, 147] width 134 height 220
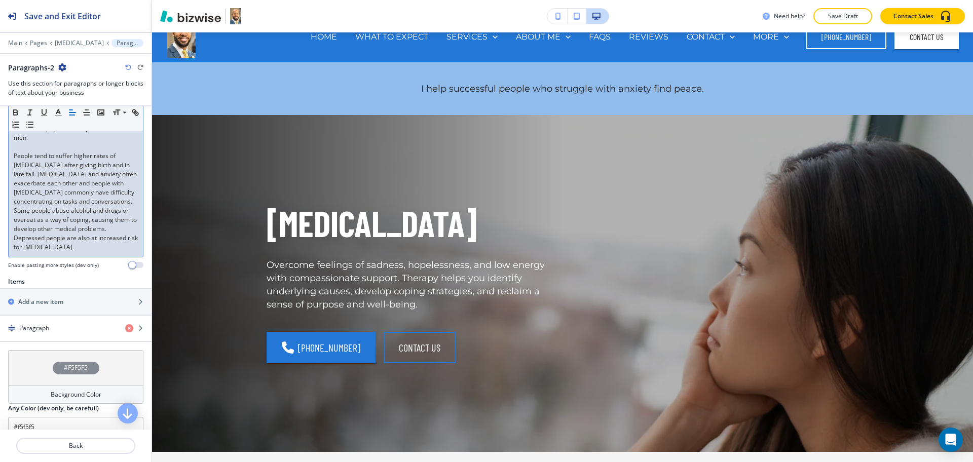
scroll to position [0, 0]
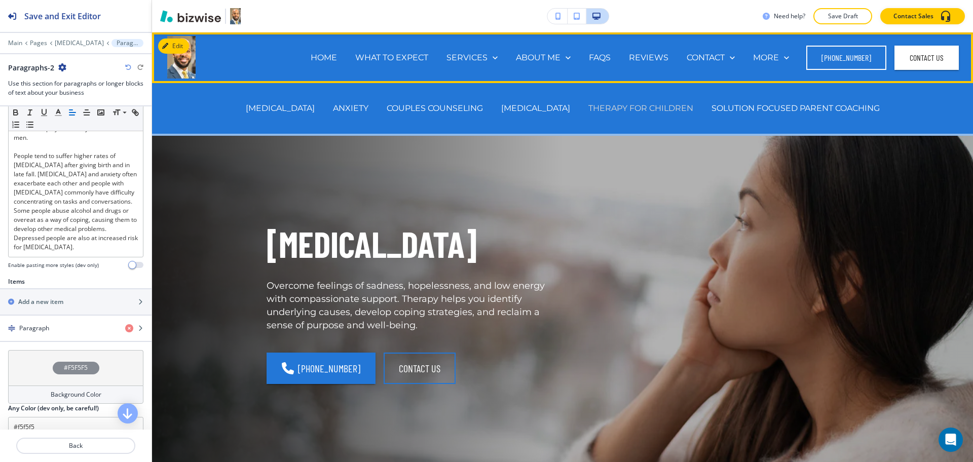
click at [619, 108] on p "THERAPY FOR CHILDREN" at bounding box center [641, 108] width 105 height 12
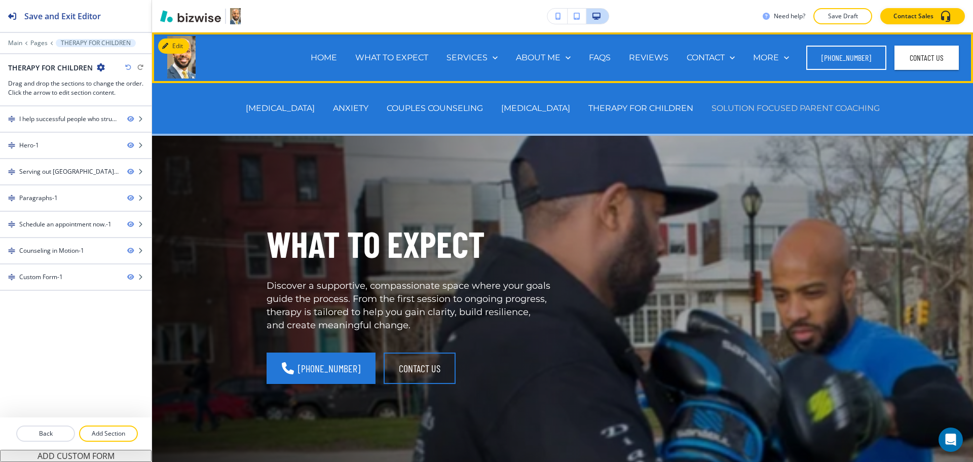
click at [754, 106] on p "SOLUTION FOCUSED PARENT COACHING" at bounding box center [796, 108] width 168 height 12
click at [663, 109] on p "THERAPY FOR CHILDREN" at bounding box center [641, 108] width 105 height 12
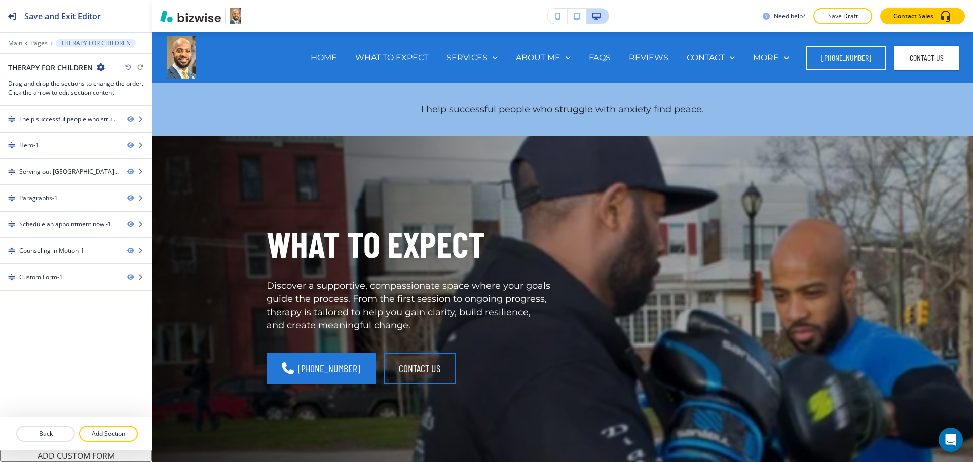
click at [51, 65] on h2 "THERAPY FOR CHILDREN" at bounding box center [50, 67] width 85 height 11
copy div "THERAPY FOR CHILDREN"
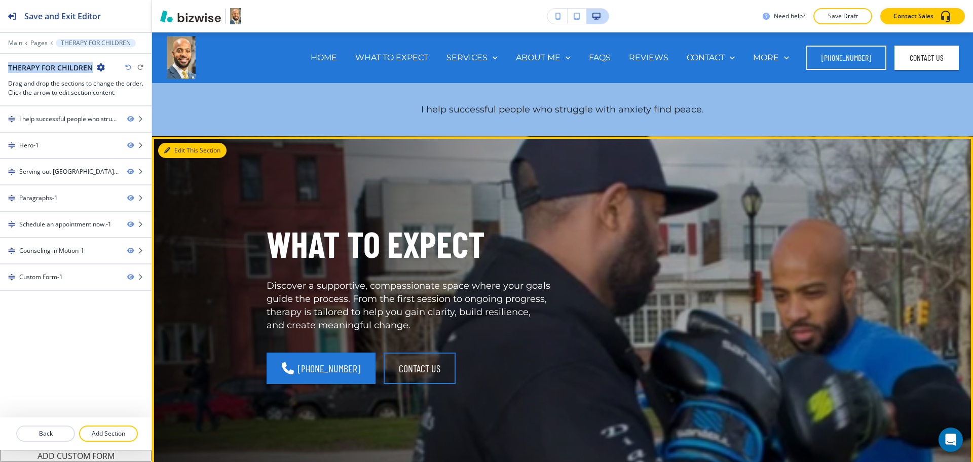
click at [174, 154] on button "Edit This Section" at bounding box center [192, 150] width 68 height 15
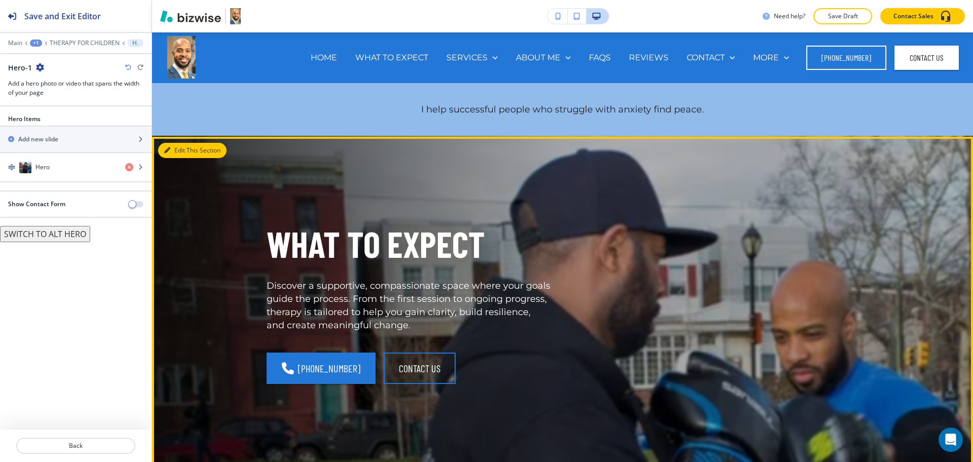
scroll to position [104, 0]
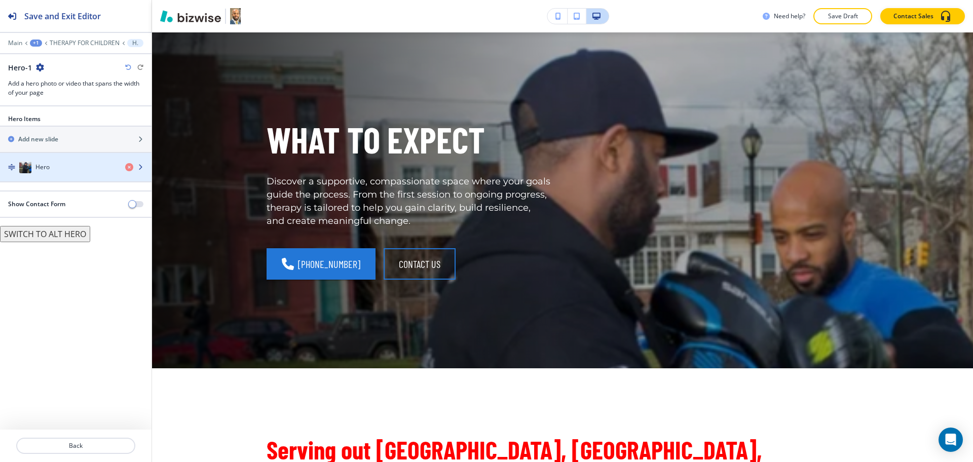
click at [74, 163] on div "Hero" at bounding box center [58, 167] width 117 height 12
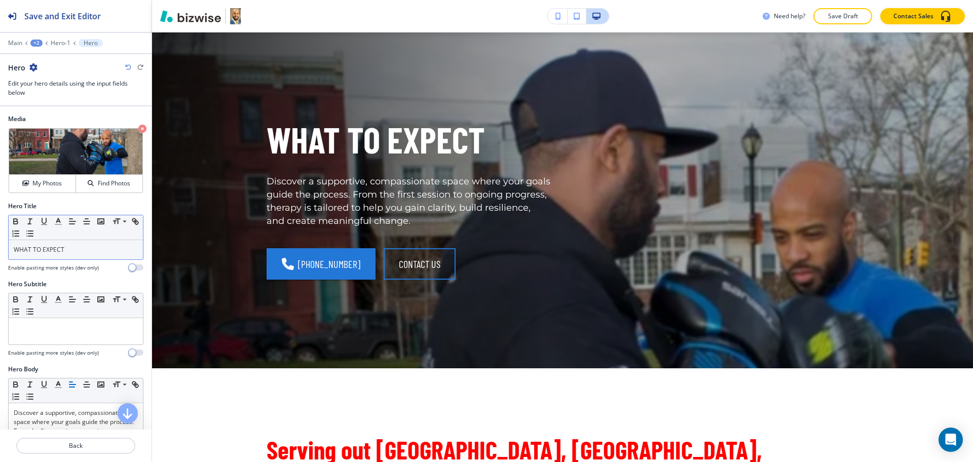
click at [74, 252] on p "WHAT TO EXPECT" at bounding box center [76, 249] width 124 height 9
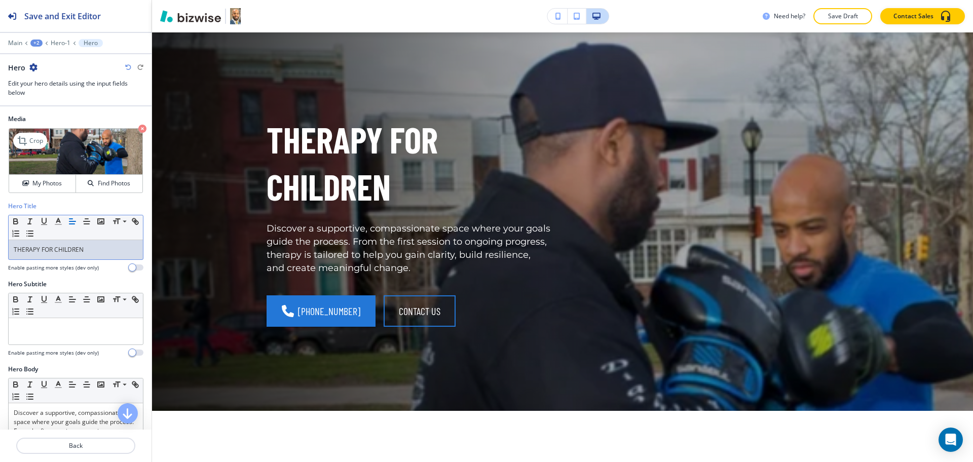
click at [138, 131] on icon "button" at bounding box center [142, 129] width 8 height 8
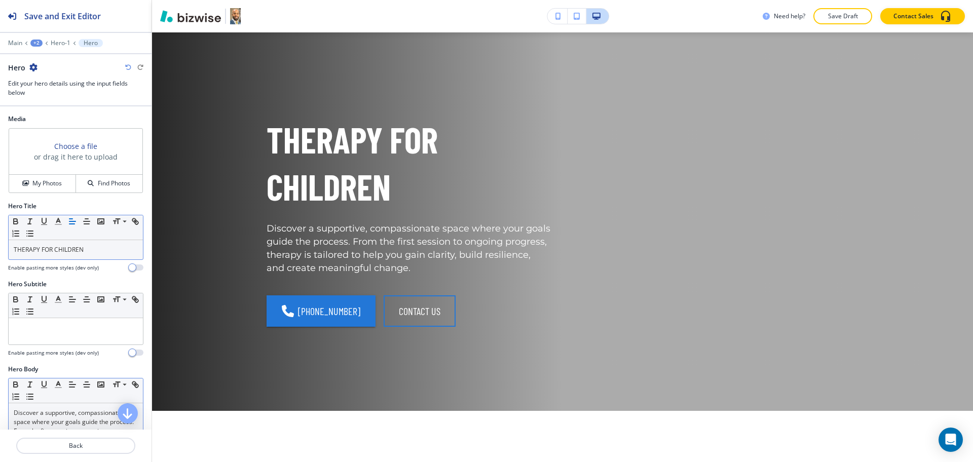
click at [86, 415] on p "Discover a supportive, compassionate space where your goals guide the process. …" at bounding box center [76, 436] width 124 height 55
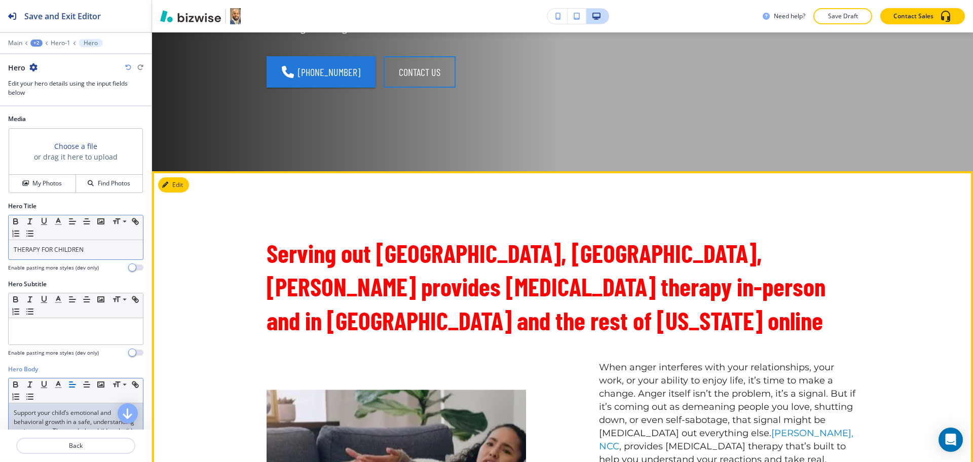
click at [181, 183] on button "Edit" at bounding box center [173, 184] width 31 height 15
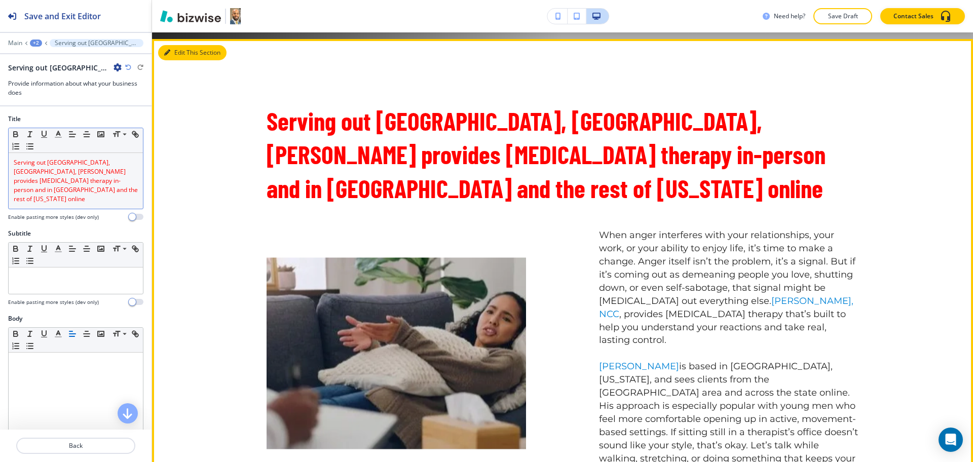
scroll to position [483, 0]
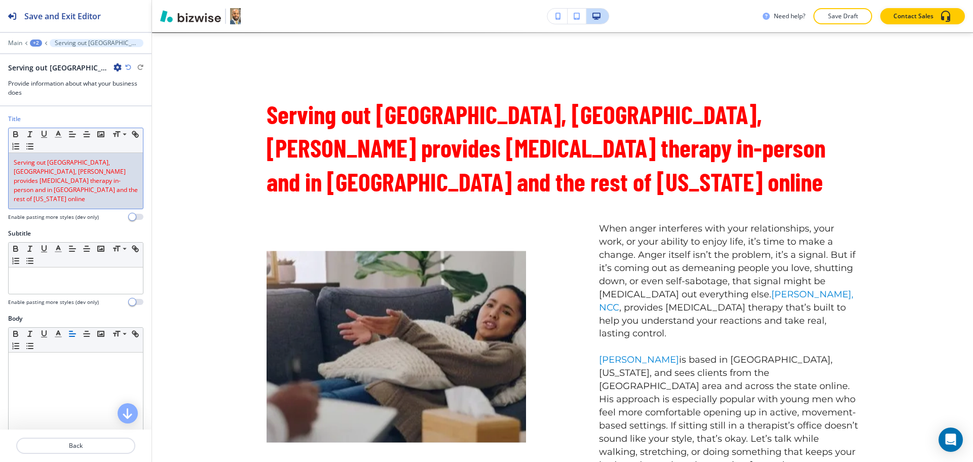
click at [98, 175] on span "Serving out [GEOGRAPHIC_DATA], [GEOGRAPHIC_DATA], [PERSON_NAME] provides [MEDIC…" at bounding box center [77, 180] width 126 height 45
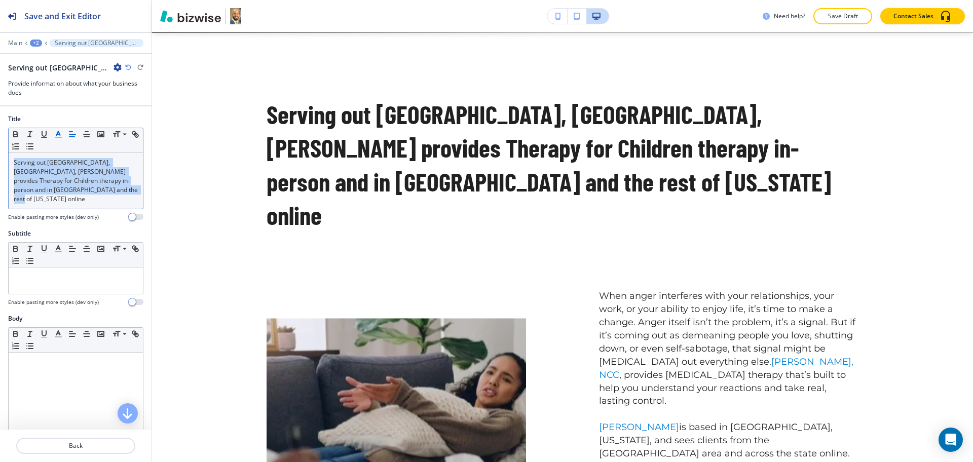
click at [54, 132] on icon "button" at bounding box center [58, 134] width 9 height 9
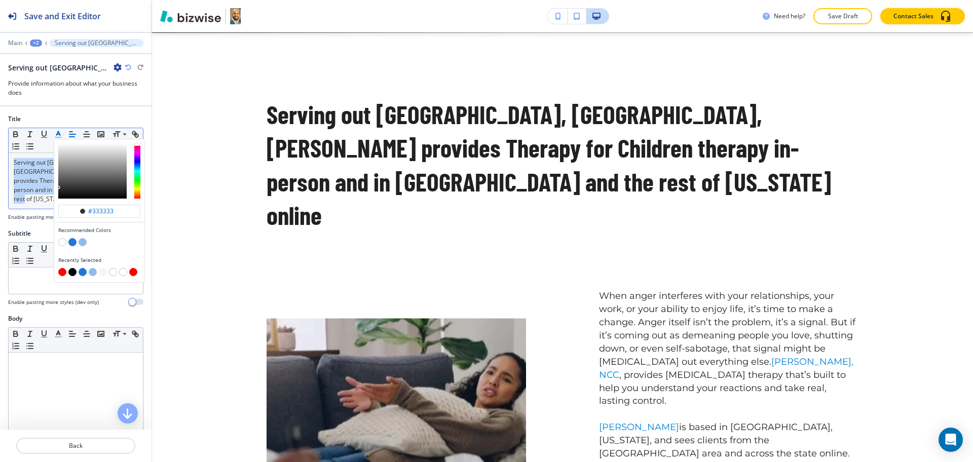
click at [60, 268] on div "button" at bounding box center [99, 273] width 82 height 10
click at [60, 271] on button "button" at bounding box center [62, 272] width 8 height 8
type input "#ff0000"
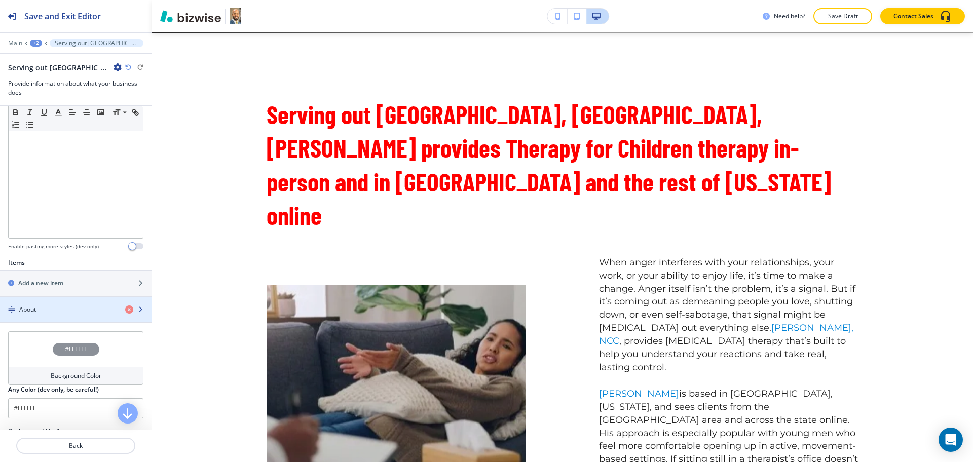
scroll to position [249, 0]
click at [40, 303] on div "About" at bounding box center [58, 307] width 117 height 9
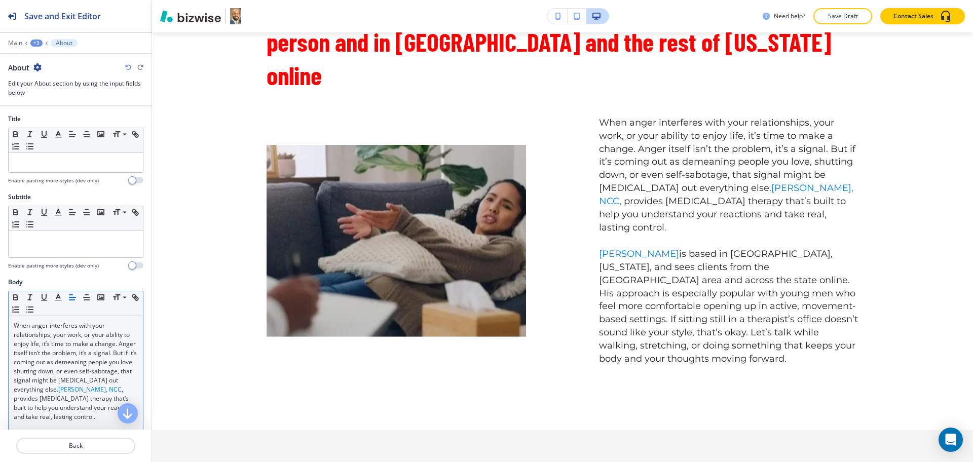
scroll to position [624, 0]
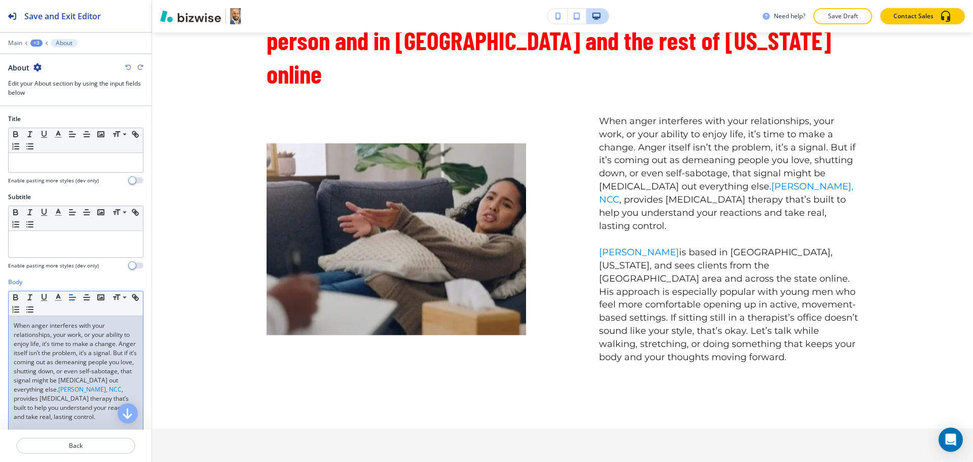
click at [75, 347] on p "When anger interferes with your relationships, your work, or your ability to en…" at bounding box center [76, 371] width 124 height 100
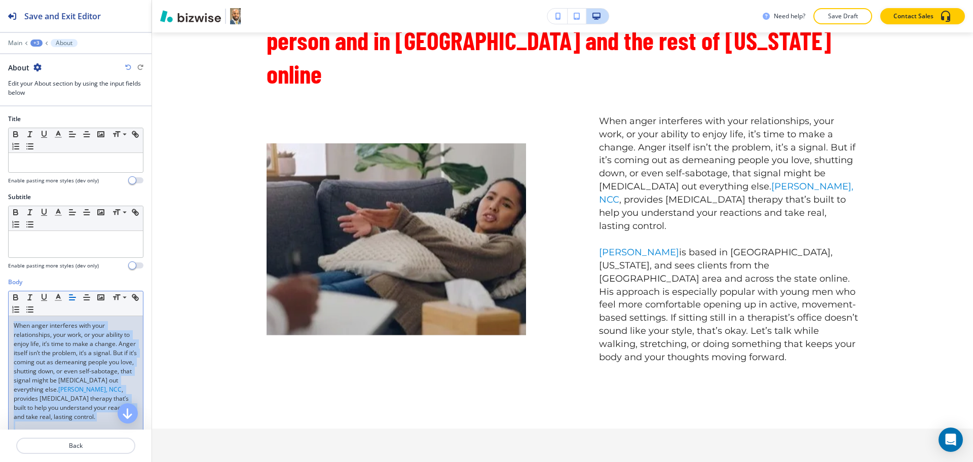
scroll to position [0, 0]
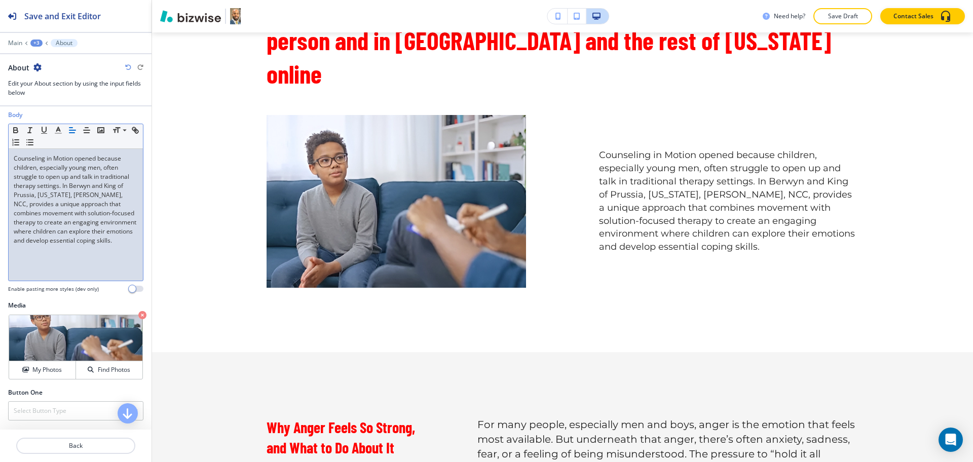
click at [102, 245] on p "Counseling in Motion opened because children, especially young men, often strug…" at bounding box center [76, 199] width 124 height 91
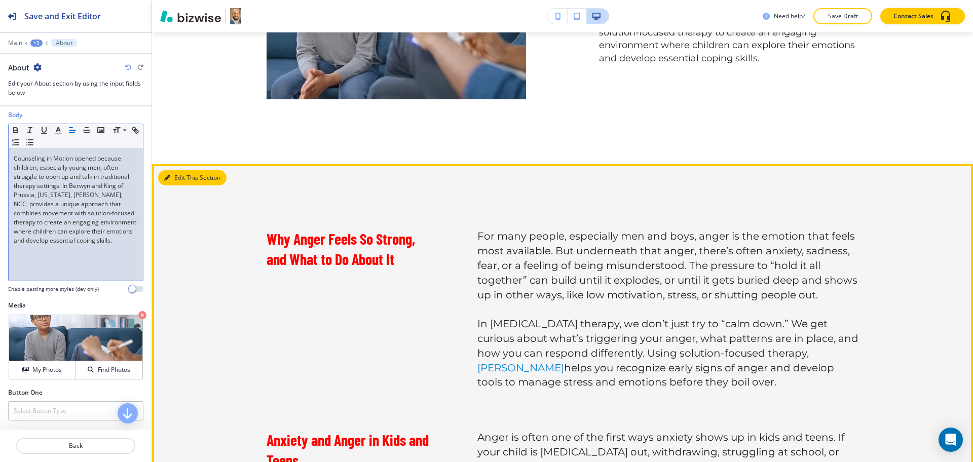
click at [177, 170] on button "Edit This Section" at bounding box center [192, 177] width 68 height 15
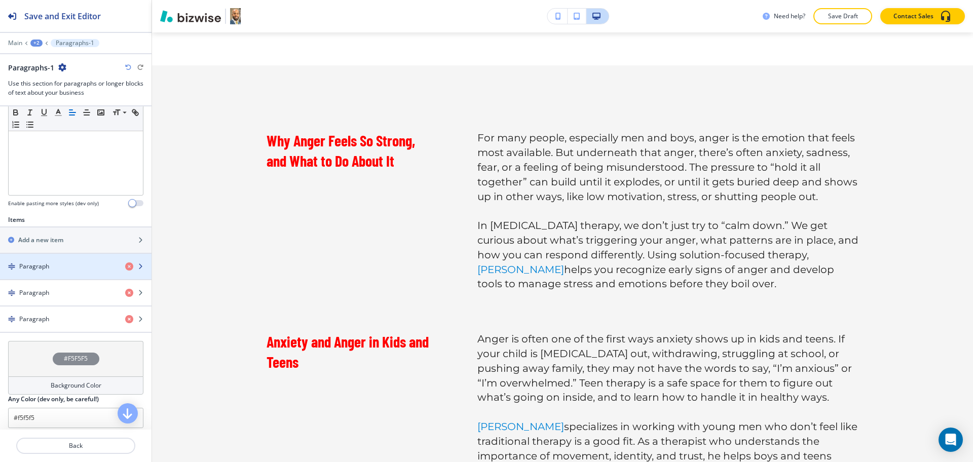
scroll to position [253, 0]
click at [41, 267] on h4 "Paragraph" at bounding box center [34, 266] width 30 height 9
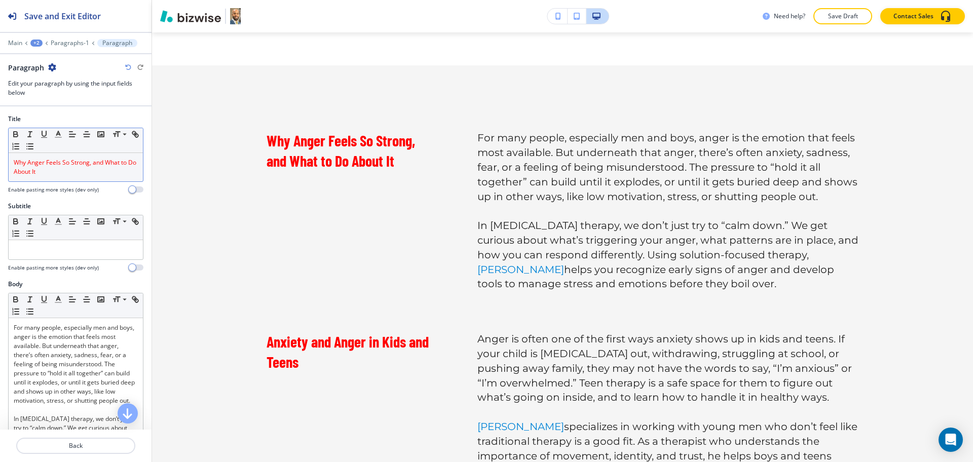
click at [50, 174] on p "Why Anger Feels So Strong, and What to Do About It" at bounding box center [76, 167] width 124 height 18
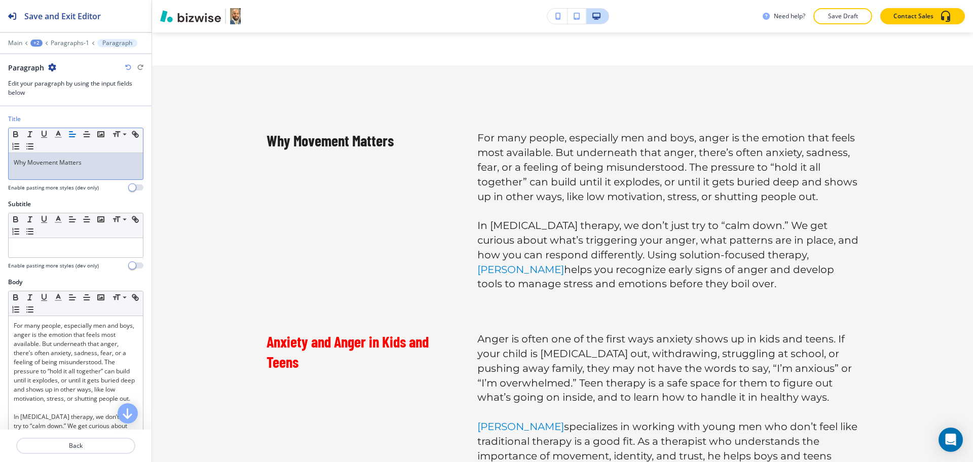
click at [95, 170] on div "Why Movement Matters" at bounding box center [76, 166] width 134 height 26
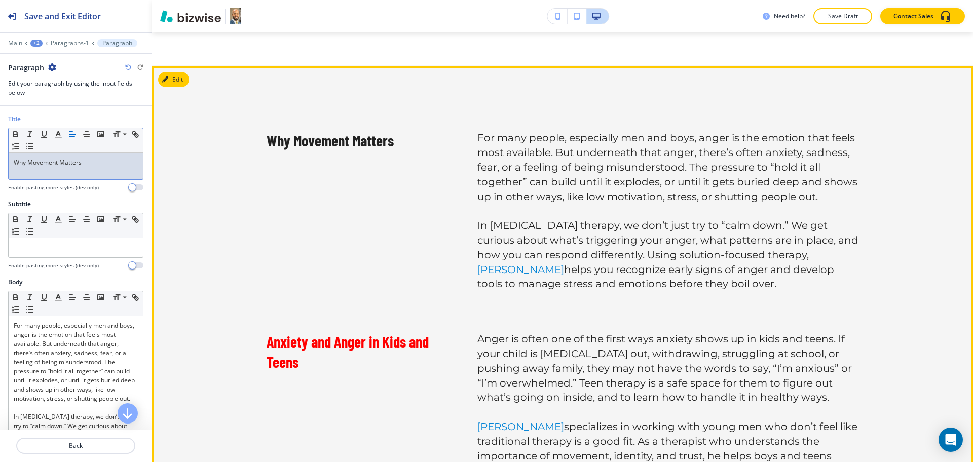
click at [478, 131] on p "For many people, especially men and boys, anger is the emotion that feels most …" at bounding box center [668, 167] width 381 height 73
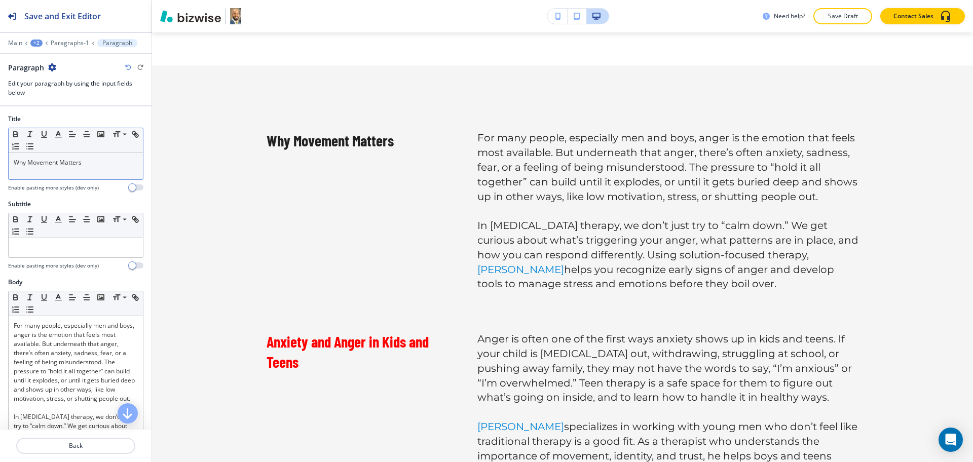
click at [103, 171] on div "Why Movement Matters" at bounding box center [76, 166] width 134 height 26
click at [61, 134] on icon "button" at bounding box center [58, 134] width 9 height 9
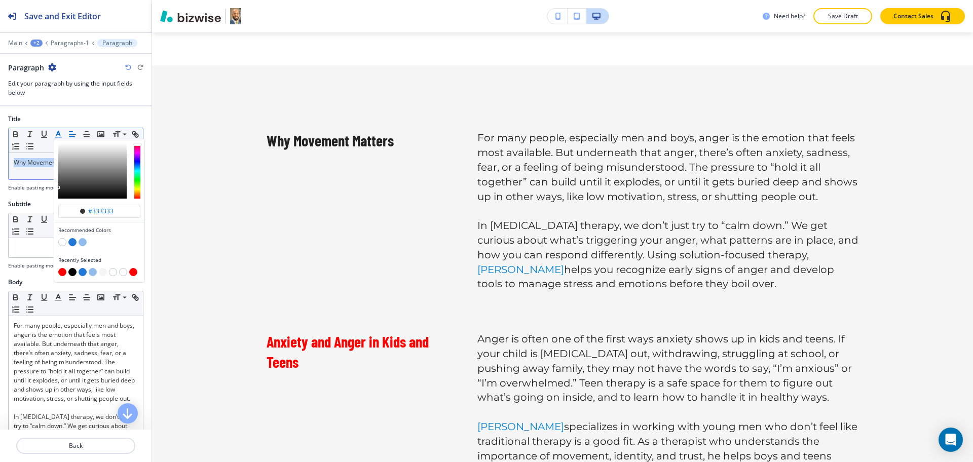
click at [63, 274] on button "button" at bounding box center [62, 272] width 8 height 8
type input "#ff0000"
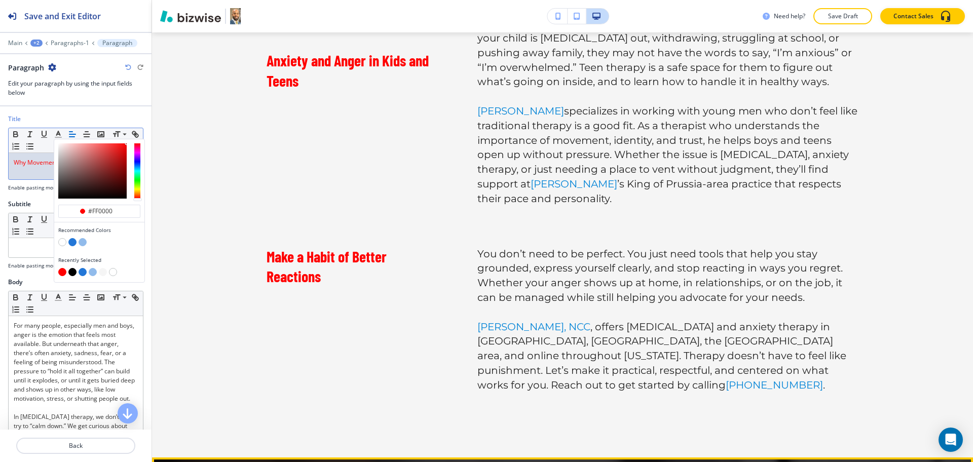
scroll to position [1227, 0]
